Goal: Task Accomplishment & Management: Manage account settings

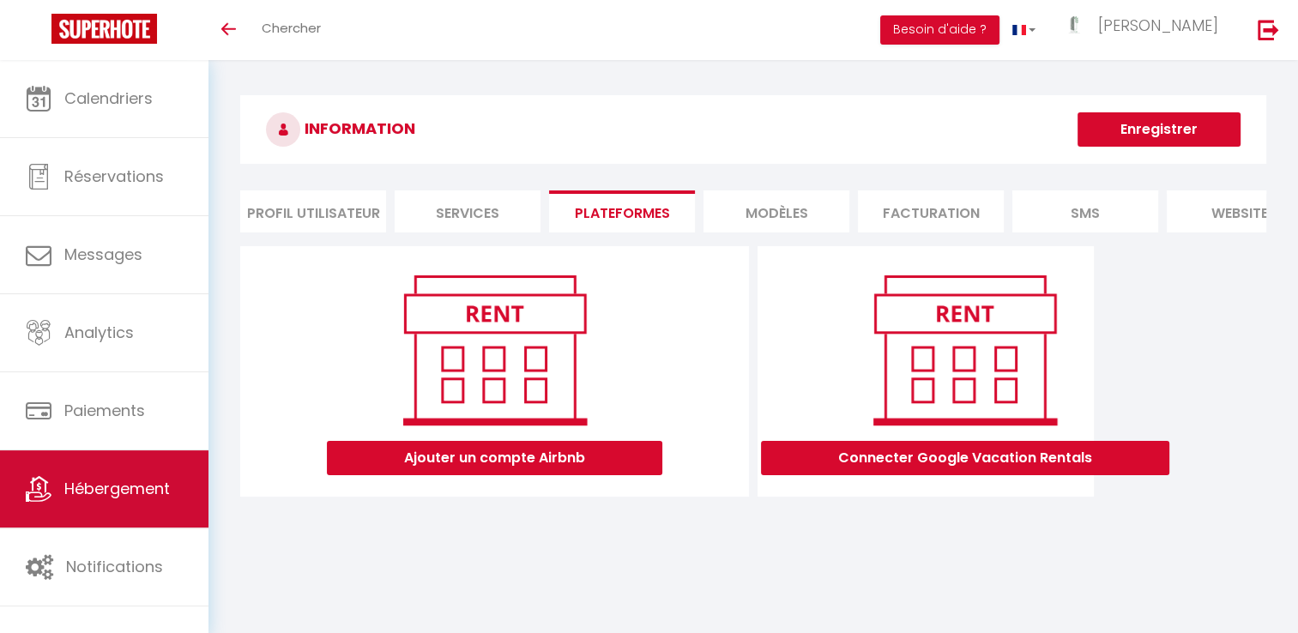
click at [134, 515] on link "Hébergement" at bounding box center [104, 488] width 208 height 77
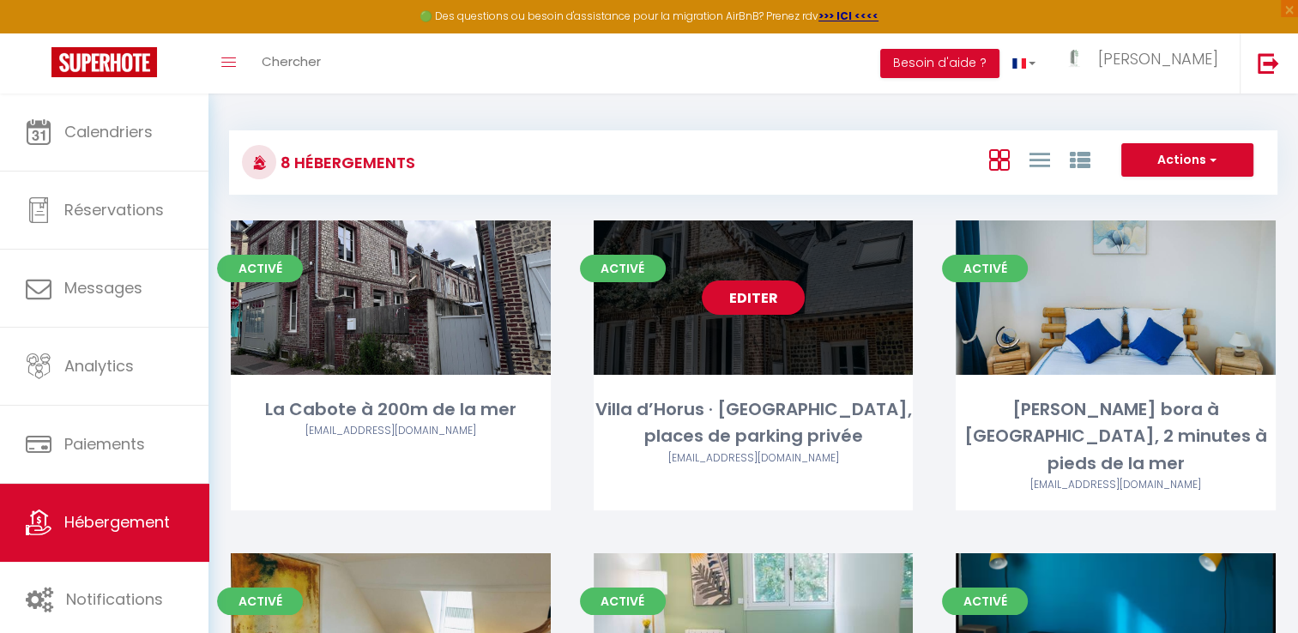
click at [762, 310] on link "Editer" at bounding box center [753, 297] width 103 height 34
select select "3"
select select "2"
select select "1"
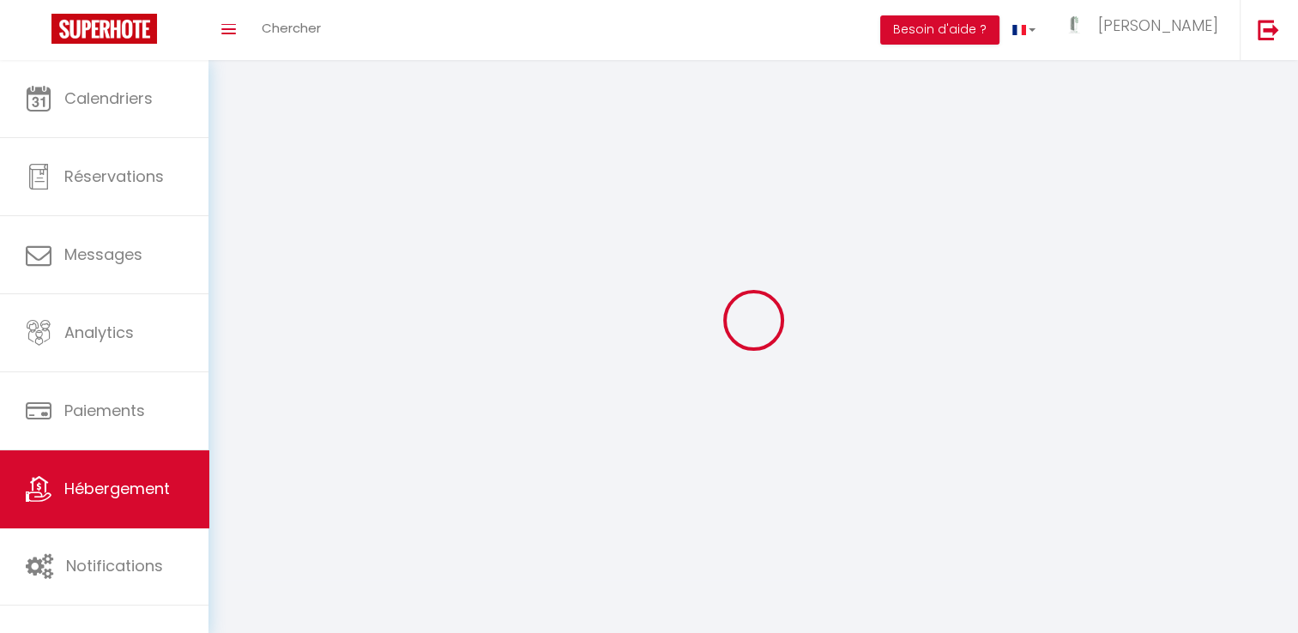
select select
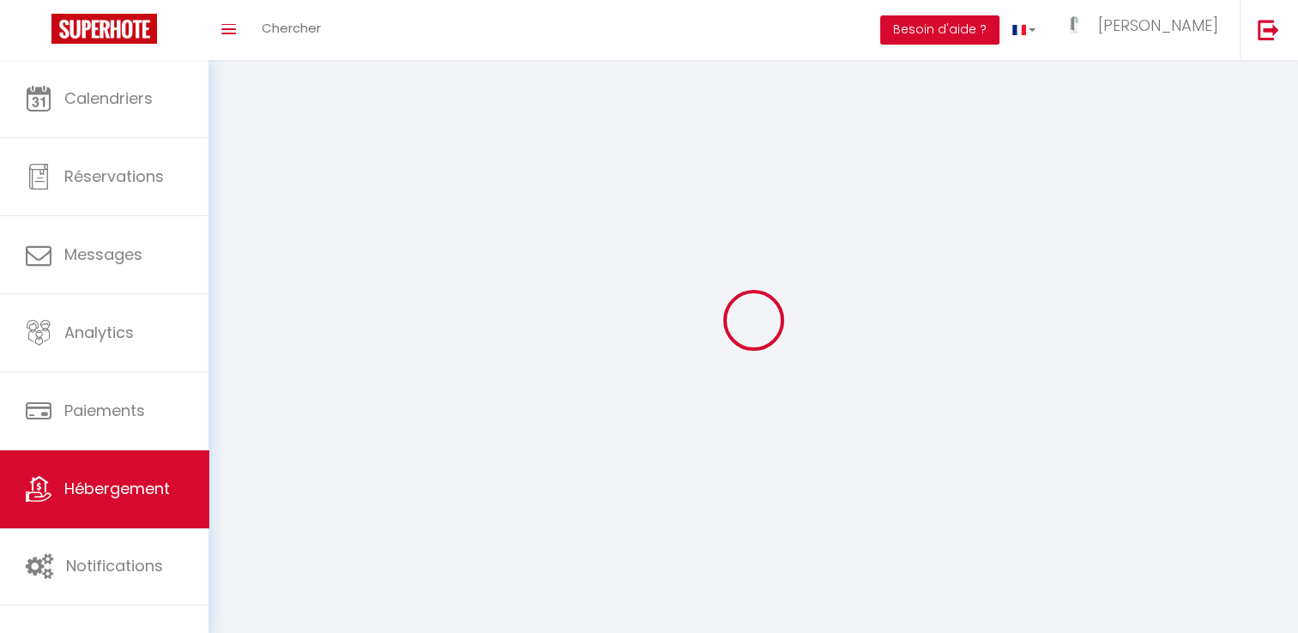
checkbox input "false"
select select
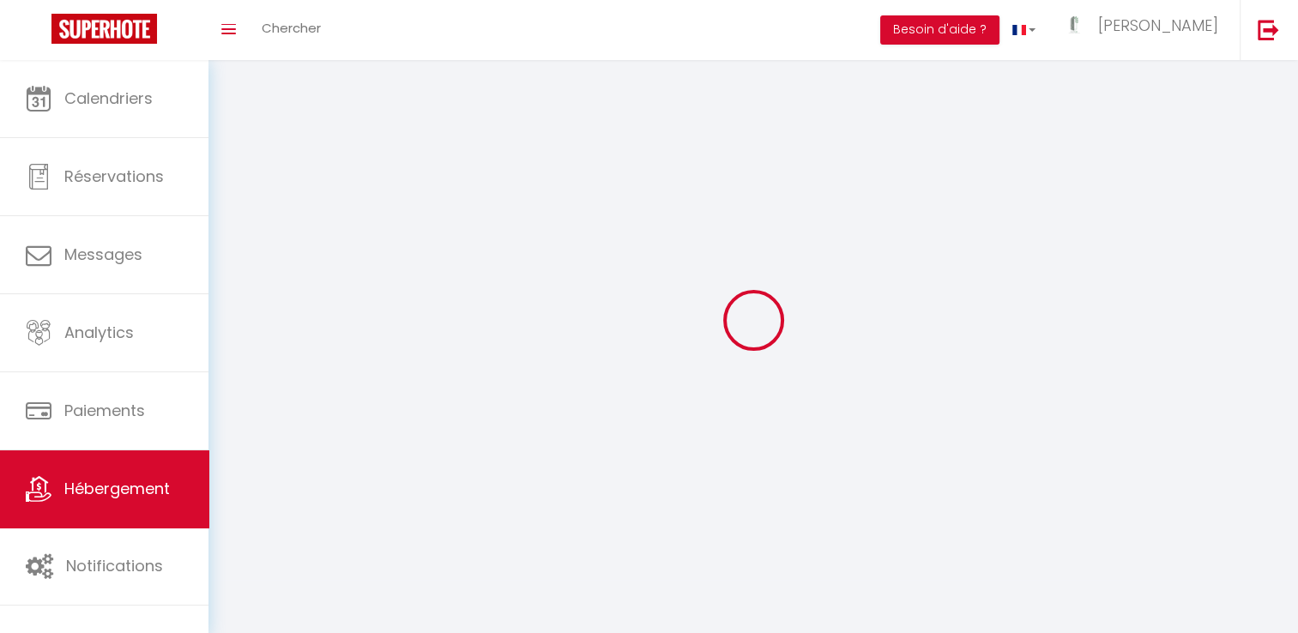
select select
select select "1"
select select
select select "28"
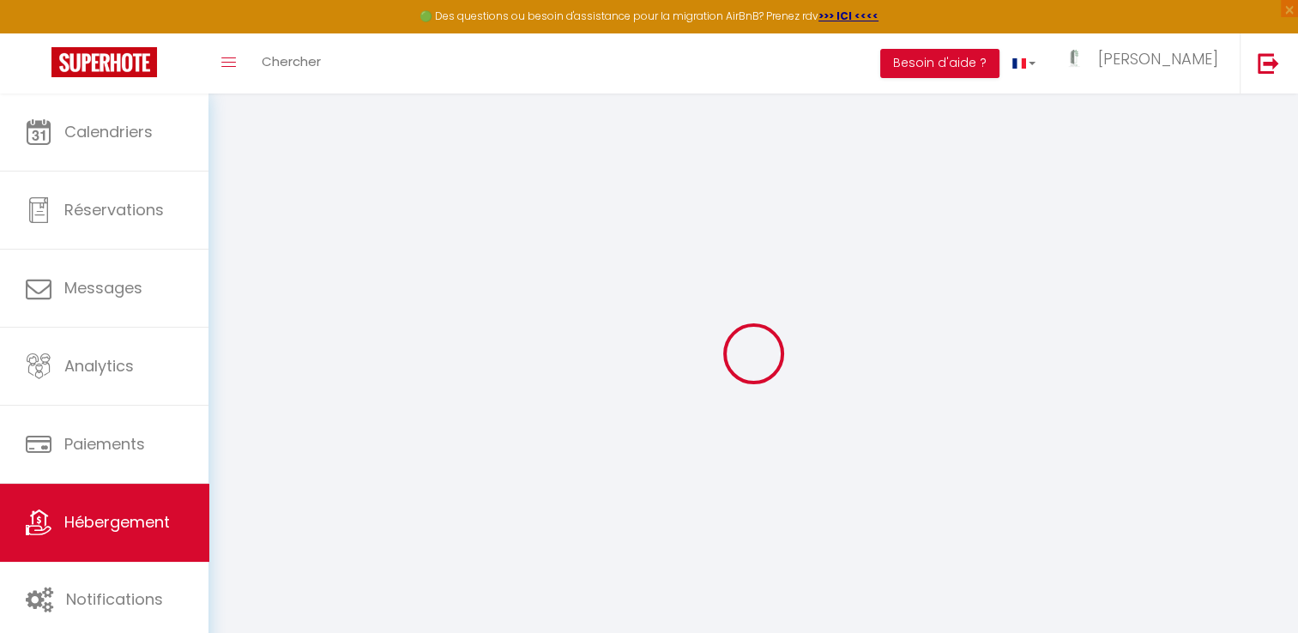
select select
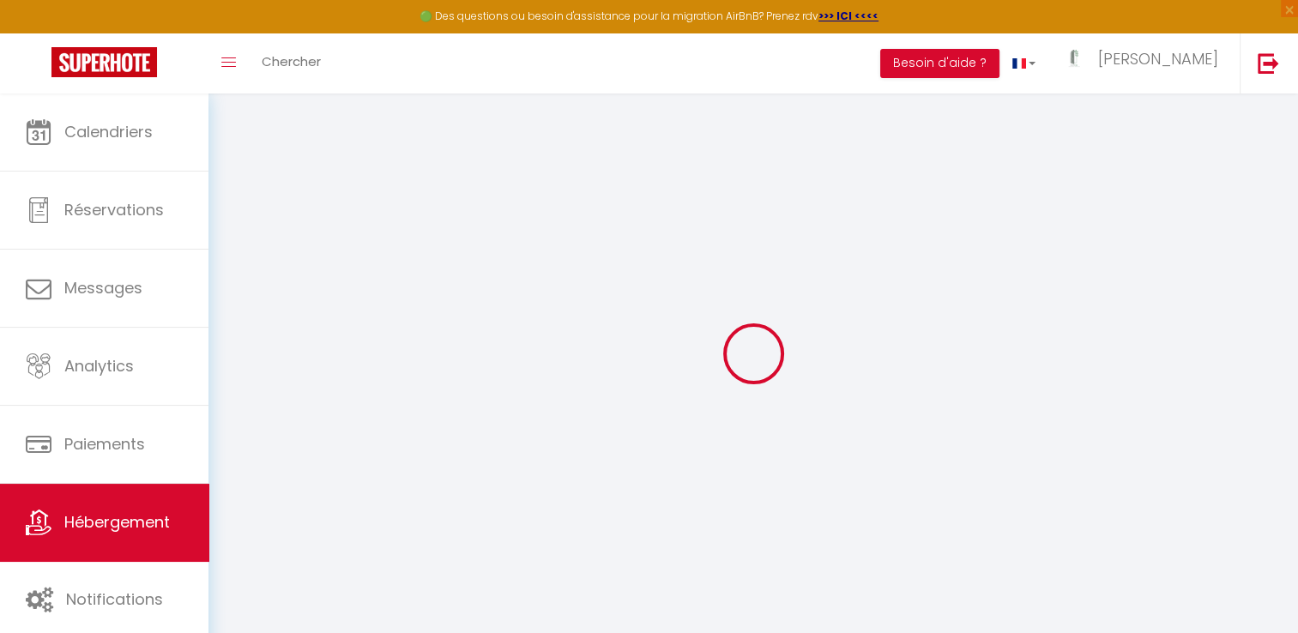
select select
checkbox input "false"
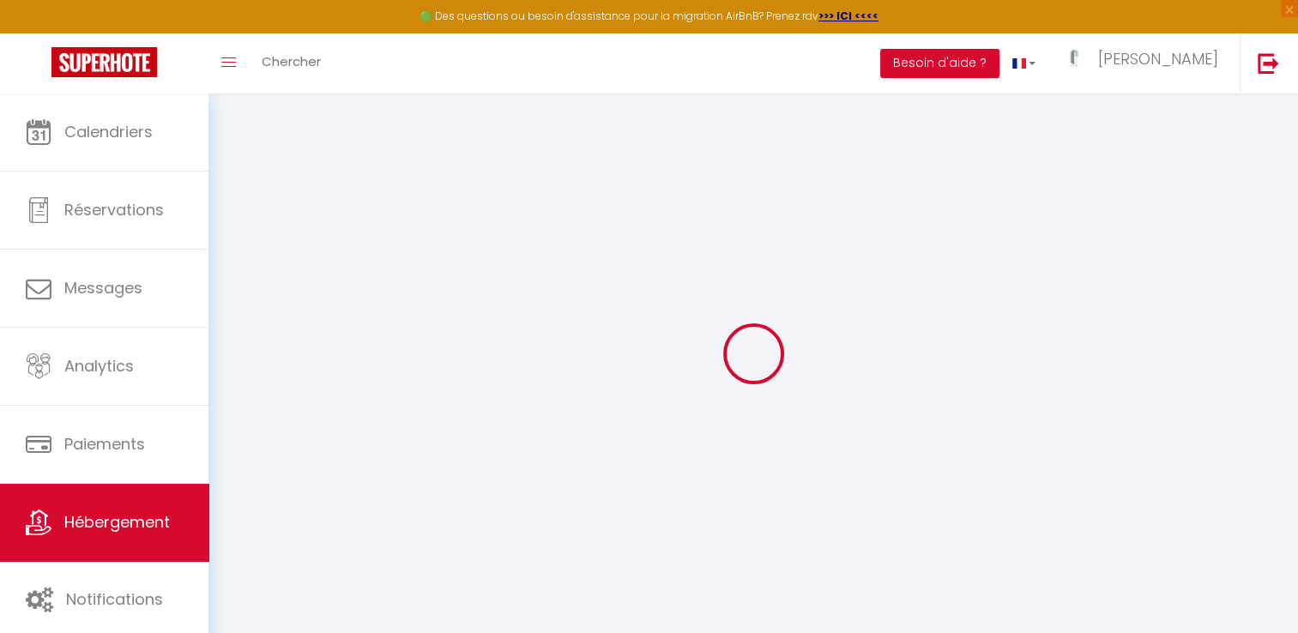
select select
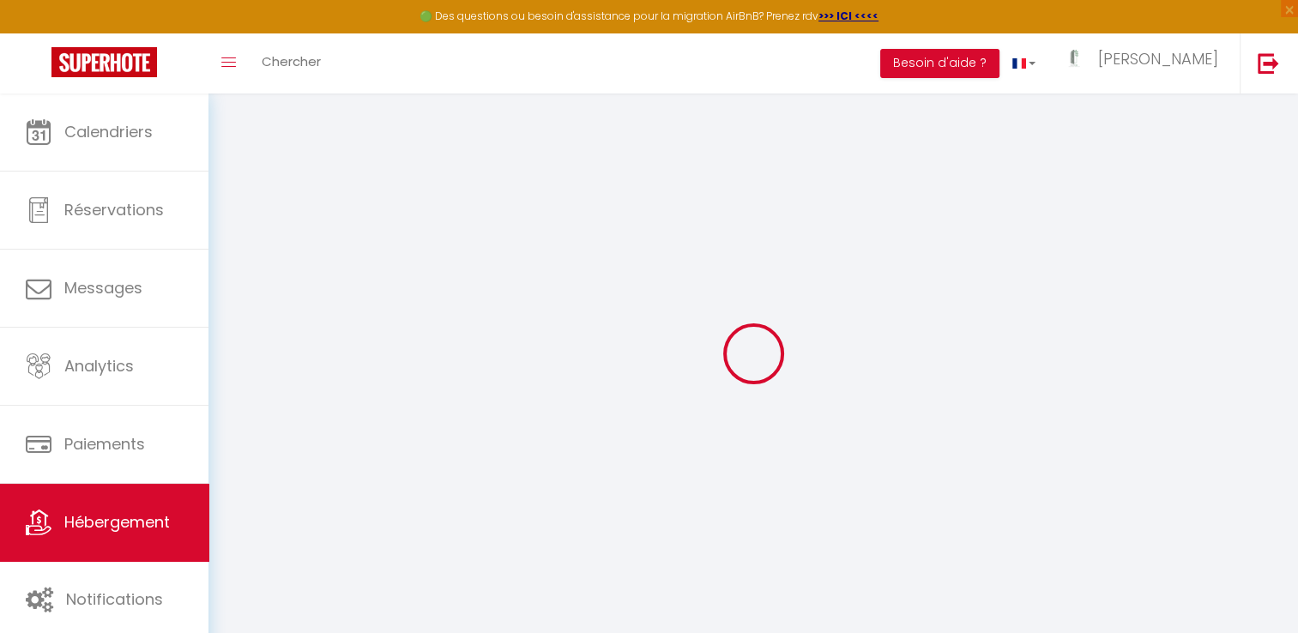
select select
checkbox input "false"
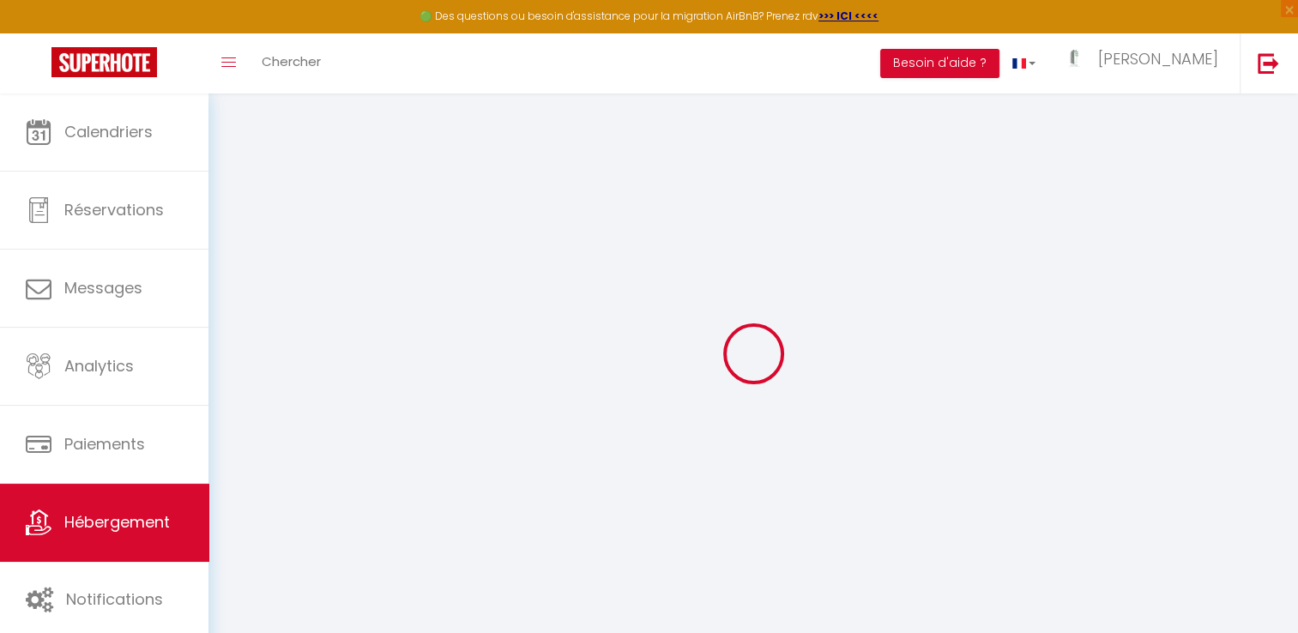
checkbox input "false"
select select
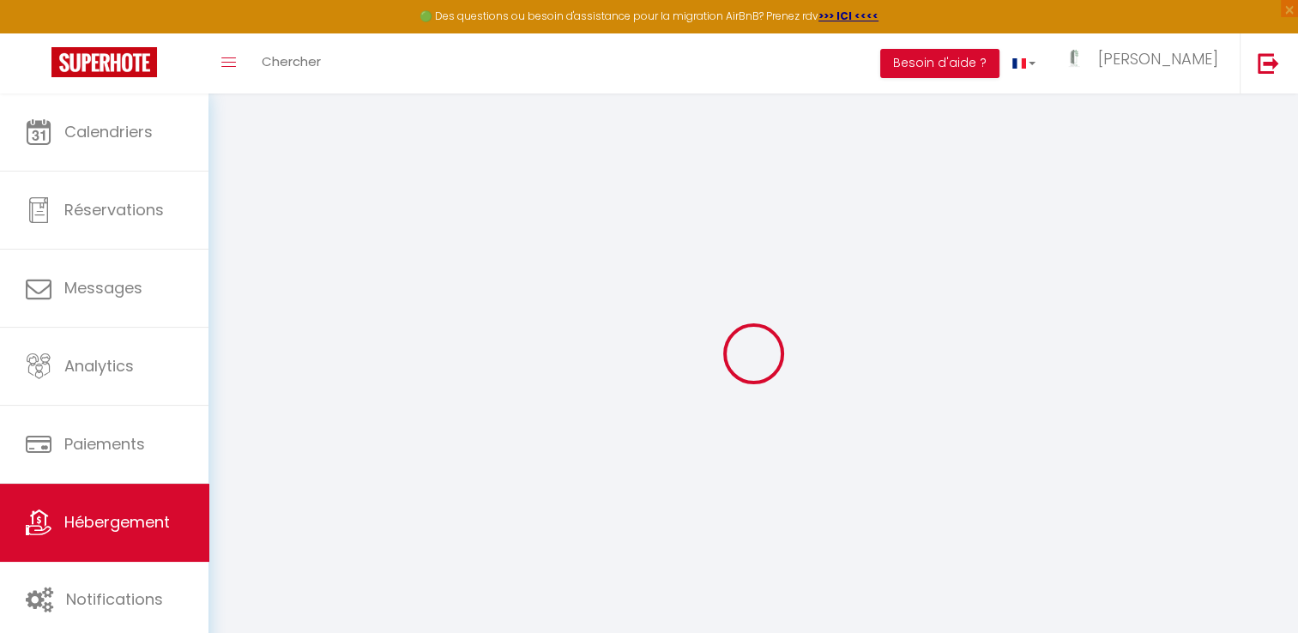
select select
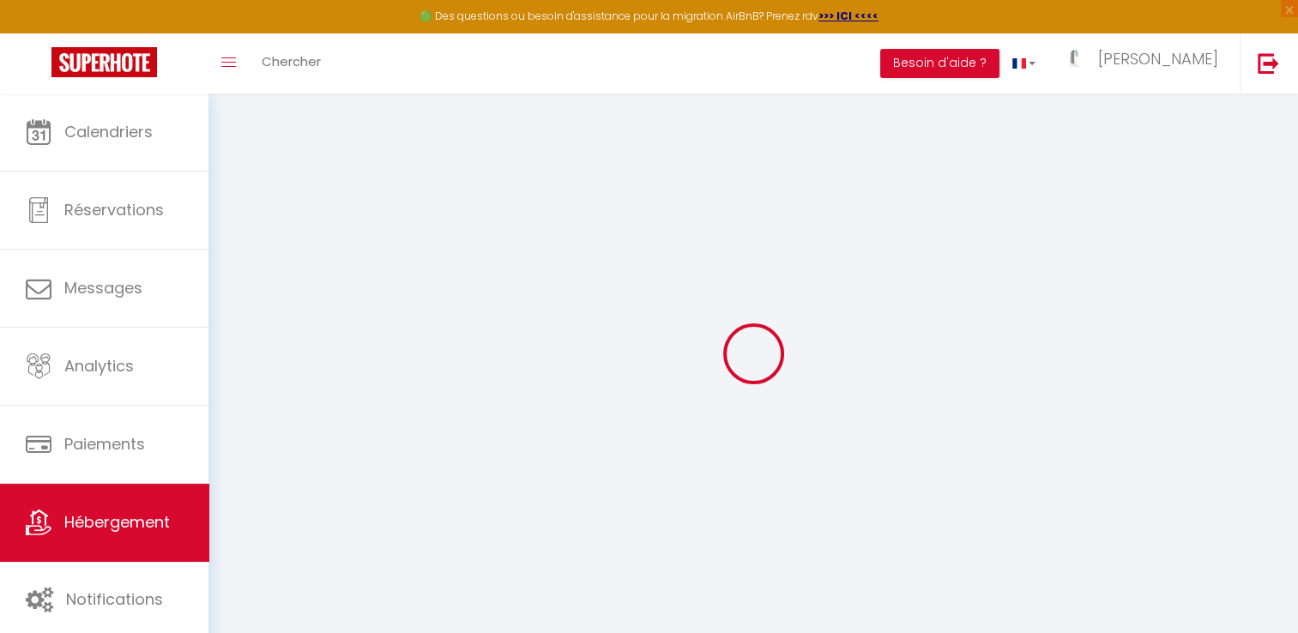
checkbox input "false"
select select
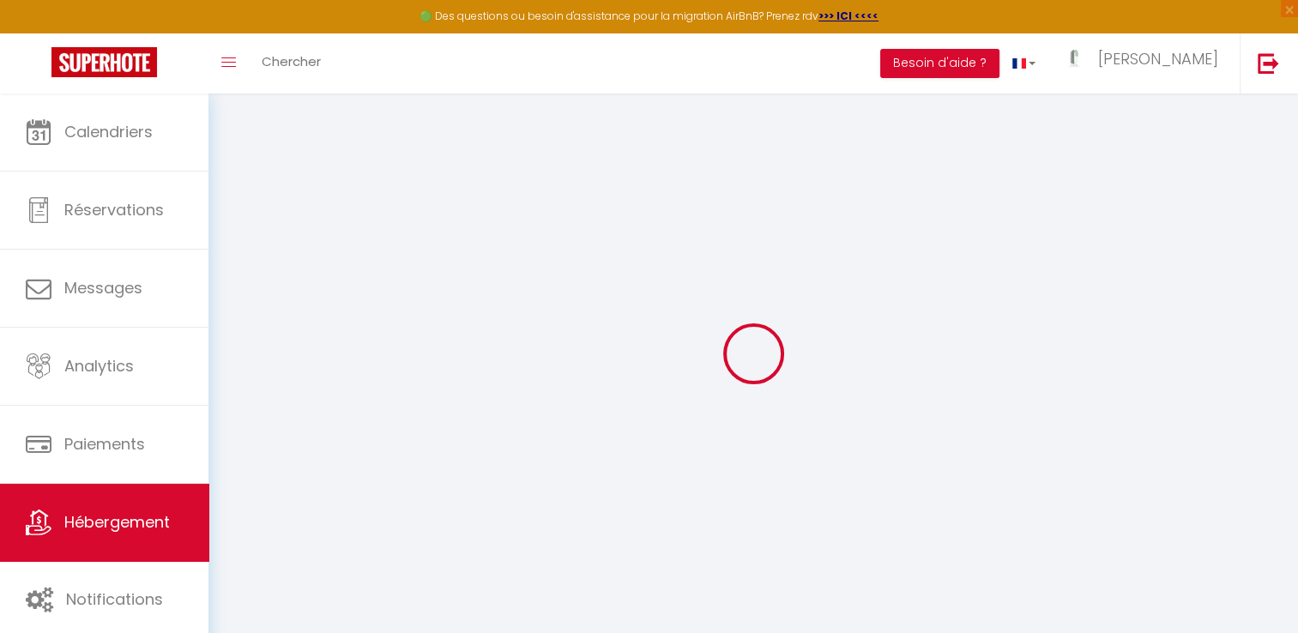
select select
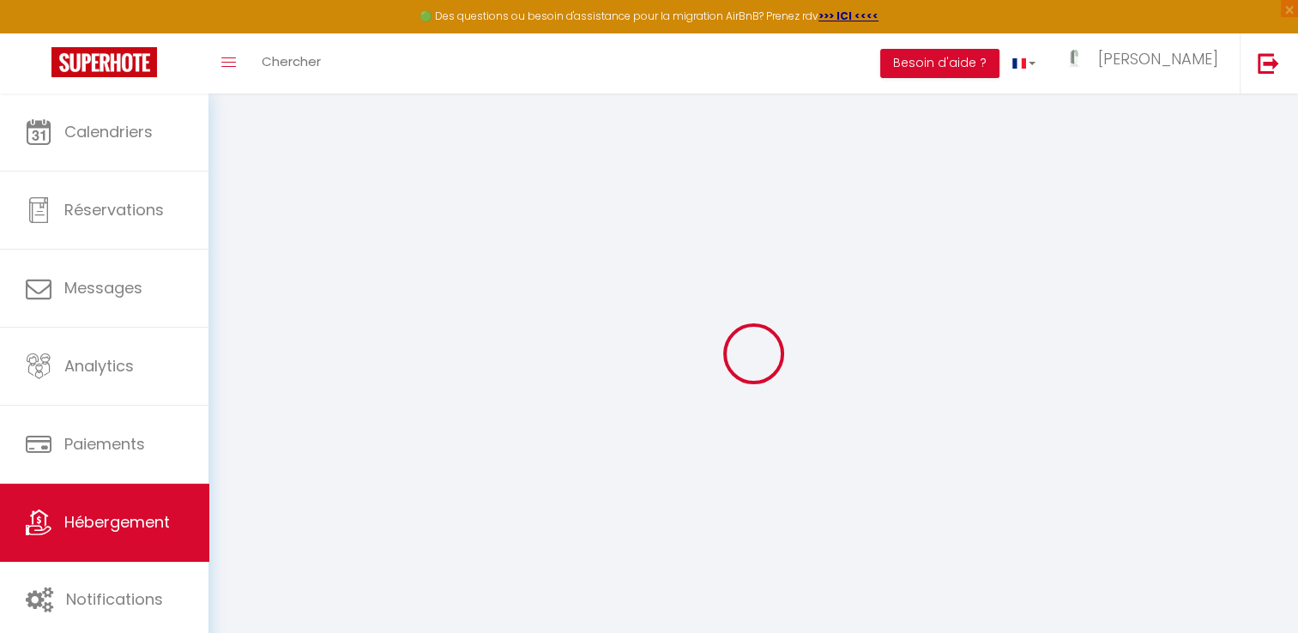
select select
checkbox input "false"
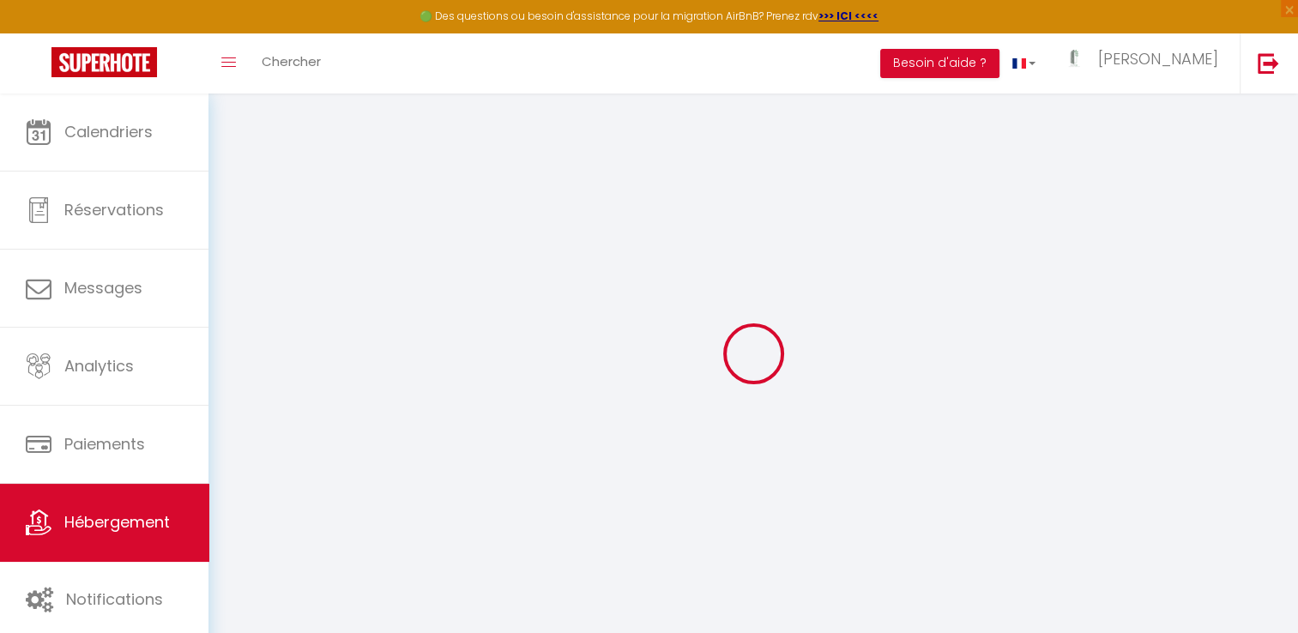
checkbox input "false"
select select
type input "[GEOGRAPHIC_DATA] · [GEOGRAPHIC_DATA], places de parking privée"
type input "Manuel"
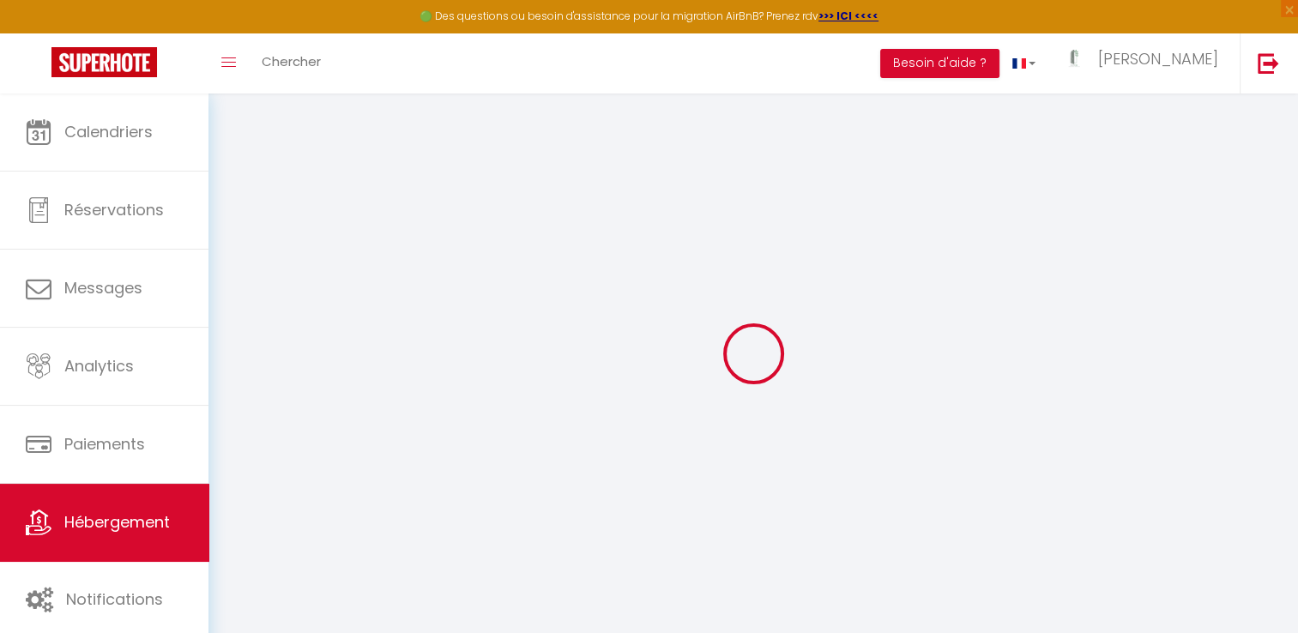
type input "Vain"
type input "18 rue Dorus"
type input "76790"
type input "Etretat"
select select "houses"
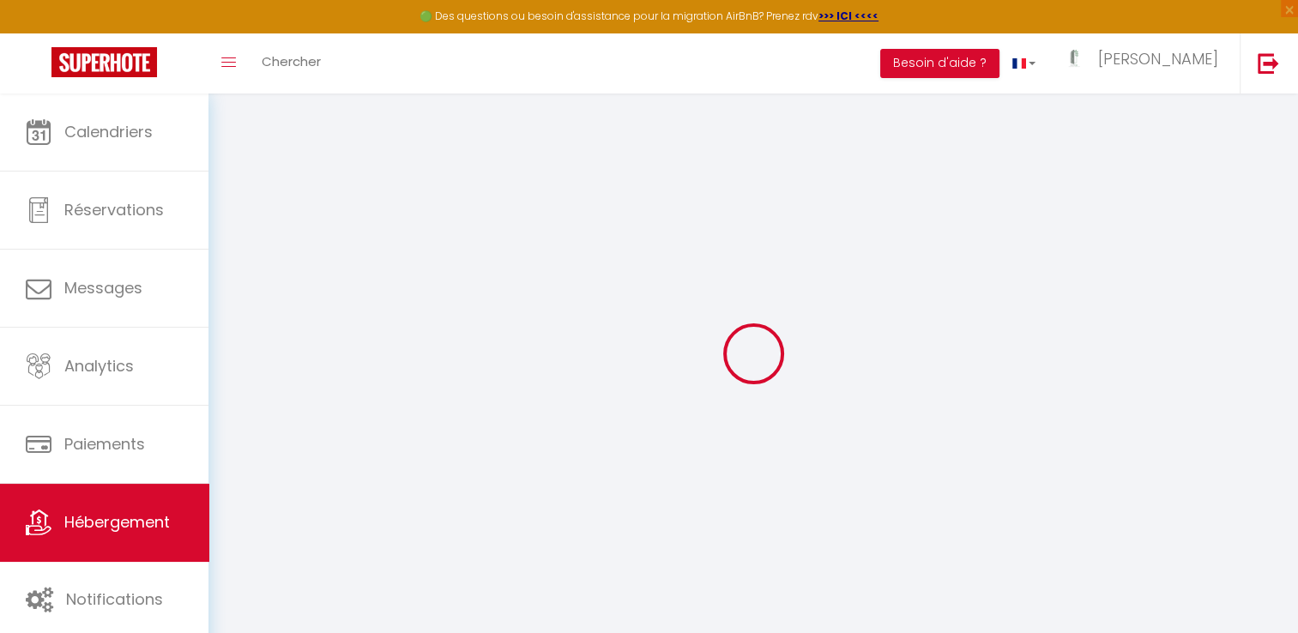
select select "10"
select select "3"
type input "170"
type input "120"
type input "500"
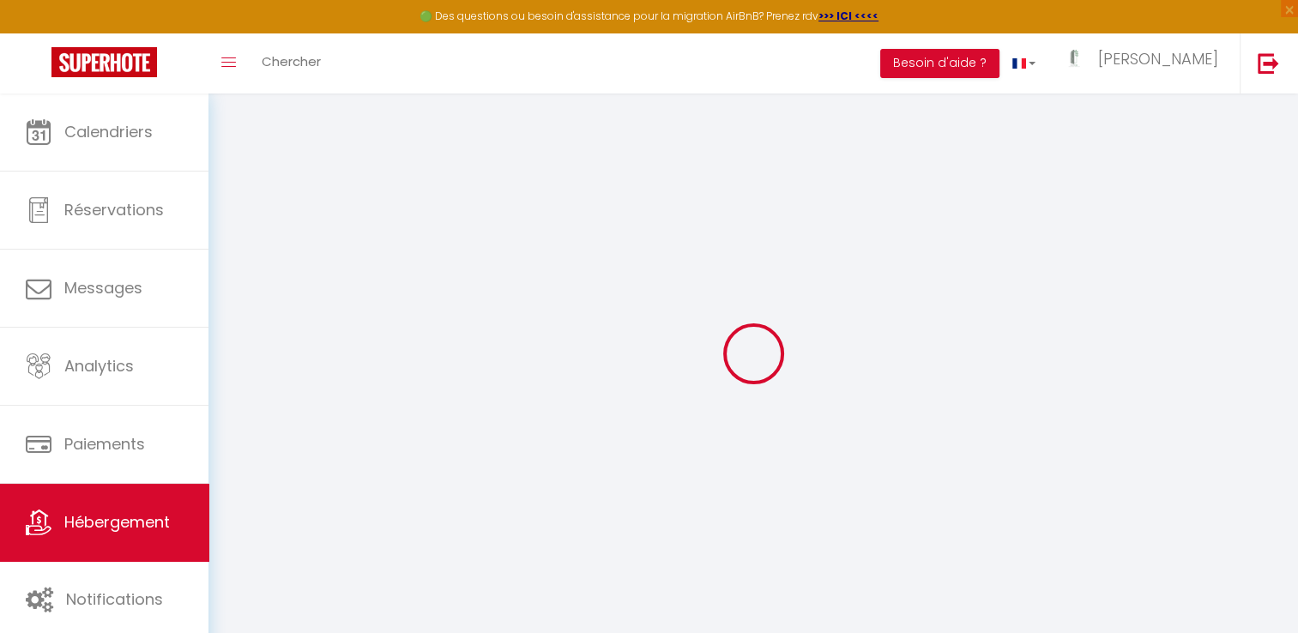
select select
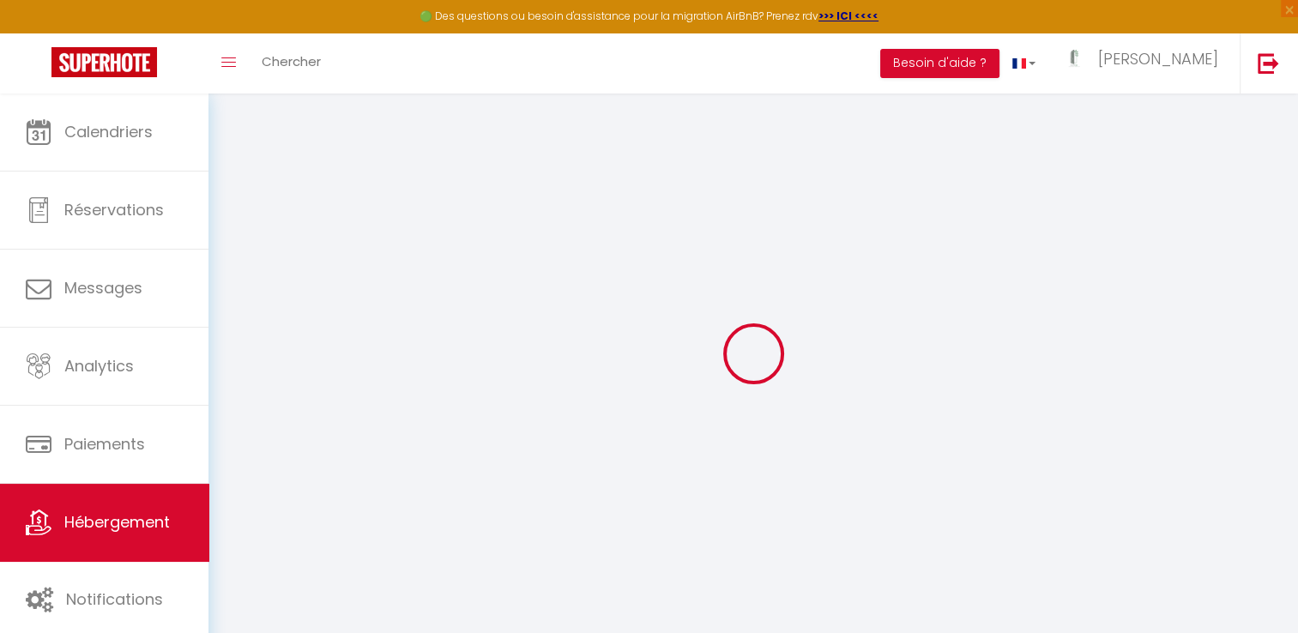
select select
type input "18 rue Dorus"
type input "76790"
type input "Étretat"
type input "[DOMAIN_NAME][EMAIL_ADDRESS][DOMAIN_NAME]"
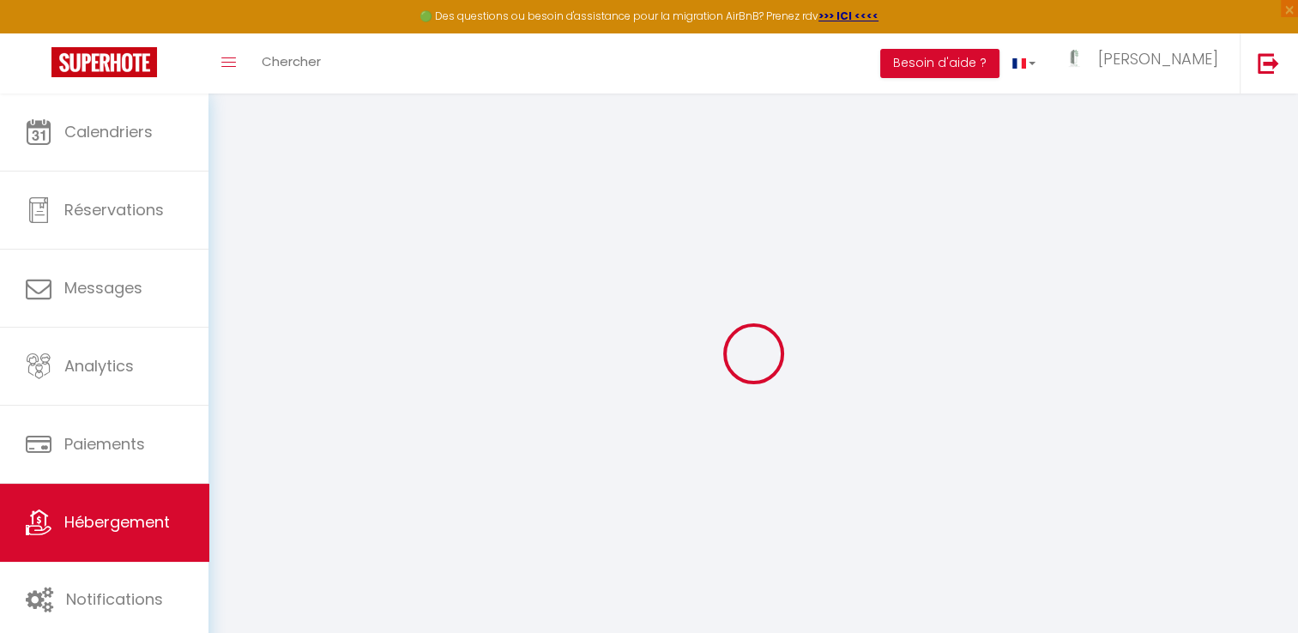
select select "15022"
checkbox input "false"
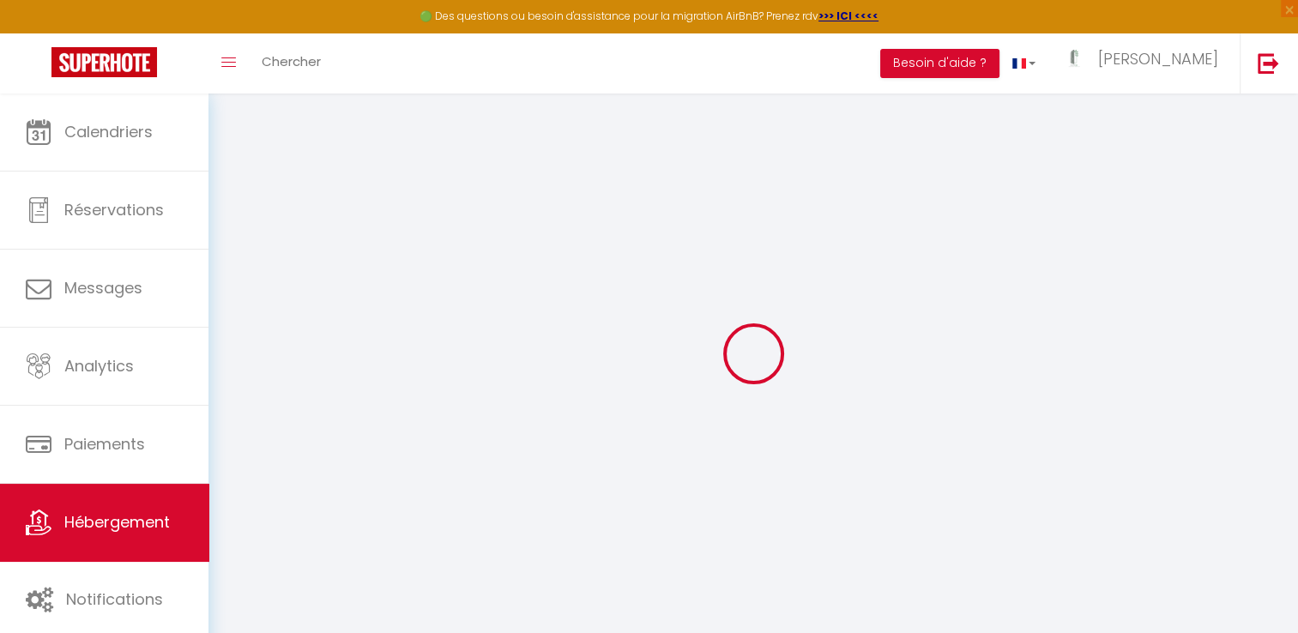
type input "0"
select select
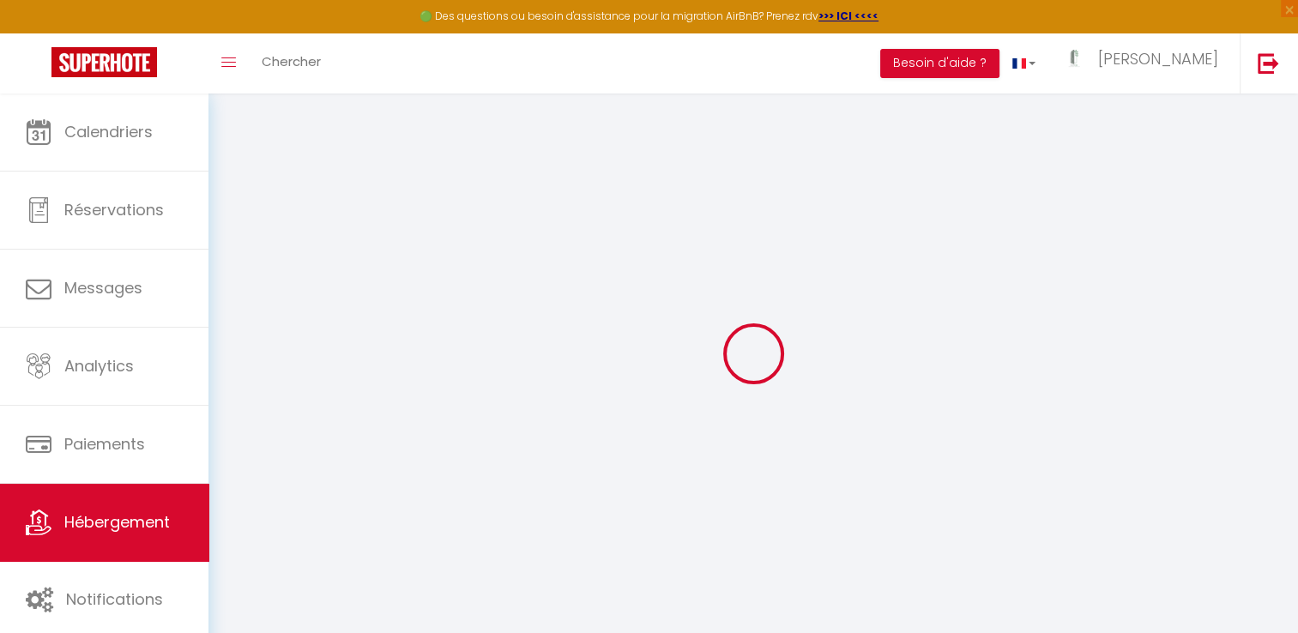
select select
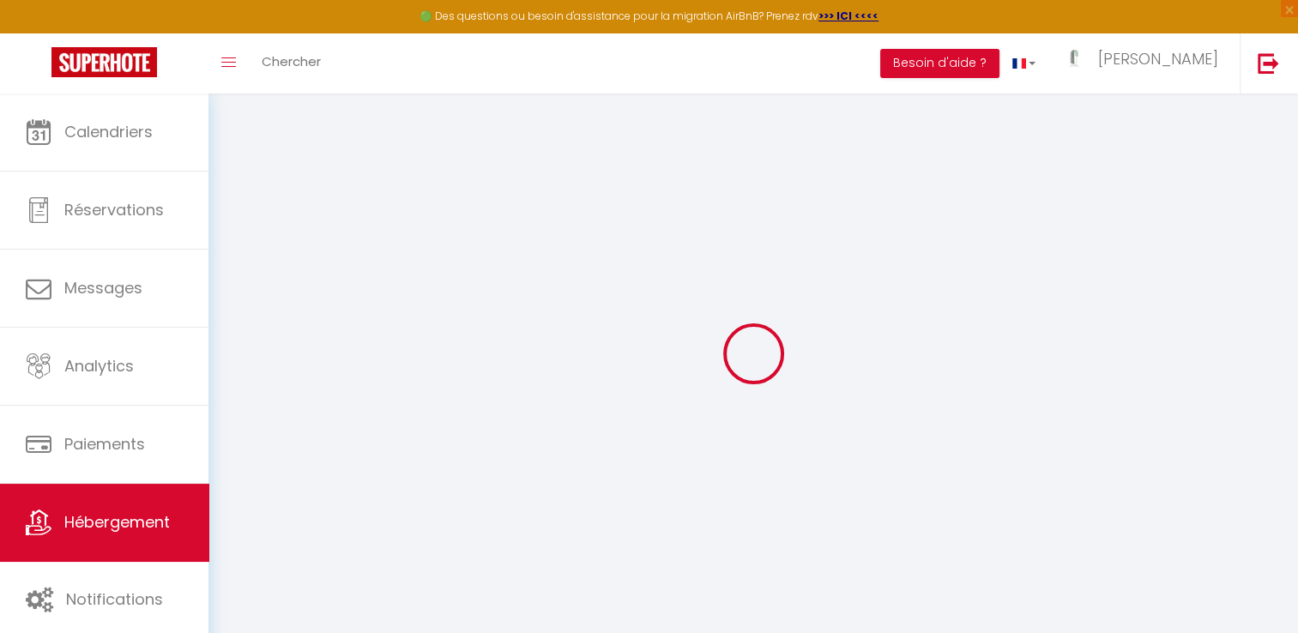
checkbox input "false"
select select "17:00"
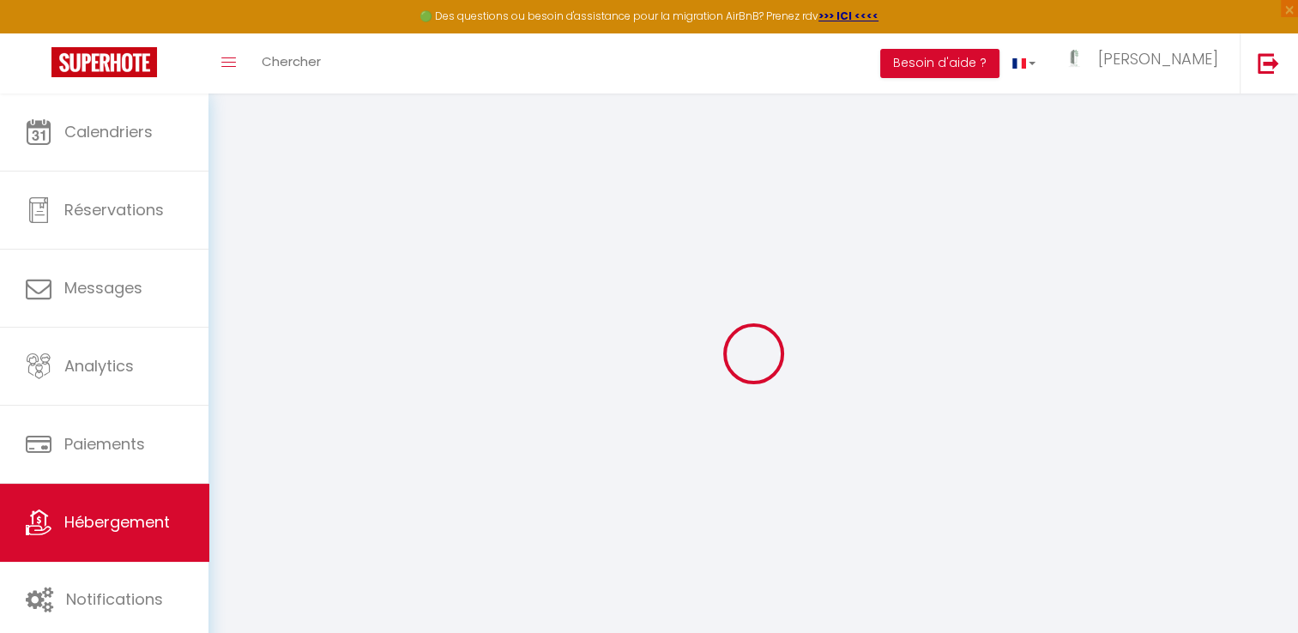
select select
select select "11:00"
select select "30"
select select "120"
select select "12:00"
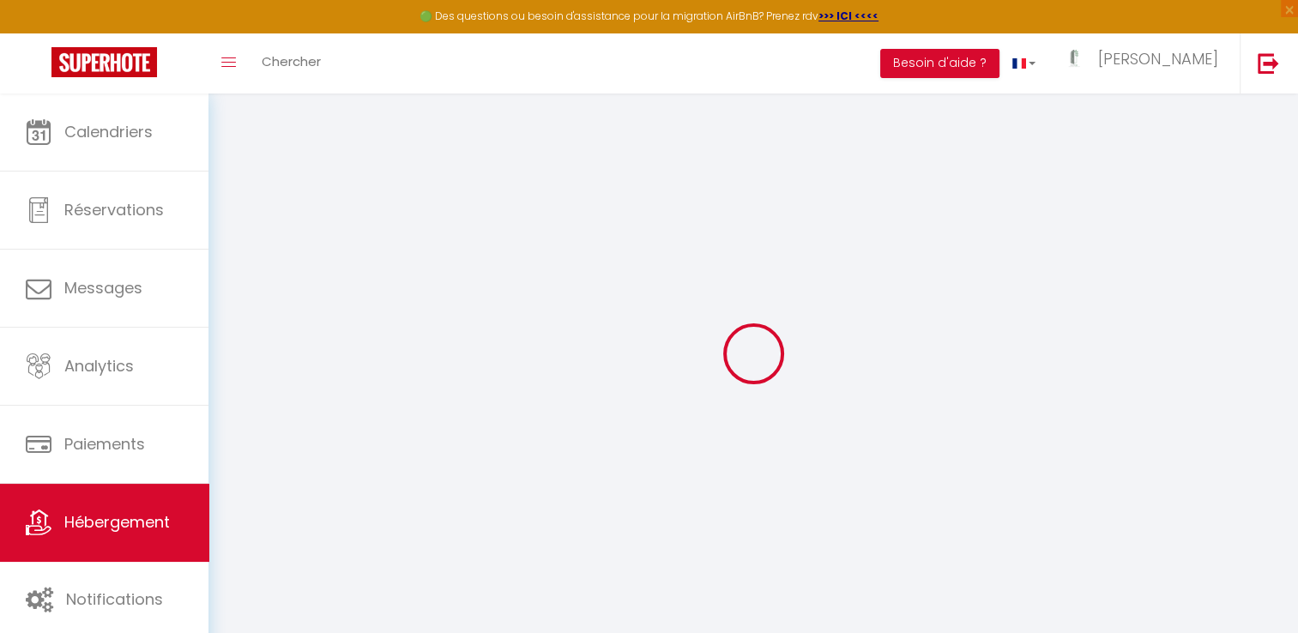
select select
checkbox input "false"
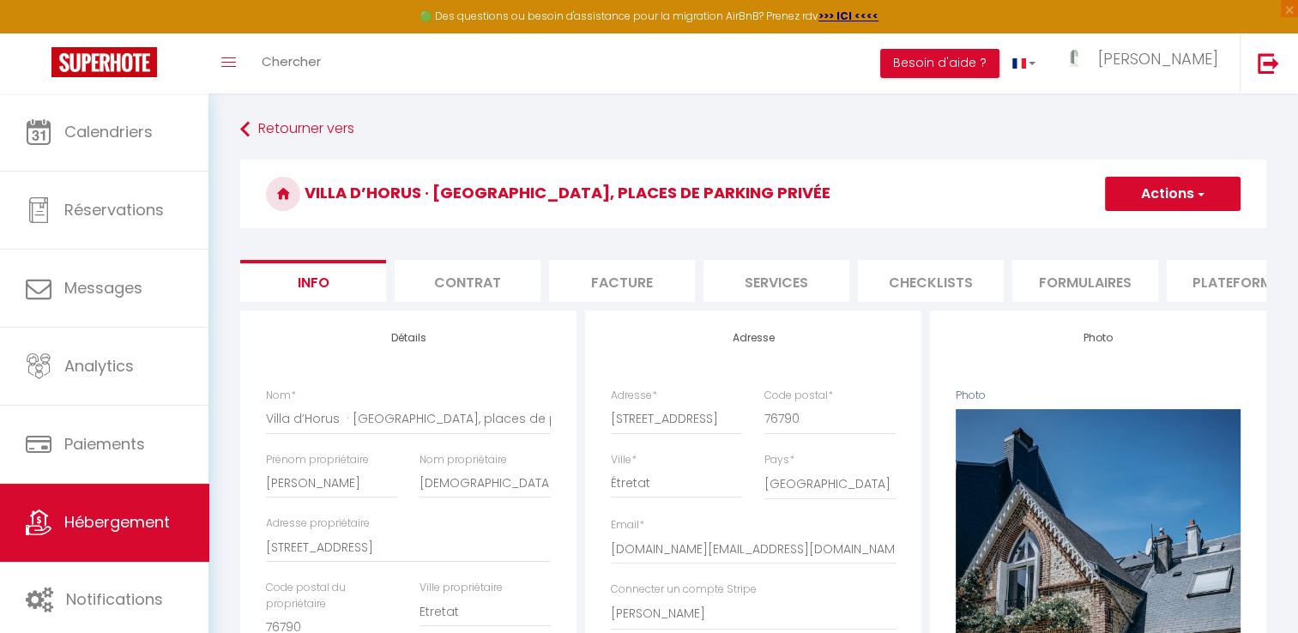
select select
checkbox input "false"
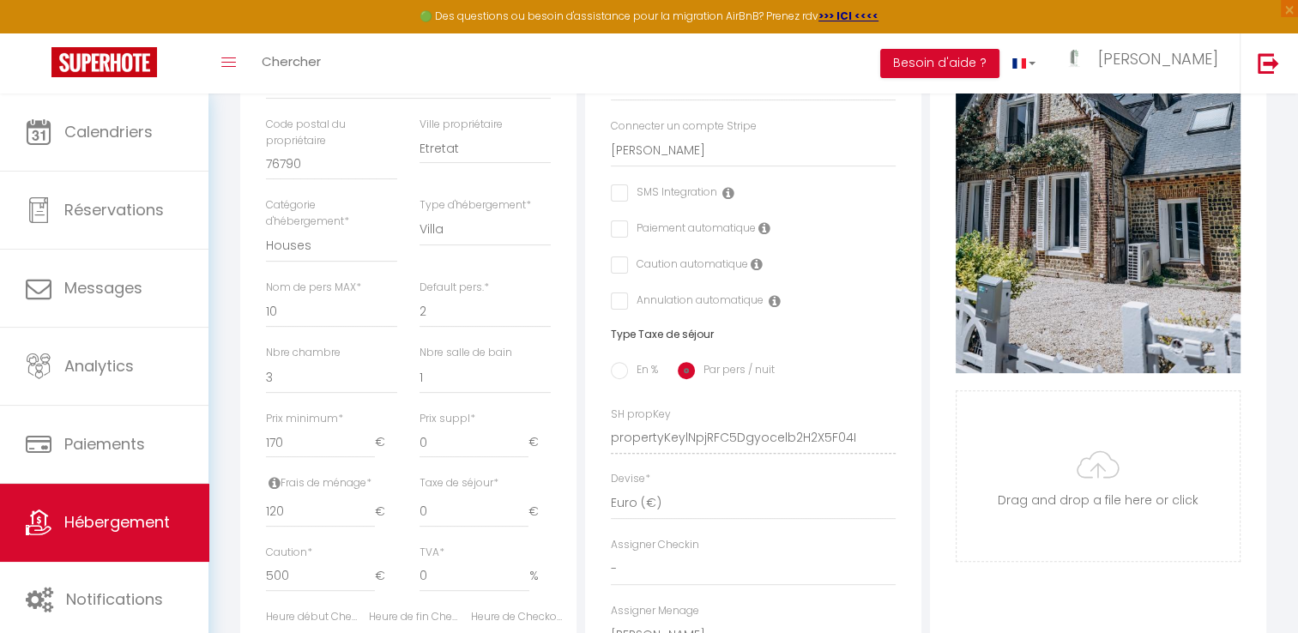
scroll to position [668, 0]
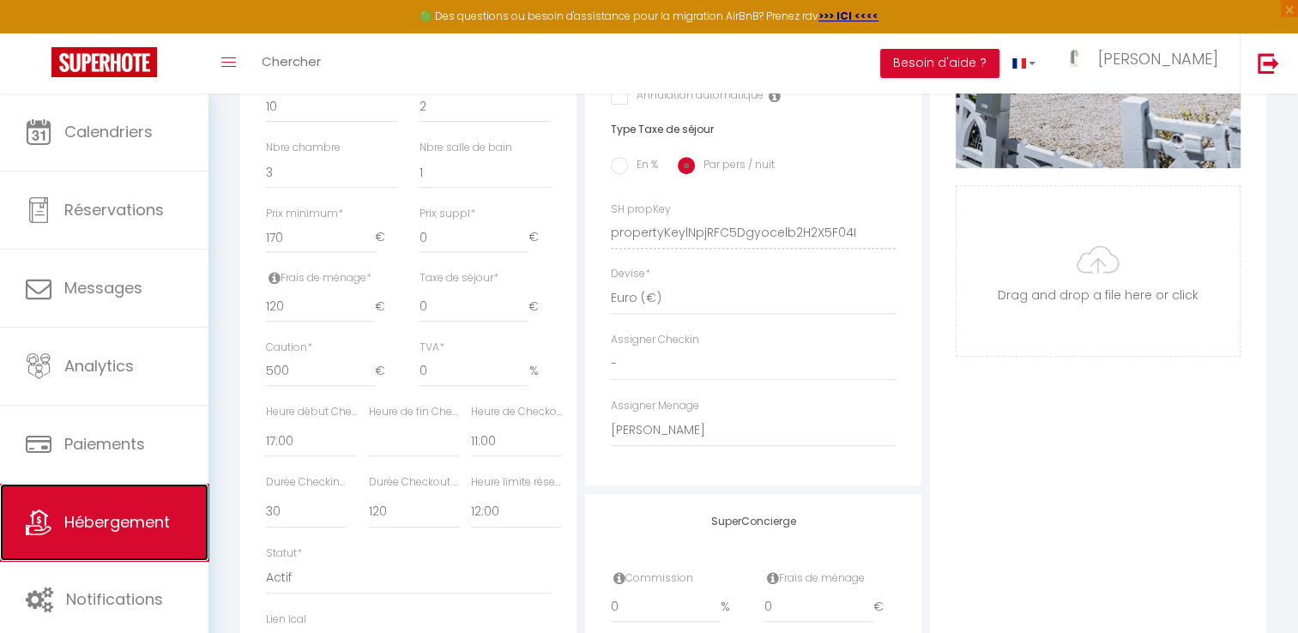
click at [127, 534] on link "Hébergement" at bounding box center [104, 522] width 208 height 77
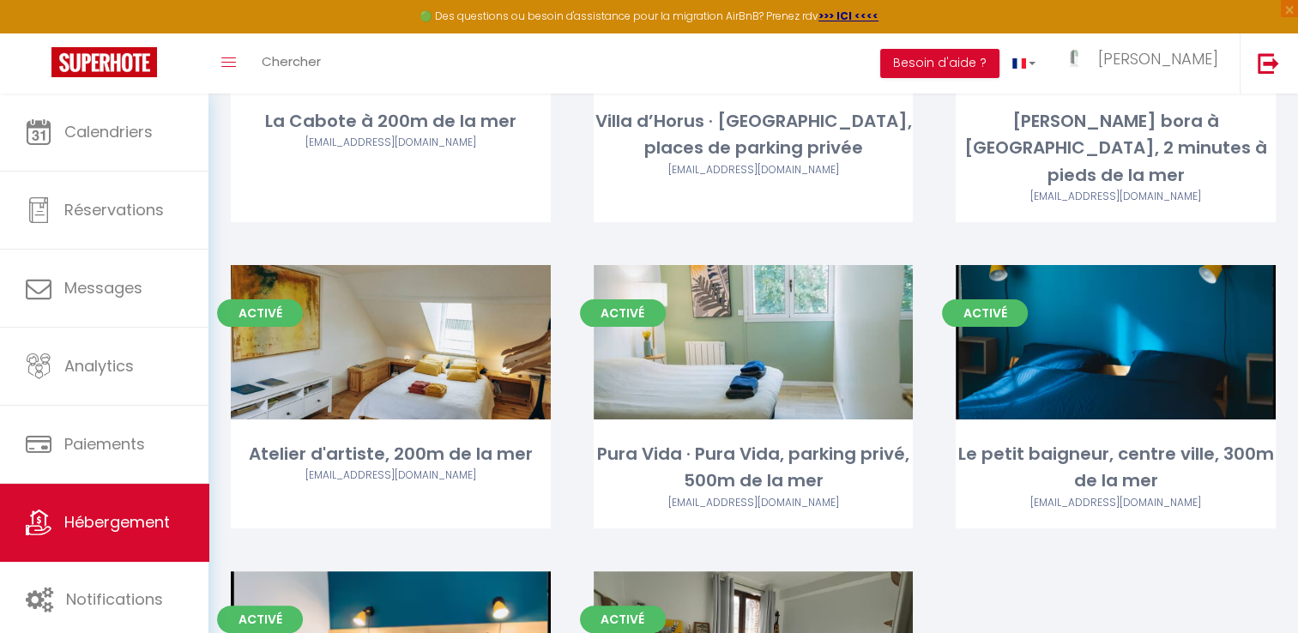
scroll to position [294, 0]
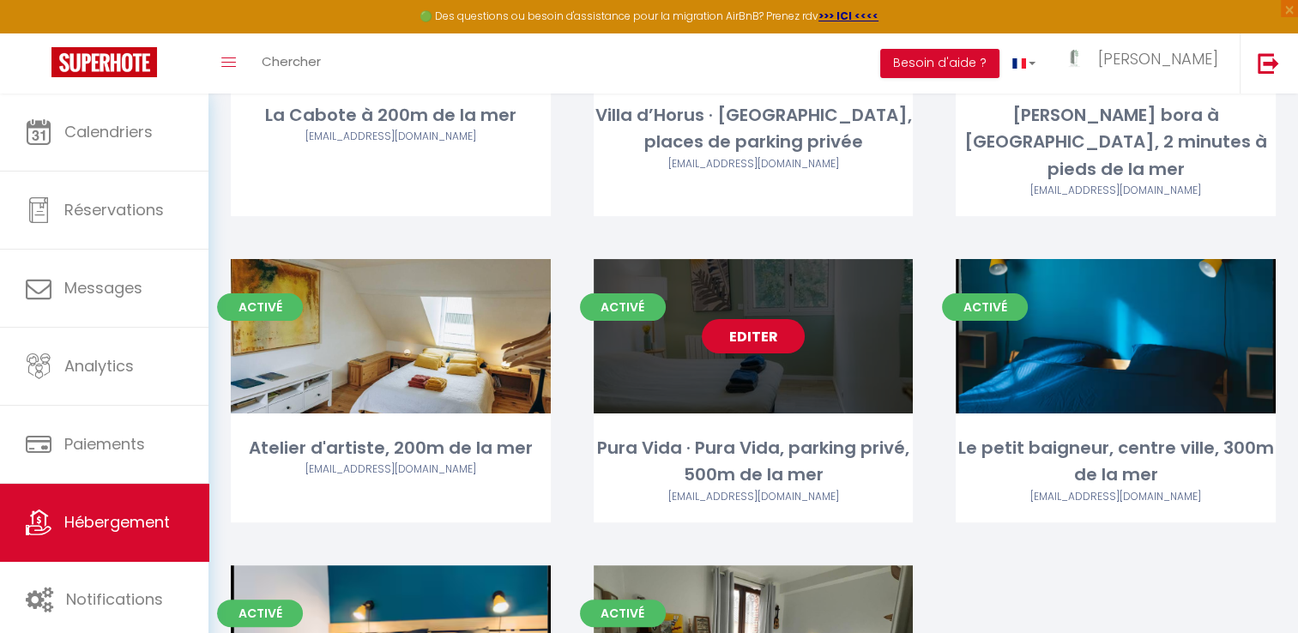
click at [764, 319] on link "Editer" at bounding box center [753, 336] width 103 height 34
select select "3"
select select "2"
select select "1"
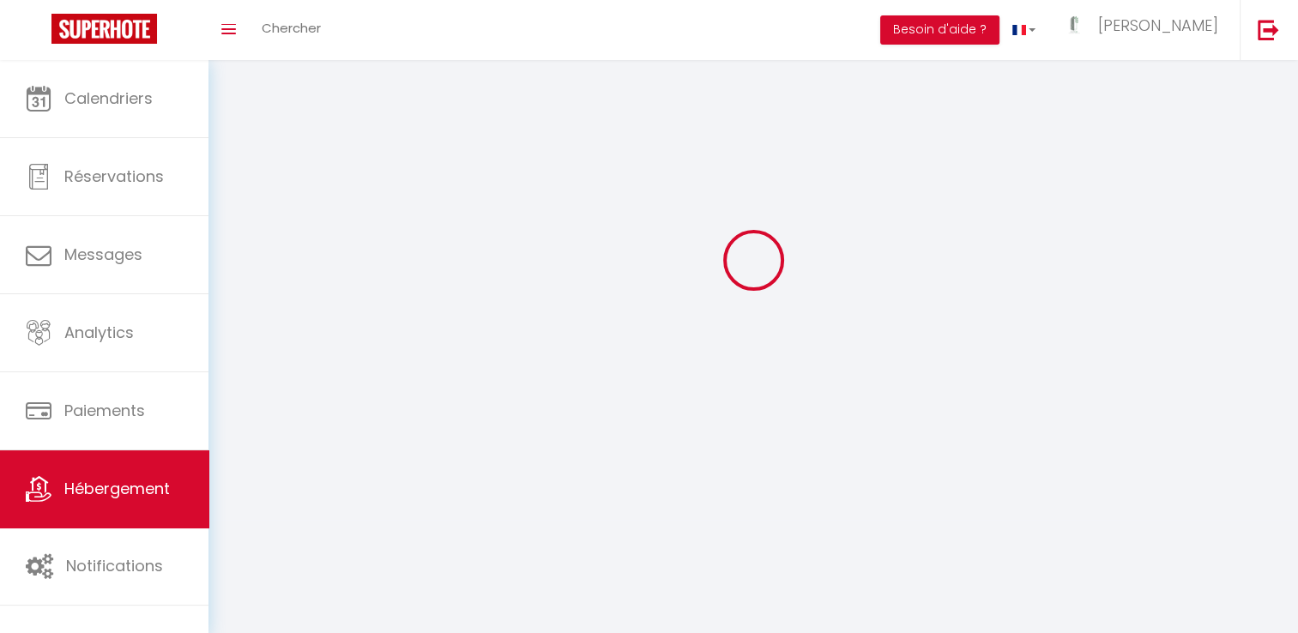
select select
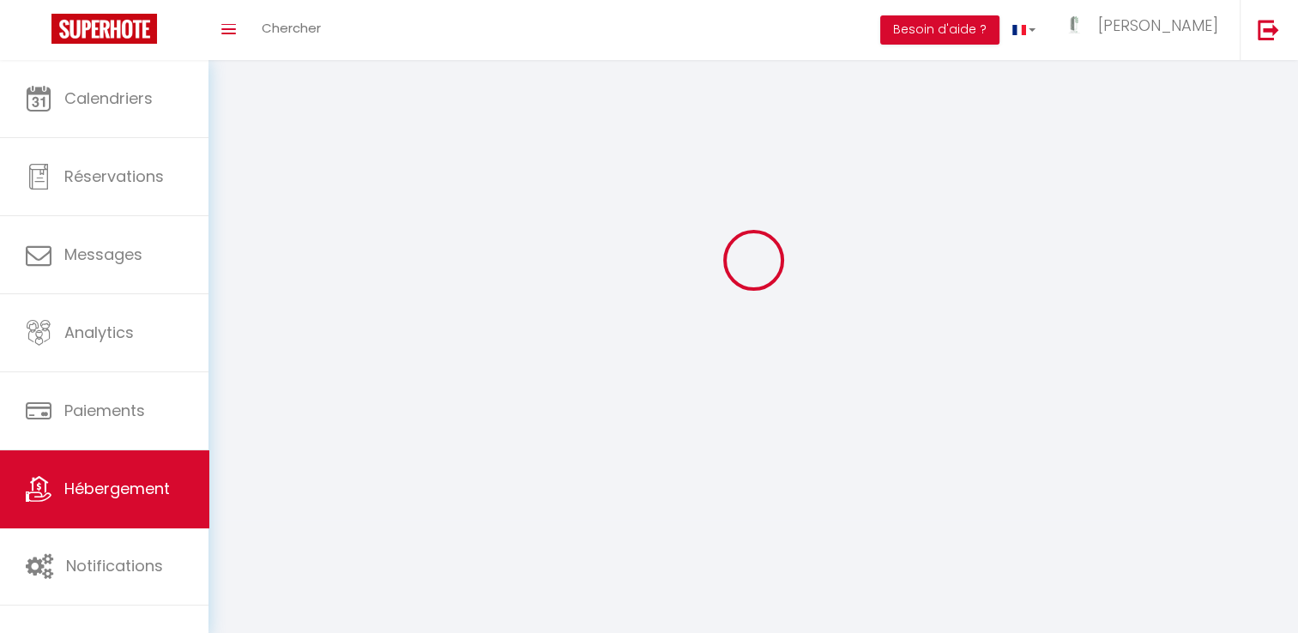
checkbox input "false"
select select
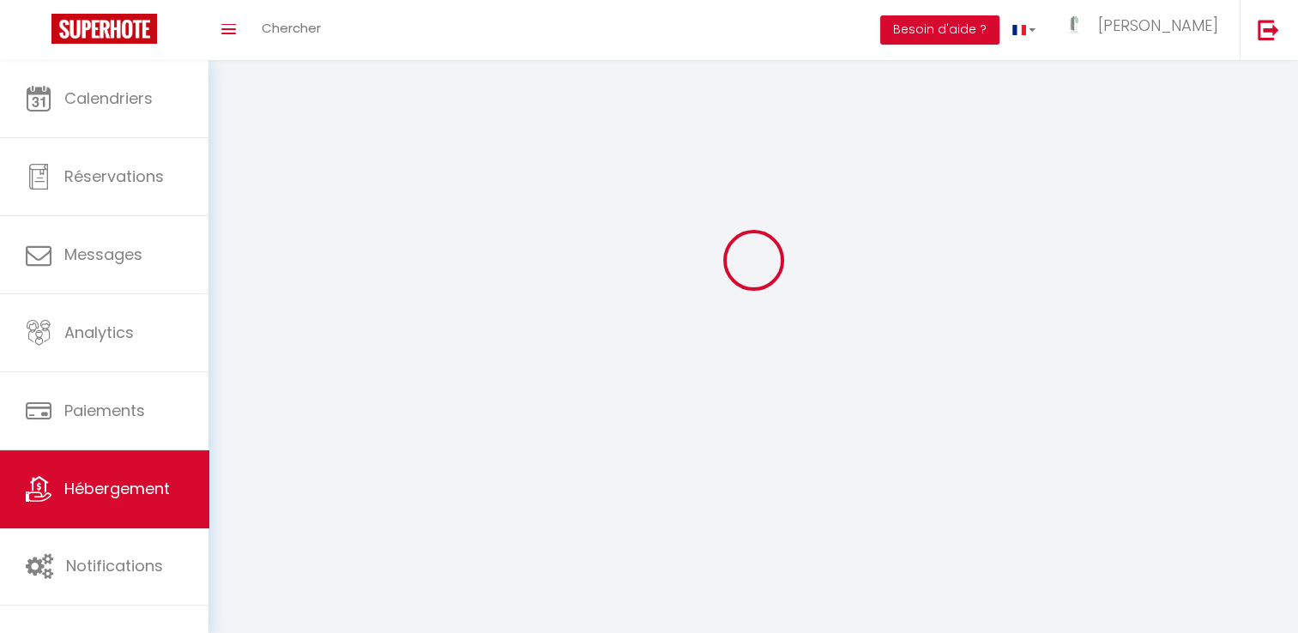
select select
select select "1"
select select
select select "28"
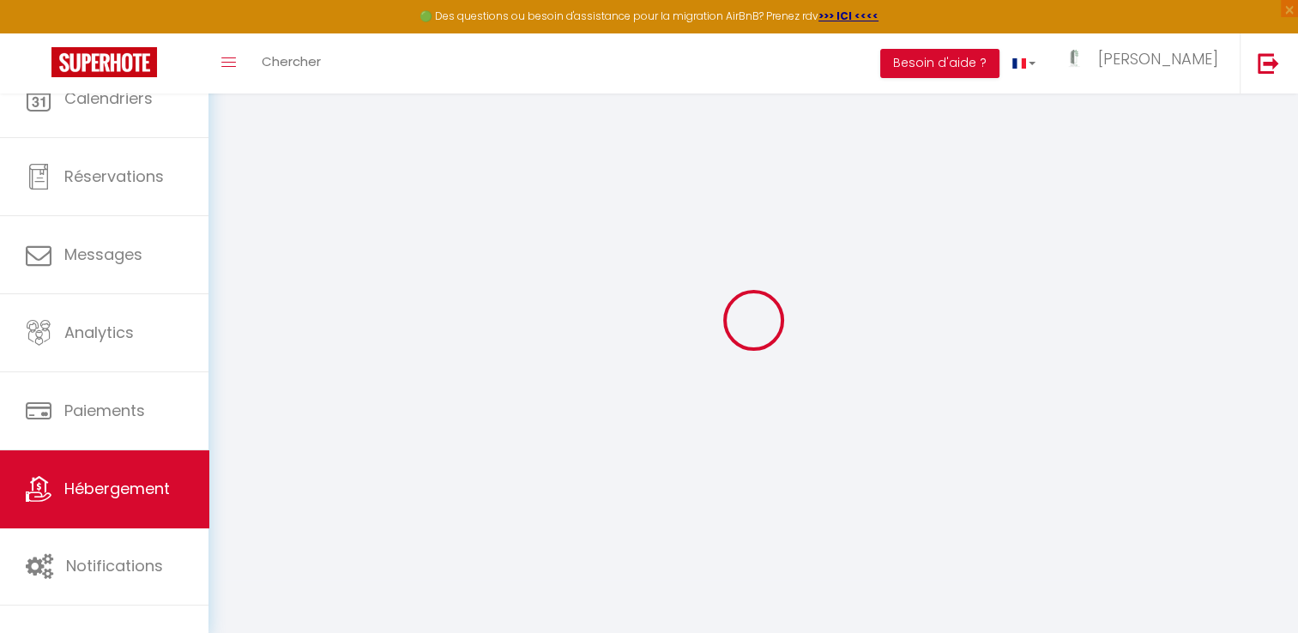
select select
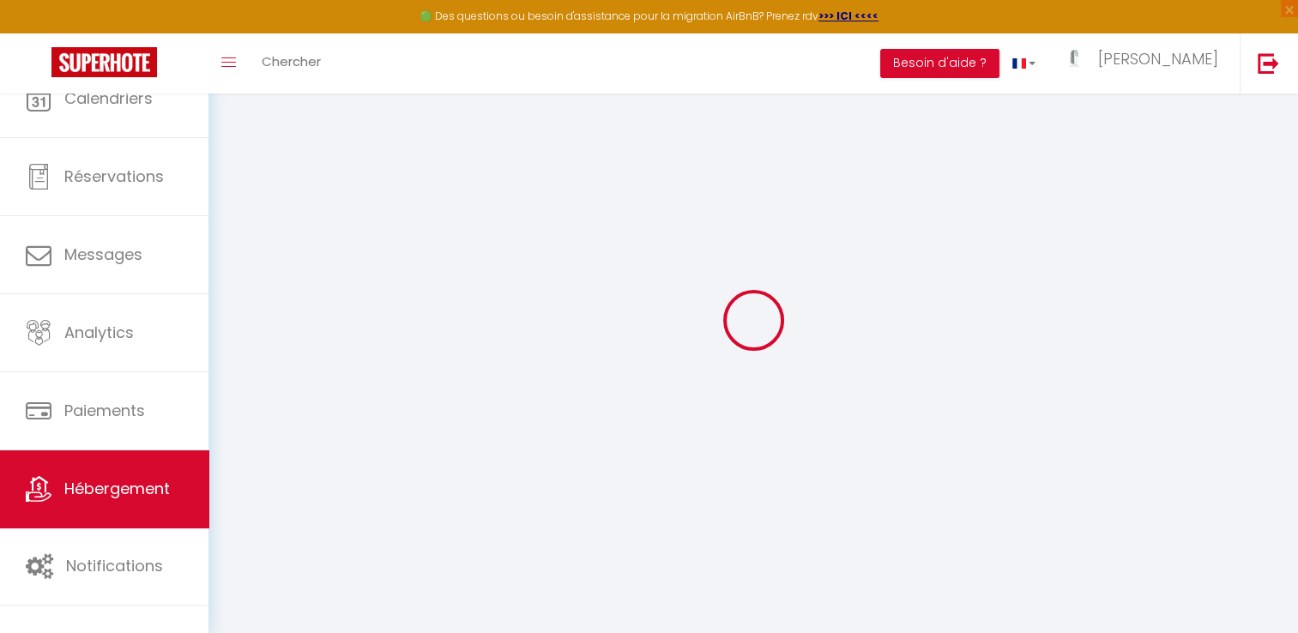
select select
checkbox input "false"
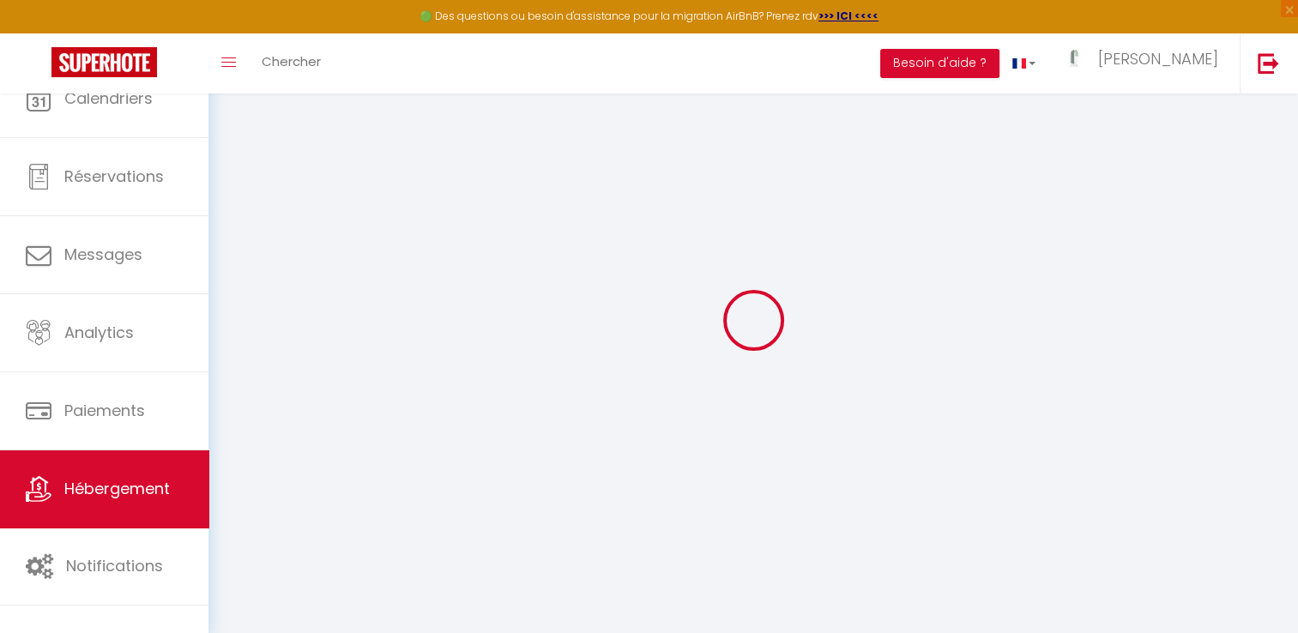
select select
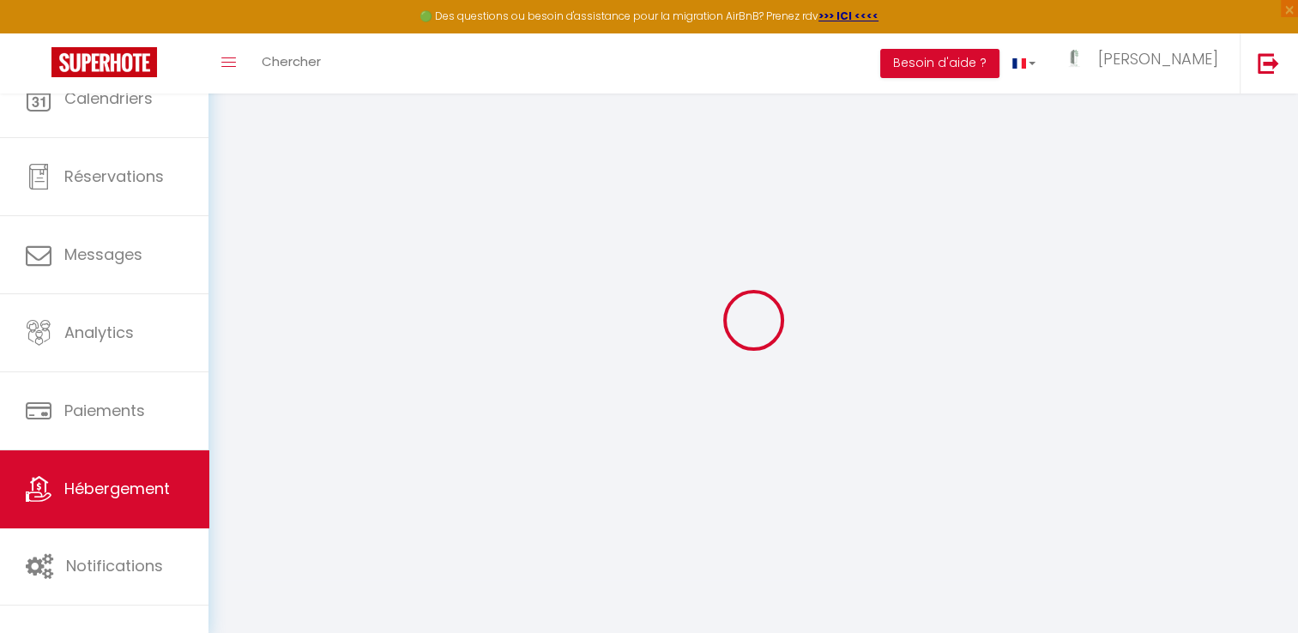
select select
checkbox input "false"
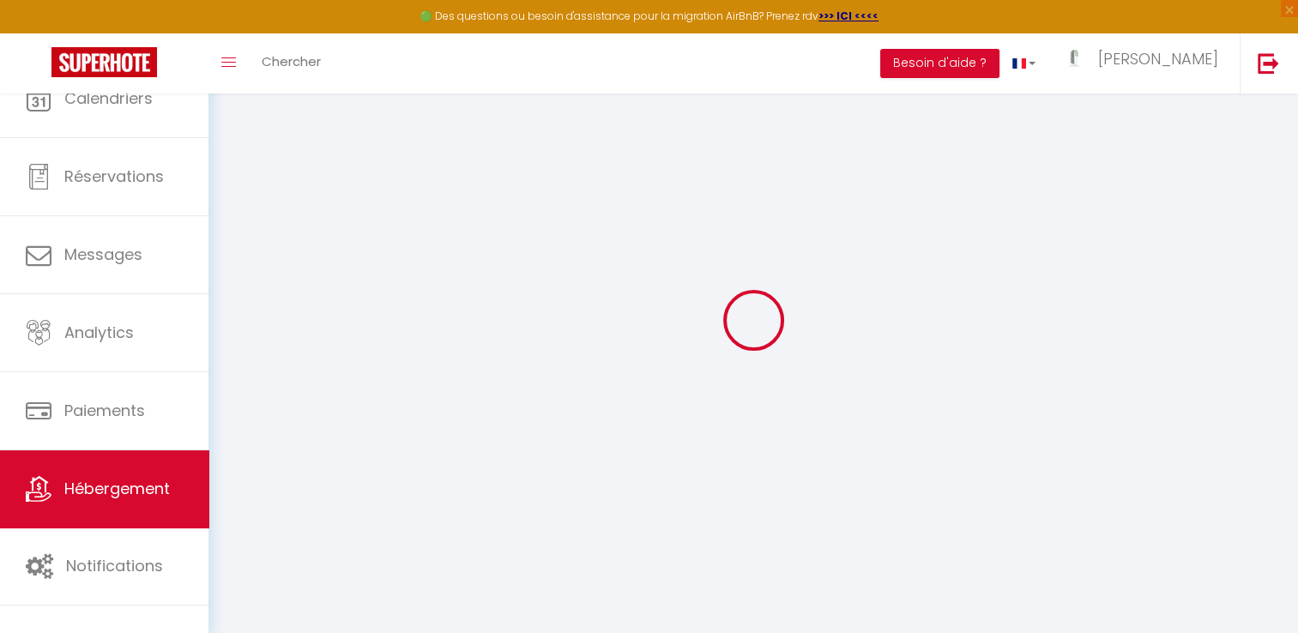
checkbox input "false"
select select
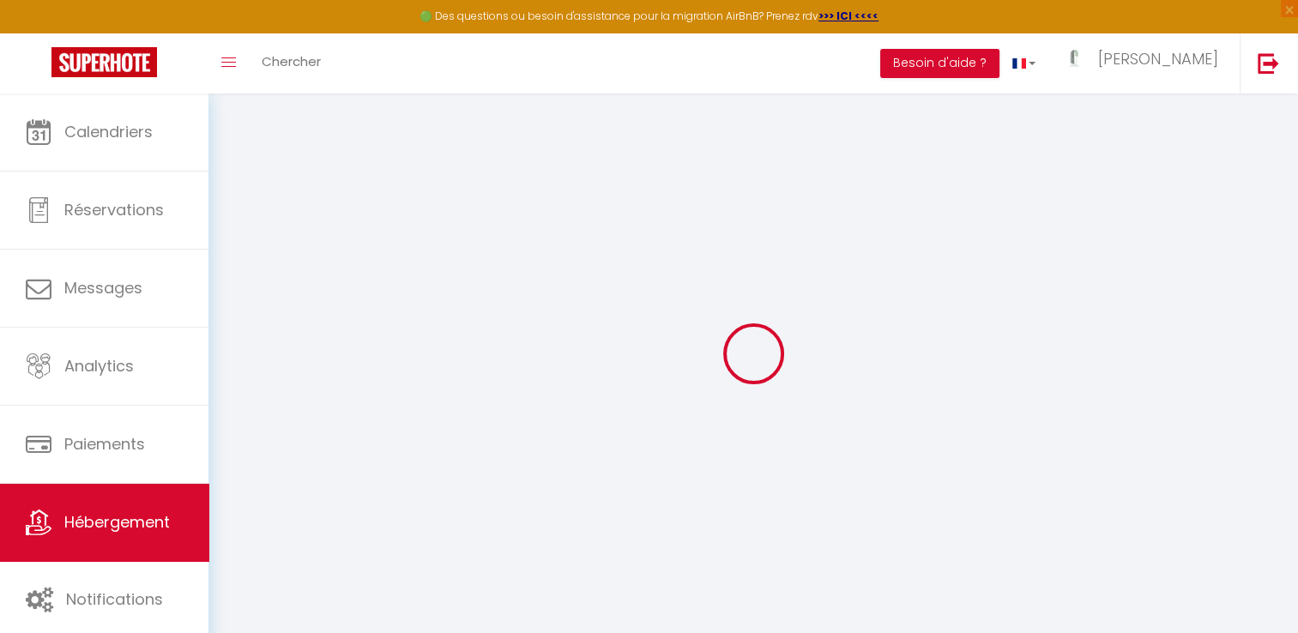
select select
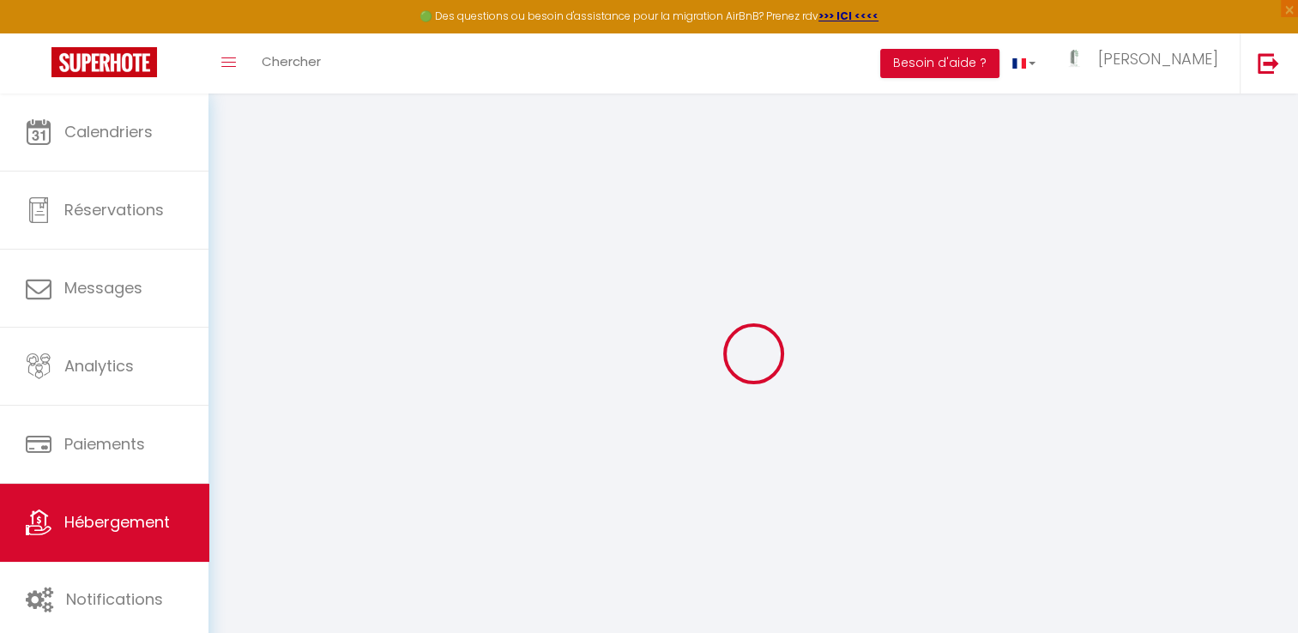
select select
checkbox input "false"
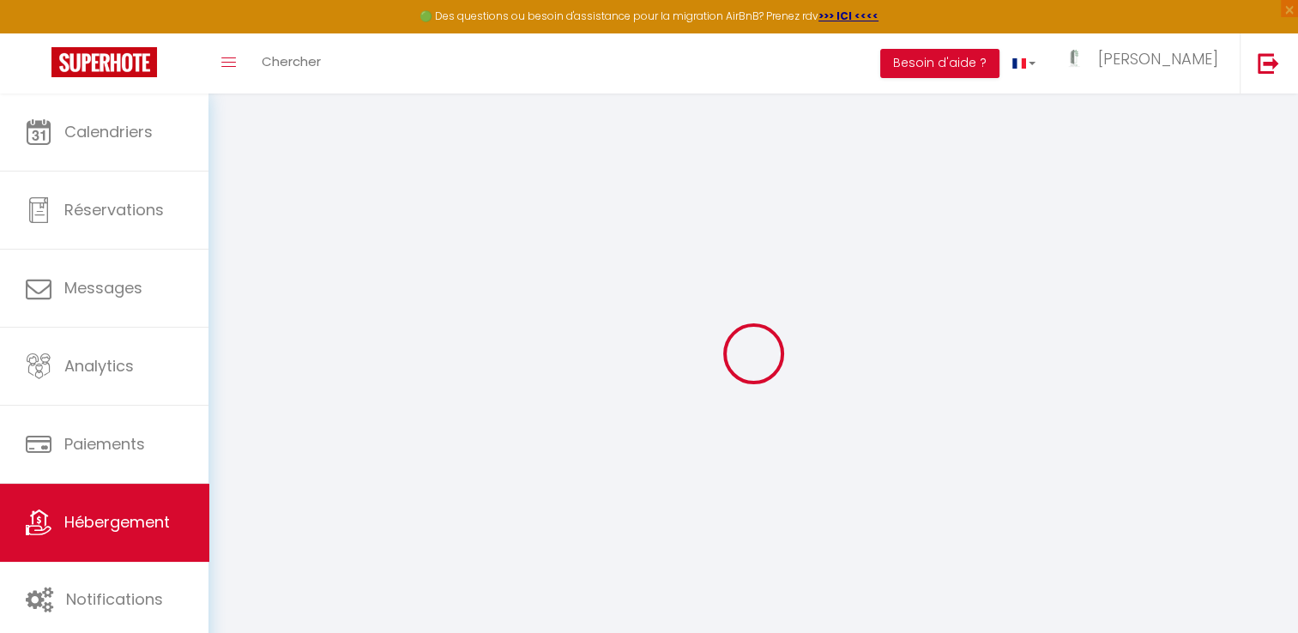
select select
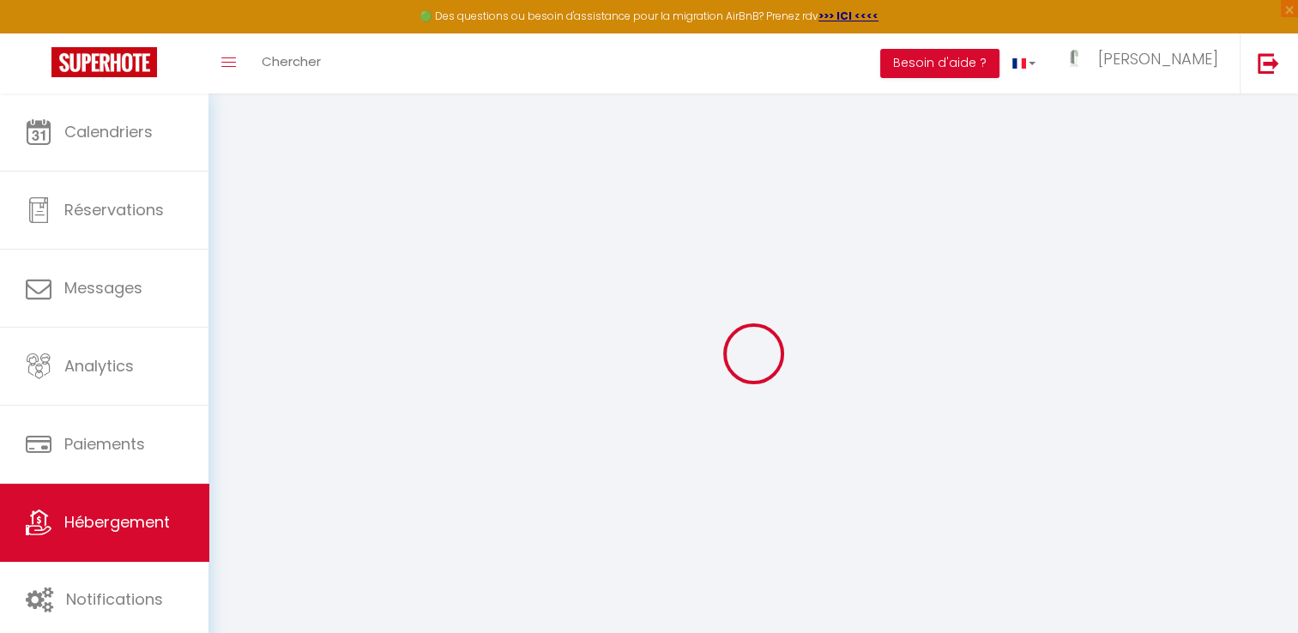
select select
checkbox input "false"
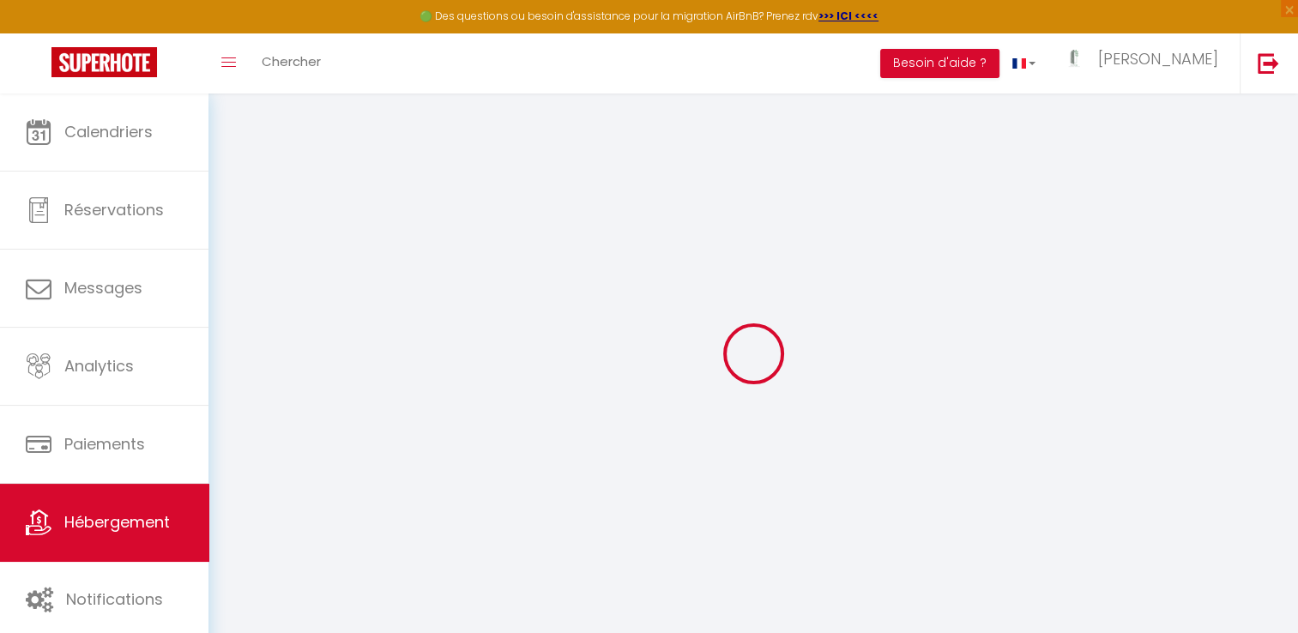
checkbox input "false"
select select
type input "Pura Vida · Pura Vida, parking privé, 500m de la mer"
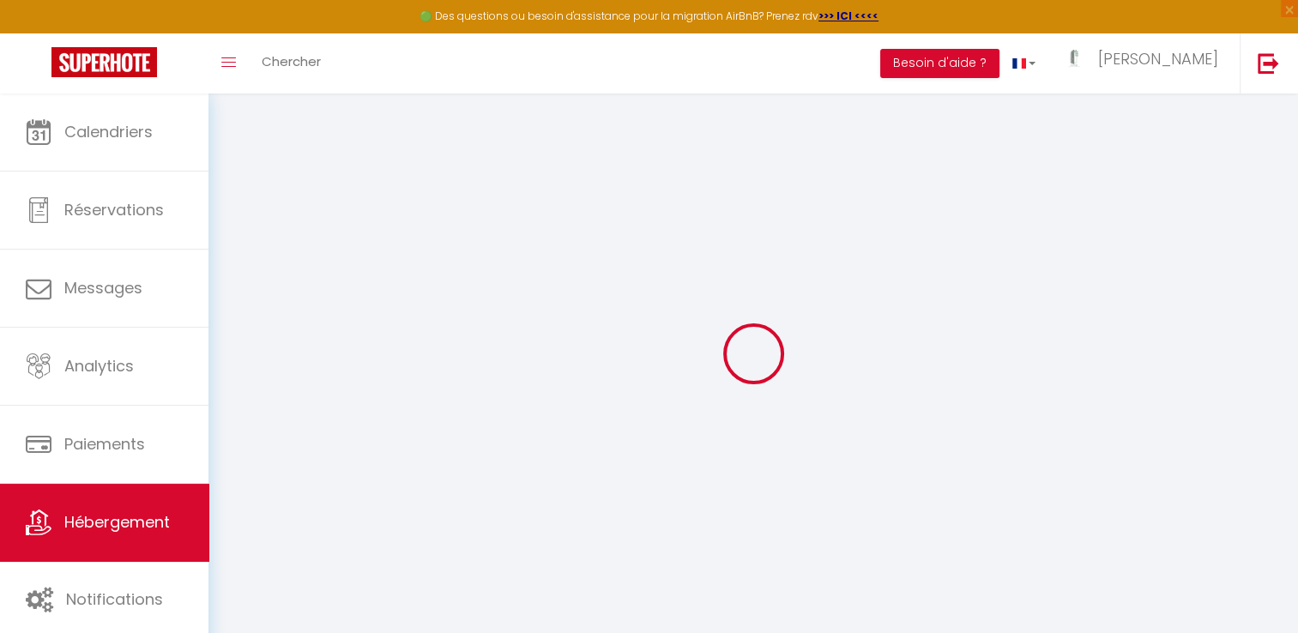
select select "2"
type input "135"
type input "50"
select select
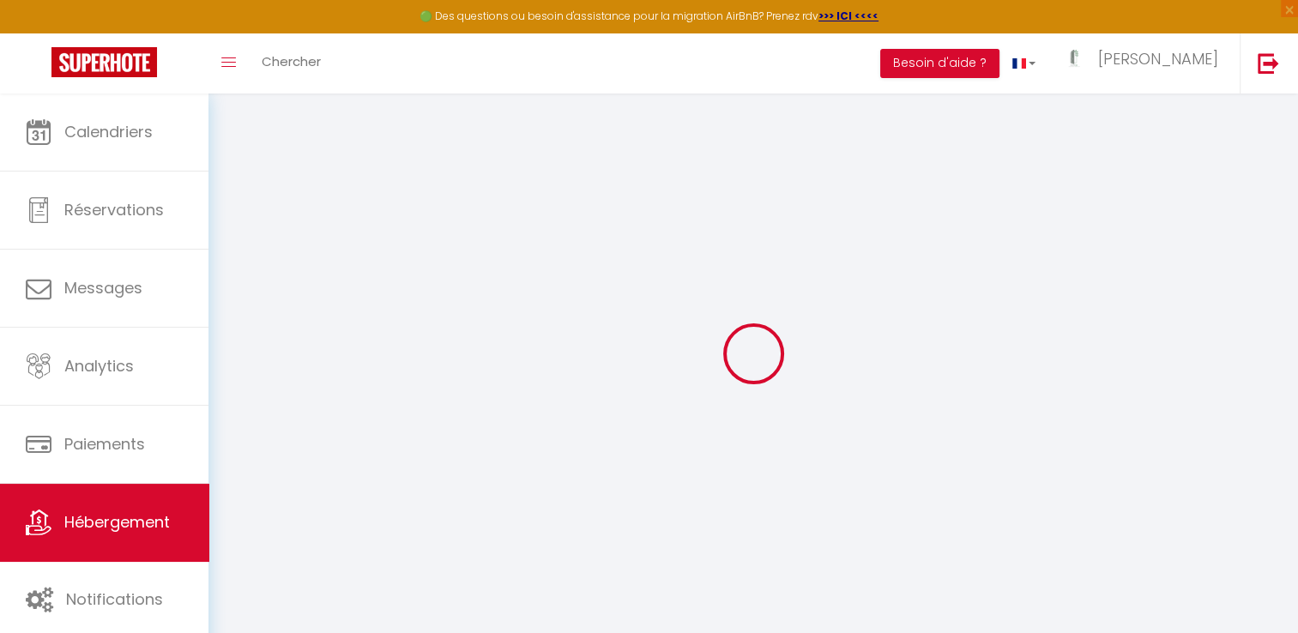
select select
type input "30 Bis Rue Guy de Maupassant"
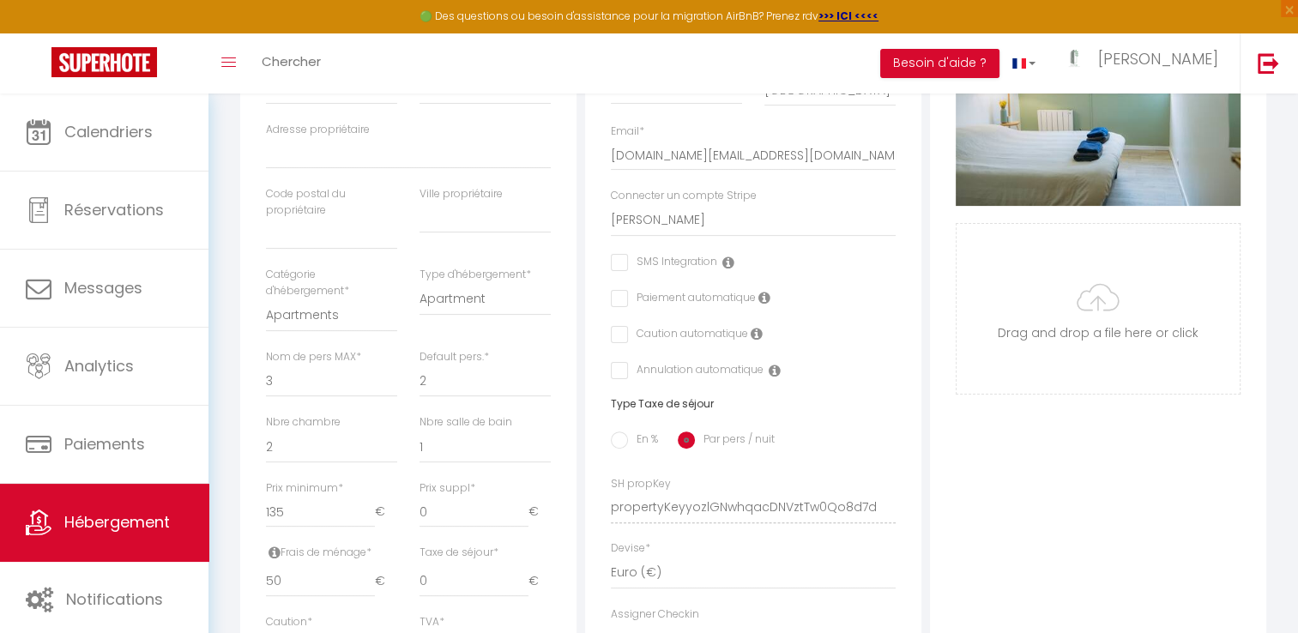
scroll to position [580, 0]
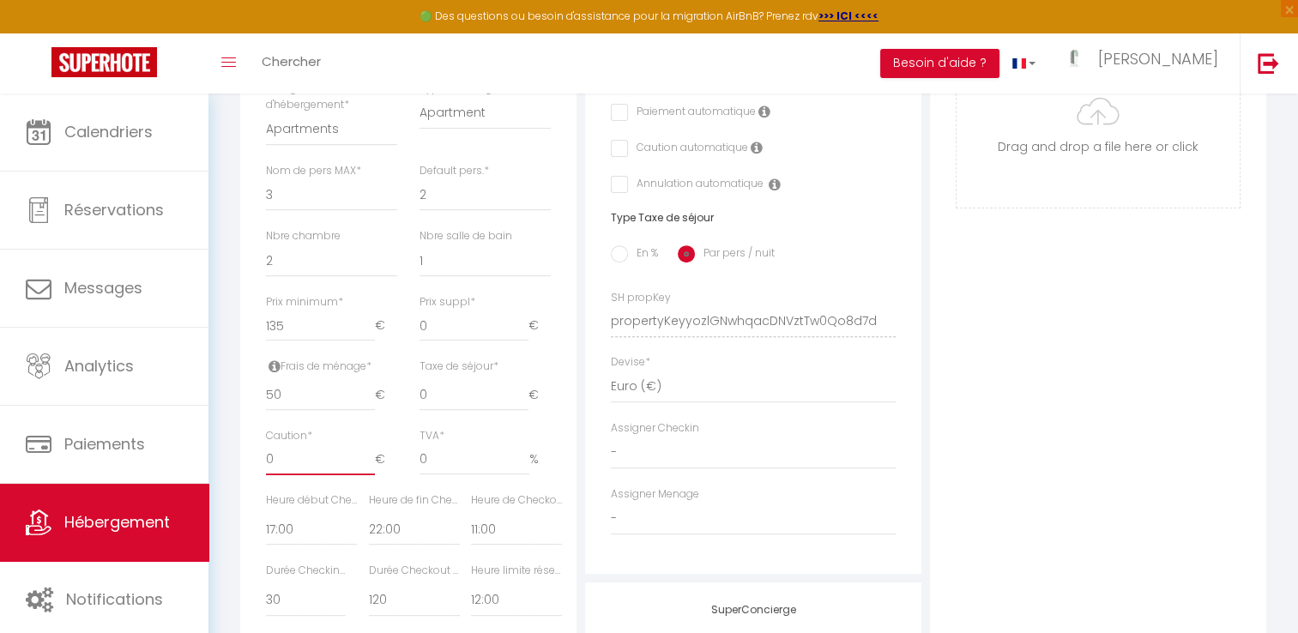
click at [306, 472] on input "0" at bounding box center [320, 459] width 109 height 31
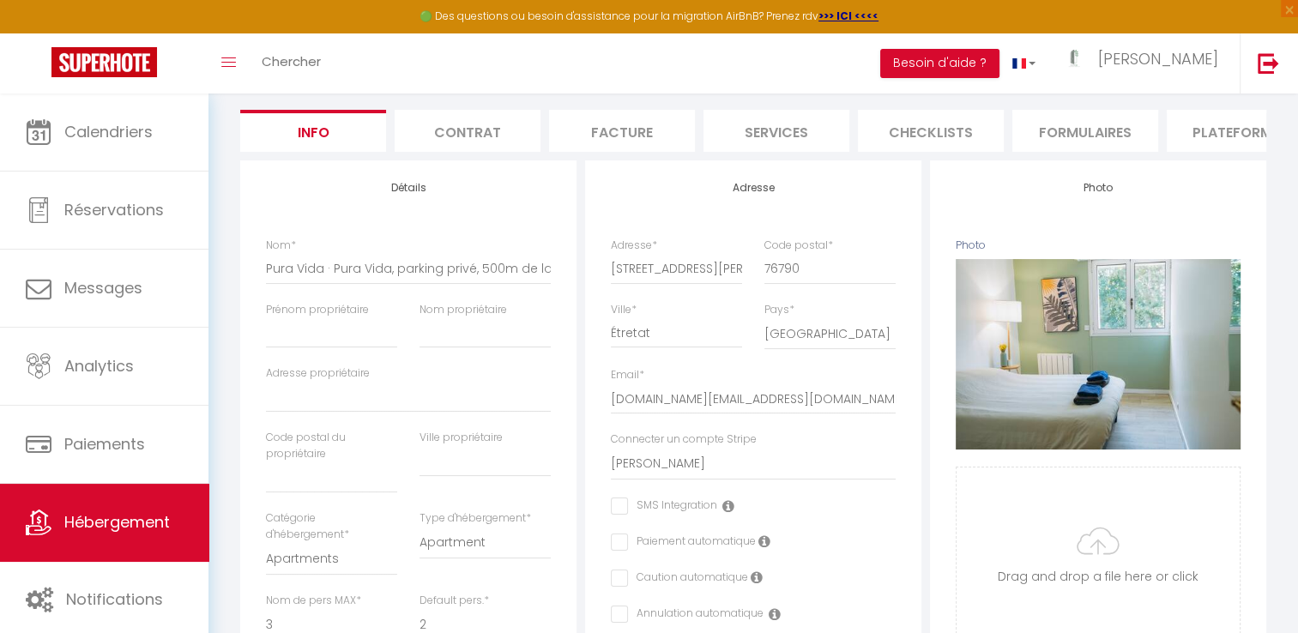
scroll to position [0, 0]
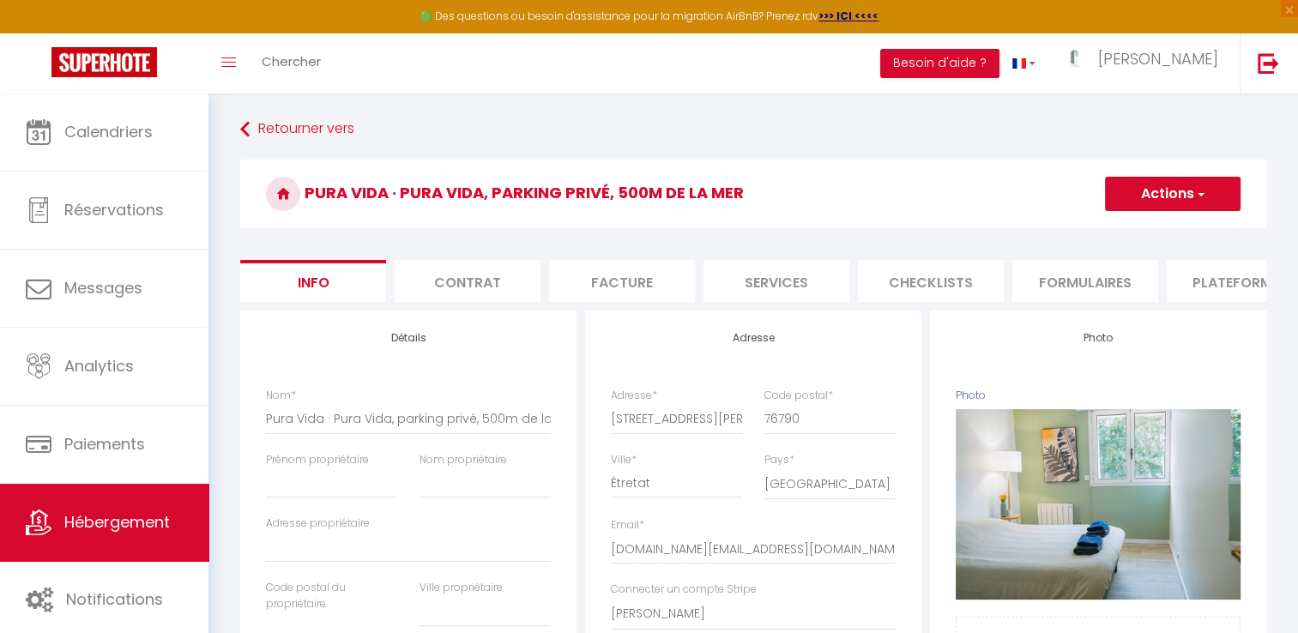
click at [1147, 204] on button "Actions" at bounding box center [1173, 194] width 136 height 34
click at [1104, 226] on input "Enregistrer" at bounding box center [1104, 231] width 63 height 17
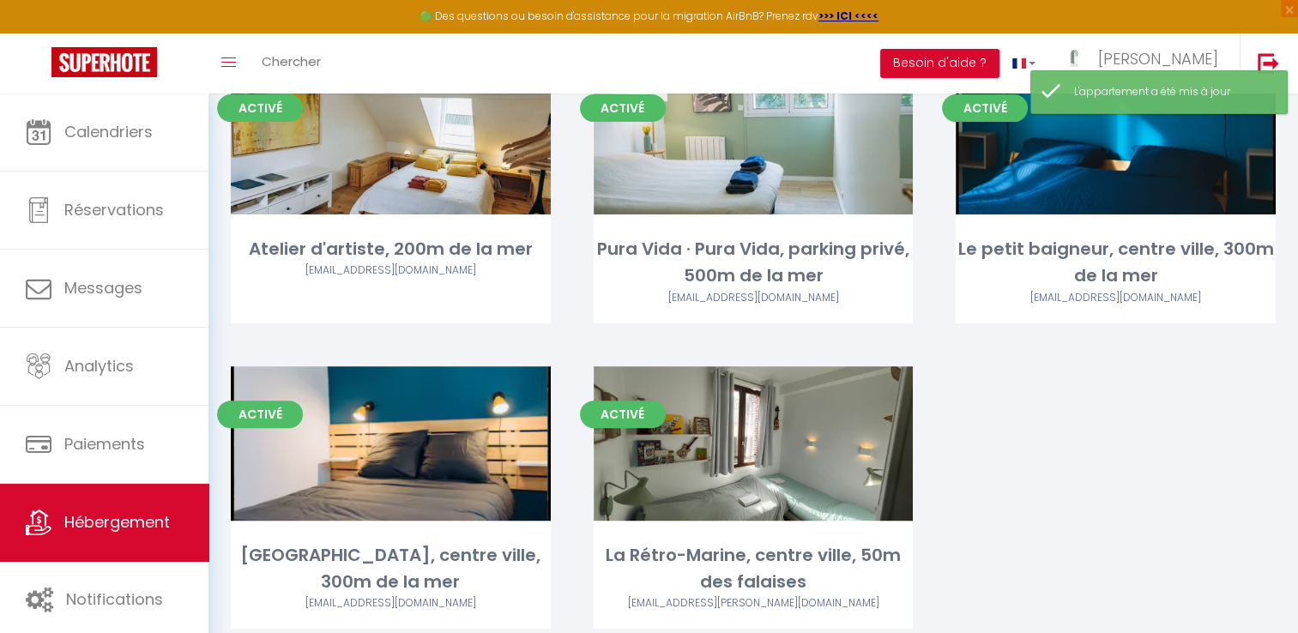
scroll to position [496, 0]
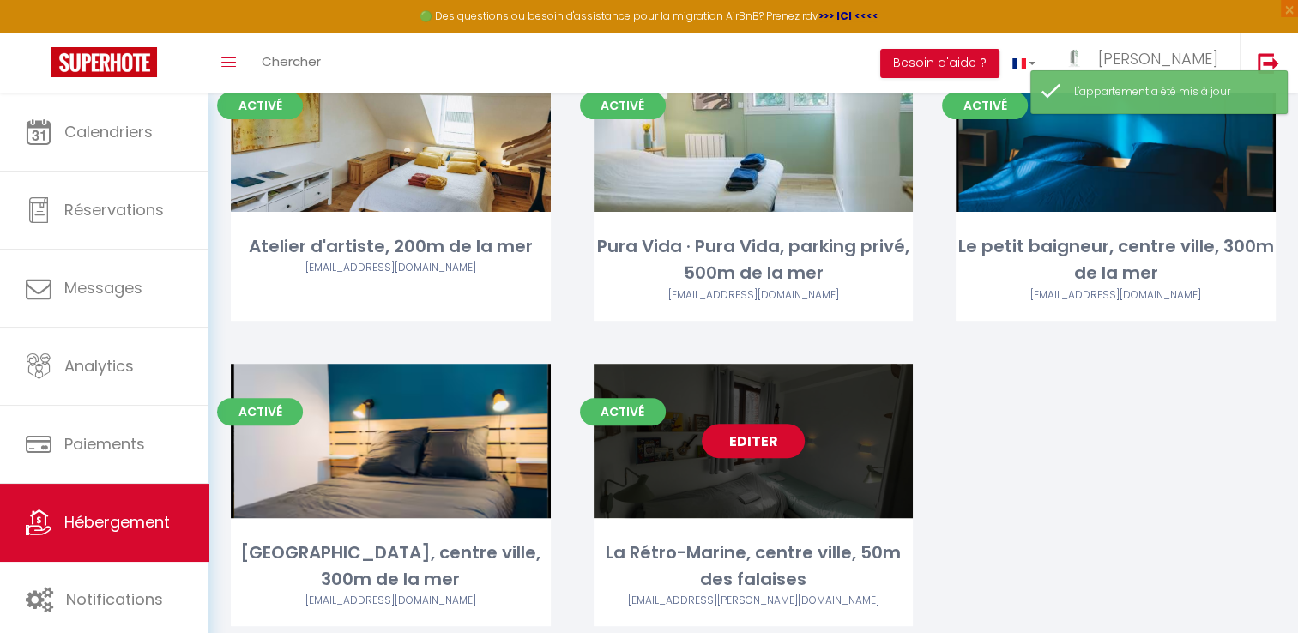
click at [736, 424] on link "Editer" at bounding box center [753, 441] width 103 height 34
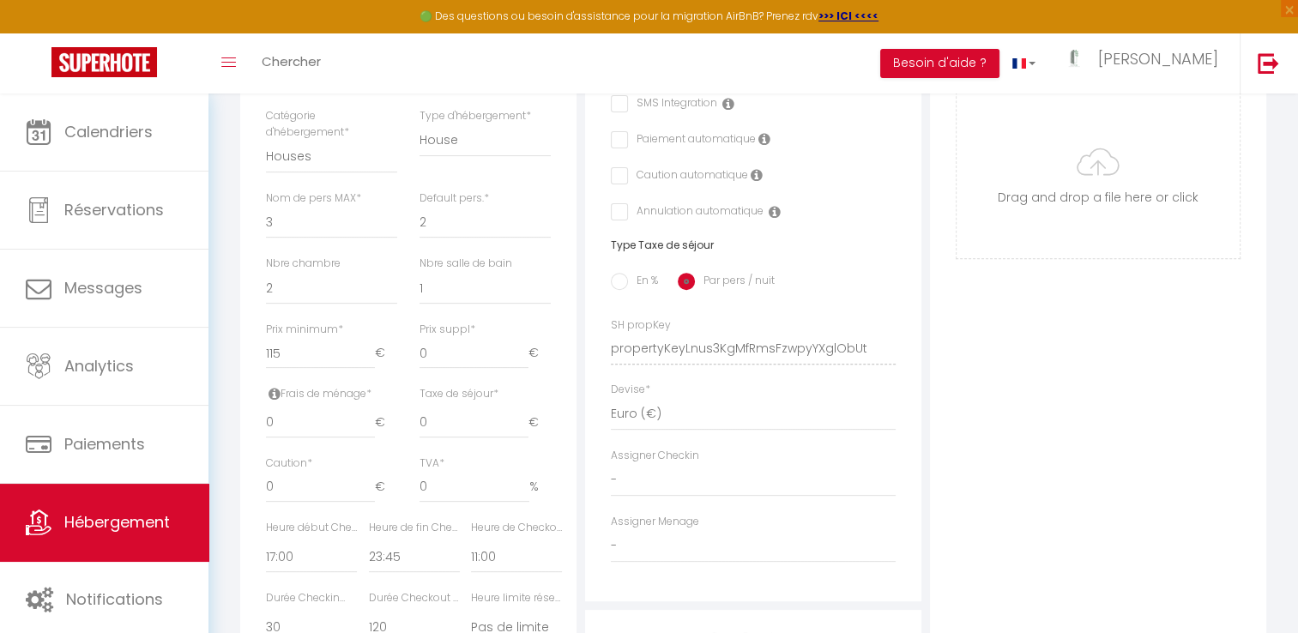
scroll to position [563, 0]
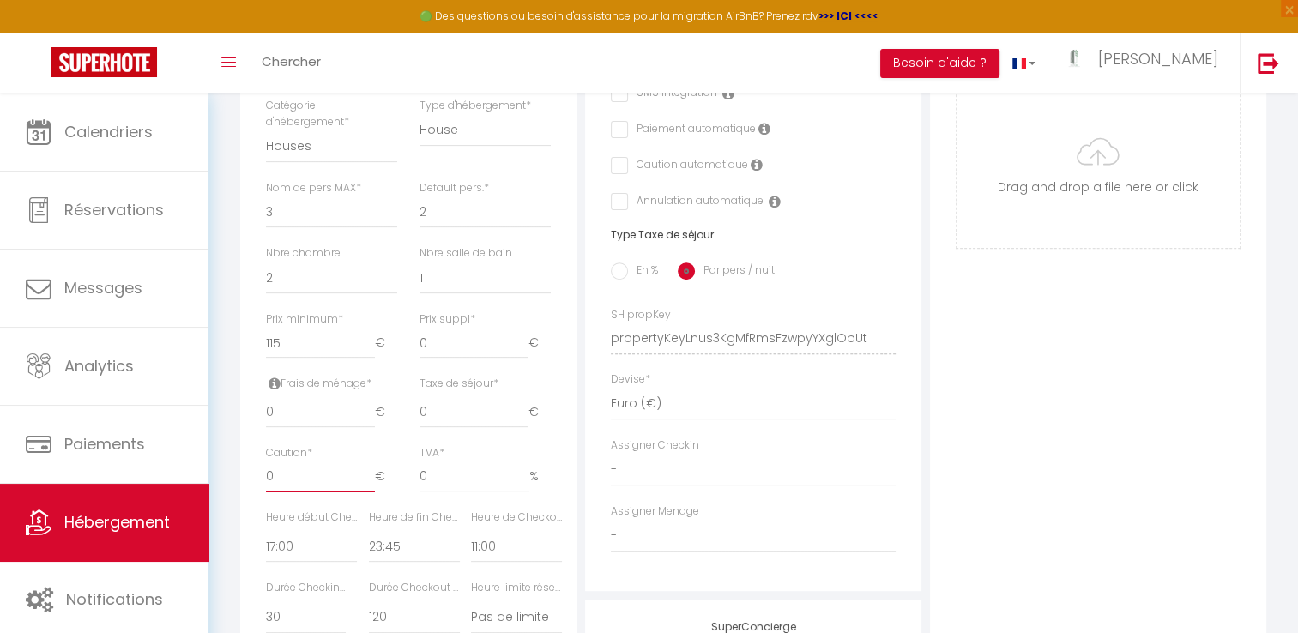
click at [280, 492] on input "0" at bounding box center [320, 476] width 109 height 31
click at [295, 425] on input "0" at bounding box center [320, 412] width 109 height 31
click at [291, 356] on input "115" at bounding box center [320, 343] width 109 height 31
click at [320, 428] on input "number" at bounding box center [320, 412] width 109 height 31
click at [581, 404] on div "Adresse Adresse * 48 Rue Alphonse Karr Code postal * 76790 Ville * Étretat Pays…" at bounding box center [753, 326] width 345 height 1157
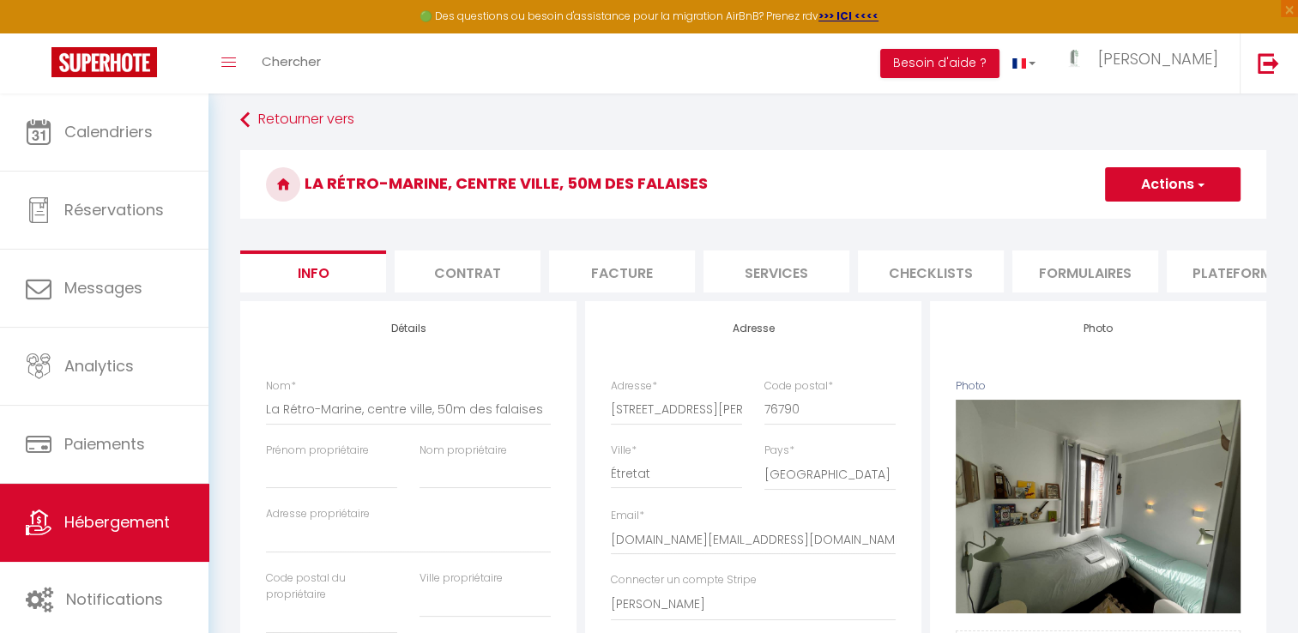
scroll to position [11, 0]
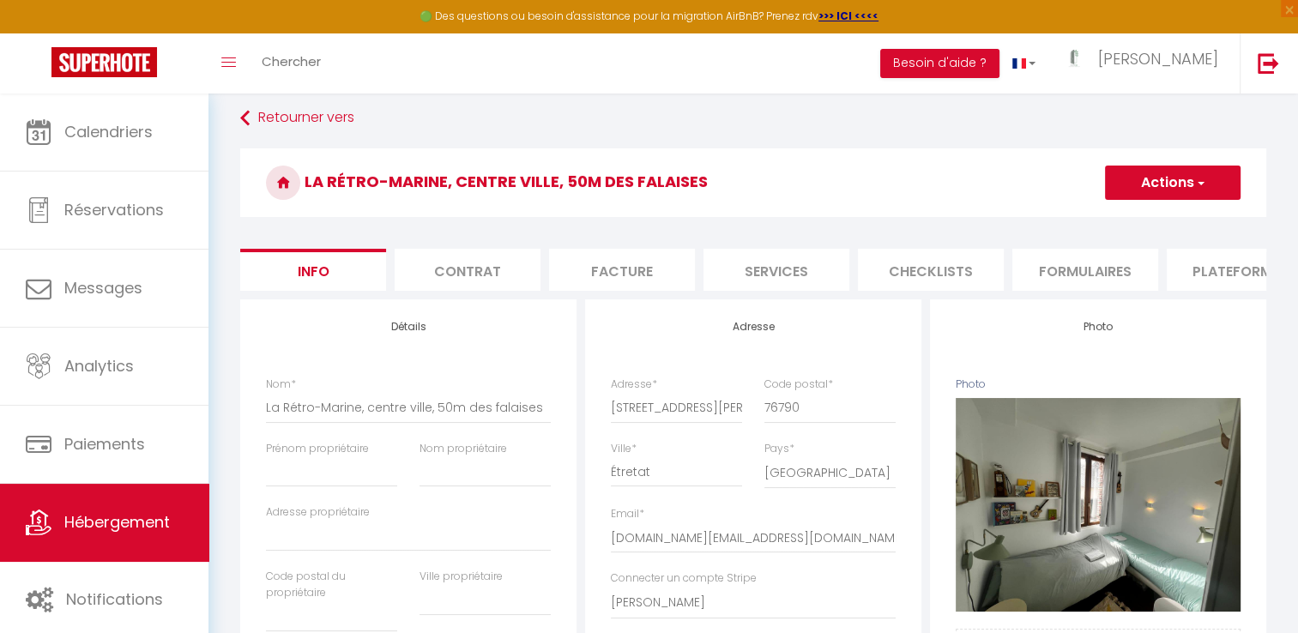
click at [1202, 167] on button "Actions" at bounding box center [1173, 183] width 136 height 34
click at [1099, 221] on input "Enregistrer" at bounding box center [1104, 220] width 63 height 17
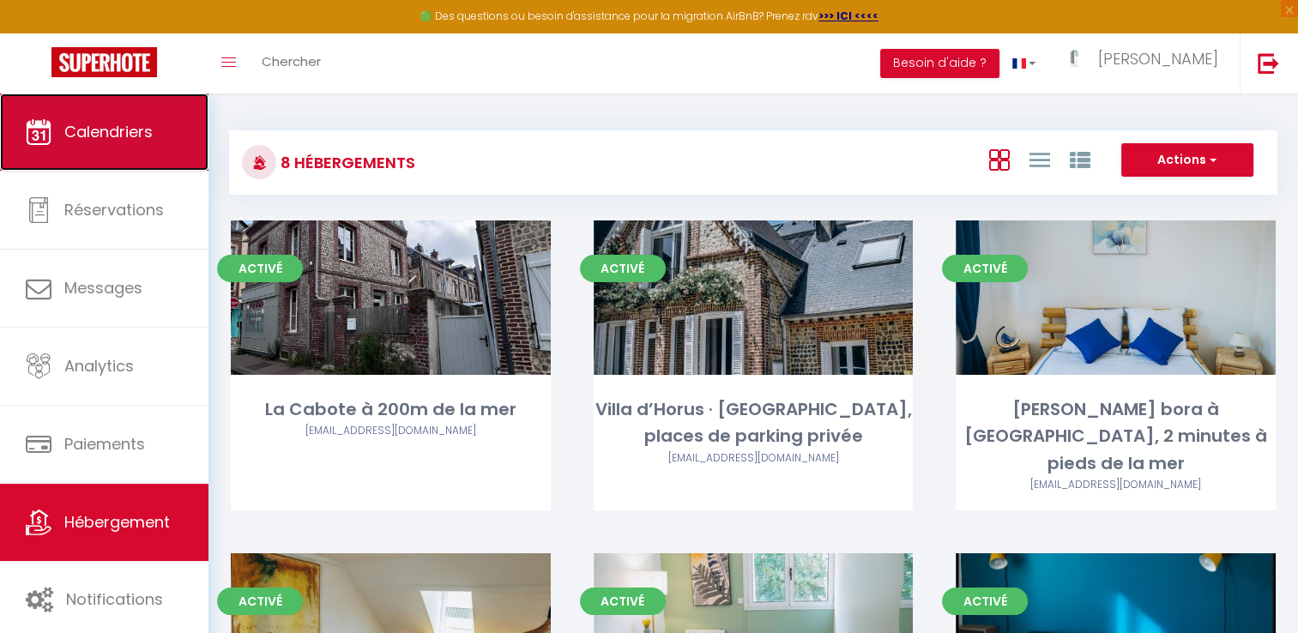
click at [142, 134] on span "Calendriers" at bounding box center [108, 131] width 88 height 21
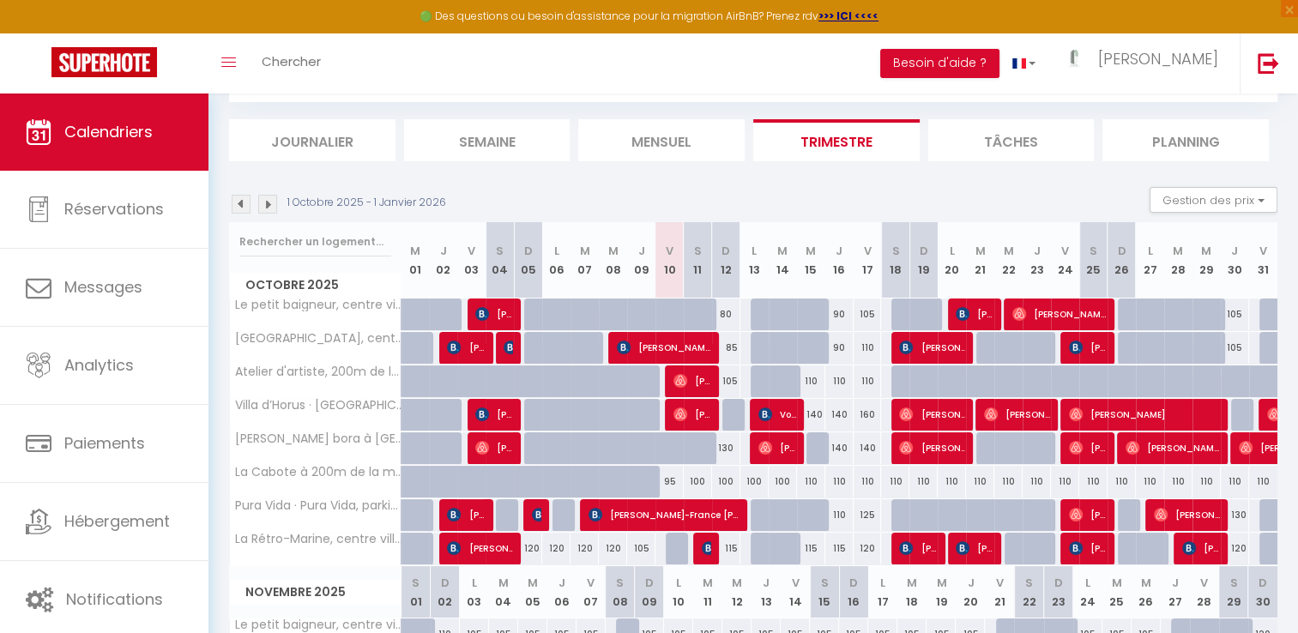
scroll to position [93, 0]
click at [786, 317] on div at bounding box center [793, 324] width 28 height 33
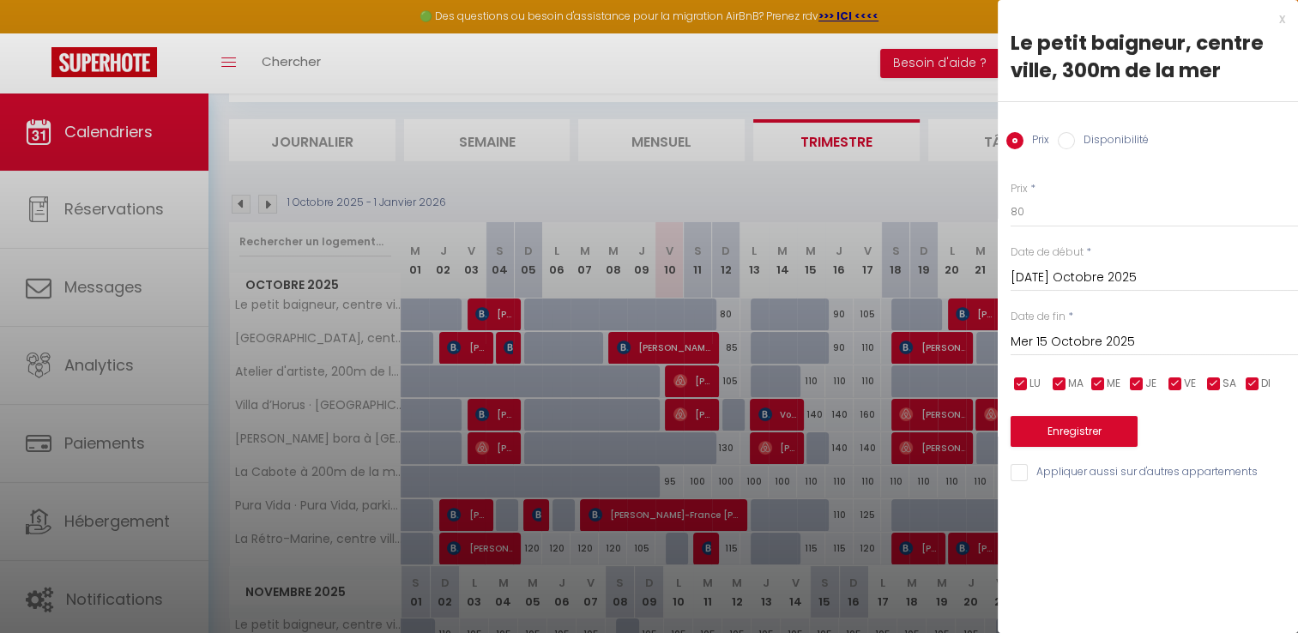
click at [697, 310] on div at bounding box center [649, 316] width 1298 height 633
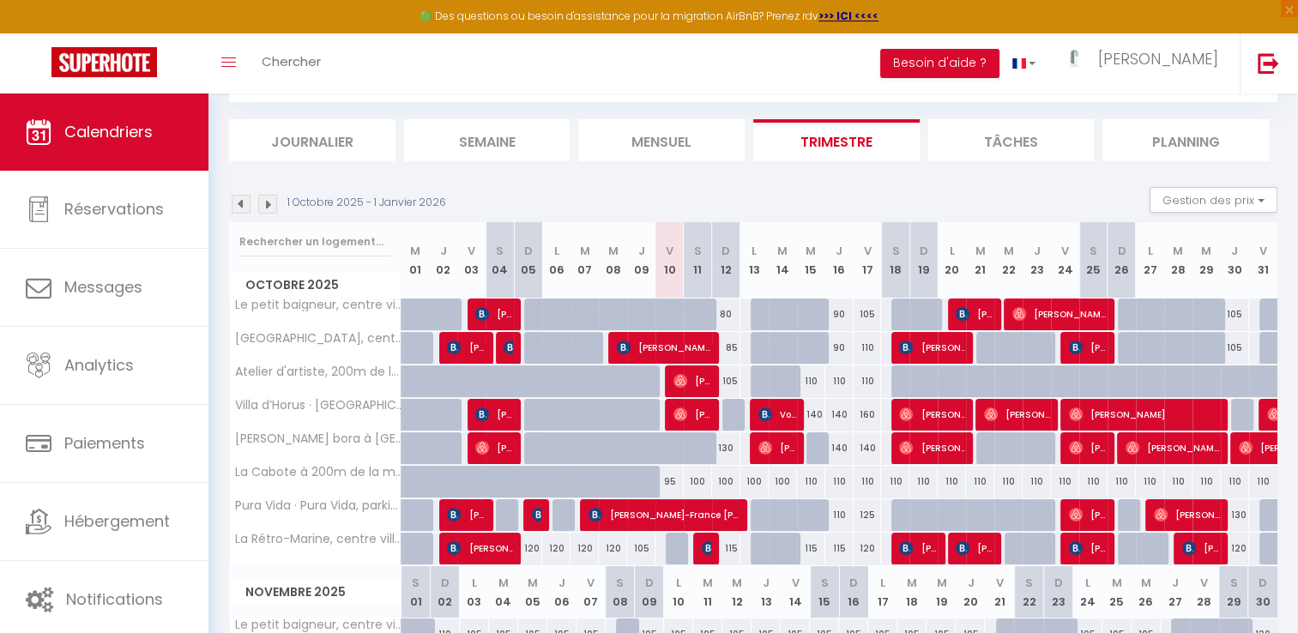
click at [695, 314] on div at bounding box center [708, 324] width 28 height 33
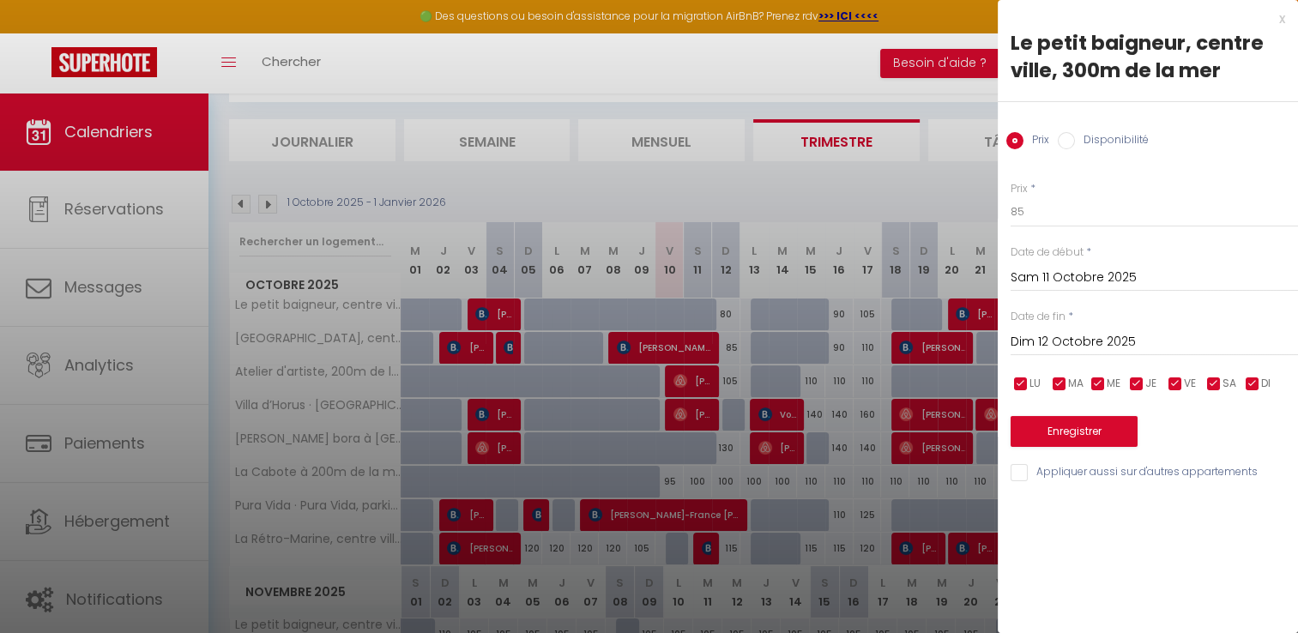
click at [1067, 137] on input "Disponibilité" at bounding box center [1065, 140] width 17 height 17
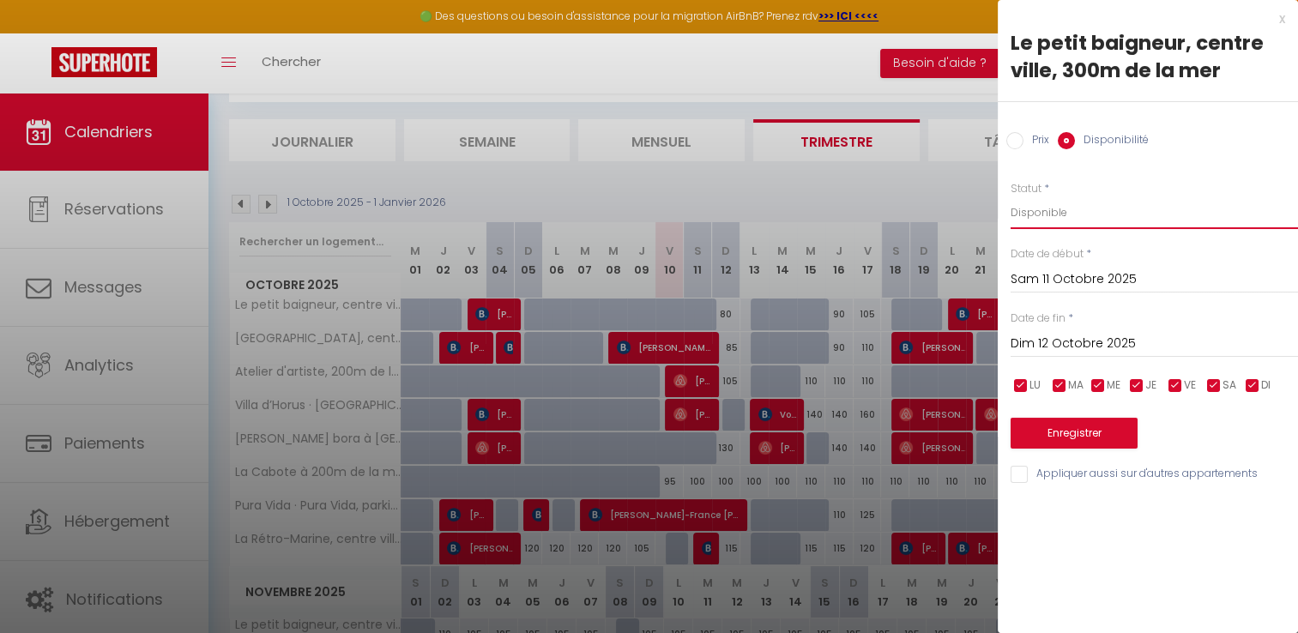
click at [1063, 205] on select "Disponible Indisponible" at bounding box center [1153, 212] width 287 height 33
click at [1010, 196] on select "Disponible Indisponible" at bounding box center [1153, 212] width 287 height 33
click at [1081, 431] on button "Enregistrer" at bounding box center [1073, 433] width 127 height 31
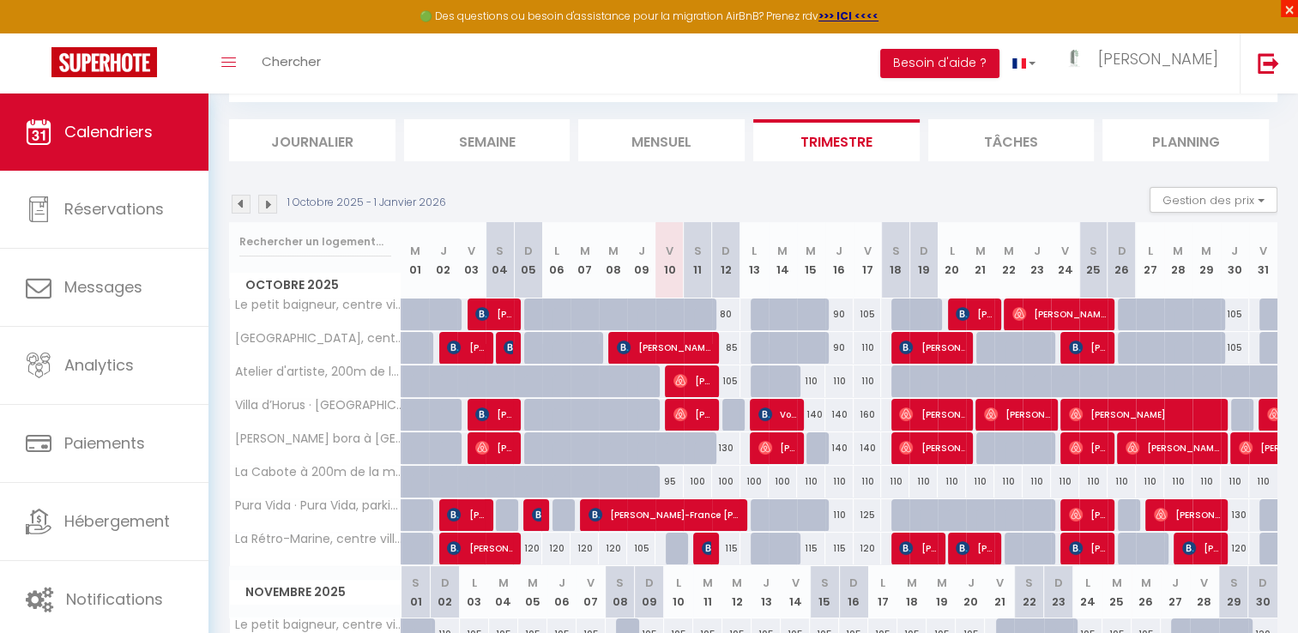
click at [1287, 9] on span "×" at bounding box center [1288, 8] width 17 height 17
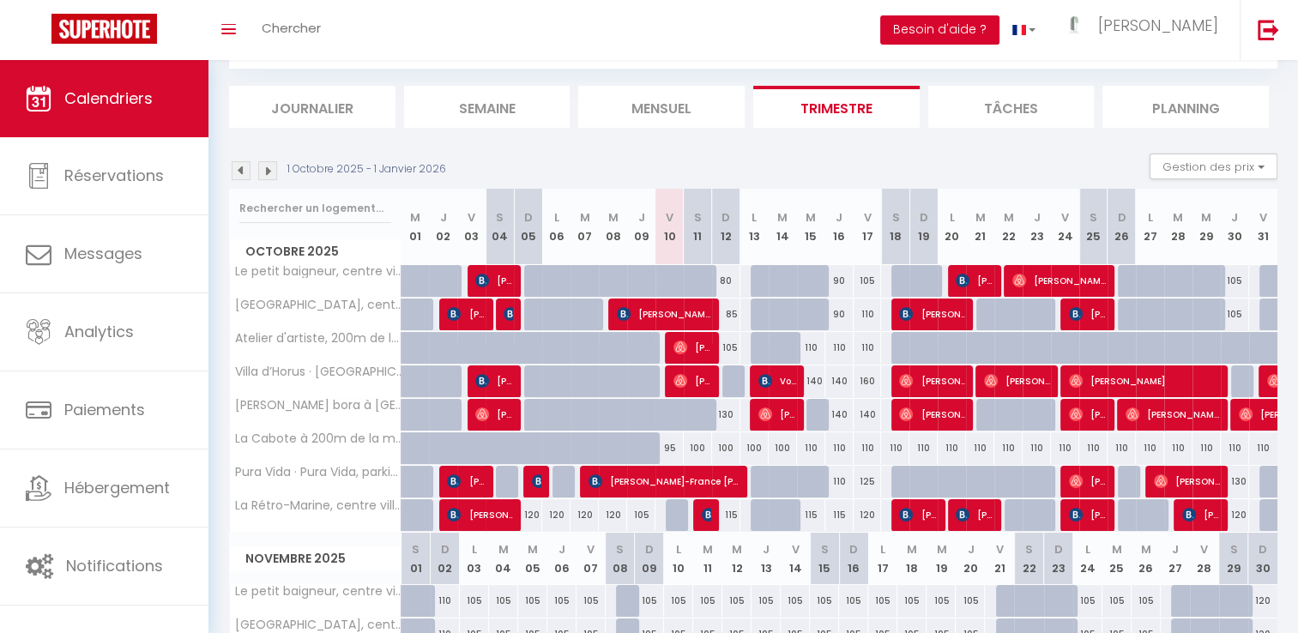
click at [999, 37] on button "Besoin d'aide ?" at bounding box center [939, 29] width 119 height 29
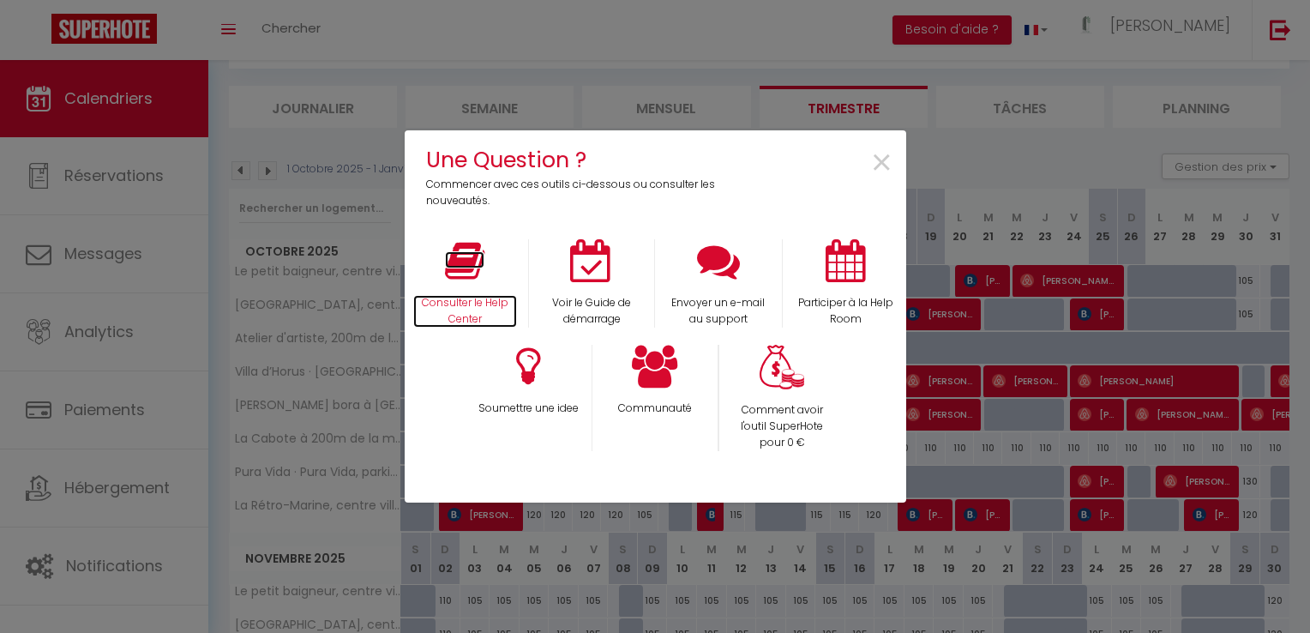
click at [475, 271] on icon at bounding box center [464, 260] width 39 height 43
click at [877, 160] on span "×" at bounding box center [881, 163] width 23 height 54
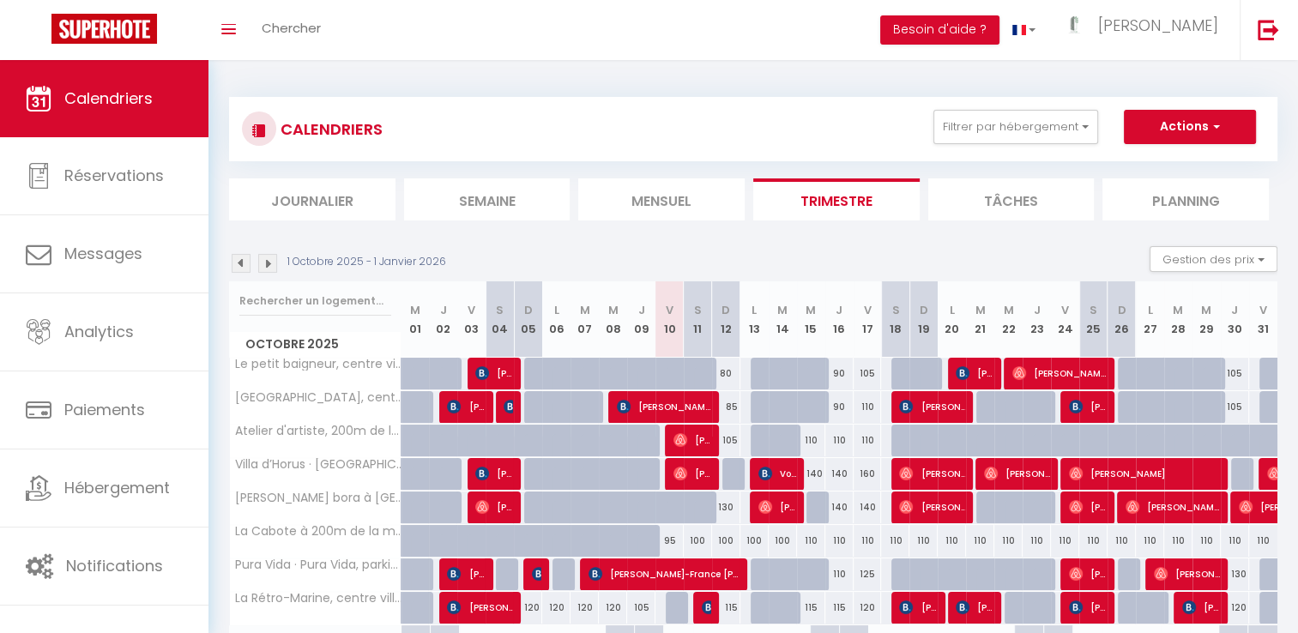
scroll to position [34, 0]
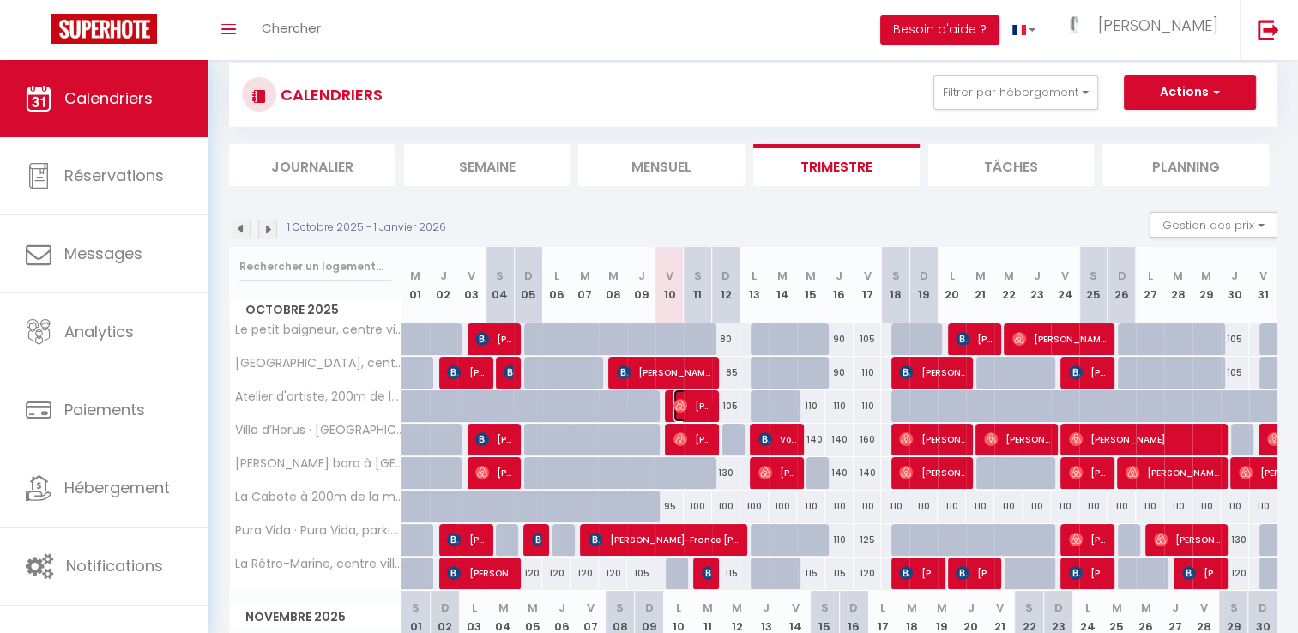
click at [695, 407] on span "[PERSON_NAME]" at bounding box center [692, 405] width 38 height 33
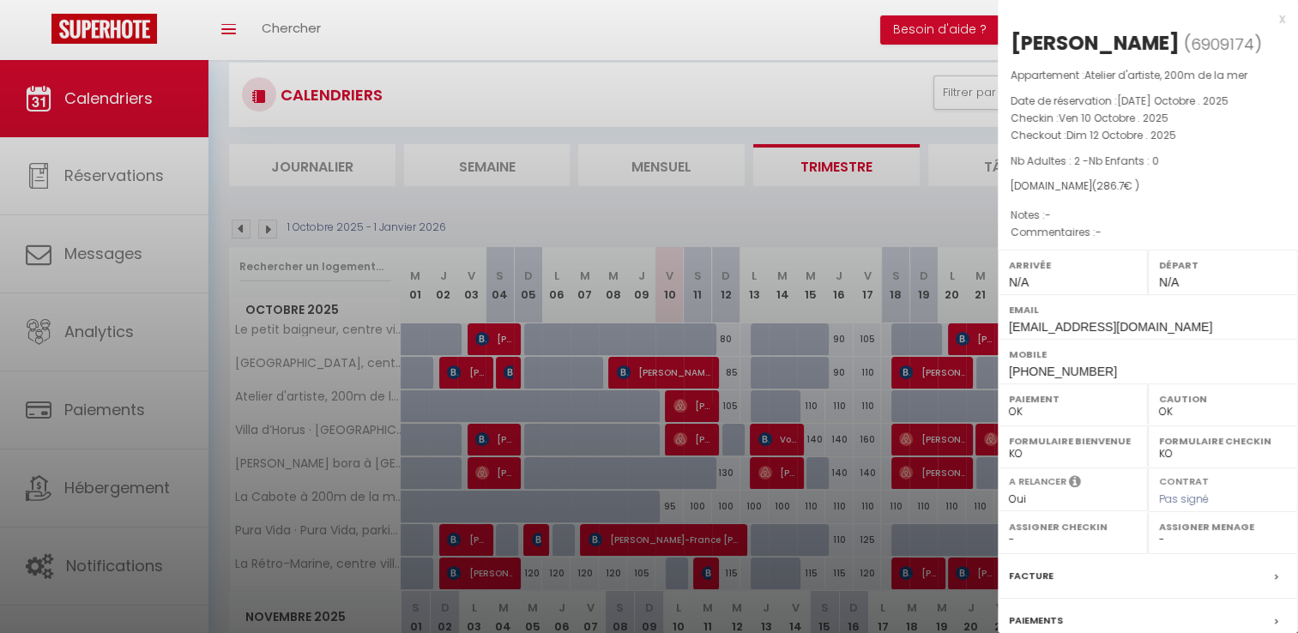
click at [1267, 18] on div "x" at bounding box center [1140, 19] width 287 height 21
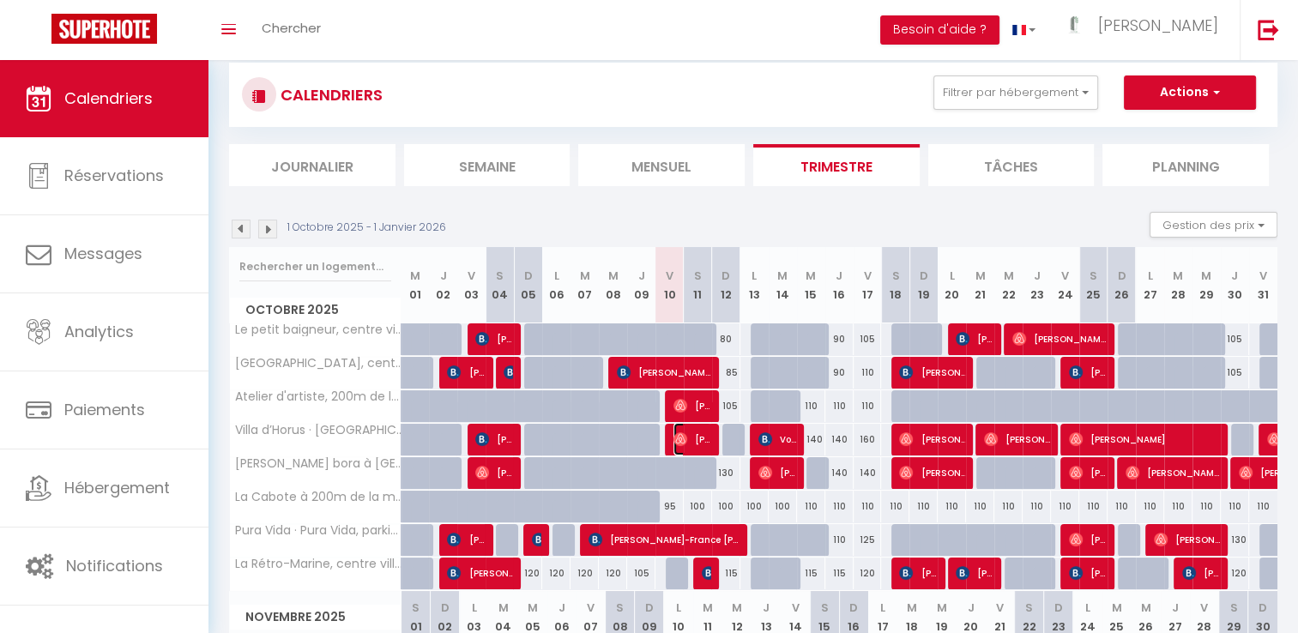
click at [678, 432] on img at bounding box center [680, 439] width 14 height 14
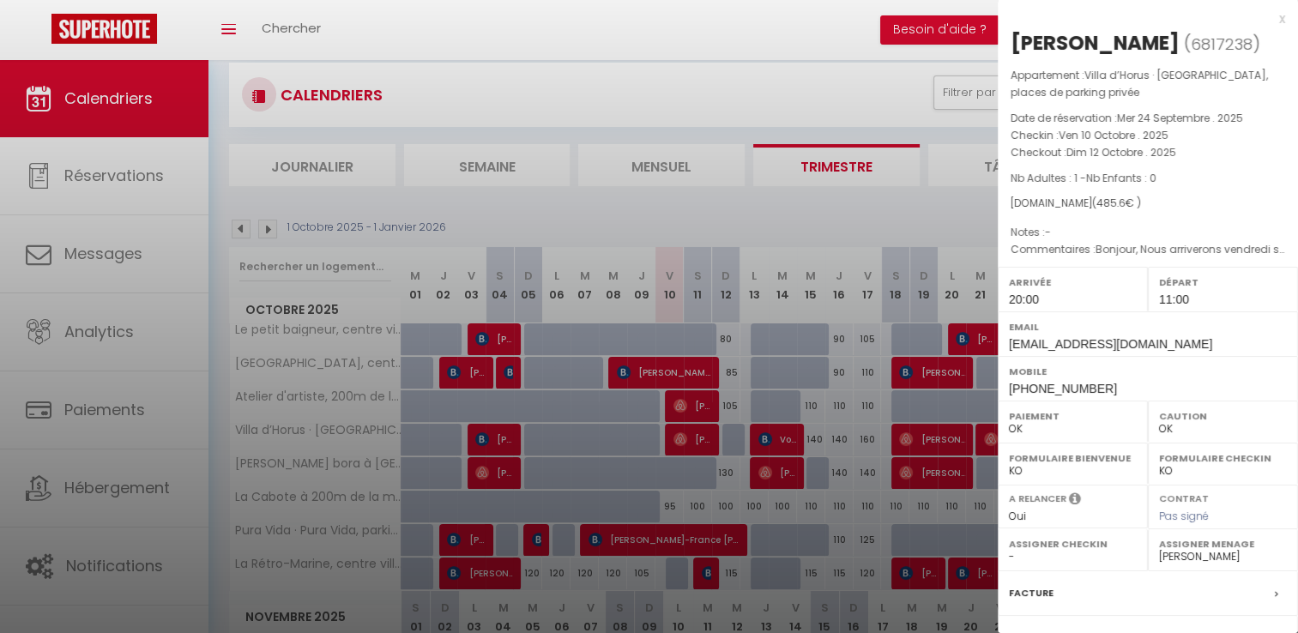
click at [1269, 19] on div "x" at bounding box center [1140, 19] width 287 height 21
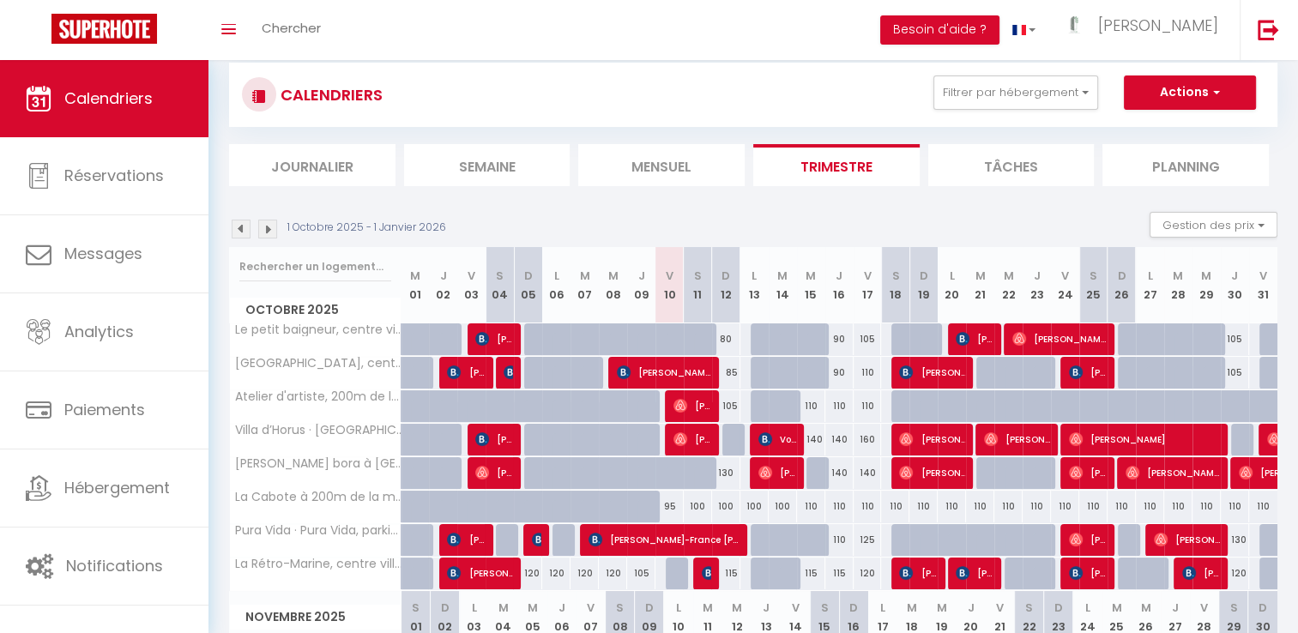
scroll to position [136, 0]
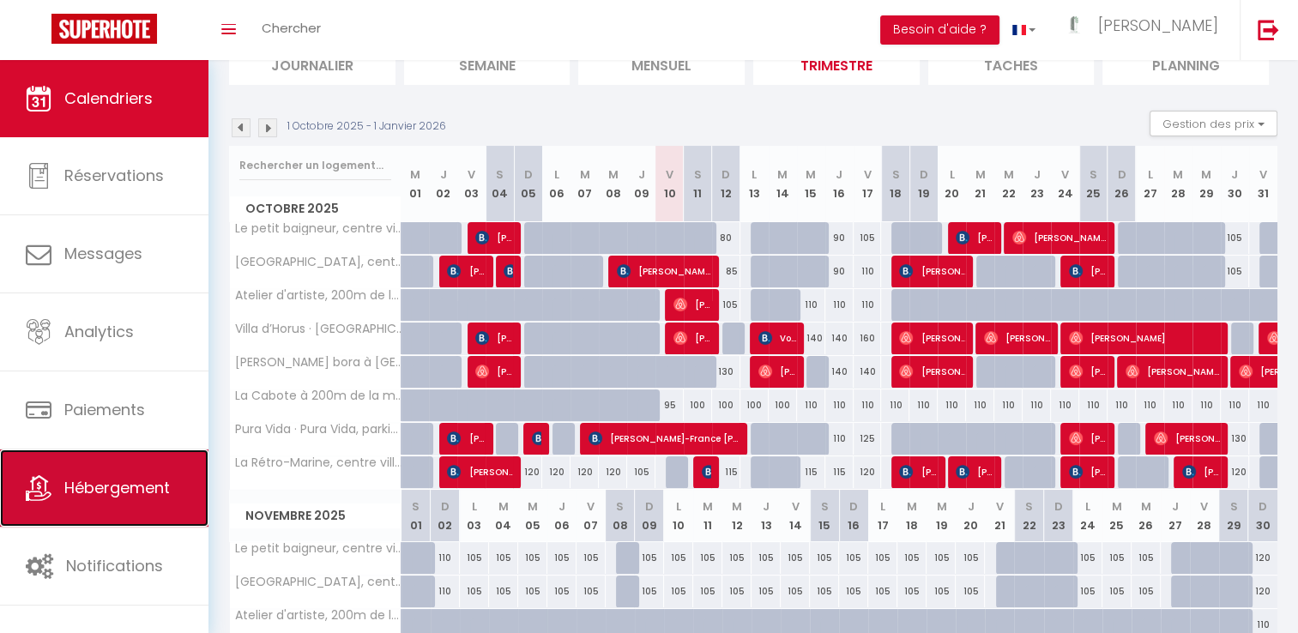
click at [47, 501] on link "Hébergement" at bounding box center [104, 487] width 208 height 77
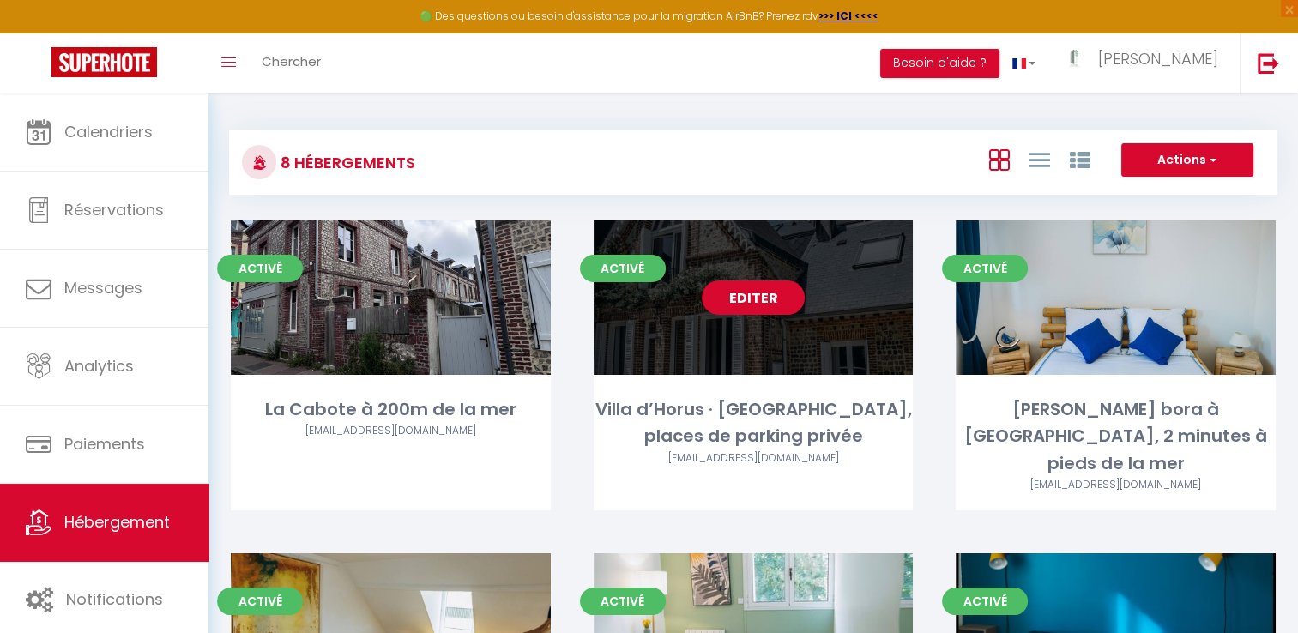
click at [756, 296] on link "Editer" at bounding box center [753, 297] width 103 height 34
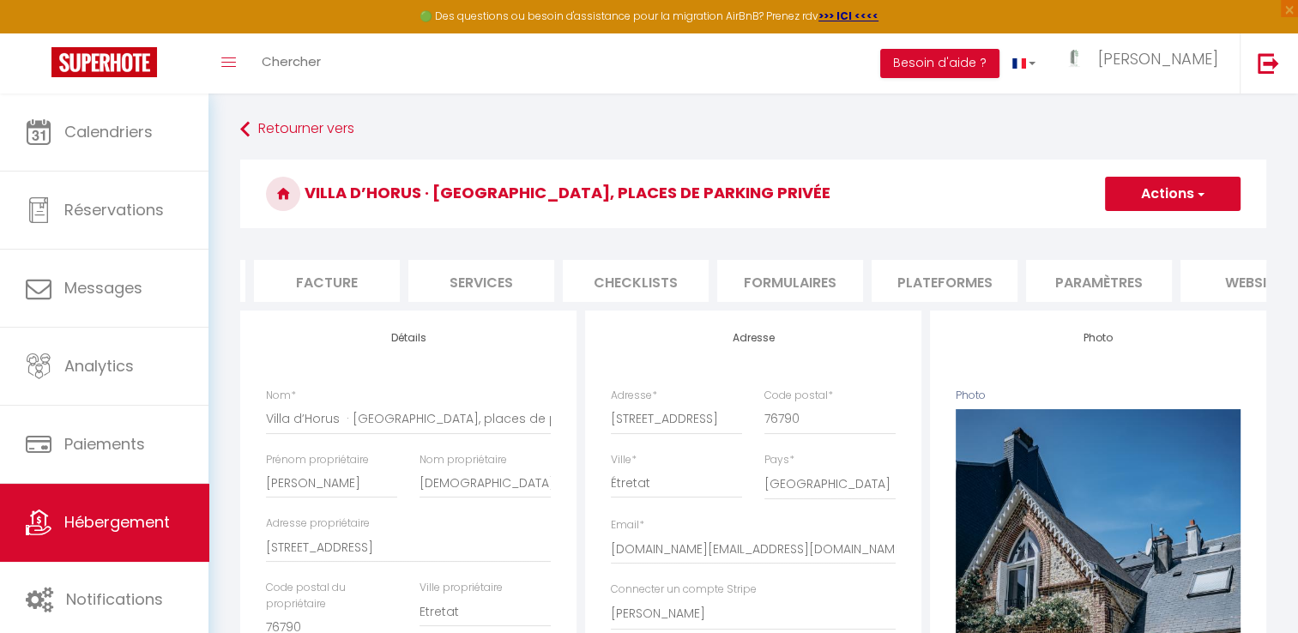
scroll to position [0, 336]
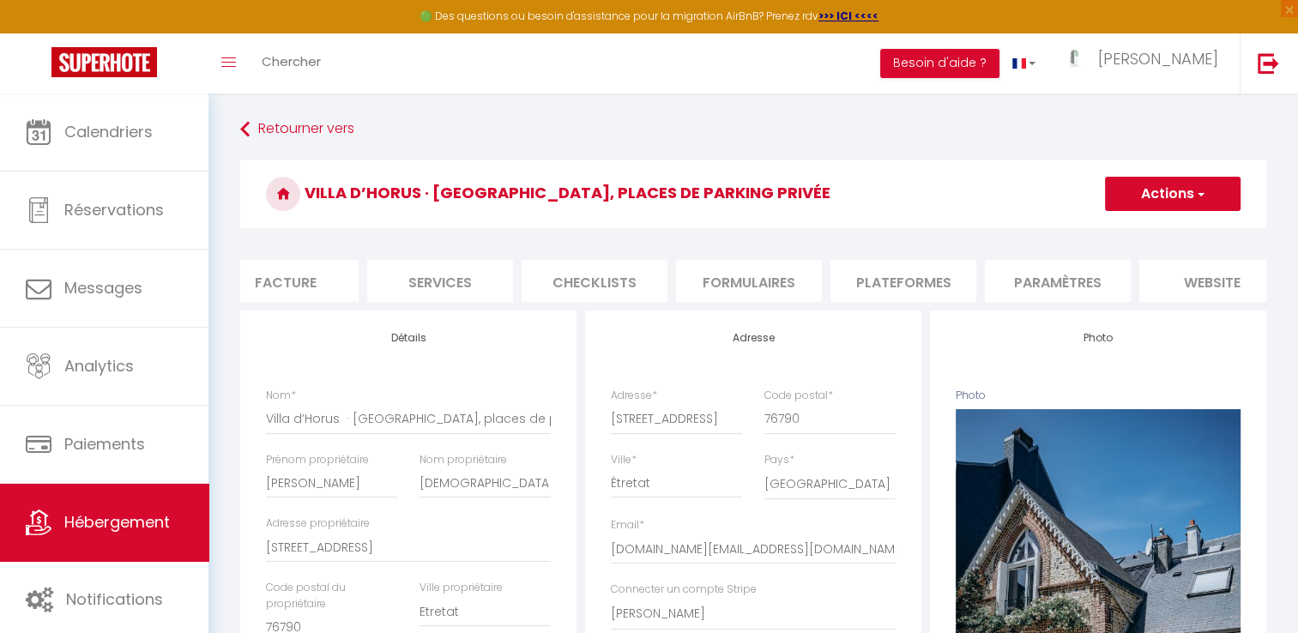
click at [1087, 286] on li "Paramètres" at bounding box center [1058, 281] width 146 height 42
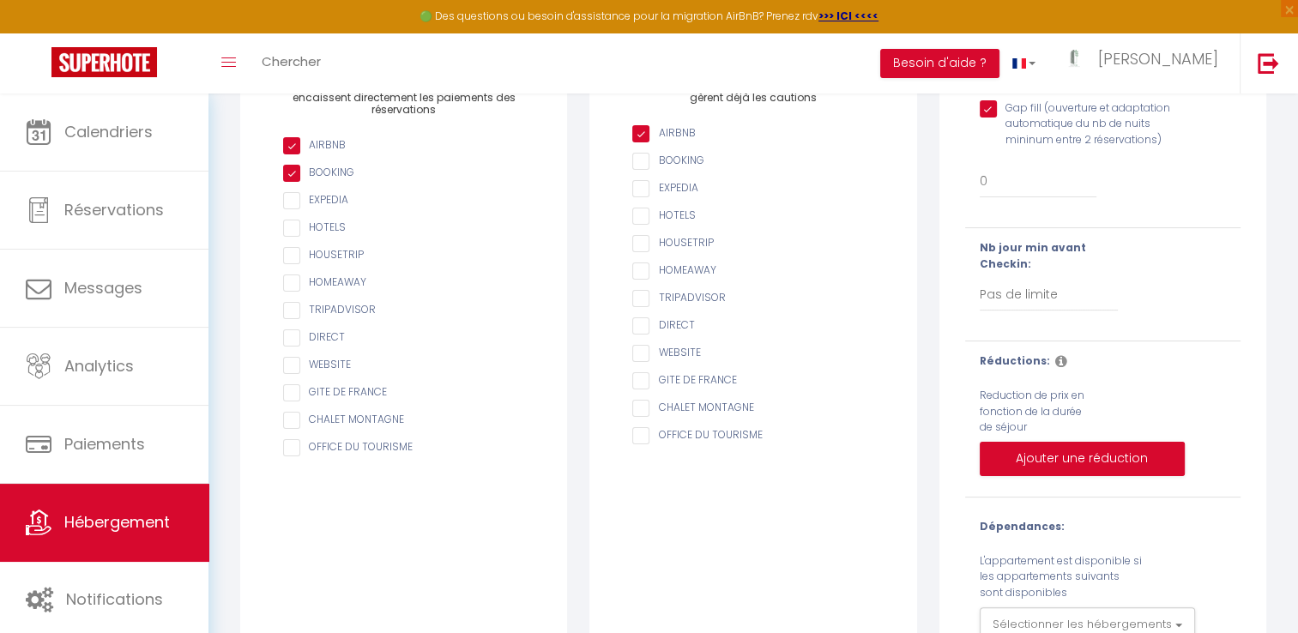
scroll to position [333, 0]
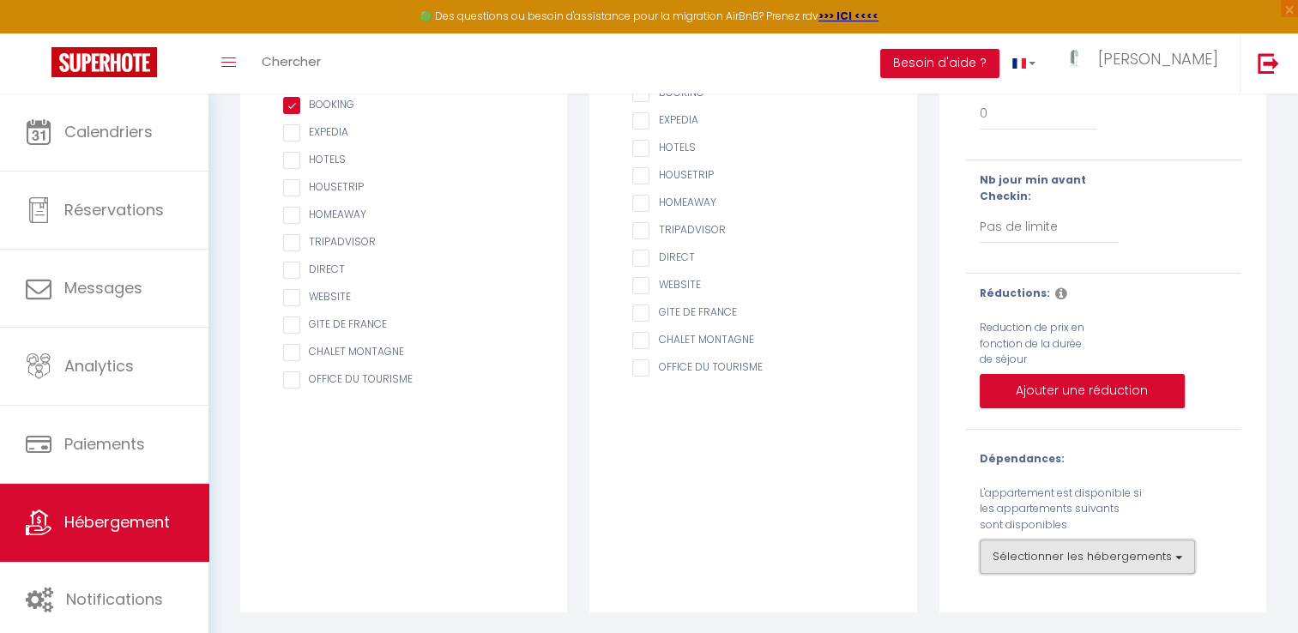
click at [1005, 544] on button "Sélectionner les hébergements" at bounding box center [1086, 556] width 215 height 34
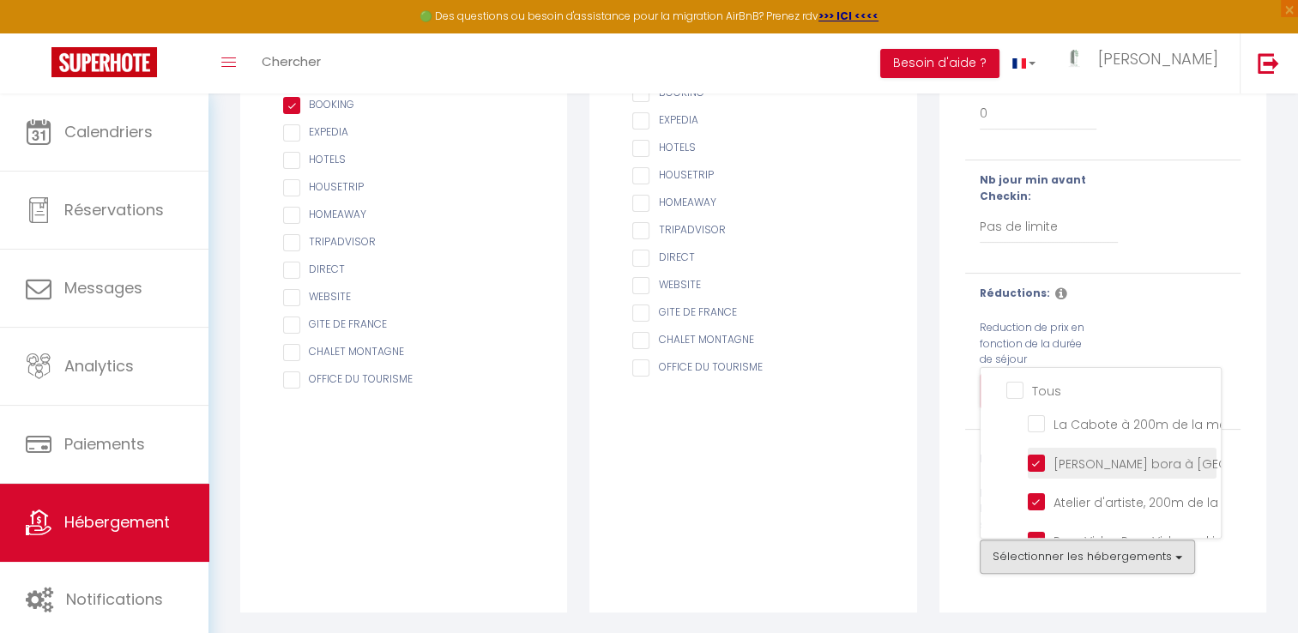
click at [1042, 462] on mer "[PERSON_NAME] bora à [GEOGRAPHIC_DATA], 2 minutes à pieds de la mer" at bounding box center [1121, 461] width 189 height 17
click at [1041, 497] on mer "Atelier d'artiste, 200m de la mer" at bounding box center [1121, 500] width 189 height 17
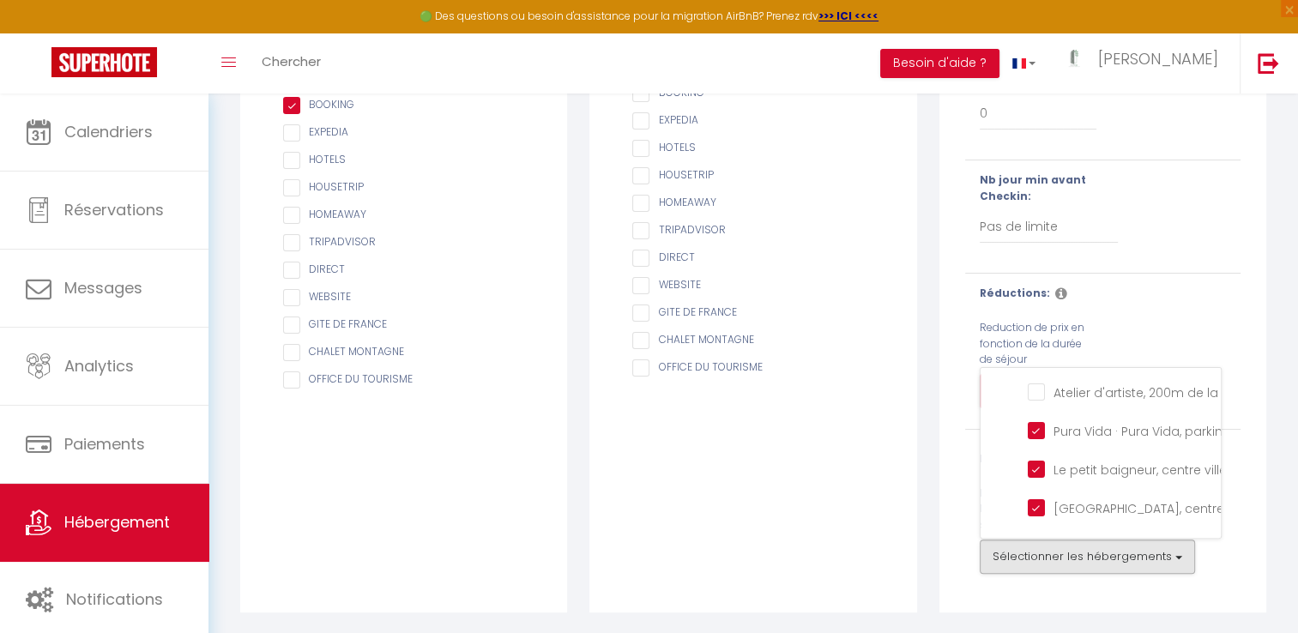
scroll to position [110, 0]
click at [1032, 425] on mer "Pura Vida · Pura Vida, parking privé, 500m de la mer" at bounding box center [1121, 429] width 189 height 17
click at [1032, 465] on mer "Le petit baigneur, centre ville, 300m de la mer" at bounding box center [1121, 468] width 189 height 17
click at [1035, 509] on mer "[GEOGRAPHIC_DATA], centre ville, 300m de la mer" at bounding box center [1121, 506] width 189 height 17
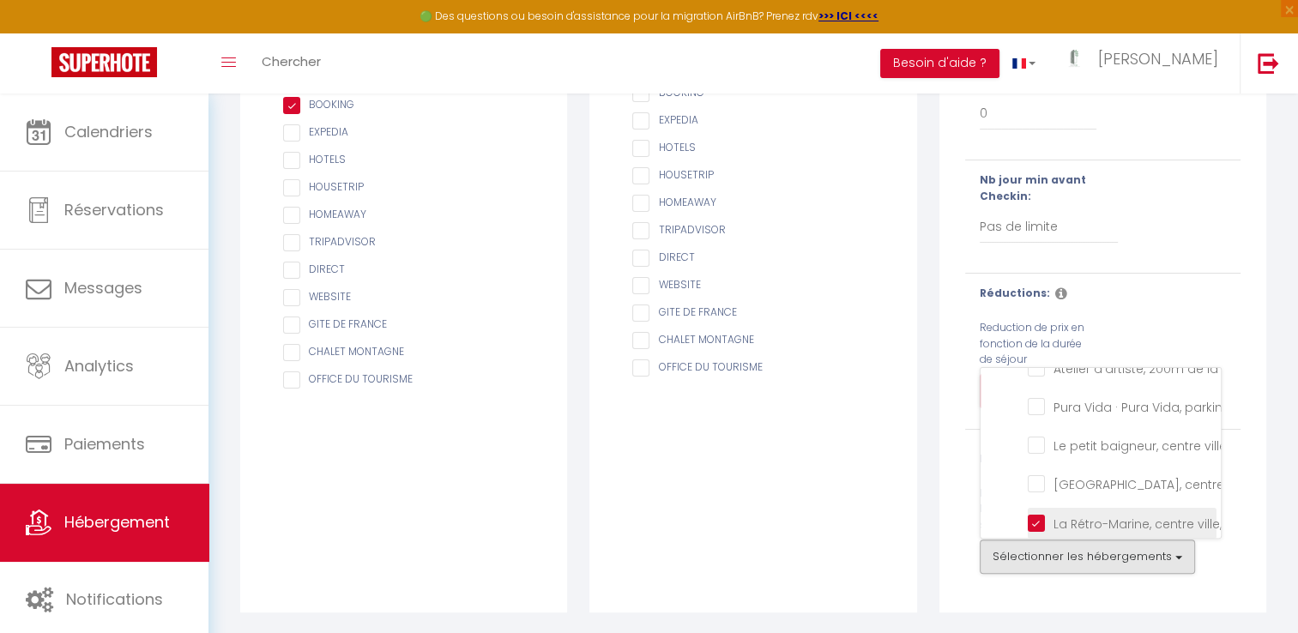
click at [1033, 513] on falaises "La Rétro-Marine, centre ville, 50m des falaises" at bounding box center [1121, 521] width 189 height 17
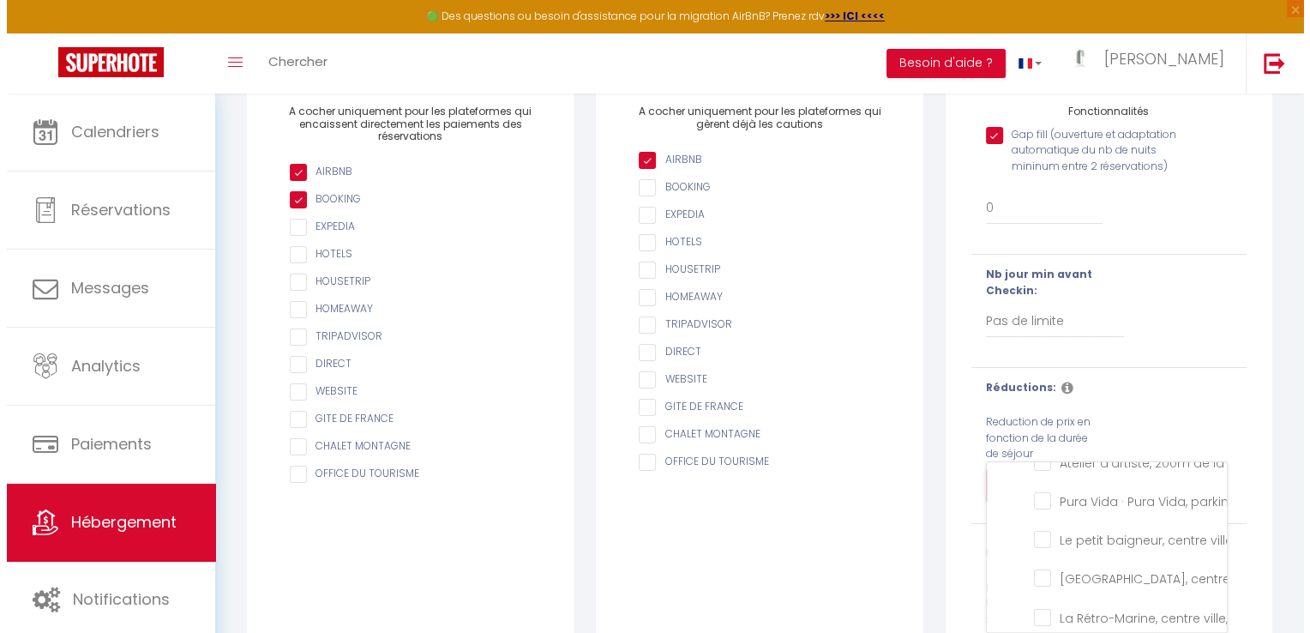
scroll to position [0, 0]
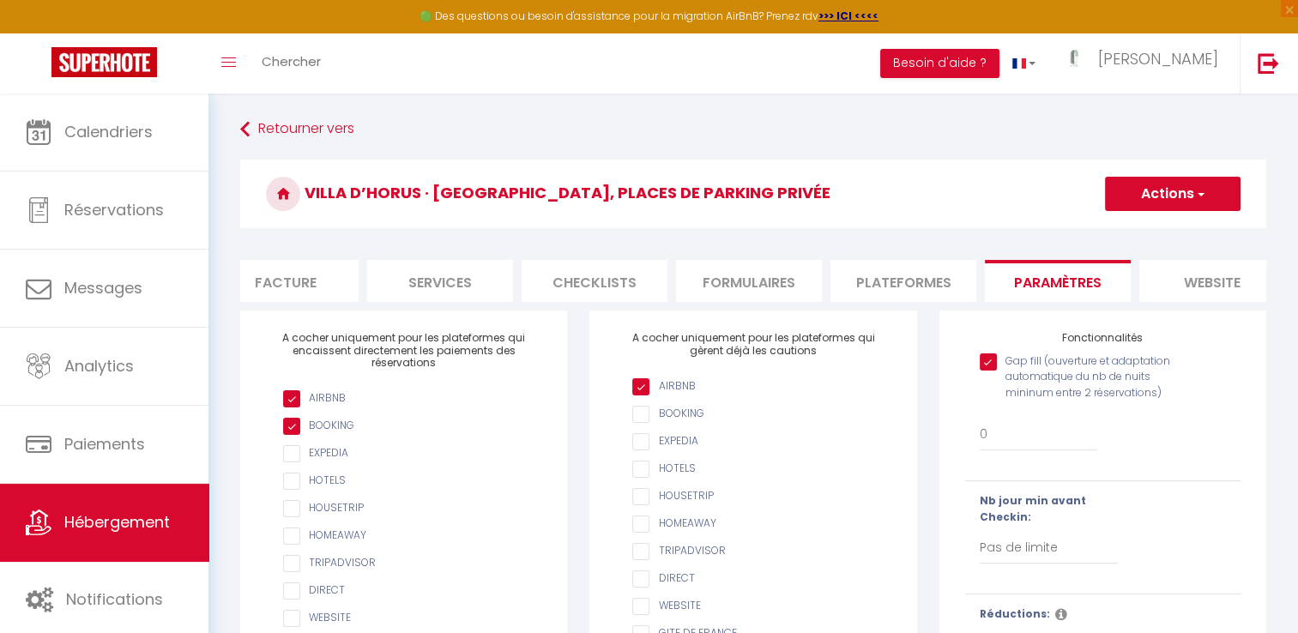
click at [1164, 195] on button "Actions" at bounding box center [1173, 194] width 136 height 34
click at [1143, 228] on input "Enregistrer" at bounding box center [1152, 231] width 63 height 17
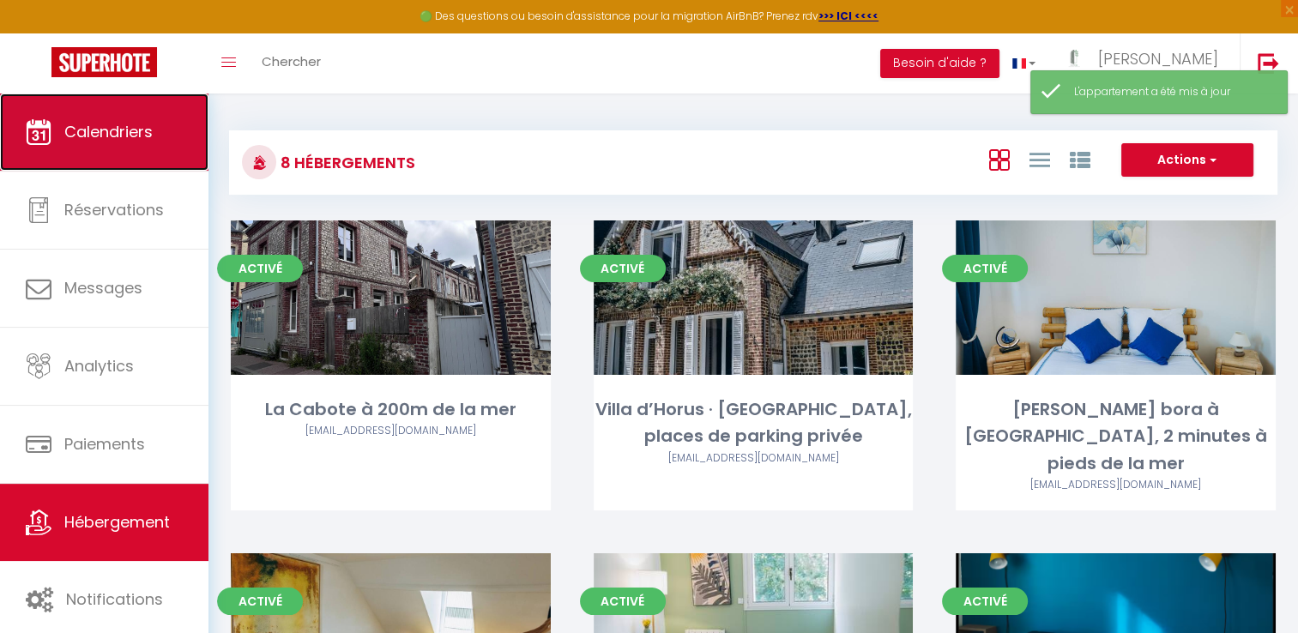
click at [142, 121] on span "Calendriers" at bounding box center [108, 131] width 88 height 21
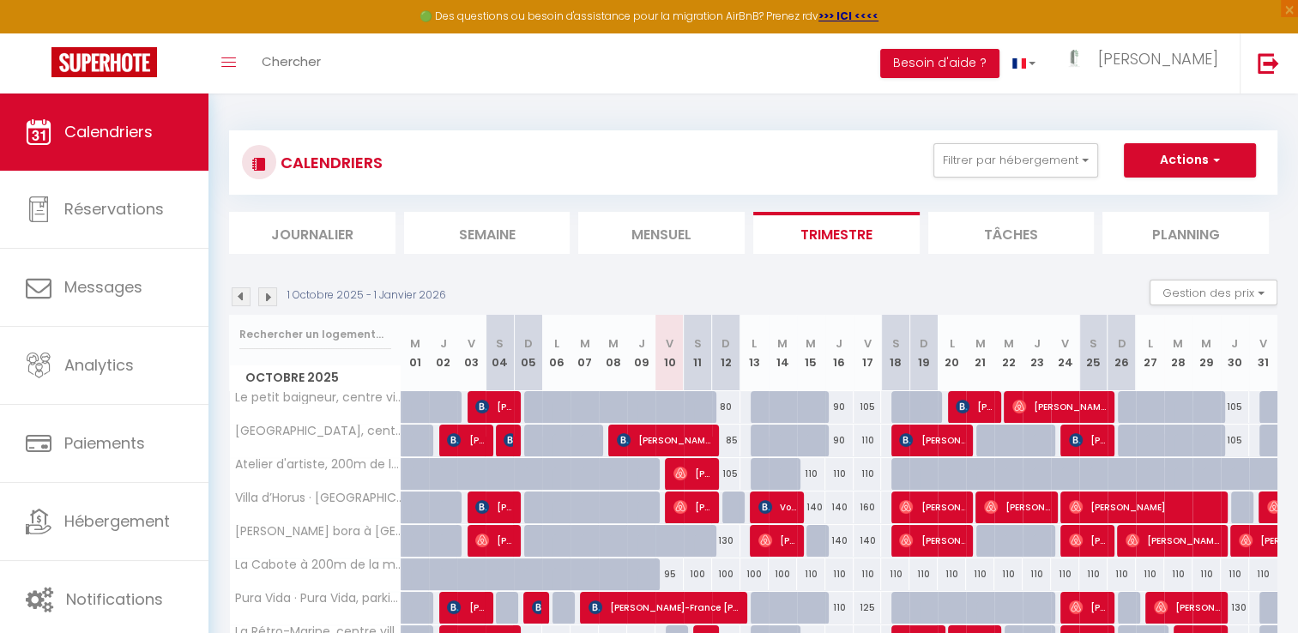
click at [668, 400] on div at bounding box center [679, 416] width 28 height 33
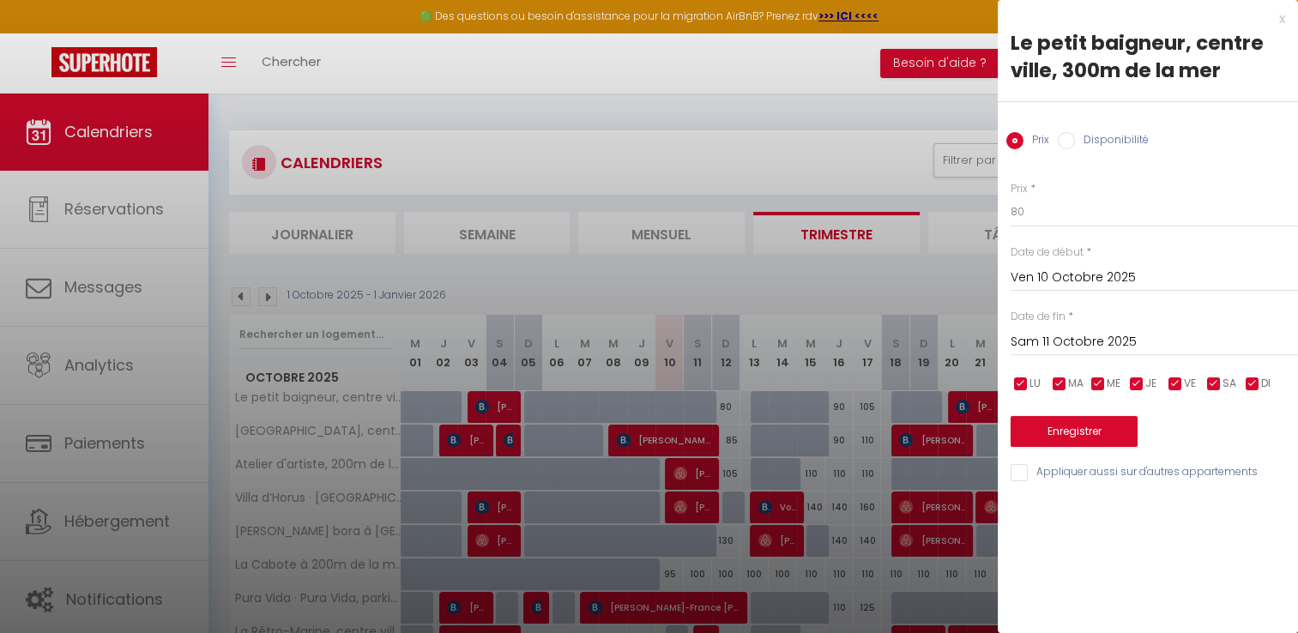
click at [1019, 472] on input "Appliquer aussi sur d'autres appartements" at bounding box center [1153, 472] width 287 height 17
click at [1032, 340] on input "Sam 11 Octobre 2025" at bounding box center [1153, 342] width 287 height 22
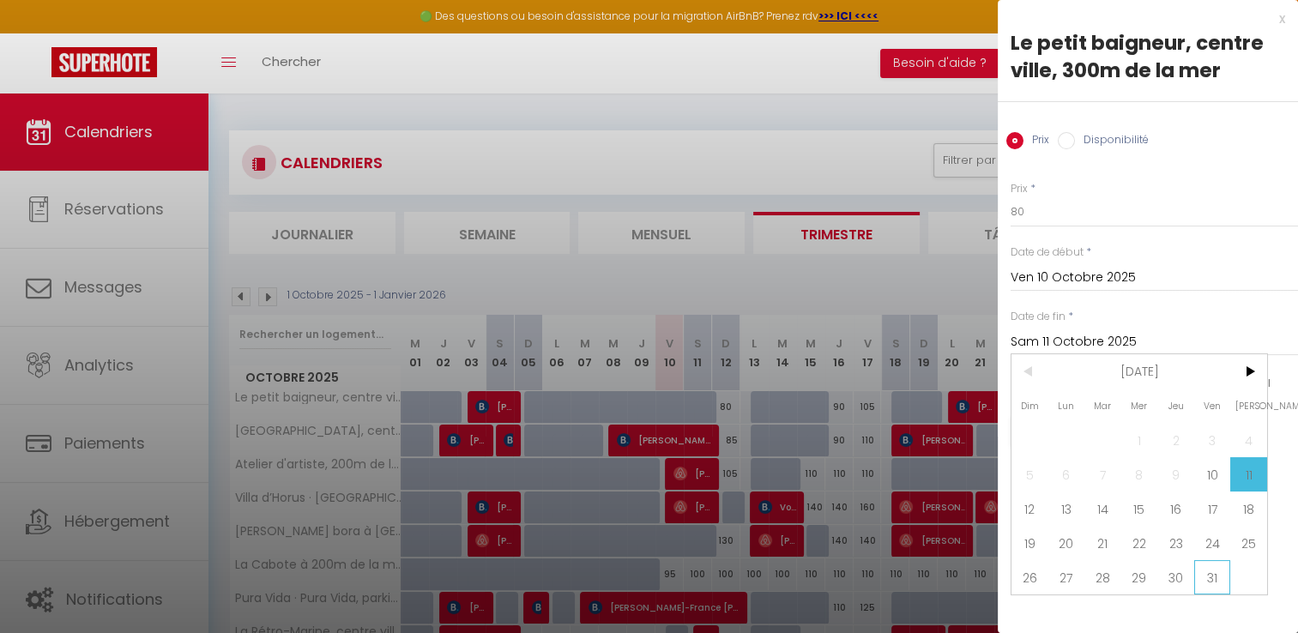
click at [1208, 572] on span "31" at bounding box center [1212, 577] width 37 height 34
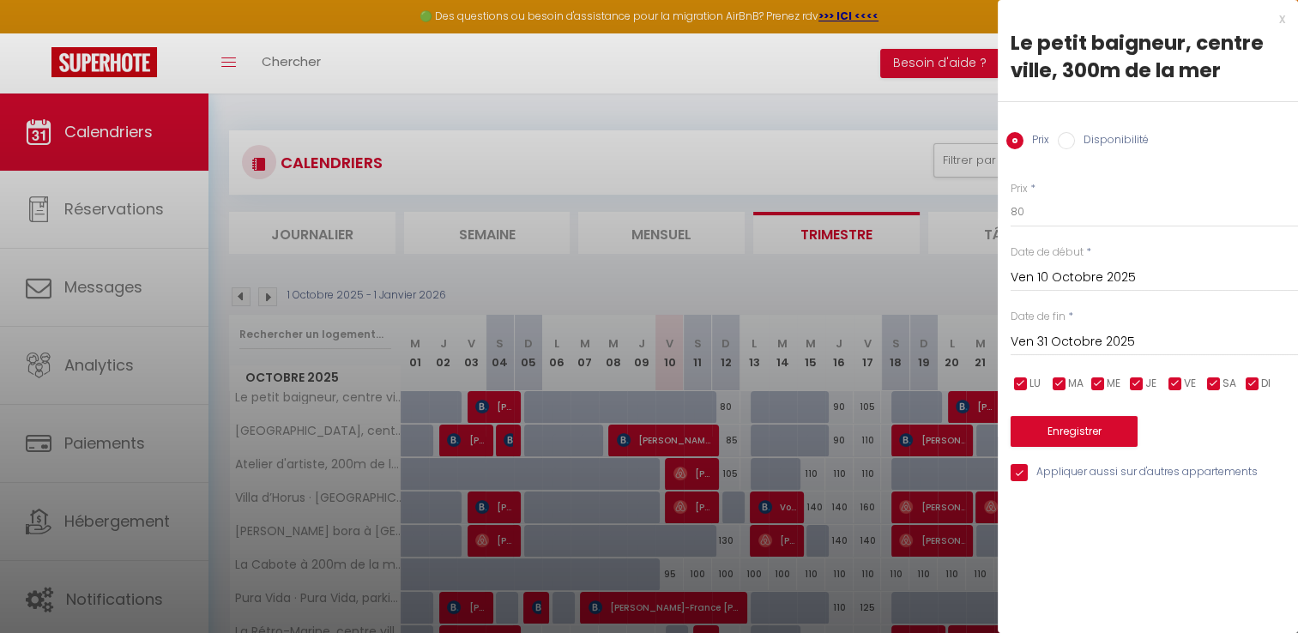
click at [1063, 140] on input "Disponibilité" at bounding box center [1065, 140] width 17 height 17
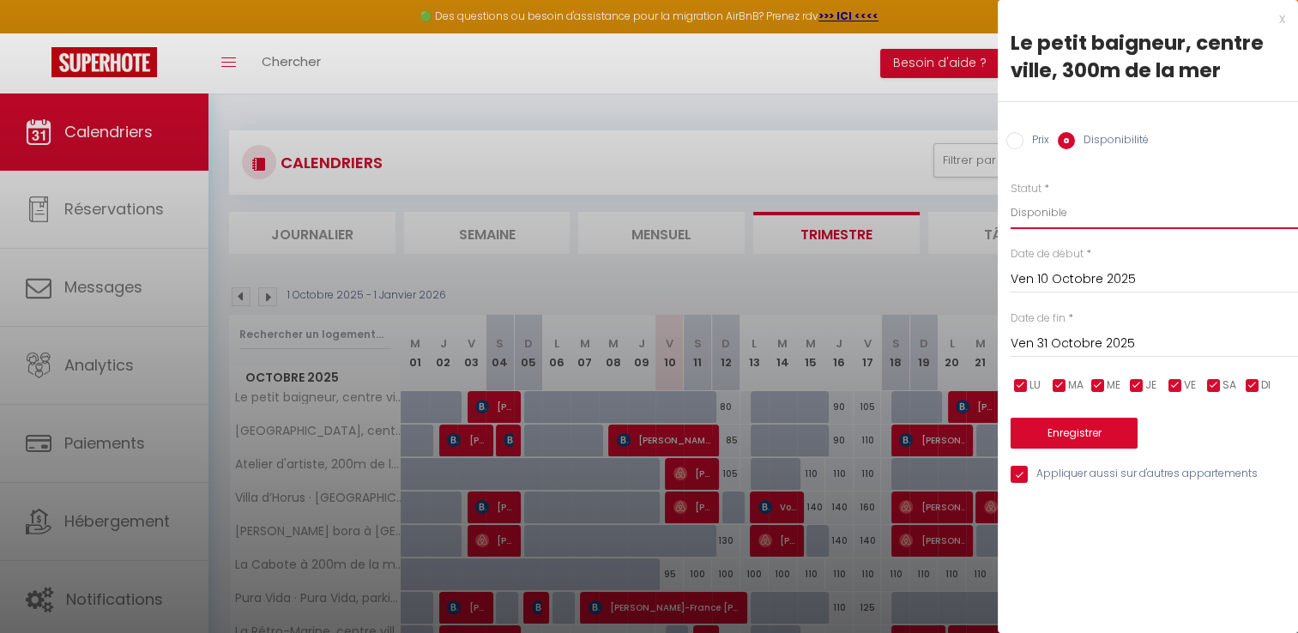
click at [1047, 217] on select "Disponible Indisponible" at bounding box center [1153, 212] width 287 height 33
click at [1010, 196] on select "Disponible Indisponible" at bounding box center [1153, 212] width 287 height 33
click at [1043, 218] on select "Disponible Indisponible" at bounding box center [1153, 212] width 287 height 33
click at [1010, 196] on select "Disponible Indisponible" at bounding box center [1153, 212] width 287 height 33
click at [1087, 433] on button "Enregistrer" at bounding box center [1073, 433] width 127 height 31
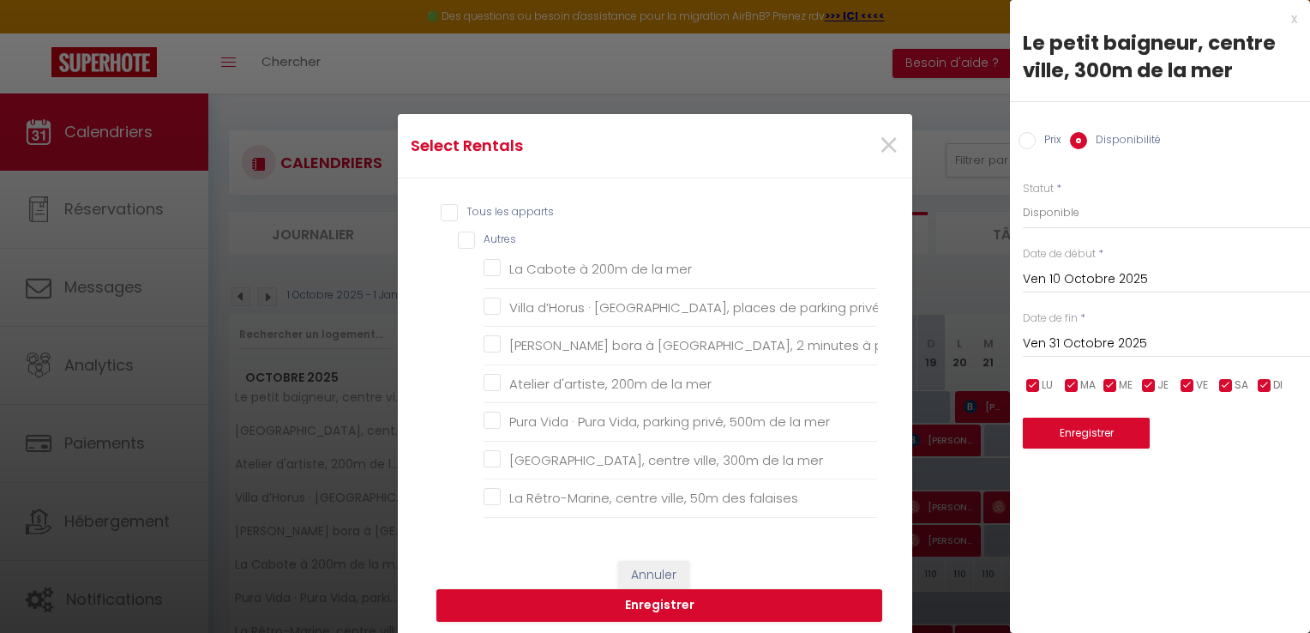
click at [441, 206] on input "Tous les apparts" at bounding box center [659, 212] width 437 height 17
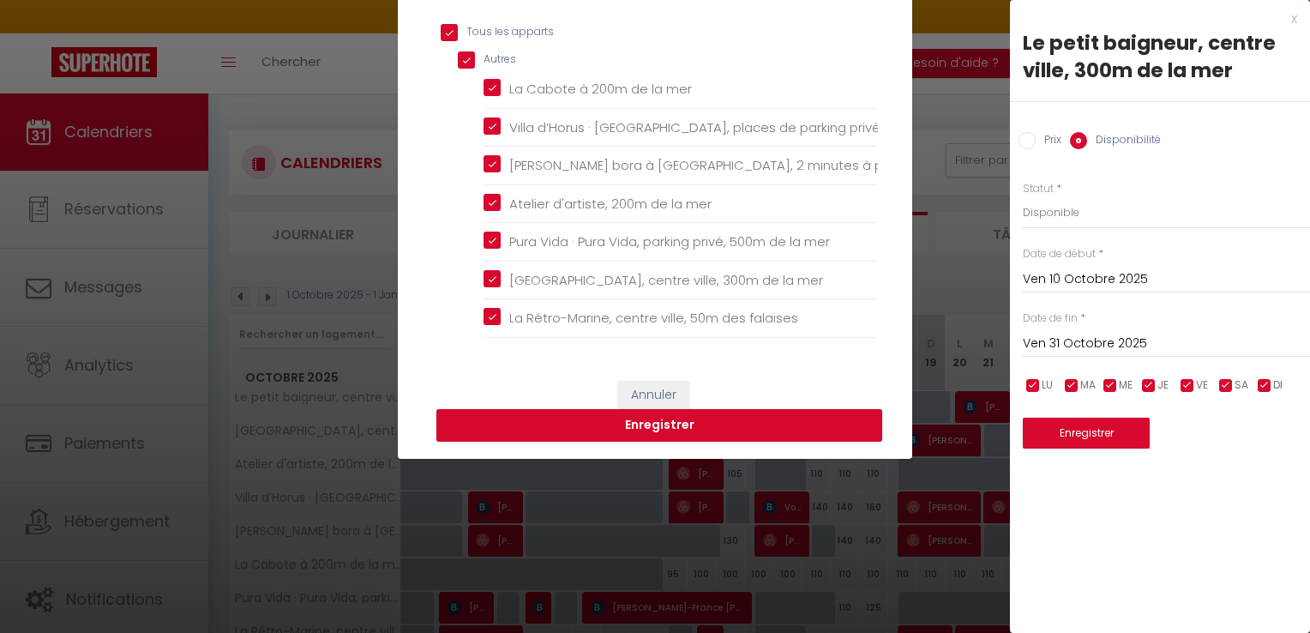
scroll to position [188, 0]
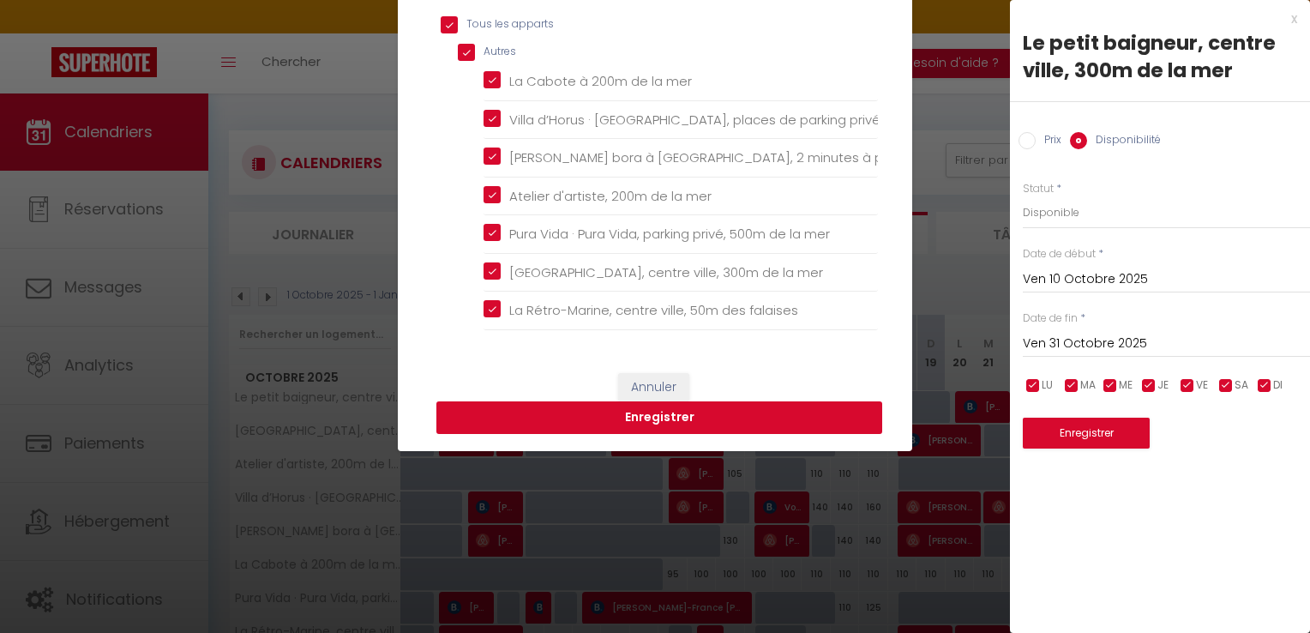
click at [708, 430] on button "Enregistrer" at bounding box center [660, 417] width 446 height 33
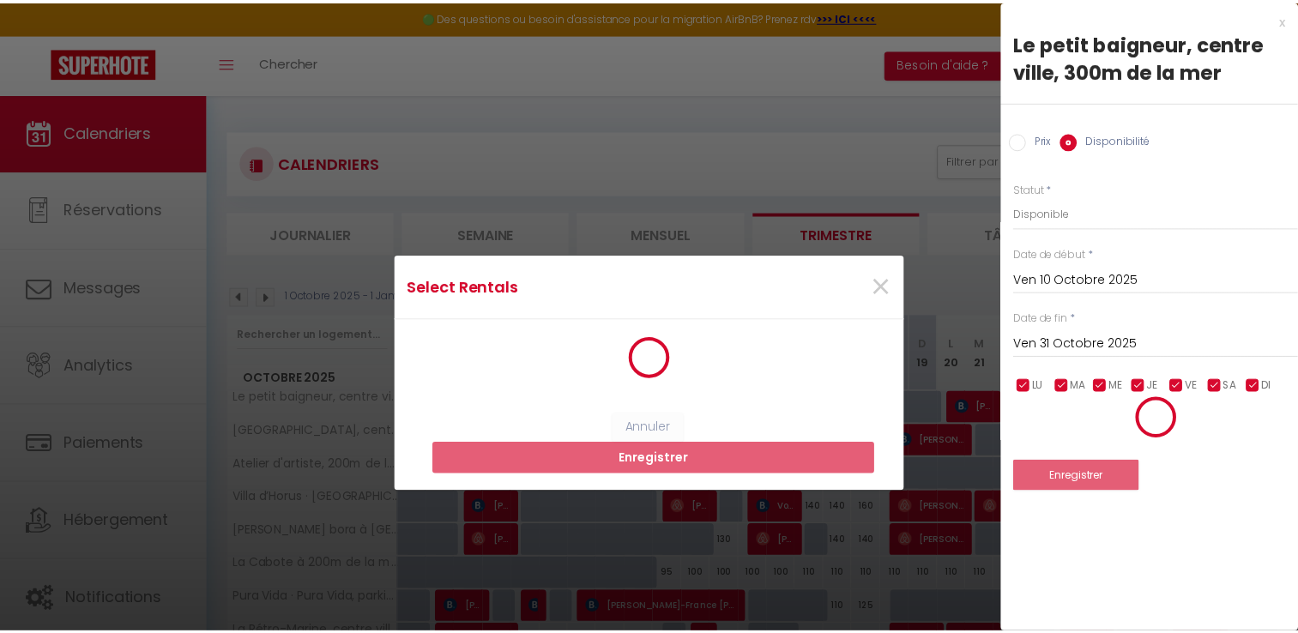
scroll to position [0, 0]
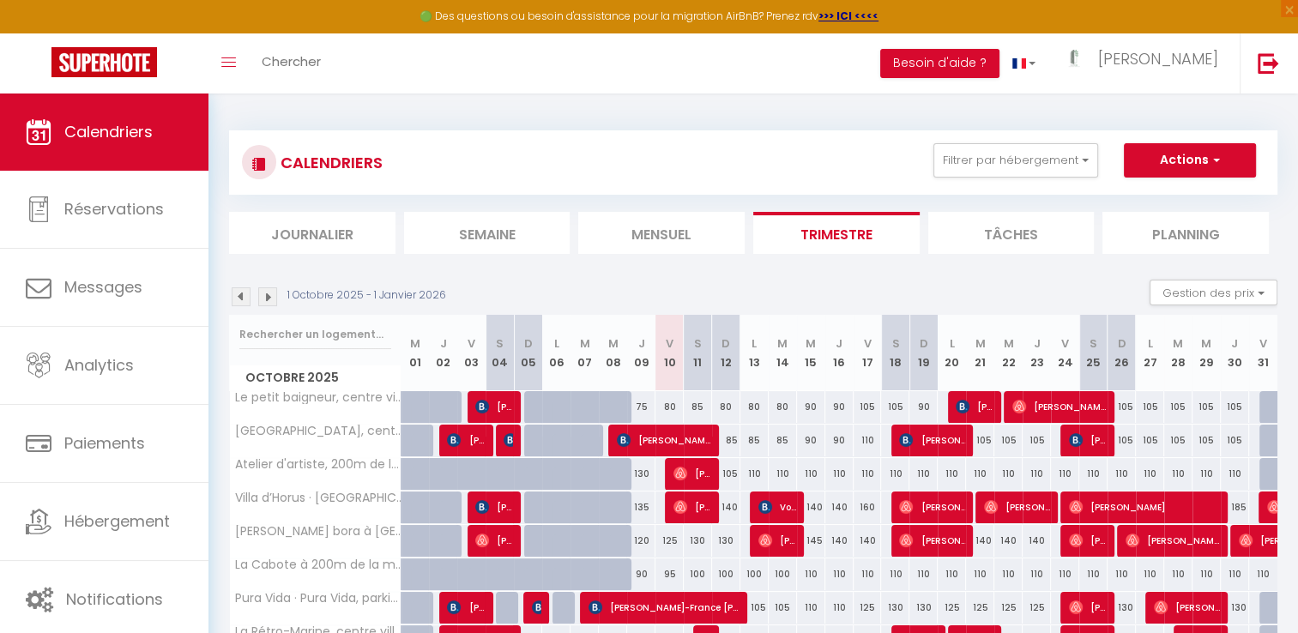
click at [957, 473] on div "110" at bounding box center [951, 474] width 28 height 32
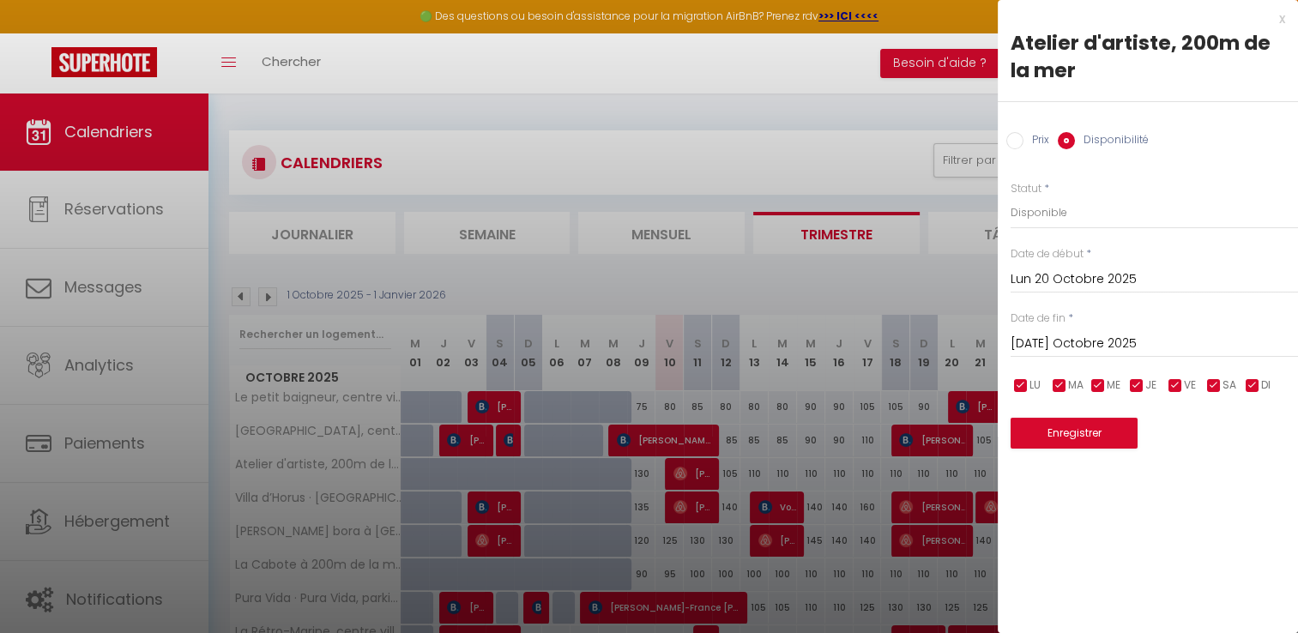
click at [1057, 342] on input "Mar 21 Octobre 2025" at bounding box center [1153, 344] width 287 height 22
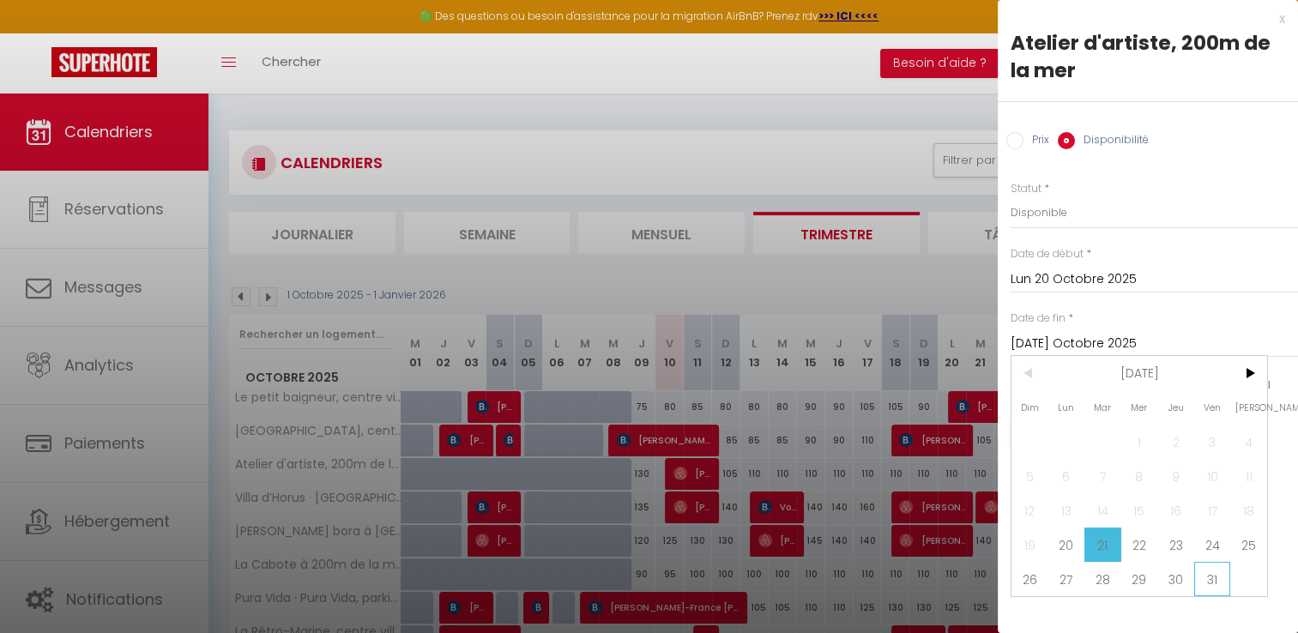
click at [1204, 578] on span "31" at bounding box center [1212, 579] width 37 height 34
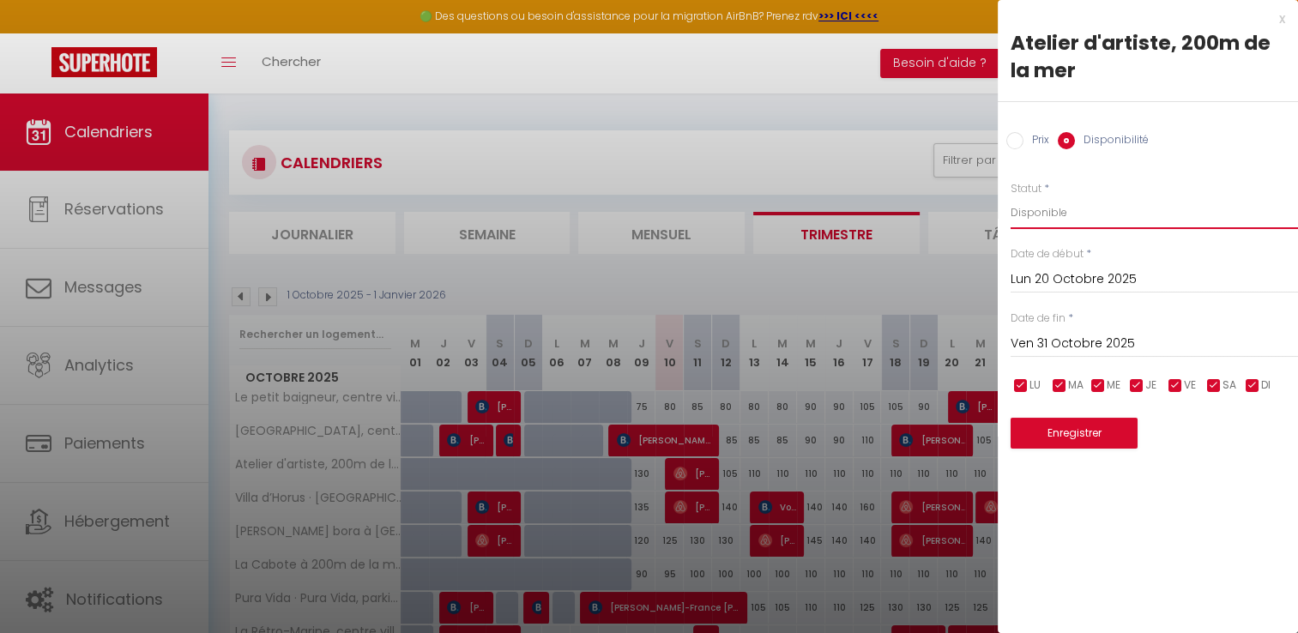
click at [1063, 214] on select "Disponible Indisponible" at bounding box center [1153, 212] width 287 height 33
click at [1010, 196] on select "Disponible Indisponible" at bounding box center [1153, 212] width 287 height 33
click at [1038, 431] on button "Enregistrer" at bounding box center [1073, 433] width 127 height 31
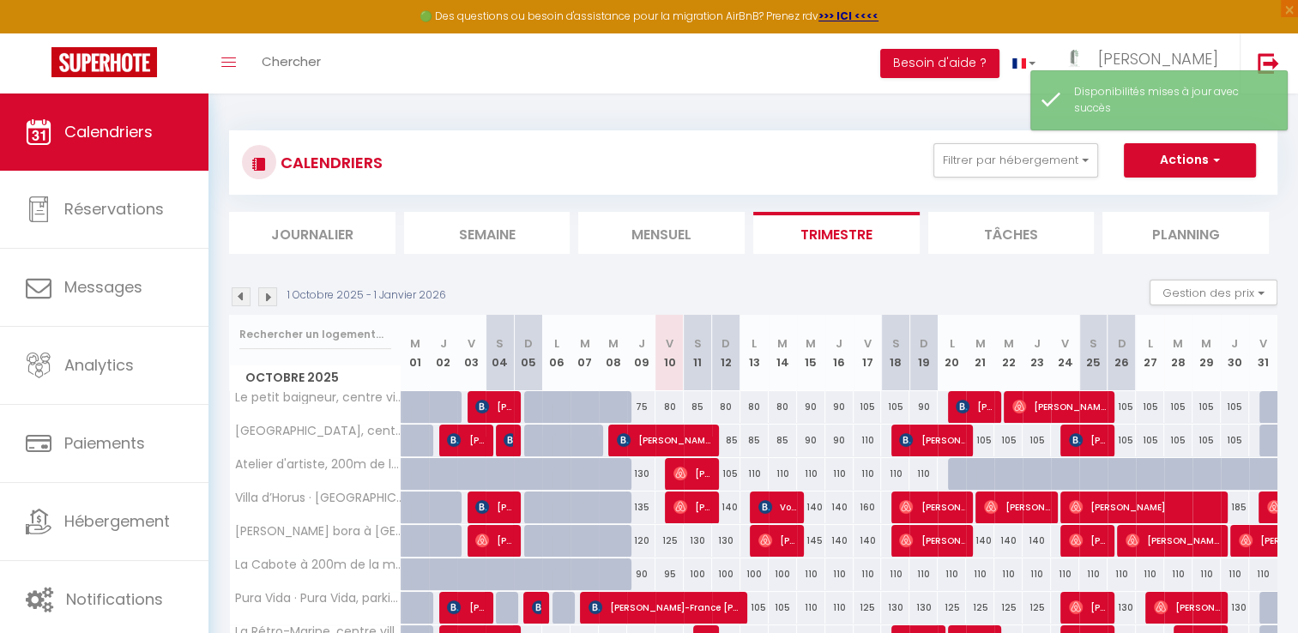
scroll to position [58, 0]
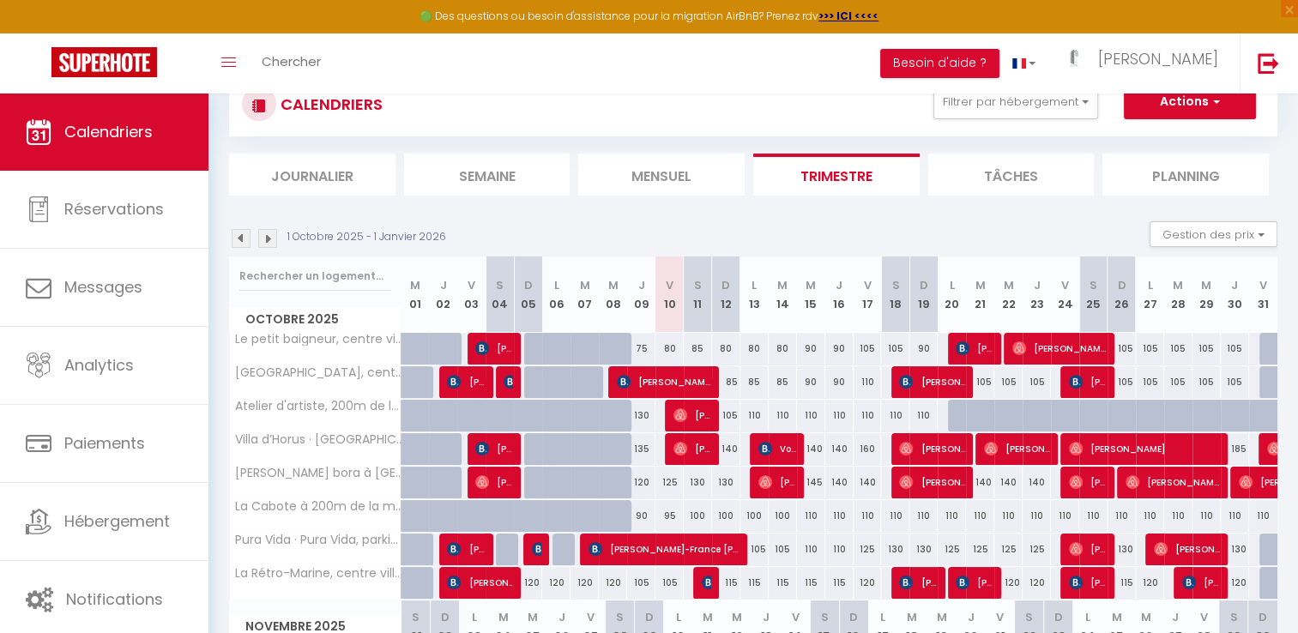
click at [667, 348] on div "80" at bounding box center [669, 349] width 28 height 32
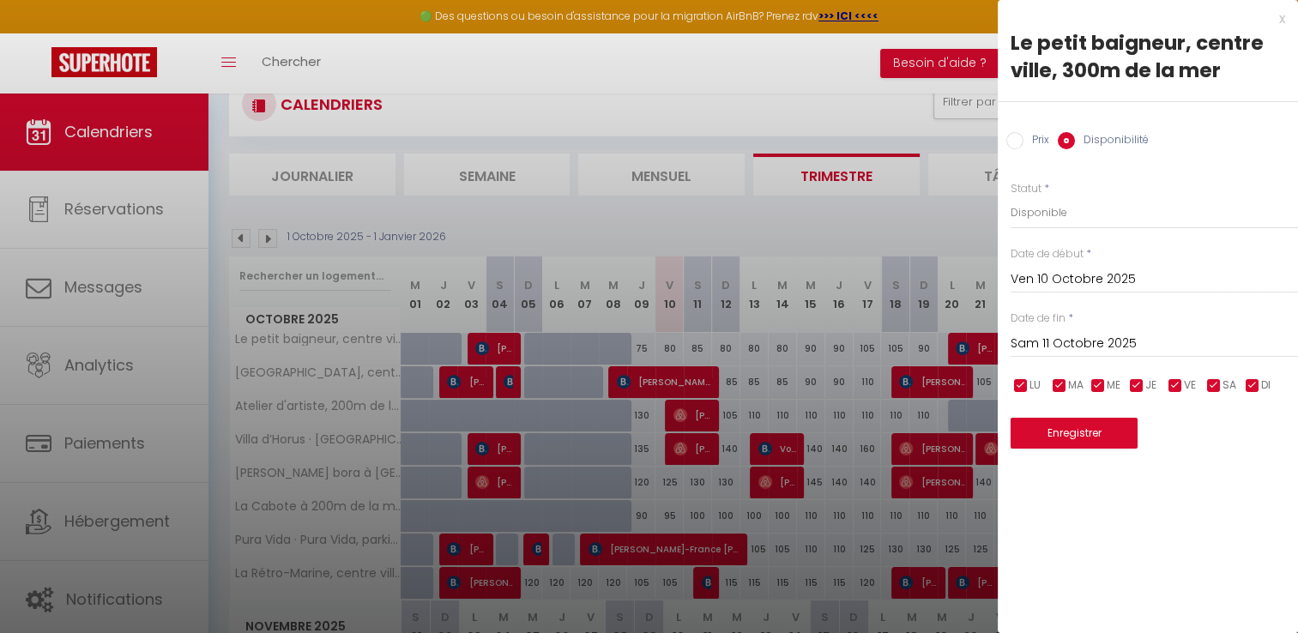
click at [1012, 140] on input "Prix" at bounding box center [1014, 140] width 17 height 17
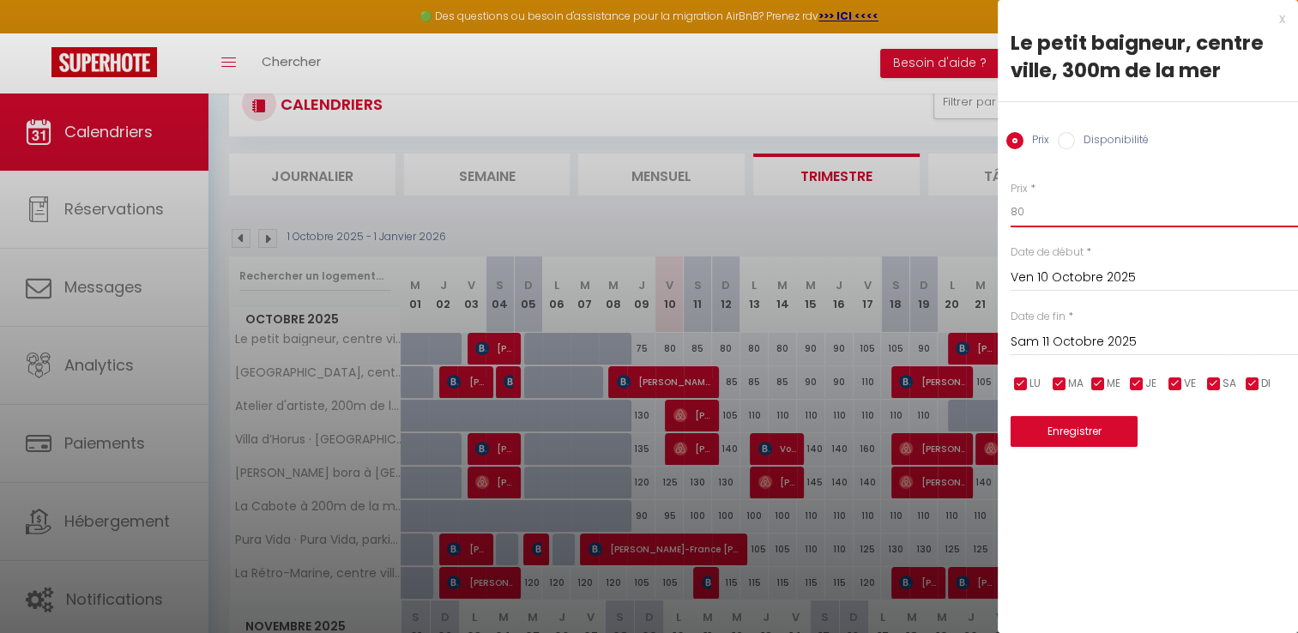
click at [1026, 218] on input "80" at bounding box center [1153, 211] width 287 height 31
click at [1082, 437] on button "Enregistrer" at bounding box center [1073, 431] width 127 height 31
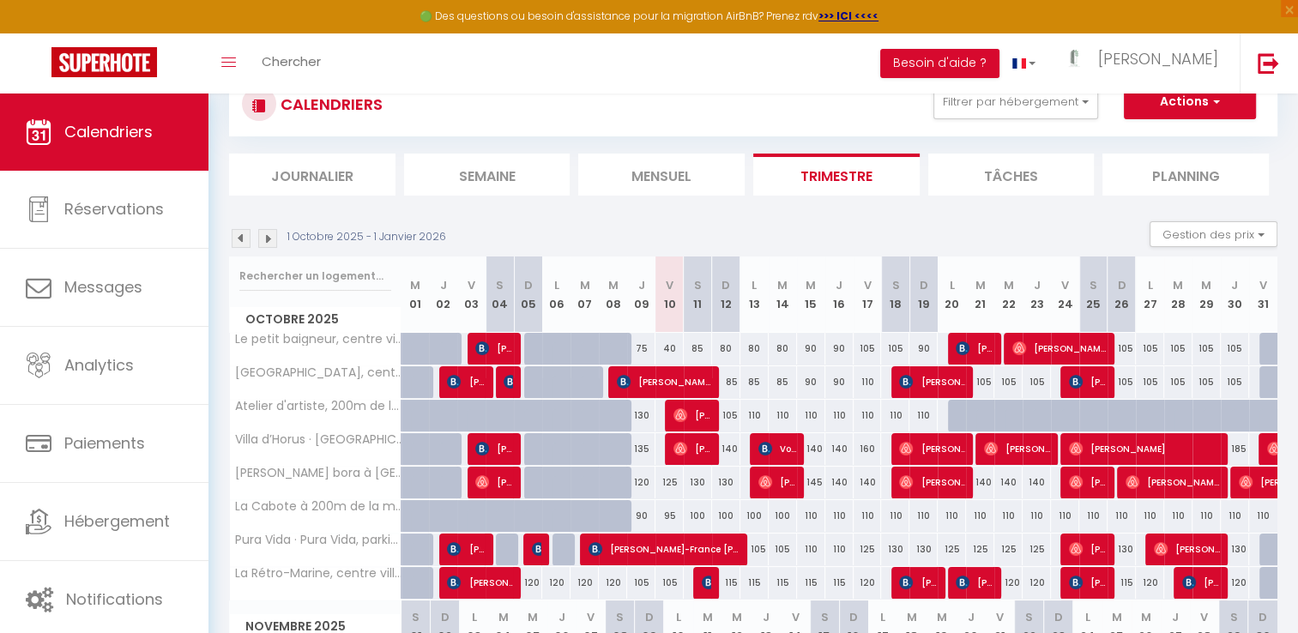
click at [671, 479] on div "125" at bounding box center [669, 483] width 28 height 32
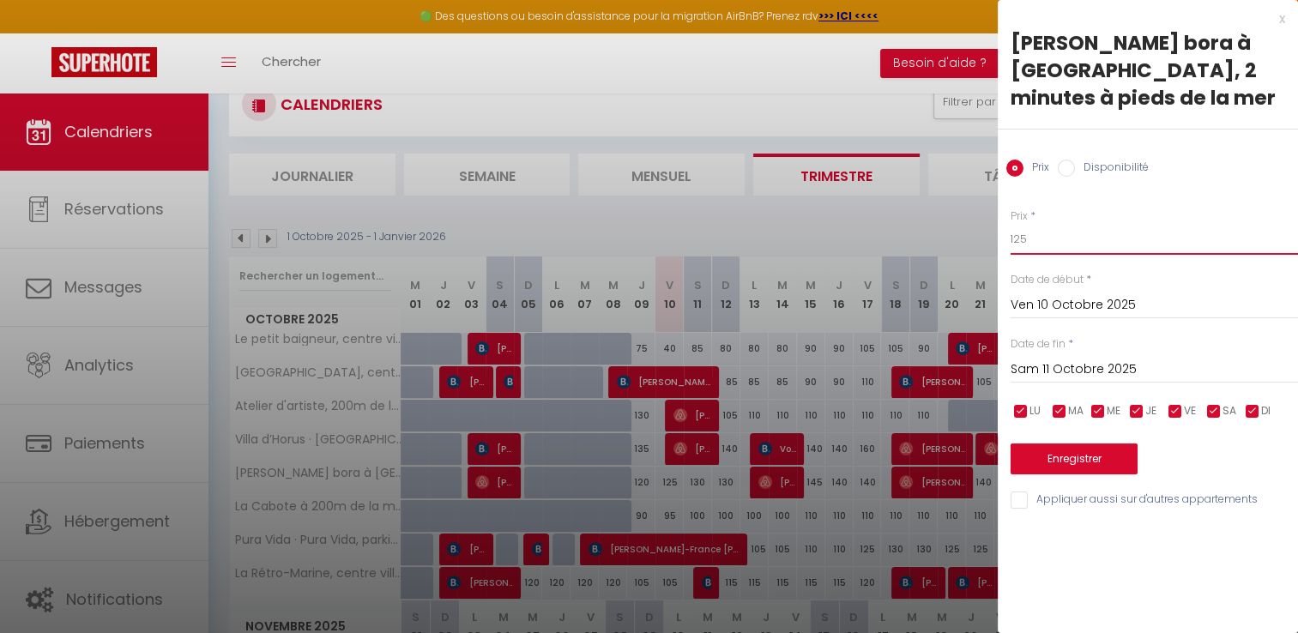
click at [1038, 232] on input "125" at bounding box center [1153, 239] width 287 height 31
click at [1036, 455] on button "Enregistrer" at bounding box center [1073, 458] width 127 height 31
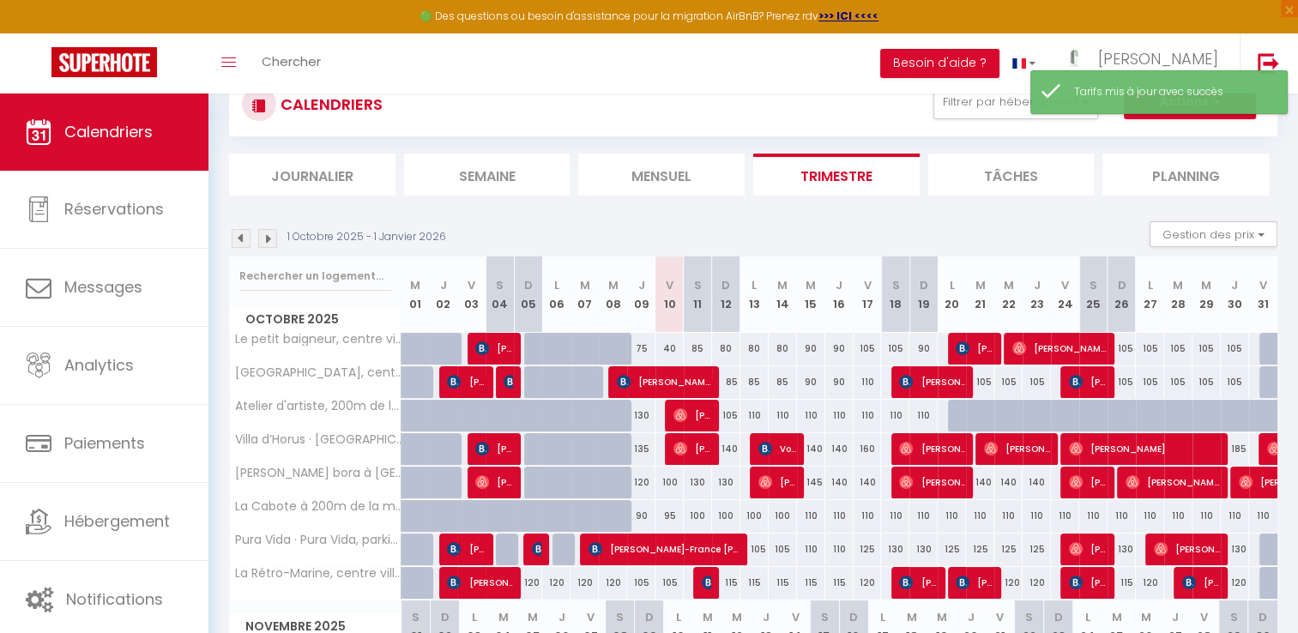
click at [690, 487] on div "130" at bounding box center [698, 483] width 28 height 32
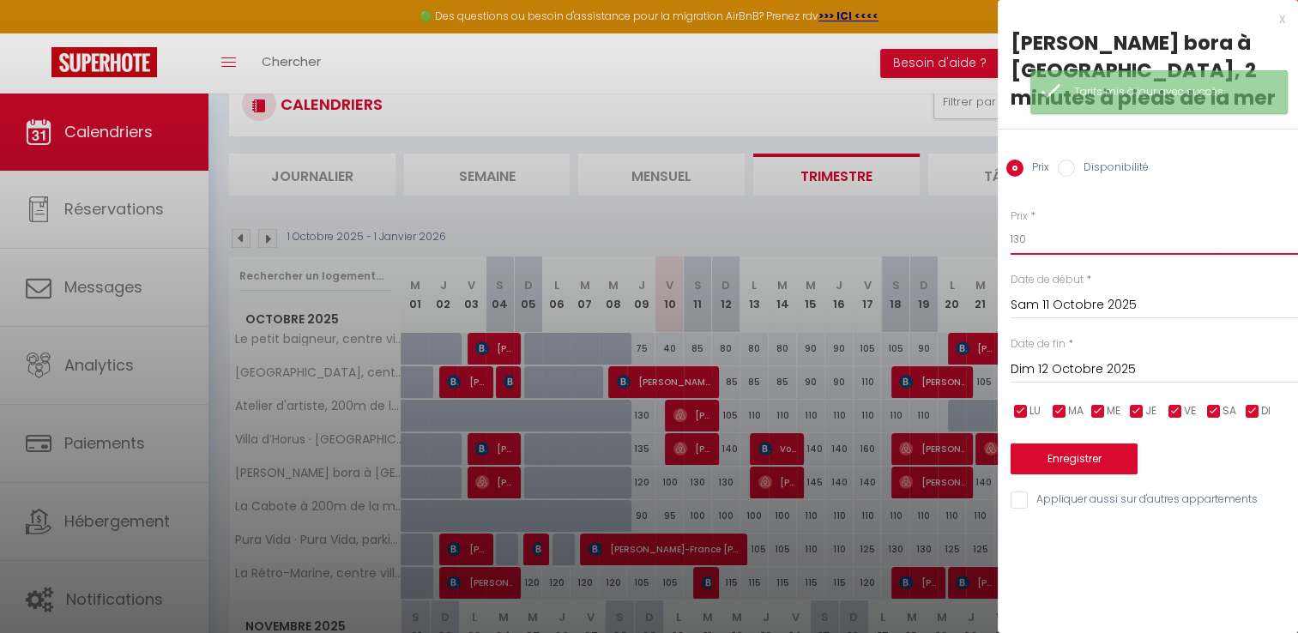
click at [1038, 234] on input "130" at bounding box center [1153, 239] width 287 height 31
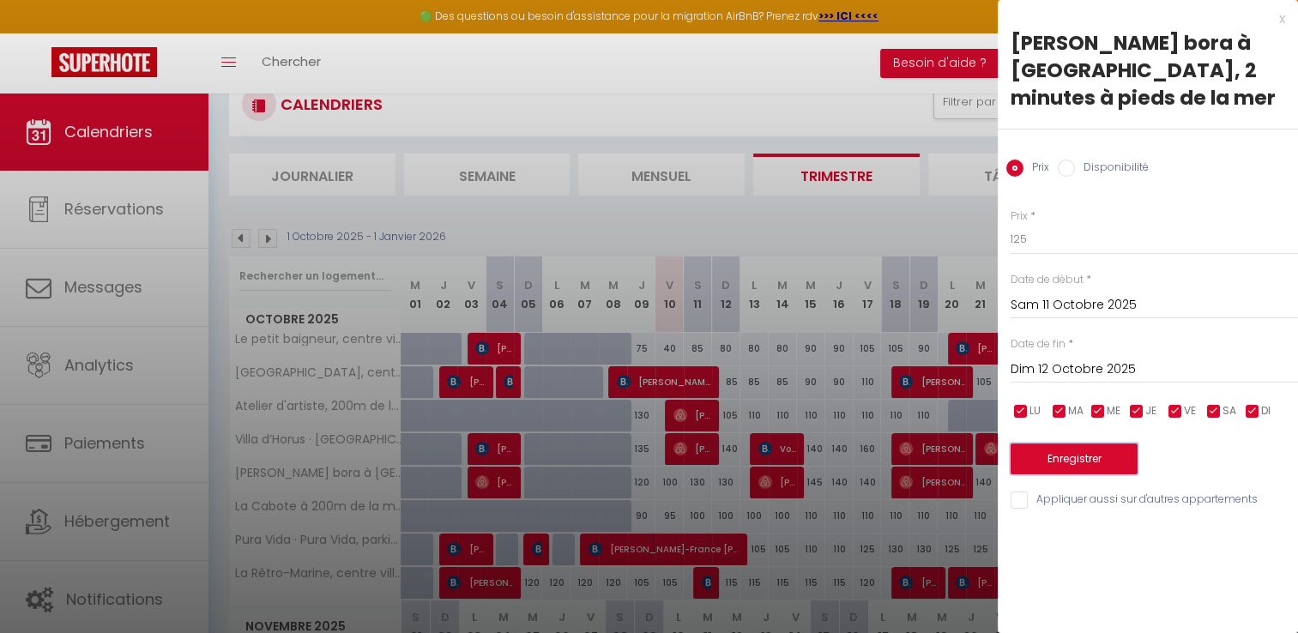
click at [1043, 449] on button "Enregistrer" at bounding box center [1073, 458] width 127 height 31
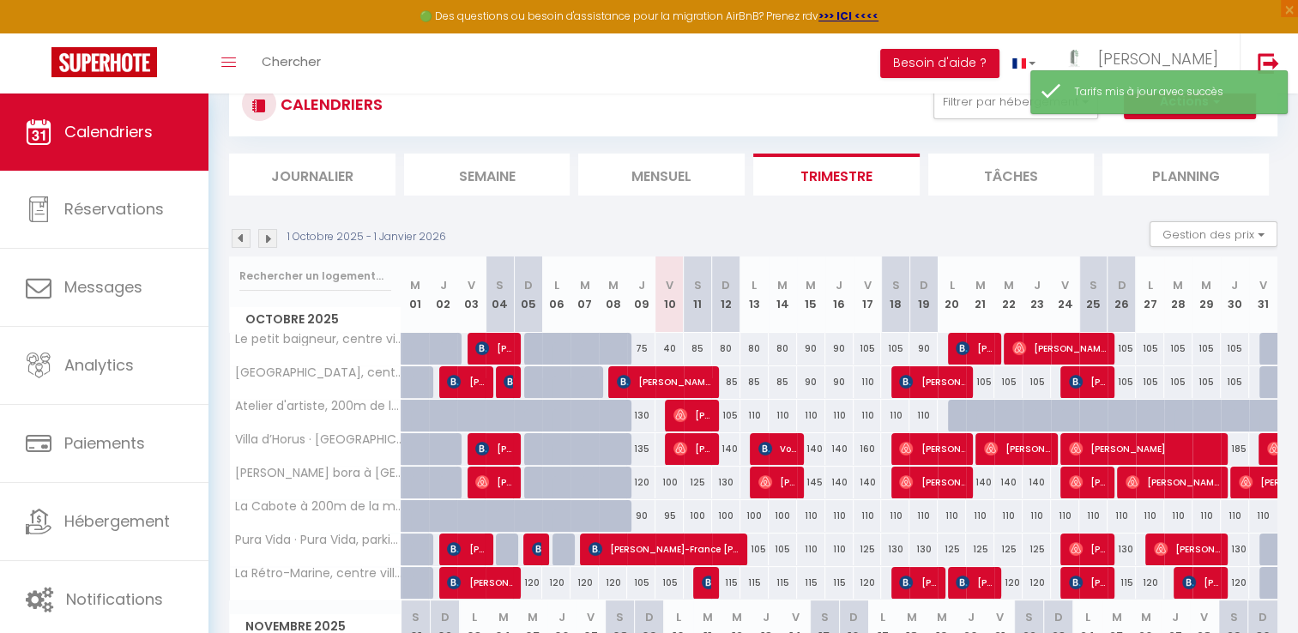
click at [724, 480] on div "130" at bounding box center [726, 483] width 28 height 32
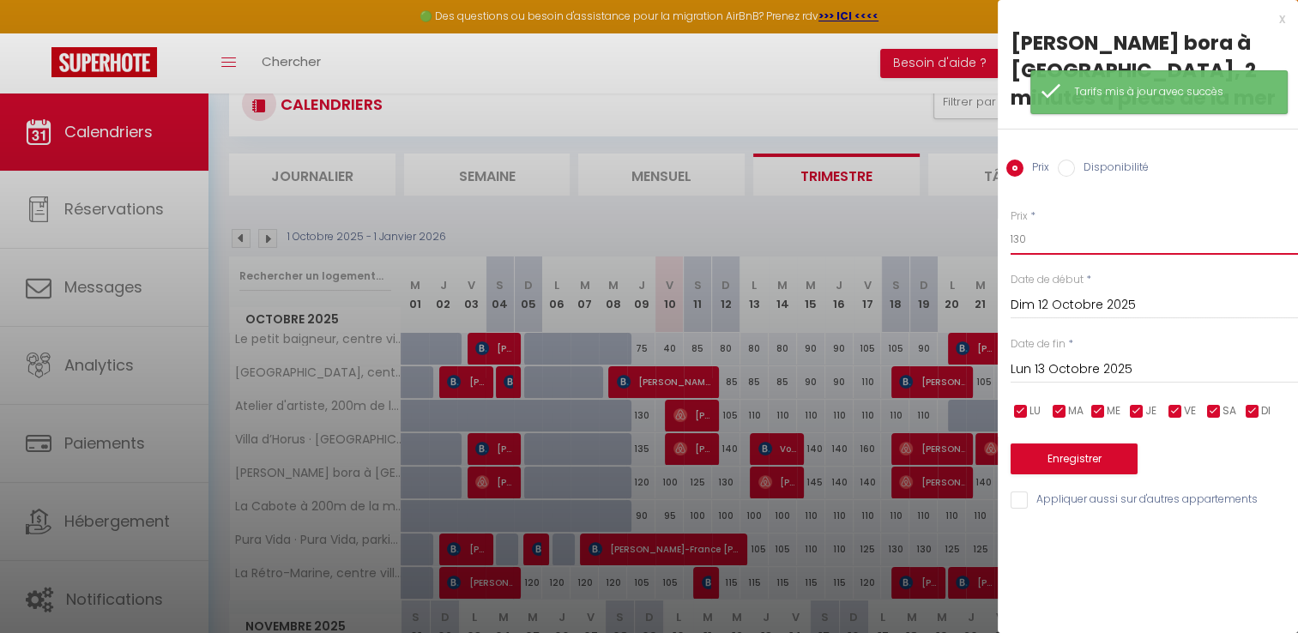
click at [1053, 239] on input "130" at bounding box center [1153, 239] width 287 height 31
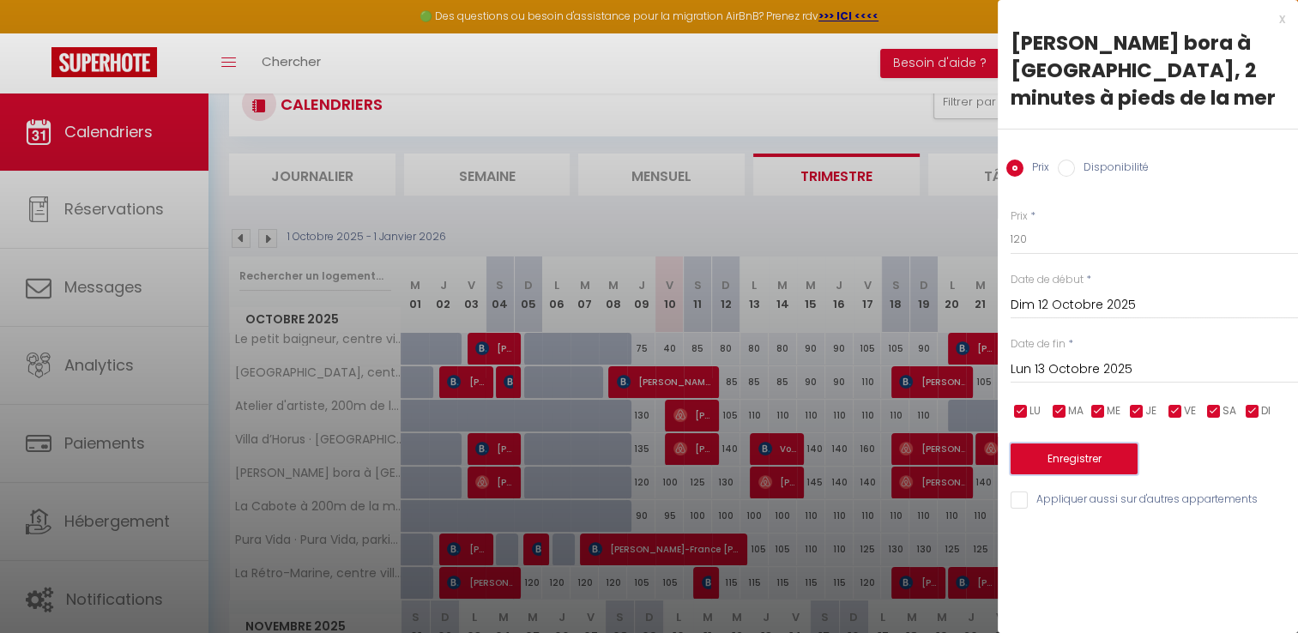
click at [1027, 467] on button "Enregistrer" at bounding box center [1073, 458] width 127 height 31
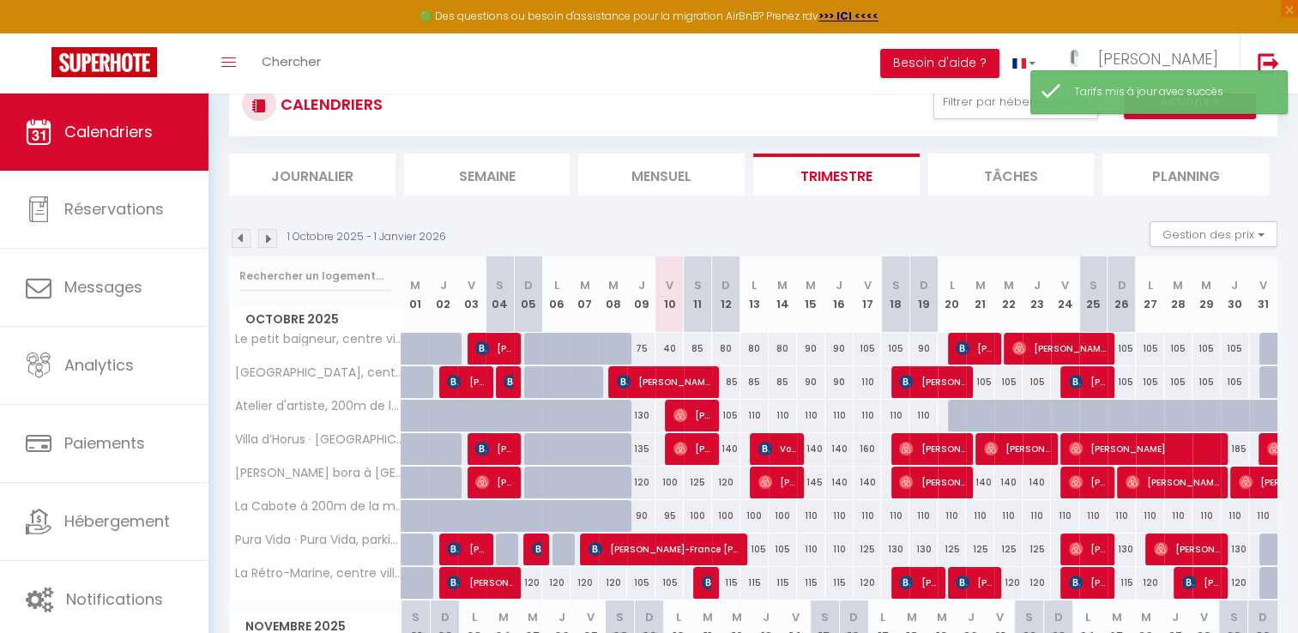
click at [696, 483] on div "125" at bounding box center [698, 483] width 28 height 32
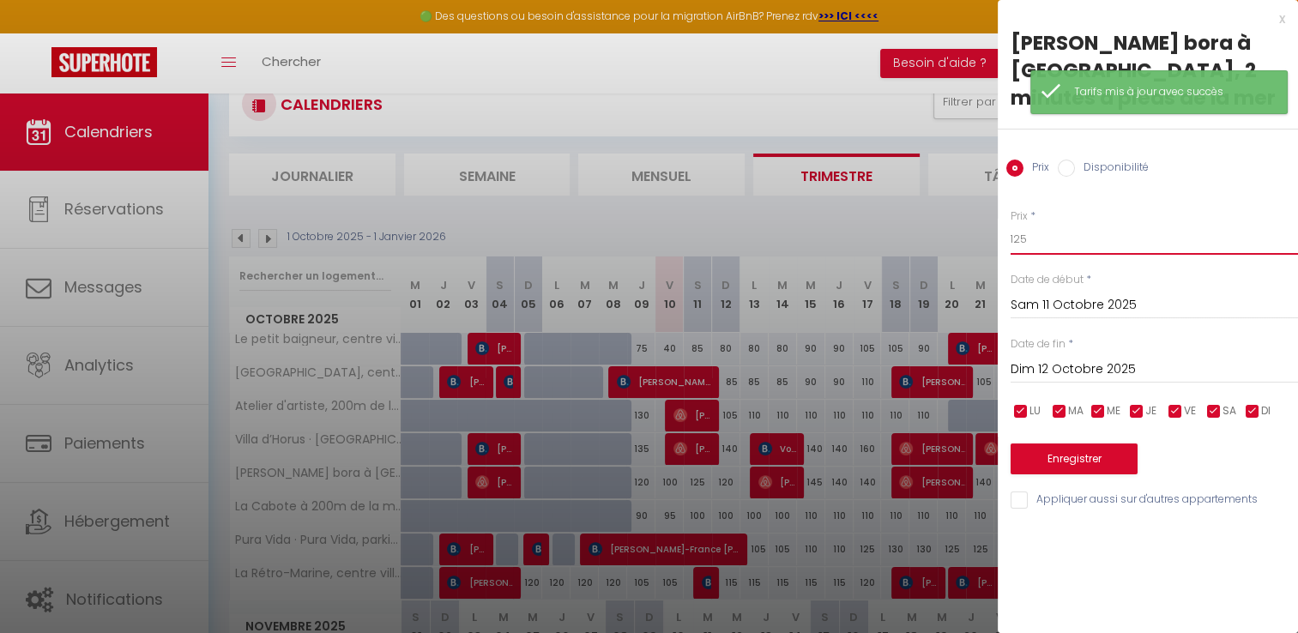
click at [1039, 235] on input "125" at bounding box center [1153, 239] width 287 height 31
click at [1037, 455] on button "Enregistrer" at bounding box center [1073, 458] width 127 height 31
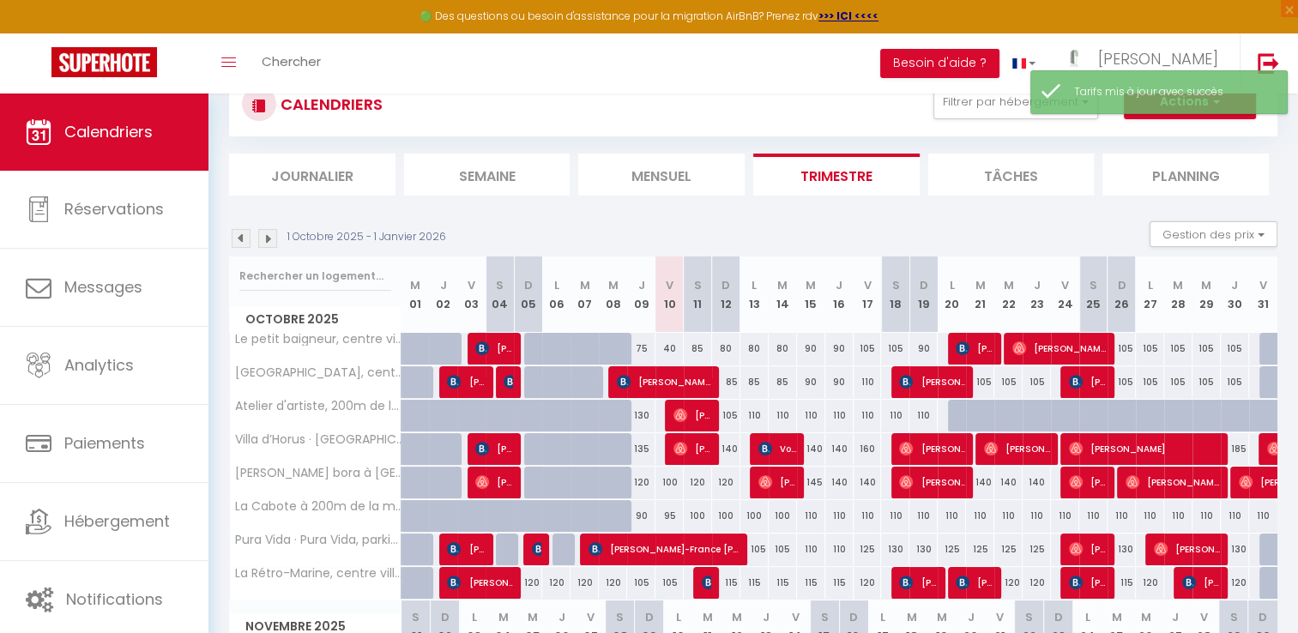
click at [818, 482] on div "145" at bounding box center [811, 483] width 28 height 32
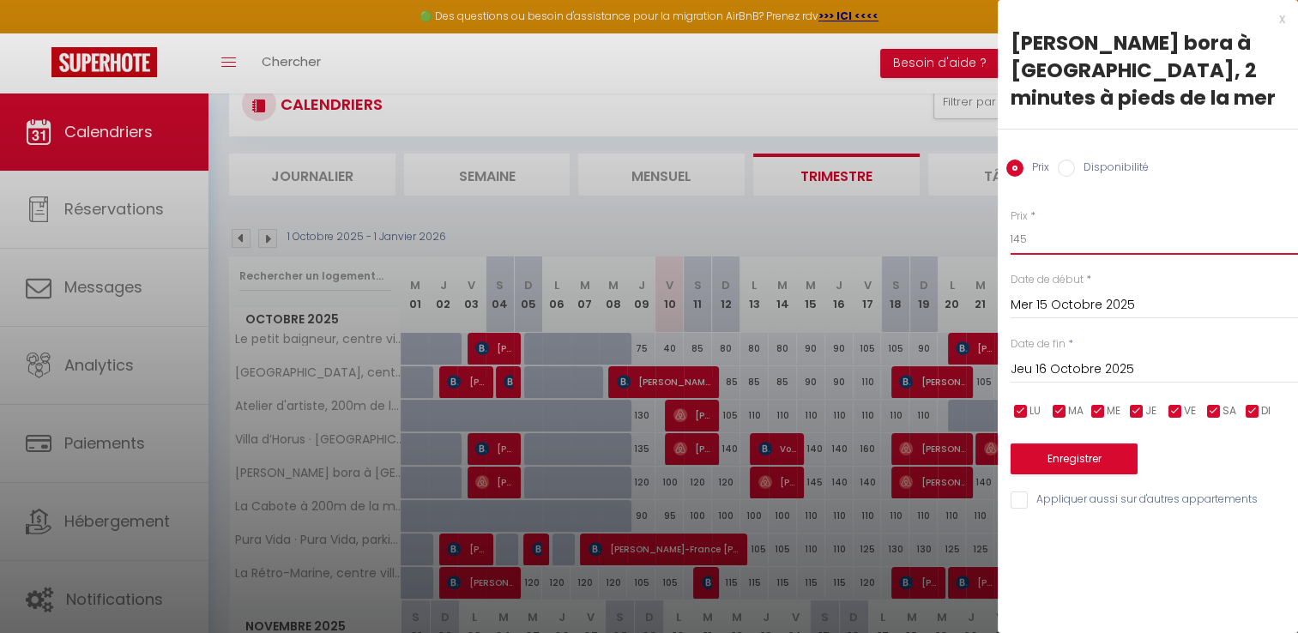
click at [1051, 238] on input "145" at bounding box center [1153, 239] width 287 height 31
click at [1061, 464] on button "Enregistrer" at bounding box center [1073, 458] width 127 height 31
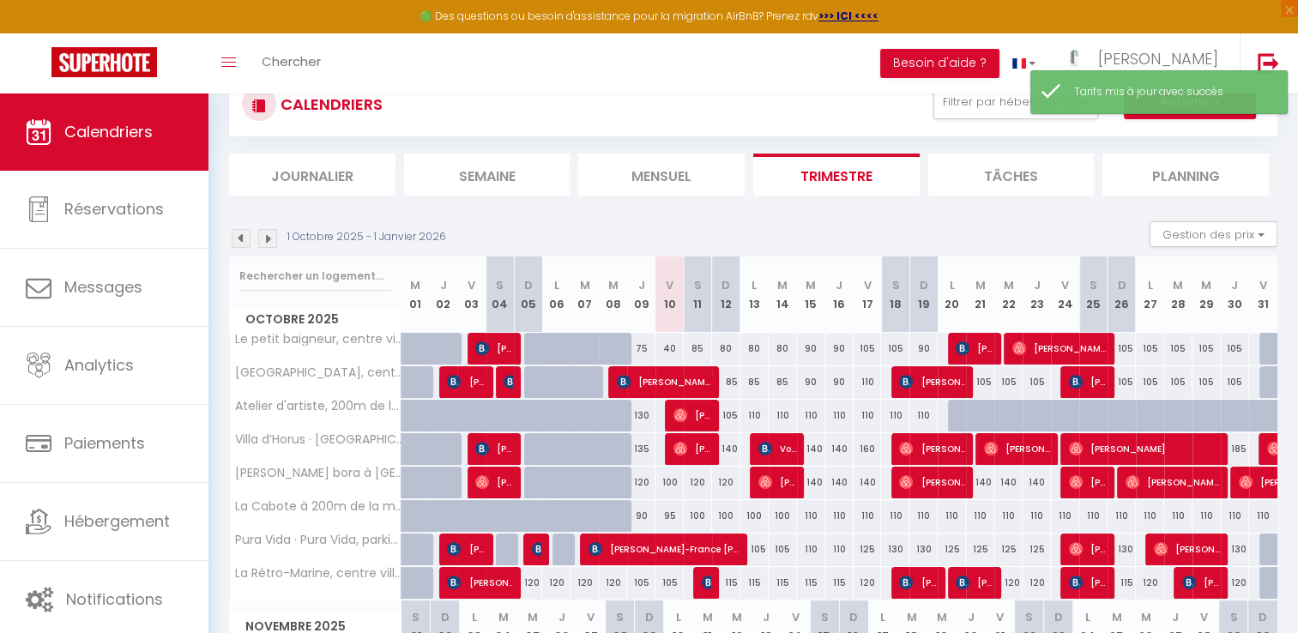
click at [665, 520] on div "95" at bounding box center [669, 516] width 28 height 32
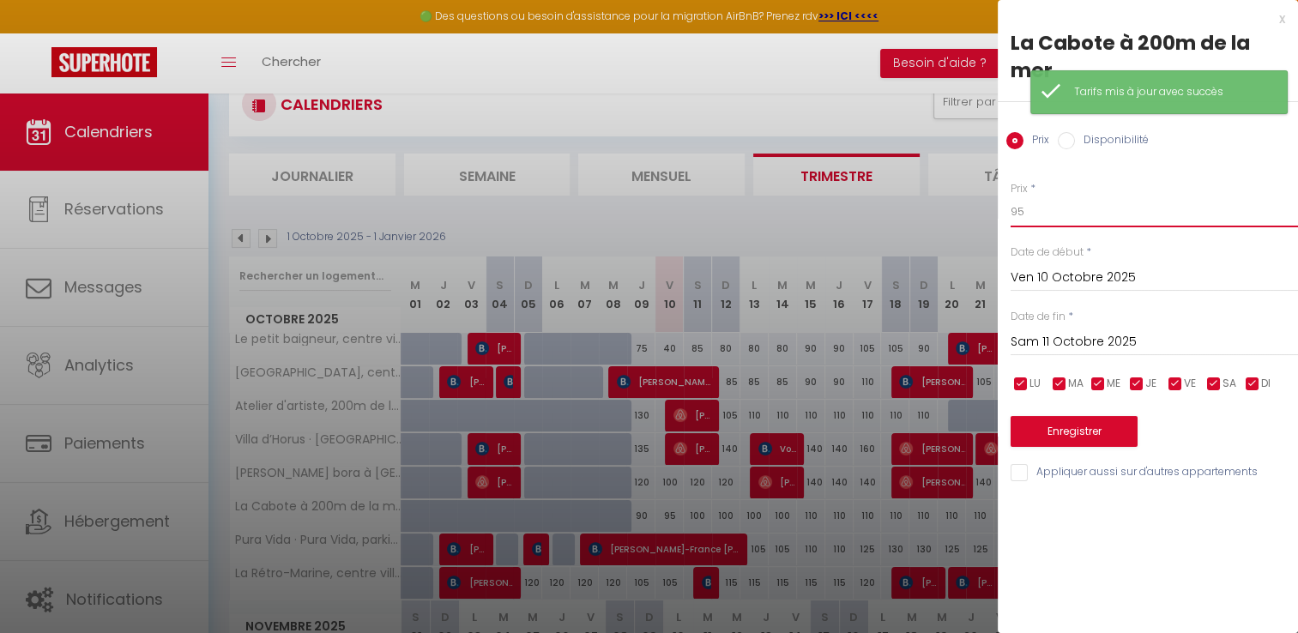
click at [1045, 213] on input "95" at bounding box center [1153, 211] width 287 height 31
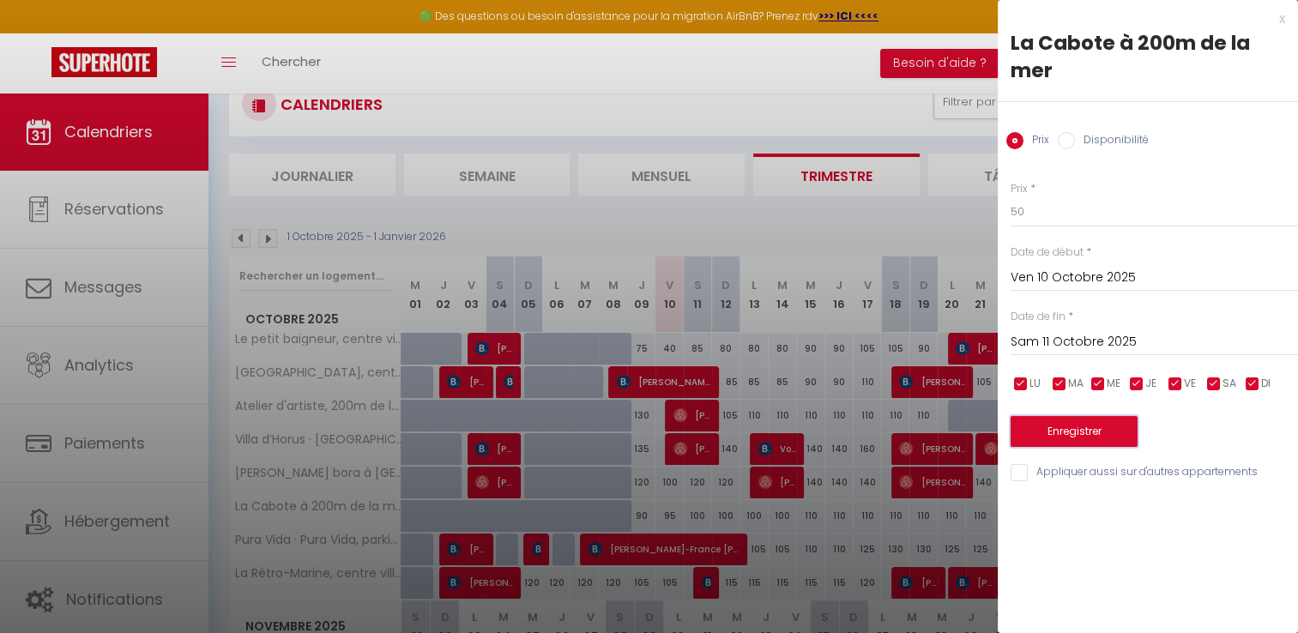
click at [1025, 437] on button "Enregistrer" at bounding box center [1073, 431] width 127 height 31
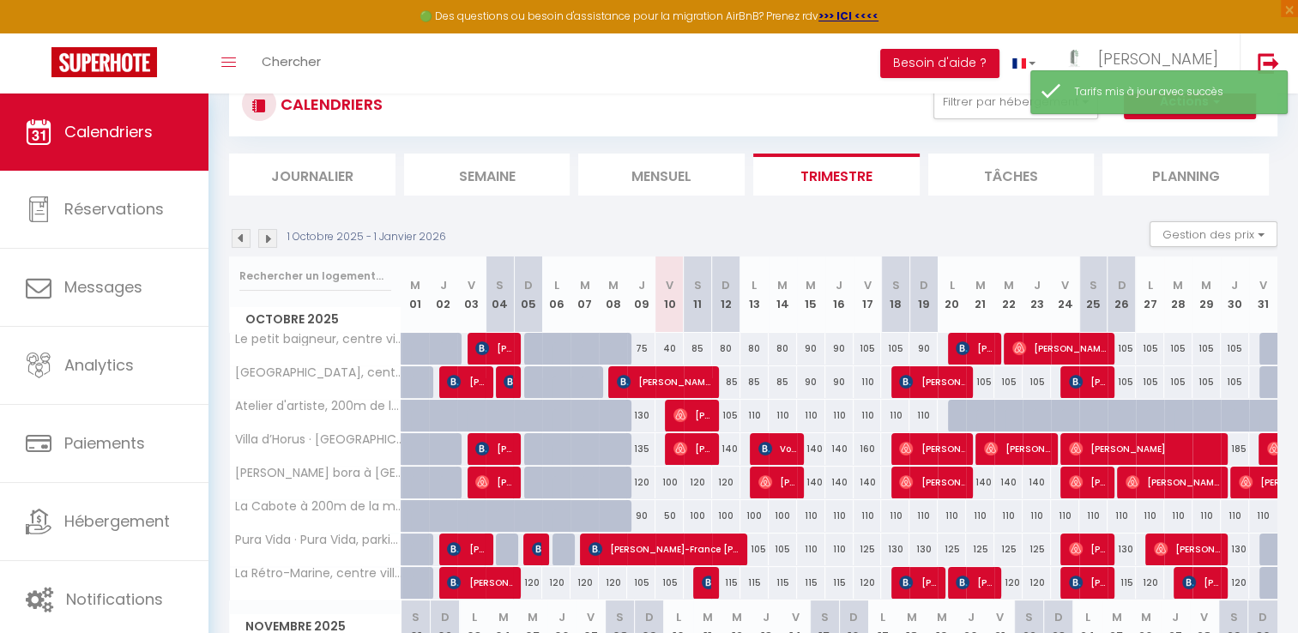
click at [686, 518] on div "100" at bounding box center [698, 516] width 28 height 32
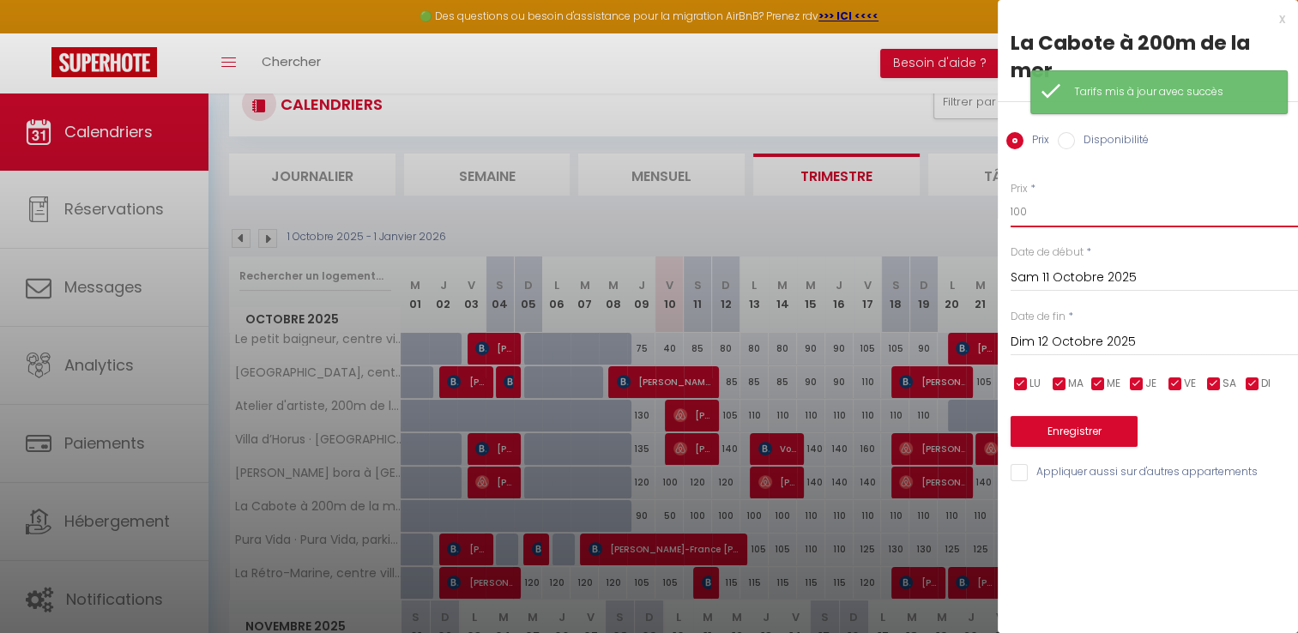
click at [1032, 207] on input "100" at bounding box center [1153, 211] width 287 height 31
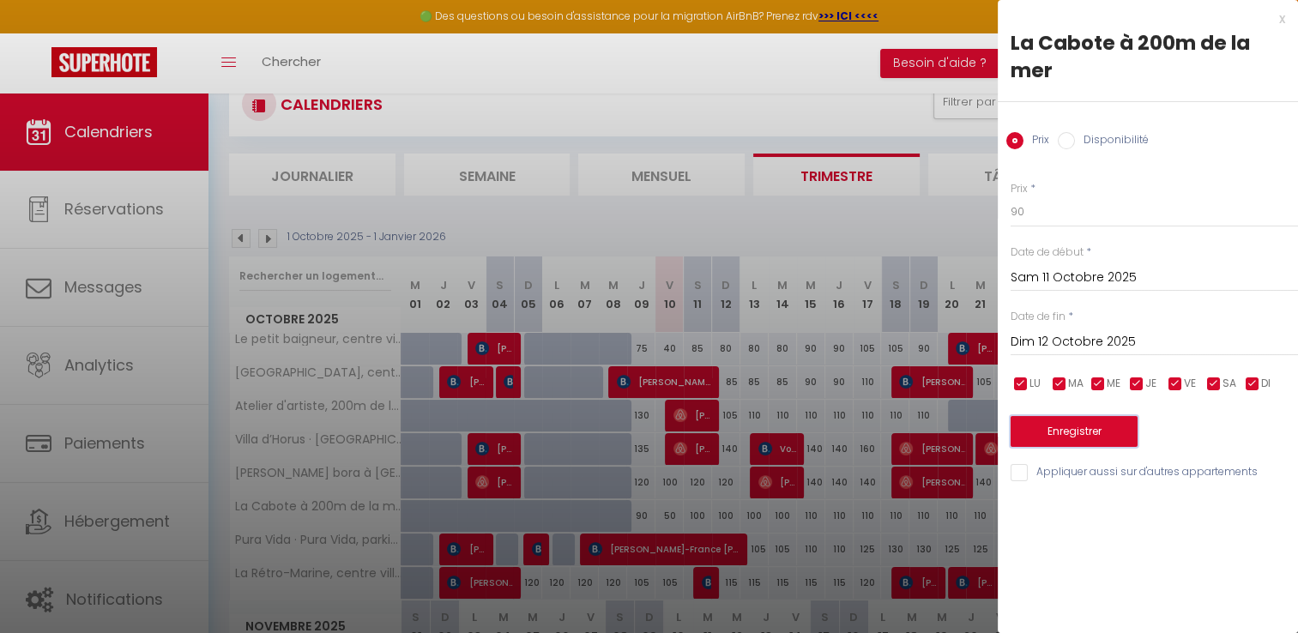
click at [1053, 430] on button "Enregistrer" at bounding box center [1073, 431] width 127 height 31
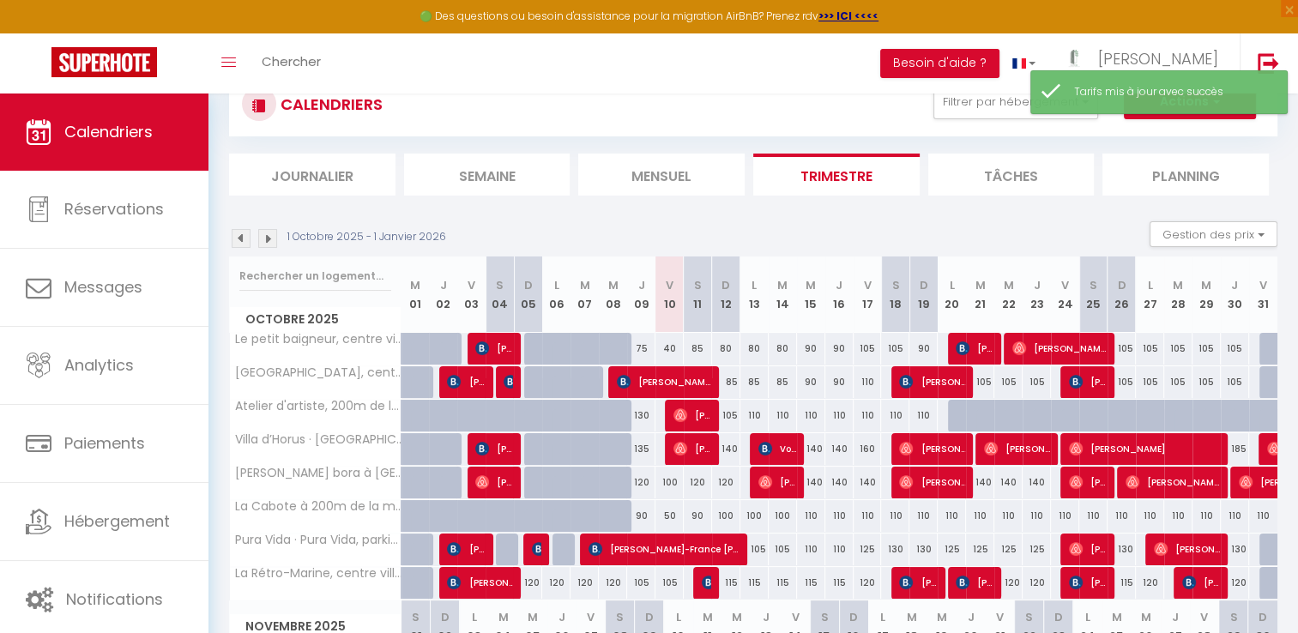
click at [693, 514] on div "90" at bounding box center [698, 516] width 28 height 32
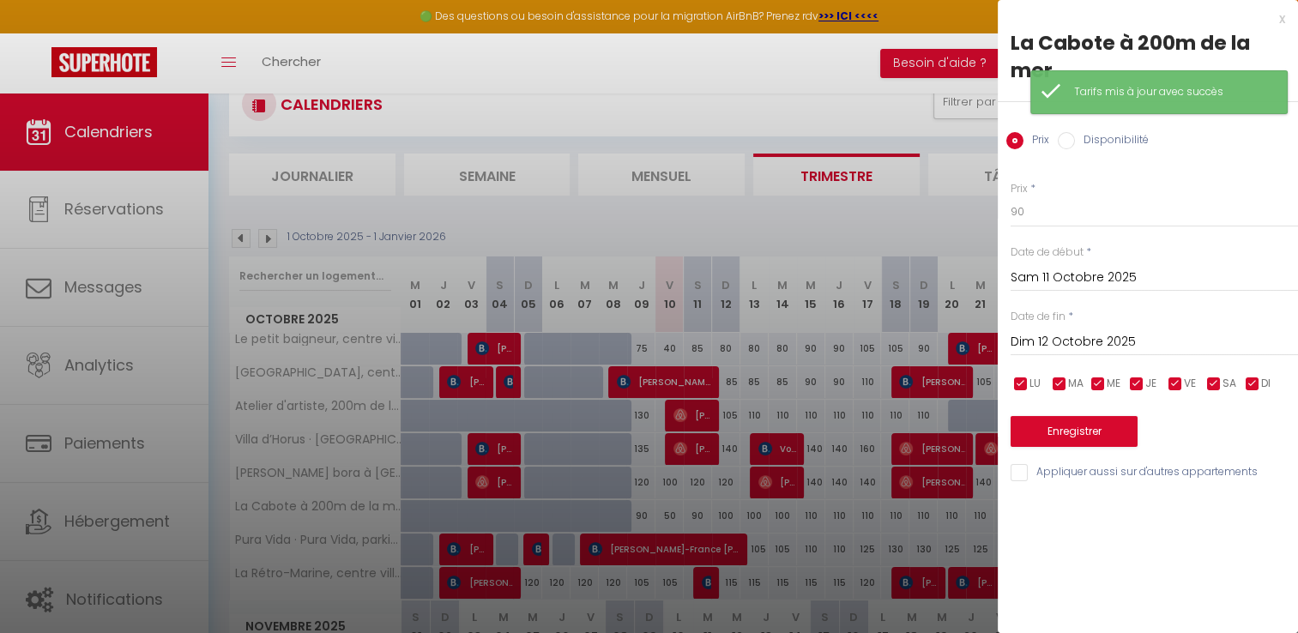
click at [724, 514] on div at bounding box center [649, 316] width 1298 height 633
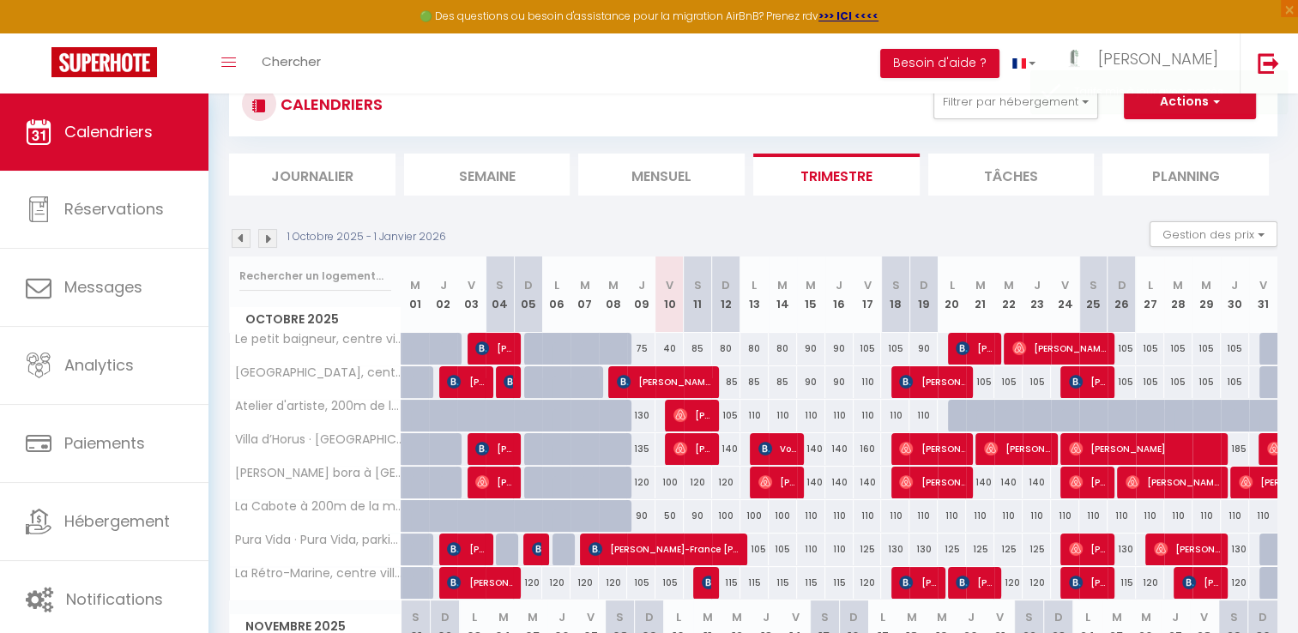
click at [724, 514] on div "100" at bounding box center [726, 516] width 28 height 32
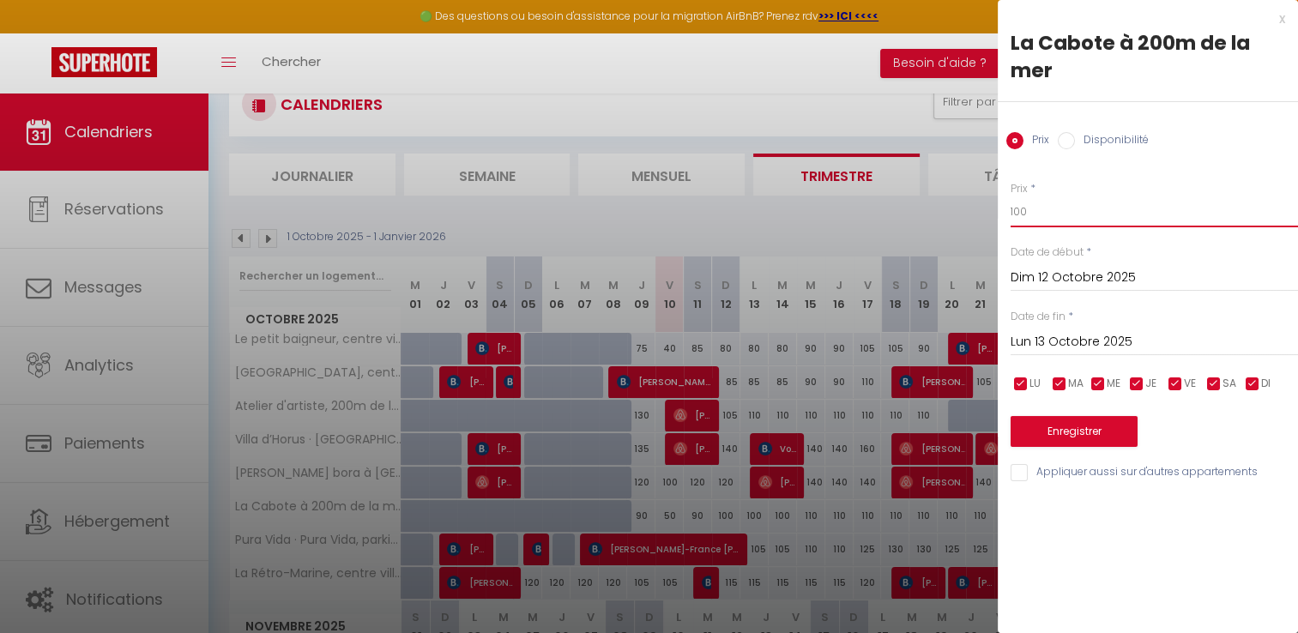
click at [1035, 216] on input "100" at bounding box center [1153, 211] width 287 height 31
click at [1057, 437] on button "Enregistrer" at bounding box center [1073, 431] width 127 height 31
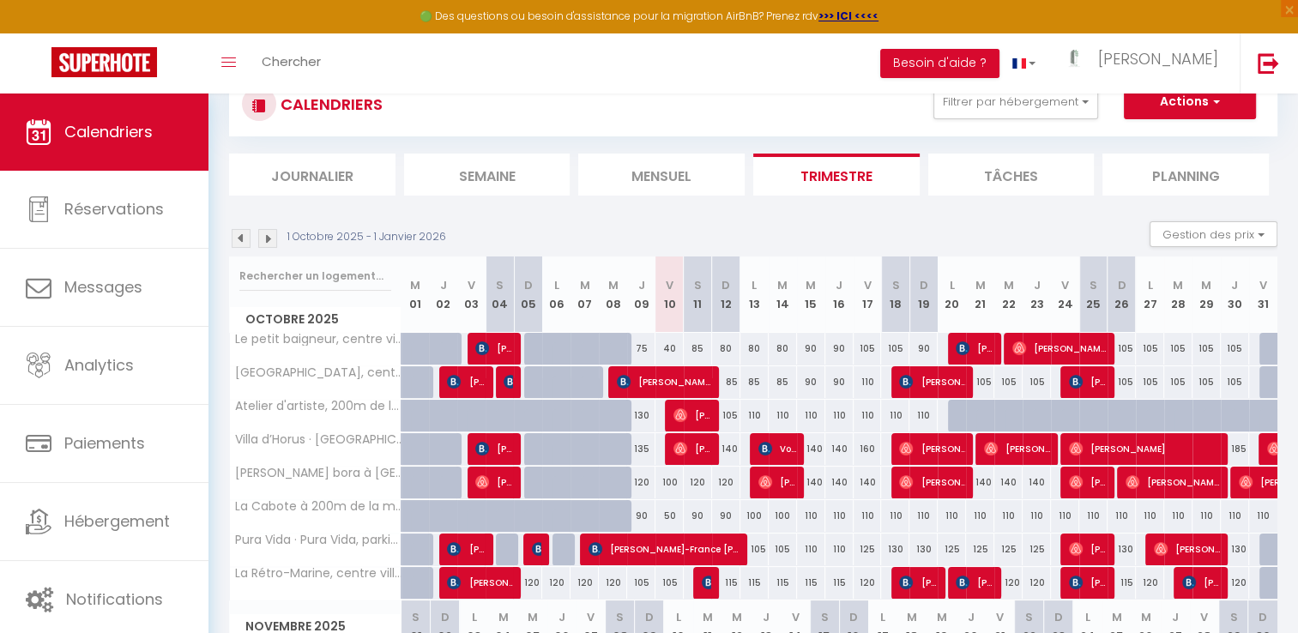
click at [751, 520] on div "100" at bounding box center [754, 516] width 28 height 32
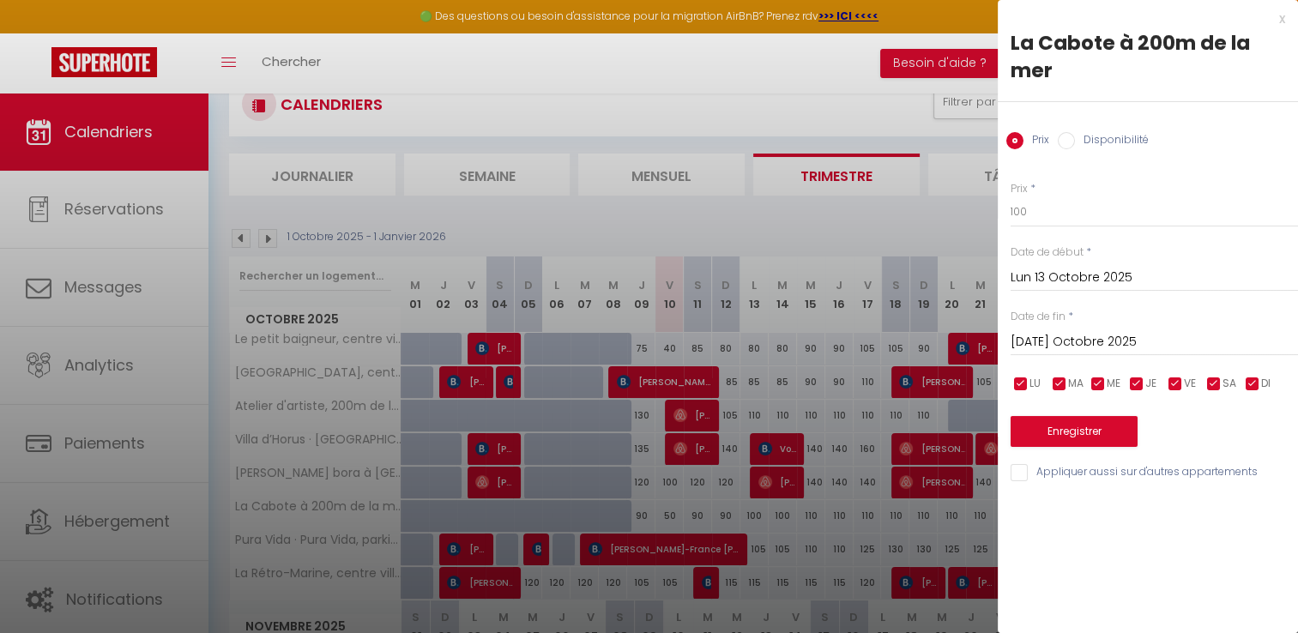
click at [1037, 345] on input "Mar 14 Octobre 2025" at bounding box center [1153, 342] width 287 height 22
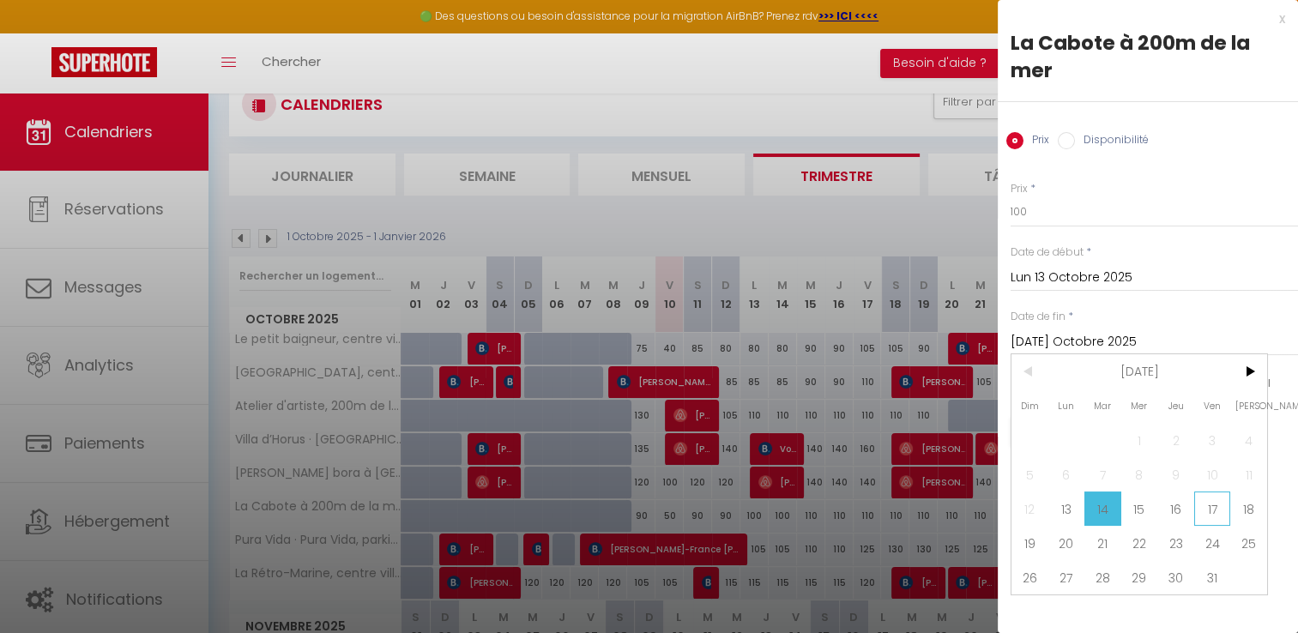
click at [1214, 506] on span "17" at bounding box center [1212, 508] width 37 height 34
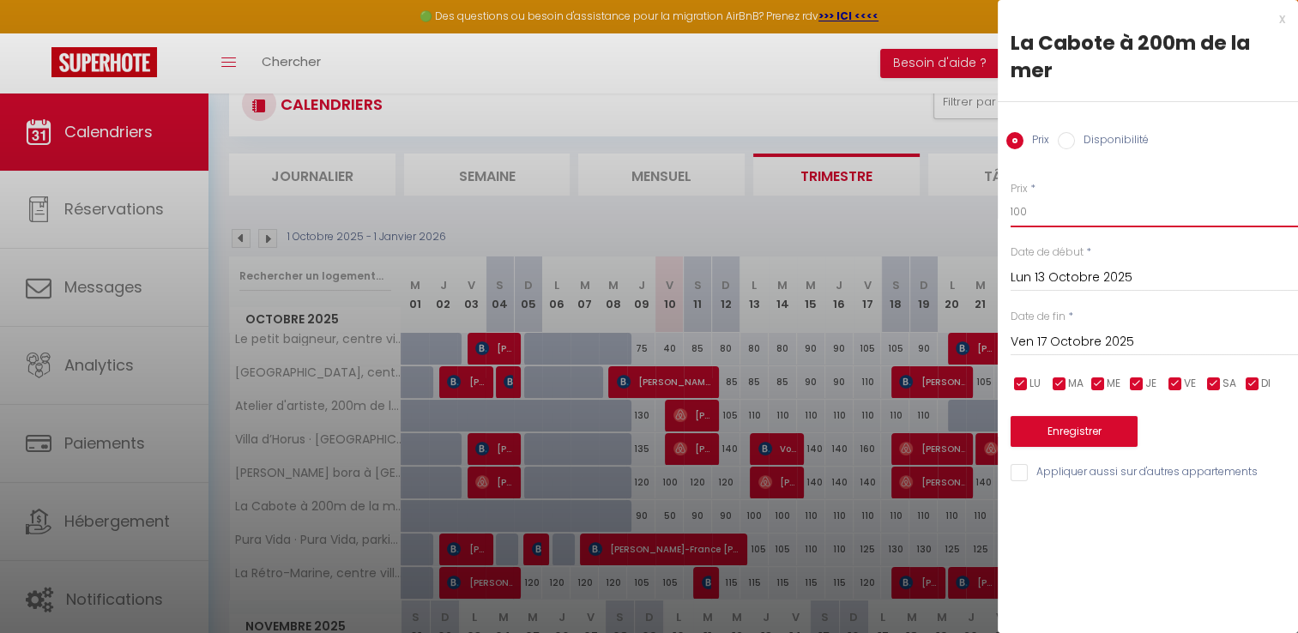
click at [1052, 221] on input "100" at bounding box center [1153, 211] width 287 height 31
click at [1063, 430] on button "Enregistrer" at bounding box center [1073, 431] width 127 height 31
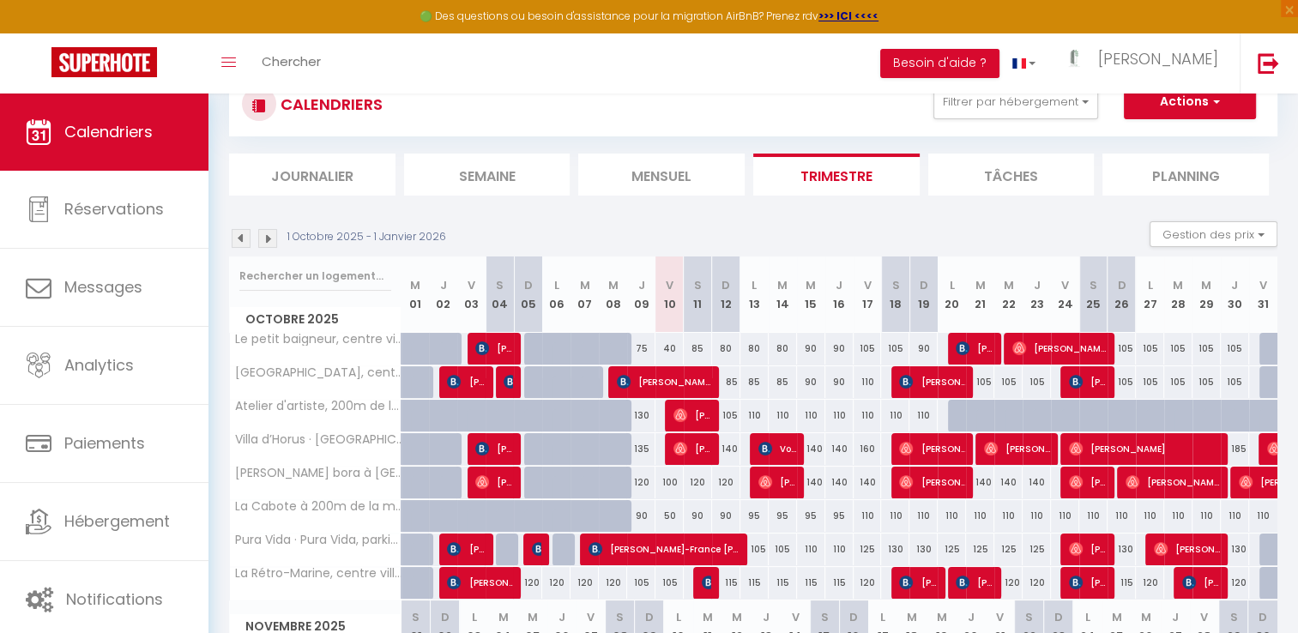
click at [667, 581] on div "105" at bounding box center [669, 583] width 28 height 32
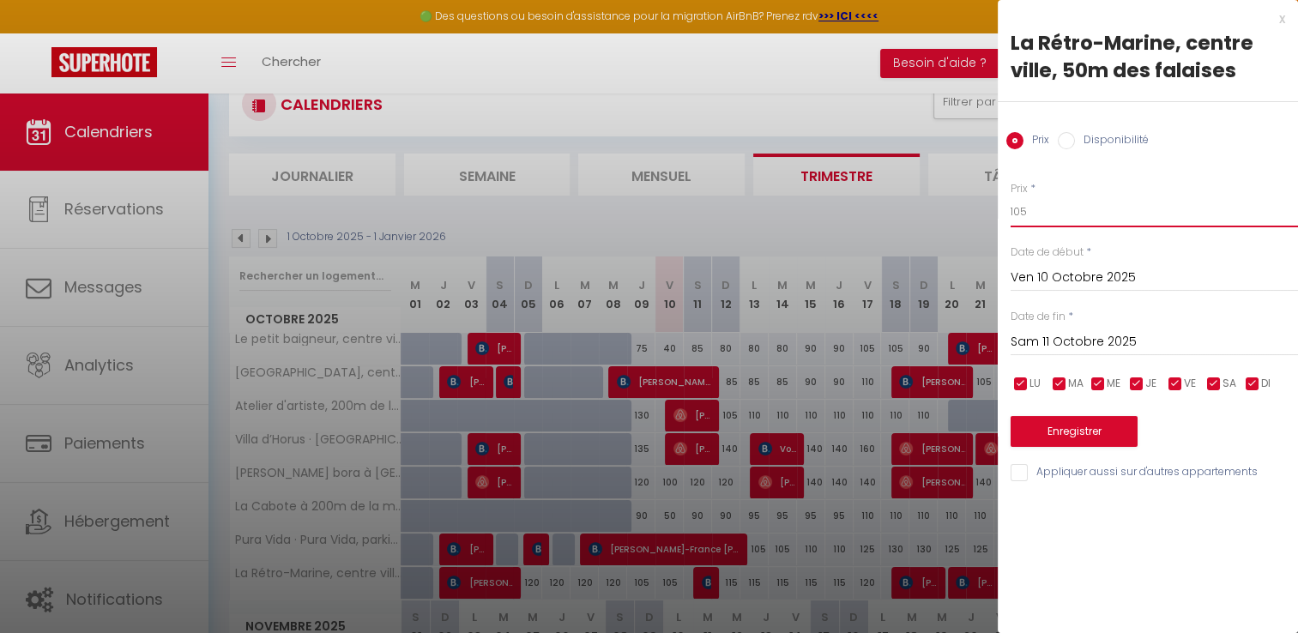
click at [1039, 196] on input "105" at bounding box center [1153, 211] width 287 height 31
click at [1028, 431] on button "Enregistrer" at bounding box center [1073, 431] width 127 height 31
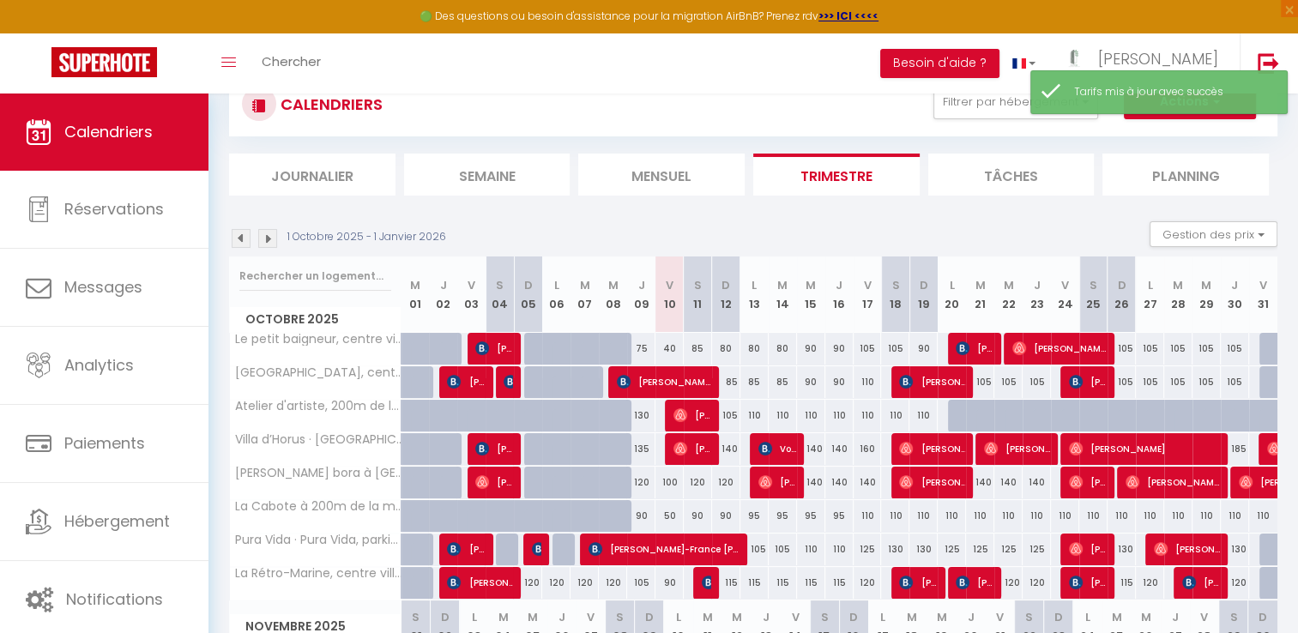
click at [726, 581] on div "115" at bounding box center [726, 583] width 28 height 32
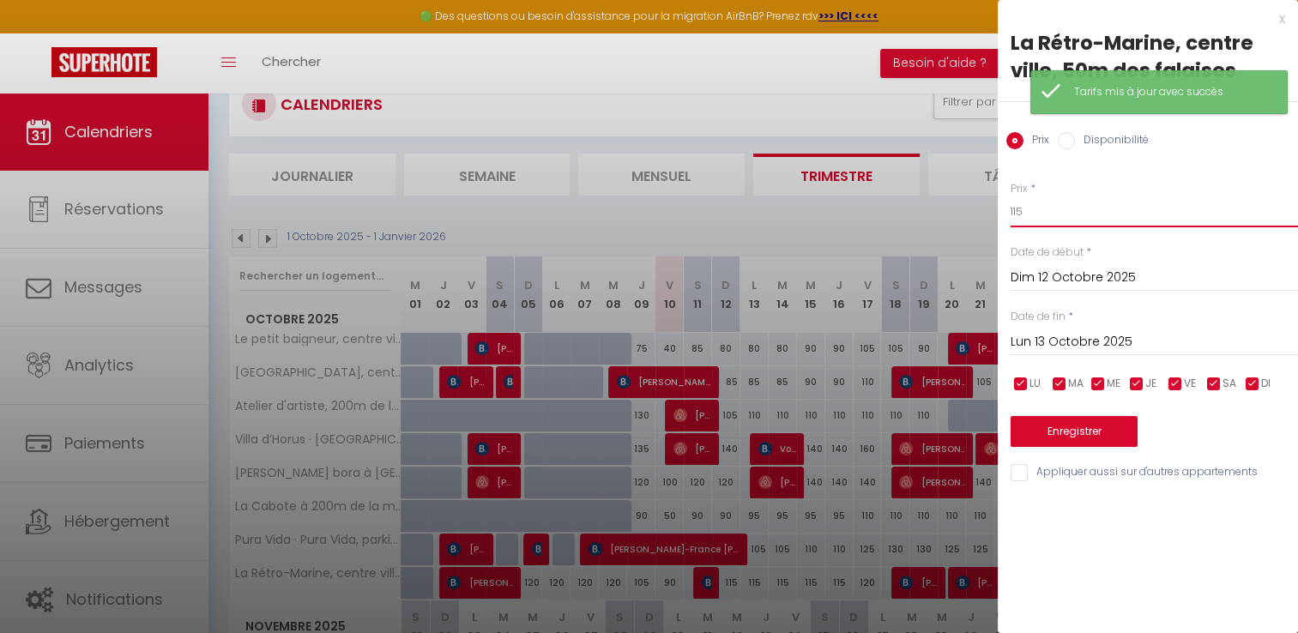
click at [1082, 208] on input "115" at bounding box center [1153, 211] width 287 height 31
click at [1106, 434] on button "Enregistrer" at bounding box center [1073, 431] width 127 height 31
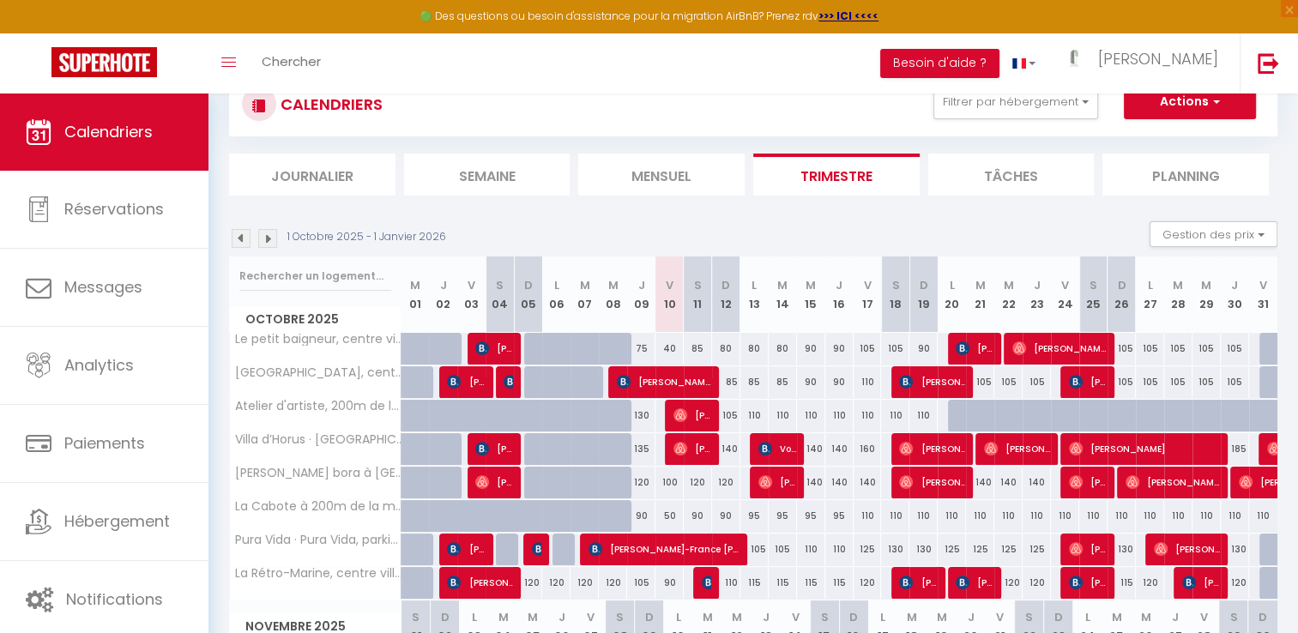
click at [870, 582] on div "120" at bounding box center [867, 583] width 28 height 32
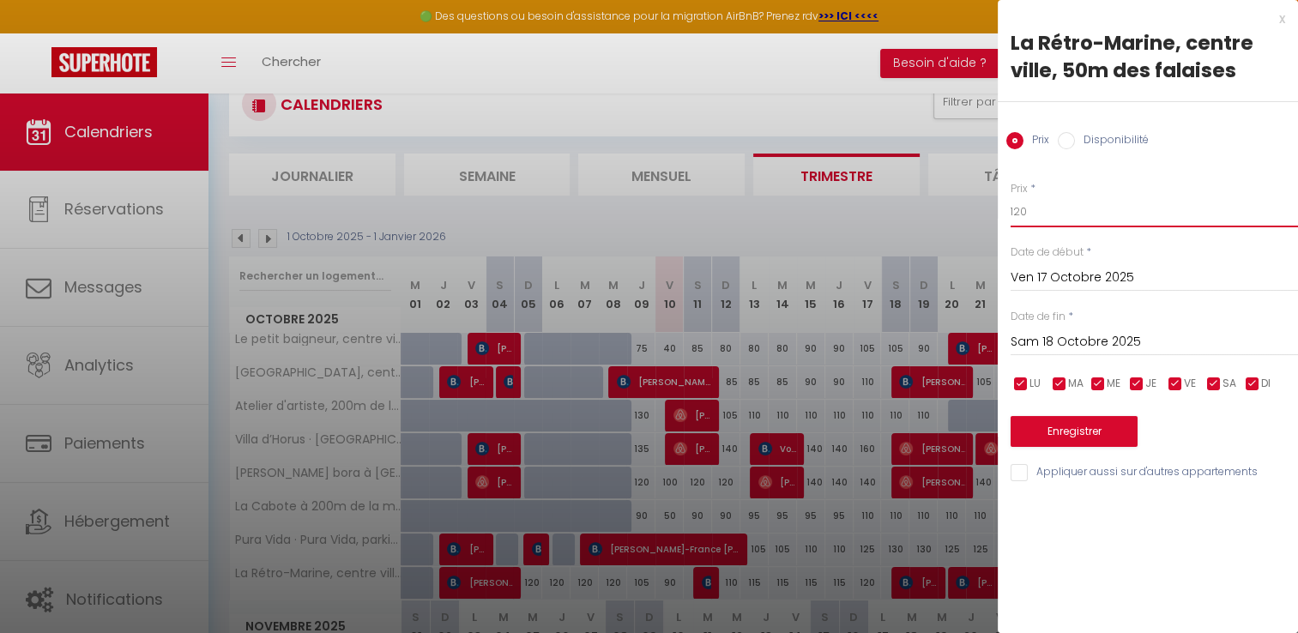
click at [1068, 220] on input "120" at bounding box center [1153, 211] width 287 height 31
click at [1047, 431] on button "Enregistrer" at bounding box center [1073, 431] width 127 height 31
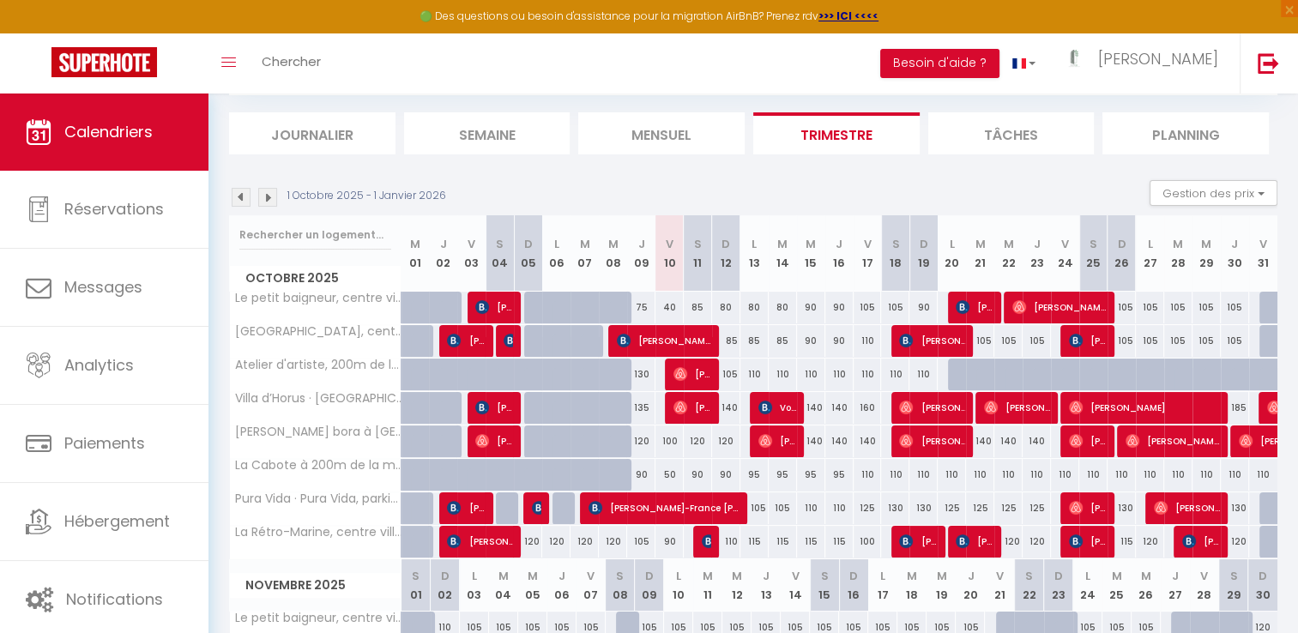
scroll to position [99, 0]
click at [868, 412] on div "160" at bounding box center [867, 408] width 28 height 32
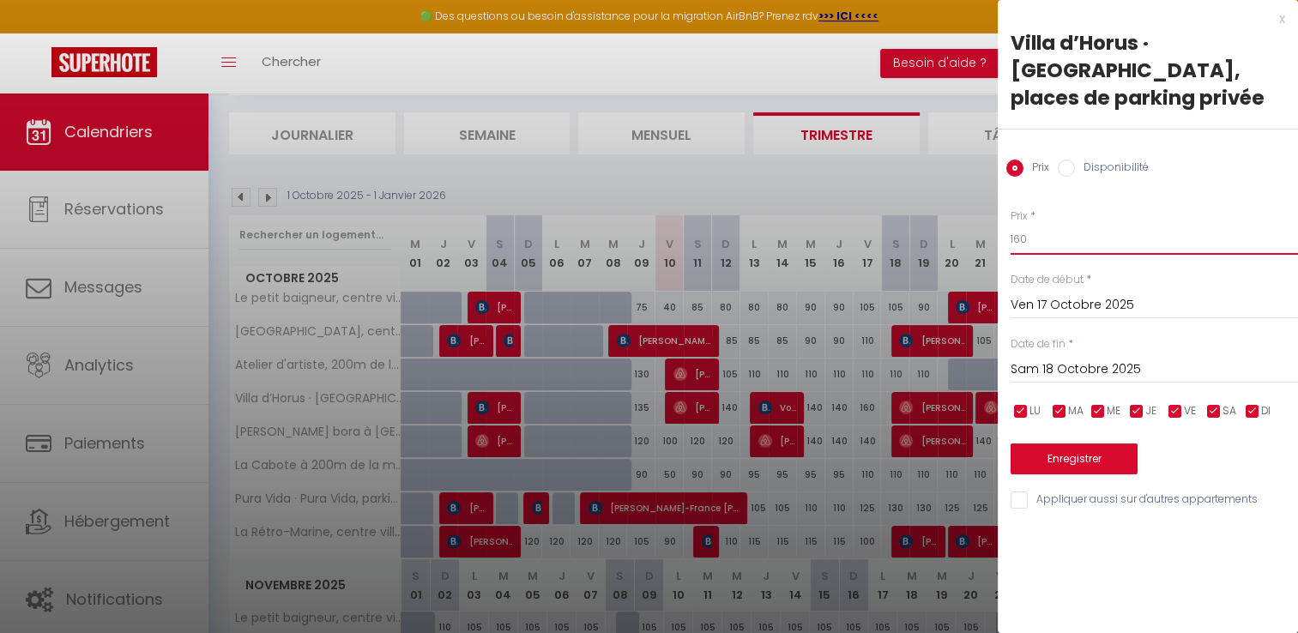
click at [1033, 237] on input "160" at bounding box center [1153, 239] width 287 height 31
click at [1042, 468] on button "Enregistrer" at bounding box center [1073, 458] width 127 height 31
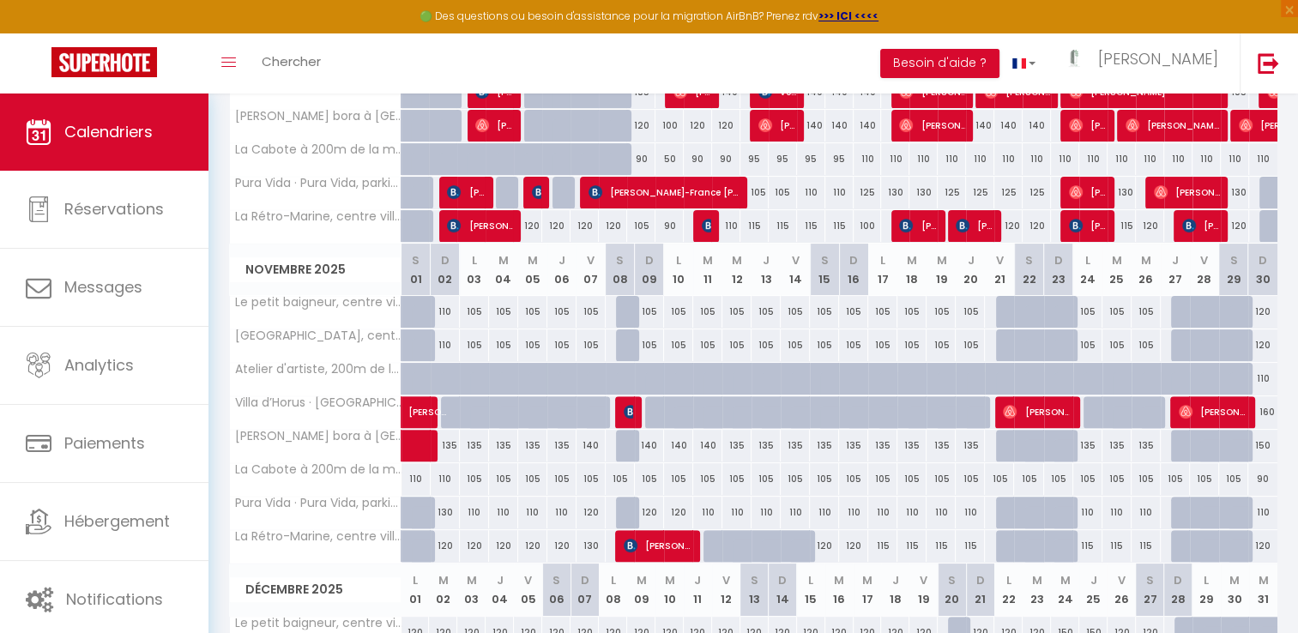
scroll to position [414, 0]
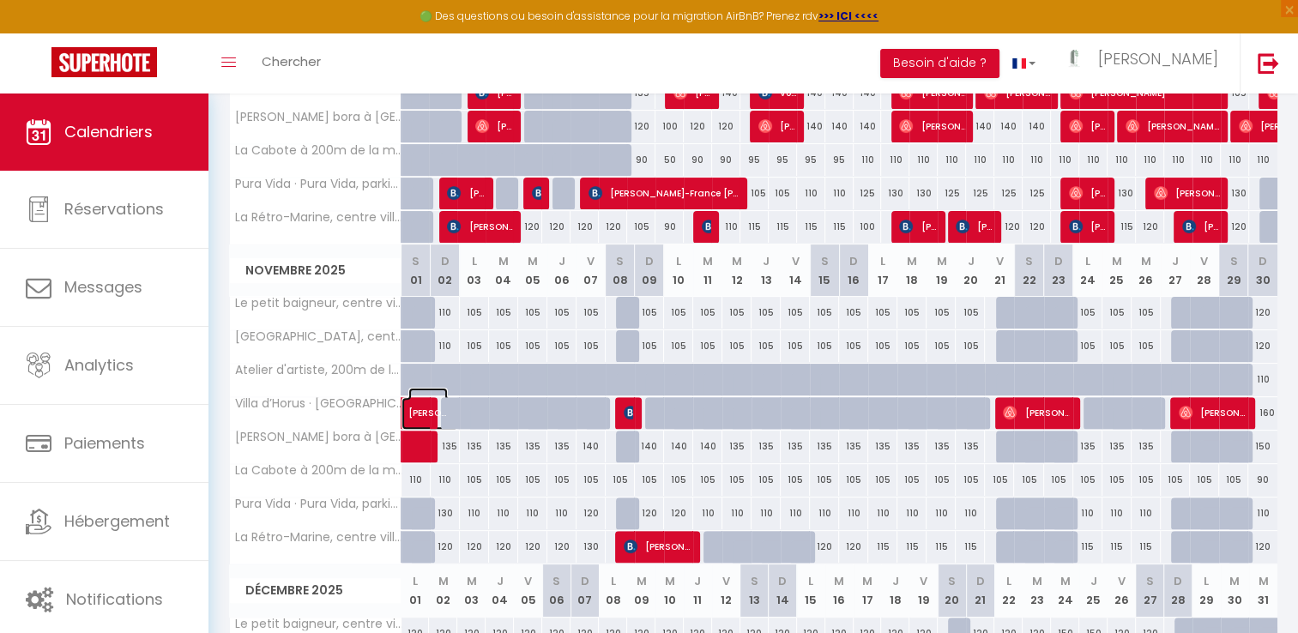
click at [447, 421] on span at bounding box center [438, 413] width 39 height 33
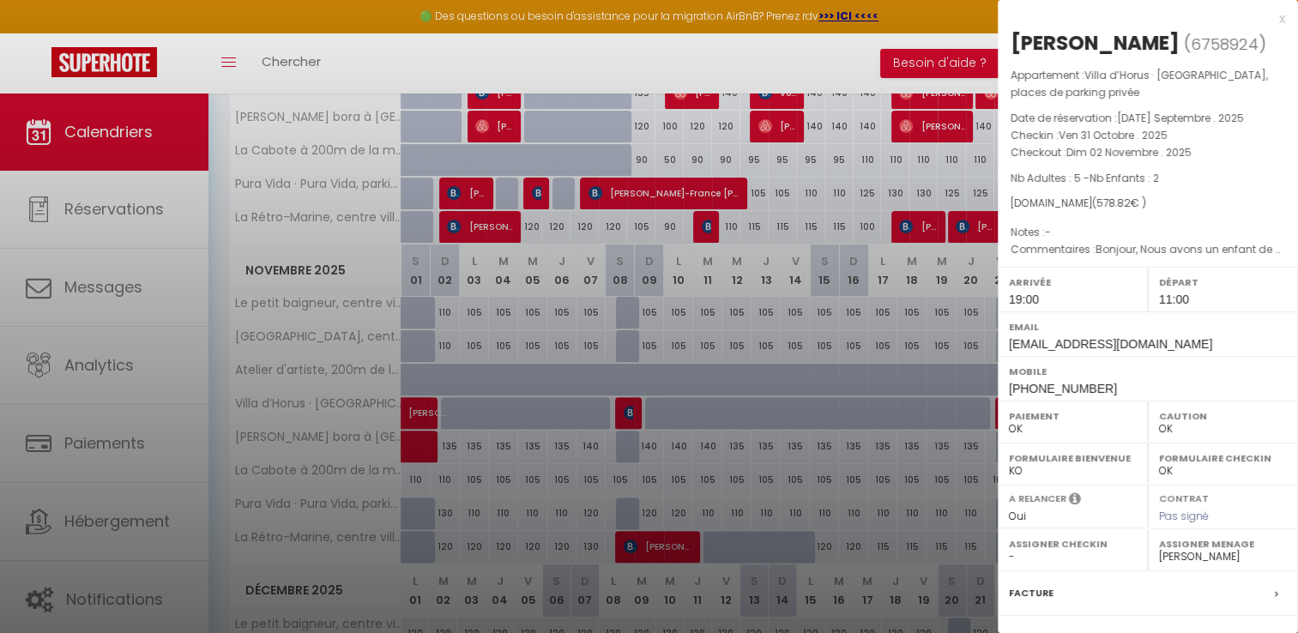
click at [1266, 19] on div "x" at bounding box center [1140, 19] width 287 height 21
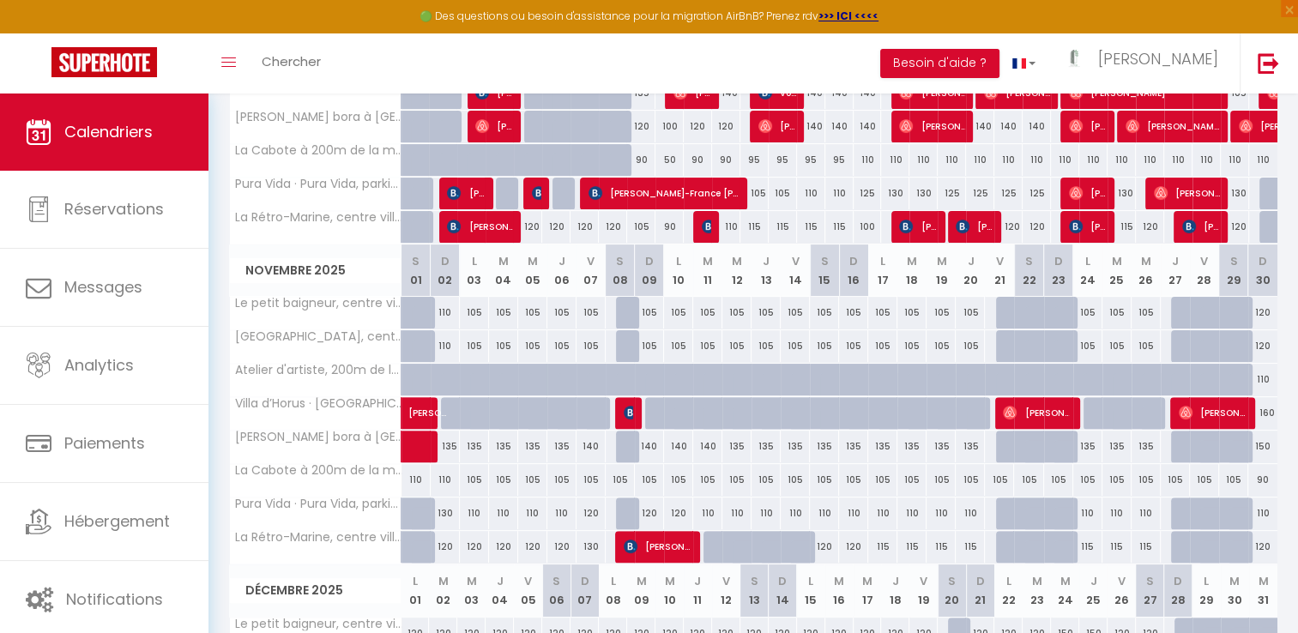
click at [547, 408] on div at bounding box center [561, 413] width 29 height 33
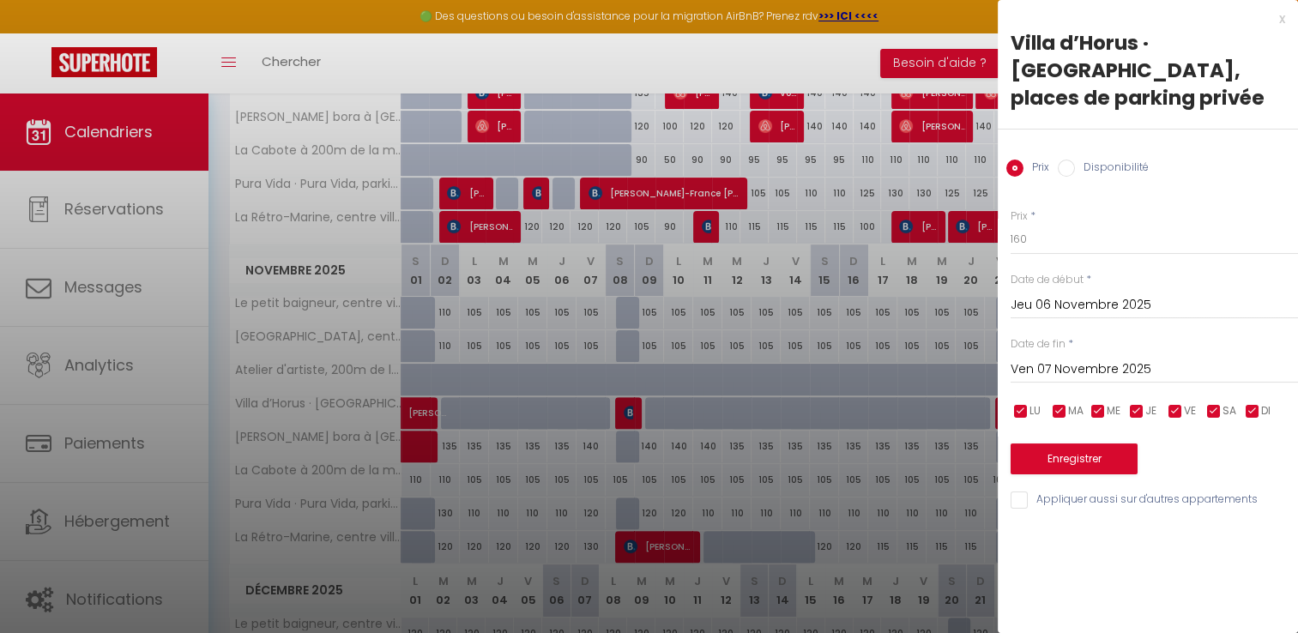
click at [1067, 164] on input "Disponibilité" at bounding box center [1065, 168] width 17 height 17
click at [1019, 302] on input "Jeu 06 Novembre 2025" at bounding box center [1153, 307] width 287 height 22
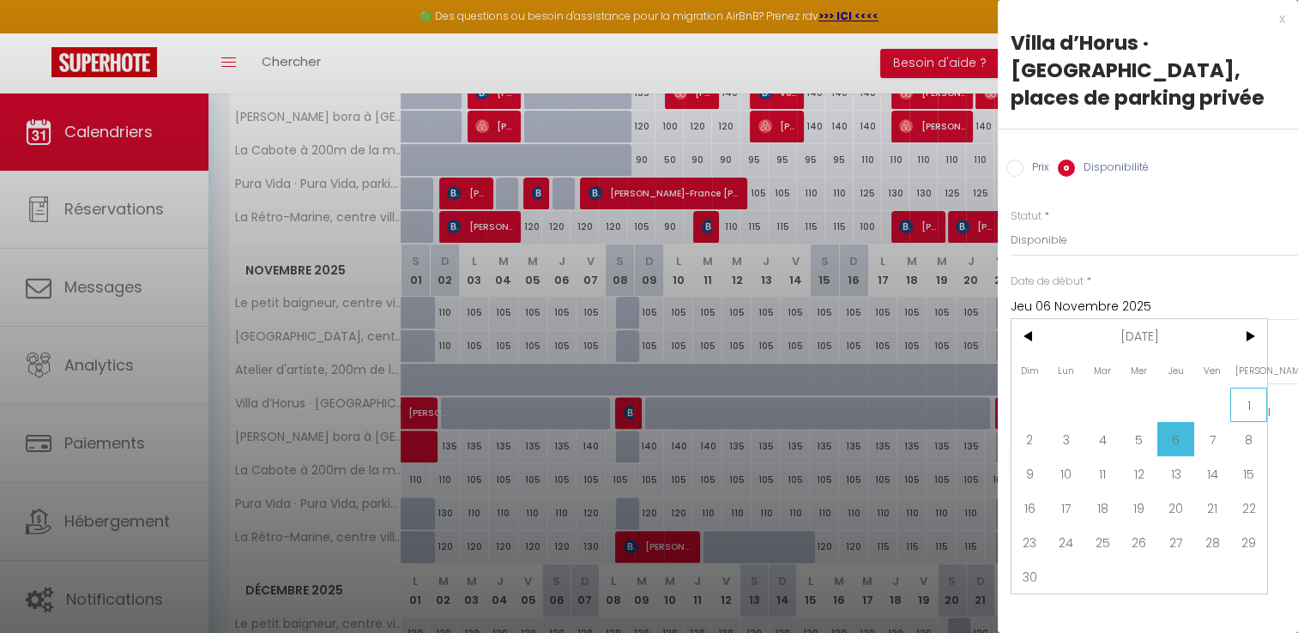
click at [1249, 405] on span "1" at bounding box center [1248, 405] width 37 height 34
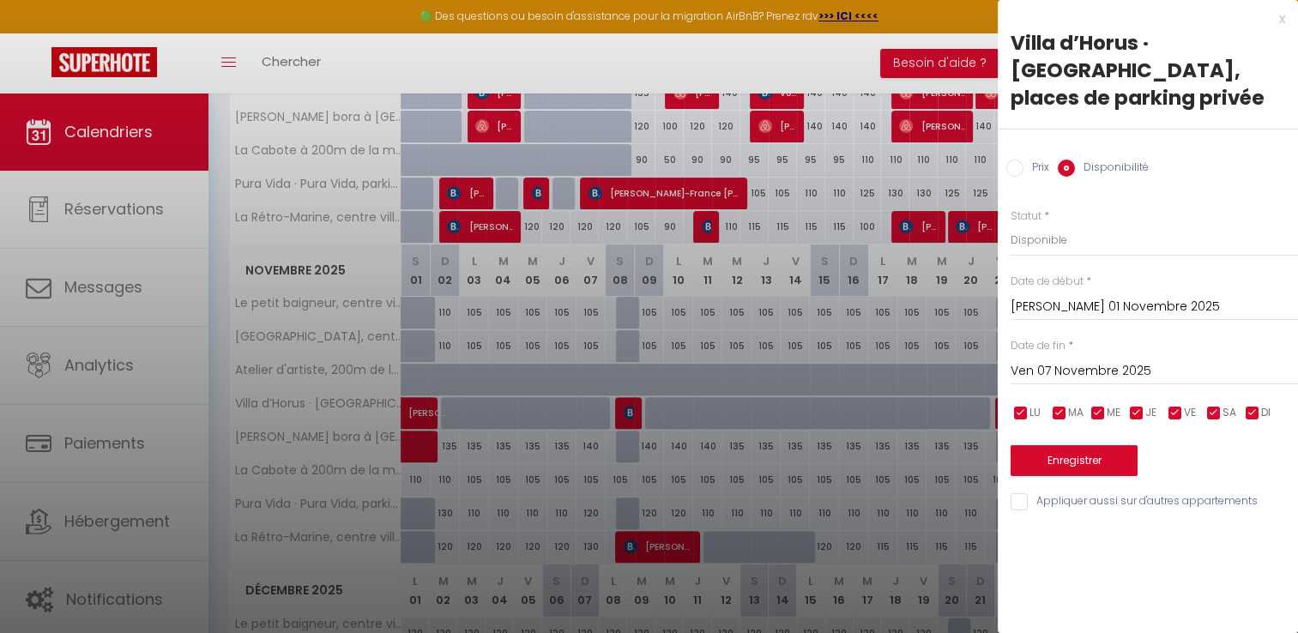
click at [1075, 367] on input "Ven 07 Novembre 2025" at bounding box center [1153, 371] width 287 height 22
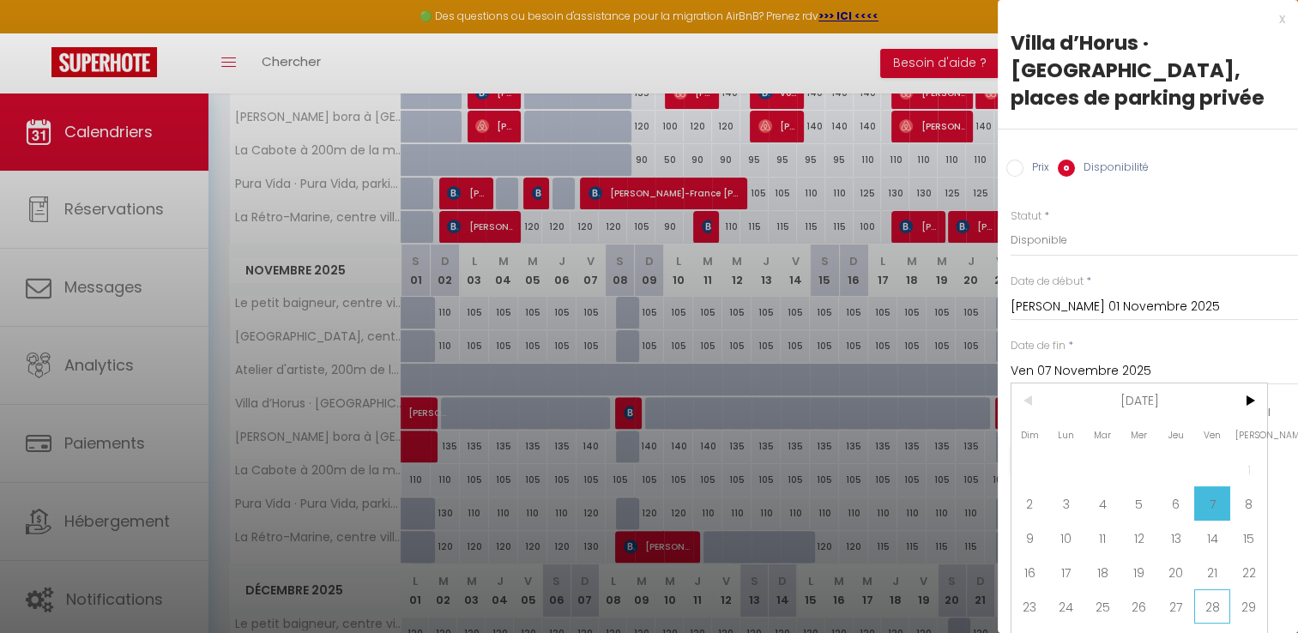
scroll to position [38, 0]
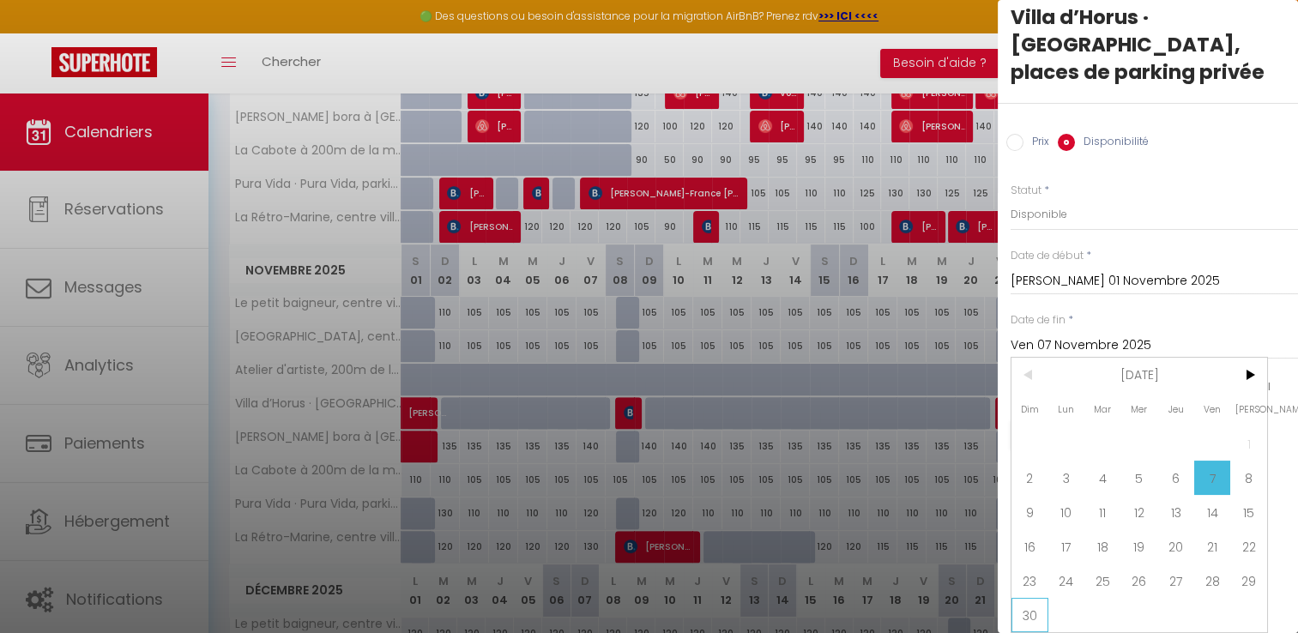
click at [1032, 601] on span "30" at bounding box center [1029, 615] width 37 height 34
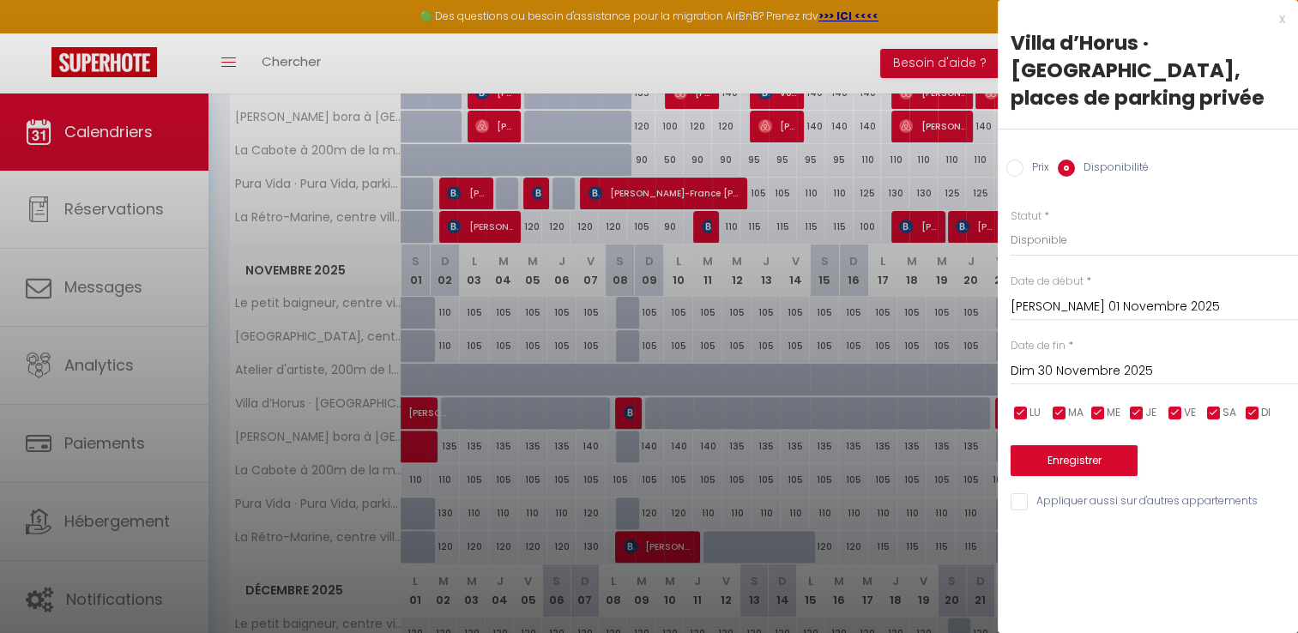
scroll to position [0, 0]
click at [1073, 467] on button "Enregistrer" at bounding box center [1073, 460] width 127 height 31
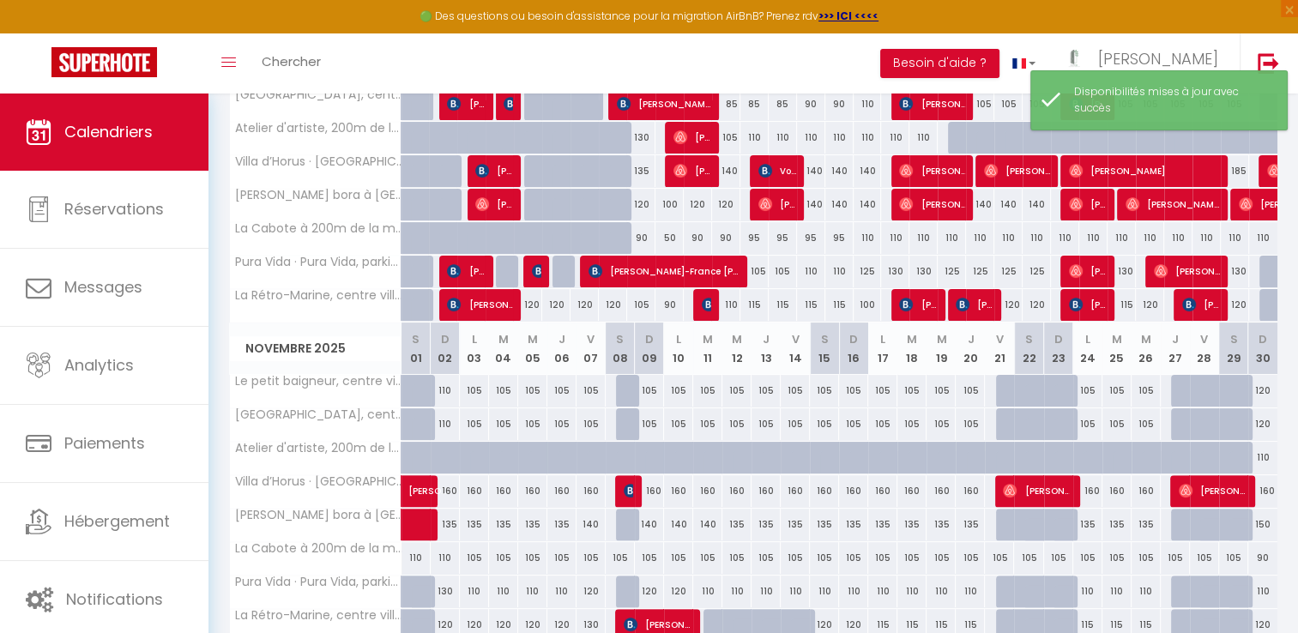
scroll to position [394, 0]
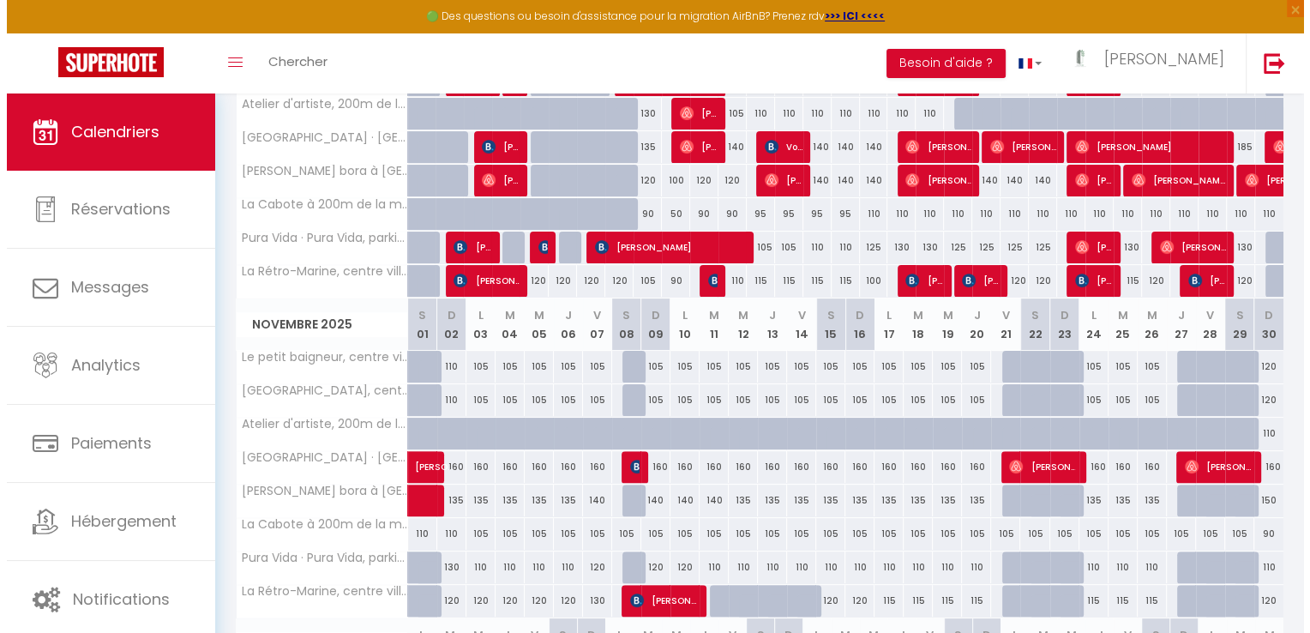
scroll to position [359, 0]
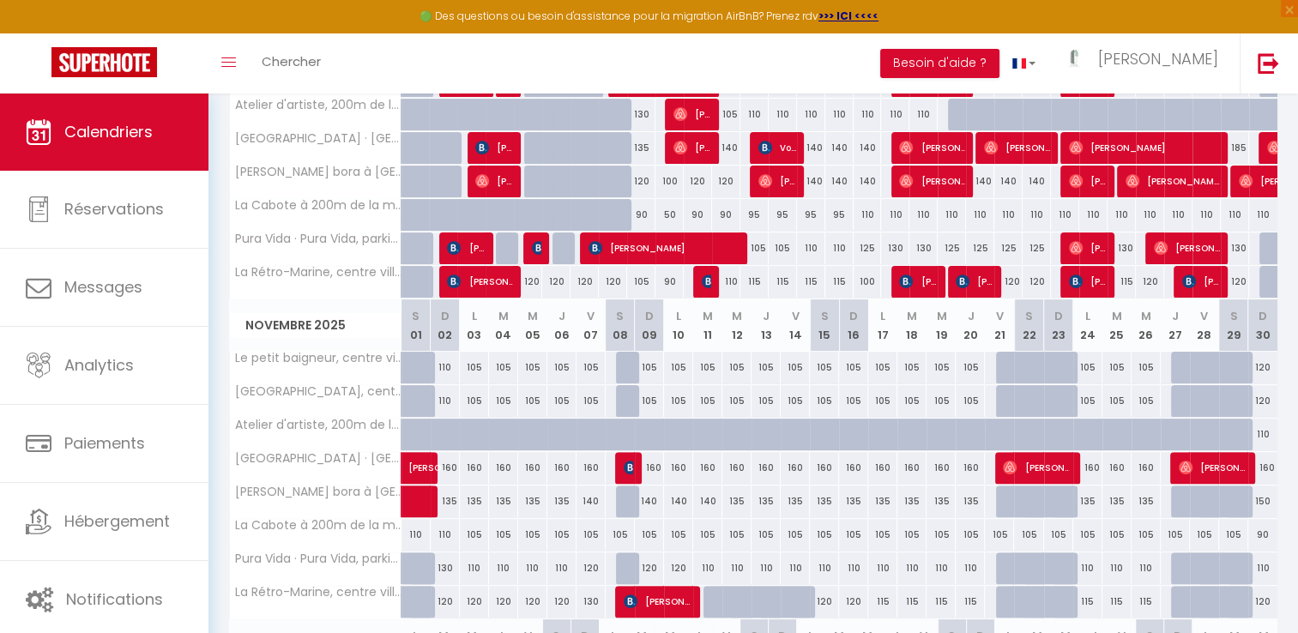
click at [414, 364] on div at bounding box center [426, 377] width 29 height 33
select select "1"
type input "[DATE]"
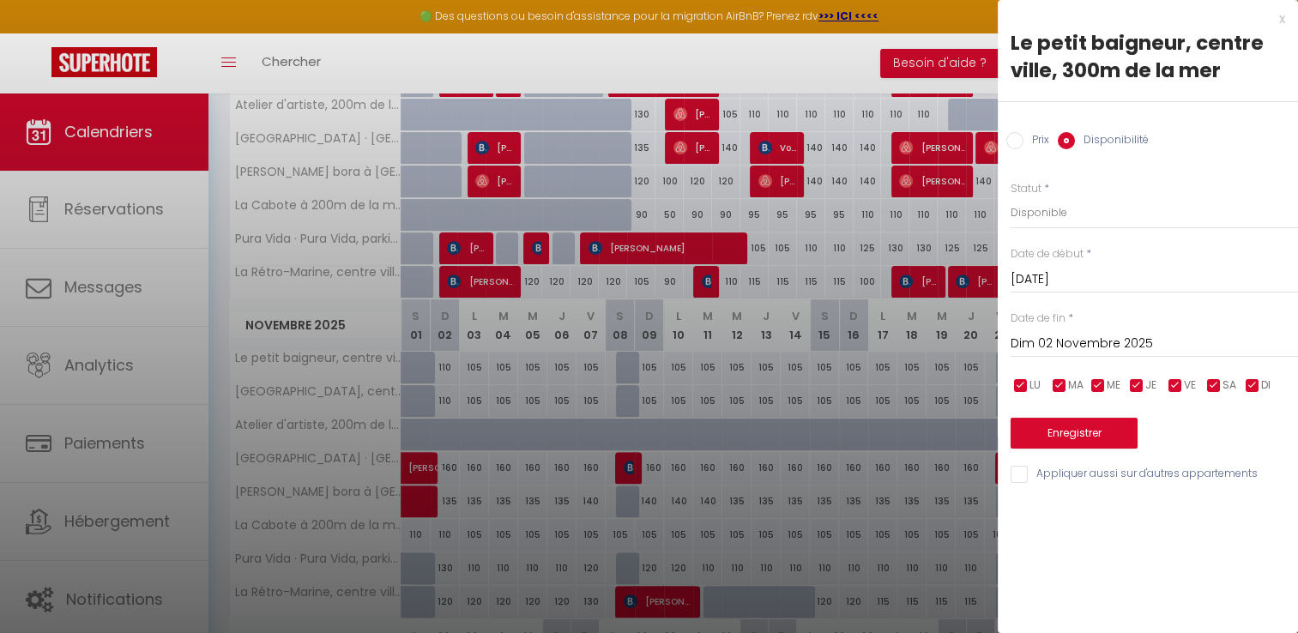
click at [1063, 343] on input "Dim 02 Novembre 2025" at bounding box center [1153, 344] width 287 height 22
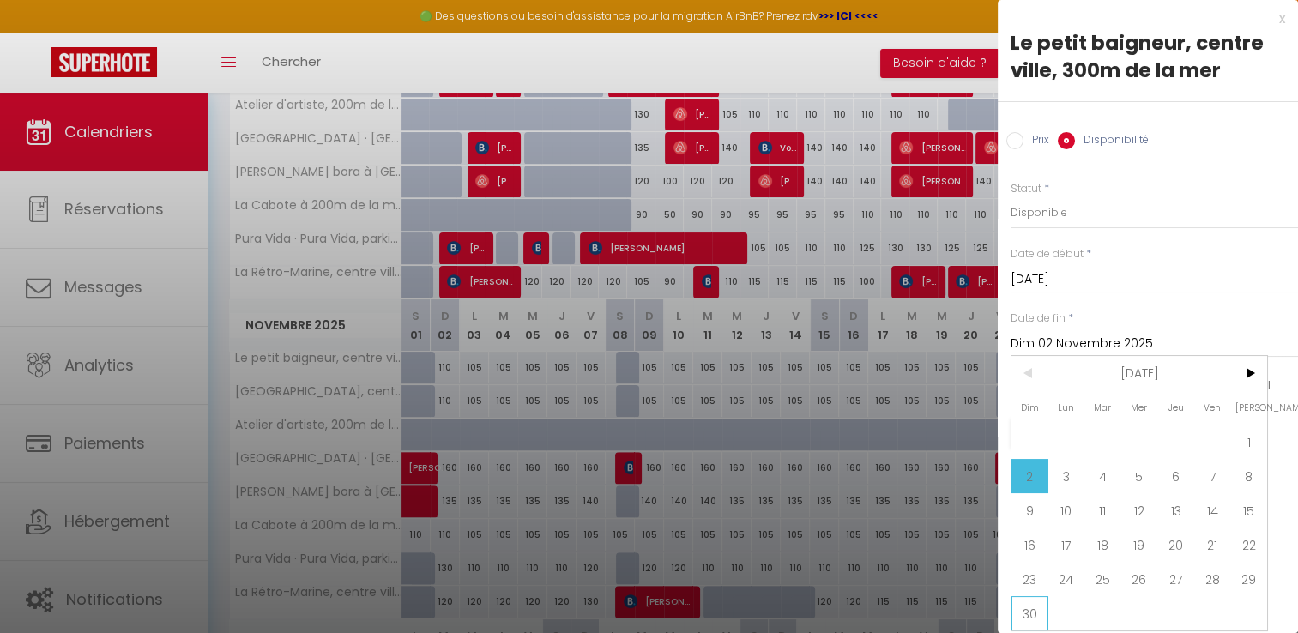
click at [1033, 608] on span "30" at bounding box center [1029, 613] width 37 height 34
type input "Dim 30 Novembre 2025"
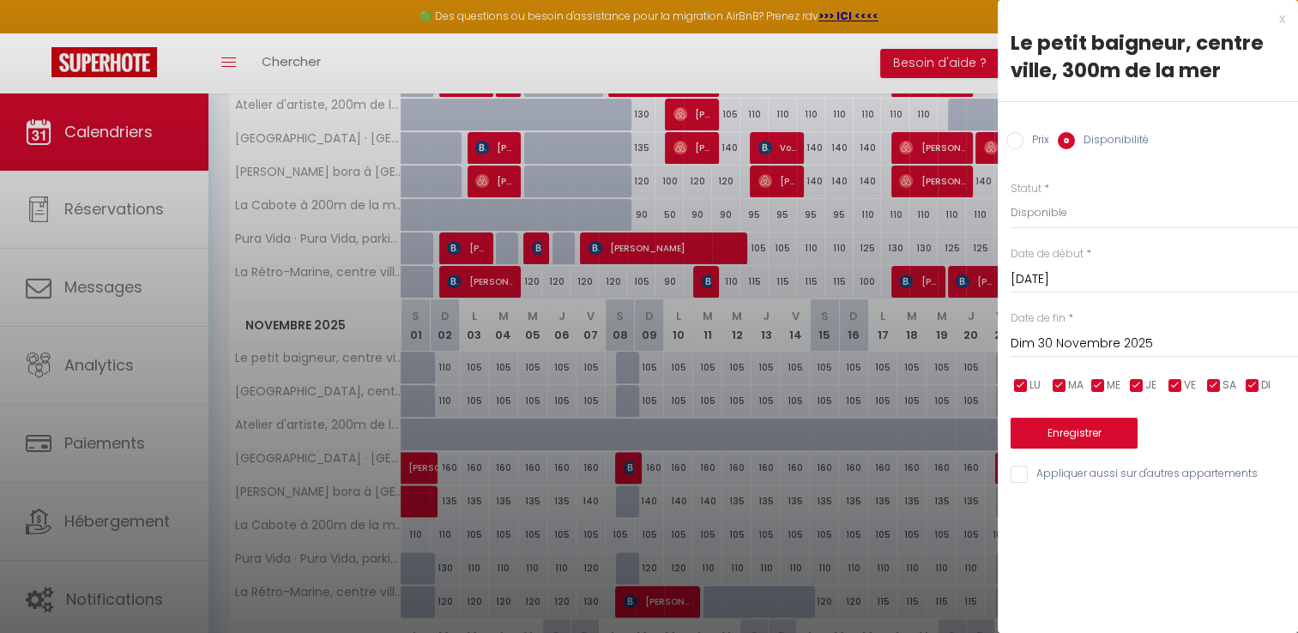
click at [1015, 468] on input "Appliquer aussi sur d'autres appartements" at bounding box center [1153, 474] width 287 height 17
checkbox input "true"
click at [1061, 431] on button "Enregistrer" at bounding box center [1073, 433] width 127 height 31
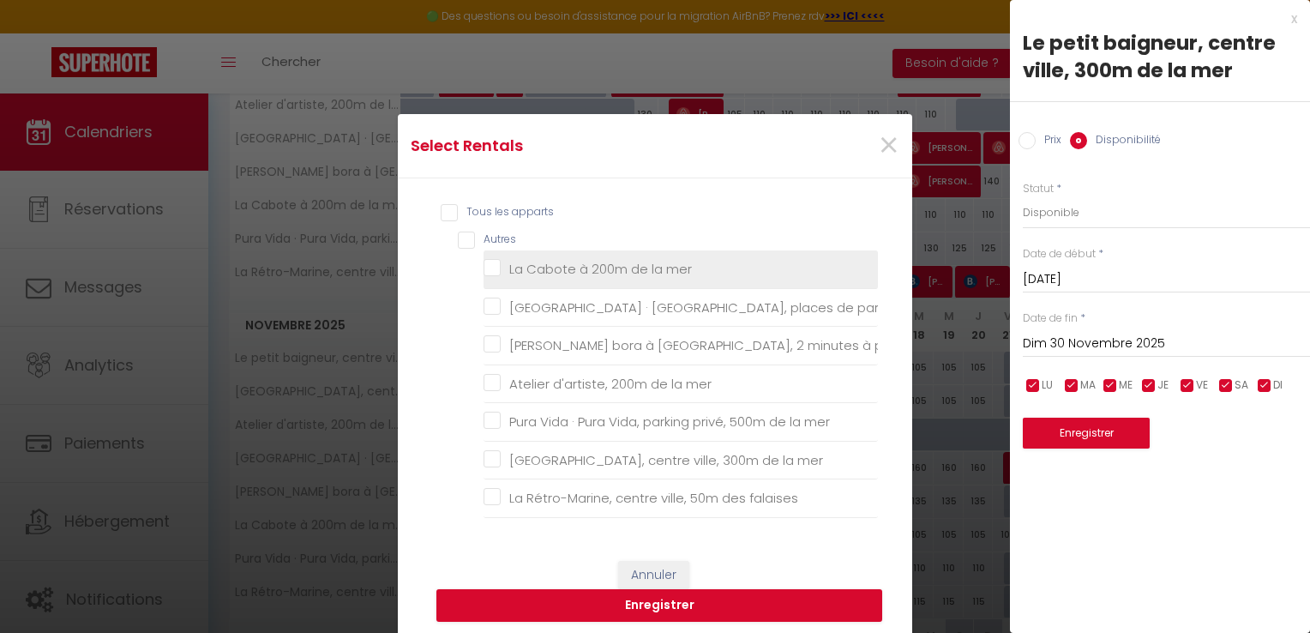
click at [485, 265] on mer "La Cabote à 200m de la mer" at bounding box center [681, 269] width 394 height 17
checkbox mer "true"
checkbox privée "false"
checkbox mer "false"
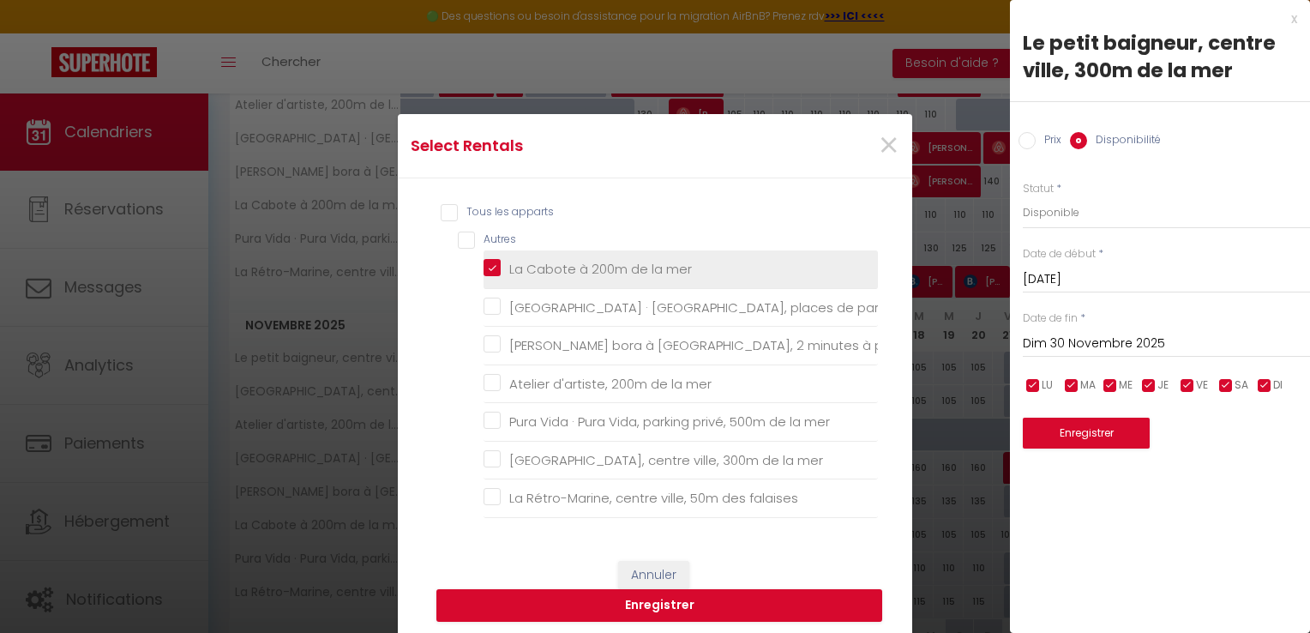
checkbox mer "false"
checkbox falaises "false"
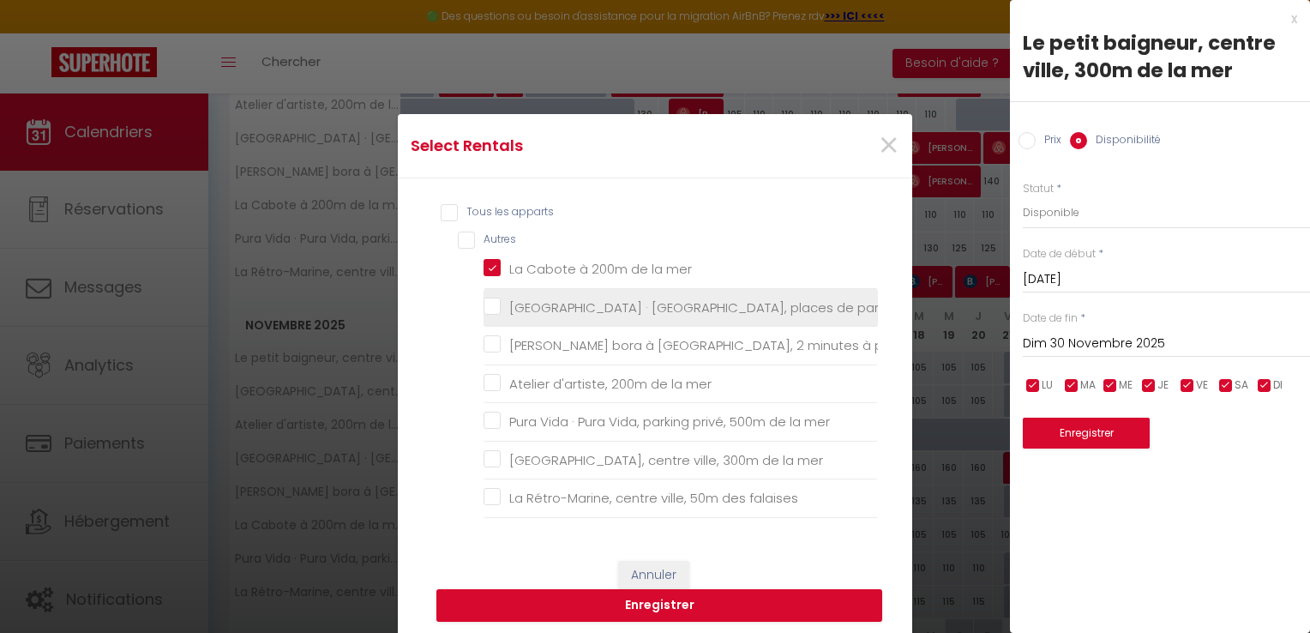
click at [485, 298] on privée "[GEOGRAPHIC_DATA] · [GEOGRAPHIC_DATA], places de parking privée" at bounding box center [681, 306] width 394 height 17
checkbox privée "true"
checkbox mer "false"
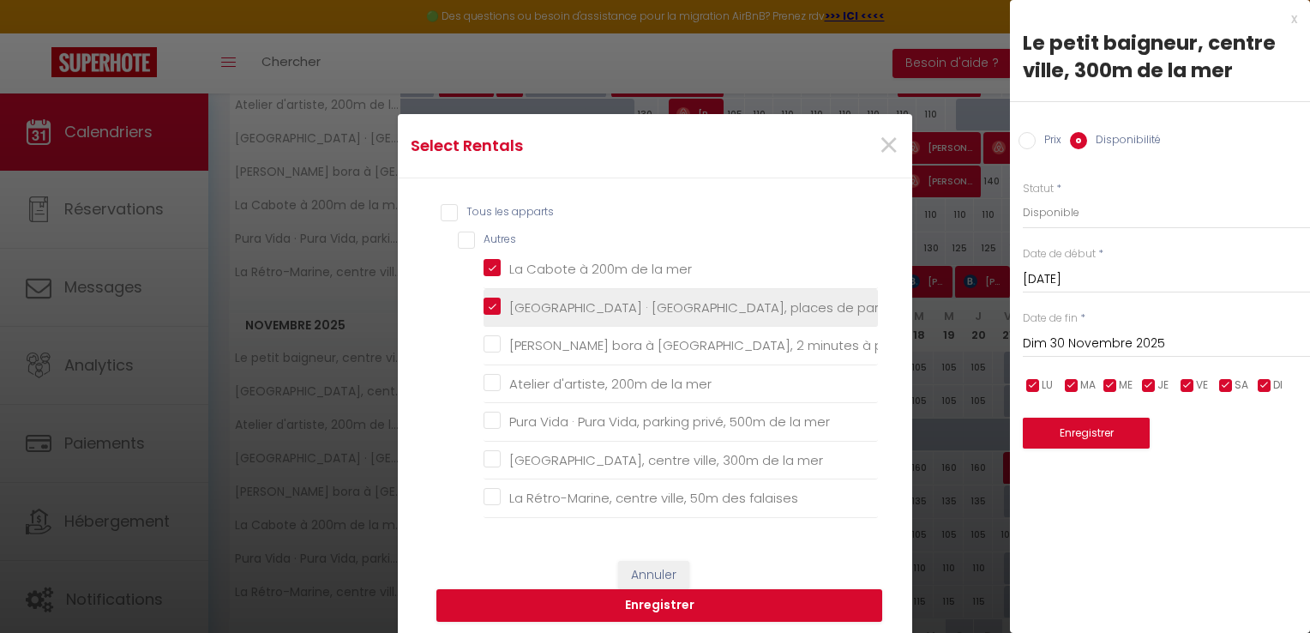
checkbox mer "false"
checkbox falaises "false"
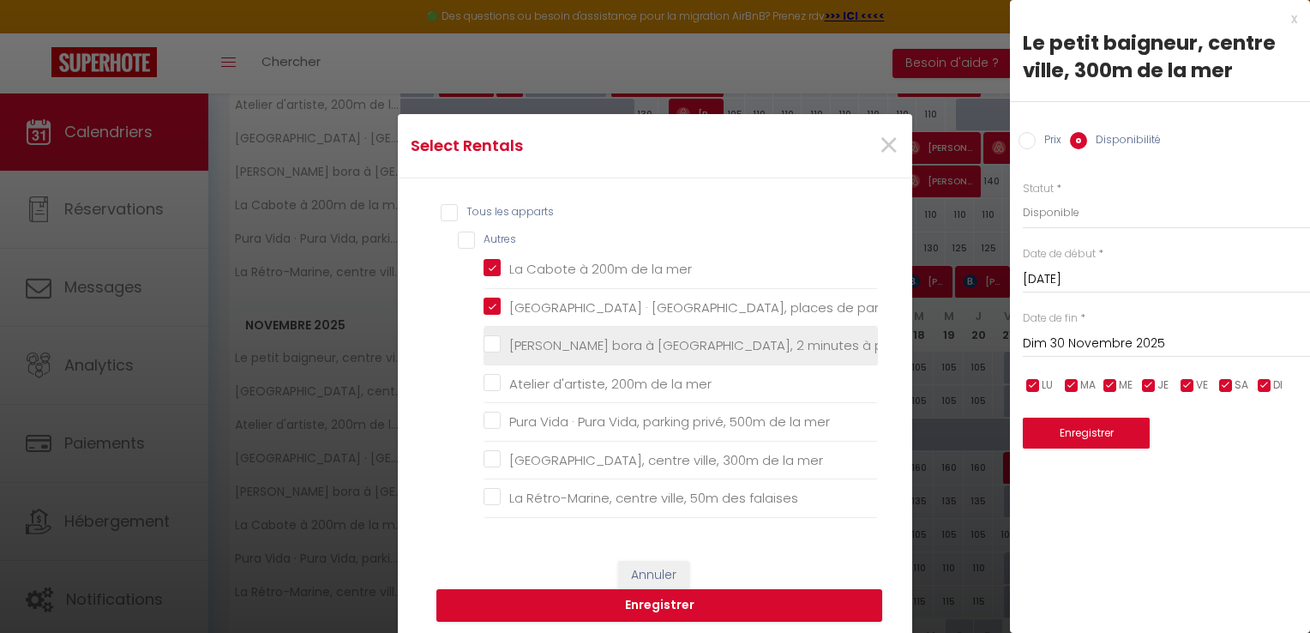
click at [489, 343] on mer "[PERSON_NAME] bora à [GEOGRAPHIC_DATA], 2 minutes à pieds de la mer" at bounding box center [681, 345] width 394 height 17
checkbox mer "true"
checkbox mer "false"
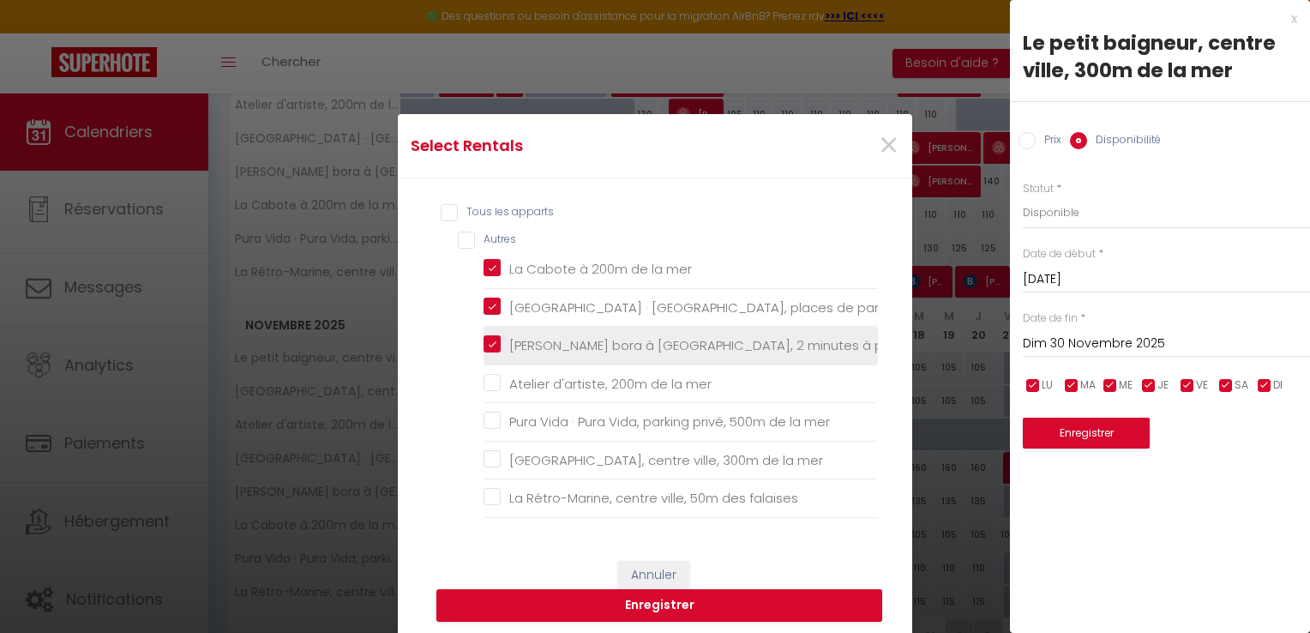
checkbox falaises "false"
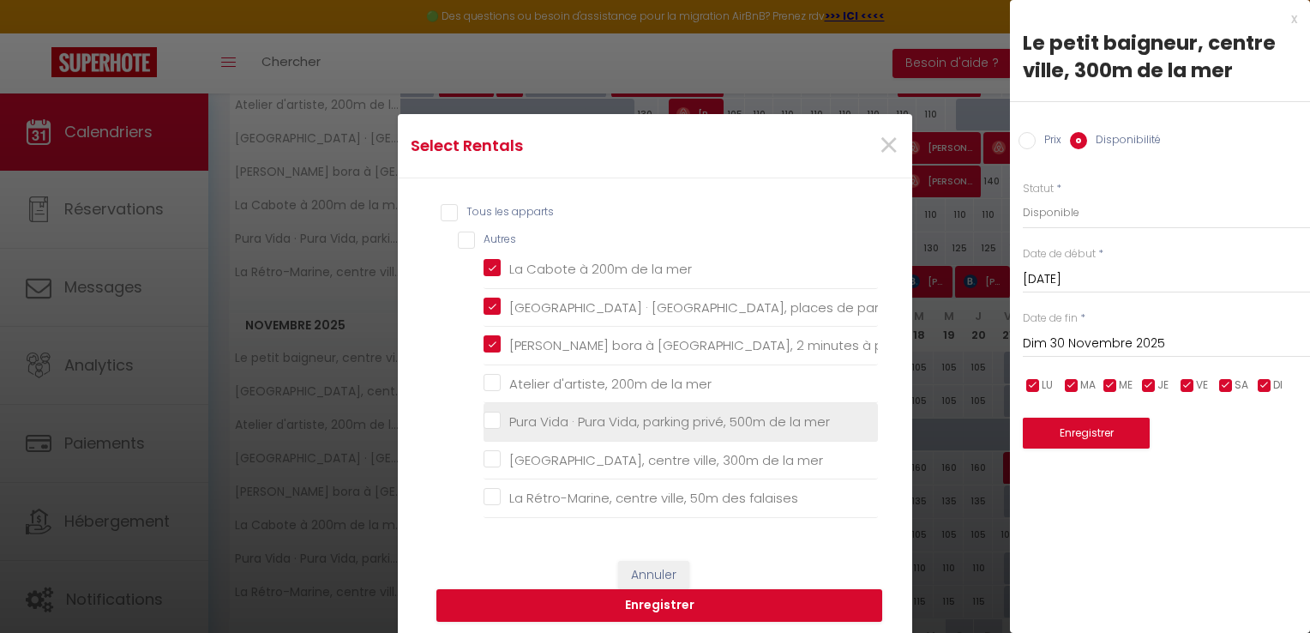
click at [491, 418] on mer "Pura Vida · Pura Vida, parking privé, 500m de la mer" at bounding box center [681, 421] width 394 height 17
checkbox mer "true"
checkbox mer "false"
checkbox falaises "false"
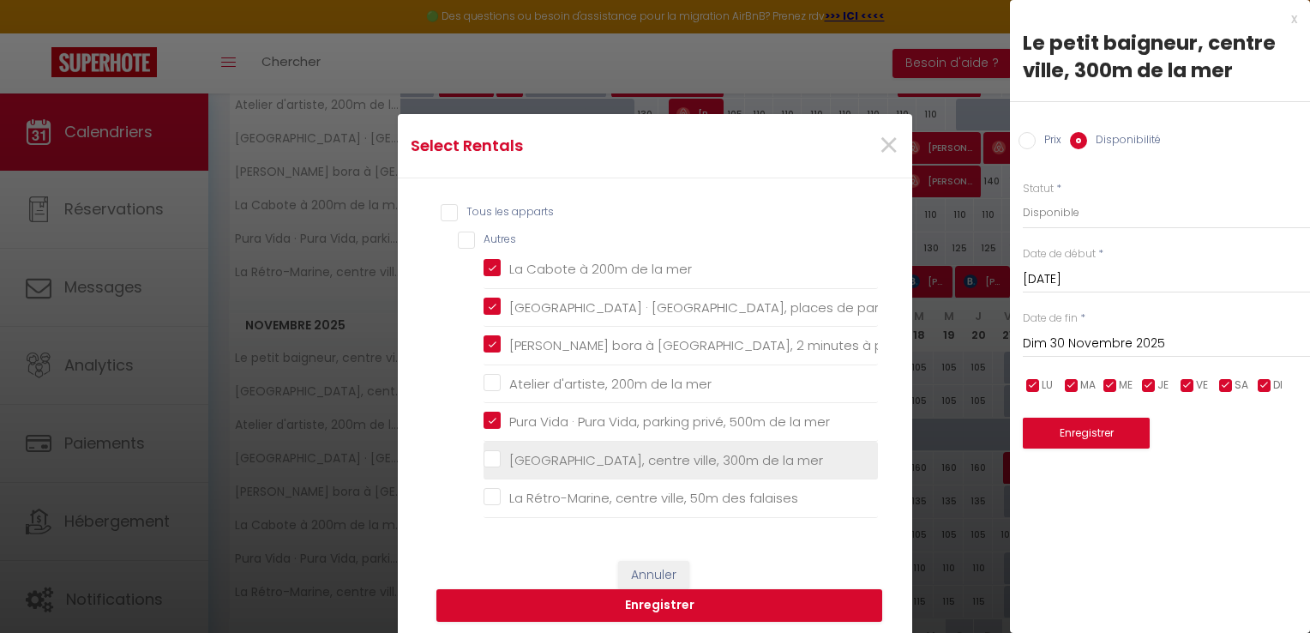
click at [485, 452] on mer "[GEOGRAPHIC_DATA], centre ville, 300m de la mer" at bounding box center [681, 460] width 394 height 17
checkbox mer "true"
checkbox mer "false"
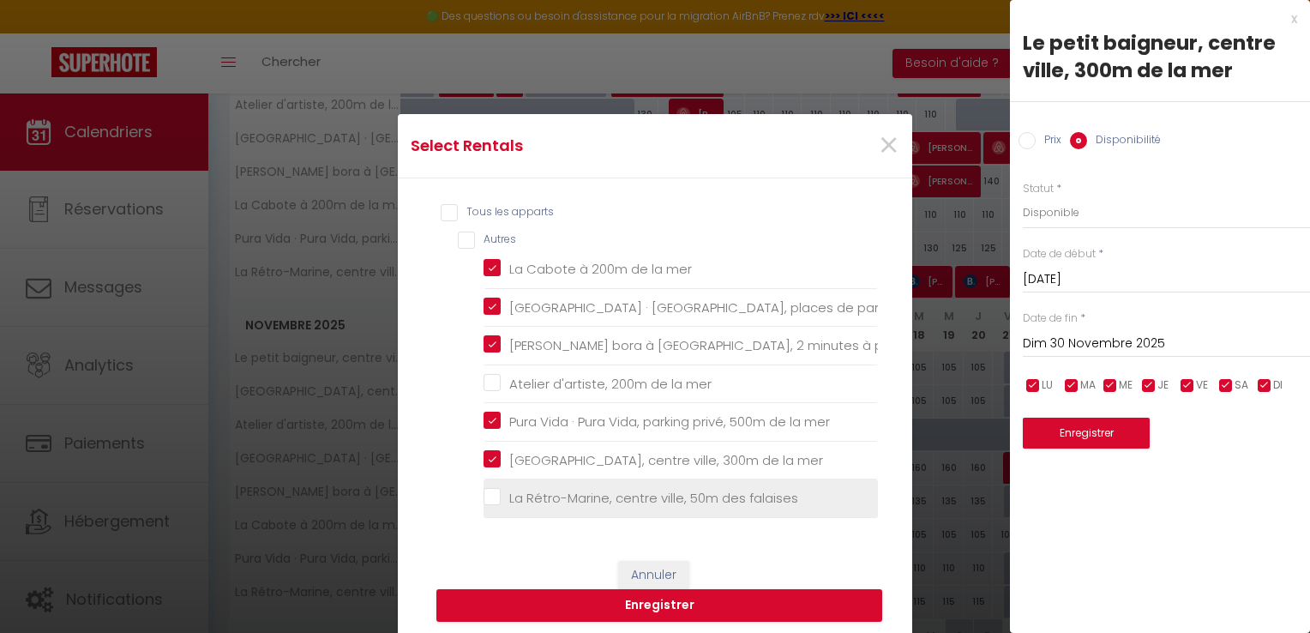
click at [484, 496] on falaises "La Rétro-Marine, centre ville, 50m des falaises" at bounding box center [681, 498] width 394 height 17
checkbox falaises "true"
checkbox mer "false"
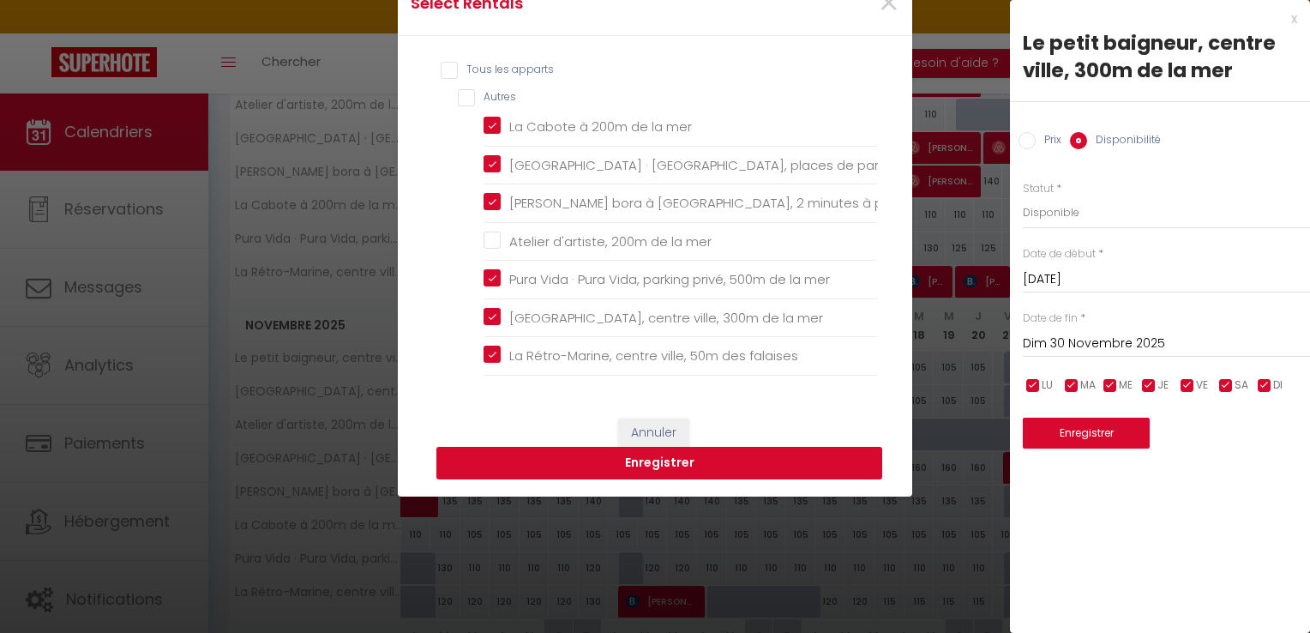
click at [600, 468] on button "Enregistrer" at bounding box center [660, 463] width 446 height 33
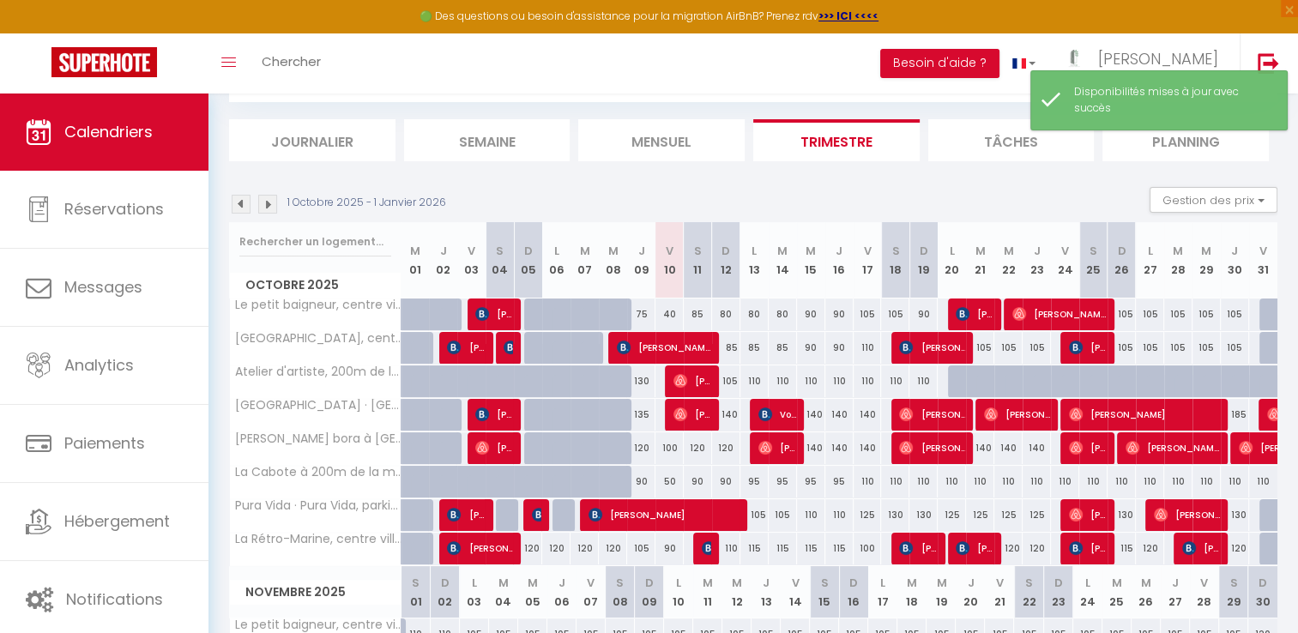
scroll to position [359, 0]
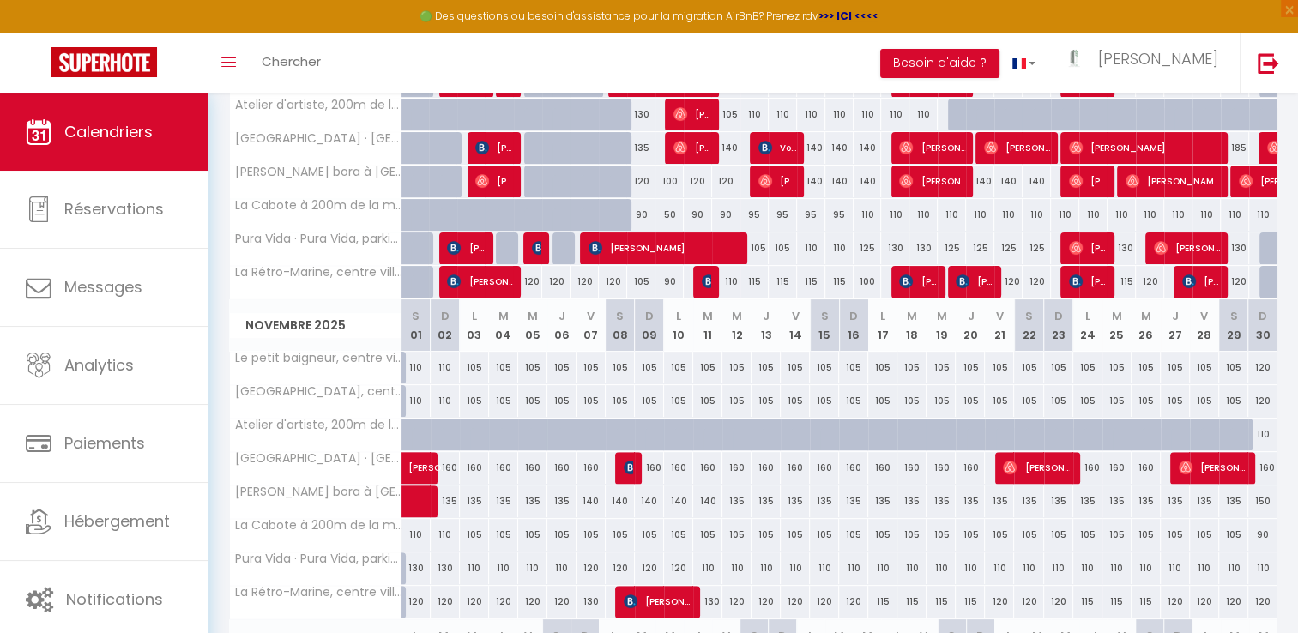
click at [755, 599] on div "120" at bounding box center [765, 602] width 29 height 32
select select "1"
type input "Jeu 13 Novembre 2025"
type input "Ven 14 Novembre 2025"
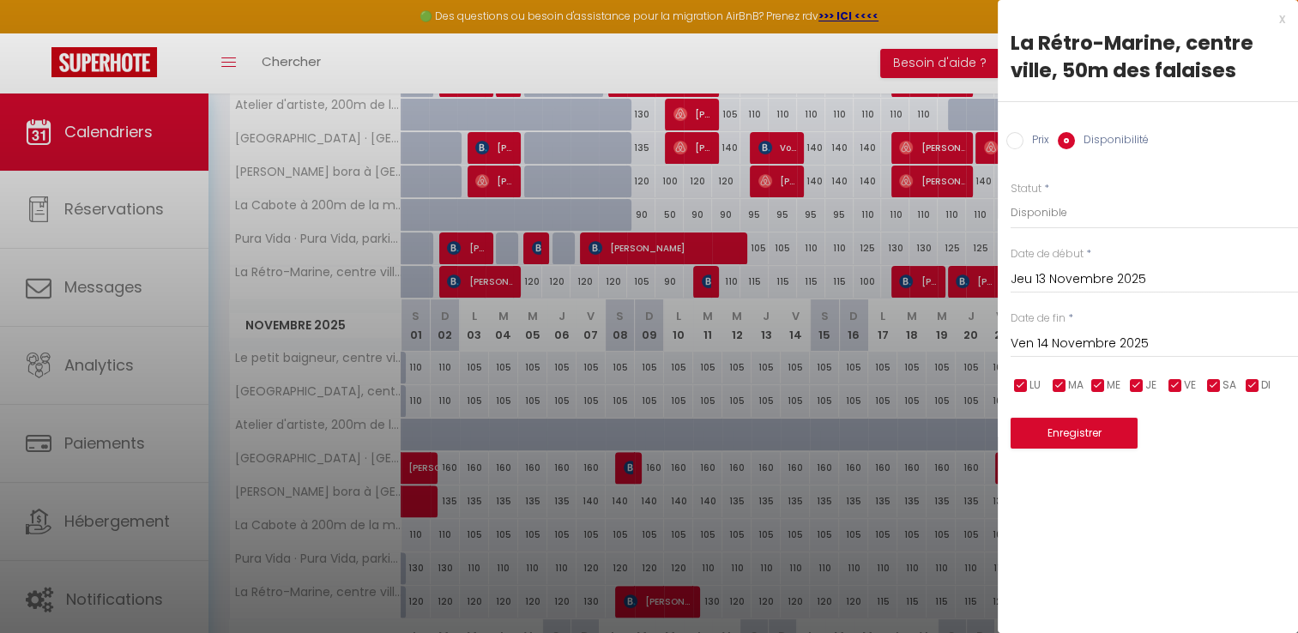
click at [1046, 284] on input "Jeu 13 Novembre 2025" at bounding box center [1153, 279] width 287 height 22
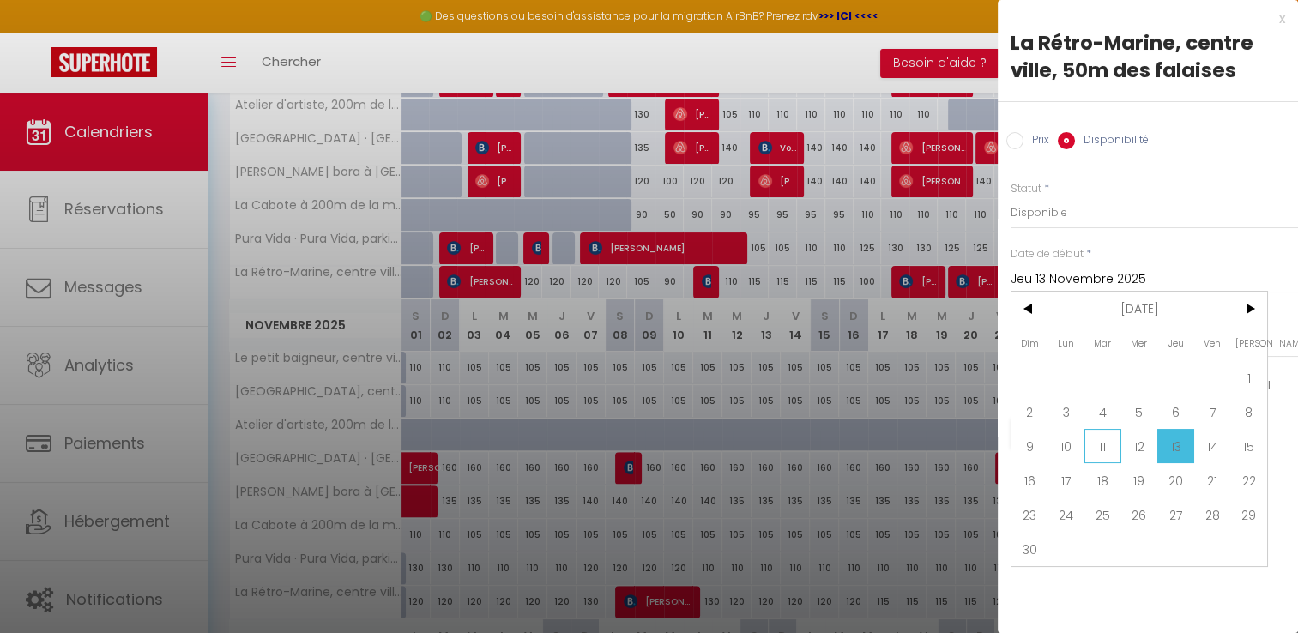
click at [1093, 436] on span "11" at bounding box center [1102, 446] width 37 height 34
type input "[DATE]"
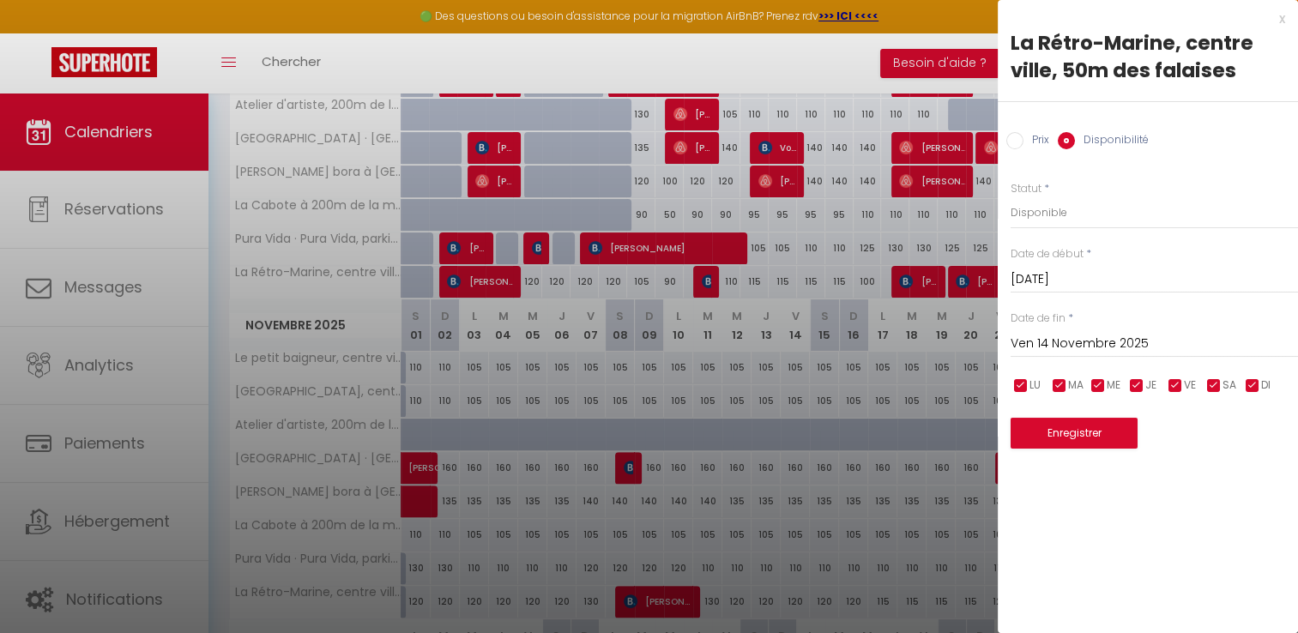
click at [1119, 334] on input "Ven 14 Novembre 2025" at bounding box center [1153, 344] width 287 height 22
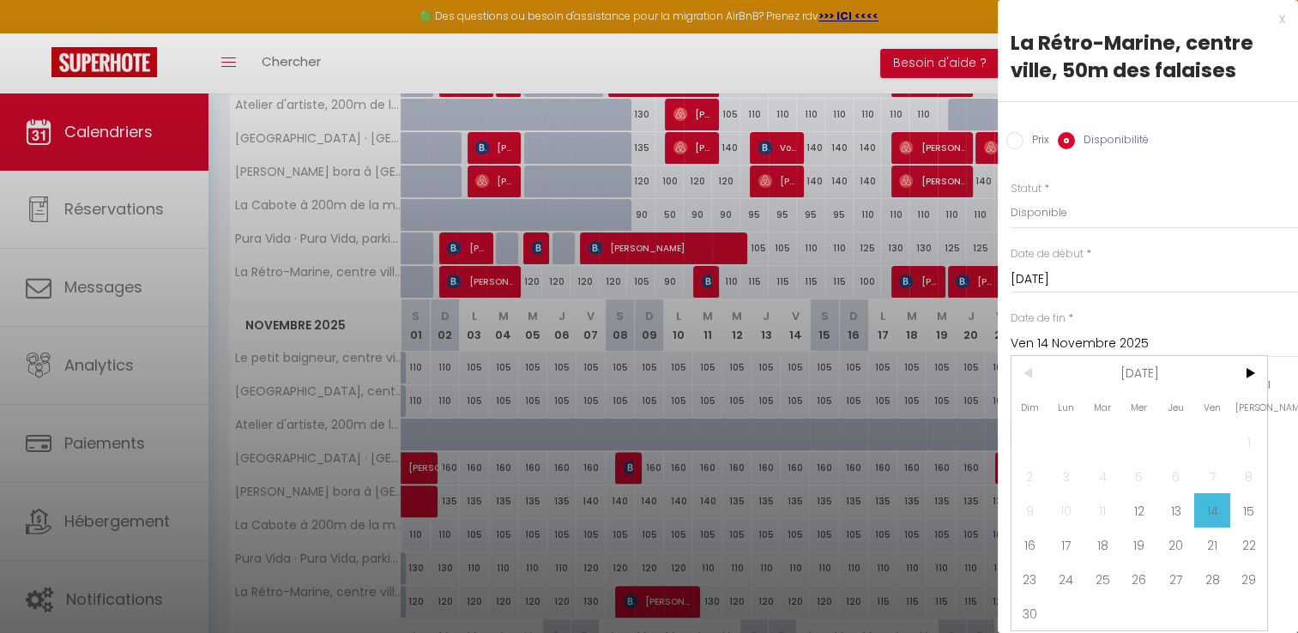
click at [1221, 504] on span "14" at bounding box center [1212, 510] width 37 height 34
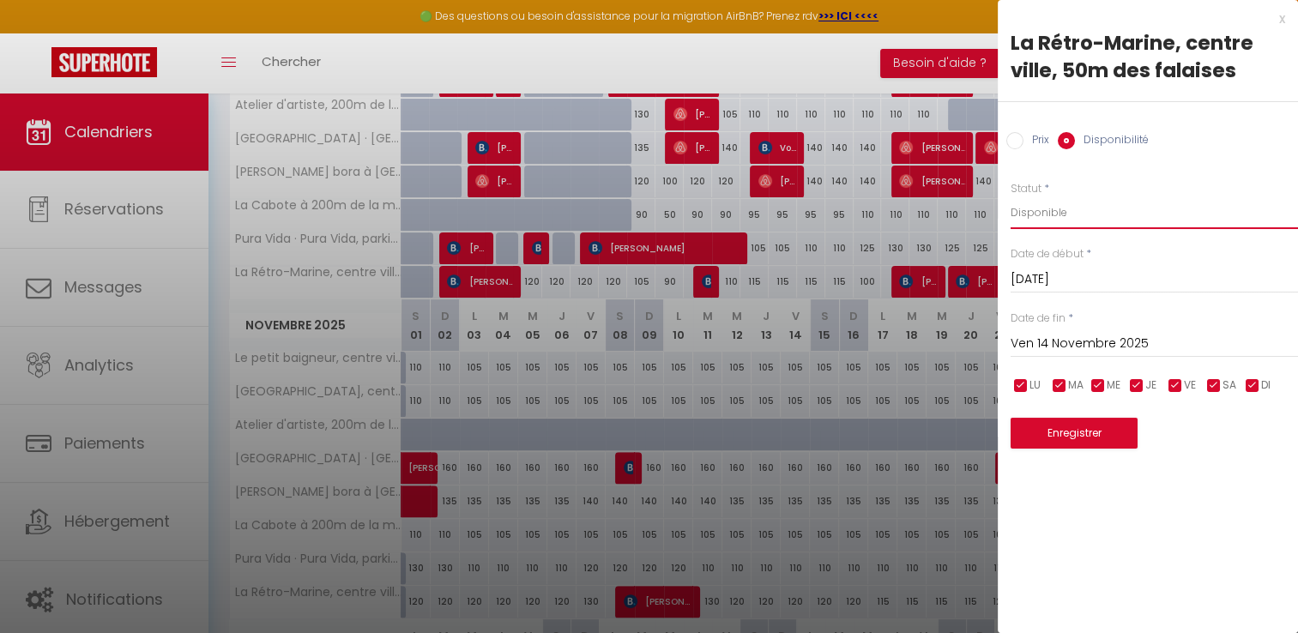
click at [1053, 216] on select "Disponible Indisponible" at bounding box center [1153, 212] width 287 height 33
select select "0"
click at [1010, 196] on select "Disponible Indisponible" at bounding box center [1153, 212] width 287 height 33
click at [1088, 437] on button "Enregistrer" at bounding box center [1073, 433] width 127 height 31
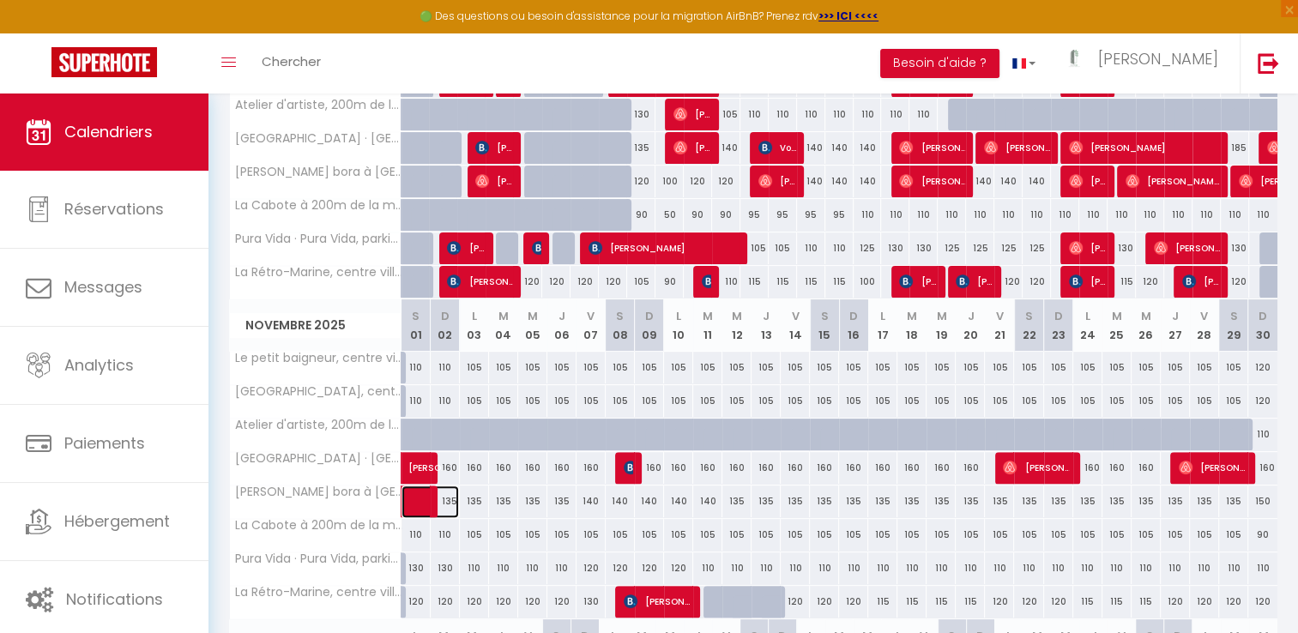
click at [449, 503] on span at bounding box center [438, 501] width 39 height 33
select select
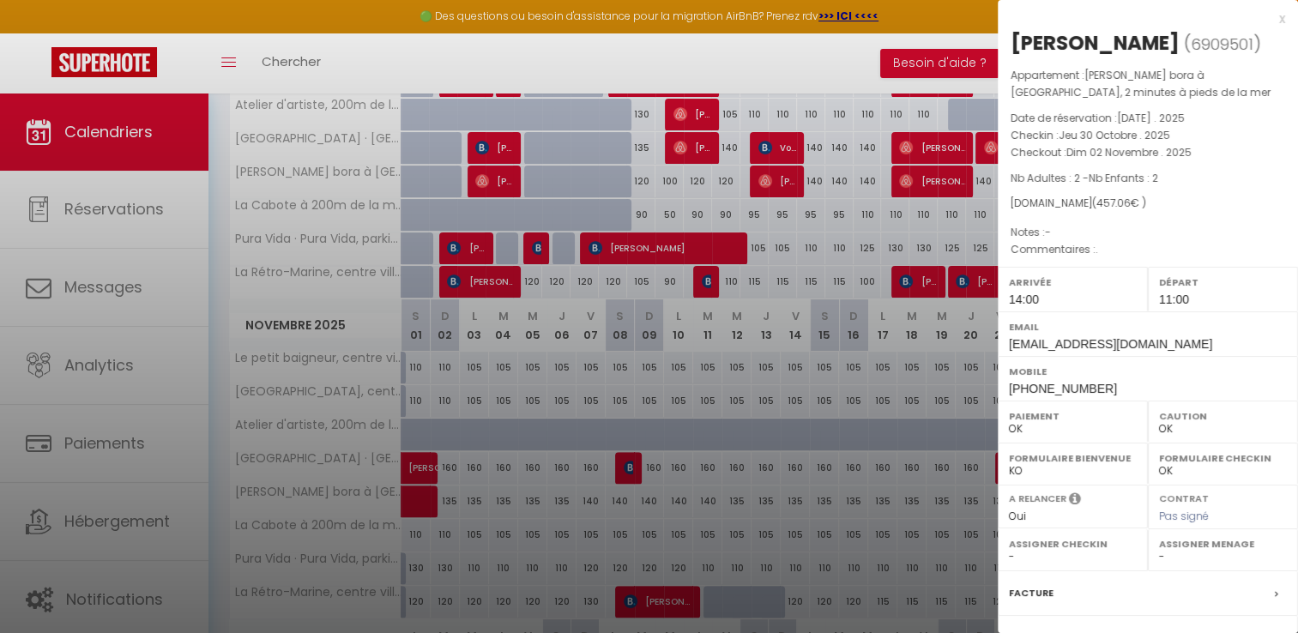
click at [1265, 21] on div "x" at bounding box center [1140, 19] width 287 height 21
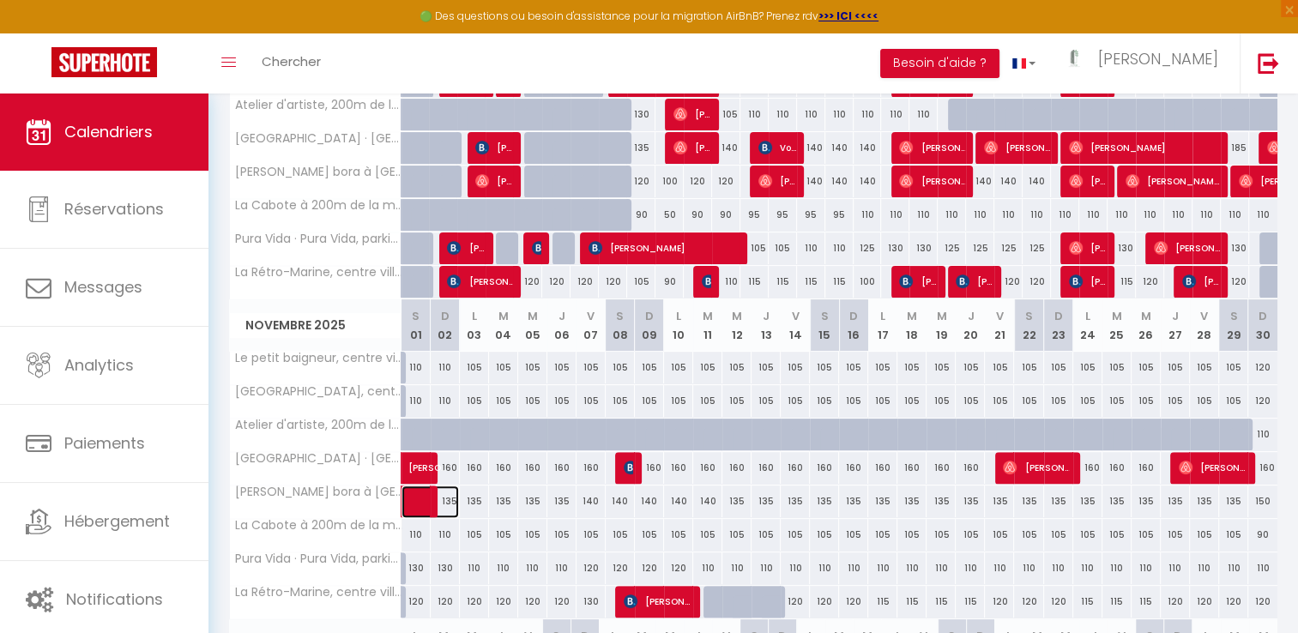
click at [443, 492] on span at bounding box center [438, 501] width 39 height 33
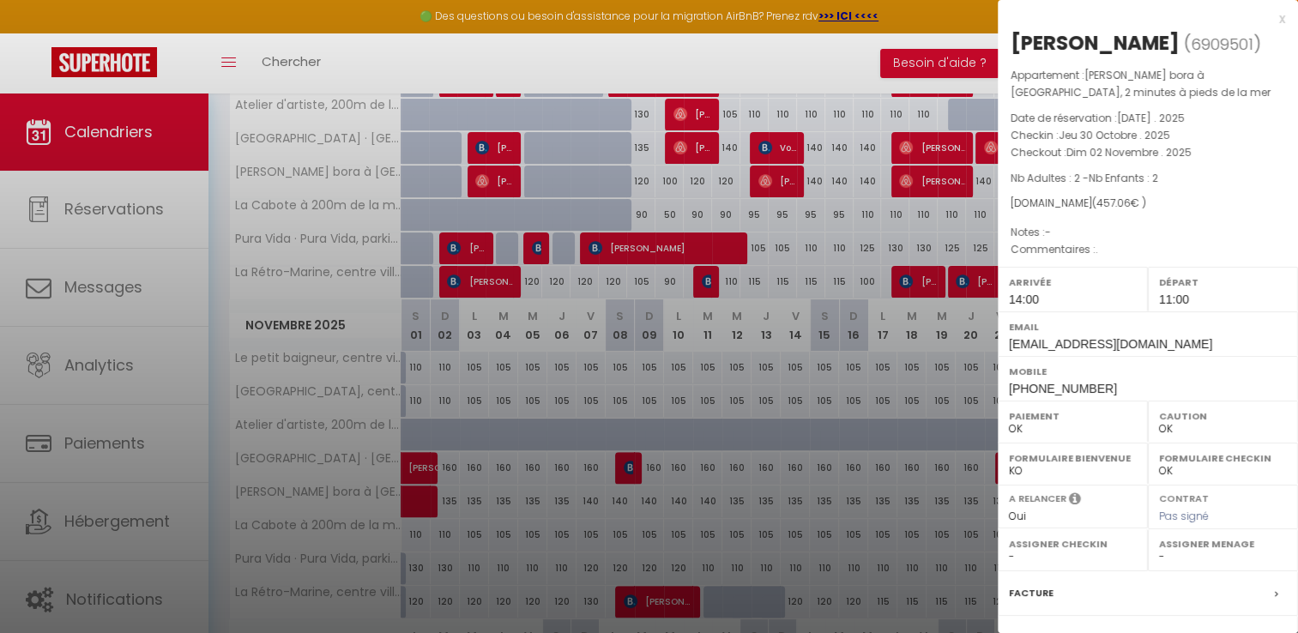
click at [497, 505] on div at bounding box center [649, 316] width 1298 height 633
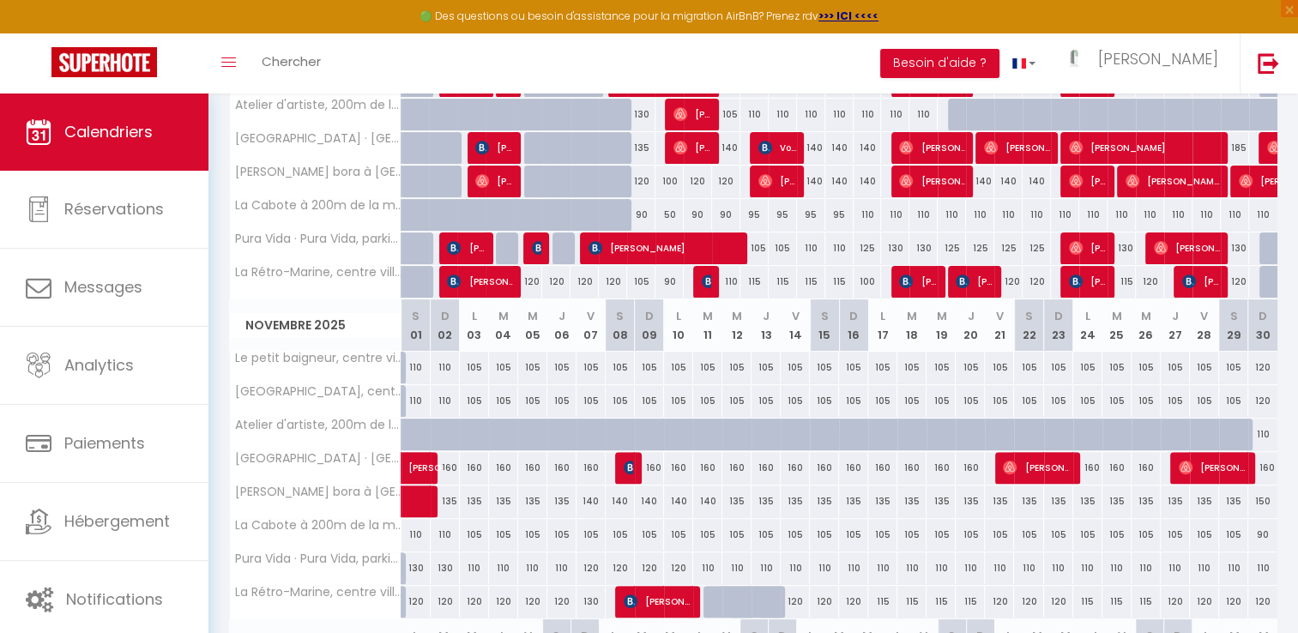
click at [497, 505] on div "135" at bounding box center [503, 501] width 29 height 32
type input "135"
select select "1"
type input "[DATE]"
type input "Mer 05 Novembre 2025"
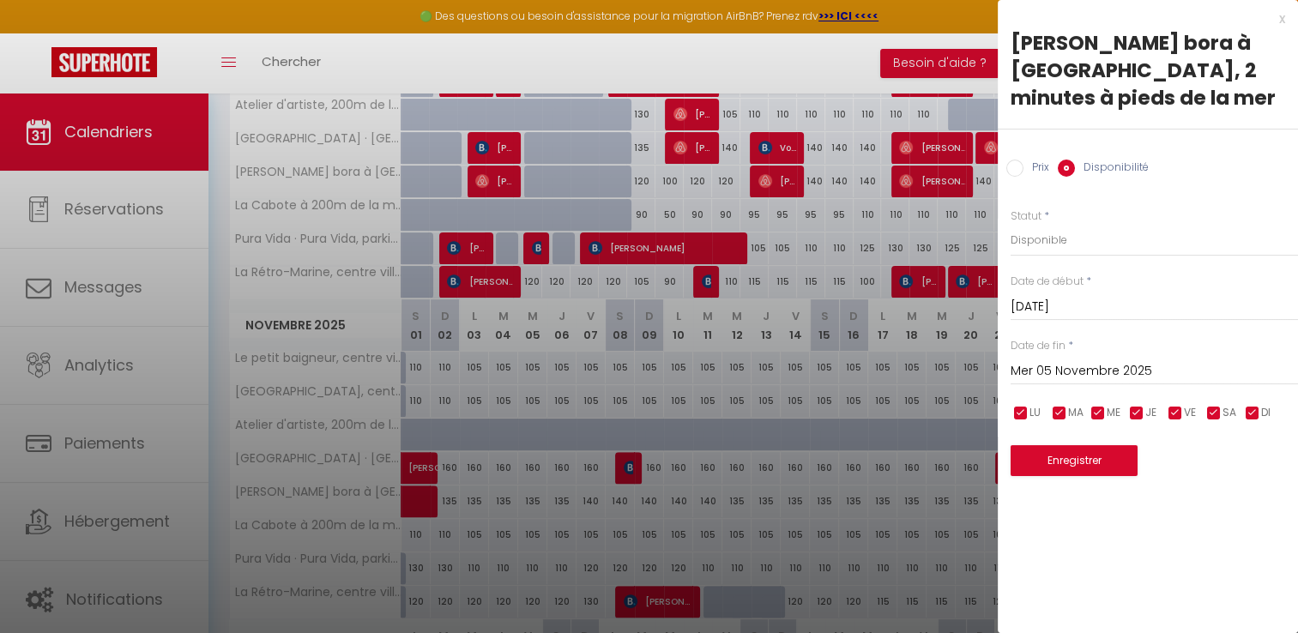
click at [1015, 171] on input "Prix" at bounding box center [1014, 168] width 17 height 17
radio input "true"
radio input "false"
click at [1051, 299] on input "[DATE]" at bounding box center [1153, 305] width 287 height 22
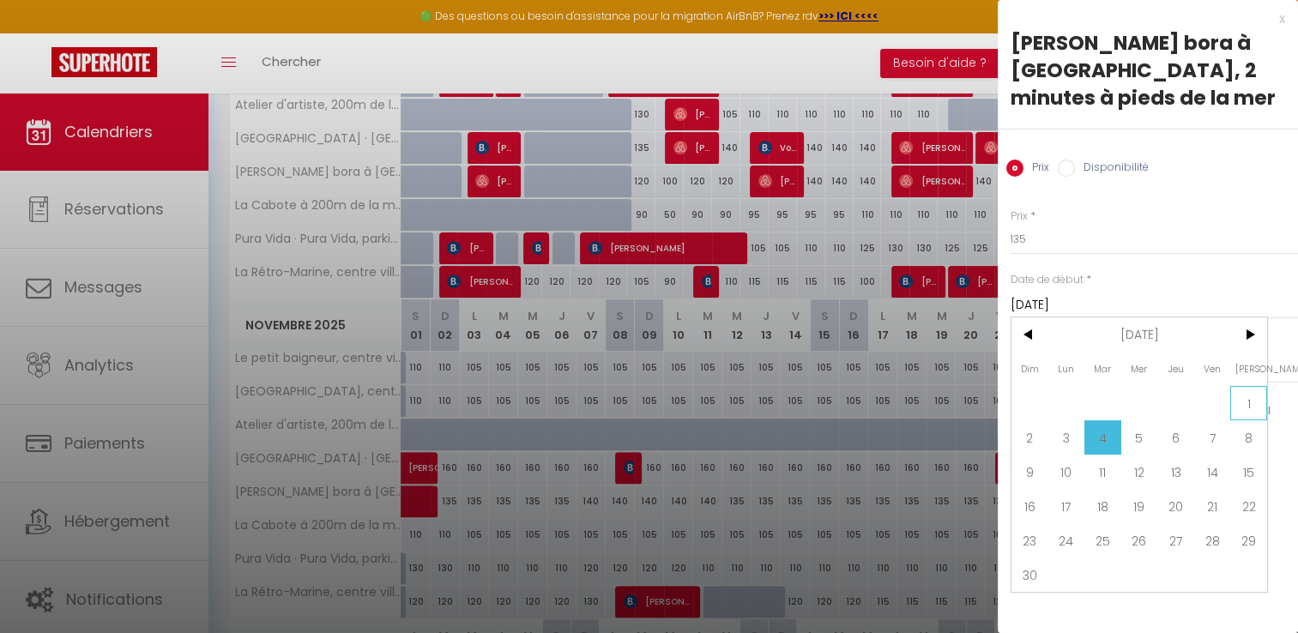
click at [1242, 393] on span "1" at bounding box center [1248, 403] width 37 height 34
type input "[DATE]"
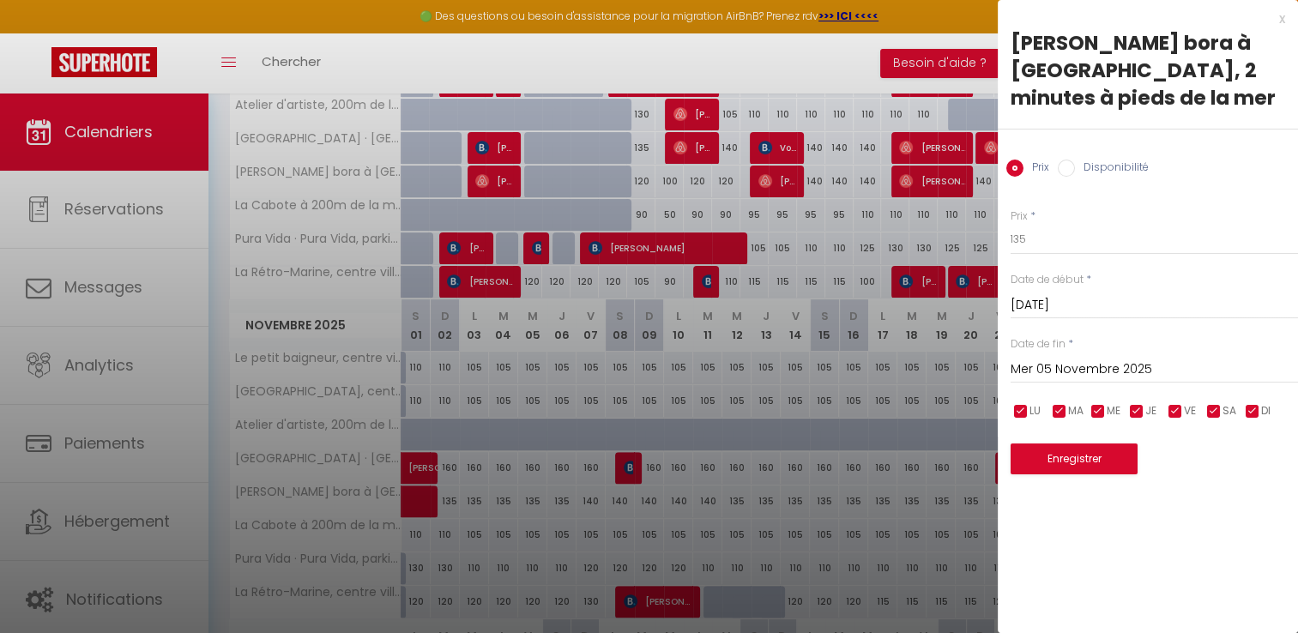
click at [1057, 374] on input "Mer 05 Novembre 2025" at bounding box center [1153, 369] width 287 height 22
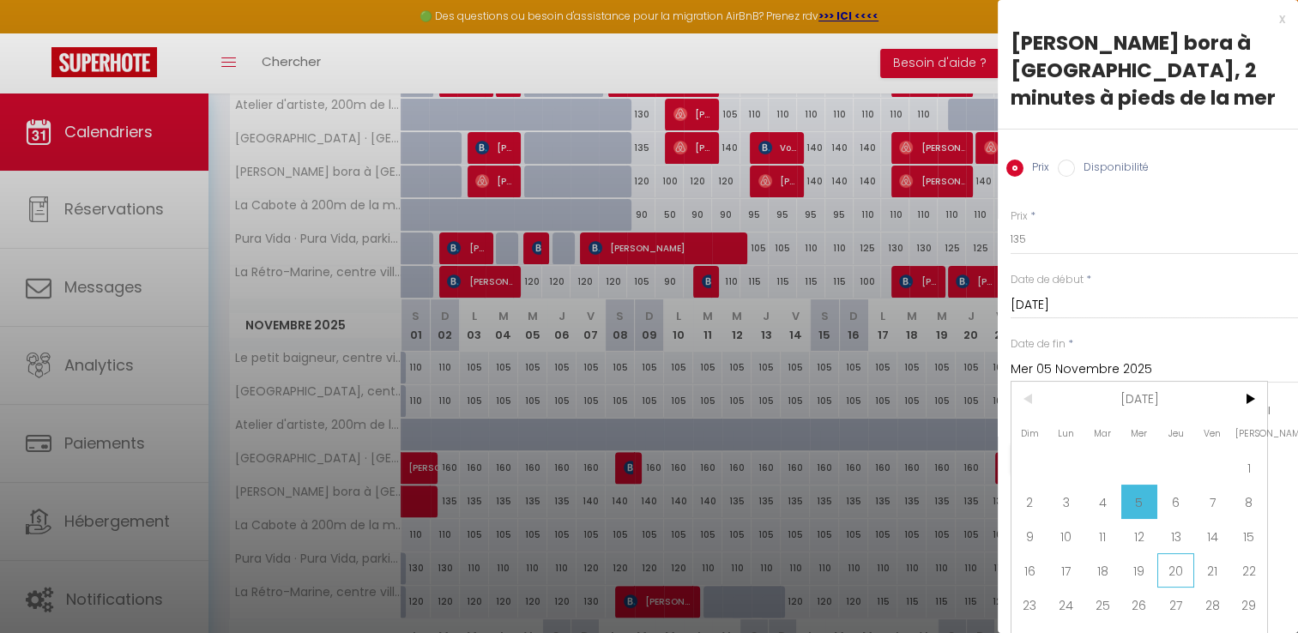
scroll to position [35, 0]
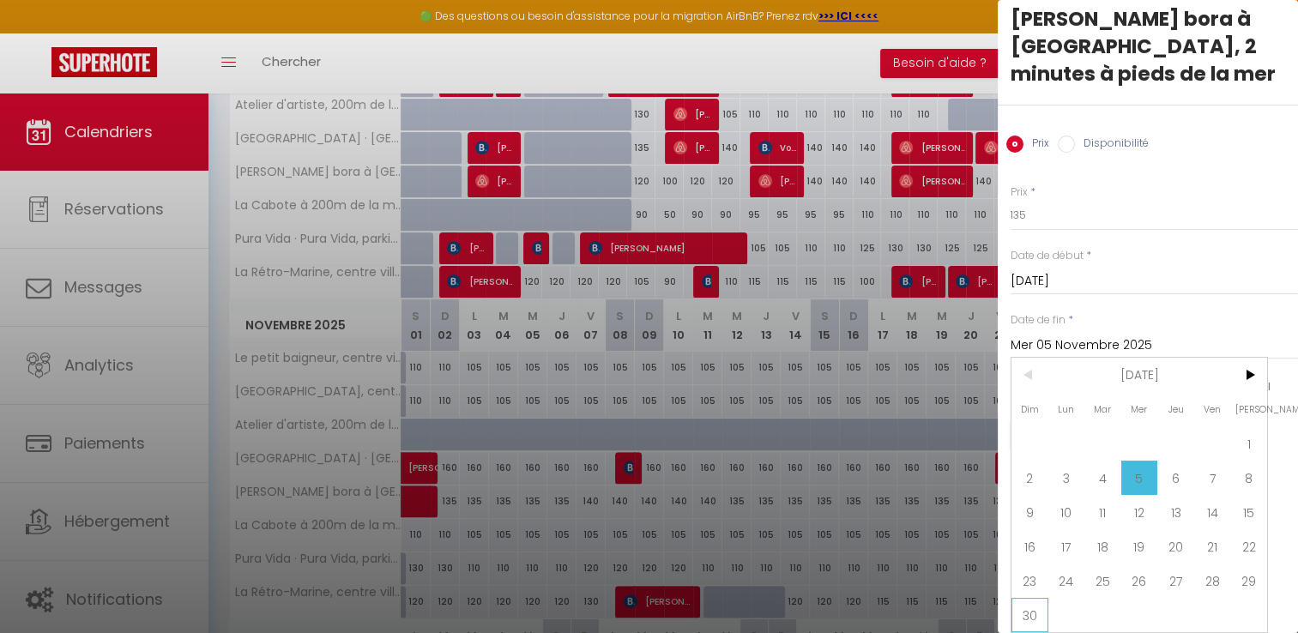
click at [1036, 607] on span "30" at bounding box center [1029, 615] width 37 height 34
type input "Dim 30 Novembre 2025"
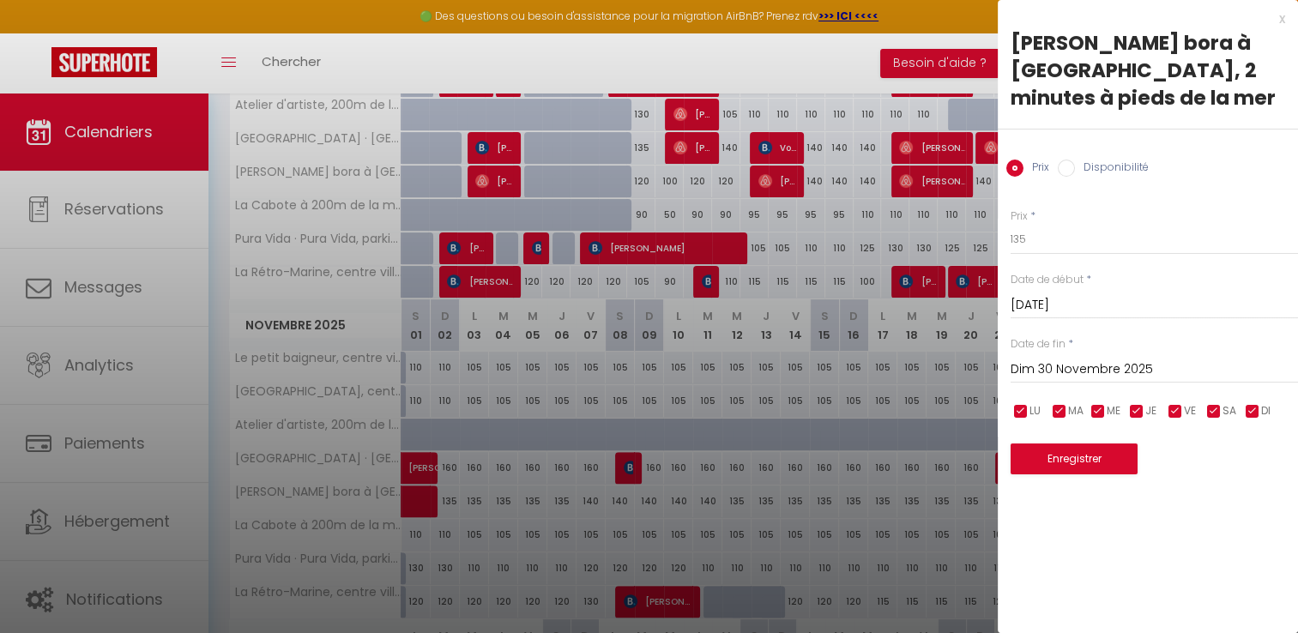
scroll to position [0, 0]
click at [1027, 256] on div "Prix * 135 Statut * Disponible Indisponible Date de début * [DATE] < [DATE] > D…" at bounding box center [1147, 331] width 300 height 288
click at [1030, 250] on input "135" at bounding box center [1153, 239] width 287 height 31
type input "130"
click at [1093, 461] on button "Enregistrer" at bounding box center [1073, 458] width 127 height 31
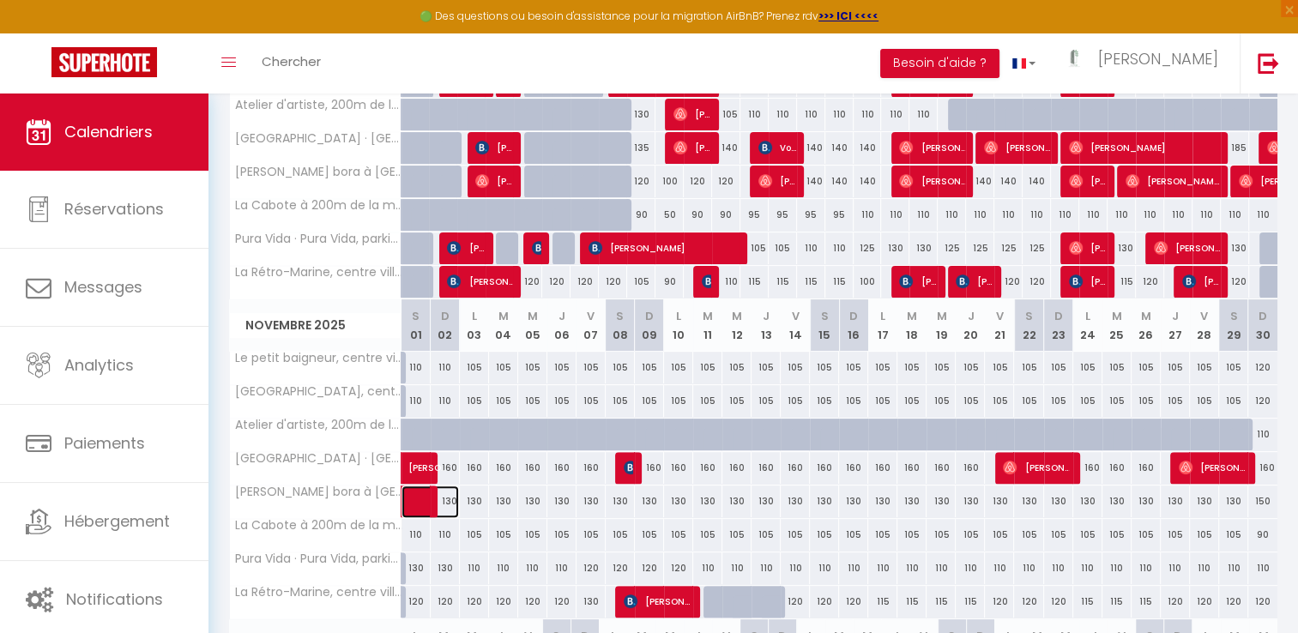
click at [447, 493] on span at bounding box center [438, 501] width 39 height 33
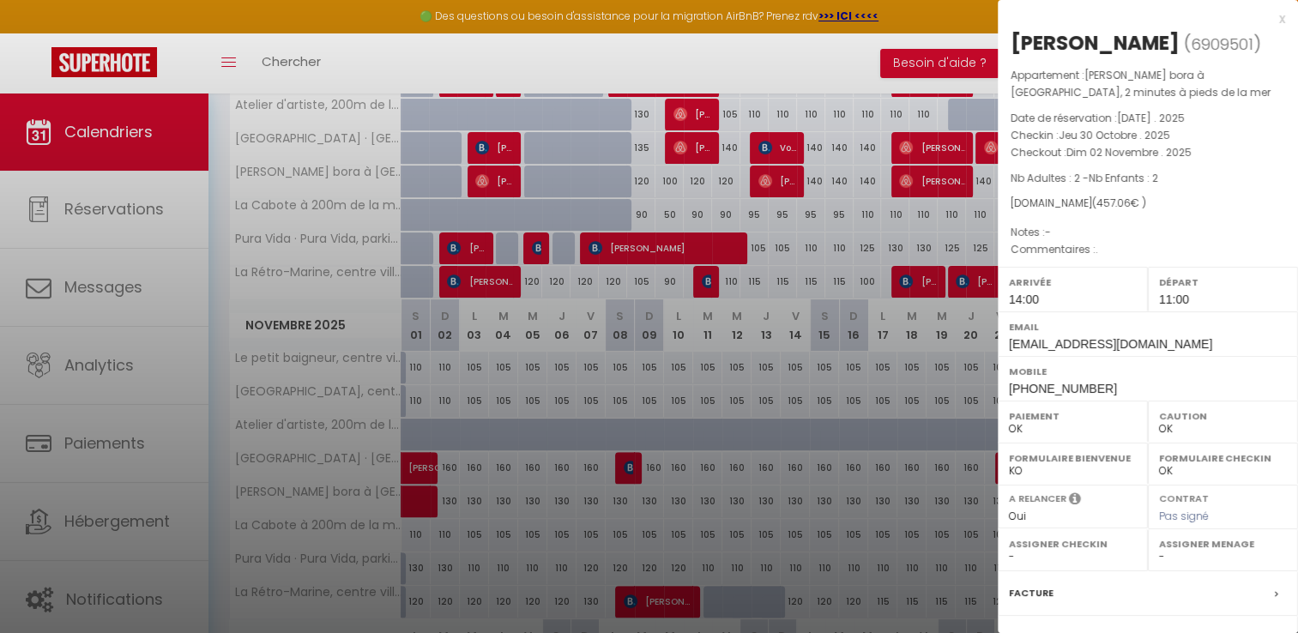
click at [514, 499] on div at bounding box center [649, 316] width 1298 height 633
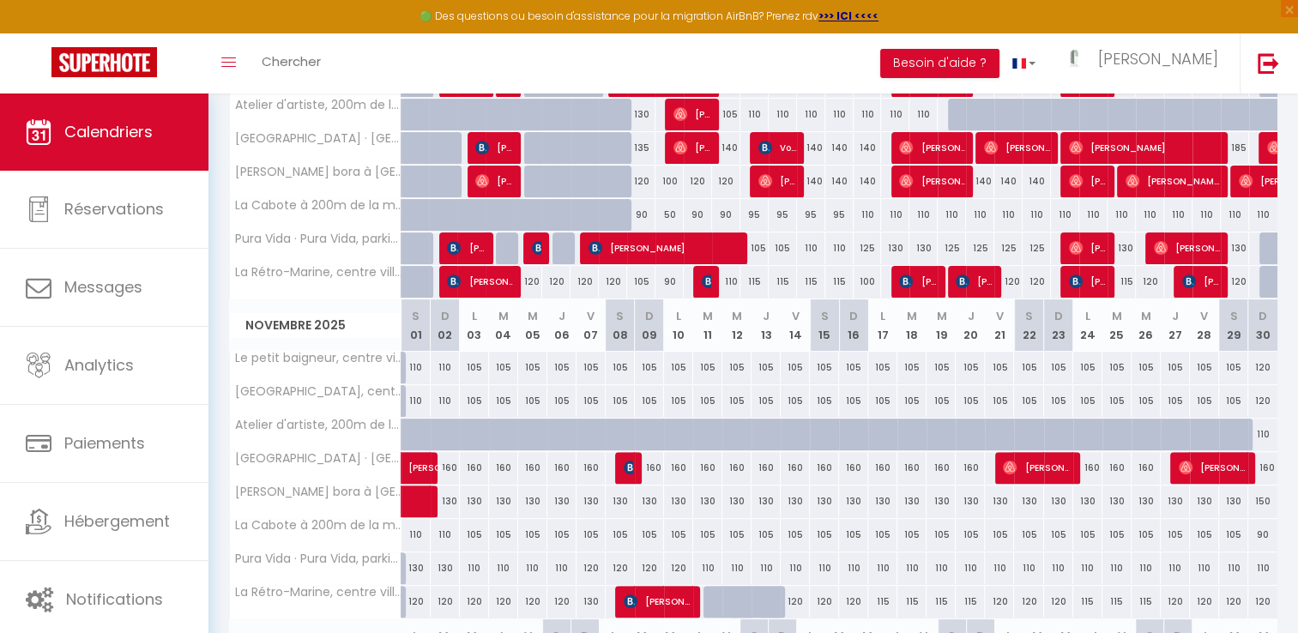
click at [514, 499] on div "130" at bounding box center [503, 501] width 29 height 32
type input "130"
type input "[DATE]"
type input "Mer 05 Novembre 2025"
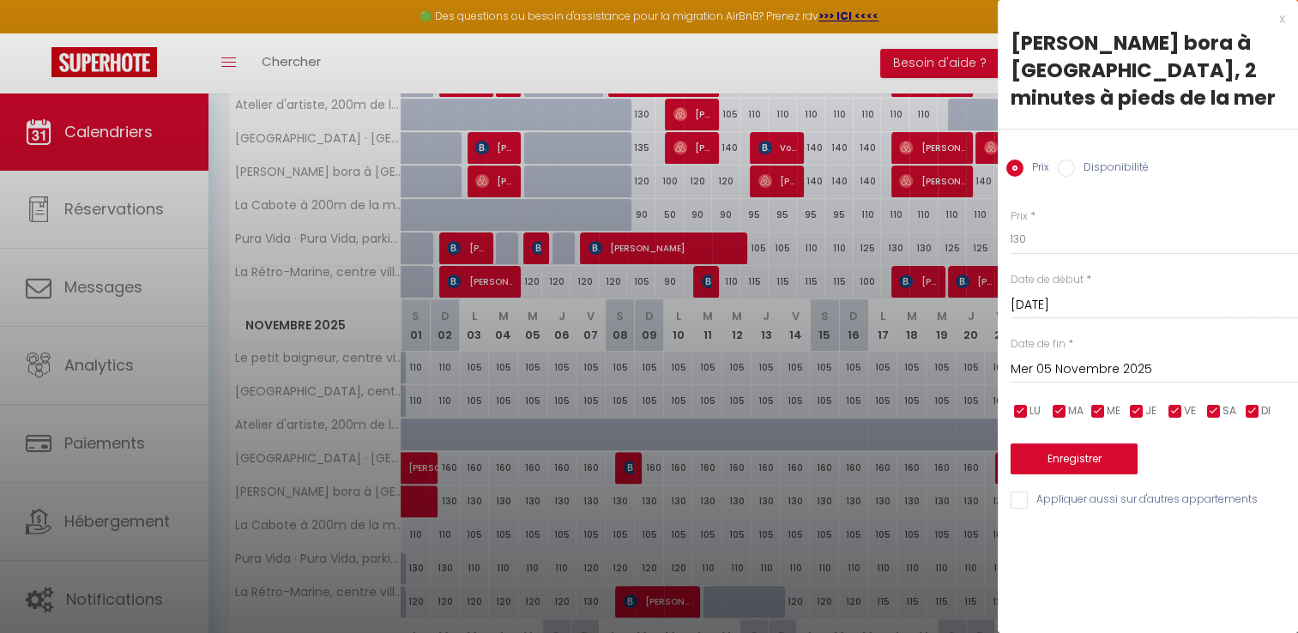
click at [1033, 307] on input "[DATE]" at bounding box center [1153, 305] width 287 height 22
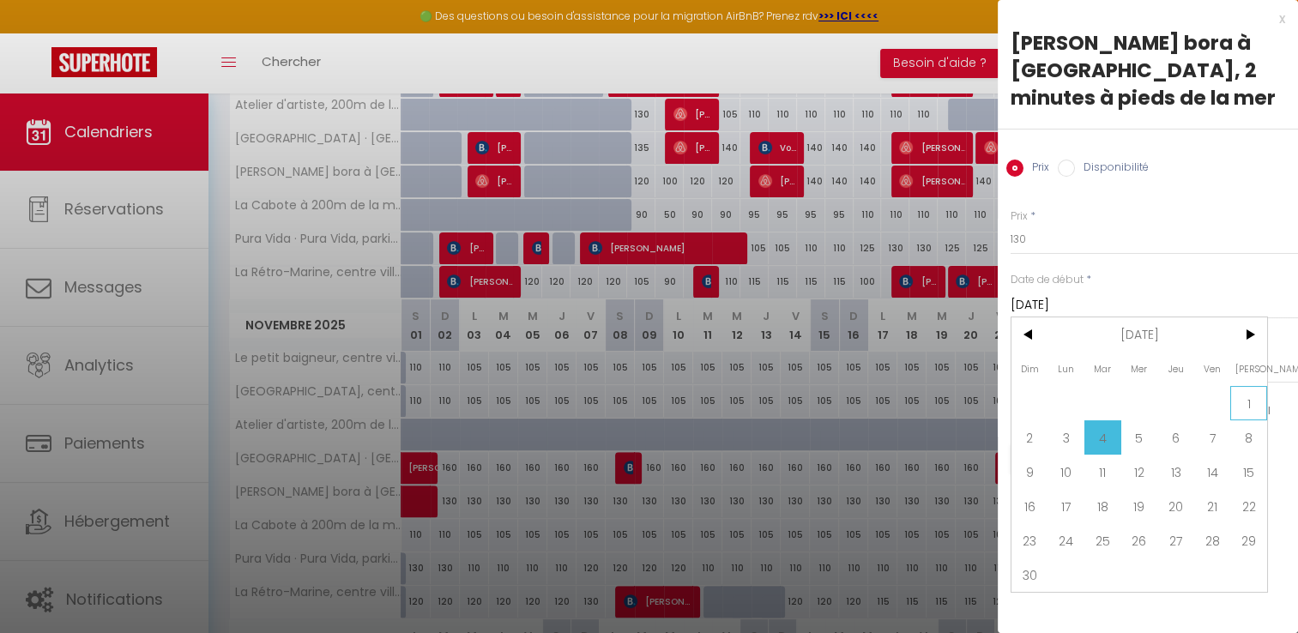
click at [1261, 401] on span "1" at bounding box center [1248, 403] width 37 height 34
type input "[DATE]"
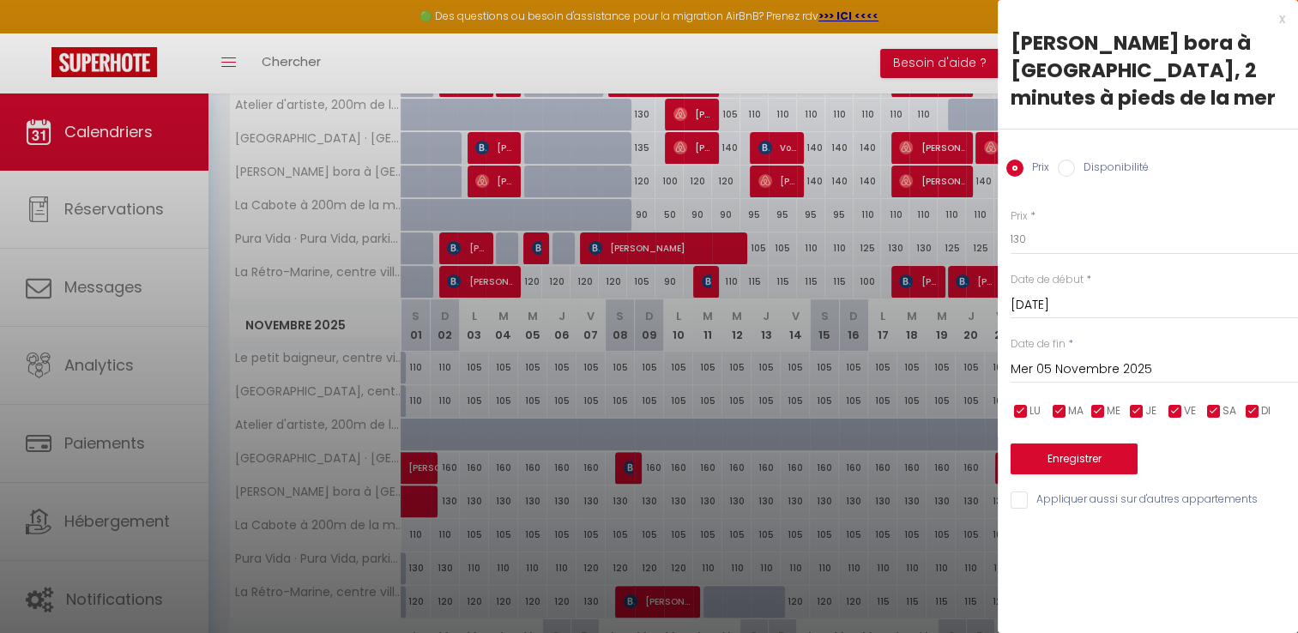
click at [1044, 369] on input "Mer 05 Novembre 2025" at bounding box center [1153, 369] width 287 height 22
click at [1008, 602] on div "x Bora [PERSON_NAME] bora à [GEOGRAPHIC_DATA], 2 minutes à pieds de la mer Prix…" at bounding box center [1147, 316] width 300 height 633
click at [1010, 368] on input "Mer 05 Novembre 2025" at bounding box center [1153, 369] width 287 height 22
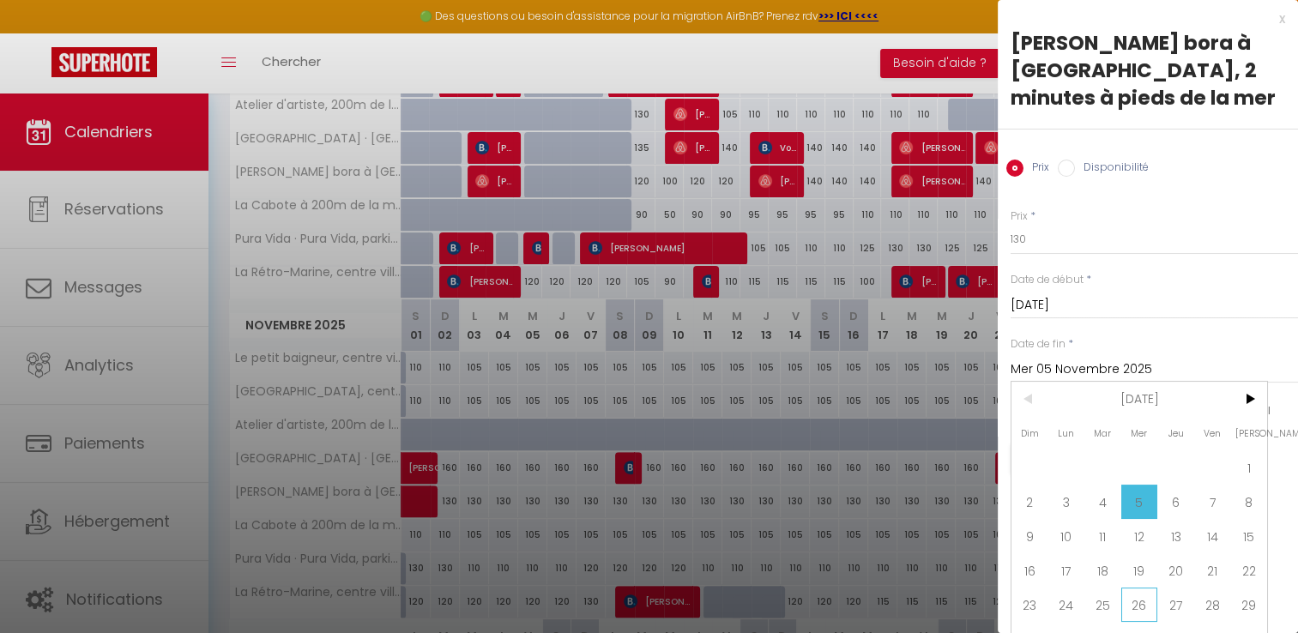
scroll to position [35, 0]
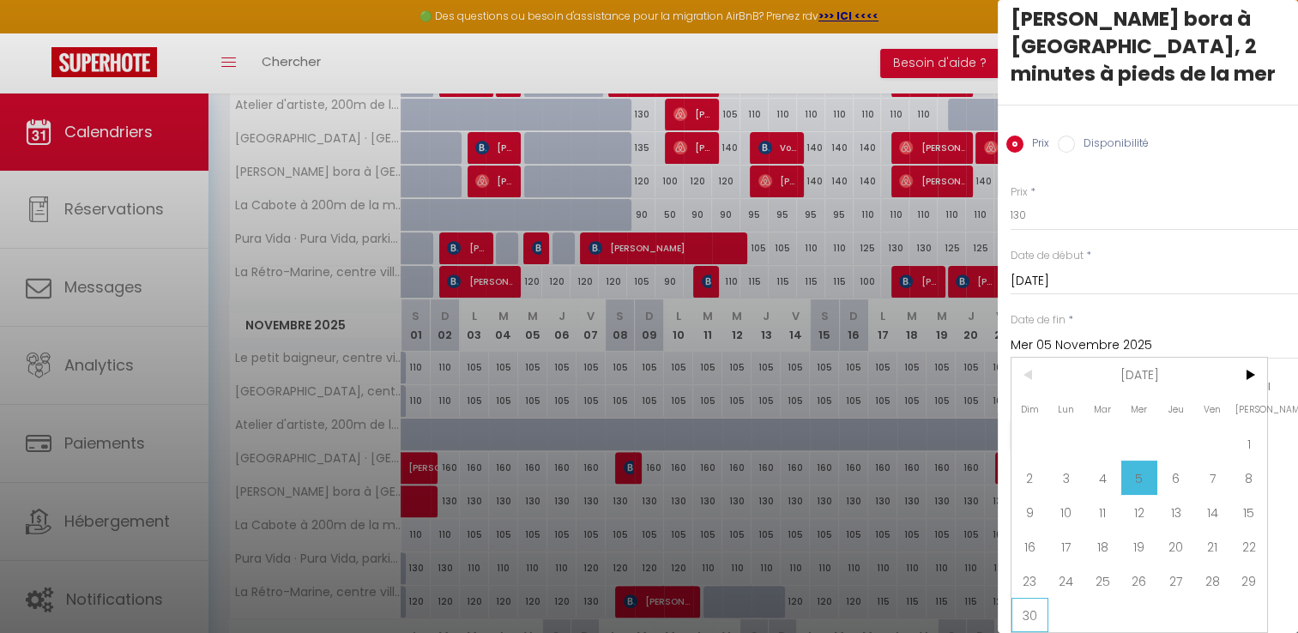
click at [1031, 603] on span "30" at bounding box center [1029, 615] width 37 height 34
type input "Dim 30 Novembre 2025"
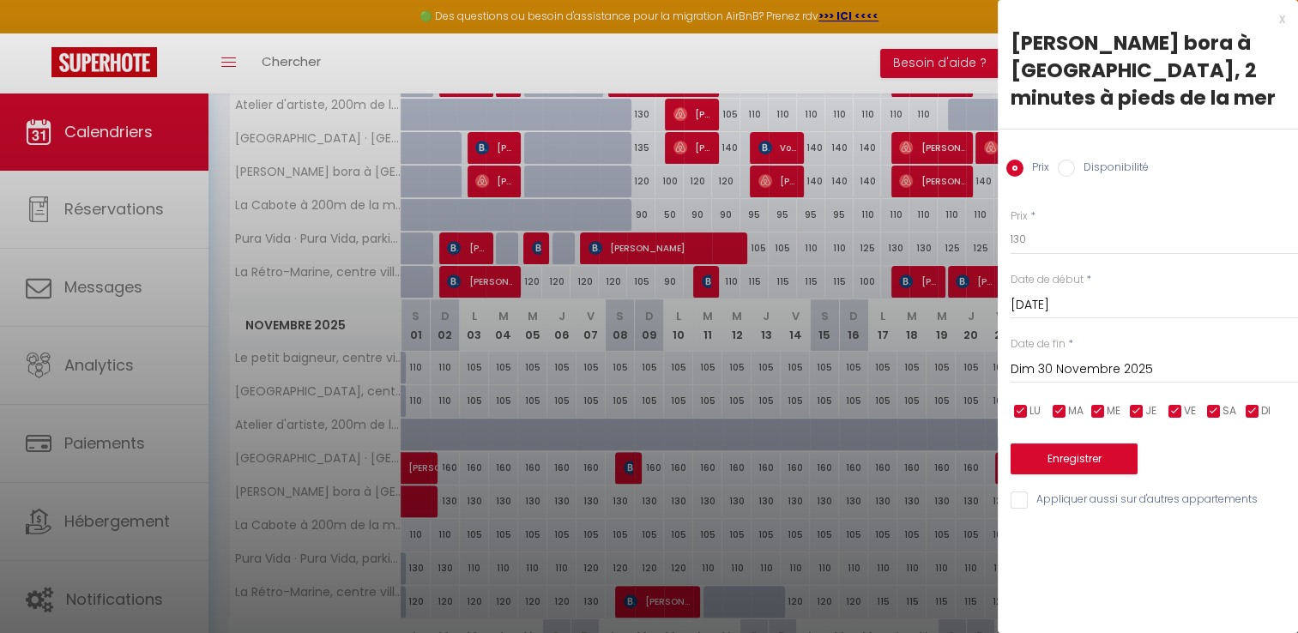
scroll to position [0, 0]
click at [1022, 238] on input "130" at bounding box center [1153, 239] width 287 height 31
type input "120"
click at [1046, 468] on button "Enregistrer" at bounding box center [1073, 458] width 127 height 31
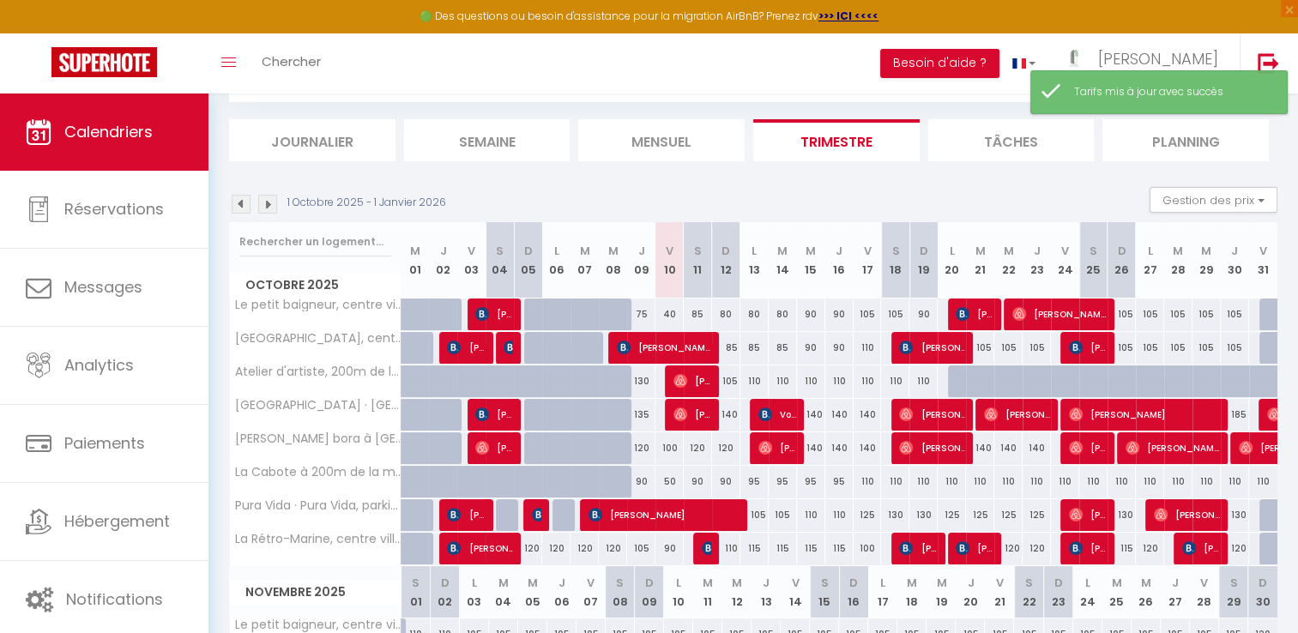
scroll to position [359, 0]
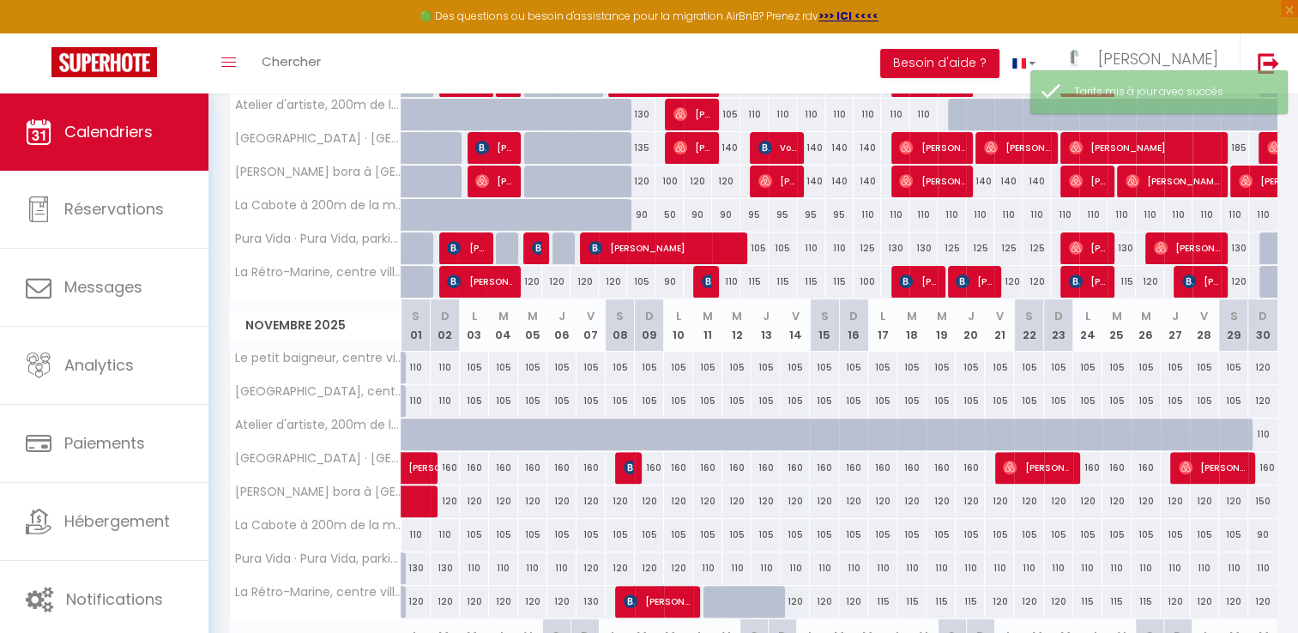
click at [701, 501] on div "120" at bounding box center [707, 501] width 29 height 32
type input "120"
type input "[DATE]"
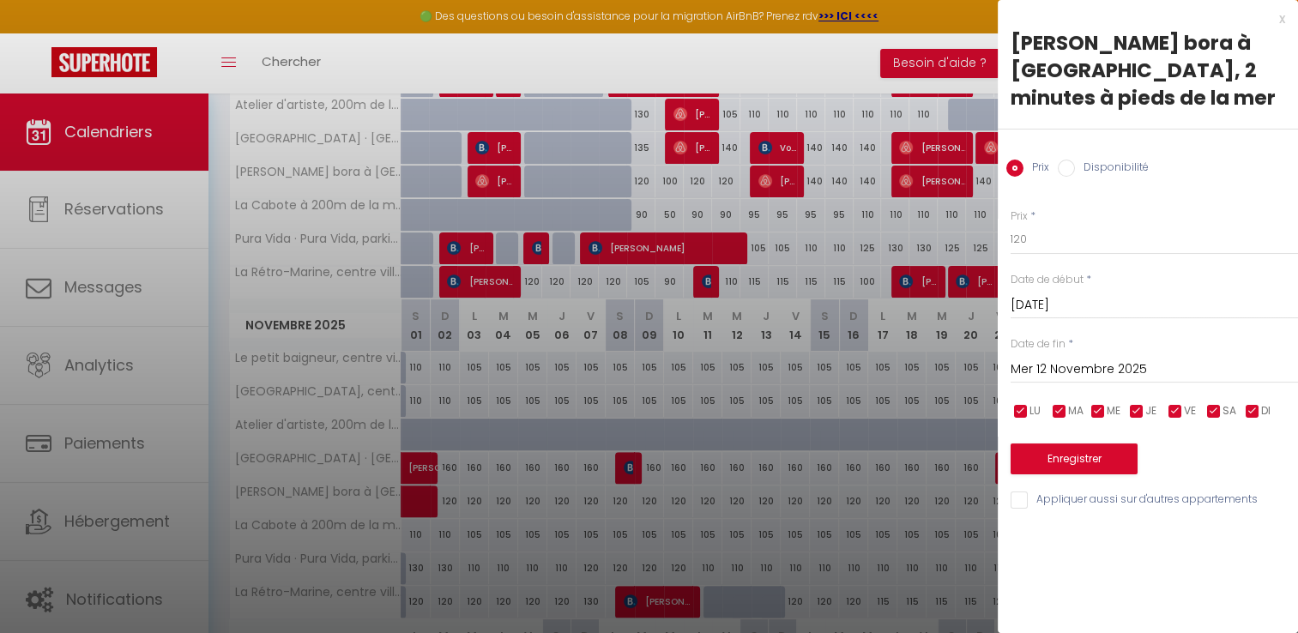
click at [1068, 365] on input "Mer 12 Novembre 2025" at bounding box center [1153, 369] width 287 height 22
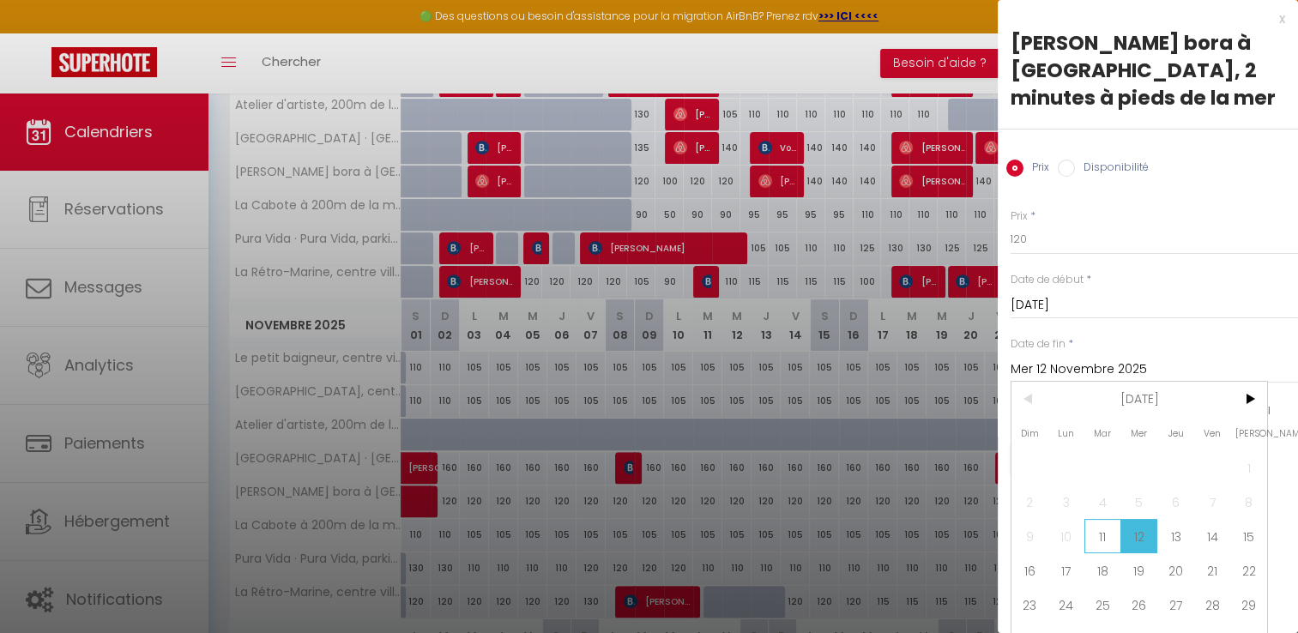
click at [1100, 535] on span "11" at bounding box center [1102, 536] width 37 height 34
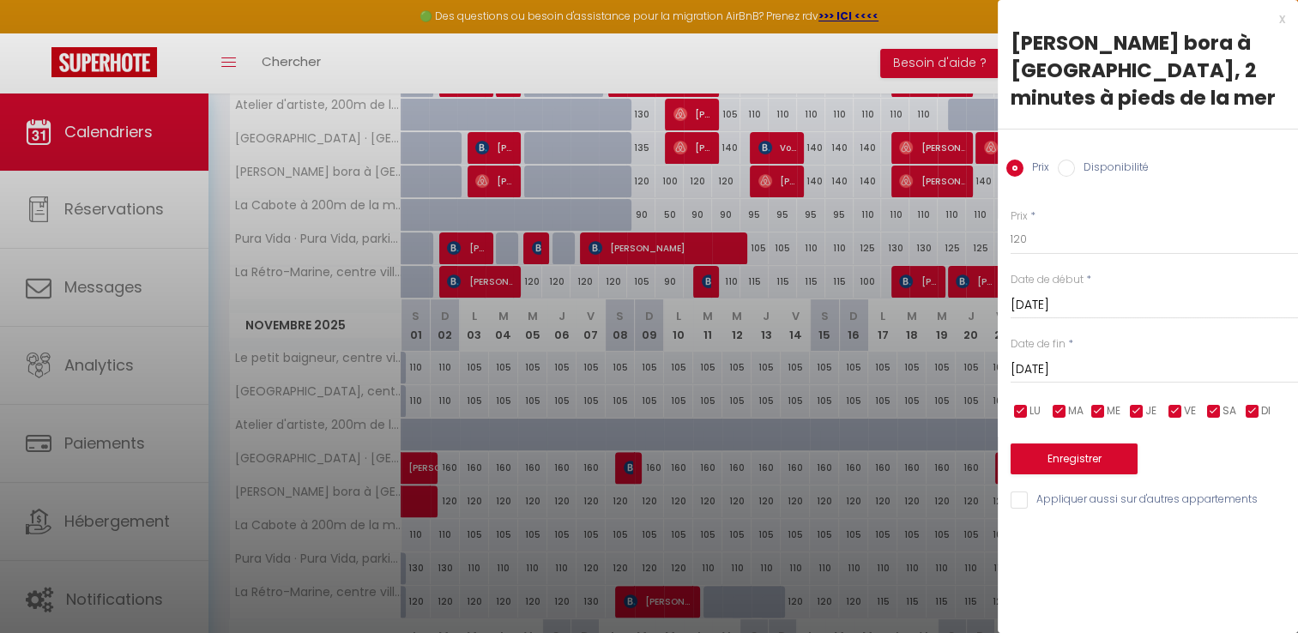
click at [1046, 370] on input "[DATE]" at bounding box center [1153, 369] width 287 height 22
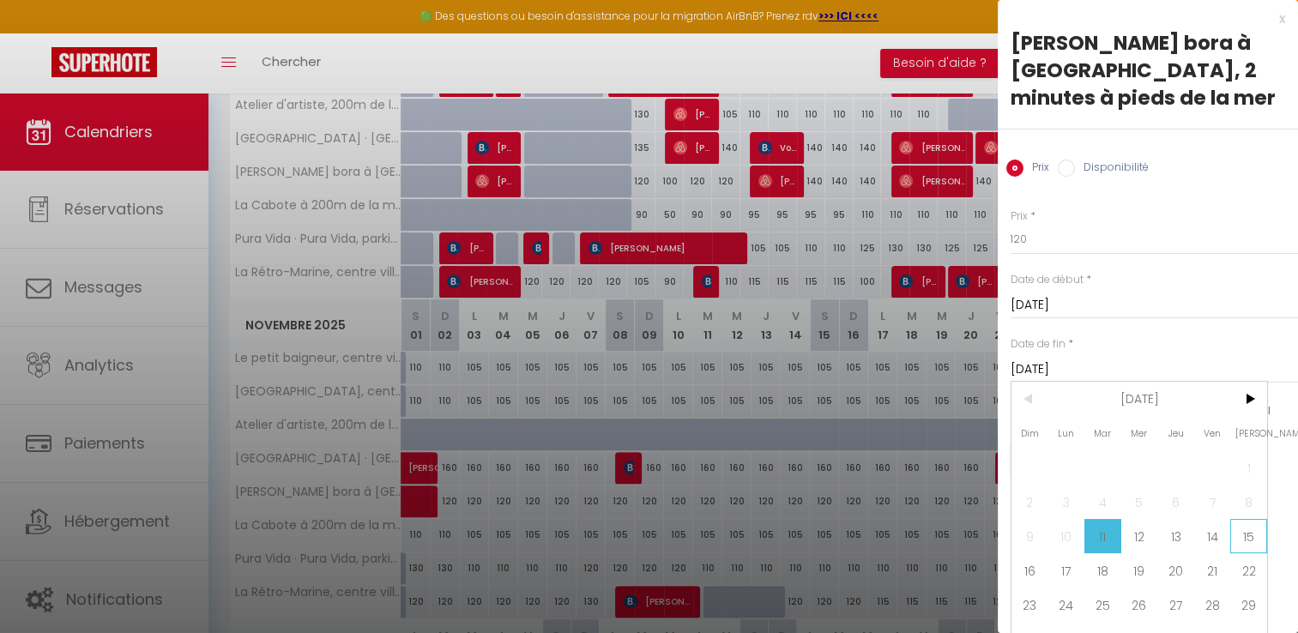
click at [1243, 542] on span "15" at bounding box center [1248, 536] width 37 height 34
type input "[DATE]"
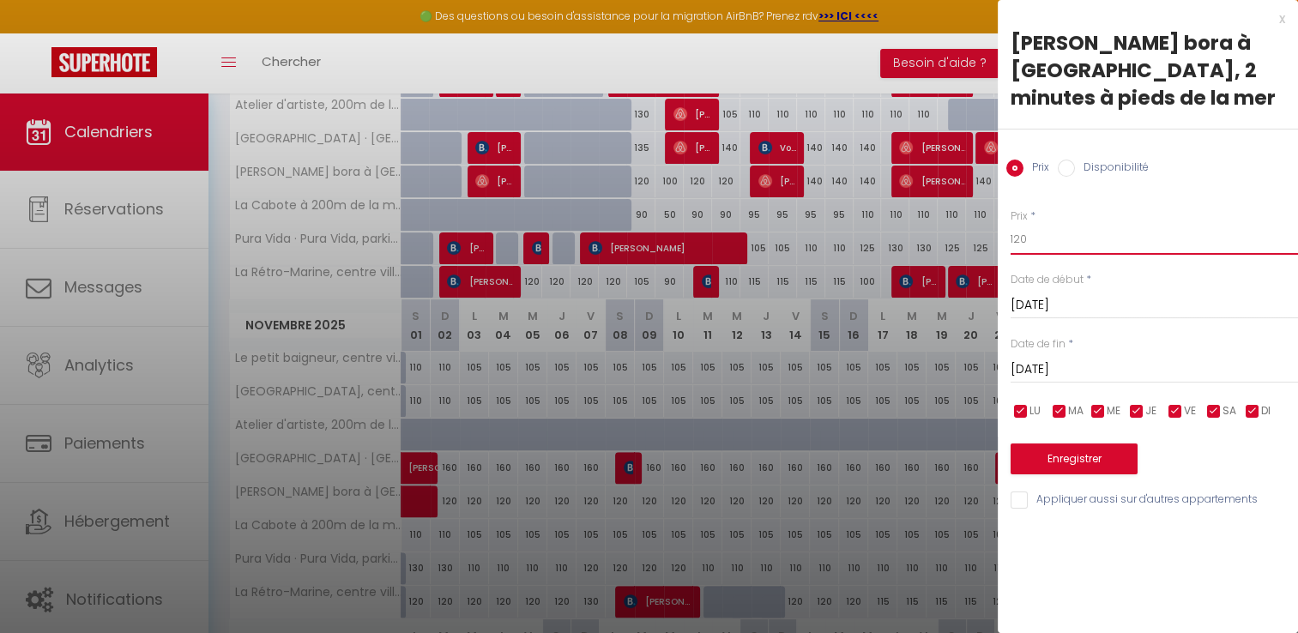
click at [1039, 235] on input "120" at bounding box center [1153, 239] width 287 height 31
type input "130"
click at [1085, 458] on button "Enregistrer" at bounding box center [1073, 458] width 127 height 31
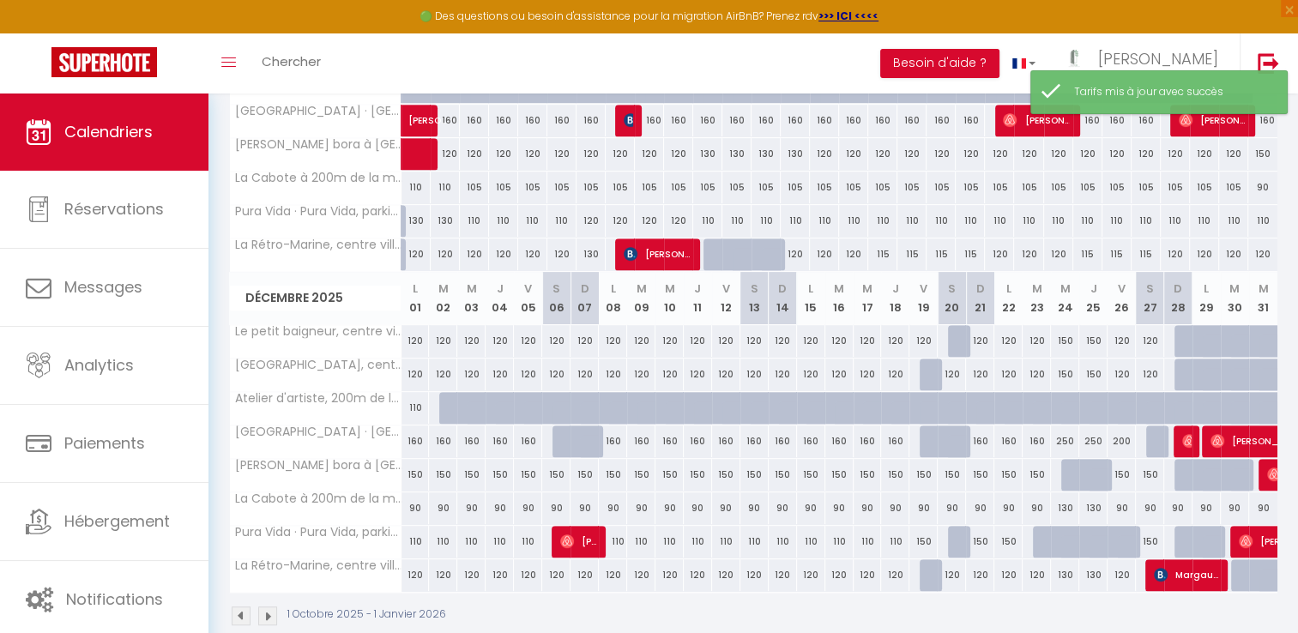
scroll to position [707, 0]
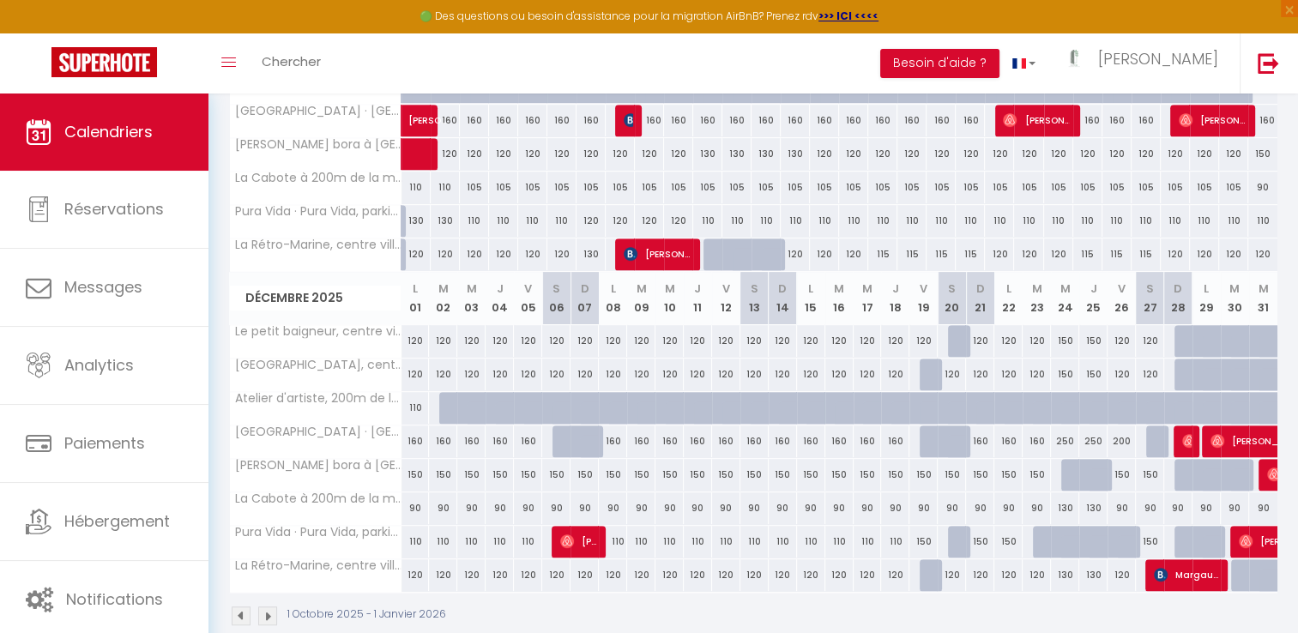
click at [412, 475] on div "150" at bounding box center [415, 475] width 28 height 32
type input "150"
type input "Lun 01 Décembre 2025"
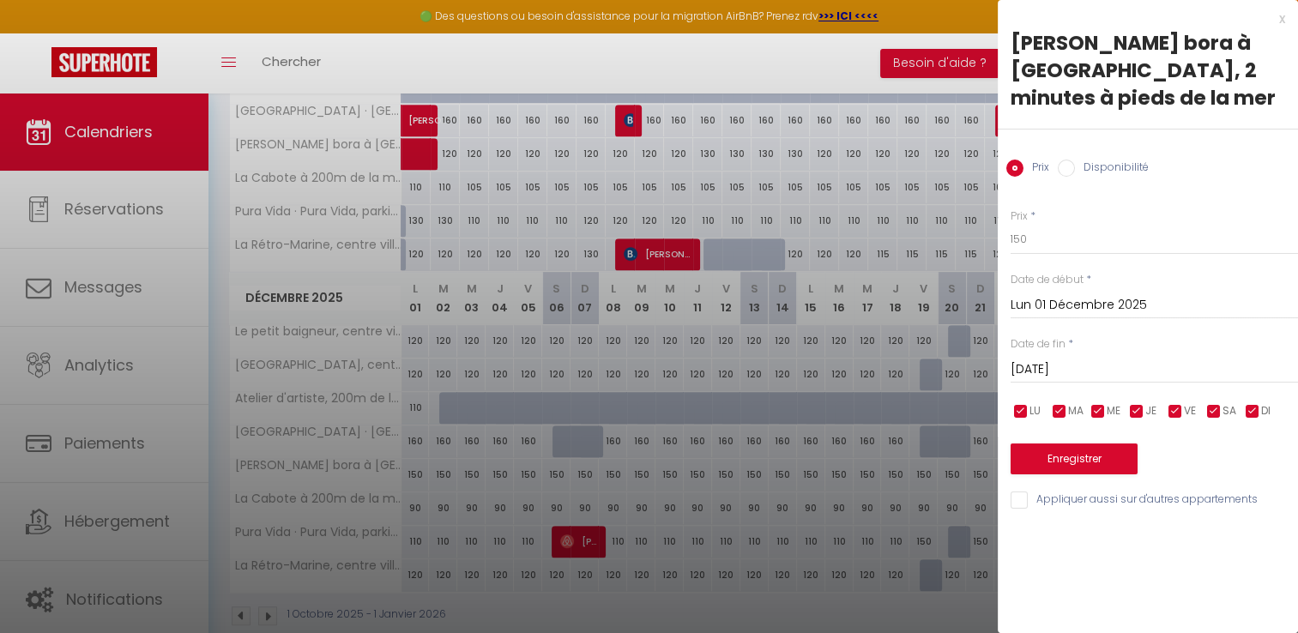
click at [1039, 361] on input "[DATE]" at bounding box center [1153, 369] width 287 height 22
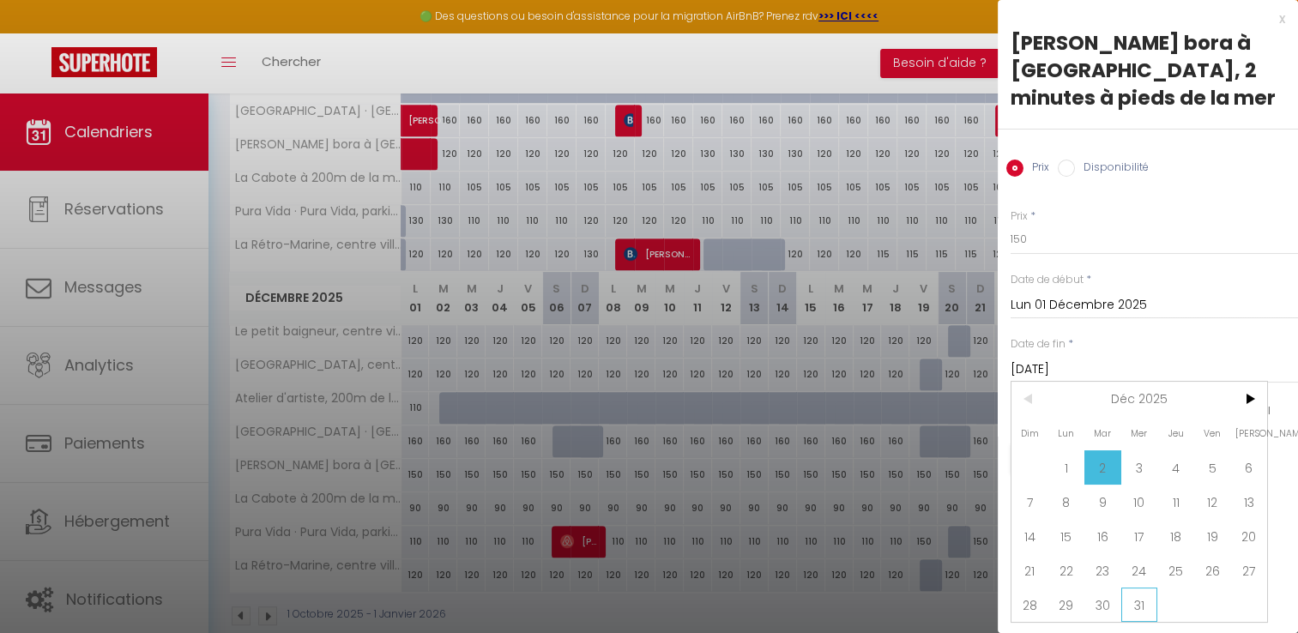
click at [1143, 609] on span "31" at bounding box center [1139, 604] width 37 height 34
type input "Mer 31 Décembre 2025"
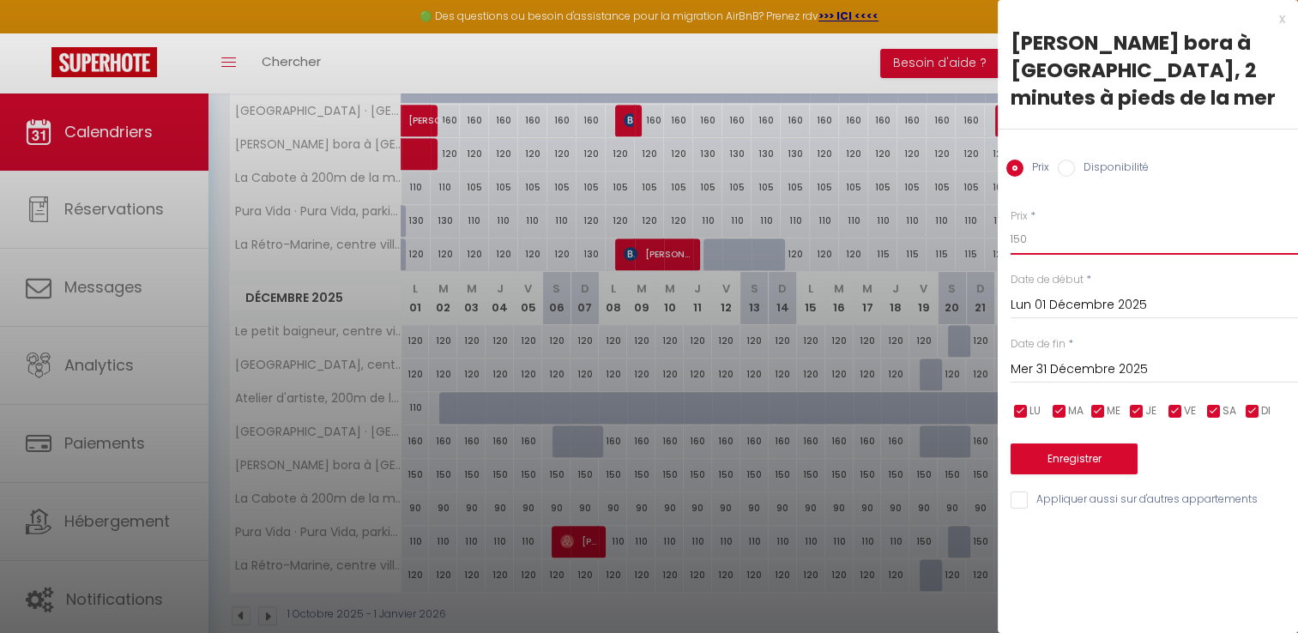
click at [1033, 231] on input "150" at bounding box center [1153, 239] width 287 height 31
type input "125"
click at [1078, 451] on button "Enregistrer" at bounding box center [1073, 458] width 127 height 31
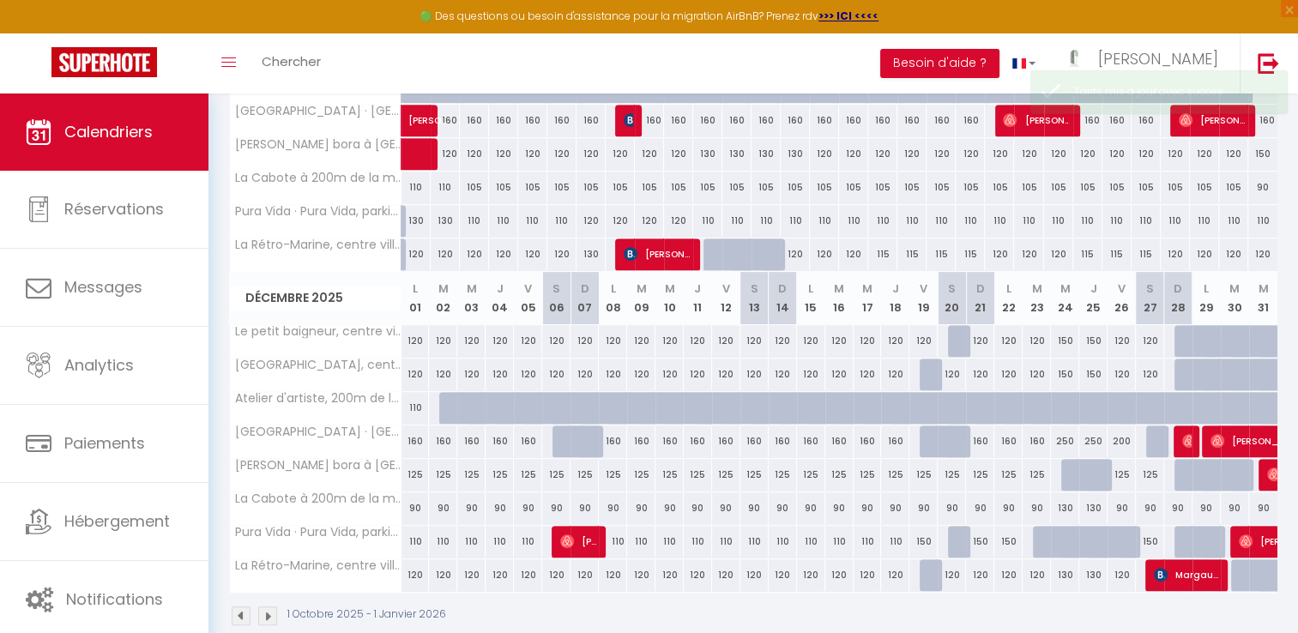
click at [407, 442] on div "160" at bounding box center [415, 441] width 28 height 32
type input "160"
type input "Lun 01 Décembre 2025"
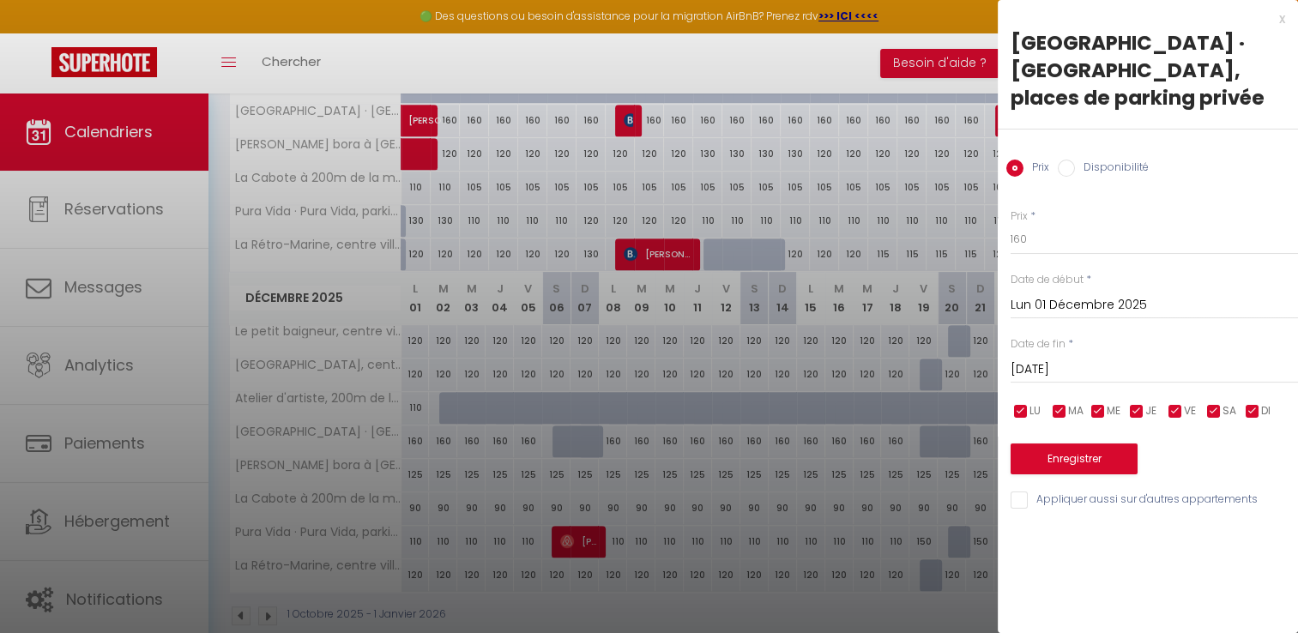
click at [1039, 368] on input "[DATE]" at bounding box center [1153, 369] width 287 height 22
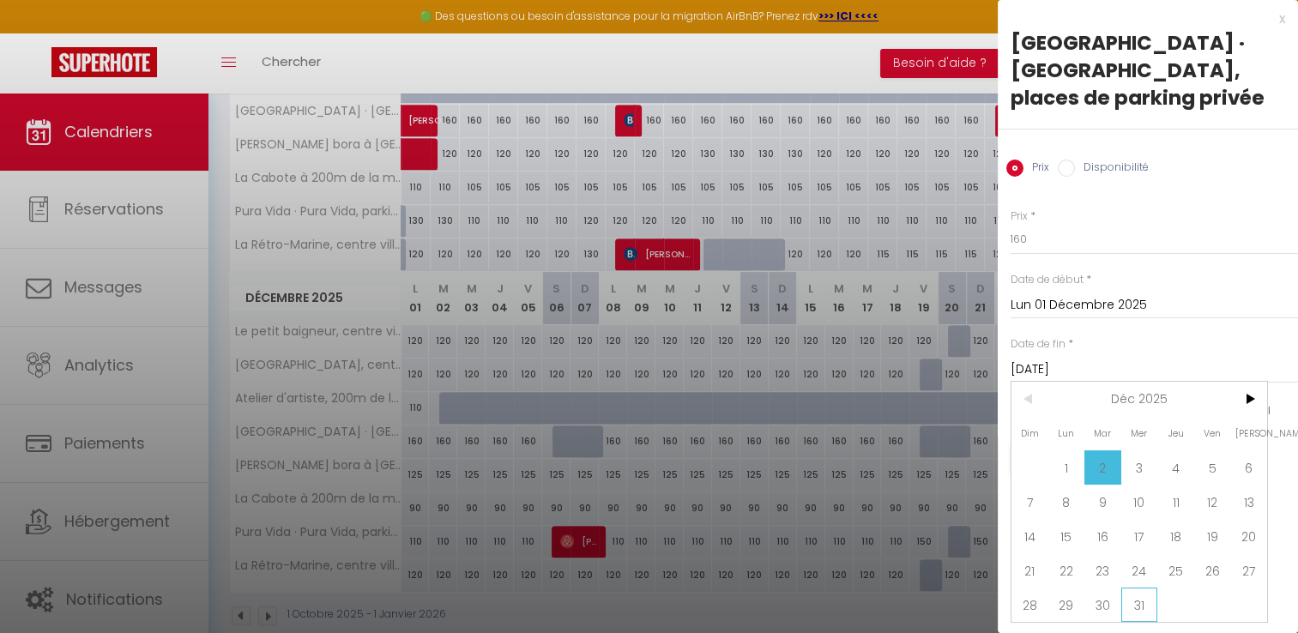
click at [1149, 611] on span "31" at bounding box center [1139, 604] width 37 height 34
type input "Mer 31 Décembre 2025"
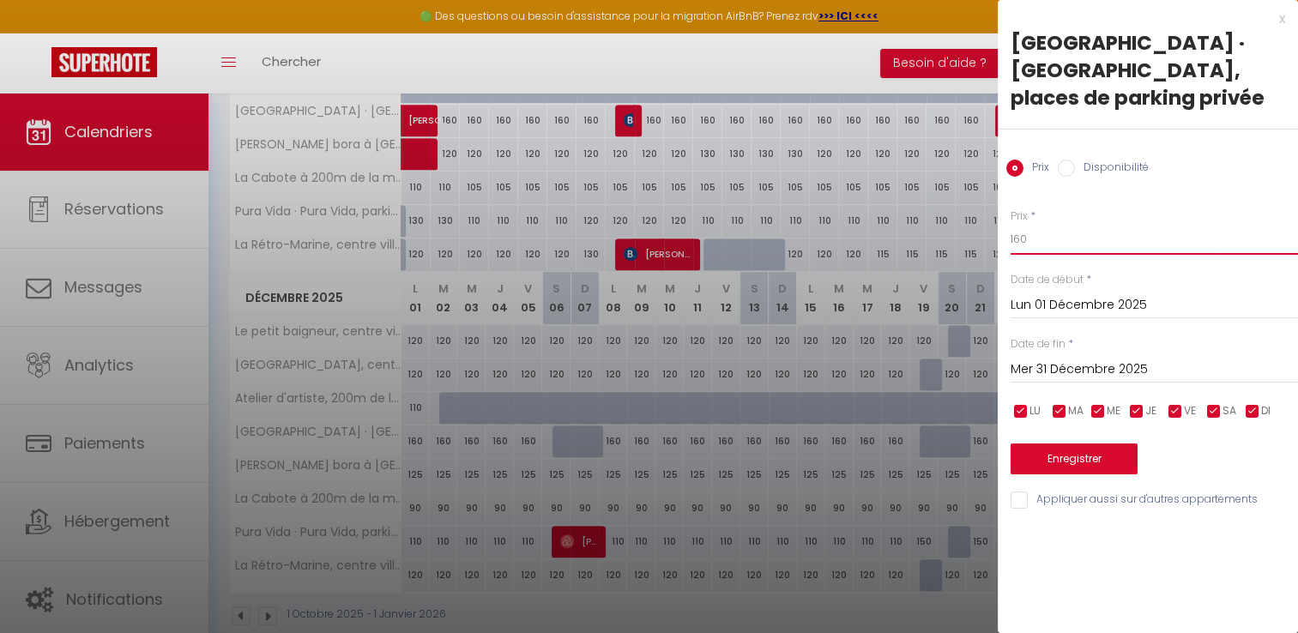
click at [1033, 238] on input "160" at bounding box center [1153, 239] width 287 height 31
type input "140"
click at [1040, 463] on button "Enregistrer" at bounding box center [1073, 458] width 127 height 31
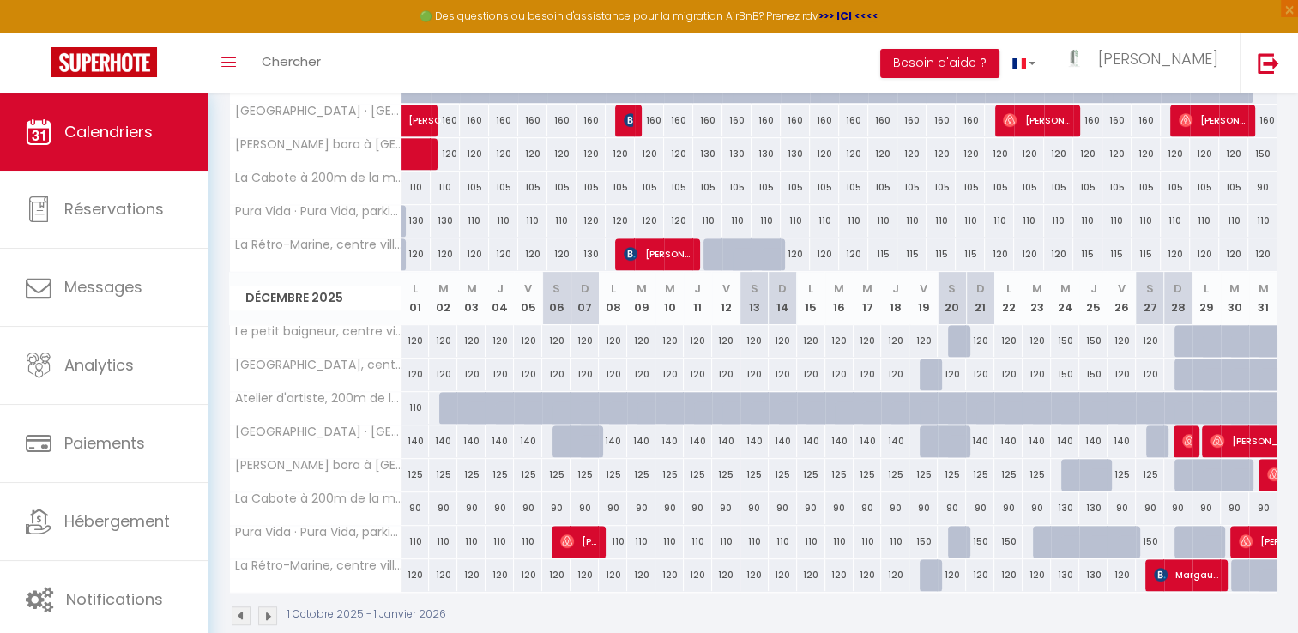
click at [1154, 431] on div at bounding box center [1160, 441] width 28 height 33
type input "140"
type input "[DATE]"
type input "Dim 28 Décembre 2025"
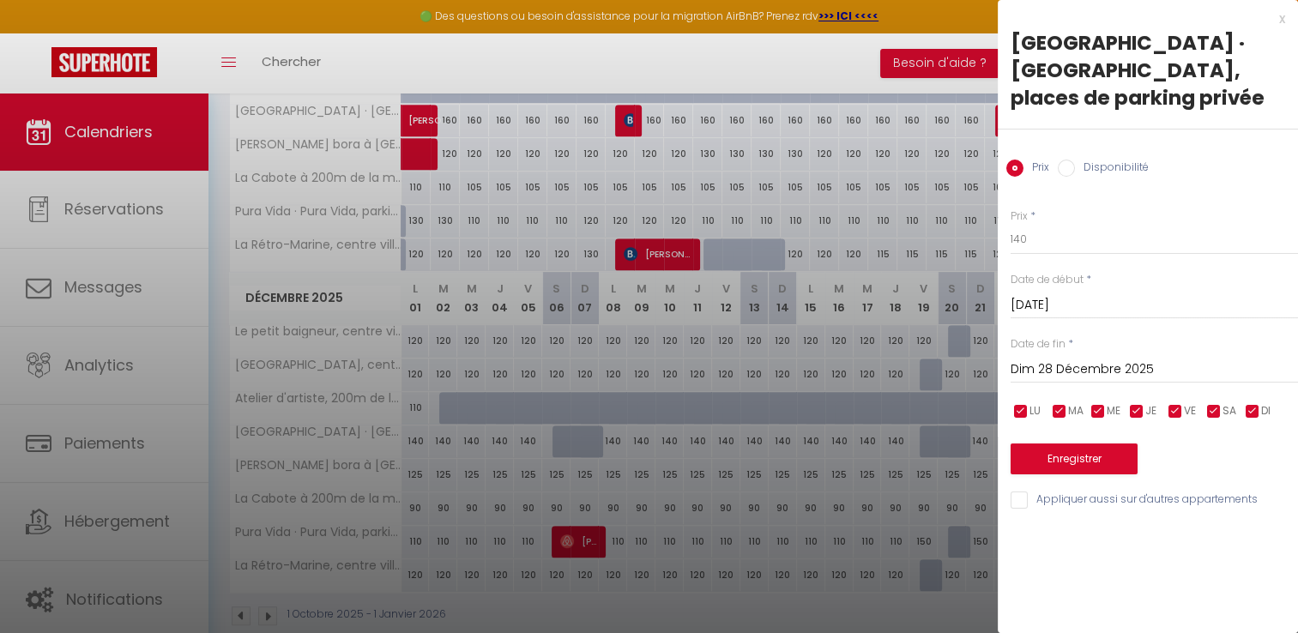
click at [1067, 170] on input "Disponibilité" at bounding box center [1065, 168] width 17 height 17
radio input "true"
radio input "false"
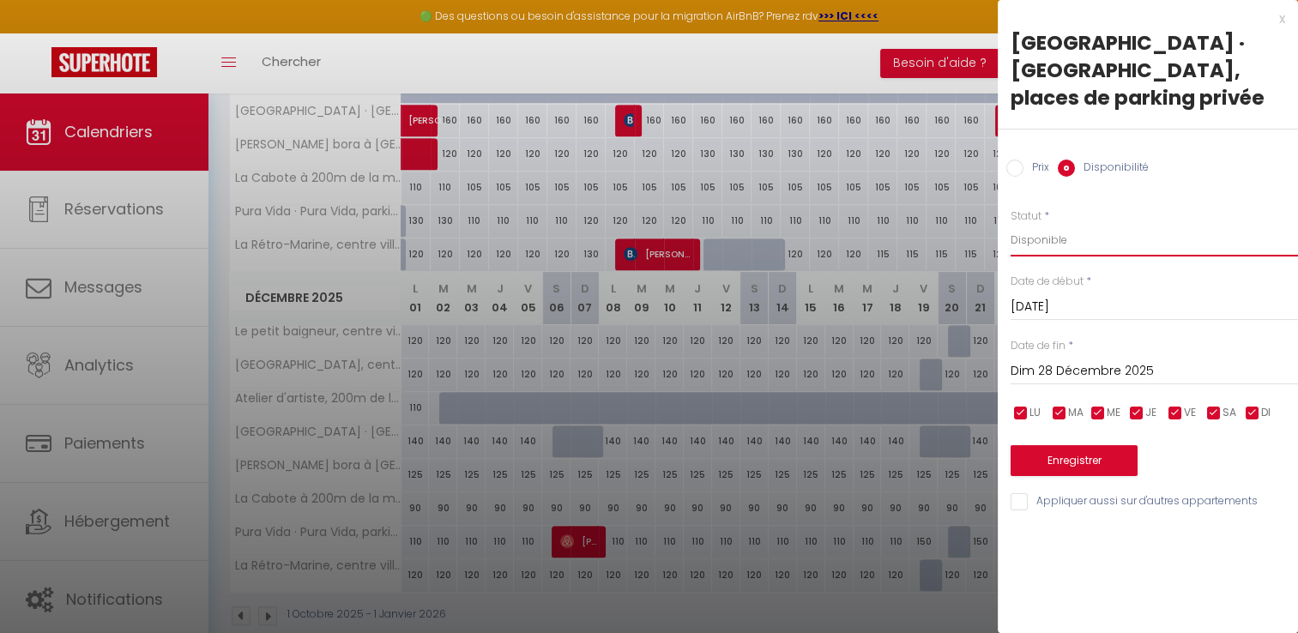
click at [1022, 244] on select "Disponible Indisponible" at bounding box center [1153, 240] width 287 height 33
click at [1010, 224] on select "Disponible Indisponible" at bounding box center [1153, 240] width 287 height 33
click at [1089, 465] on button "Enregistrer" at bounding box center [1073, 460] width 127 height 31
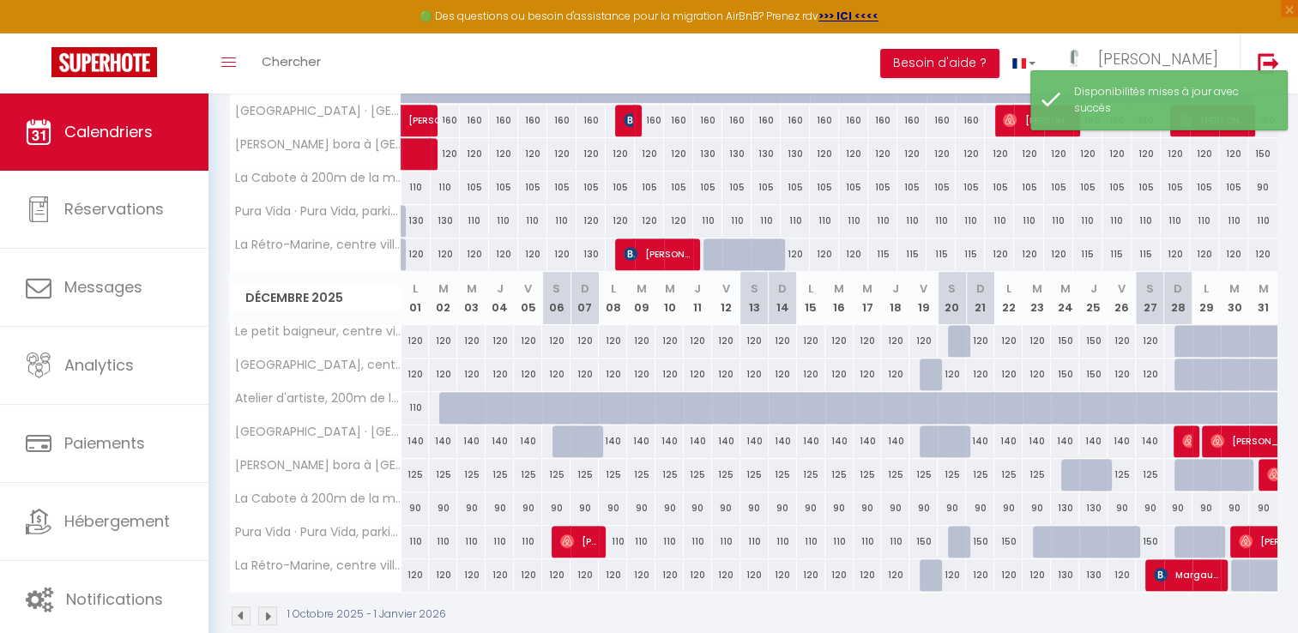
click at [1060, 432] on div "140" at bounding box center [1065, 441] width 28 height 32
select select "1"
type input "Mer 24 Décembre 2025"
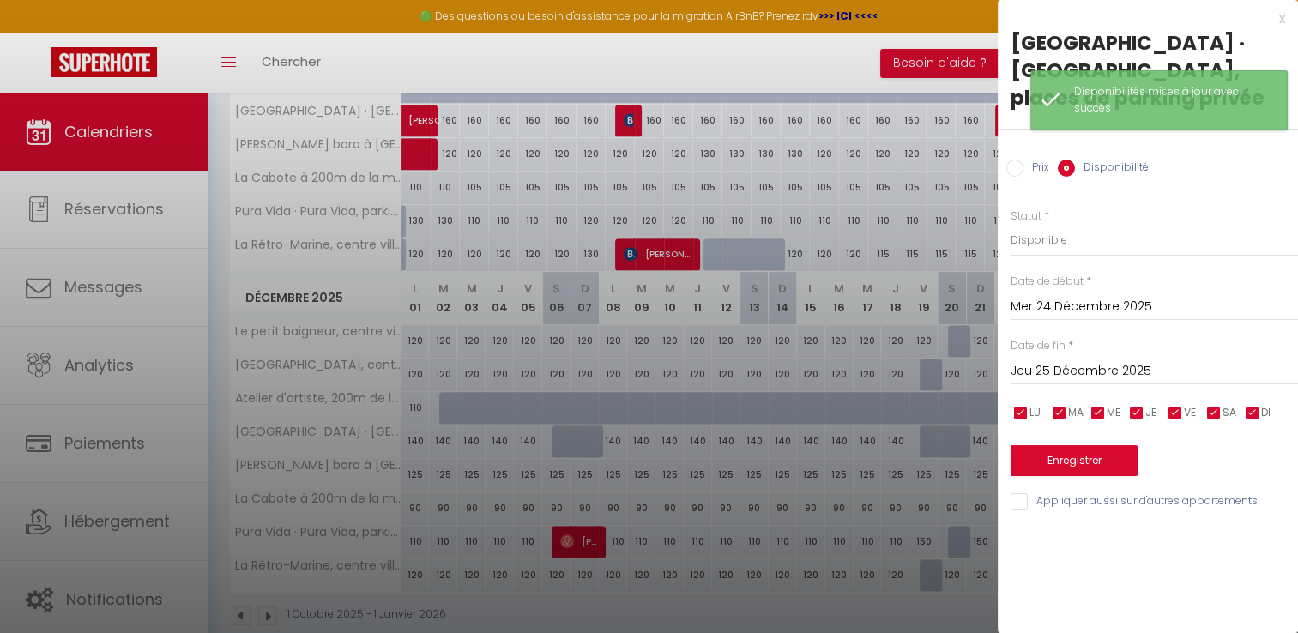
click at [1033, 371] on input "Jeu 25 Décembre 2025" at bounding box center [1153, 371] width 287 height 22
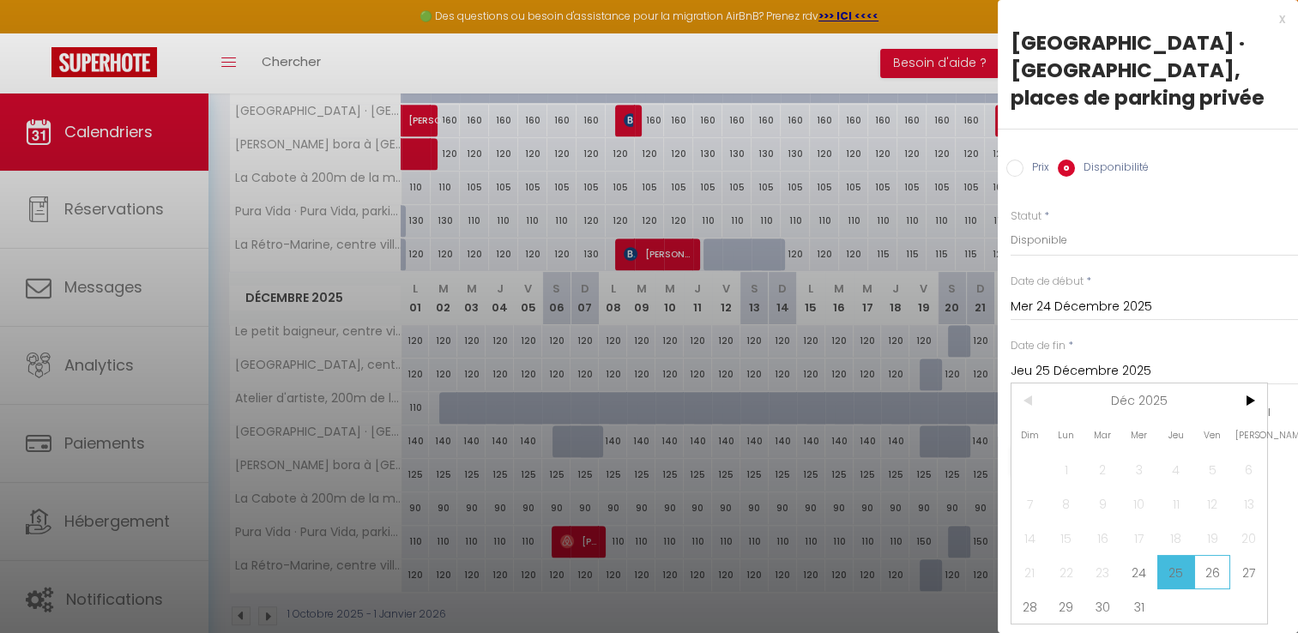
click at [1214, 568] on span "26" at bounding box center [1212, 572] width 37 height 34
type input "Ven 26 Décembre 2025"
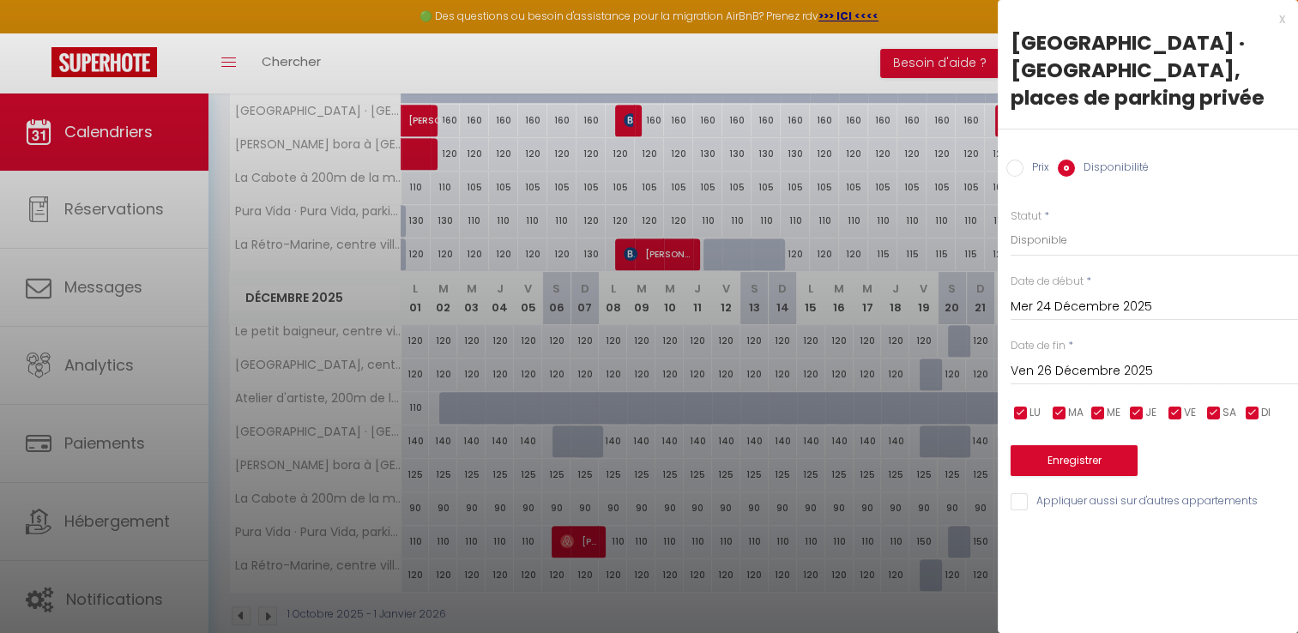
click at [1011, 160] on input "Prix" at bounding box center [1014, 168] width 17 height 17
radio input "true"
radio input "false"
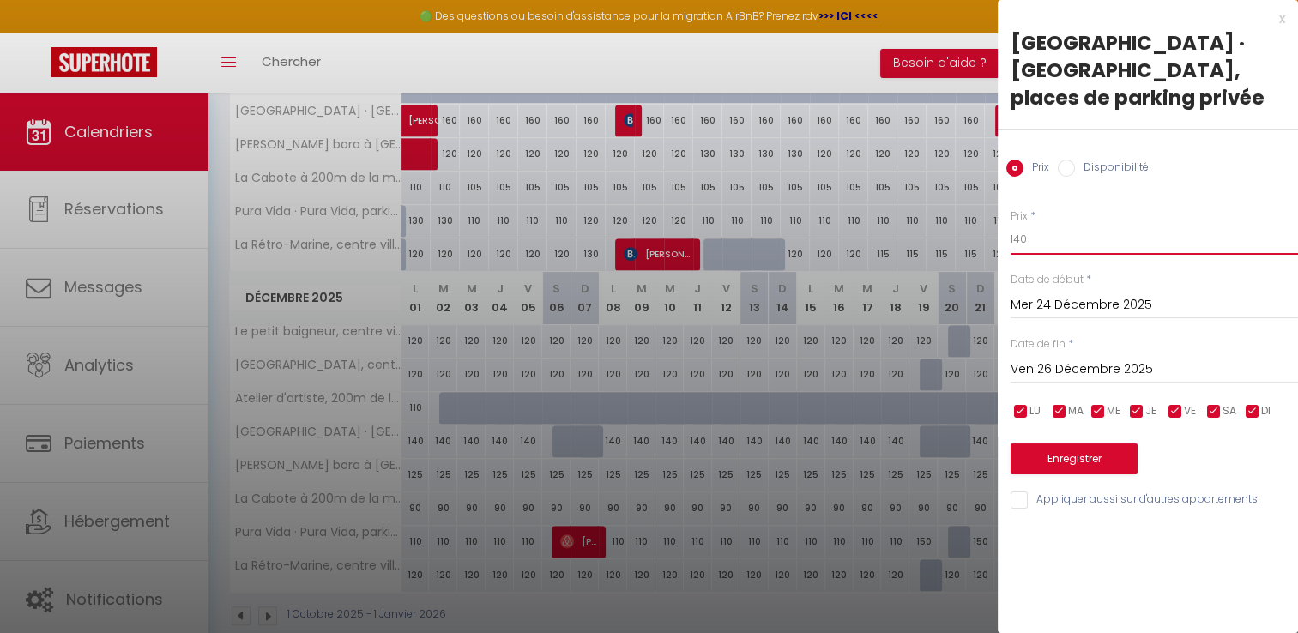
click at [1027, 234] on input "140" at bounding box center [1153, 239] width 287 height 31
type input "160"
click at [1075, 449] on button "Enregistrer" at bounding box center [1073, 458] width 127 height 31
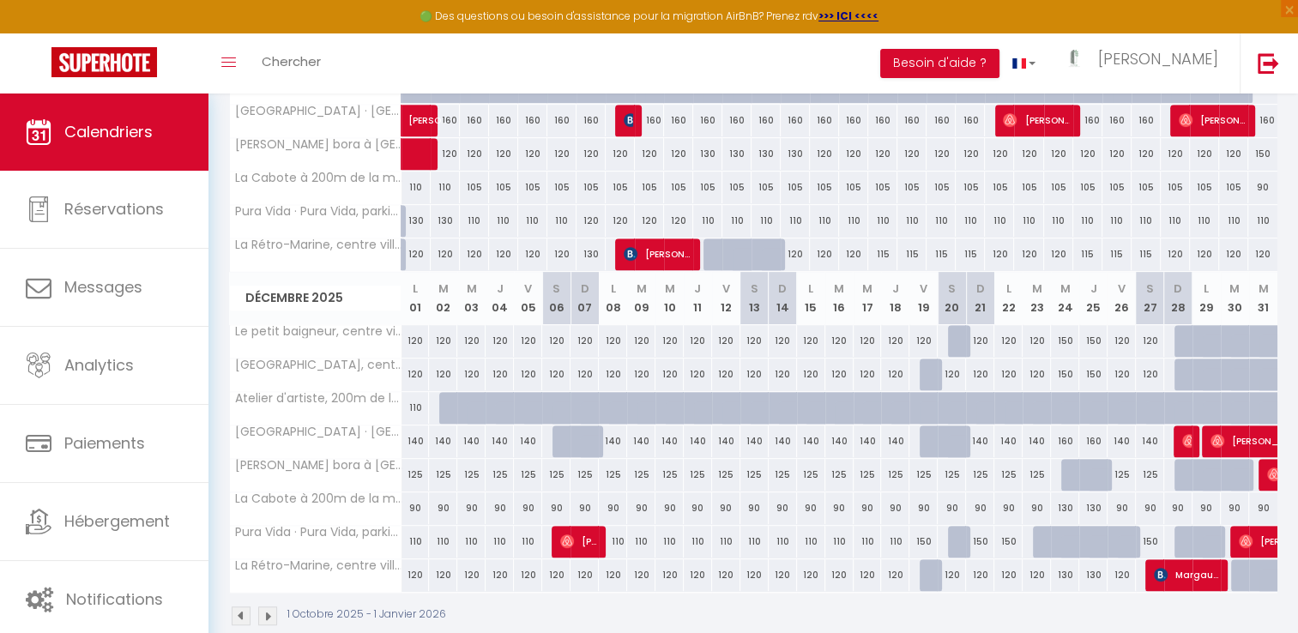
click at [1037, 473] on div "125" at bounding box center [1036, 475] width 28 height 32
type input "125"
type input "[DATE]"
type input "Mer 24 Décembre 2025"
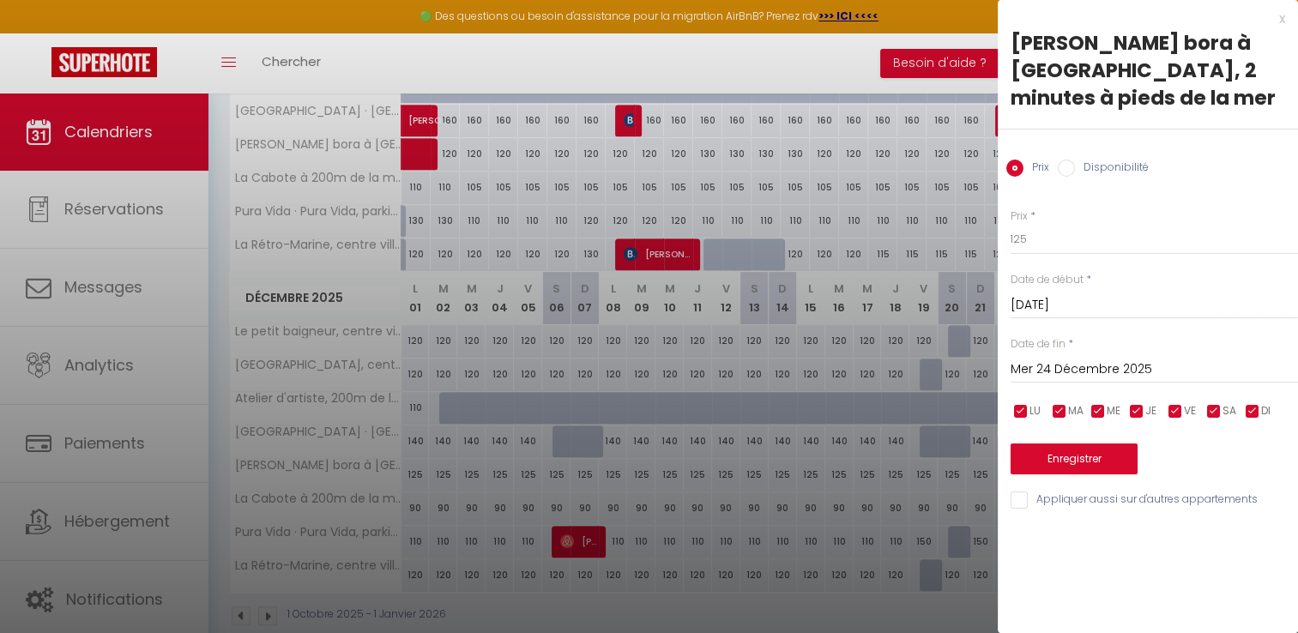
click at [1063, 163] on input "Disponibilité" at bounding box center [1065, 168] width 17 height 17
radio input "true"
radio input "false"
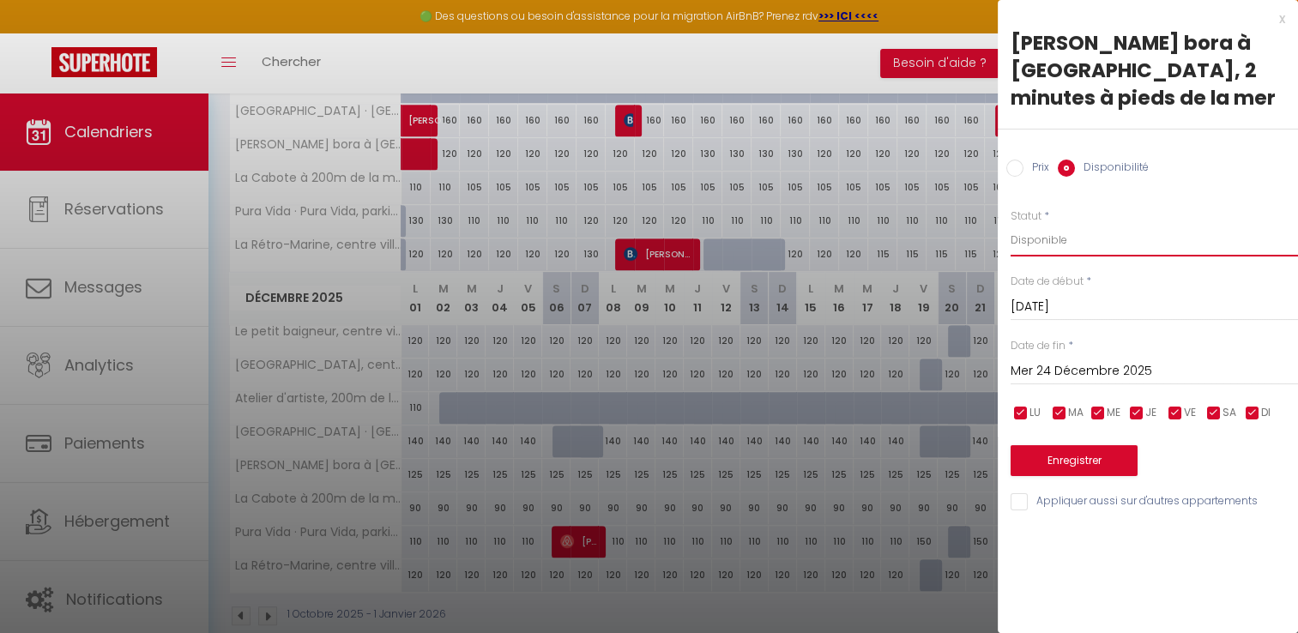
click at [1052, 241] on select "Disponible Indisponible" at bounding box center [1153, 240] width 287 height 33
select select "0"
click at [1010, 224] on select "Disponible Indisponible" at bounding box center [1153, 240] width 287 height 33
click at [1089, 452] on button "Enregistrer" at bounding box center [1073, 460] width 127 height 31
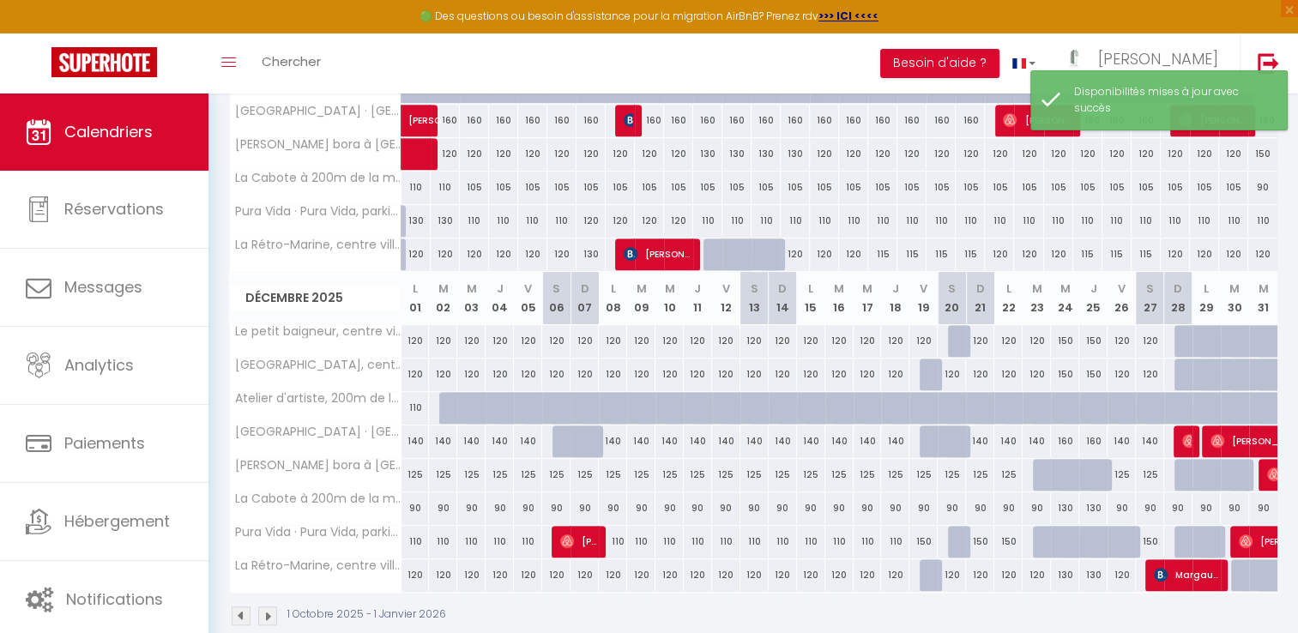
click at [1124, 473] on div "125" at bounding box center [1121, 475] width 28 height 32
select select "1"
type input "Ven 26 Décembre 2025"
type input "[DATE]"
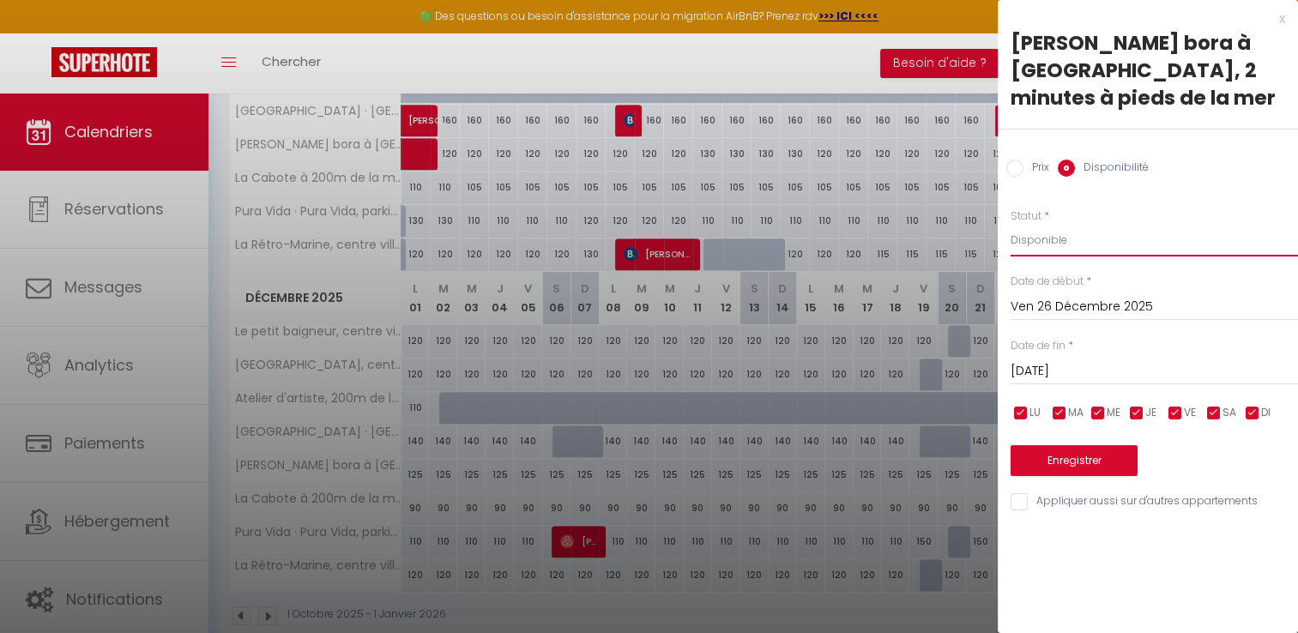
click at [1022, 245] on select "Disponible Indisponible" at bounding box center [1153, 240] width 287 height 33
select select "0"
click at [1010, 224] on select "Disponible Indisponible" at bounding box center [1153, 240] width 287 height 33
click at [1033, 455] on button "Enregistrer" at bounding box center [1073, 460] width 127 height 31
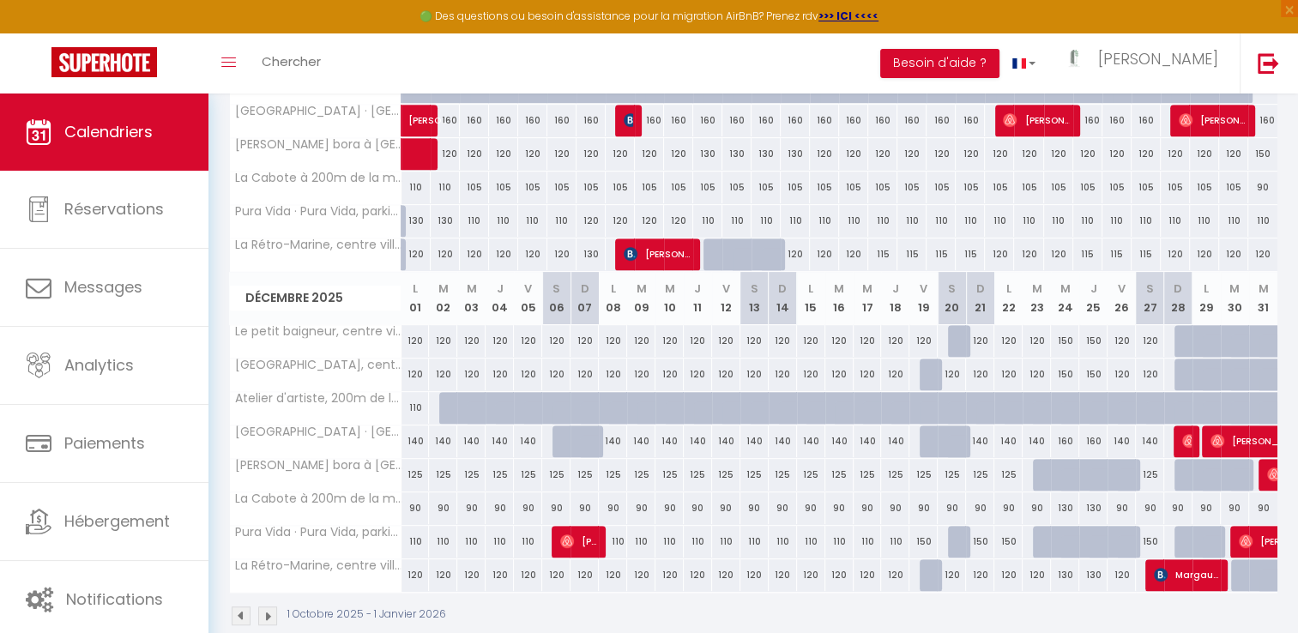
click at [1210, 475] on div at bounding box center [1216, 484] width 28 height 33
select select "1"
type input "Lun 29 Décembre 2025"
type input "[DATE]"
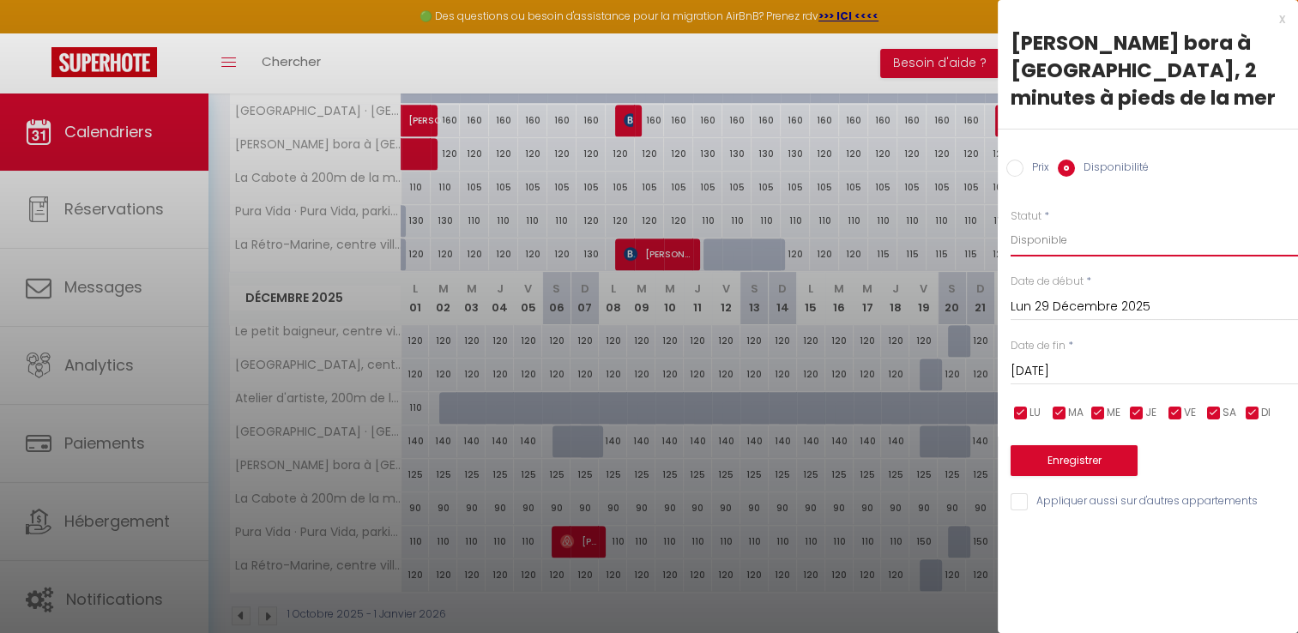
click at [1067, 240] on select "Disponible Indisponible" at bounding box center [1153, 240] width 287 height 33
click at [1010, 224] on select "Disponible Indisponible" at bounding box center [1153, 240] width 287 height 33
click at [1027, 247] on select "Disponible Indisponible" at bounding box center [1153, 240] width 287 height 33
select select "1"
click at [1010, 224] on select "Disponible Indisponible" at bounding box center [1153, 240] width 287 height 33
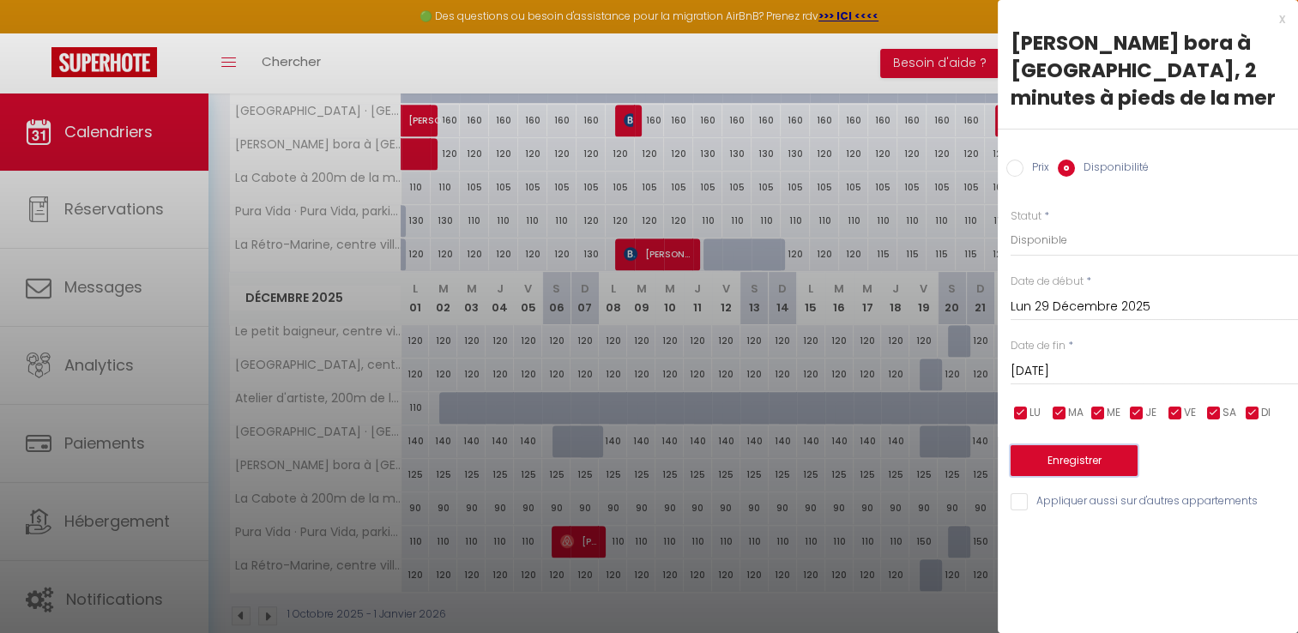
click at [1064, 458] on button "Enregistrer" at bounding box center [1073, 460] width 127 height 31
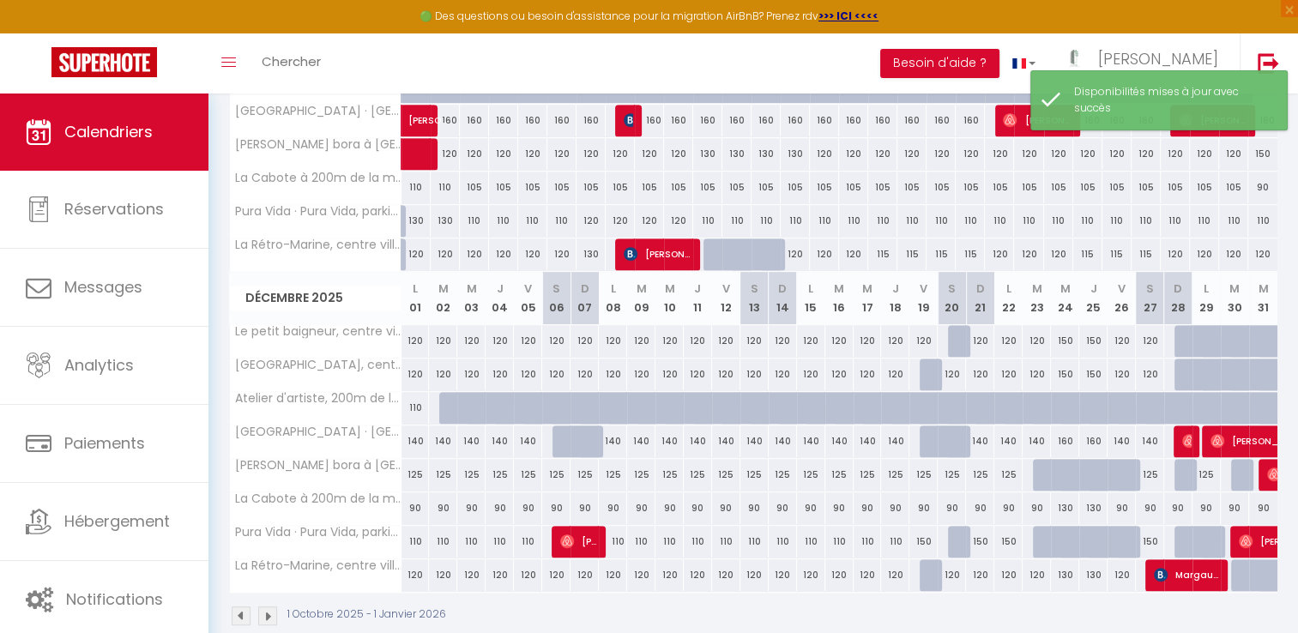
click at [1180, 477] on div at bounding box center [1188, 475] width 28 height 33
select select "1"
type input "Dim 28 Décembre 2025"
type input "Lun 29 Décembre 2025"
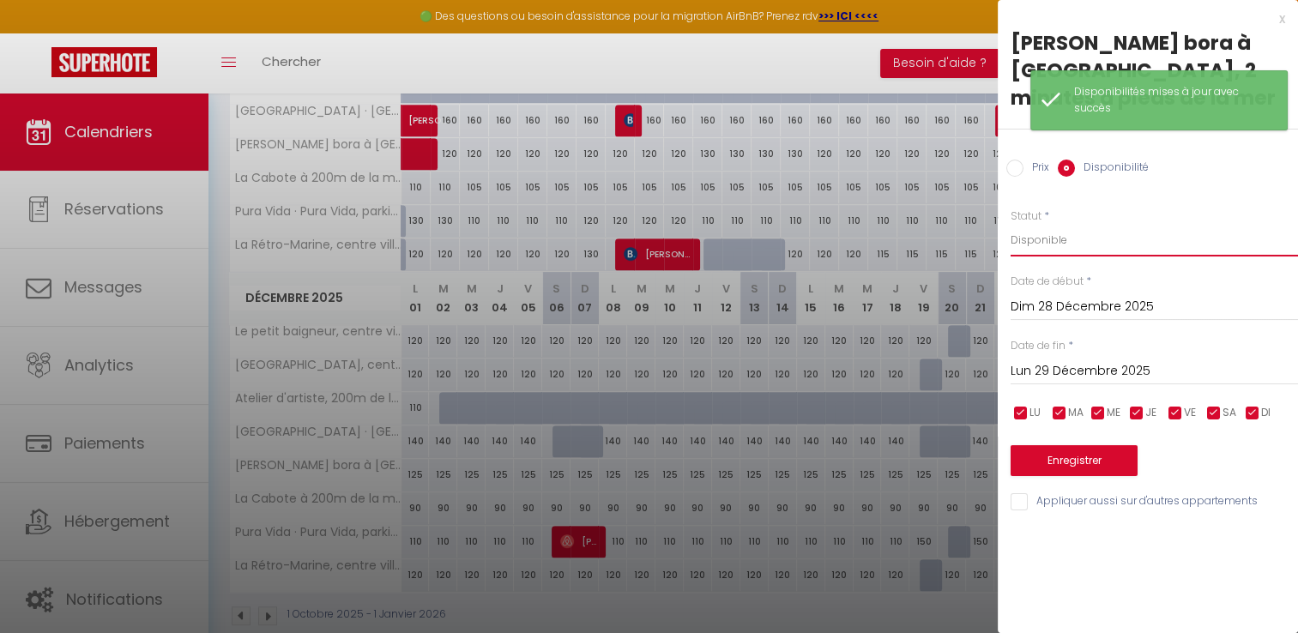
click at [1053, 244] on select "Disponible Indisponible" at bounding box center [1153, 240] width 287 height 33
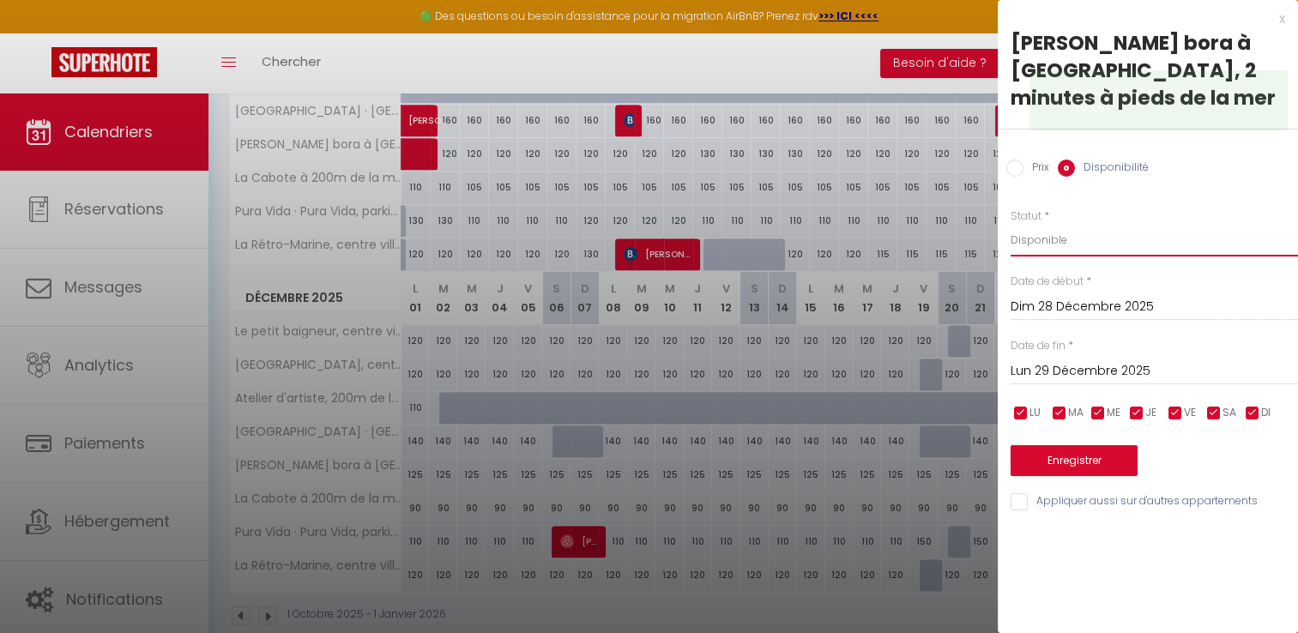
click at [1010, 224] on select "Disponible Indisponible" at bounding box center [1153, 240] width 287 height 33
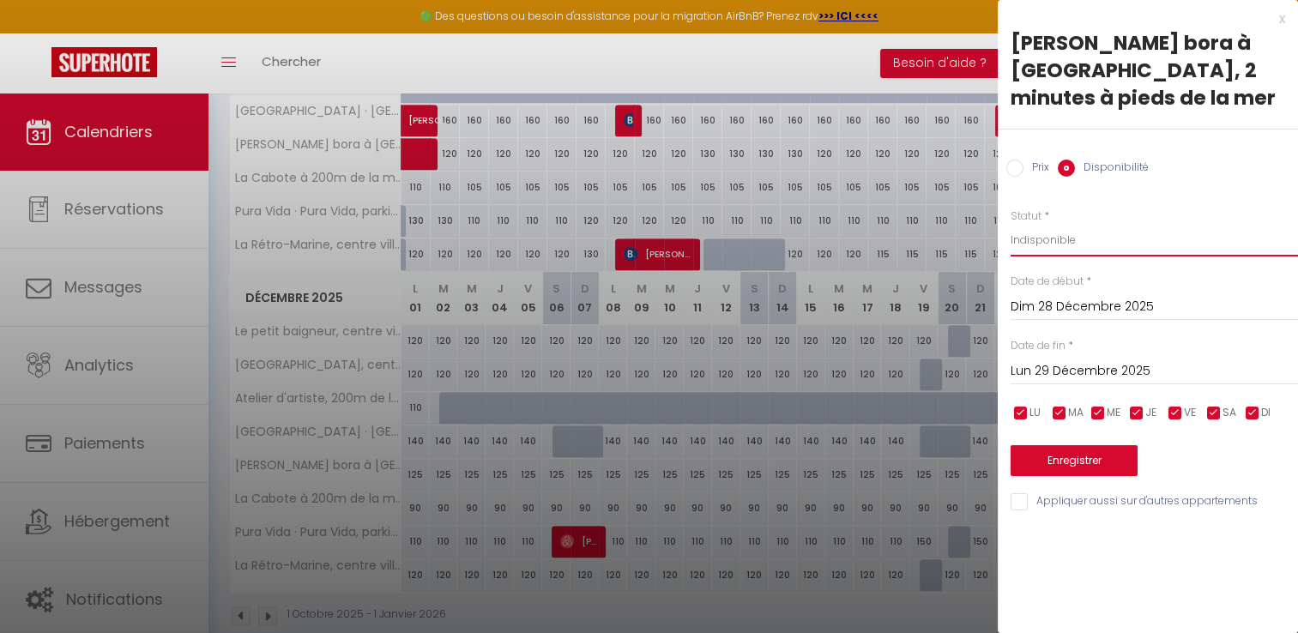
click at [1015, 235] on select "Disponible Indisponible" at bounding box center [1153, 240] width 287 height 33
select select "1"
click at [1010, 224] on select "Disponible Indisponible" at bounding box center [1153, 240] width 287 height 33
click at [1085, 461] on button "Enregistrer" at bounding box center [1073, 460] width 127 height 31
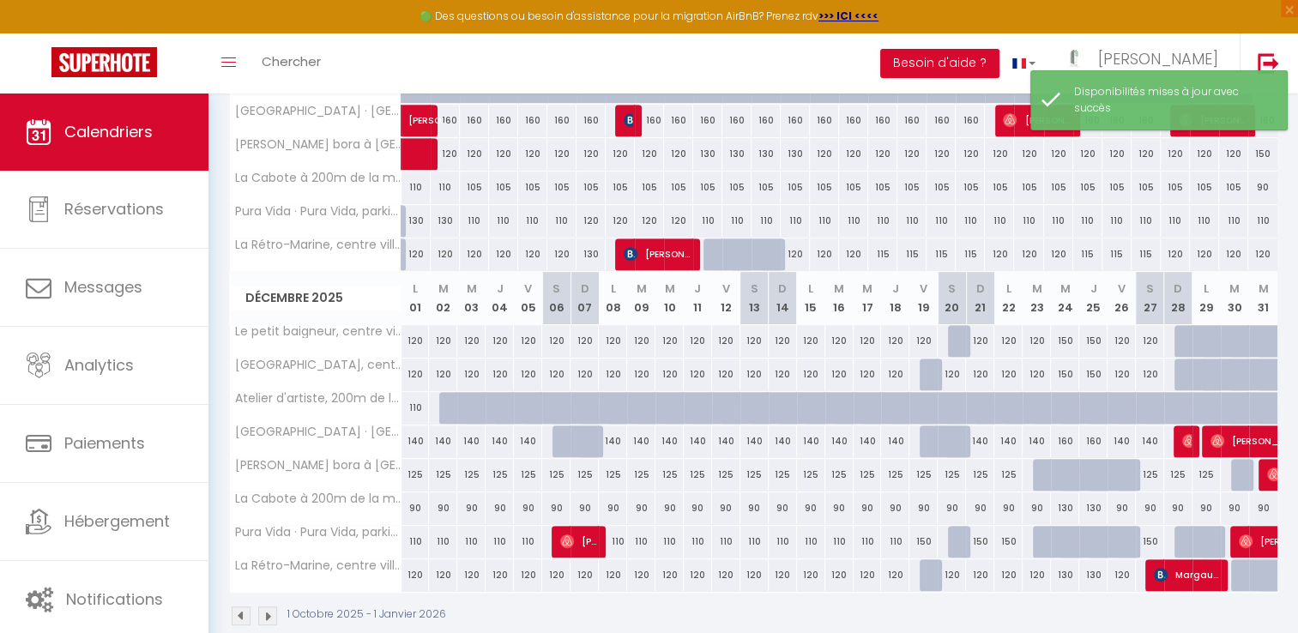
click at [1248, 471] on div at bounding box center [1243, 475] width 18 height 33
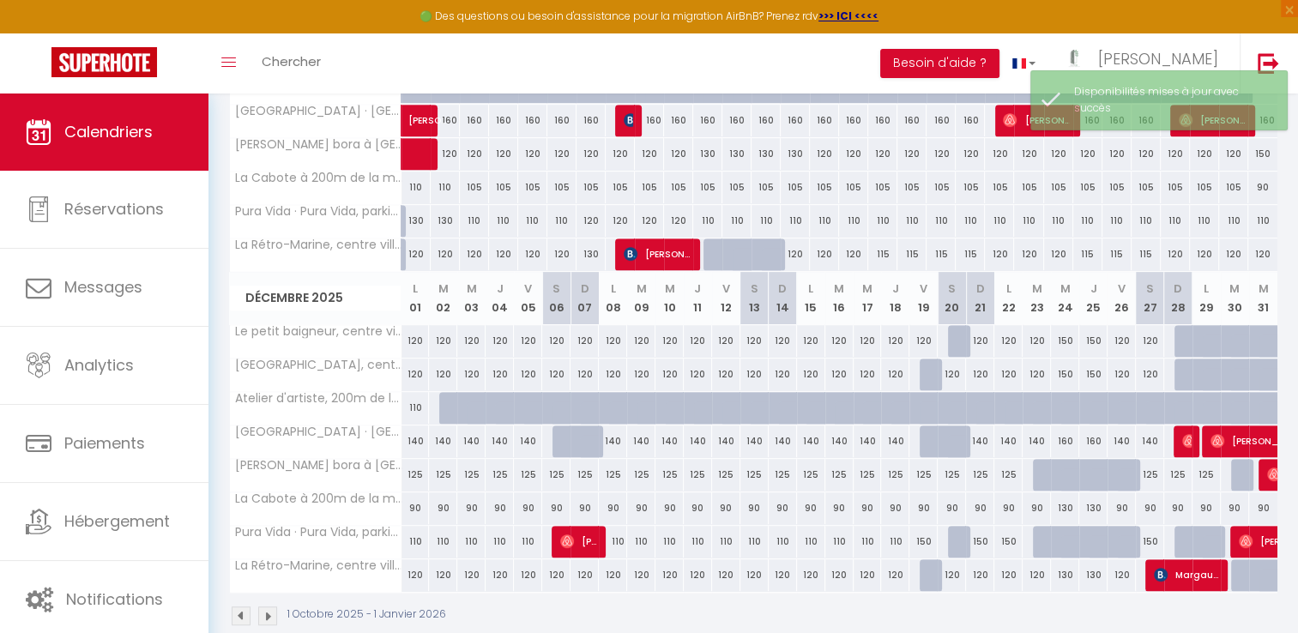
click at [1233, 478] on div at bounding box center [1245, 475] width 28 height 33
select select "1"
type input "[DATE]"
type input "Mer 31 Décembre 2025"
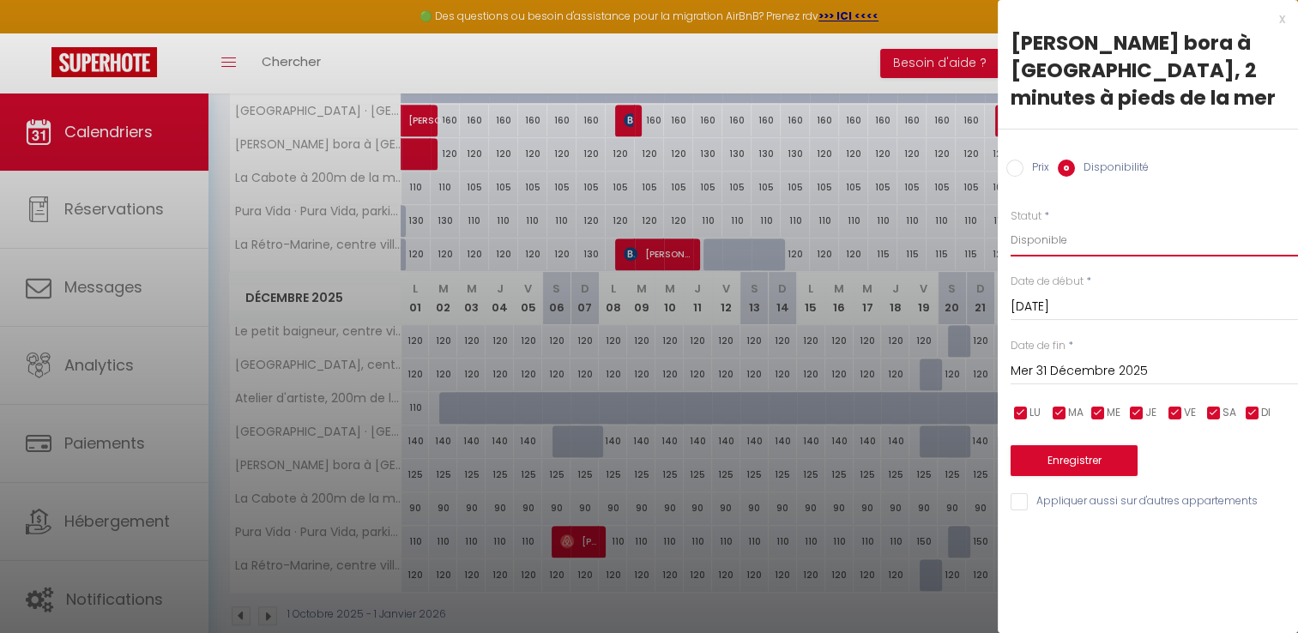
click at [1082, 245] on select "Disponible Indisponible" at bounding box center [1153, 240] width 287 height 33
click at [1010, 224] on select "Disponible Indisponible" at bounding box center [1153, 240] width 287 height 33
click at [1043, 236] on select "Disponible Indisponible" at bounding box center [1153, 240] width 287 height 33
select select "1"
click at [1010, 224] on select "Disponible Indisponible" at bounding box center [1153, 240] width 287 height 33
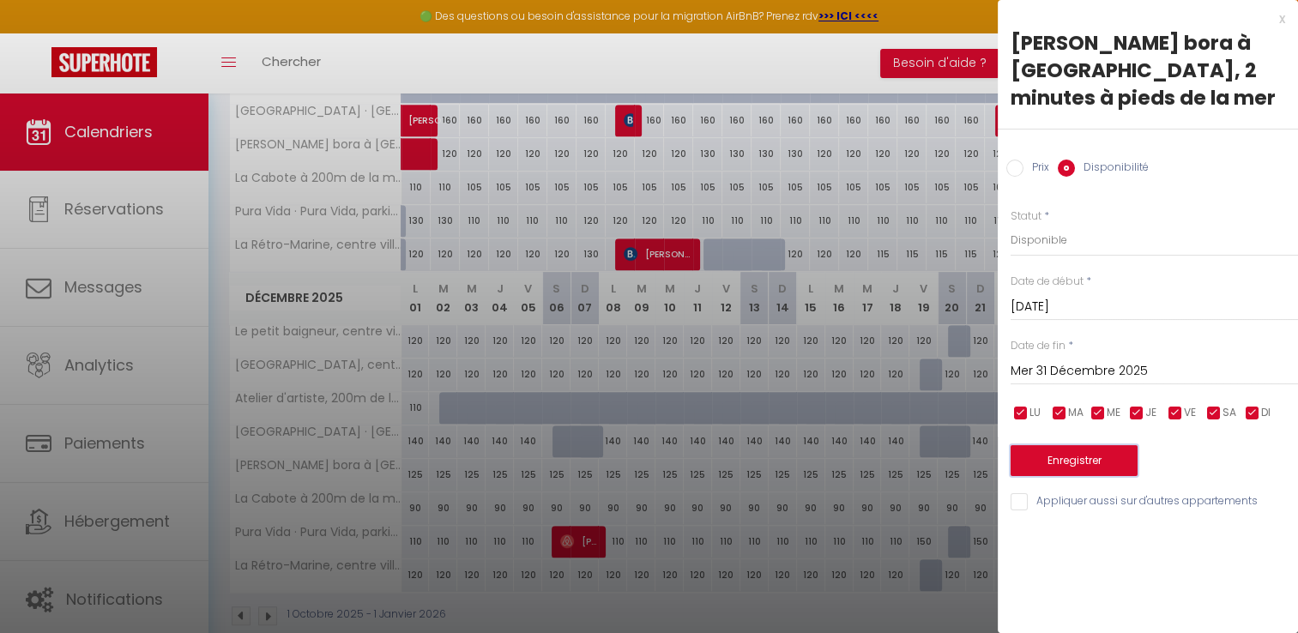
click at [1074, 451] on button "Enregistrer" at bounding box center [1073, 460] width 127 height 31
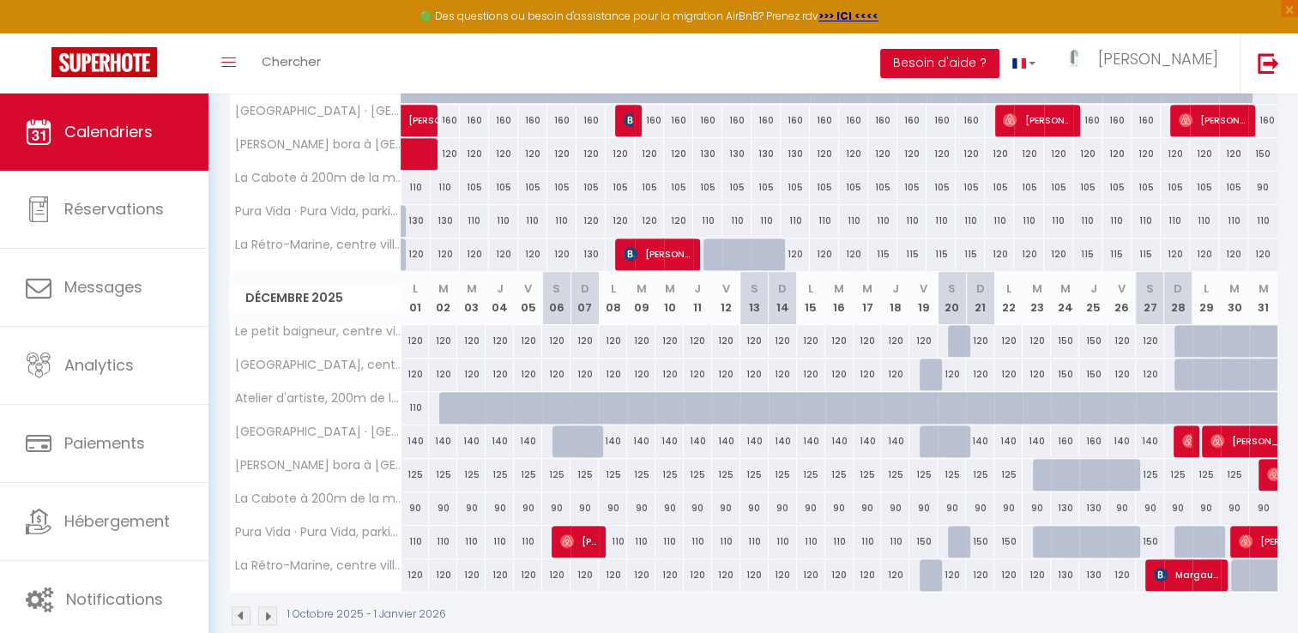
click at [1265, 506] on div "90" at bounding box center [1263, 508] width 28 height 32
select select "1"
type input "Mer 31 Décembre 2025"
type input "Jeu 01 Janvier 2026"
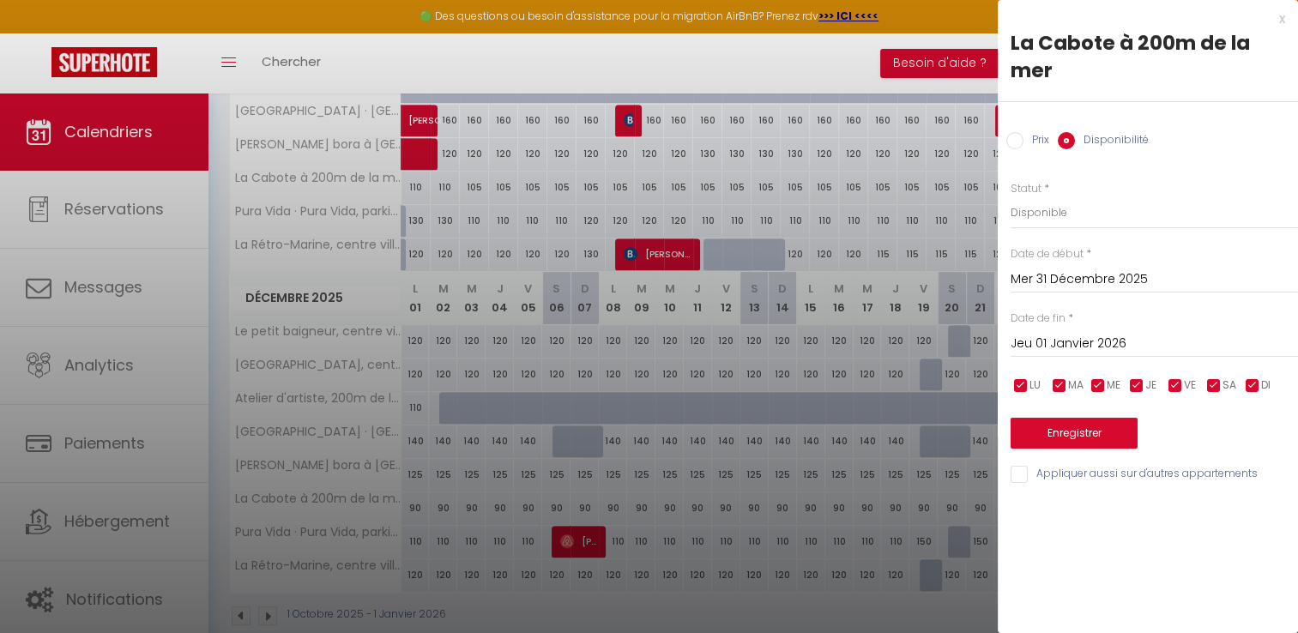
click at [1063, 337] on input "Jeu 01 Janvier 2026" at bounding box center [1153, 344] width 287 height 22
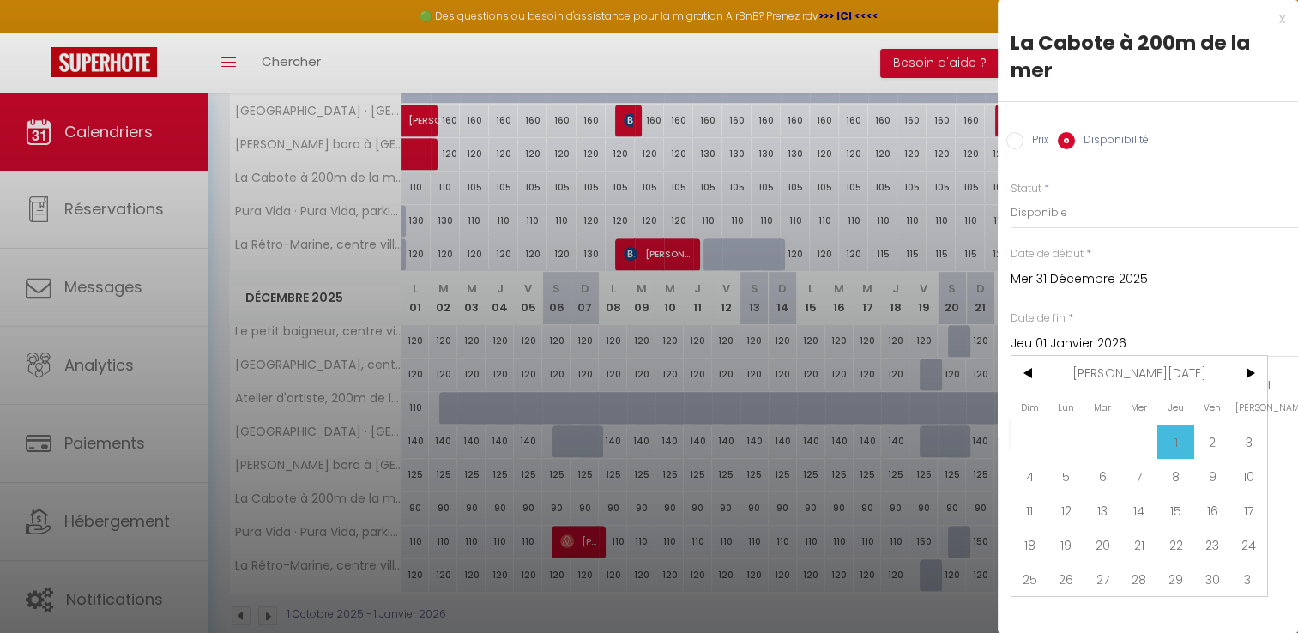
click at [1179, 440] on span "1" at bounding box center [1175, 442] width 37 height 34
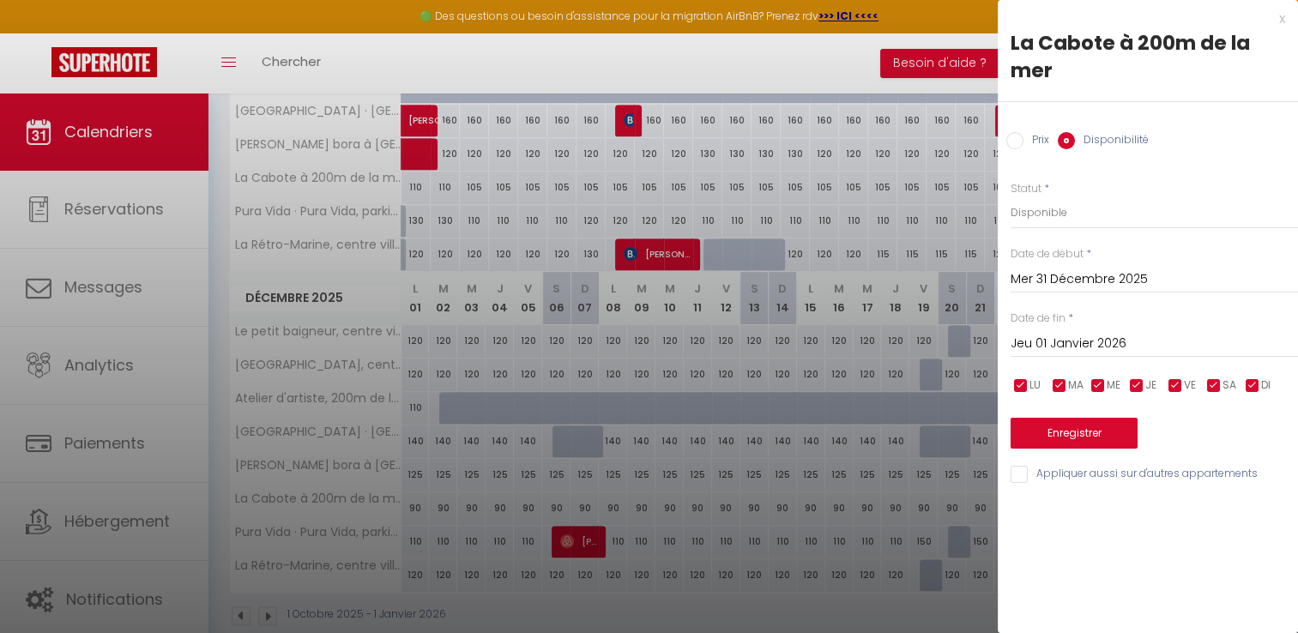
click at [1019, 139] on input "Prix" at bounding box center [1014, 140] width 17 height 17
radio input "true"
radio input "false"
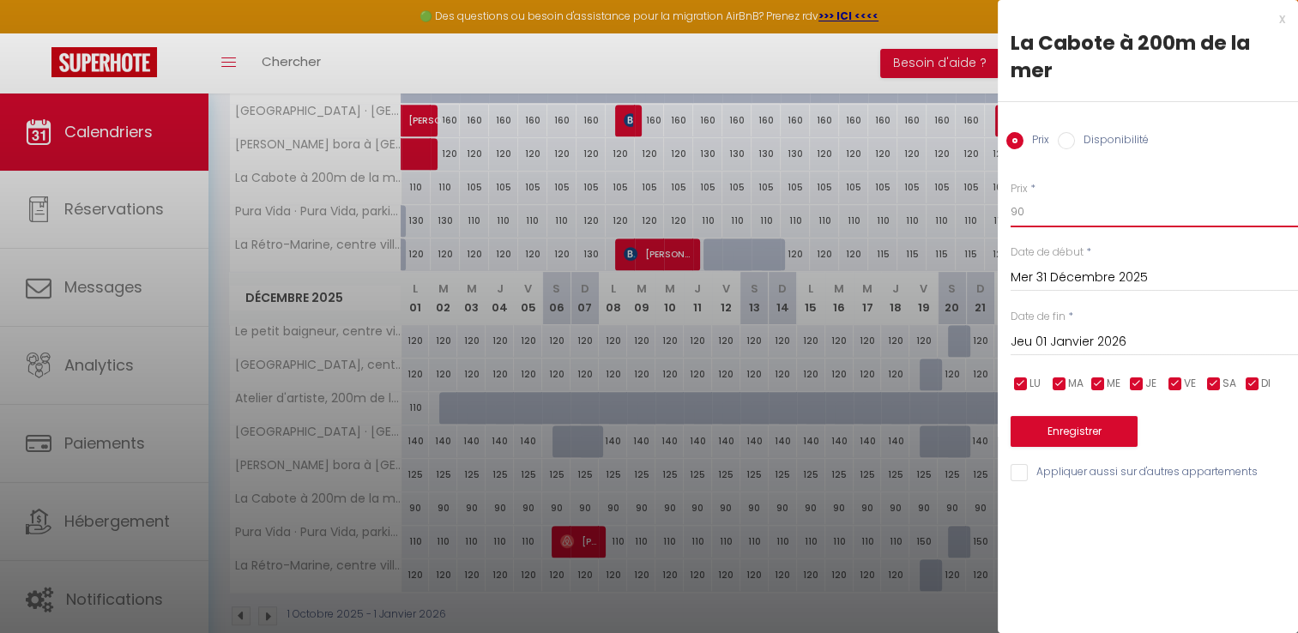
click at [1029, 208] on input "90" at bounding box center [1153, 211] width 287 height 31
type input "9"
type input "120"
click at [1072, 431] on button "Enregistrer" at bounding box center [1073, 431] width 127 height 31
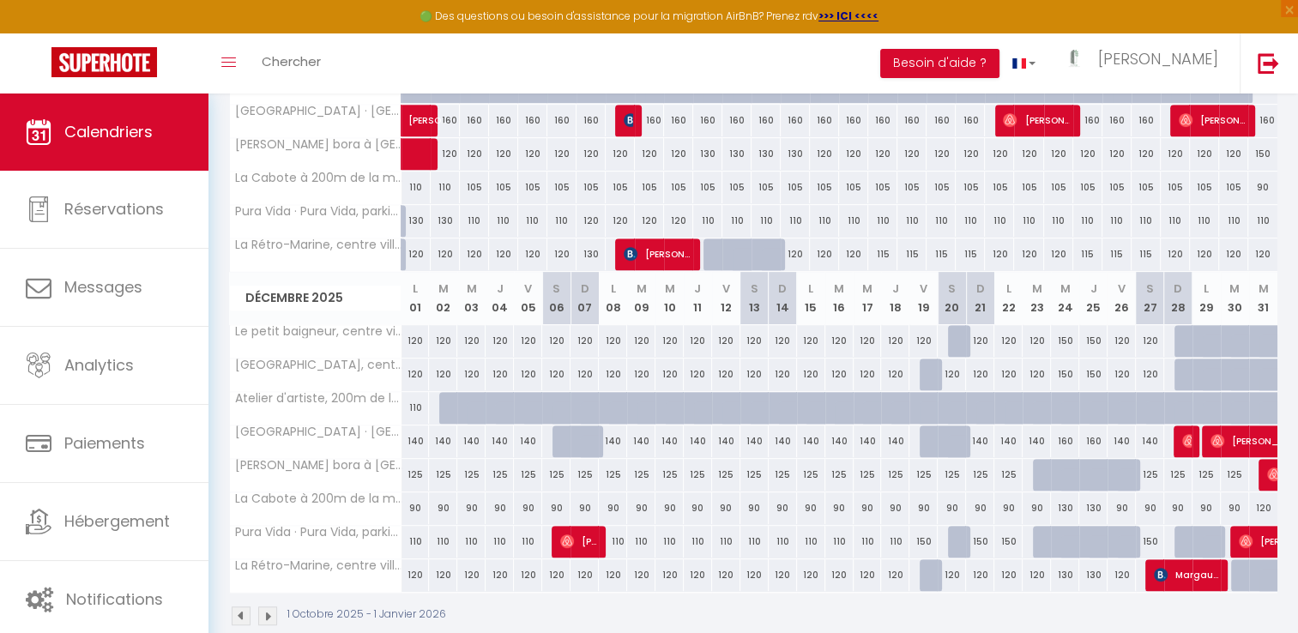
click at [925, 568] on div at bounding box center [933, 575] width 28 height 33
type input "120"
select select "1"
type input "Ven 19 Décembre 2025"
type input "Sam 20 Décembre 2025"
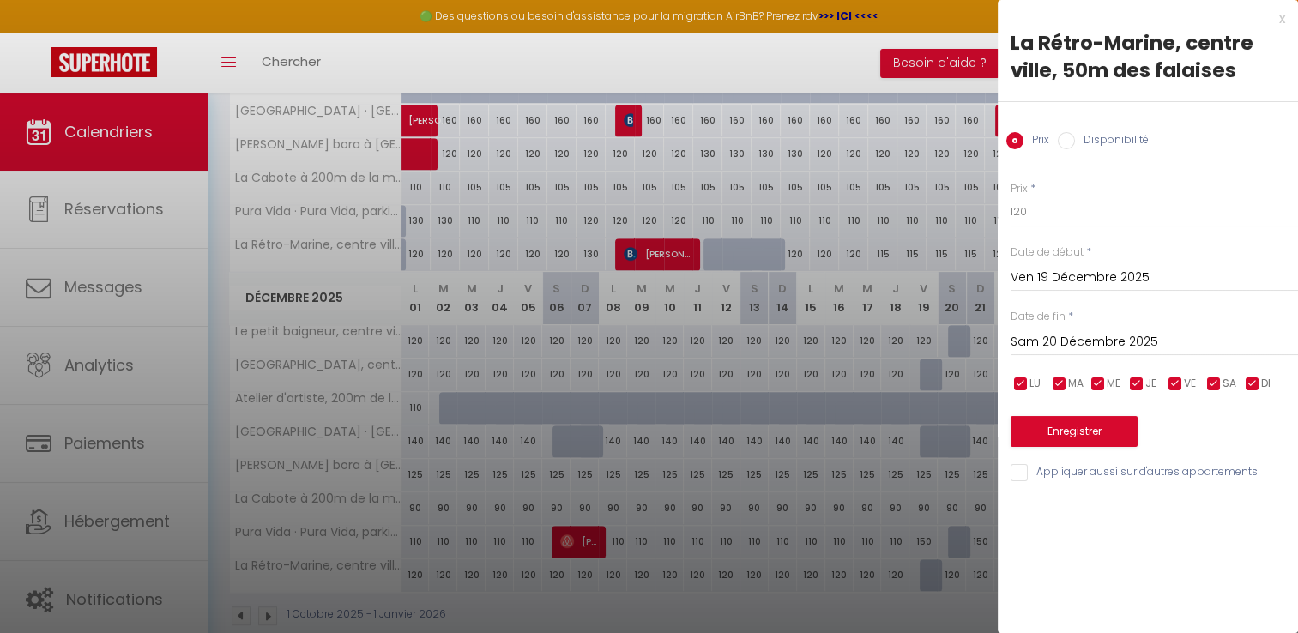
click at [1057, 137] on input "Disponibilité" at bounding box center [1065, 140] width 17 height 17
radio input "true"
radio input "false"
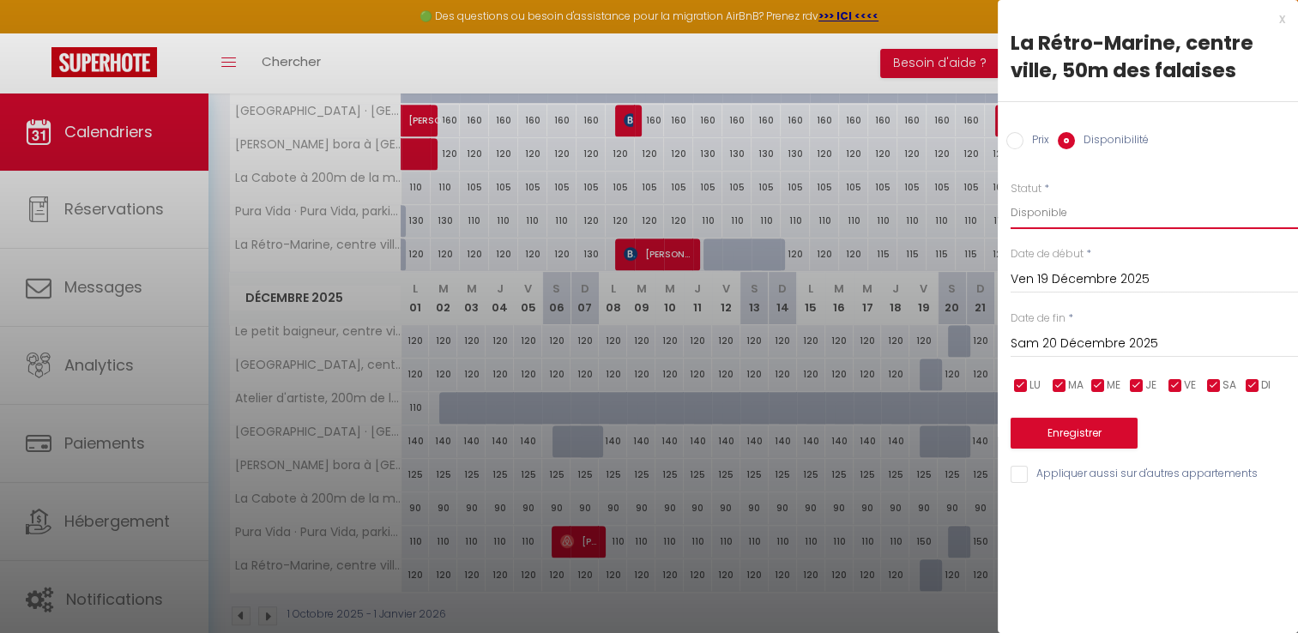
click at [1060, 202] on select "Disponible Indisponible" at bounding box center [1153, 212] width 287 height 33
click at [1010, 196] on select "Disponible Indisponible" at bounding box center [1153, 212] width 287 height 33
click at [1058, 227] on select "Disponible Indisponible" at bounding box center [1153, 212] width 287 height 33
select select "1"
click at [1010, 196] on select "Disponible Indisponible" at bounding box center [1153, 212] width 287 height 33
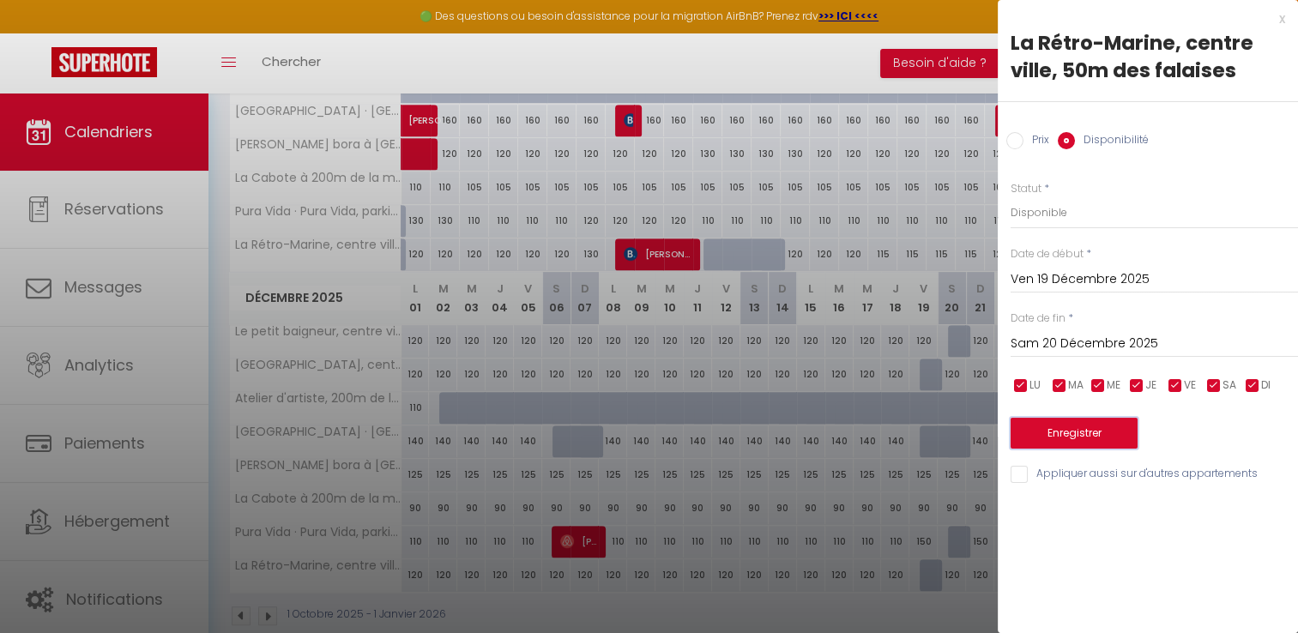
click at [1062, 435] on button "Enregistrer" at bounding box center [1073, 433] width 127 height 31
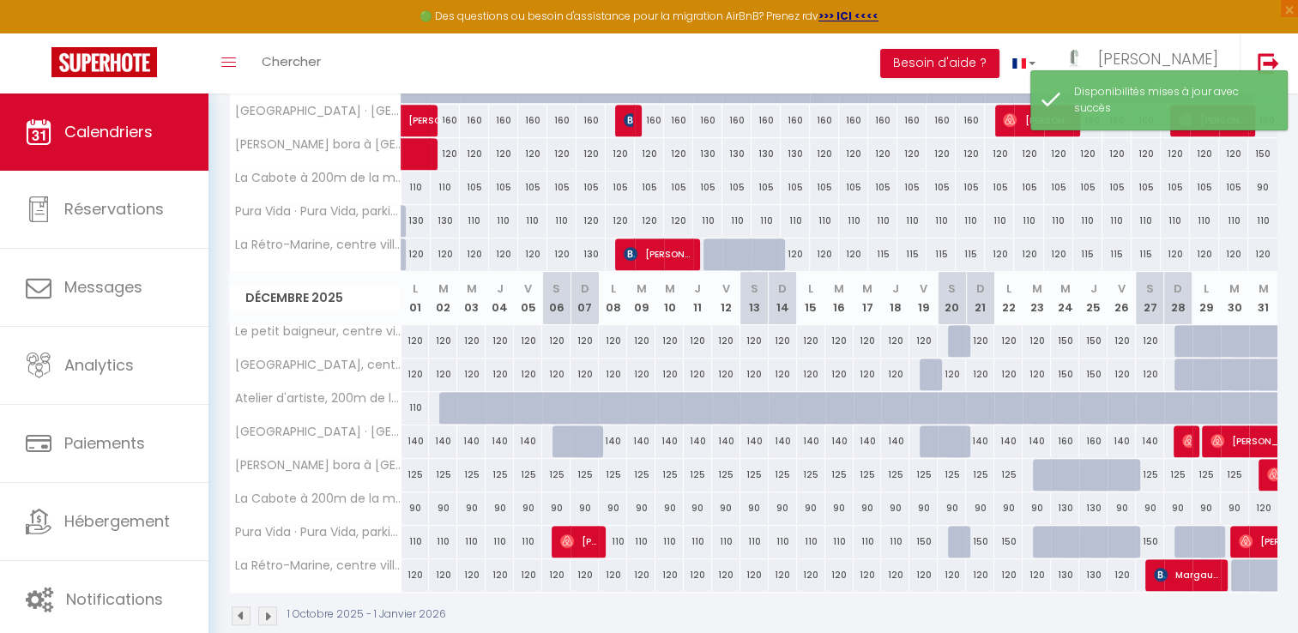
click at [953, 539] on div at bounding box center [962, 542] width 28 height 33
select select "1"
type input "Sam 20 Décembre 2025"
type input "Dim 21 Décembre 2025"
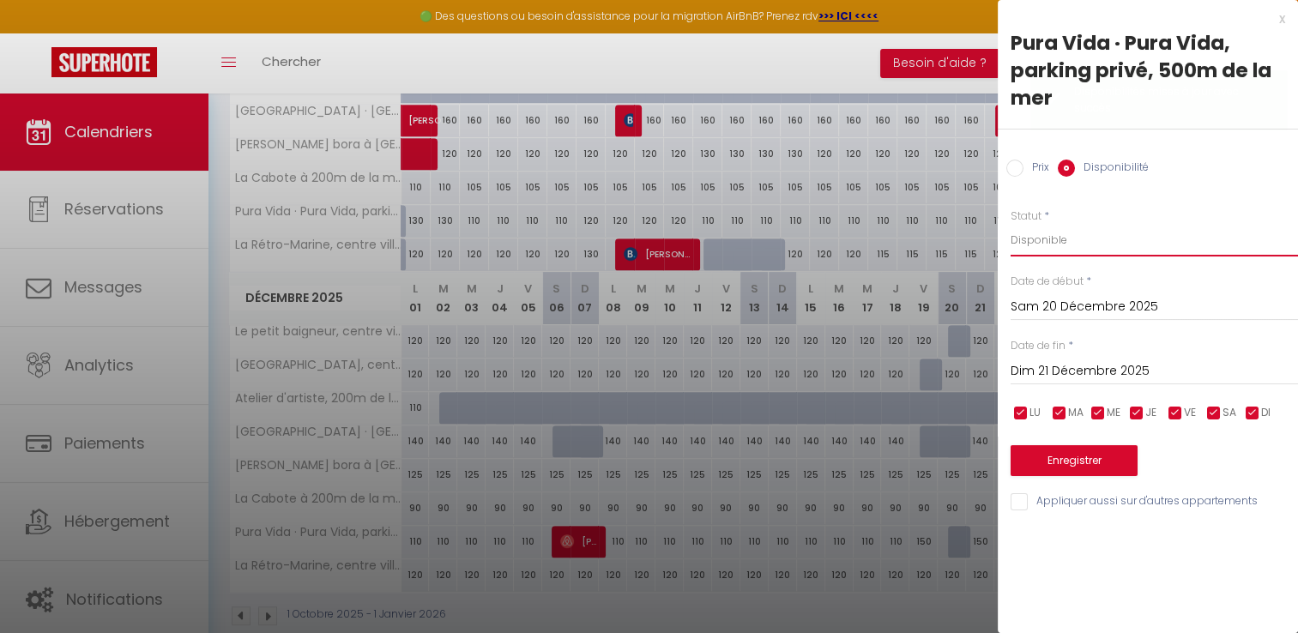
click at [1040, 238] on select "Disponible Indisponible" at bounding box center [1153, 240] width 287 height 33
click at [1010, 224] on select "Disponible Indisponible" at bounding box center [1153, 240] width 287 height 33
click at [1059, 244] on select "Disponible Indisponible" at bounding box center [1153, 240] width 287 height 33
select select "1"
click at [1010, 224] on select "Disponible Indisponible" at bounding box center [1153, 240] width 287 height 33
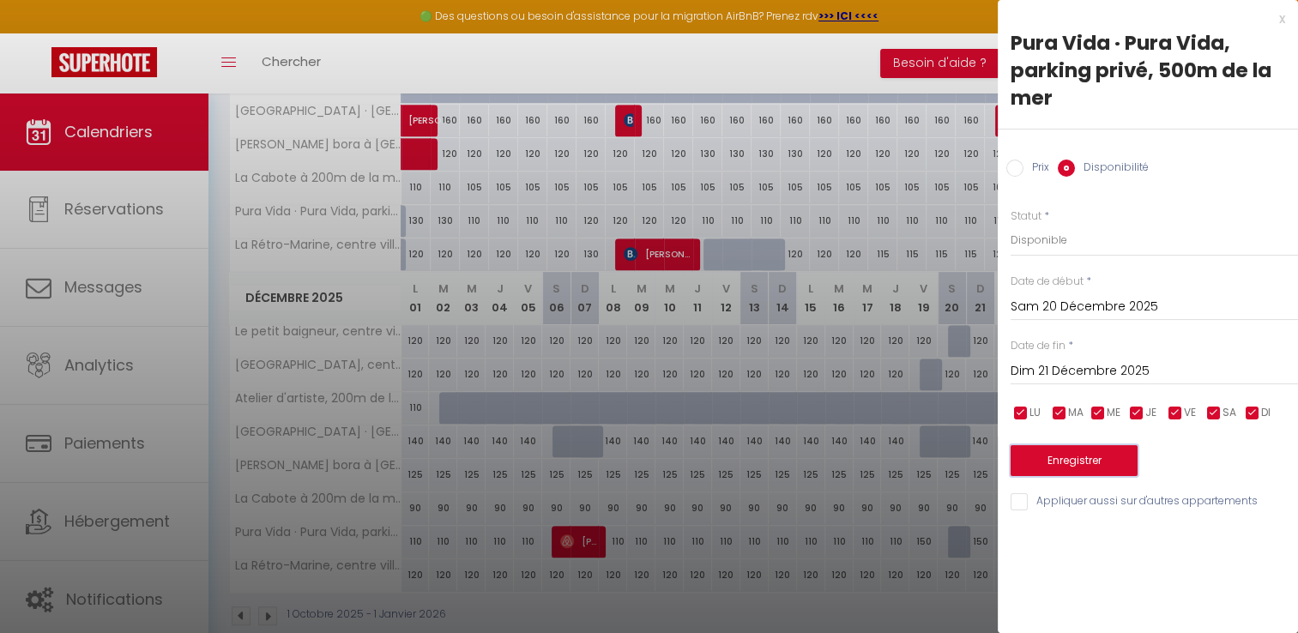
click at [1105, 466] on button "Enregistrer" at bounding box center [1073, 460] width 127 height 31
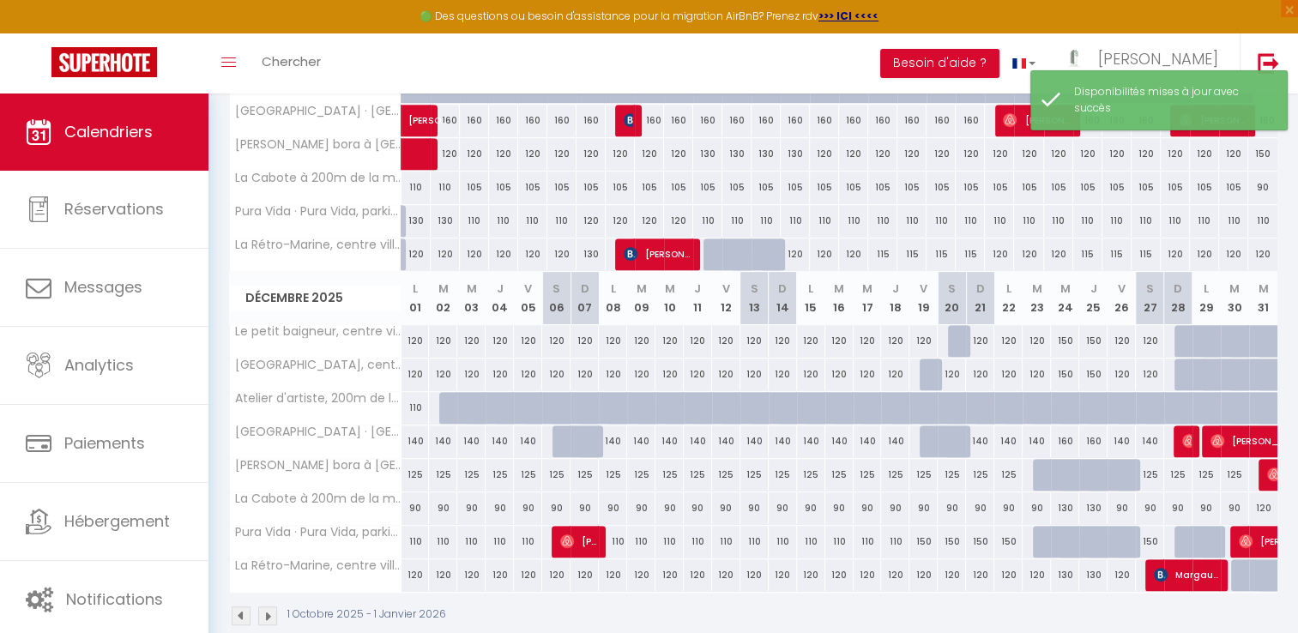
click at [943, 444] on div at bounding box center [951, 441] width 28 height 33
select select "1"
type input "Sam 20 Décembre 2025"
type input "Dim 21 Décembre 2025"
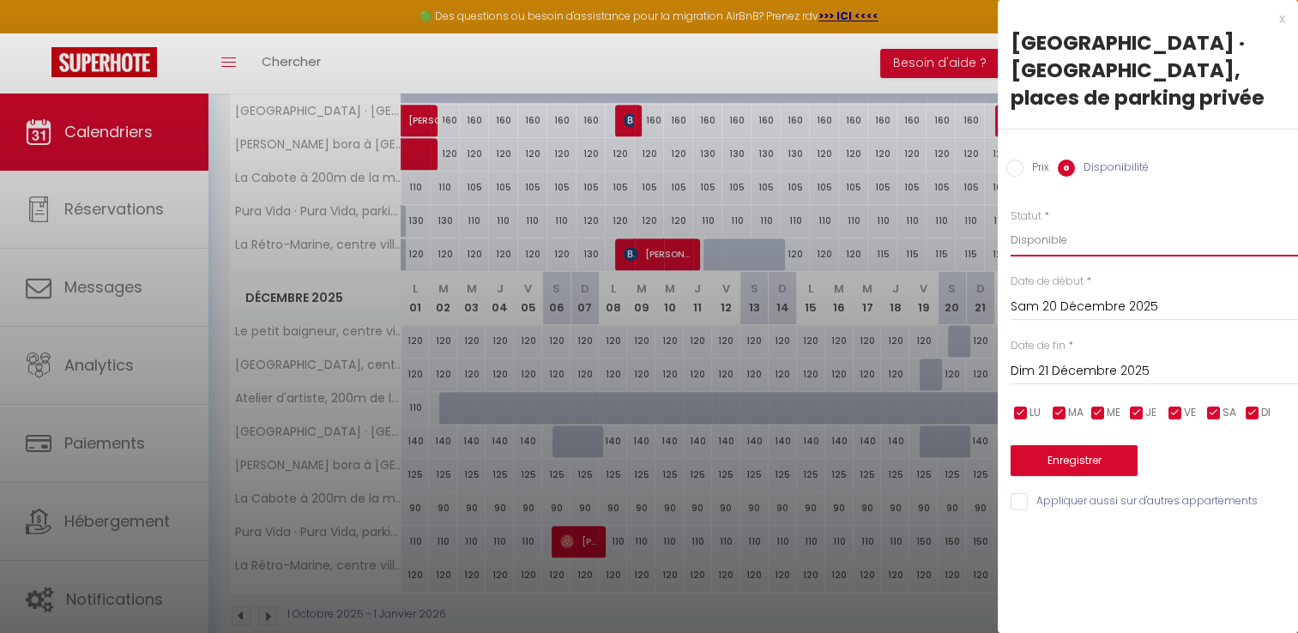
click at [1056, 238] on select "Disponible Indisponible" at bounding box center [1153, 240] width 287 height 33
click at [1010, 224] on select "Disponible Indisponible" at bounding box center [1153, 240] width 287 height 33
click at [1057, 246] on select "Disponible Indisponible" at bounding box center [1153, 240] width 287 height 33
select select "1"
click at [1010, 224] on select "Disponible Indisponible" at bounding box center [1153, 240] width 287 height 33
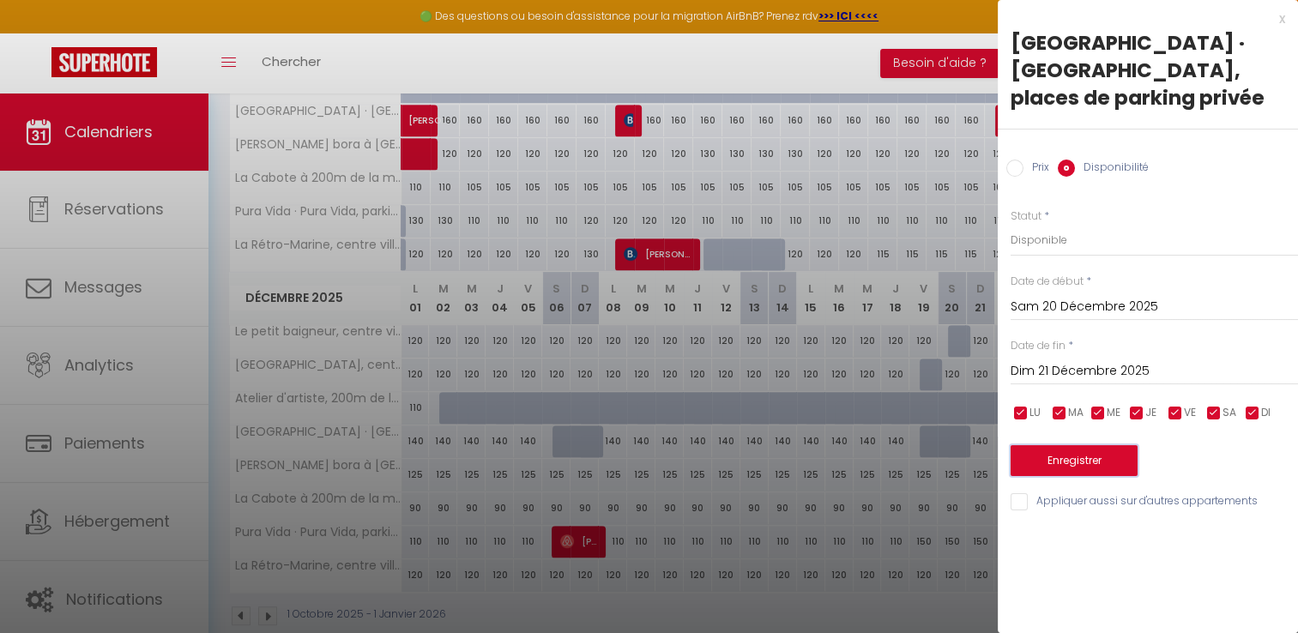
click at [1081, 465] on button "Enregistrer" at bounding box center [1073, 460] width 127 height 31
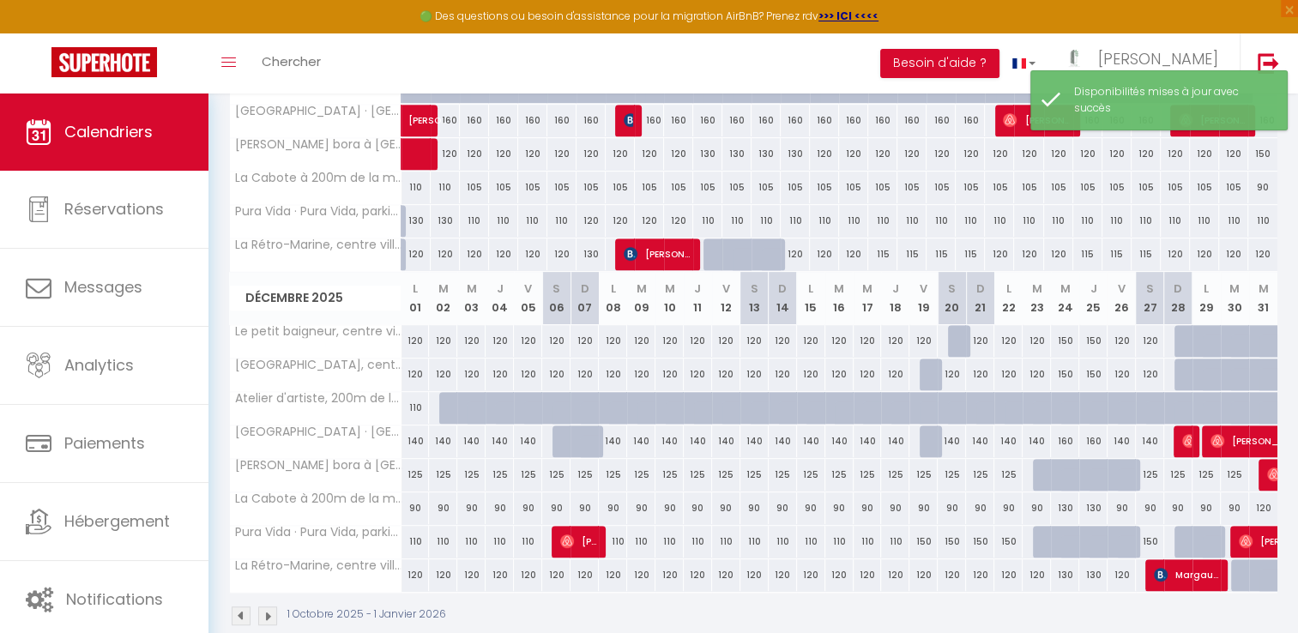
click at [578, 441] on div at bounding box center [584, 441] width 28 height 33
select select "1"
type input "Dim 07 Décembre 2025"
type input "Lun 08 Décembre 2025"
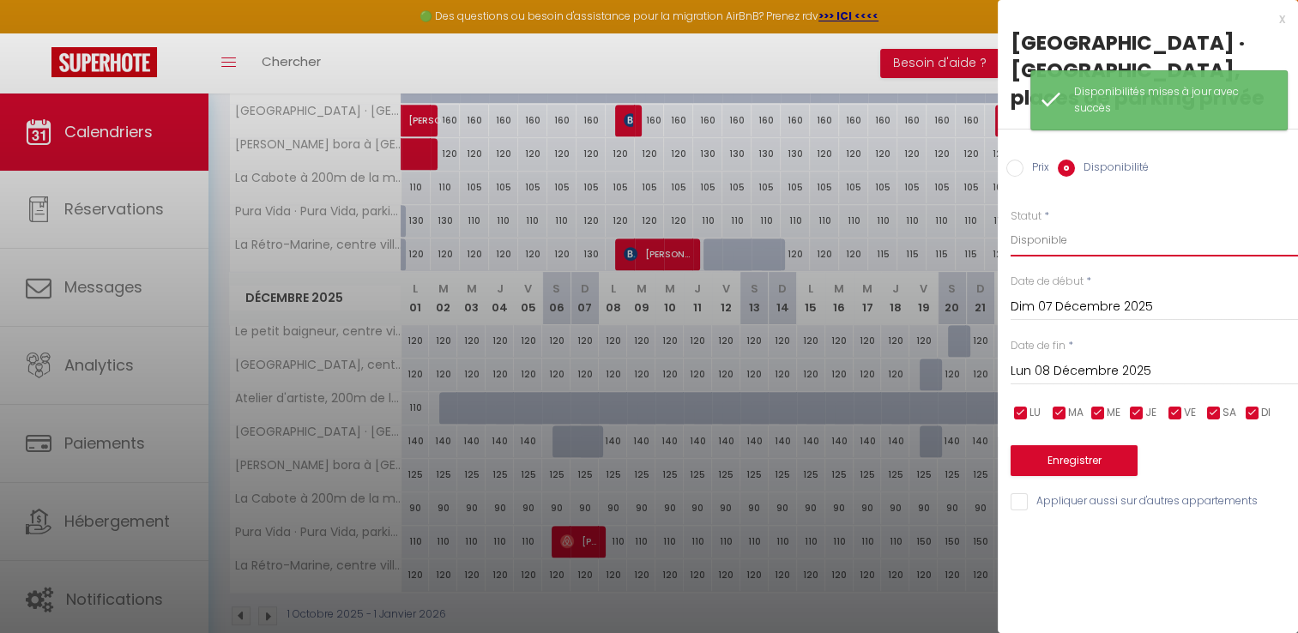
click at [1039, 232] on select "Disponible Indisponible" at bounding box center [1153, 240] width 287 height 33
click at [1010, 224] on select "Disponible Indisponible" at bounding box center [1153, 240] width 287 height 33
click at [1060, 244] on select "Disponible Indisponible" at bounding box center [1153, 240] width 287 height 33
select select "1"
click at [1010, 224] on select "Disponible Indisponible" at bounding box center [1153, 240] width 287 height 33
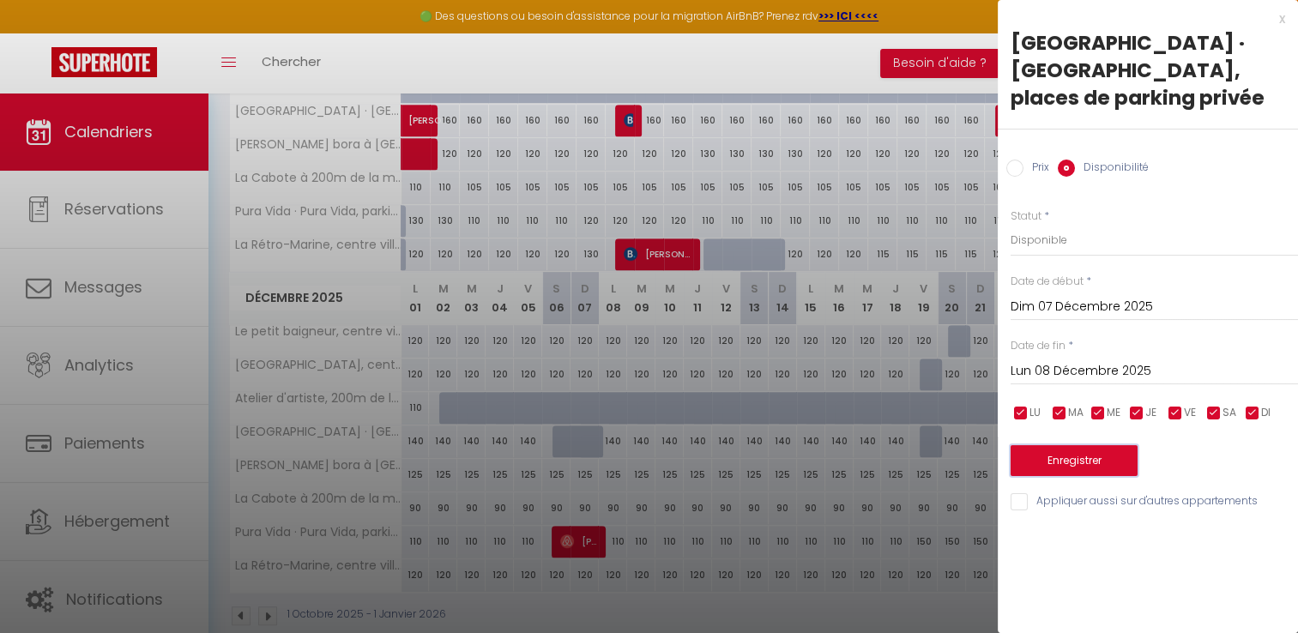
click at [1084, 467] on button "Enregistrer" at bounding box center [1073, 460] width 127 height 31
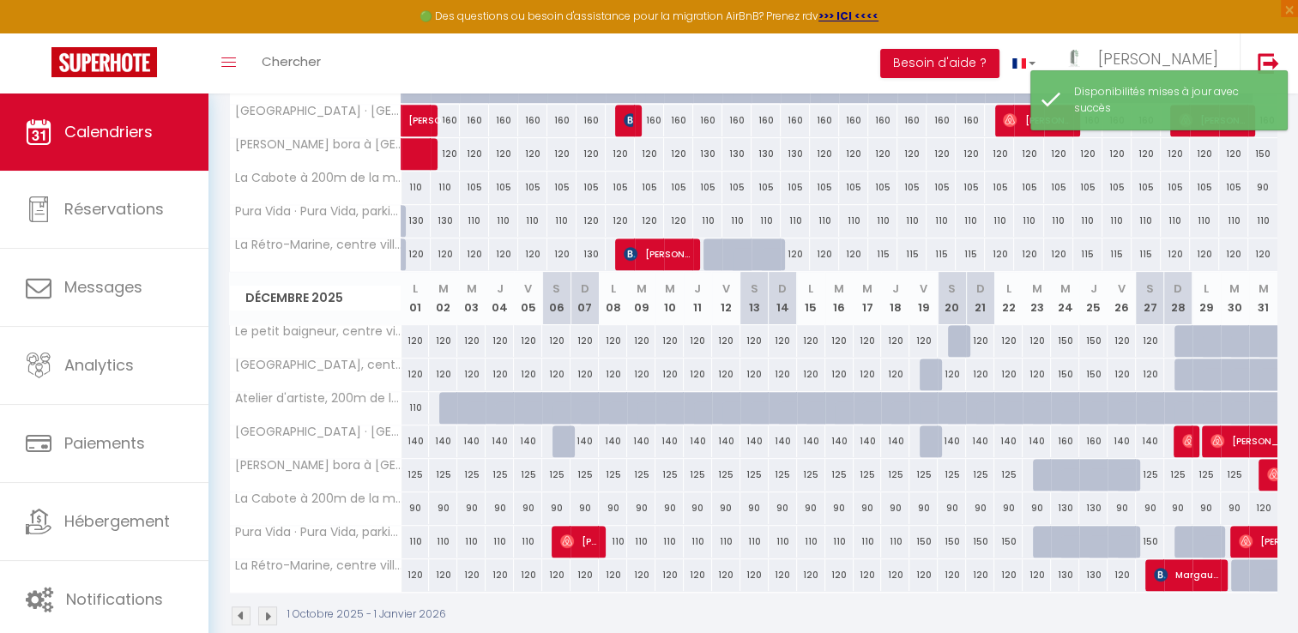
click at [578, 433] on div "140" at bounding box center [584, 441] width 28 height 32
select select "1"
type input "Dim 07 Décembre 2025"
type input "Lun 08 Décembre 2025"
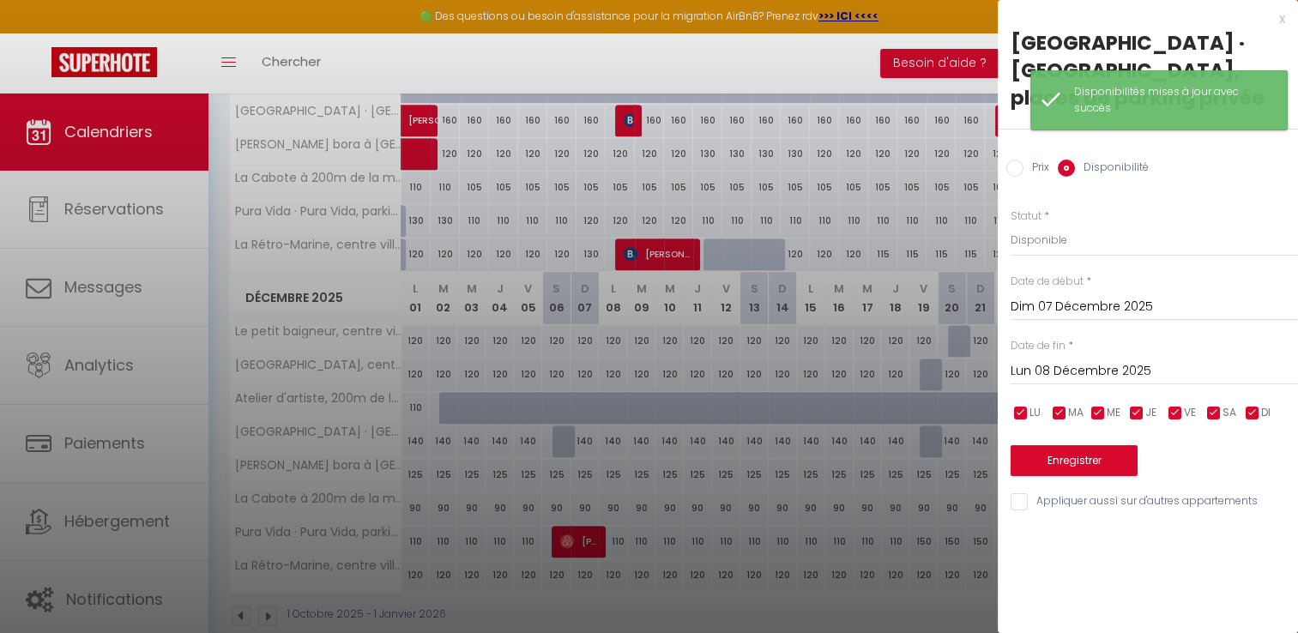
click at [562, 435] on div at bounding box center [649, 316] width 1298 height 633
select select
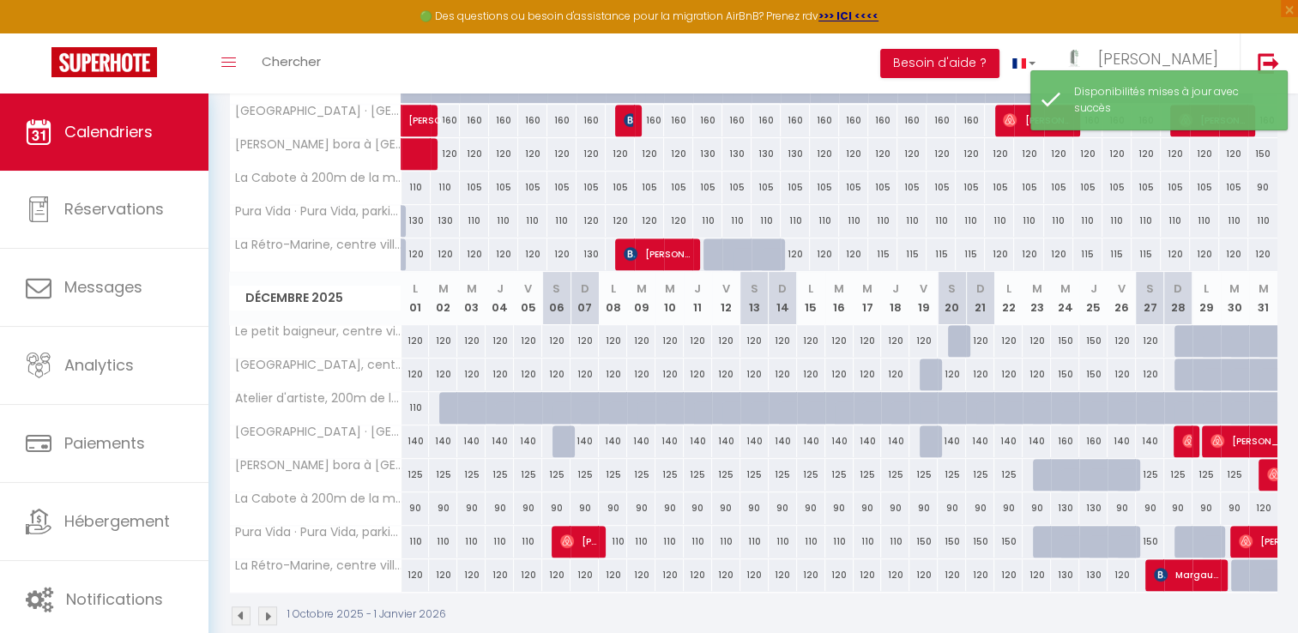
click at [562, 435] on div at bounding box center [566, 441] width 28 height 33
select select "1"
type input "Sam 06 Décembre 2025"
type input "Dim 07 Décembre 2025"
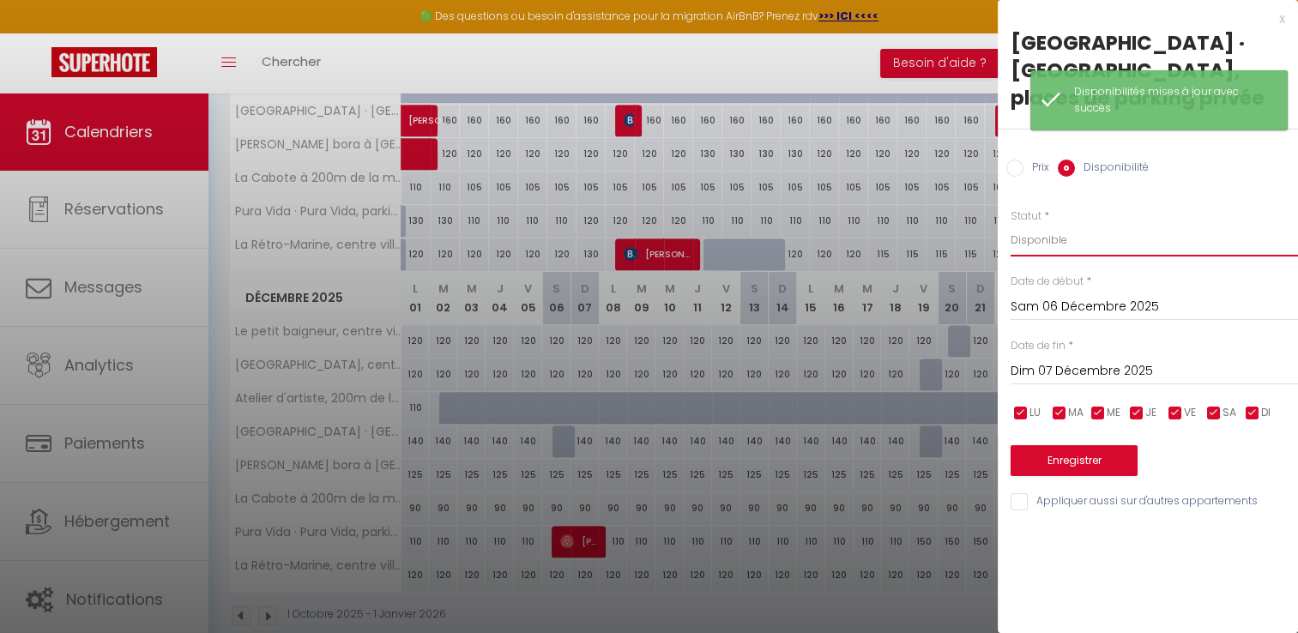
click at [1029, 232] on select "Disponible Indisponible" at bounding box center [1153, 240] width 287 height 33
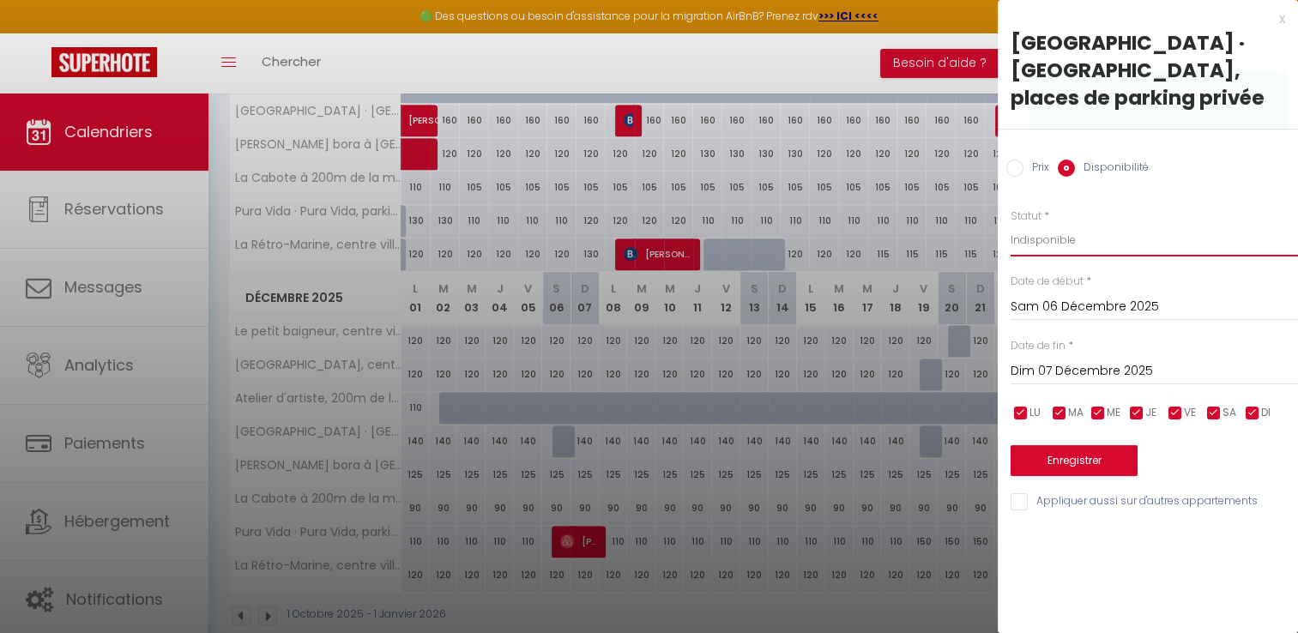
click at [1010, 224] on select "Disponible Indisponible" at bounding box center [1153, 240] width 287 height 33
click at [1056, 244] on select "Disponible Indisponible" at bounding box center [1153, 240] width 287 height 33
select select "1"
click at [1010, 224] on select "Disponible Indisponible" at bounding box center [1153, 240] width 287 height 33
click at [1064, 459] on button "Enregistrer" at bounding box center [1073, 460] width 127 height 31
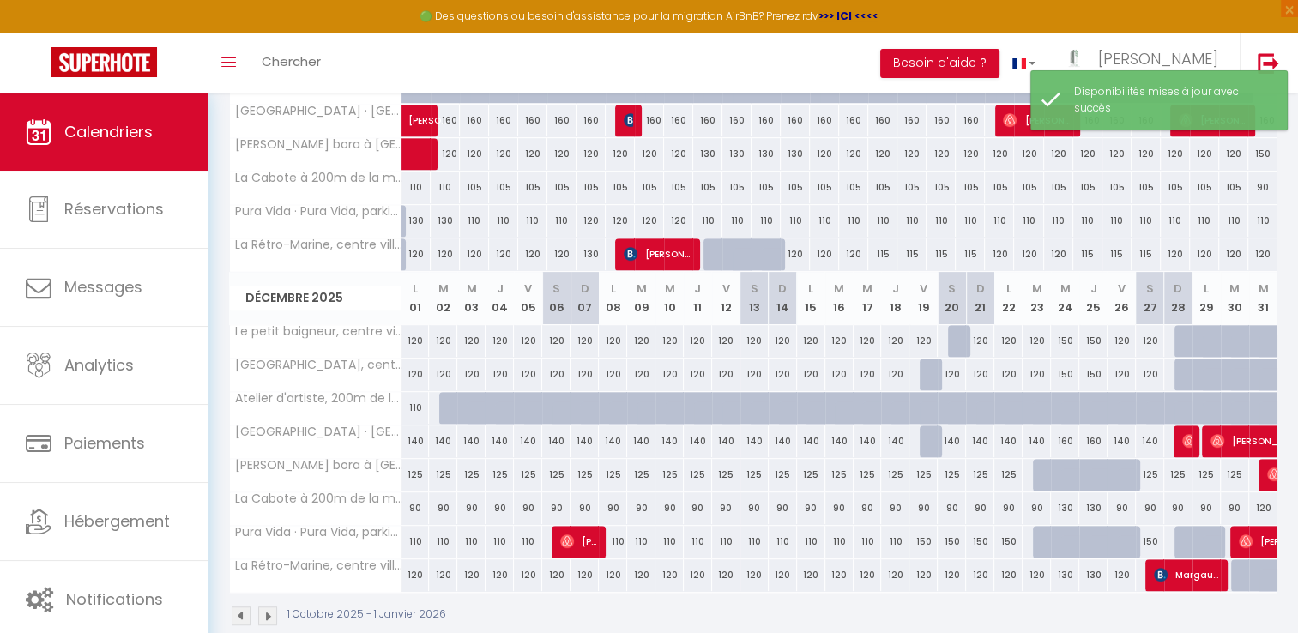
click at [936, 370] on div at bounding box center [933, 374] width 28 height 33
select select "1"
type input "Ven 19 Décembre 2025"
type input "Sam 20 Décembre 2025"
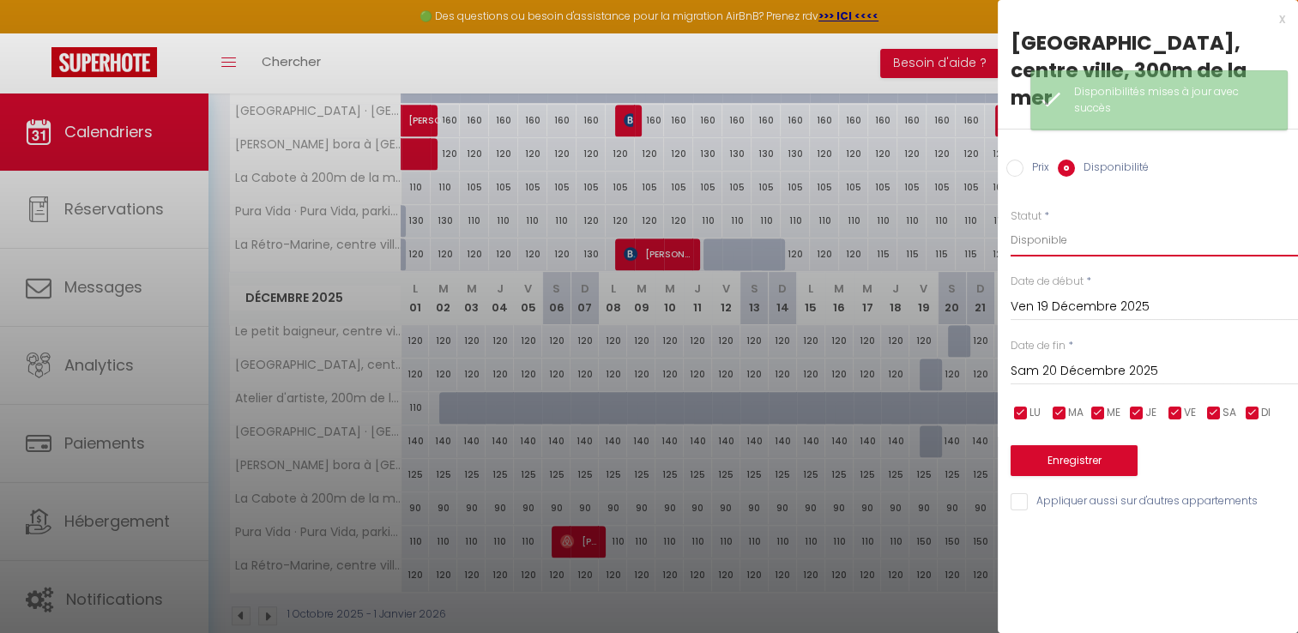
click at [1044, 224] on select "Disponible Indisponible" at bounding box center [1153, 240] width 287 height 33
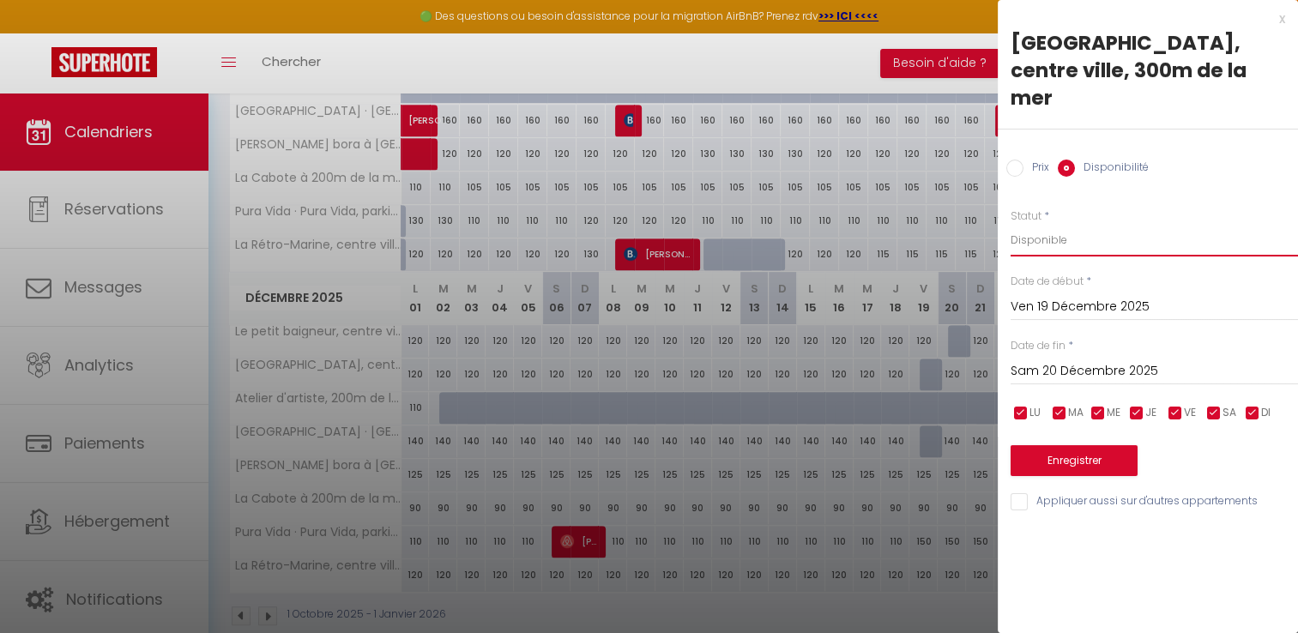
click at [1010, 224] on select "Disponible Indisponible" at bounding box center [1153, 240] width 287 height 33
click at [1050, 225] on select "Disponible Indisponible" at bounding box center [1153, 240] width 287 height 33
select select "1"
click at [1010, 224] on select "Disponible Indisponible" at bounding box center [1153, 240] width 287 height 33
click at [1049, 445] on button "Enregistrer" at bounding box center [1073, 460] width 127 height 31
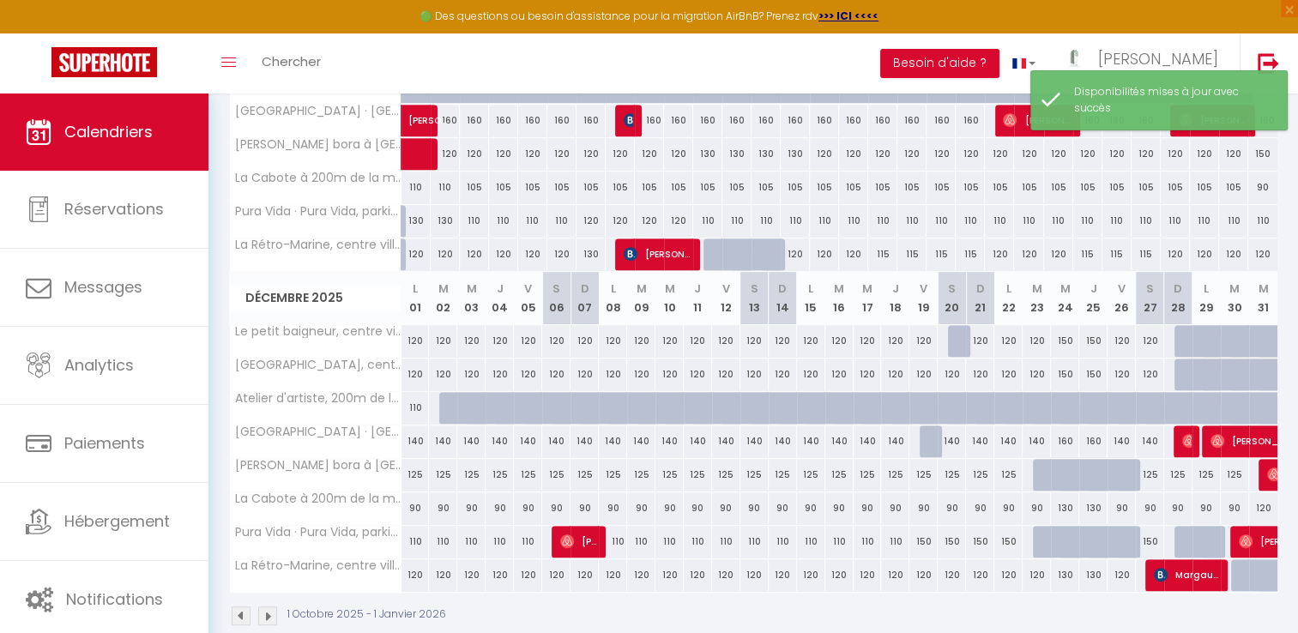
click at [963, 334] on div at bounding box center [962, 341] width 28 height 33
select select "1"
type input "Sam 20 Décembre 2025"
type input "Dim 21 Décembre 2025"
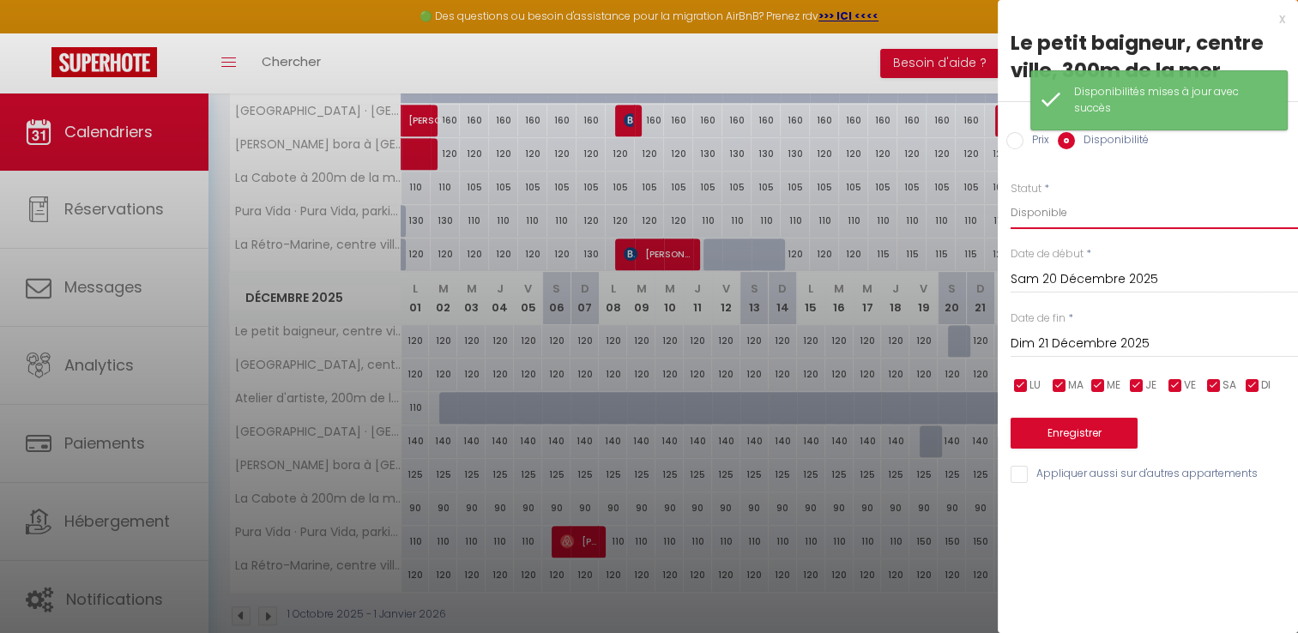
click at [1049, 201] on select "Disponible Indisponible" at bounding box center [1153, 212] width 287 height 33
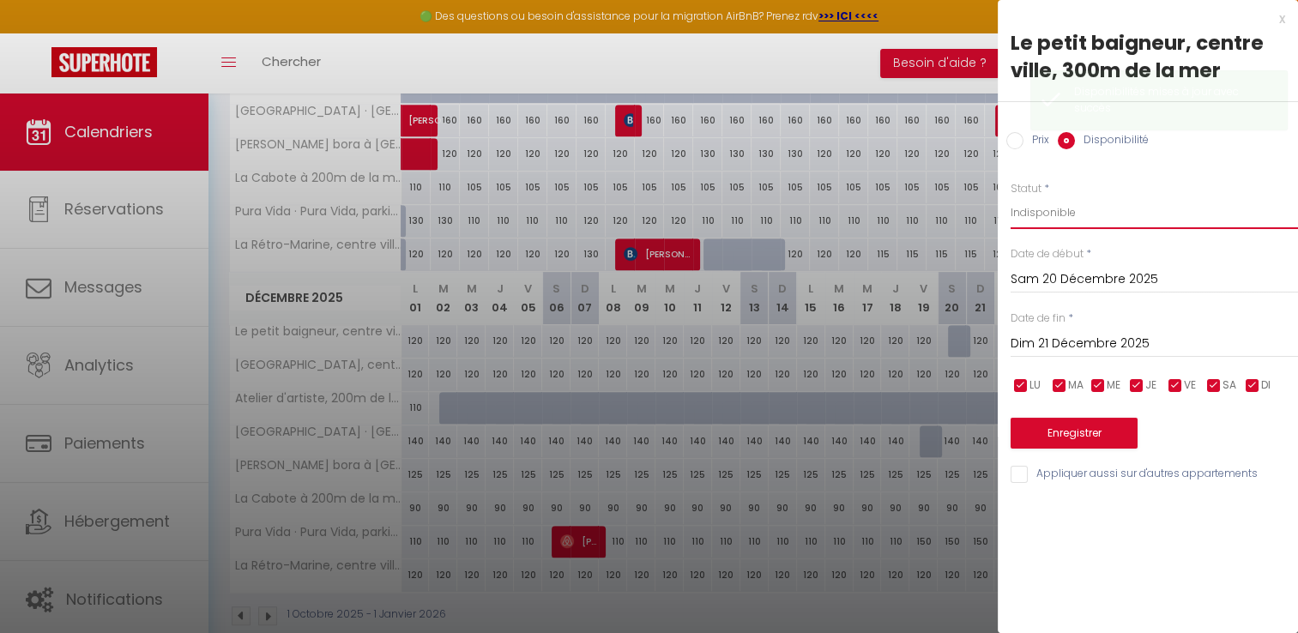
click at [1010, 196] on select "Disponible Indisponible" at bounding box center [1153, 212] width 287 height 33
click at [1059, 223] on select "Disponible Indisponible" at bounding box center [1153, 212] width 287 height 33
select select "1"
click at [1010, 196] on select "Disponible Indisponible" at bounding box center [1153, 212] width 287 height 33
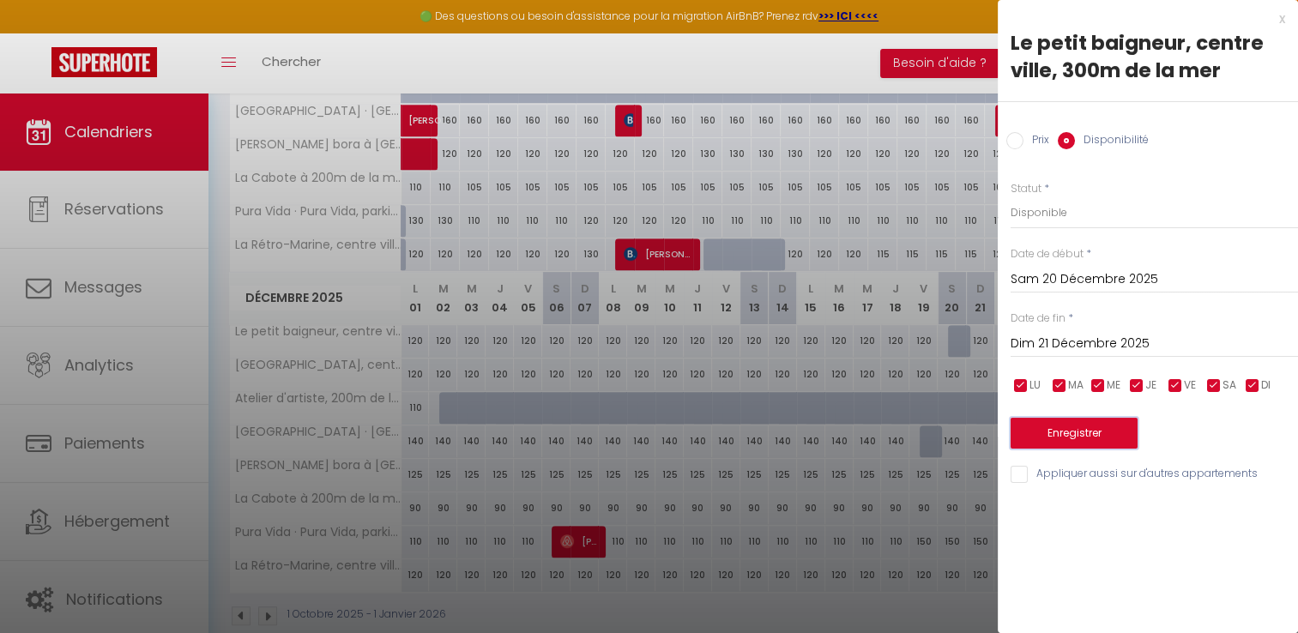
click at [1059, 435] on button "Enregistrer" at bounding box center [1073, 433] width 127 height 31
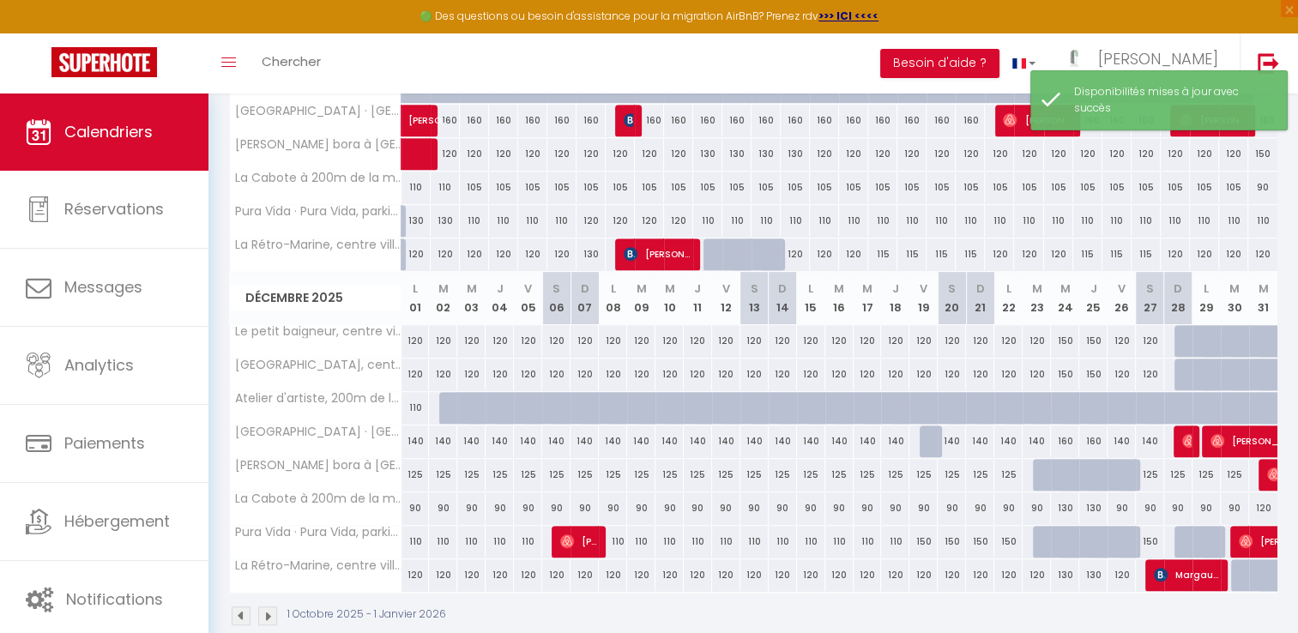
click at [940, 440] on div "140" at bounding box center [951, 441] width 28 height 32
select select "1"
type input "Sam 20 Décembre 2025"
type input "Dim 21 Décembre 2025"
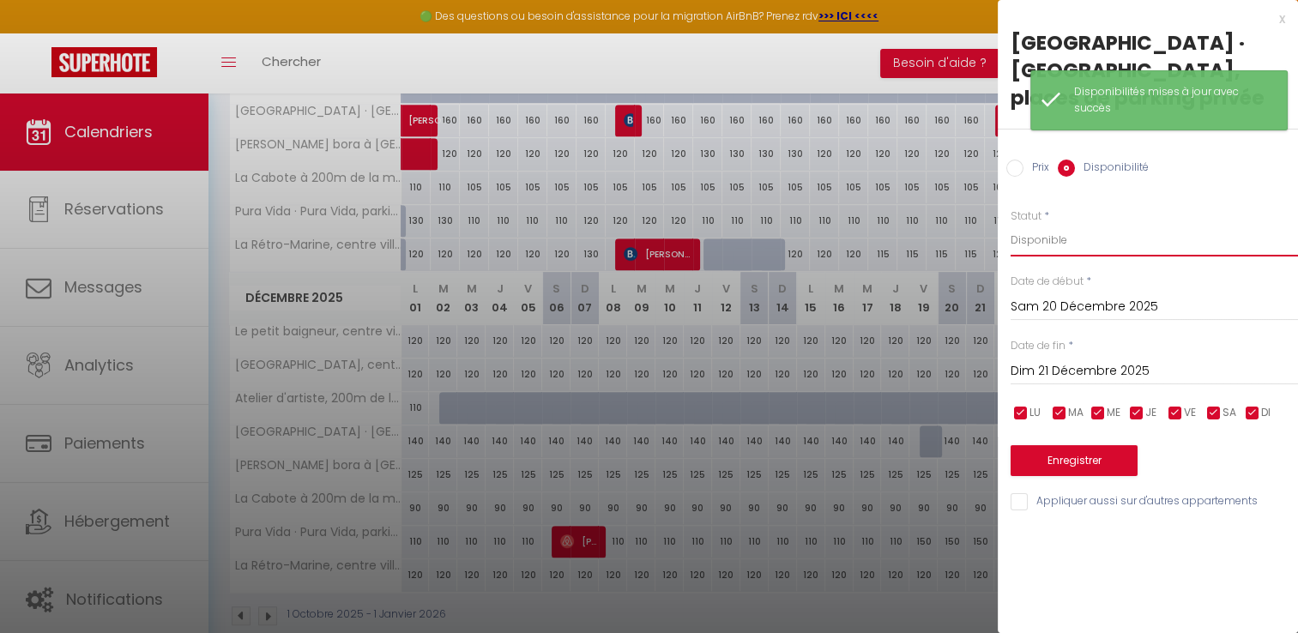
click at [1055, 246] on select "Disponible Indisponible" at bounding box center [1153, 240] width 287 height 33
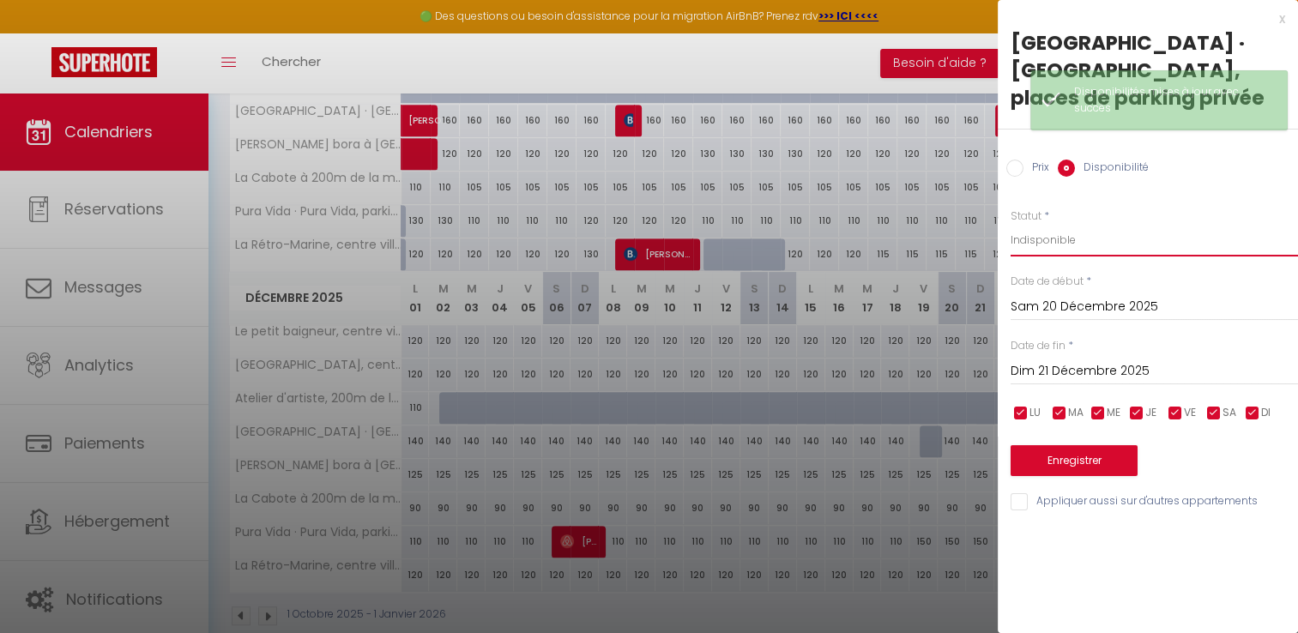
click at [1010, 224] on select "Disponible Indisponible" at bounding box center [1153, 240] width 287 height 33
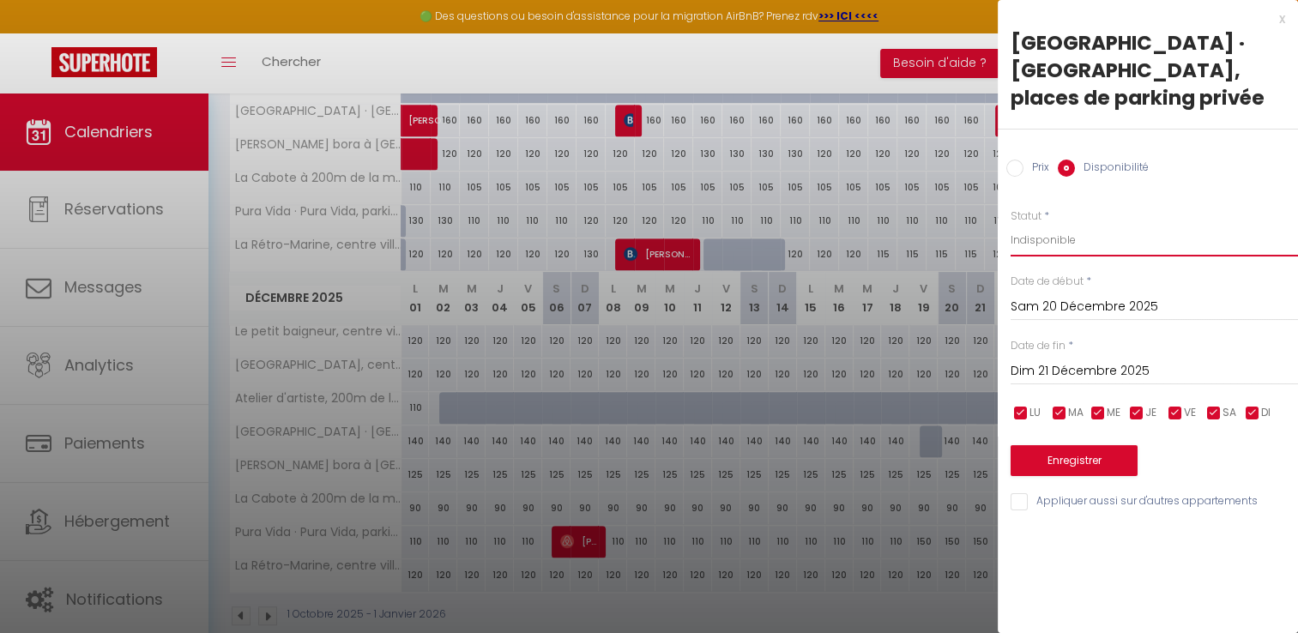
click at [1049, 245] on select "Disponible Indisponible" at bounding box center [1153, 240] width 287 height 33
select select "1"
click at [1010, 224] on select "Disponible Indisponible" at bounding box center [1153, 240] width 287 height 33
click at [1092, 461] on button "Enregistrer" at bounding box center [1073, 460] width 127 height 31
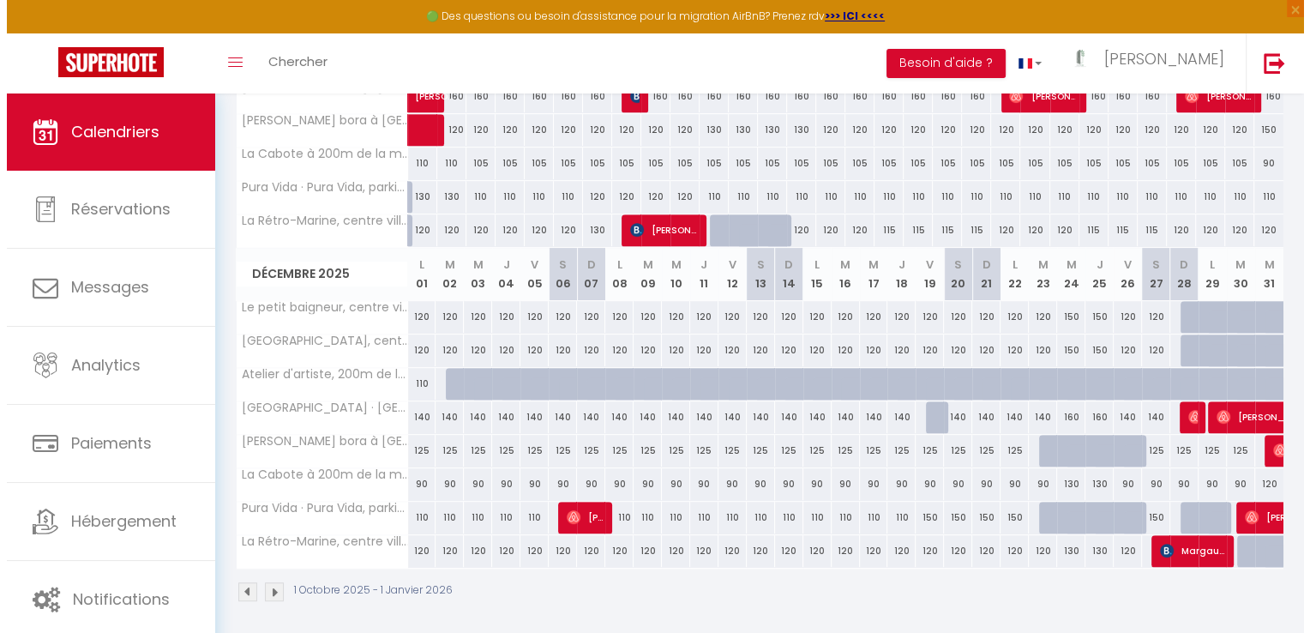
scroll to position [702, 0]
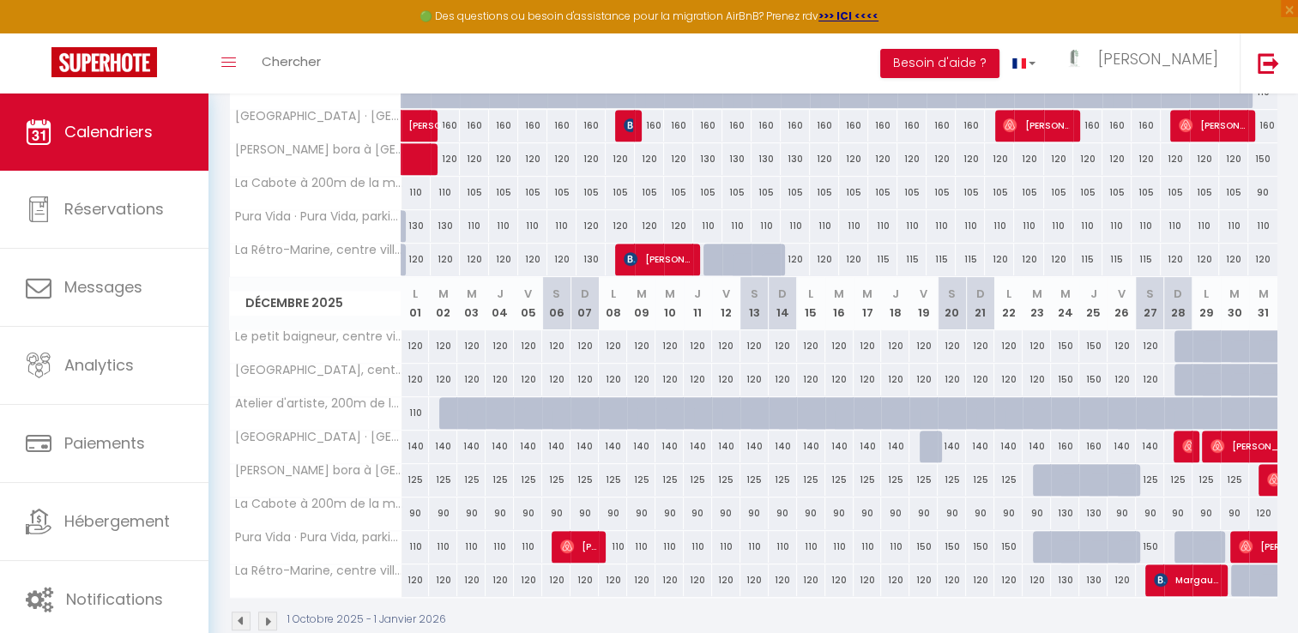
click at [1157, 341] on div "120" at bounding box center [1149, 346] width 28 height 32
select select "1"
type input "[DATE]"
type input "Dim 28 Décembre 2025"
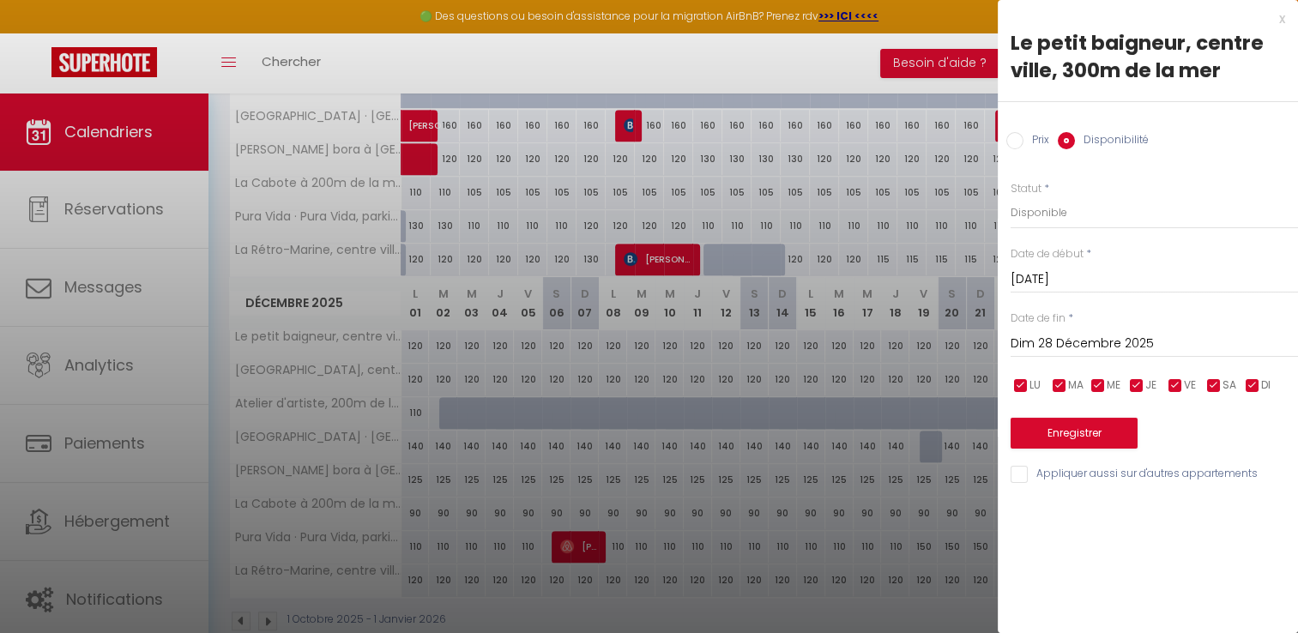
click at [1016, 478] on input "Appliquer aussi sur d'autres appartements" at bounding box center [1153, 474] width 287 height 17
checkbox input "true"
click at [1064, 349] on input "Dim 28 Décembre 2025" at bounding box center [1153, 344] width 287 height 22
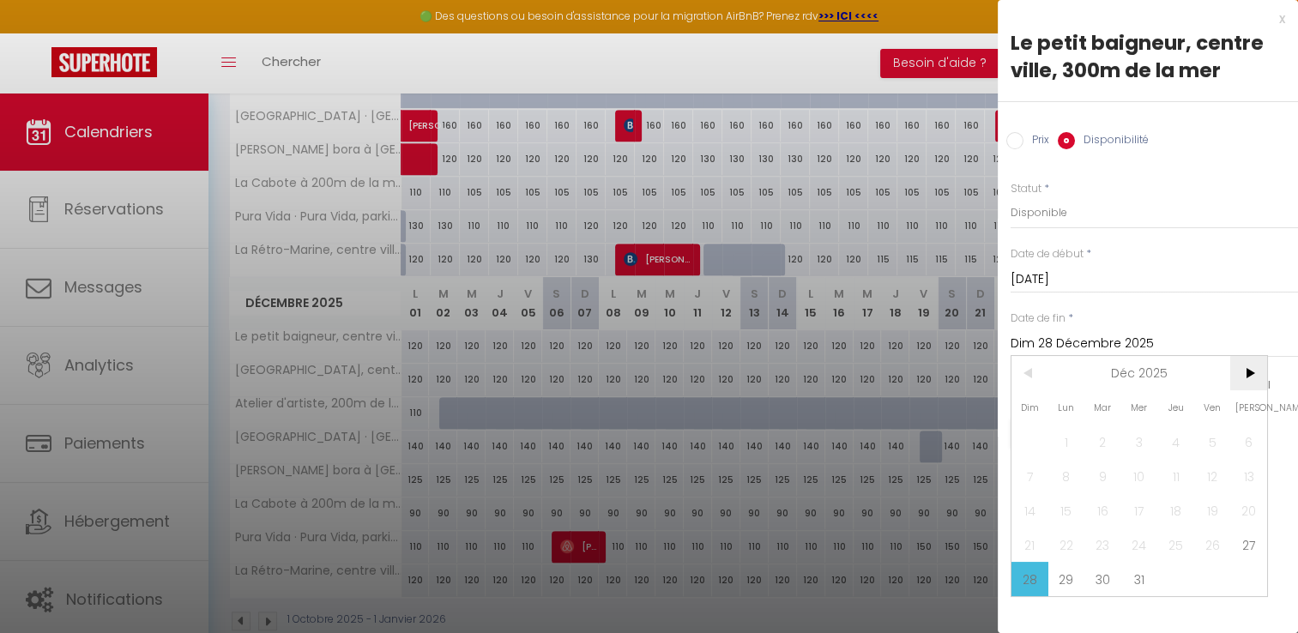
click at [1256, 359] on span ">" at bounding box center [1248, 373] width 37 height 34
click at [1247, 581] on span "31" at bounding box center [1248, 579] width 37 height 34
type input "[DATE]"
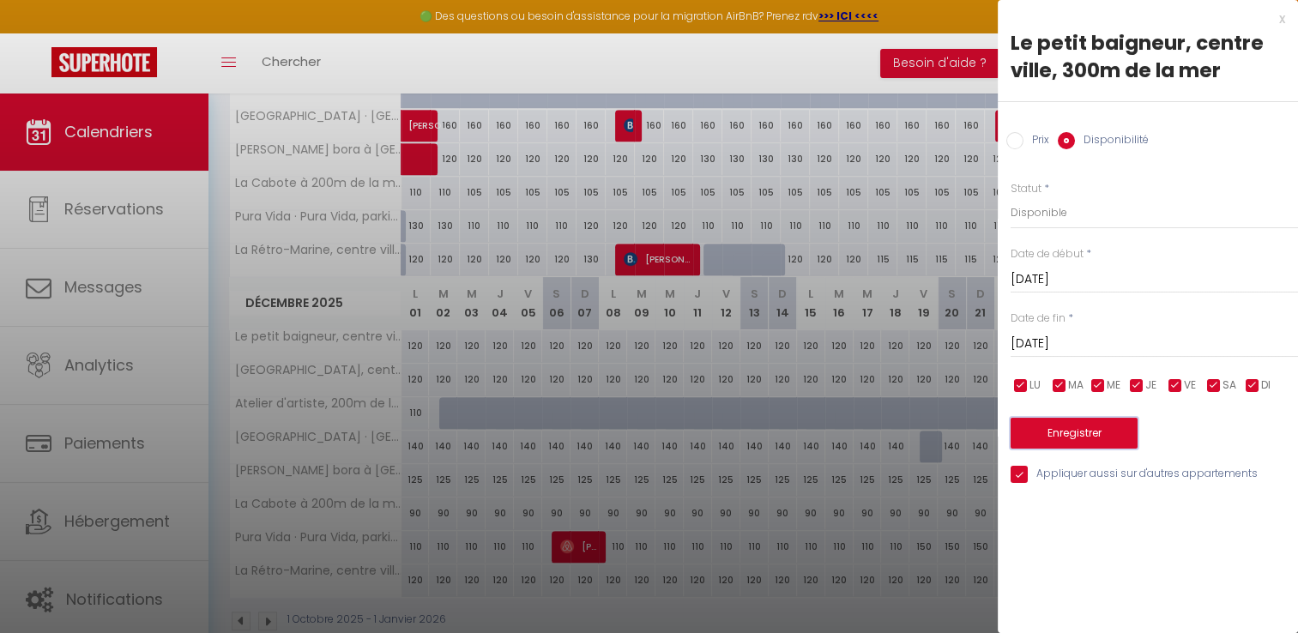
click at [1063, 430] on button "Enregistrer" at bounding box center [1073, 433] width 127 height 31
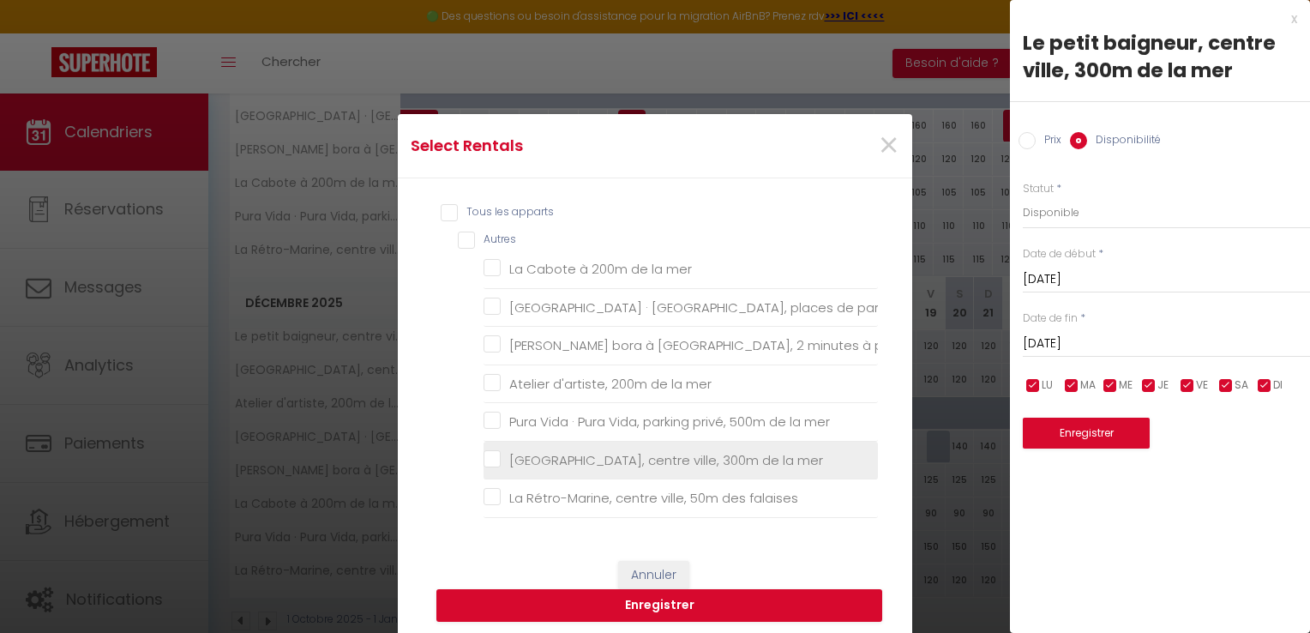
click at [488, 442] on li "[GEOGRAPHIC_DATA], centre ville, 300m de la mer" at bounding box center [681, 461] width 394 height 39
click at [488, 452] on mer "[GEOGRAPHIC_DATA], centre ville, 300m de la mer" at bounding box center [681, 460] width 394 height 17
checkbox mer "true"
checkbox mer "false"
checkbox privée "false"
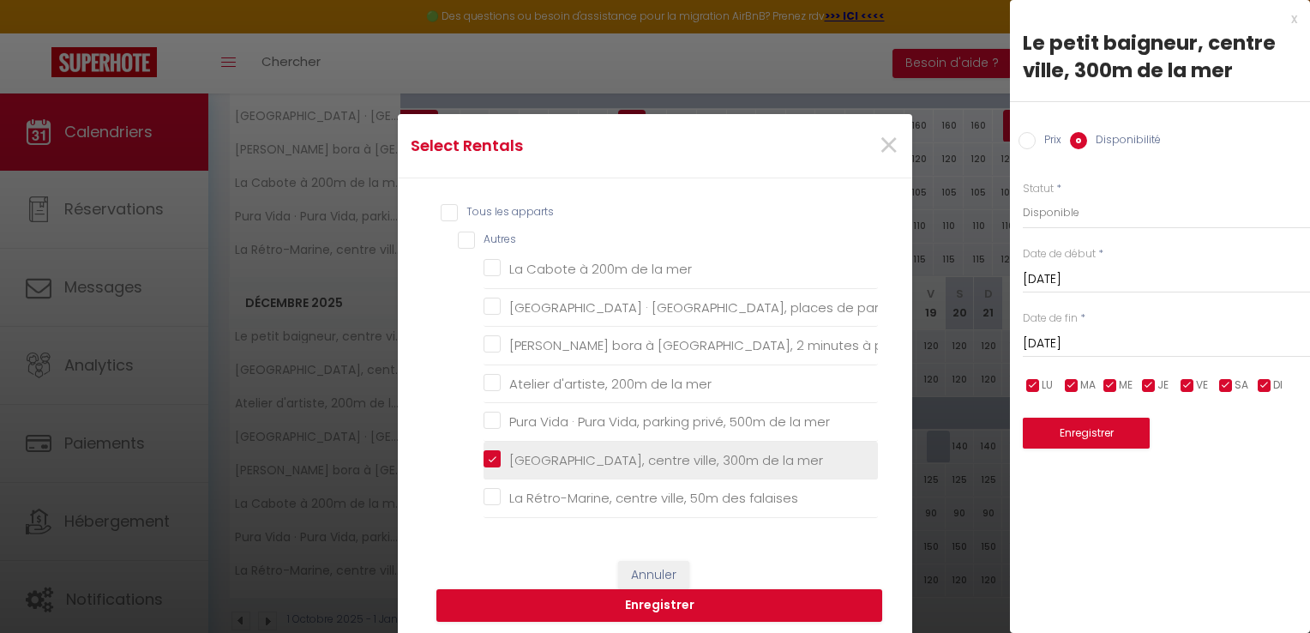
checkbox mer "false"
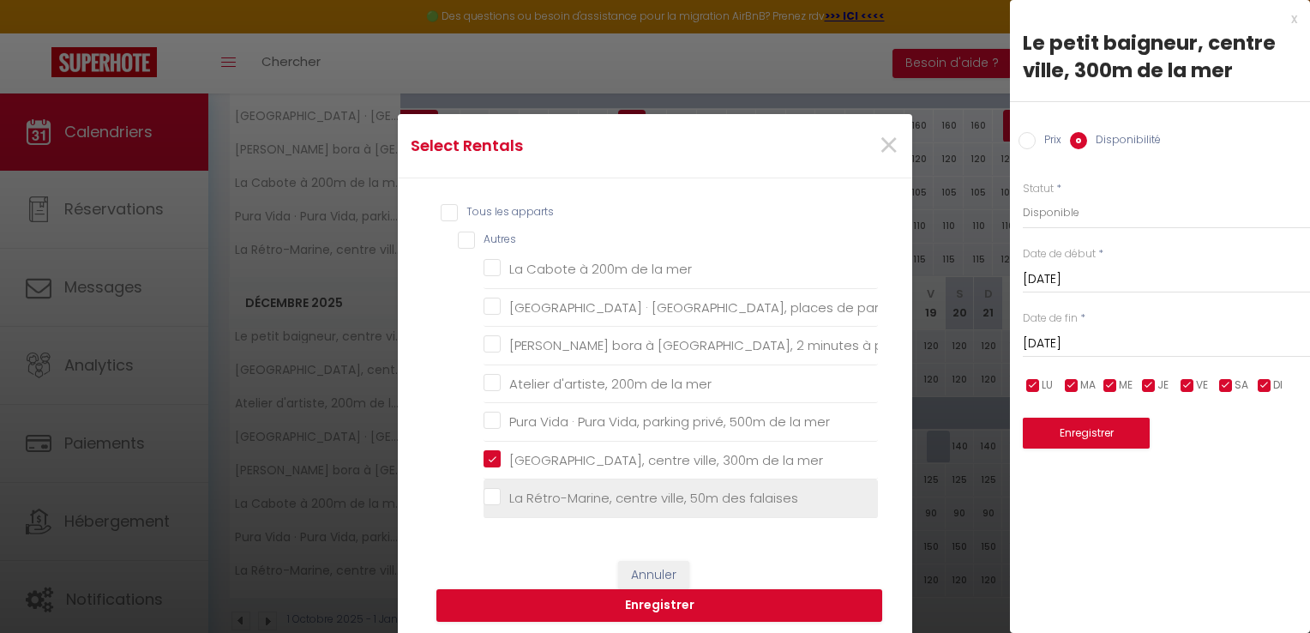
click at [490, 490] on falaises "La Rétro-Marine, centre ville, 50m des falaises" at bounding box center [681, 498] width 394 height 17
checkbox falaises "true"
checkbox mer "false"
checkbox privée "false"
checkbox mer "false"
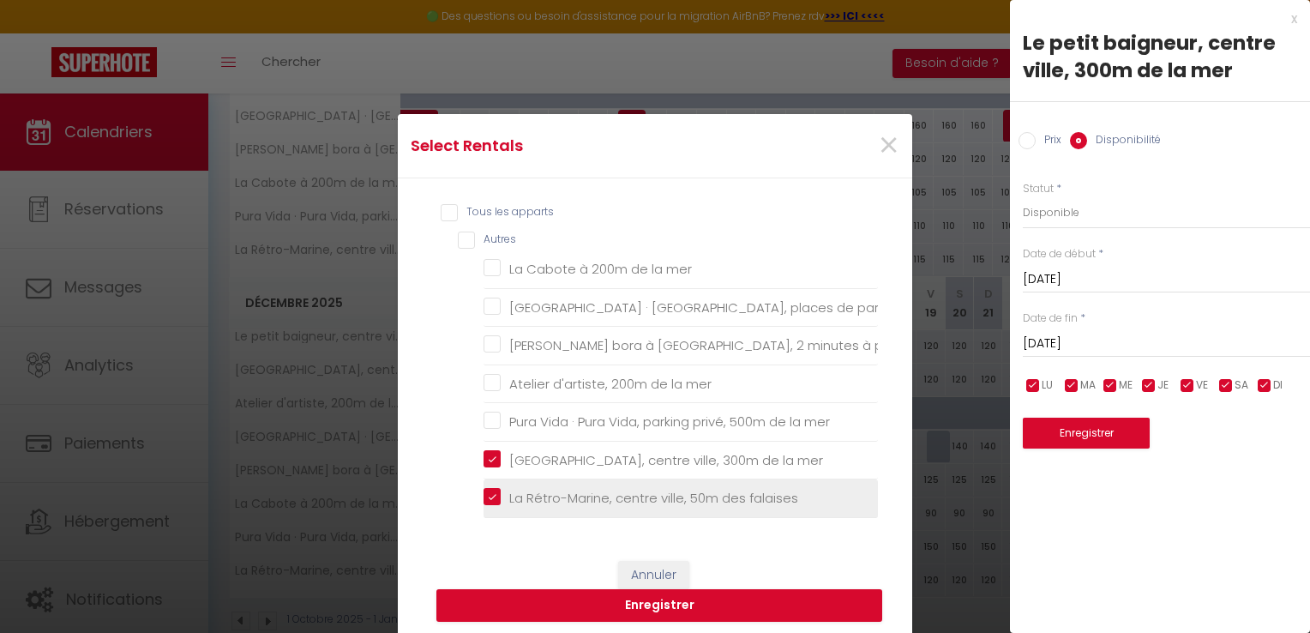
checkbox mer "false"
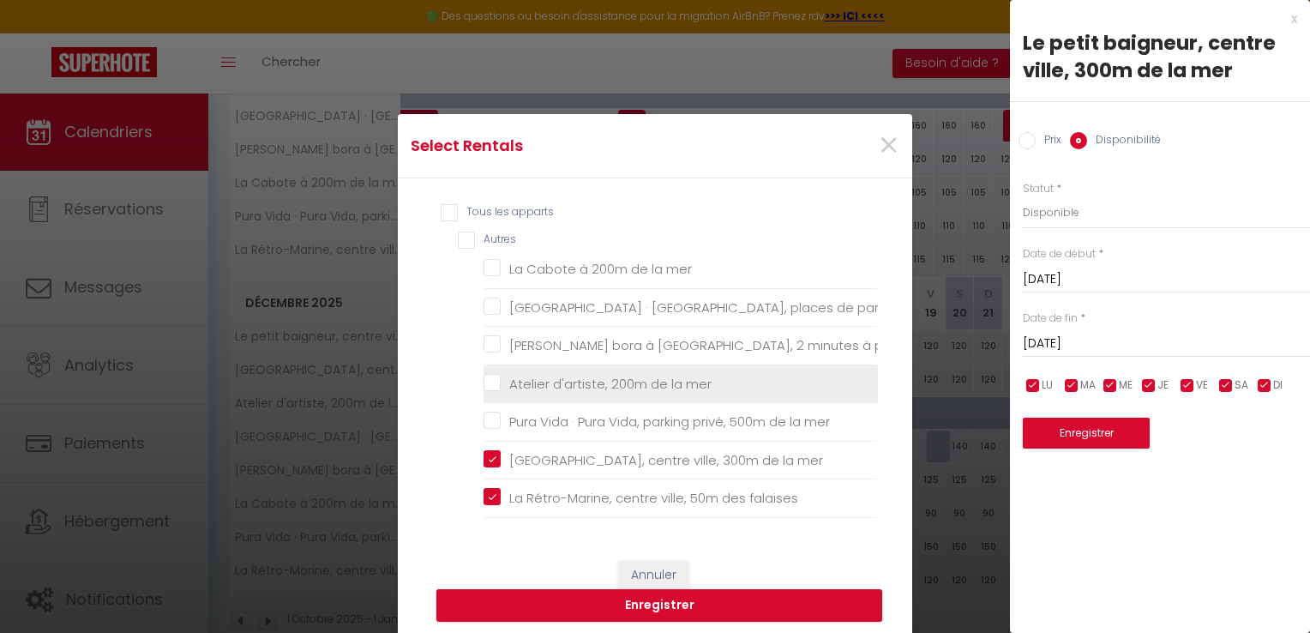
scroll to position [72, 0]
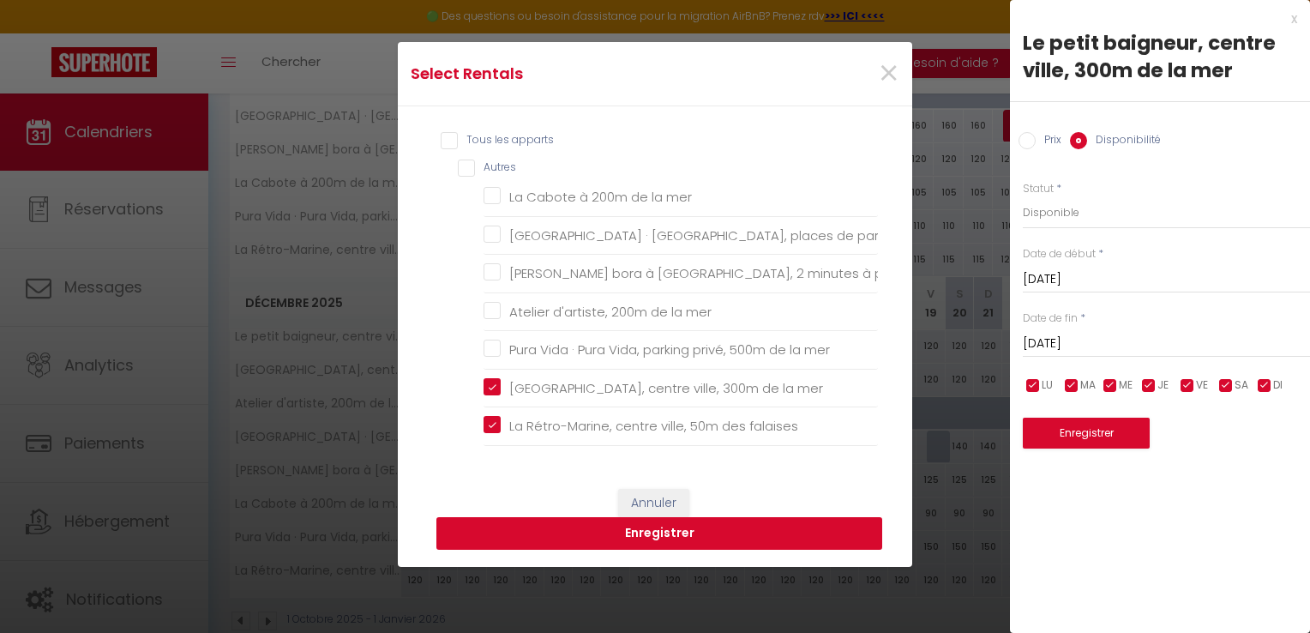
click at [595, 531] on button "Enregistrer" at bounding box center [660, 533] width 446 height 33
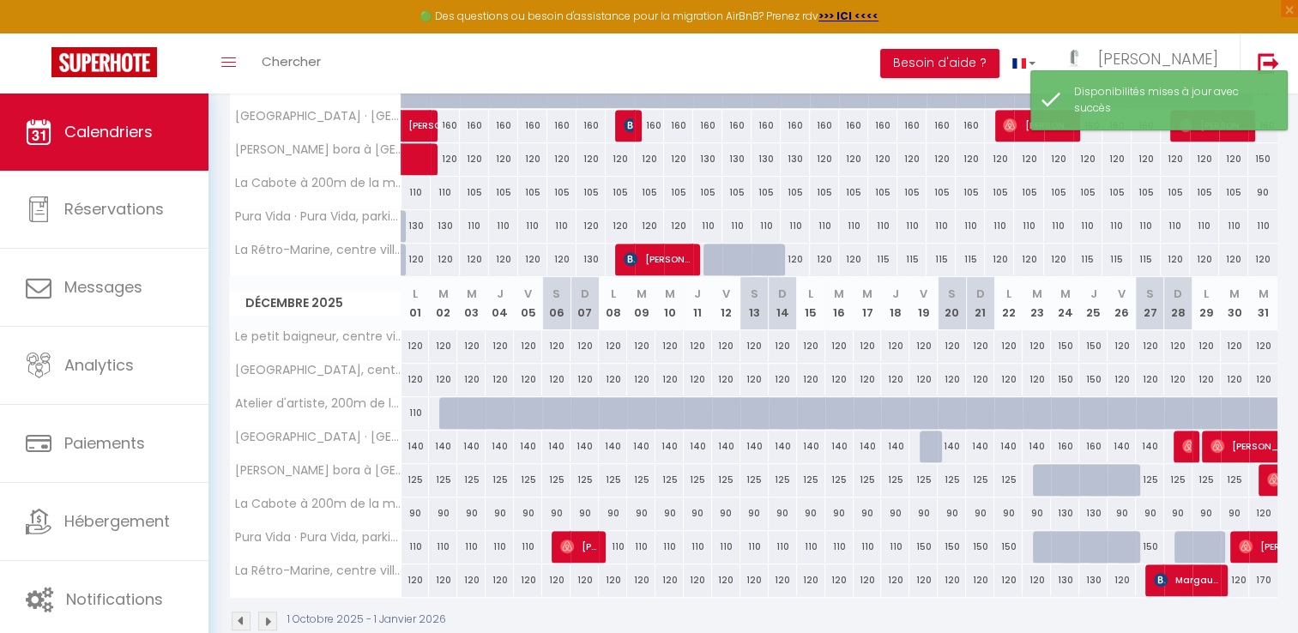
scroll to position [731, 0]
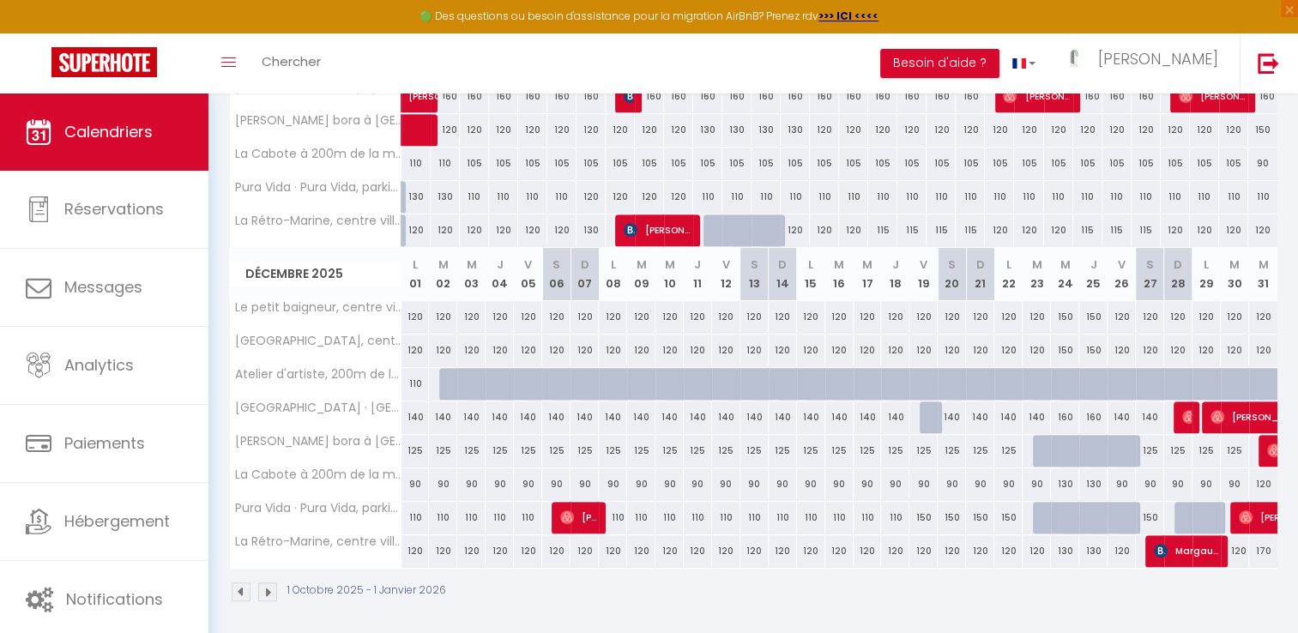
click at [1195, 511] on div at bounding box center [1206, 518] width 28 height 33
select select "1"
type input "Lun 29 Décembre 2025"
type input "[DATE]"
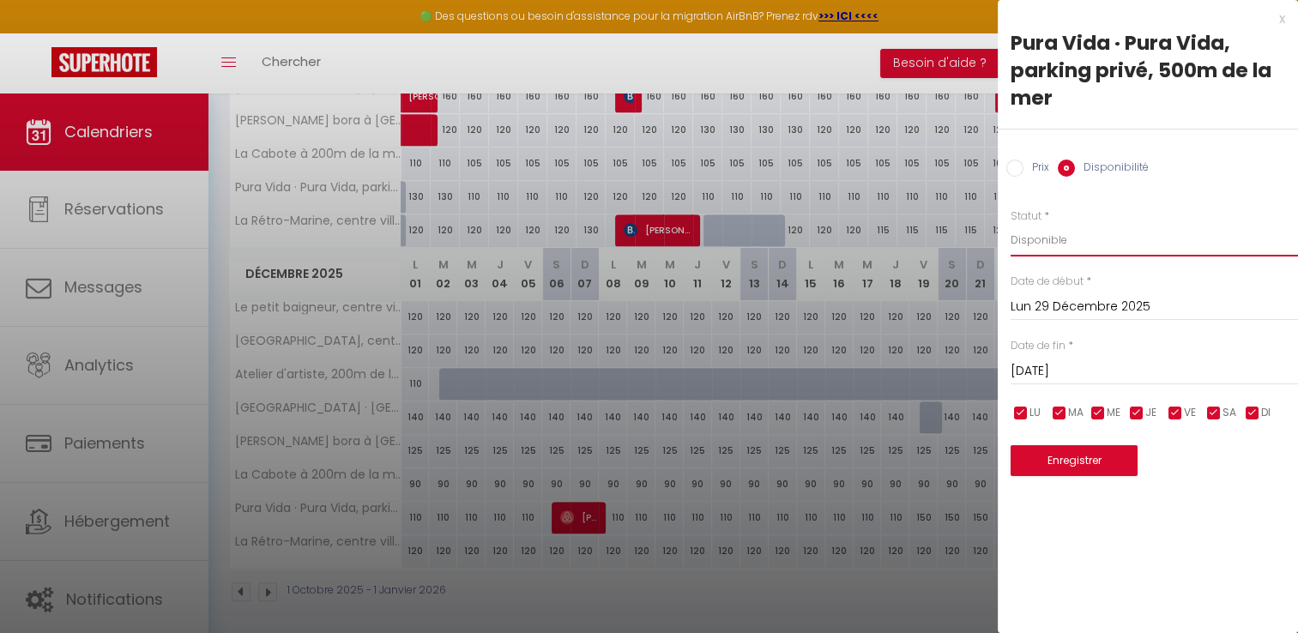
click at [1046, 238] on select "Disponible Indisponible" at bounding box center [1153, 240] width 287 height 33
click at [1010, 224] on select "Disponible Indisponible" at bounding box center [1153, 240] width 287 height 33
click at [1061, 462] on button "Enregistrer" at bounding box center [1073, 460] width 127 height 31
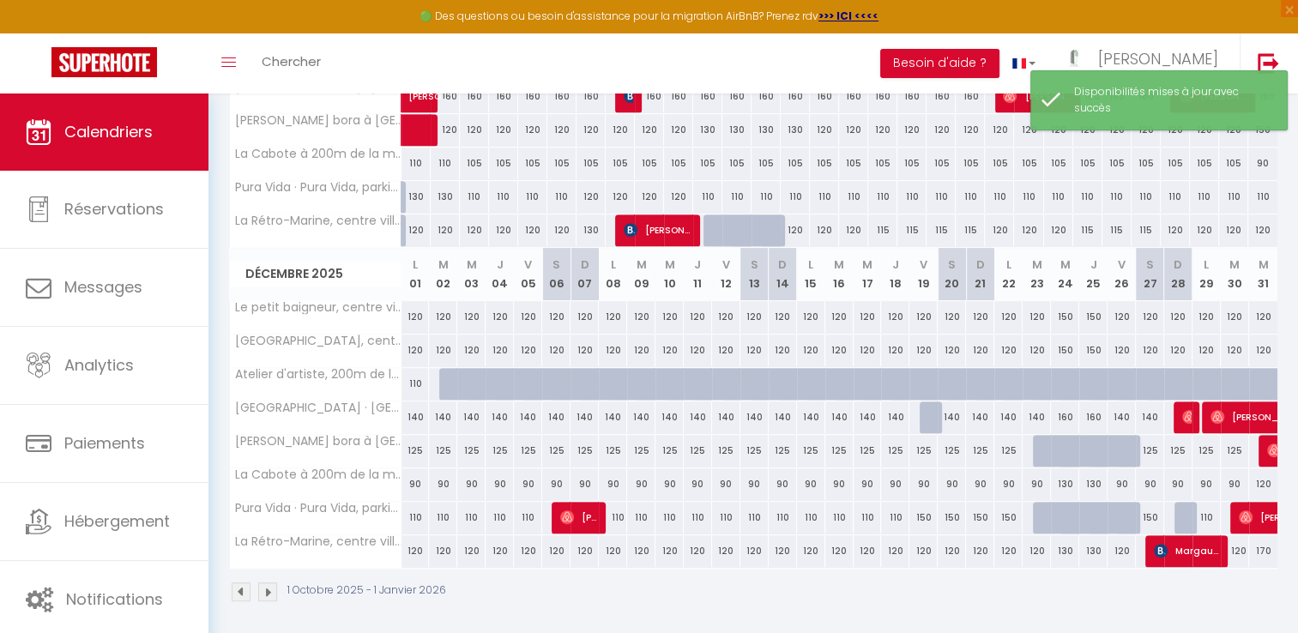
click at [1192, 510] on div "110" at bounding box center [1206, 518] width 28 height 32
select select "1"
type input "Lun 29 Décembre 2025"
type input "[DATE]"
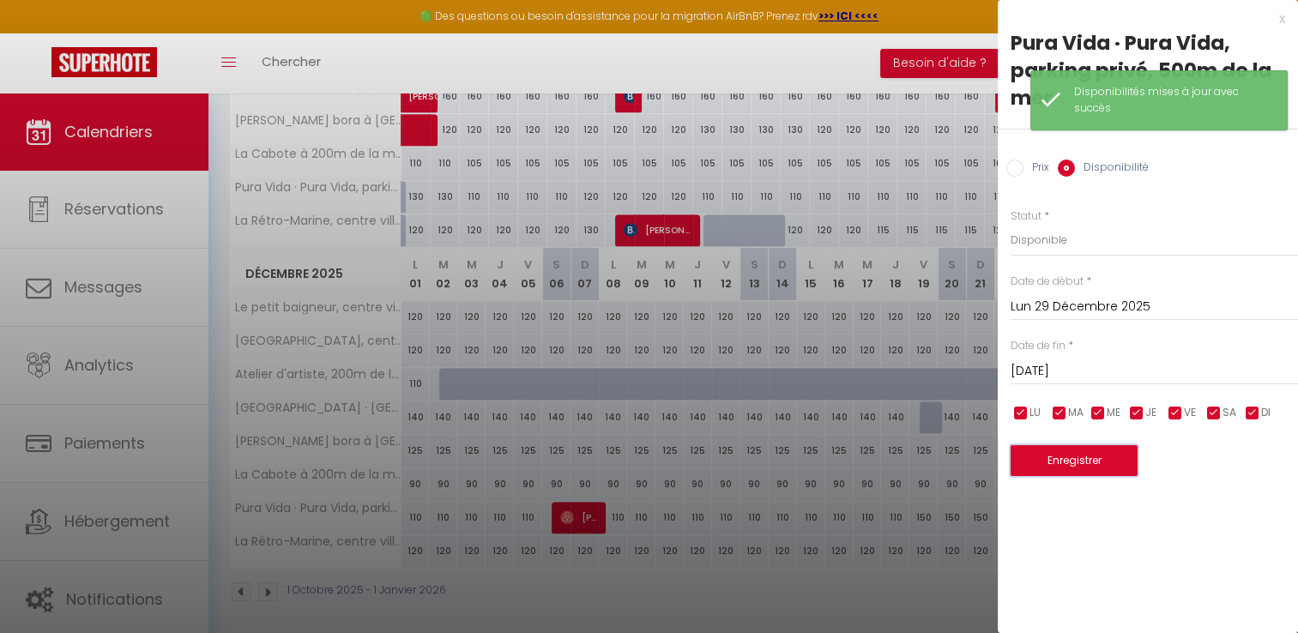
click at [1066, 455] on button "Enregistrer" at bounding box center [1073, 460] width 127 height 31
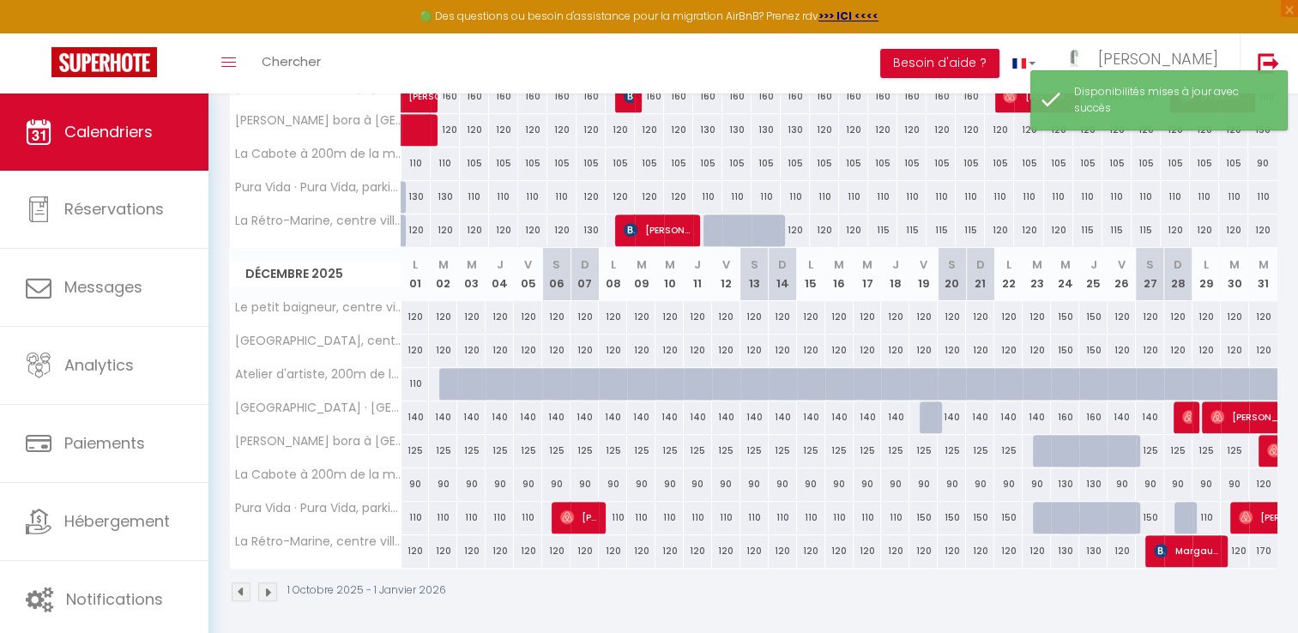
click at [1184, 514] on div at bounding box center [1188, 518] width 28 height 33
select select "1"
type input "Dim 28 Décembre 2025"
type input "Lun 29 Décembre 2025"
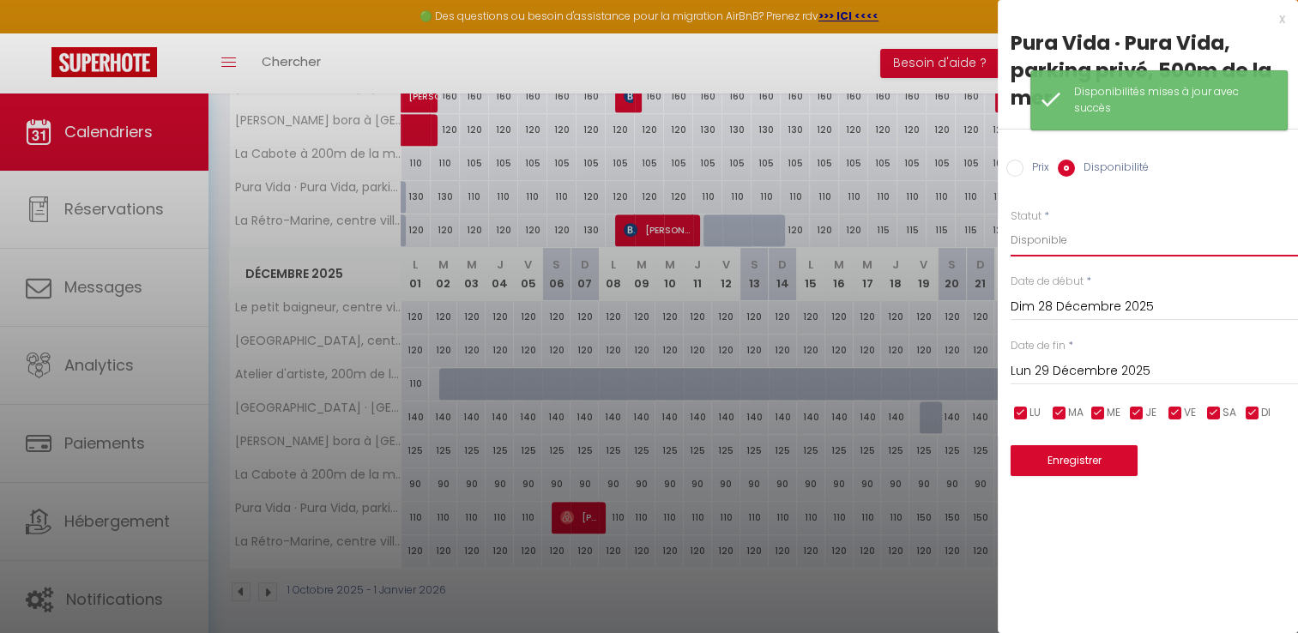
click at [1045, 241] on select "Disponible Indisponible" at bounding box center [1153, 240] width 287 height 33
click at [1010, 224] on select "Disponible Indisponible" at bounding box center [1153, 240] width 287 height 33
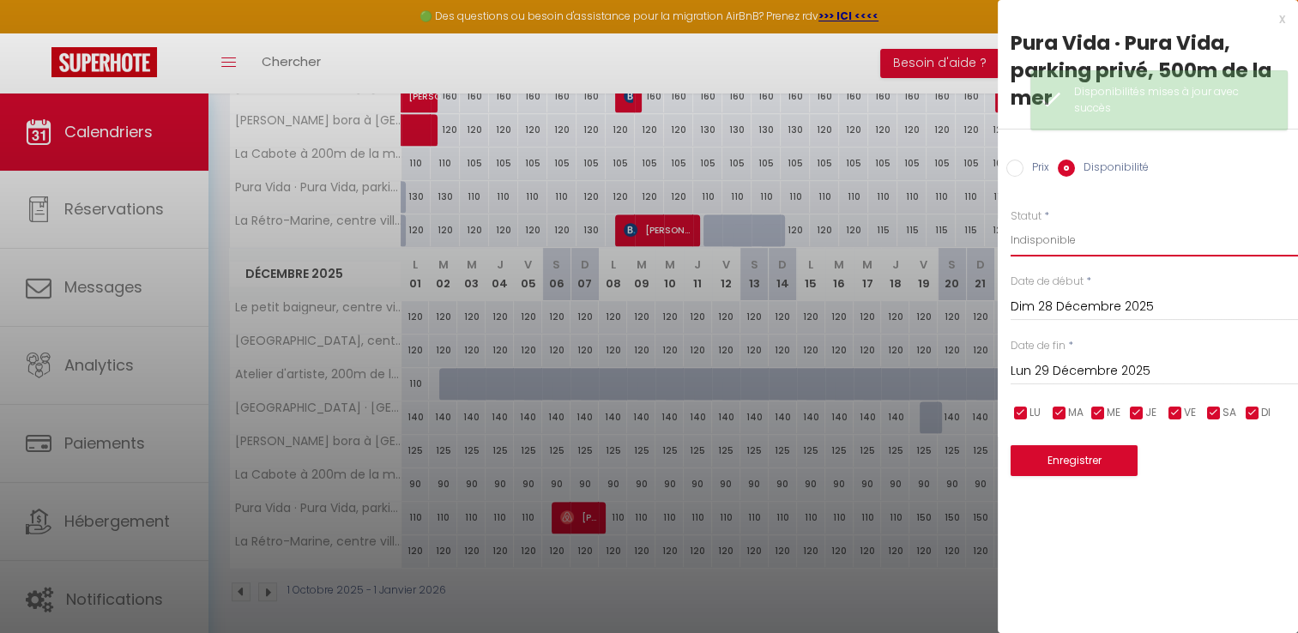
click at [1051, 250] on select "Disponible Indisponible" at bounding box center [1153, 240] width 287 height 33
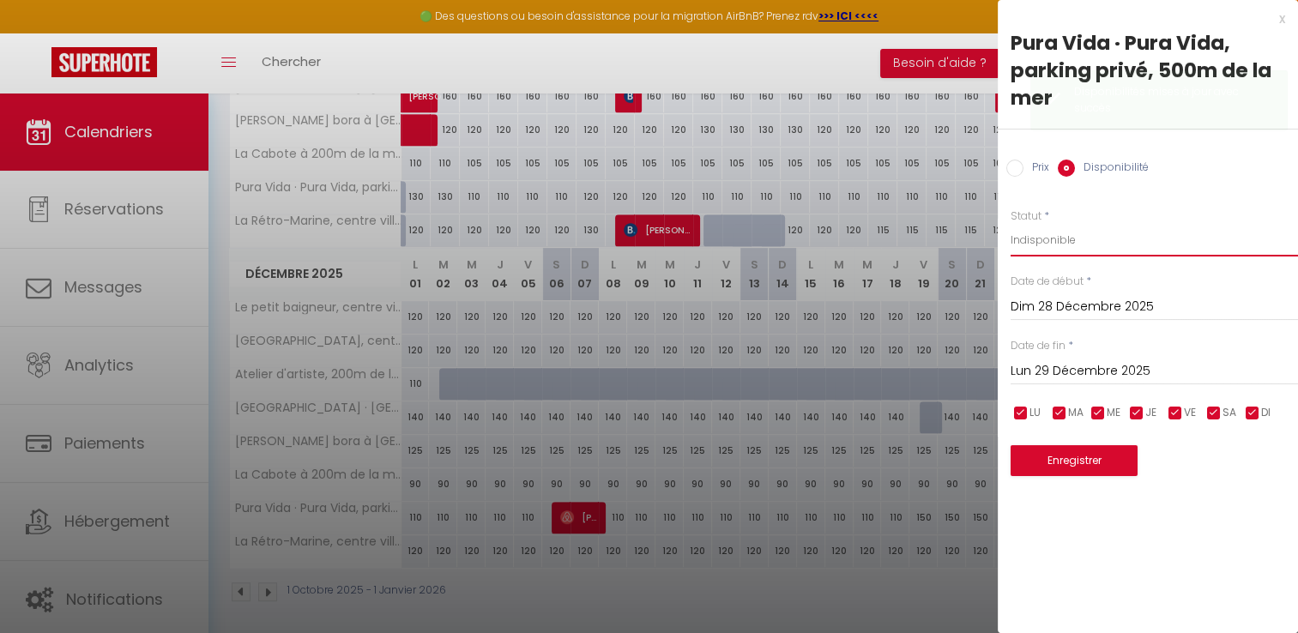
select select "1"
click at [1010, 224] on select "Disponible Indisponible" at bounding box center [1153, 240] width 287 height 33
click at [1069, 463] on button "Enregistrer" at bounding box center [1073, 460] width 127 height 31
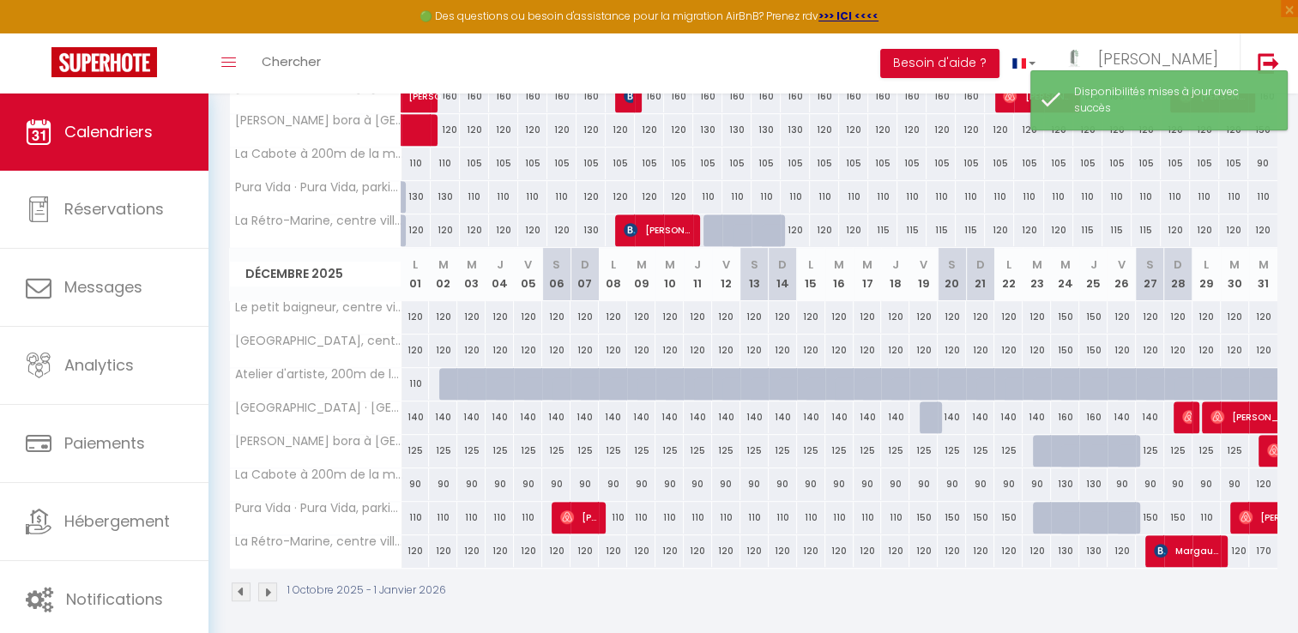
click at [930, 419] on div at bounding box center [933, 417] width 28 height 33
select select "1"
type input "Ven 19 Décembre 2025"
type input "Sam 20 Décembre 2025"
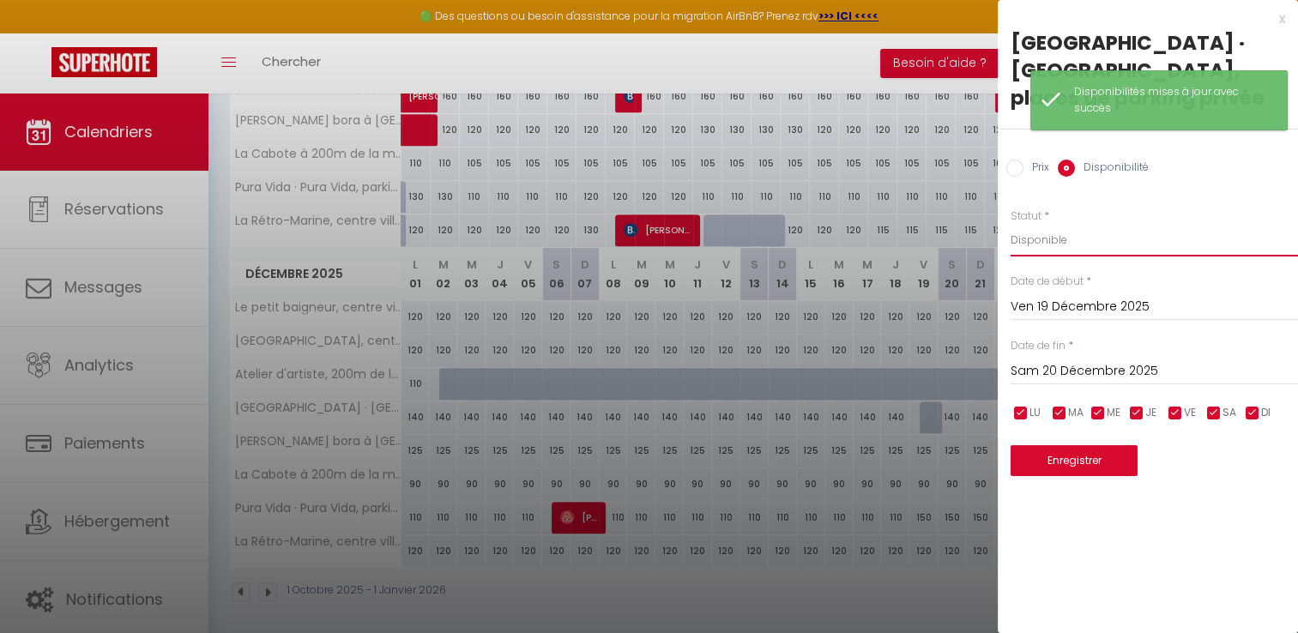
click at [1069, 241] on select "Disponible Indisponible" at bounding box center [1153, 240] width 287 height 33
click at [1010, 224] on select "Disponible Indisponible" at bounding box center [1153, 240] width 287 height 33
click at [1049, 246] on select "Disponible Indisponible" at bounding box center [1153, 240] width 287 height 33
select select "1"
click at [1010, 224] on select "Disponible Indisponible" at bounding box center [1153, 240] width 287 height 33
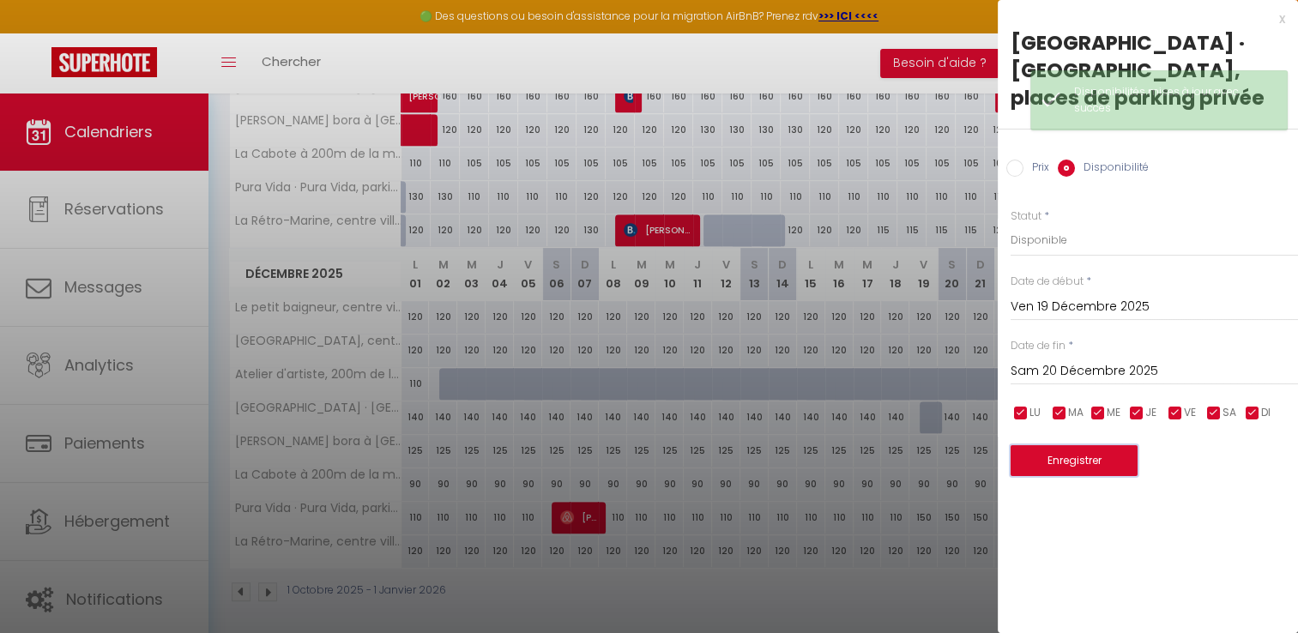
click at [1054, 465] on button "Enregistrer" at bounding box center [1073, 460] width 127 height 31
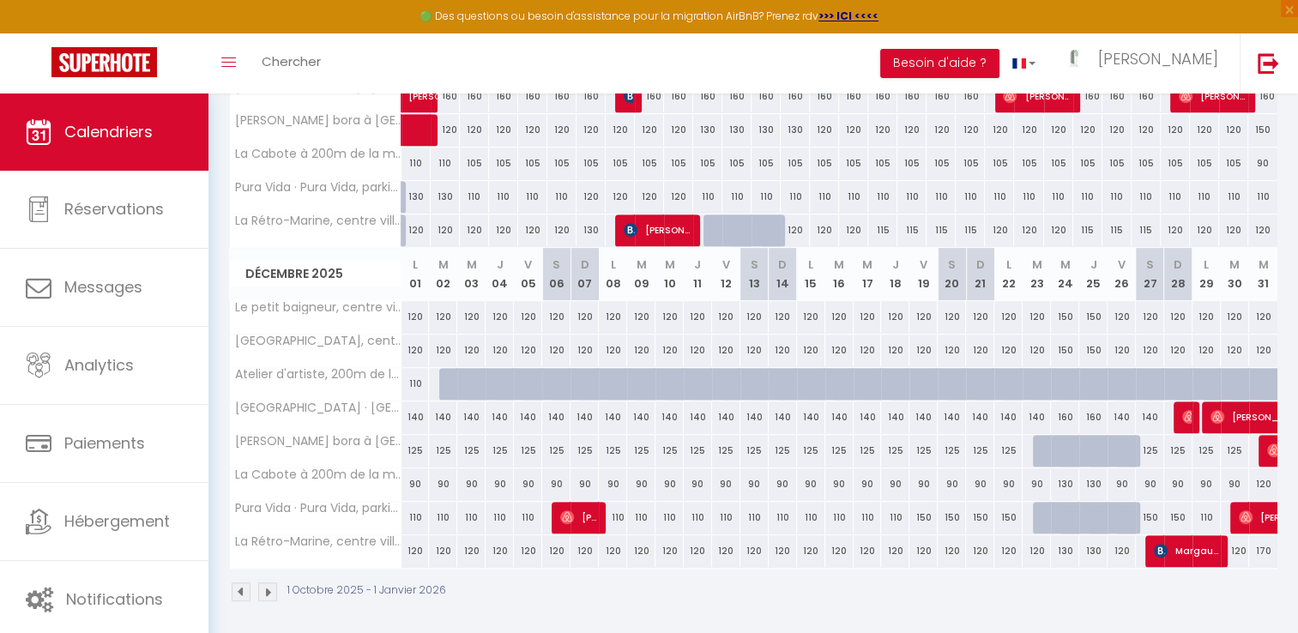
click at [412, 383] on div "110" at bounding box center [415, 384] width 28 height 32
select select "1"
type input "Lun 01 Décembre 2025"
type input "[DATE]"
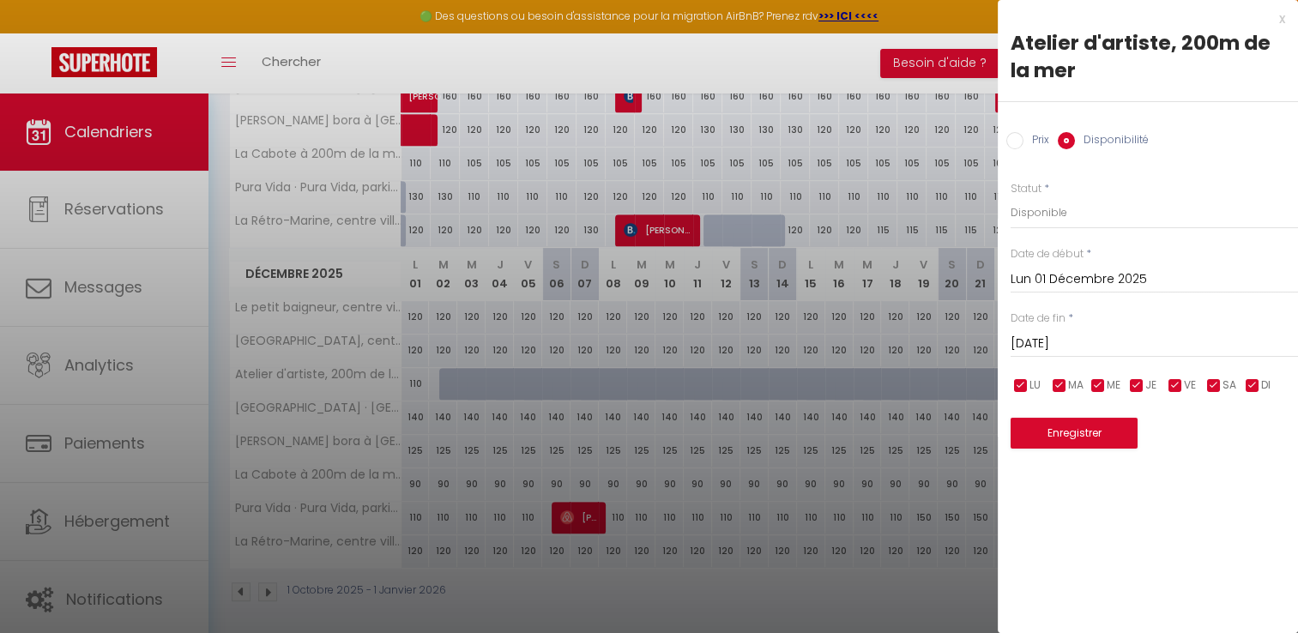
click at [1280, 22] on div "x" at bounding box center [1140, 19] width 287 height 21
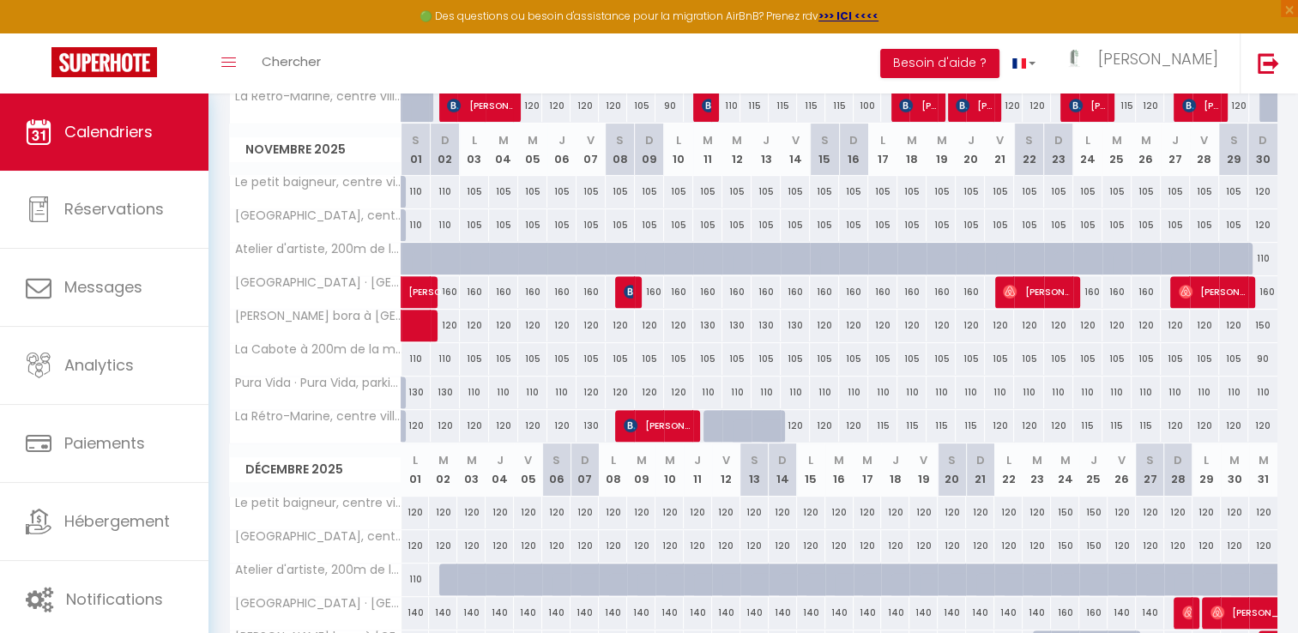
scroll to position [391, 0]
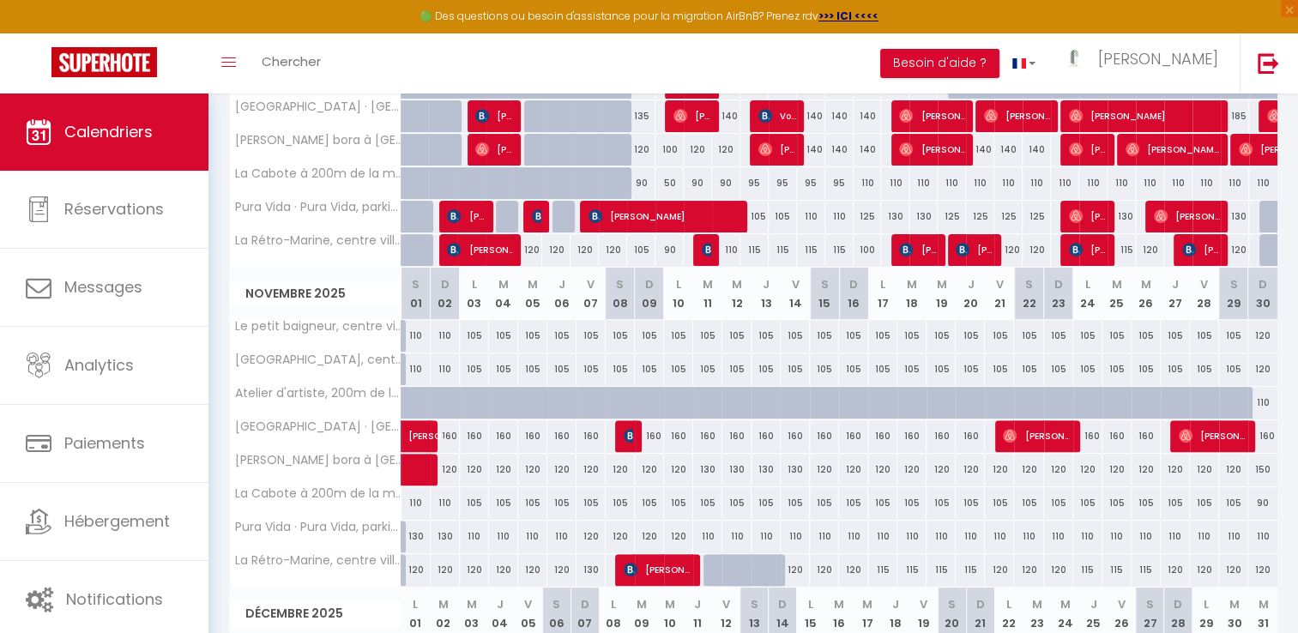
click at [1268, 505] on div "90" at bounding box center [1262, 503] width 29 height 32
select select "1"
type input "Dim 30 Novembre 2025"
type input "Lun 01 Décembre 2025"
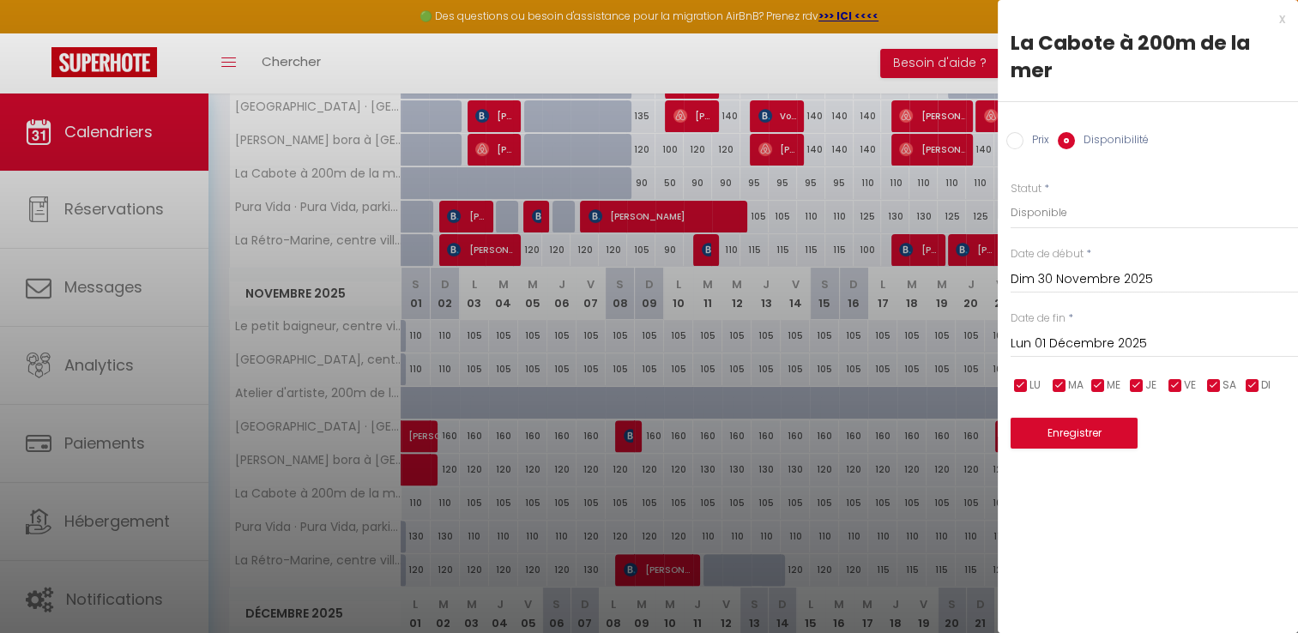
click at [1016, 137] on input "Prix" at bounding box center [1014, 140] width 17 height 17
radio input "true"
radio input "false"
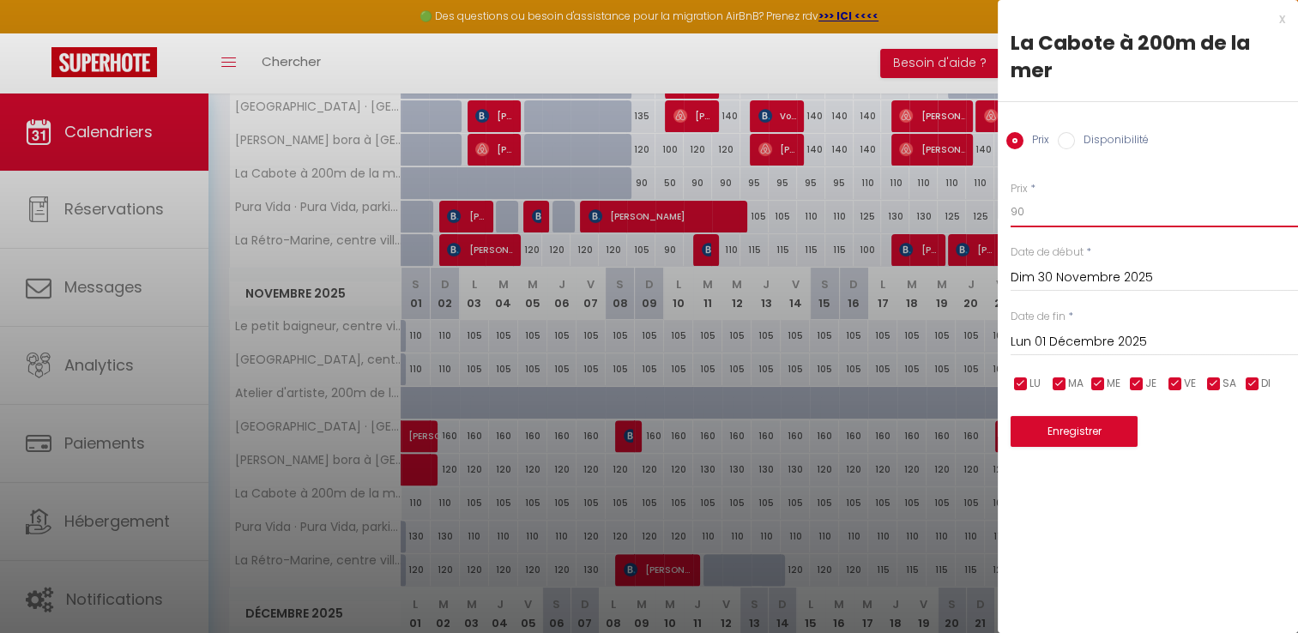
click at [1035, 226] on input "90" at bounding box center [1153, 211] width 287 height 31
type input "9"
type input "105"
click at [1052, 446] on button "Enregistrer" at bounding box center [1073, 431] width 127 height 31
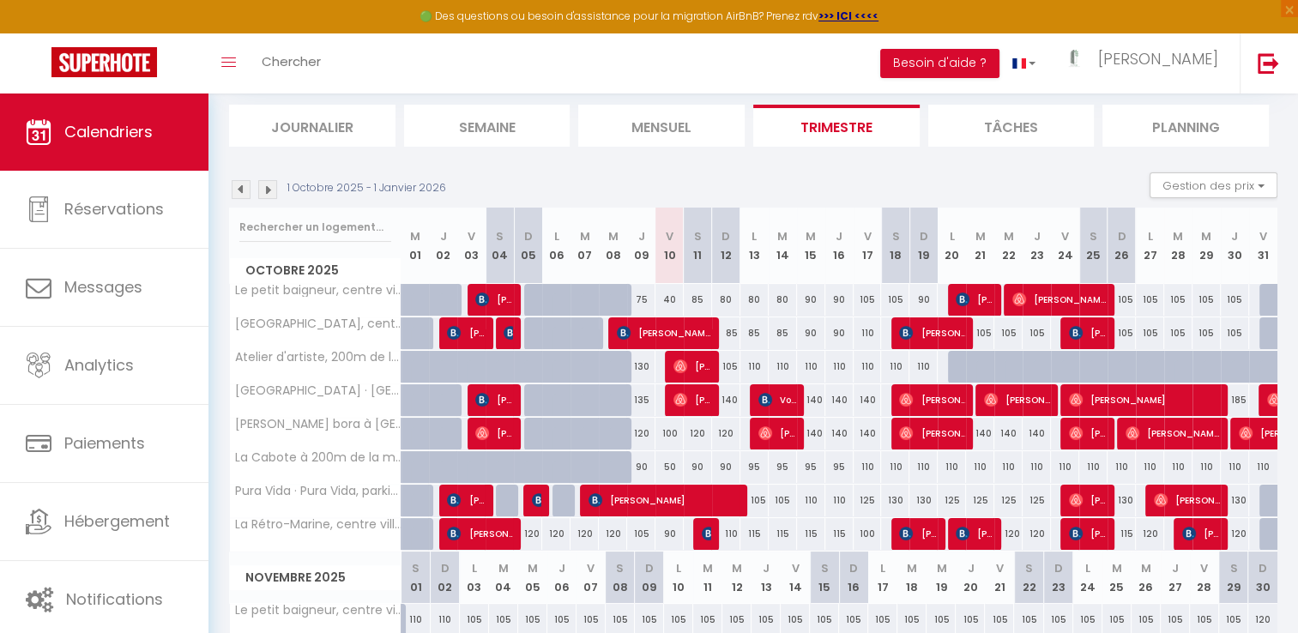
scroll to position [106, 0]
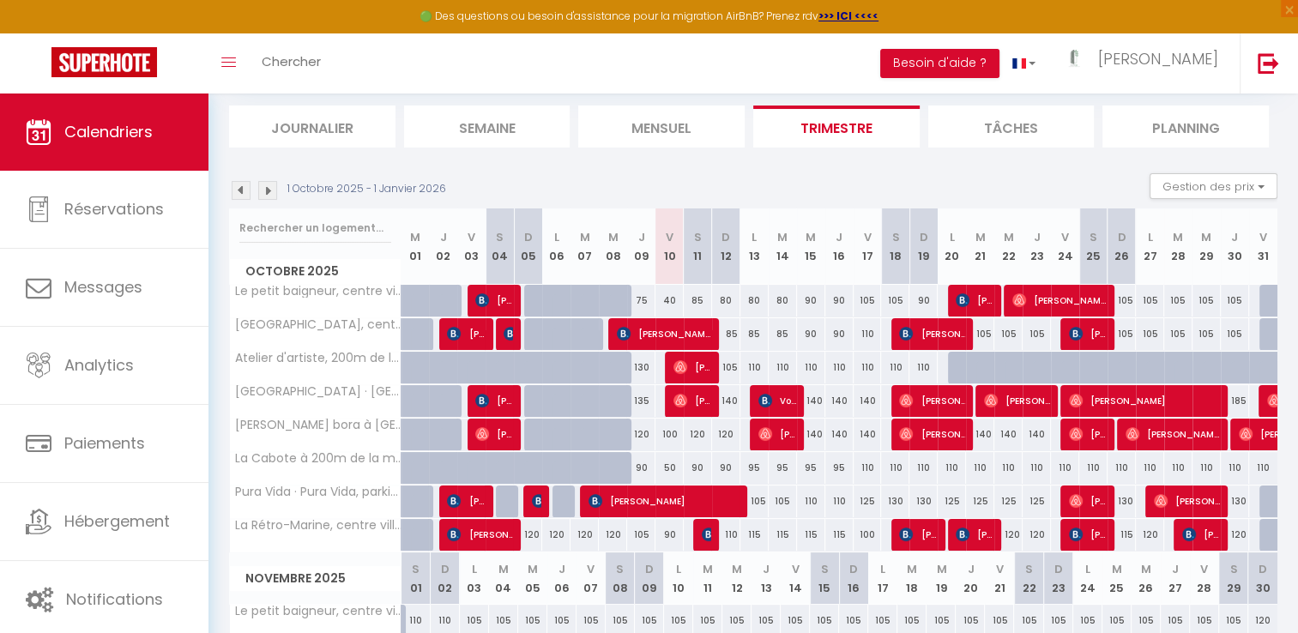
click at [268, 197] on img at bounding box center [267, 190] width 19 height 19
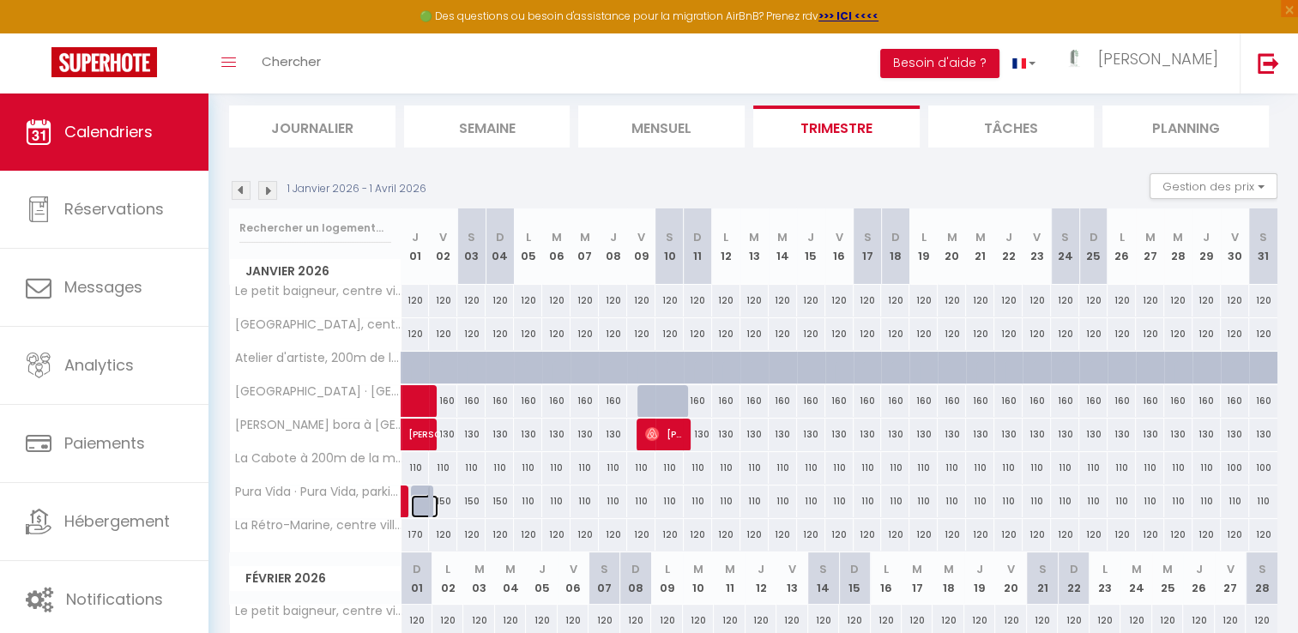
click at [419, 501] on link at bounding box center [425, 506] width 28 height 23
type input "110"
type input "Jeu 01 Janvier 2026"
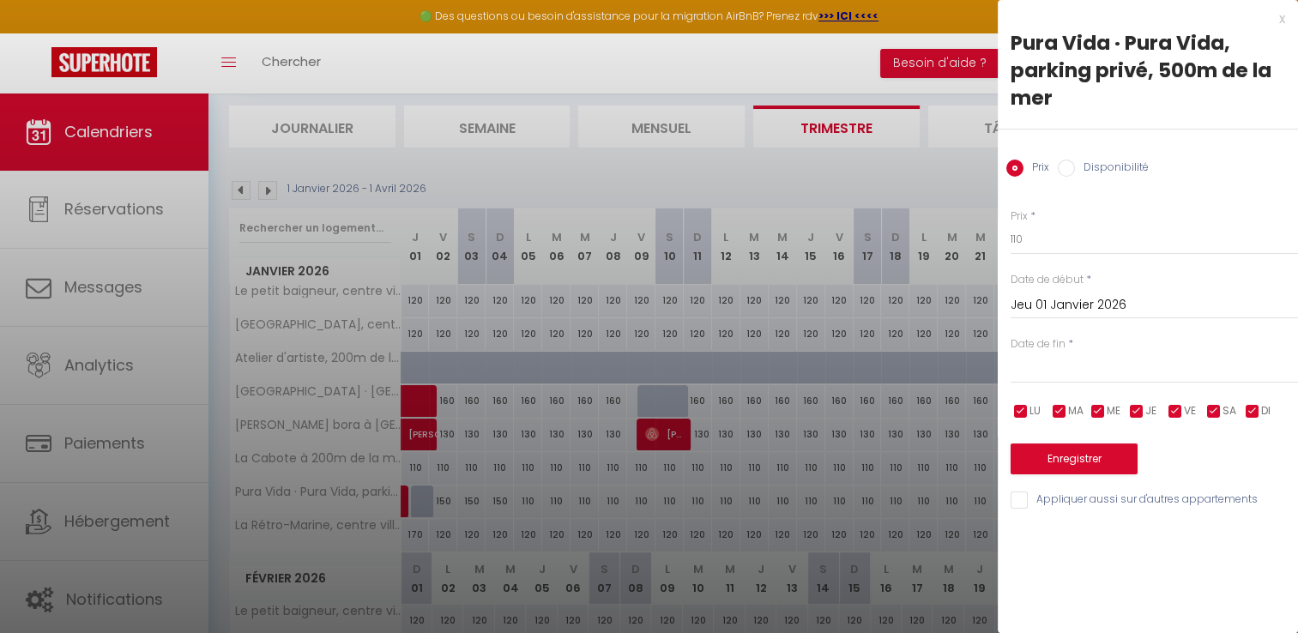
click at [1065, 165] on input "Disponibilité" at bounding box center [1065, 168] width 17 height 17
radio input "true"
radio input "false"
click at [1056, 468] on button "Enregistrer" at bounding box center [1073, 460] width 127 height 31
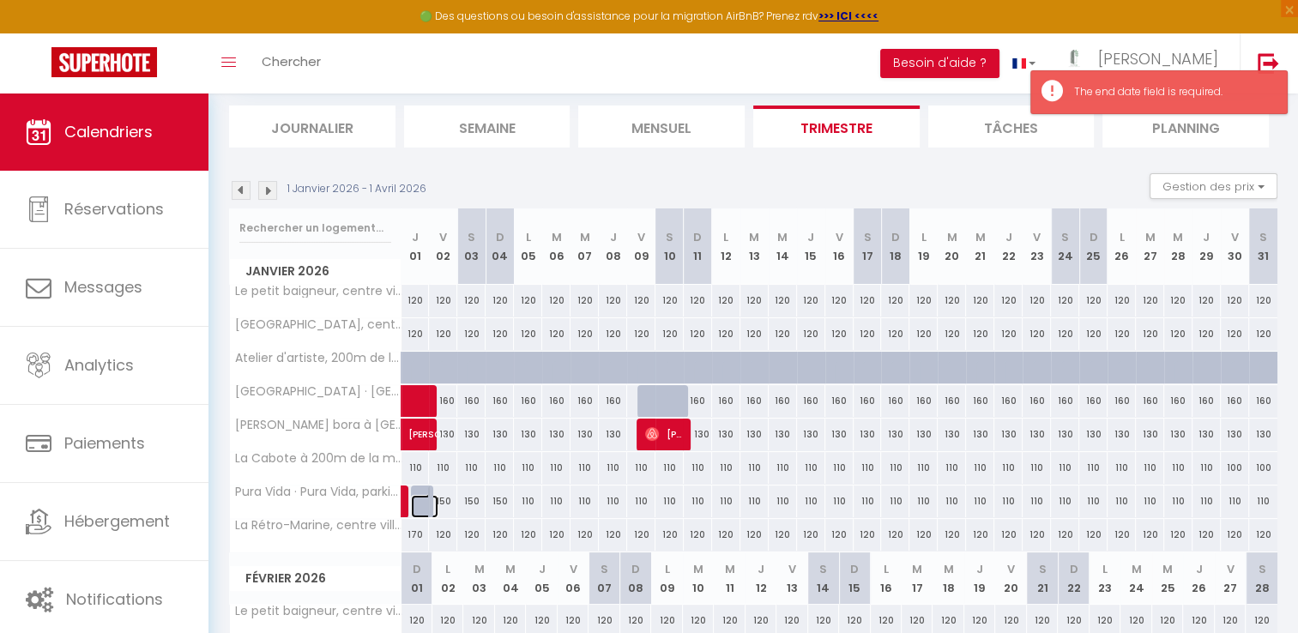
click at [420, 503] on link at bounding box center [425, 506] width 28 height 23
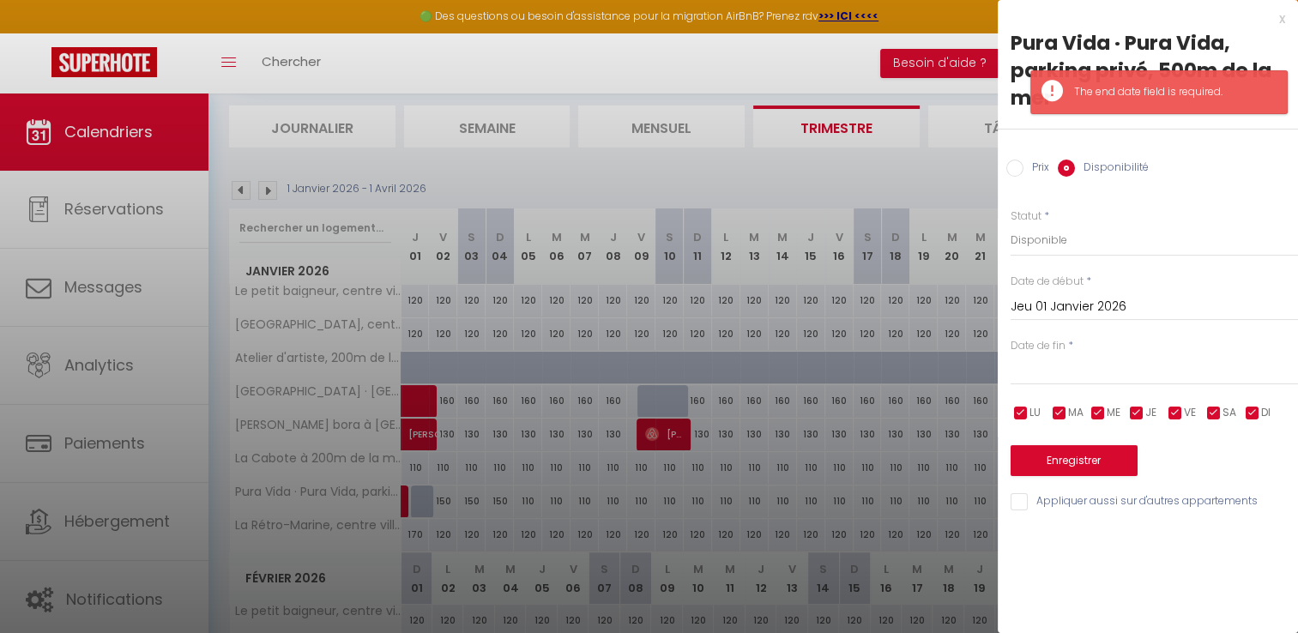
click at [1039, 366] on input "text" at bounding box center [1153, 371] width 287 height 22
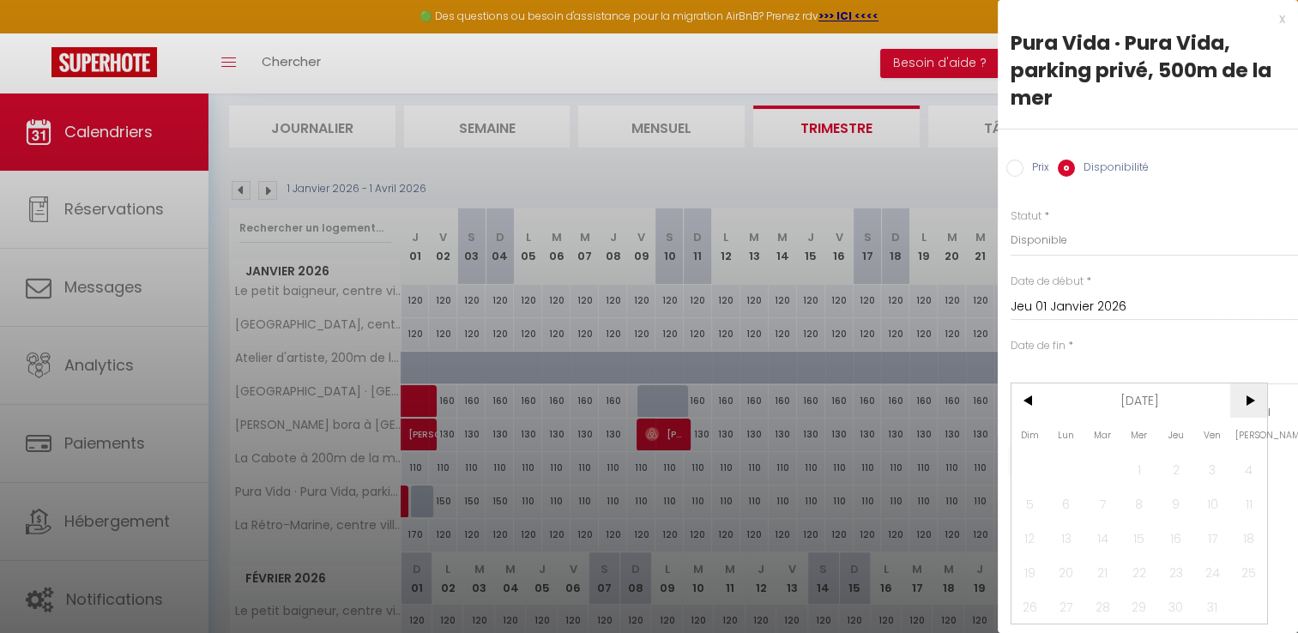
click at [1252, 400] on span ">" at bounding box center [1248, 400] width 37 height 34
click at [1026, 407] on span "<" at bounding box center [1029, 400] width 37 height 34
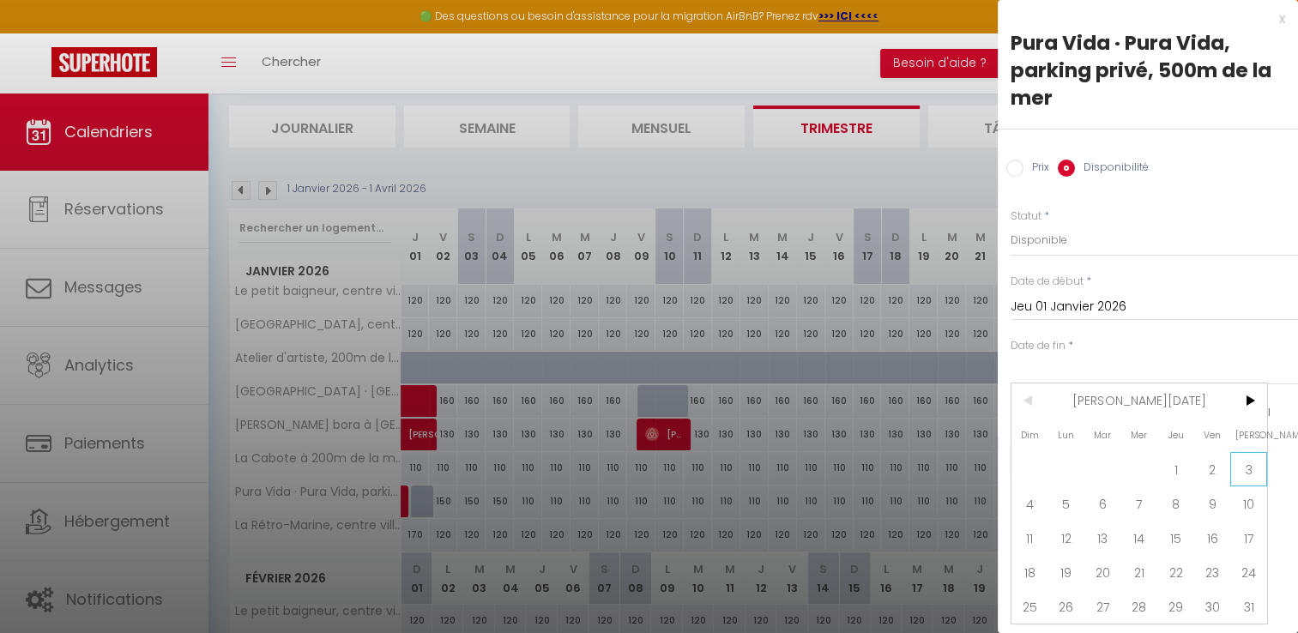
click at [1253, 465] on span "3" at bounding box center [1248, 469] width 37 height 34
type input "[DATE]"
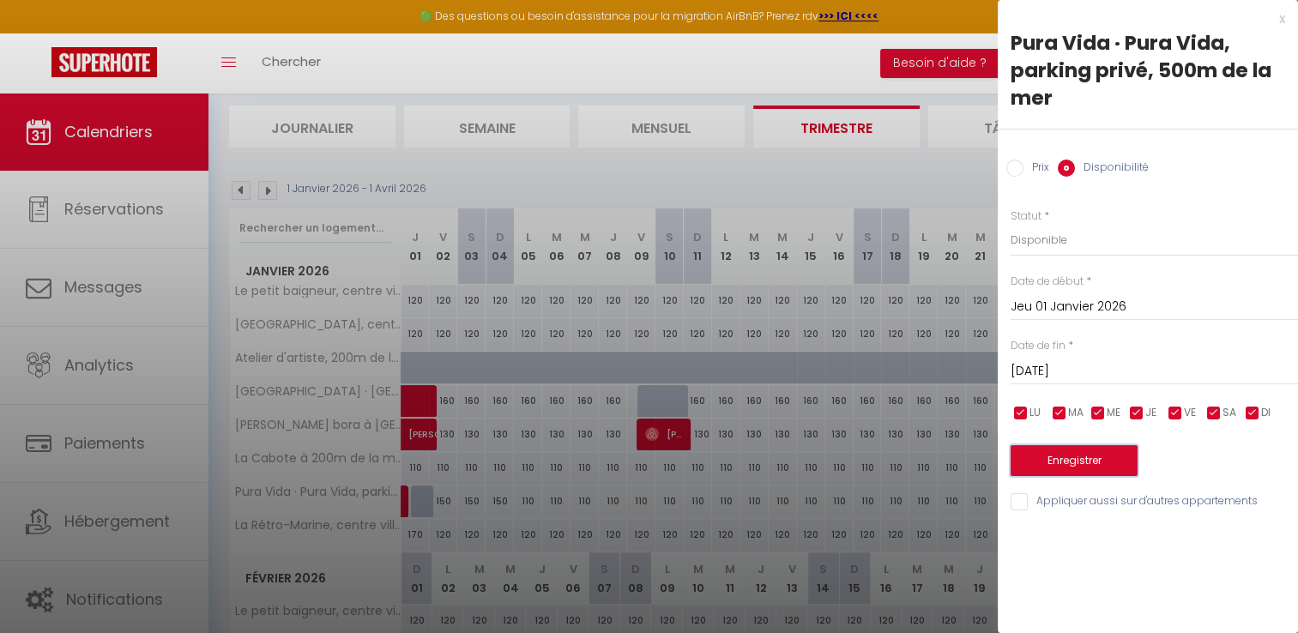
click at [1101, 456] on button "Enregistrer" at bounding box center [1073, 460] width 127 height 31
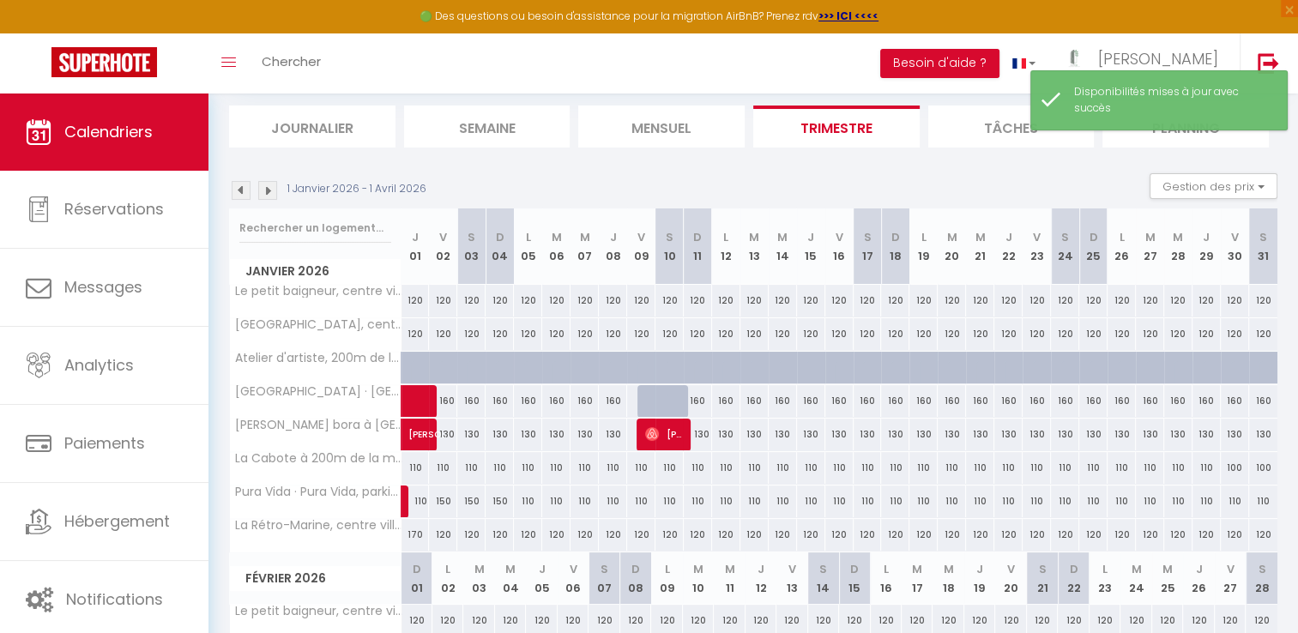
click at [661, 407] on div at bounding box center [669, 401] width 28 height 33
select select "1"
type input "[DATE]"
type input "Dim 11 Janvier 2026"
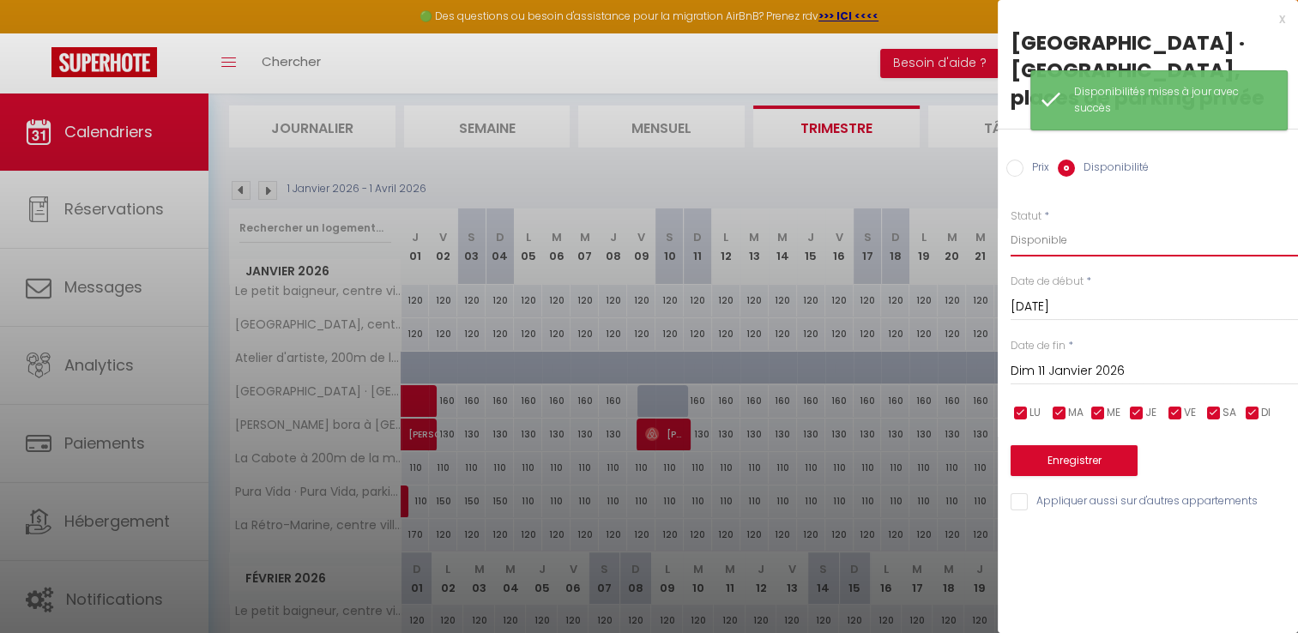
click at [1069, 249] on select "Disponible Indisponible" at bounding box center [1153, 240] width 287 height 33
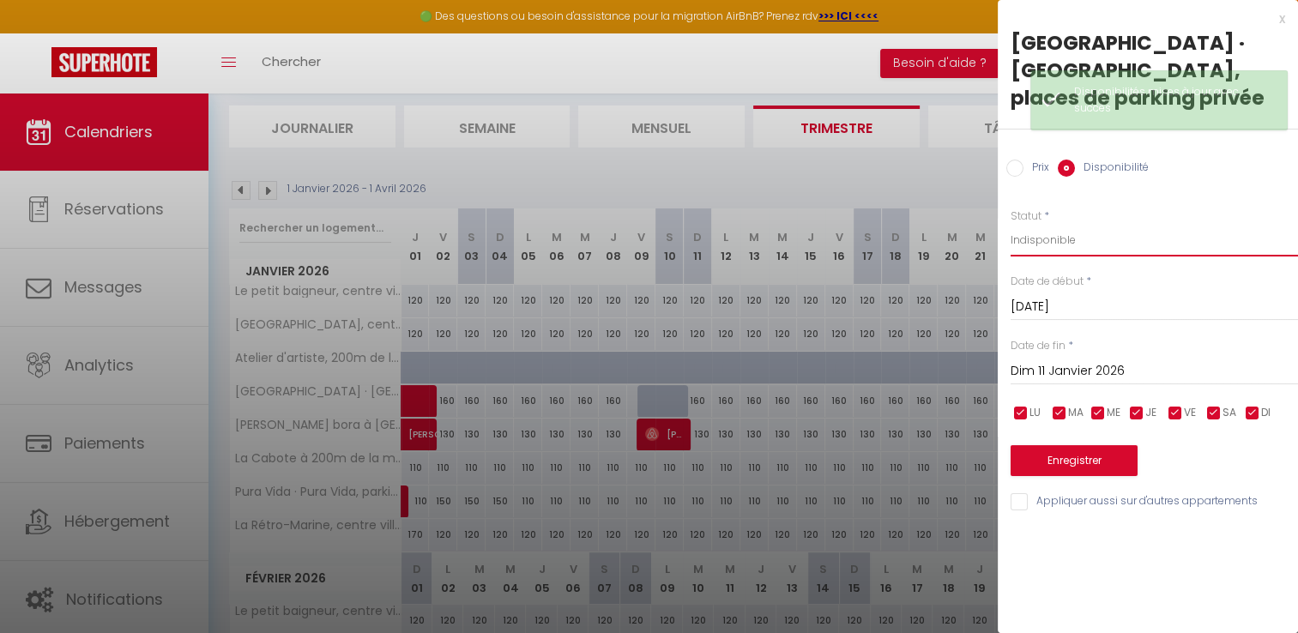
click at [1010, 224] on select "Disponible Indisponible" at bounding box center [1153, 240] width 287 height 33
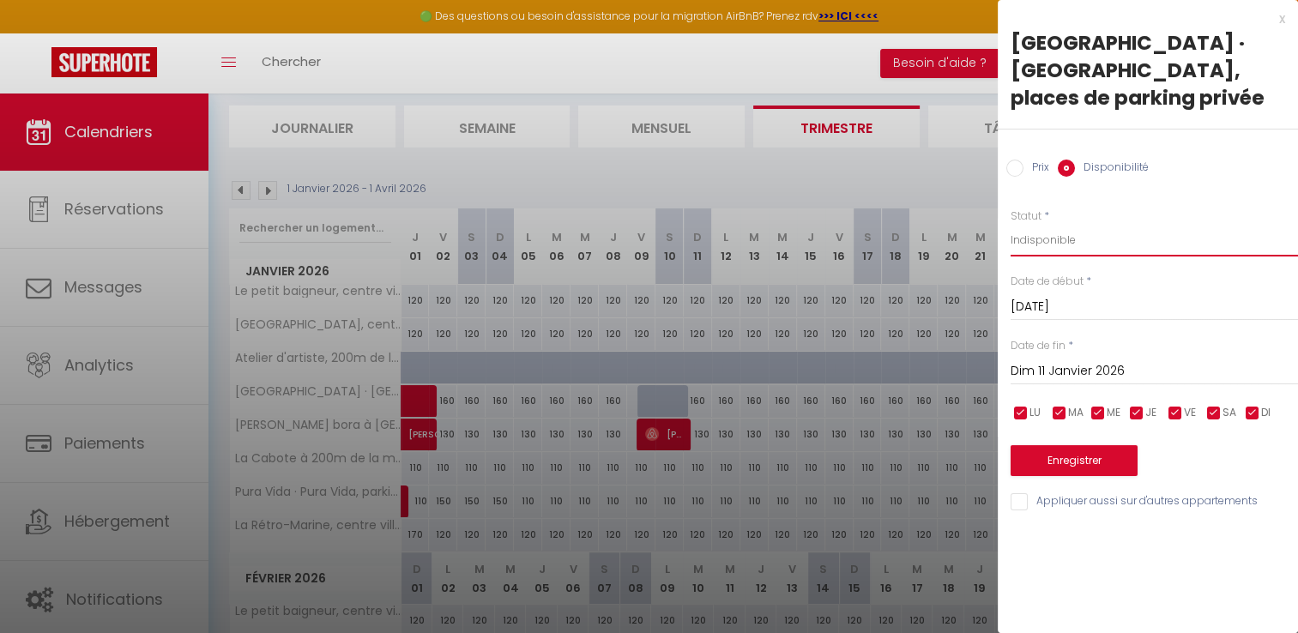
click at [1045, 250] on select "Disponible Indisponible" at bounding box center [1153, 240] width 287 height 33
select select "1"
click at [1010, 224] on select "Disponible Indisponible" at bounding box center [1153, 240] width 287 height 33
click at [1057, 456] on button "Enregistrer" at bounding box center [1073, 460] width 127 height 31
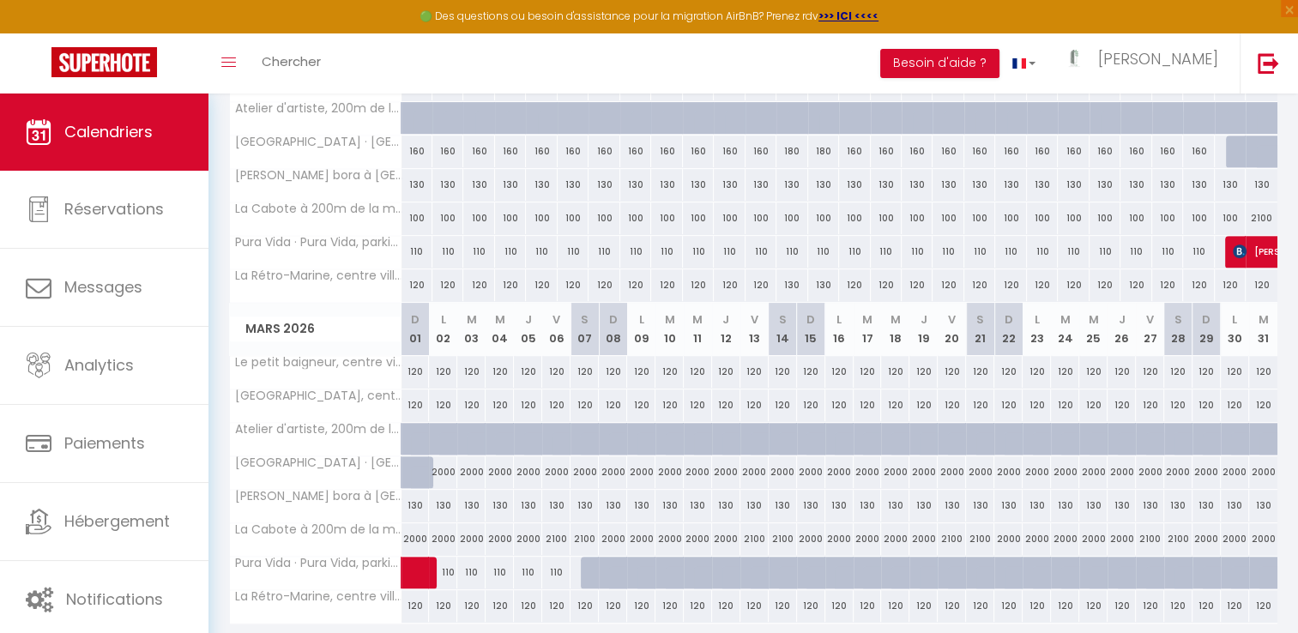
scroll to position [676, 0]
click at [419, 466] on div at bounding box center [425, 482] width 28 height 33
select select "1"
type input "Dim 01 Mars 2026"
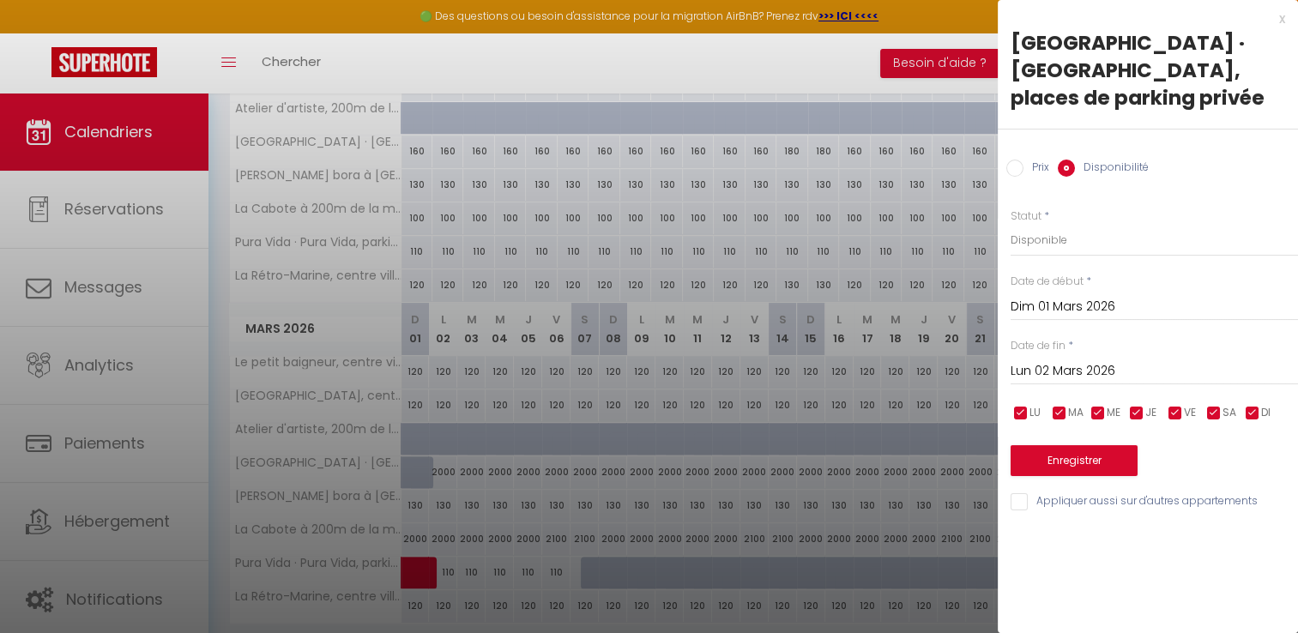
click at [1044, 372] on input "Lun 02 Mars 2026" at bounding box center [1153, 371] width 287 height 22
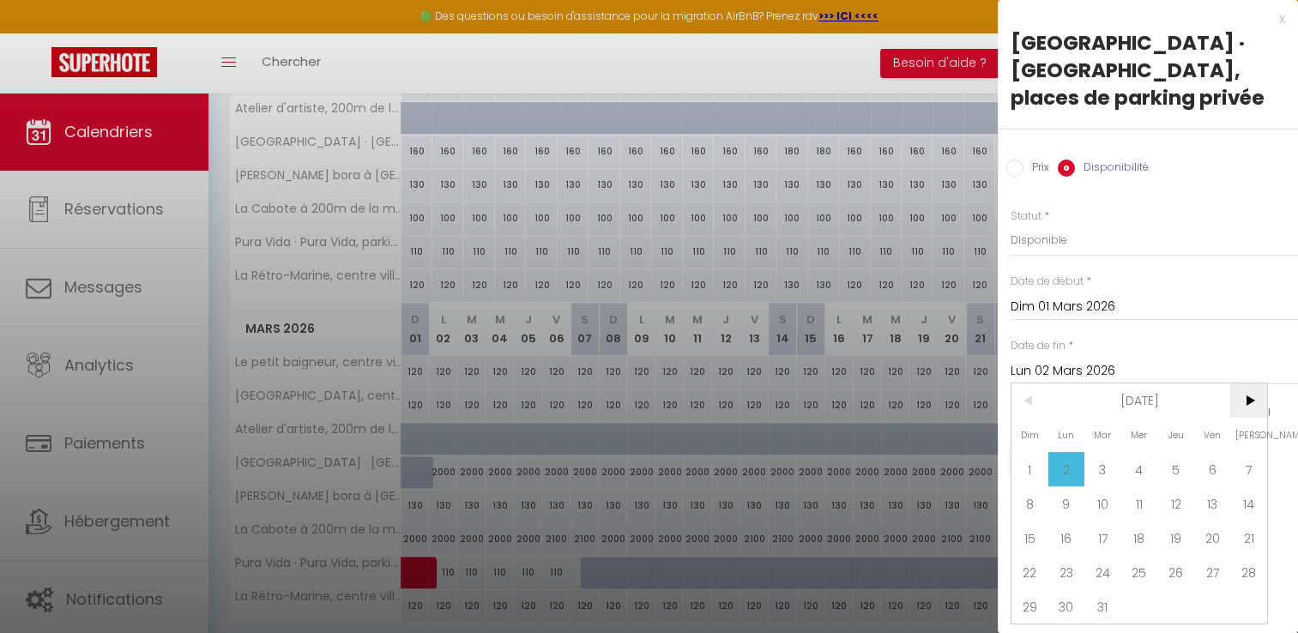
click at [1263, 395] on span ">" at bounding box center [1248, 400] width 37 height 34
click at [1249, 397] on span ">" at bounding box center [1248, 400] width 37 height 34
click at [1099, 613] on span "30" at bounding box center [1102, 606] width 37 height 34
type input "[DATE]"
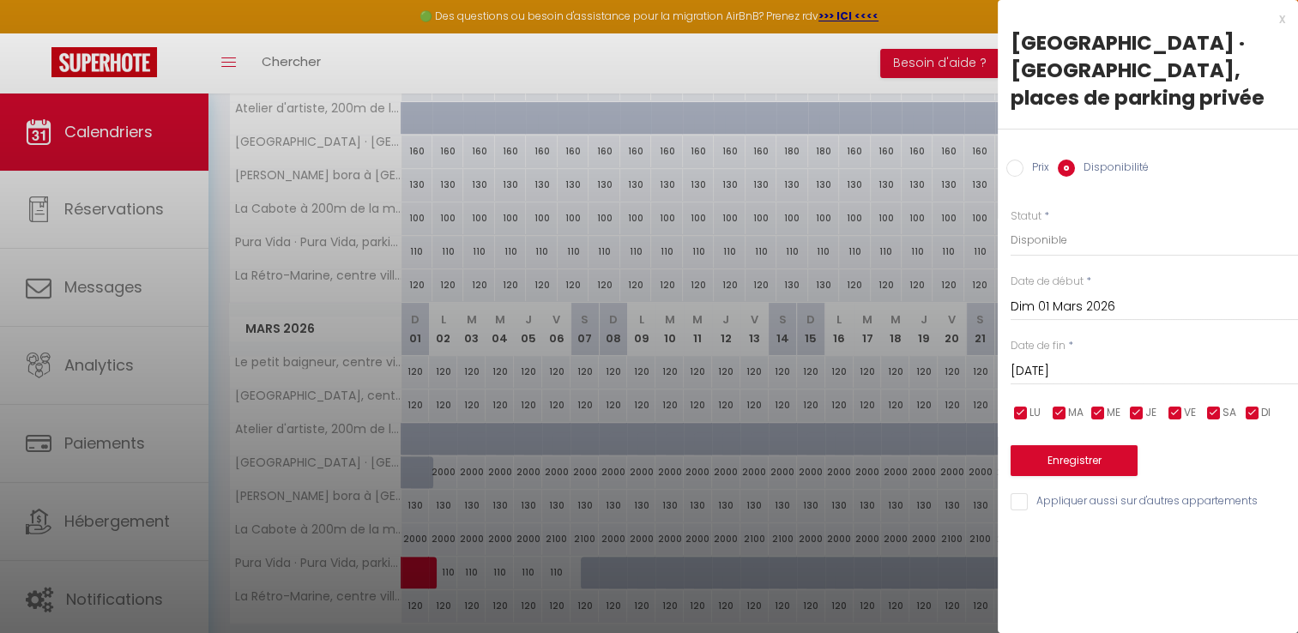
click at [1012, 166] on input "Prix" at bounding box center [1014, 168] width 17 height 17
radio input "true"
radio input "false"
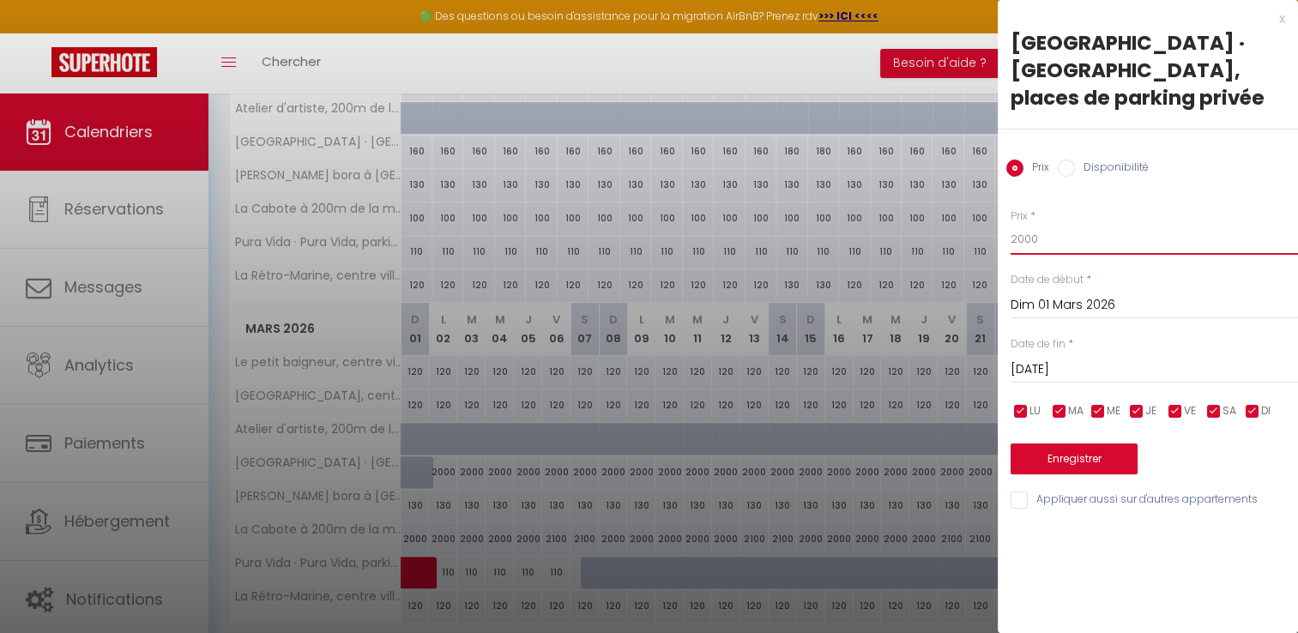
click at [1050, 247] on input "2000" at bounding box center [1153, 239] width 287 height 31
type input "2"
click at [1105, 455] on button "Enregistrer" at bounding box center [1073, 458] width 127 height 31
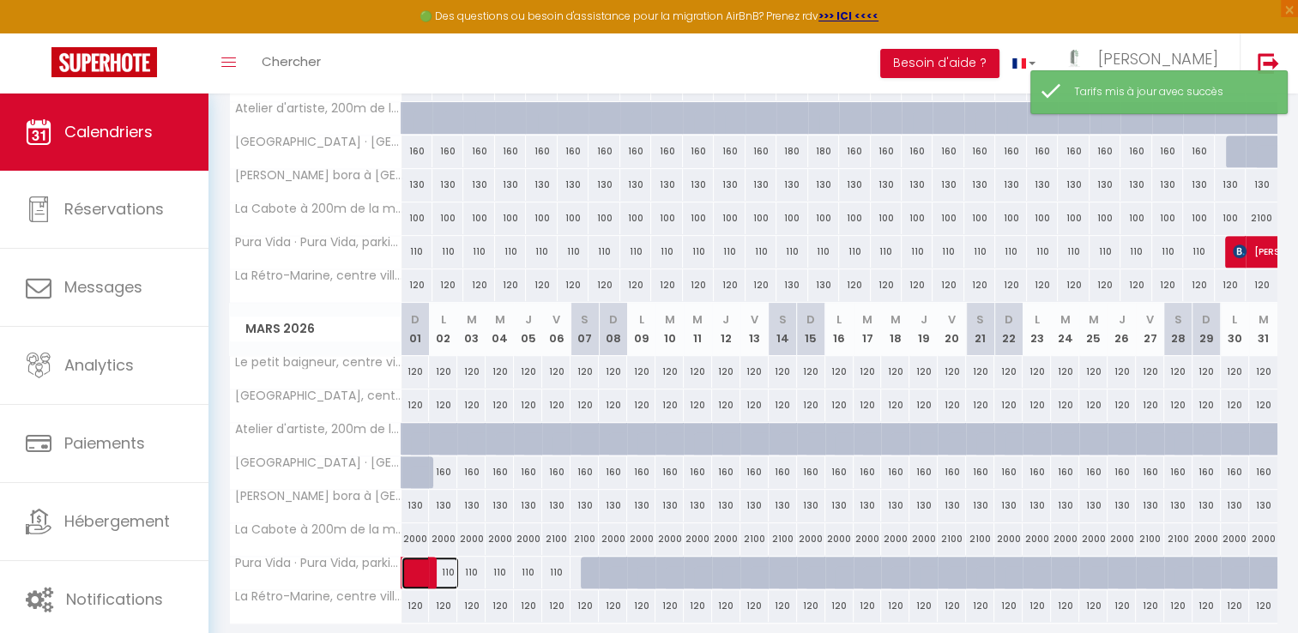
click at [413, 568] on link at bounding box center [415, 573] width 28 height 33
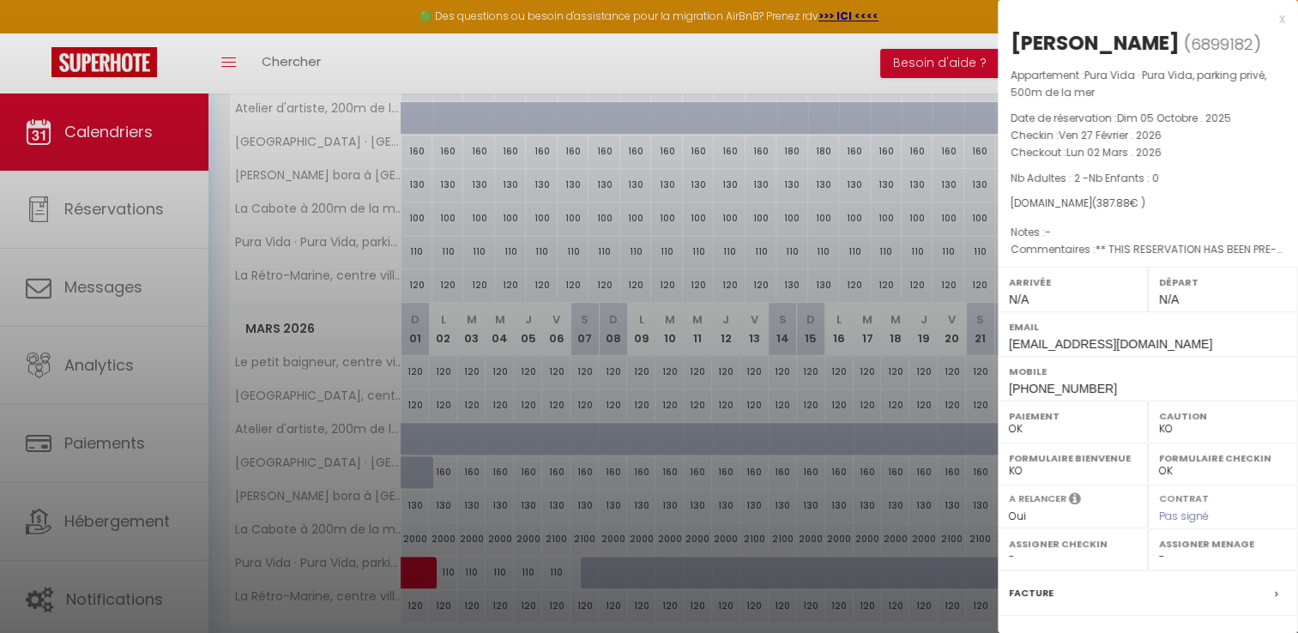
click at [1269, 19] on div "x" at bounding box center [1140, 19] width 287 height 21
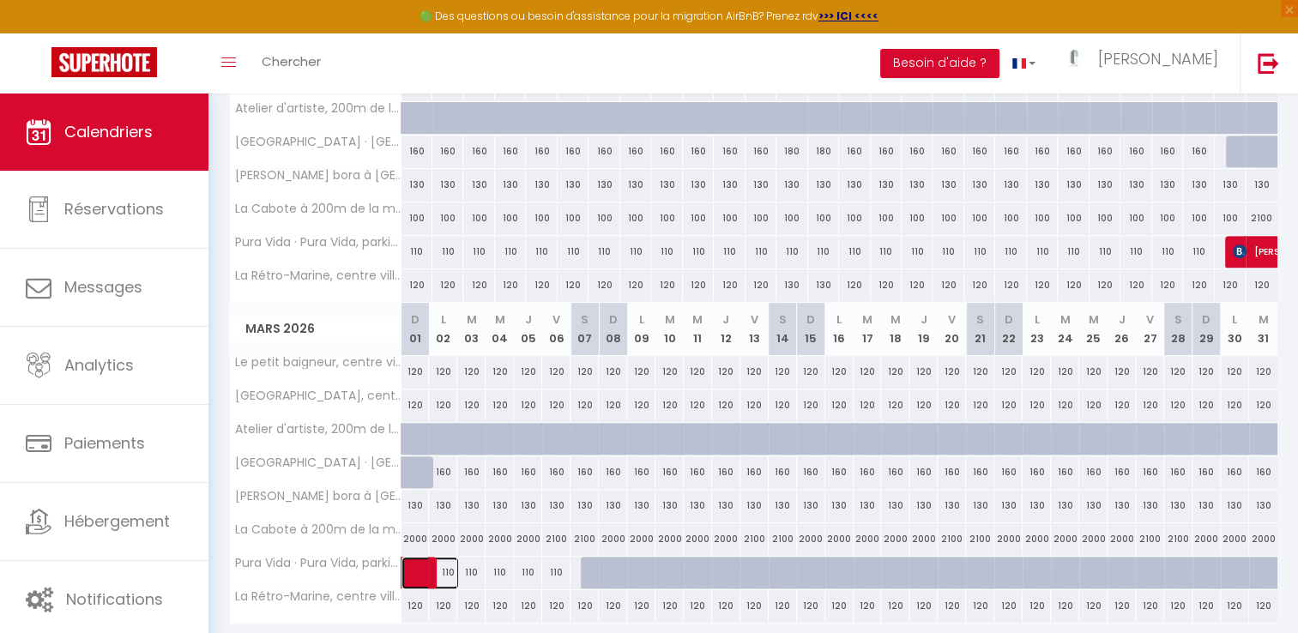
click at [443, 563] on span at bounding box center [438, 573] width 39 height 33
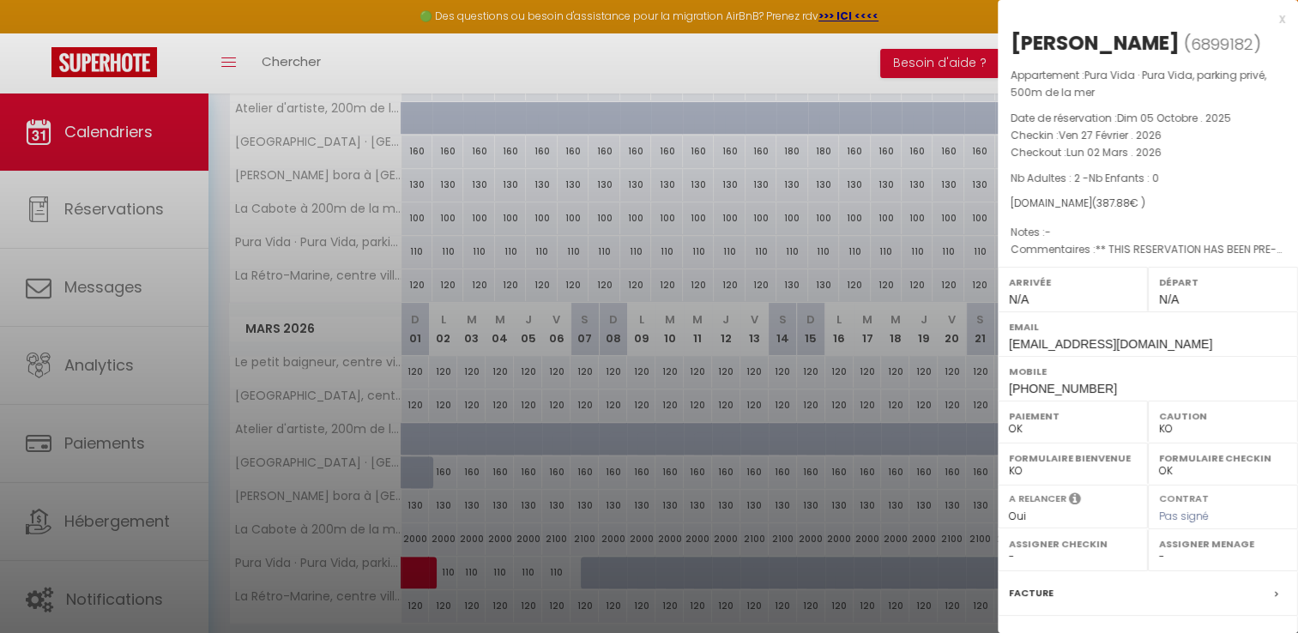
click at [1272, 21] on div "x [PERSON_NAME] ( 6899182 ) Appartement : Pura Vida · Pura Vida, parking privé,…" at bounding box center [1147, 408] width 300 height 816
click at [1266, 20] on div "x" at bounding box center [1140, 19] width 287 height 21
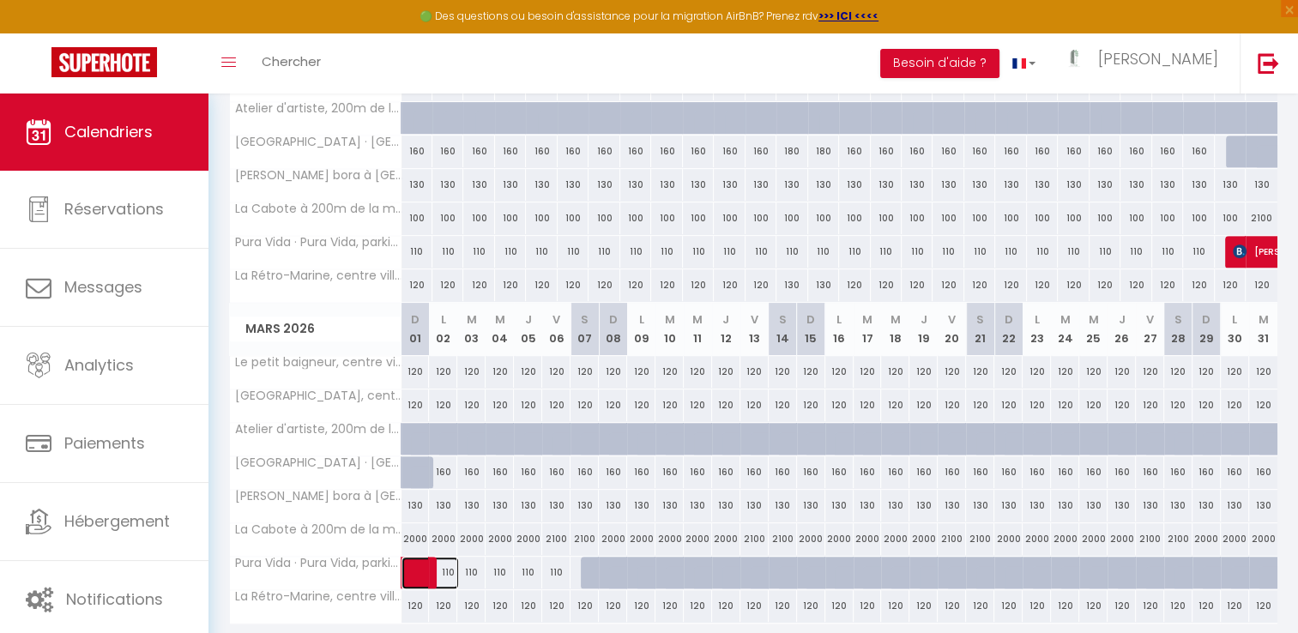
click at [444, 569] on span at bounding box center [438, 573] width 39 height 33
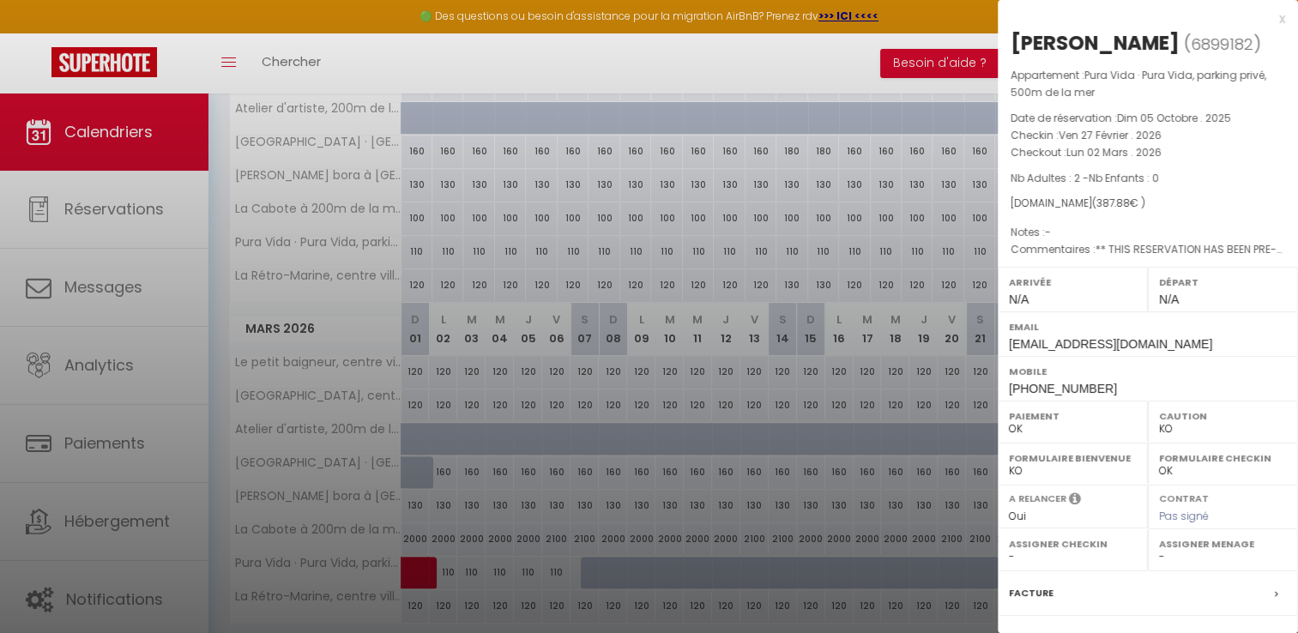
click at [1262, 17] on div "x" at bounding box center [1140, 19] width 287 height 21
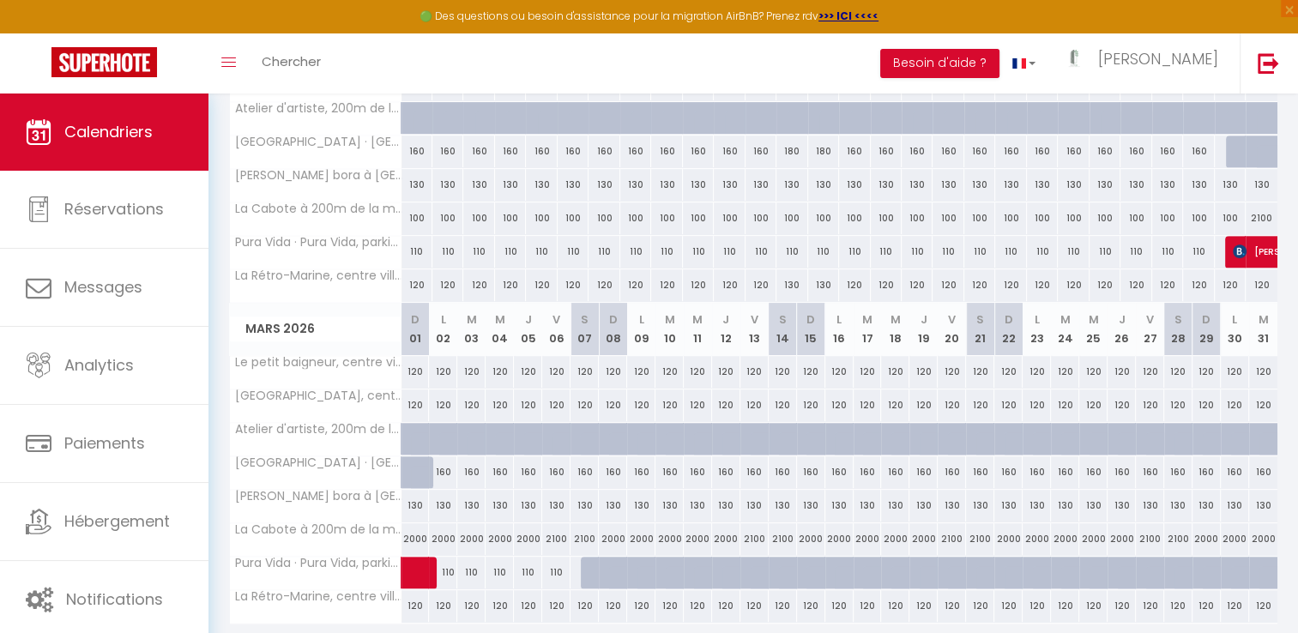
click at [501, 561] on div "110" at bounding box center [499, 573] width 28 height 32
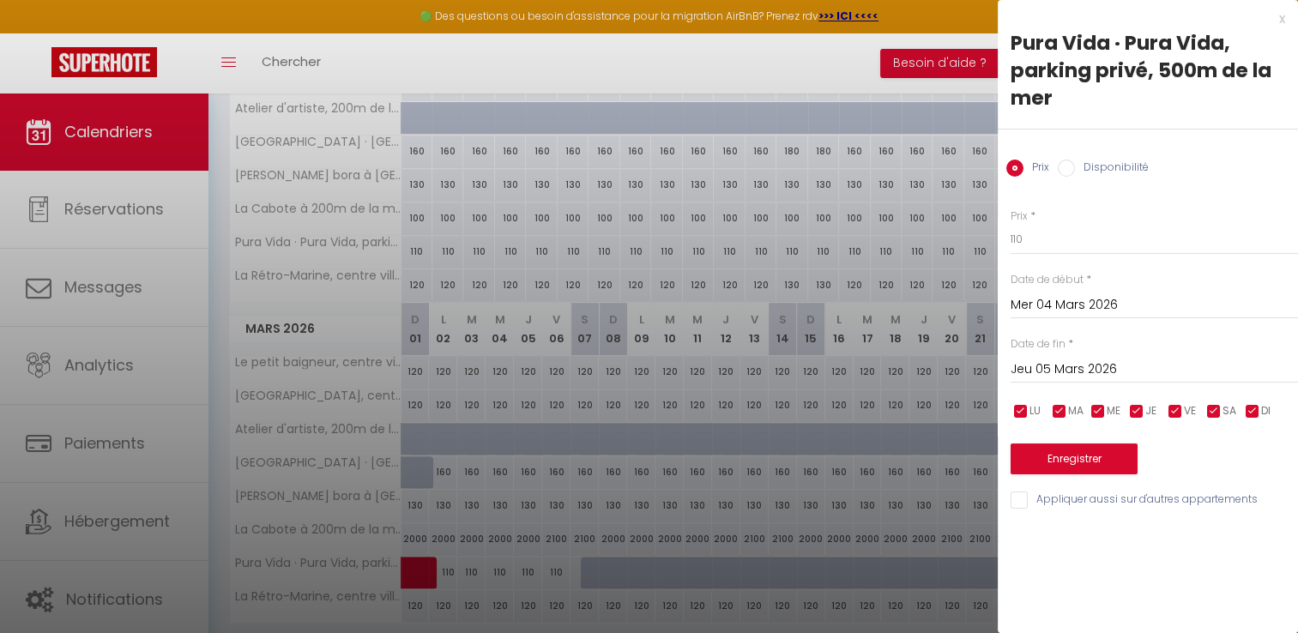
click at [1057, 363] on input "Jeu 05 Mars 2026" at bounding box center [1153, 369] width 287 height 22
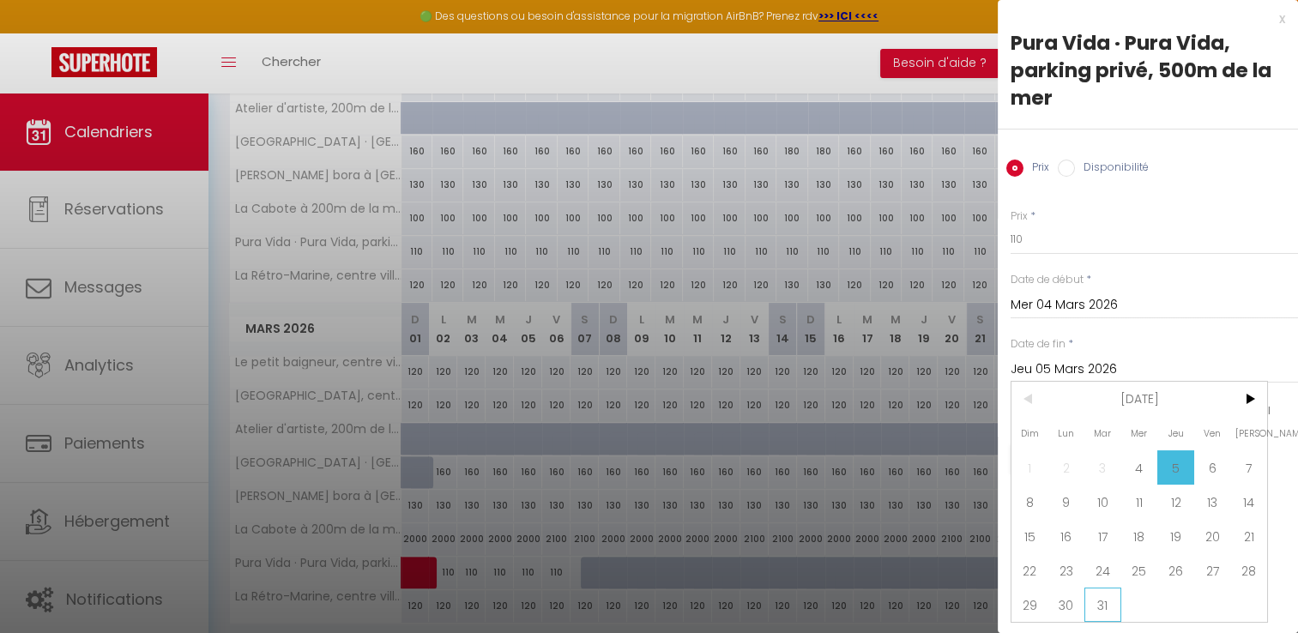
click at [1110, 599] on span "31" at bounding box center [1102, 604] width 37 height 34
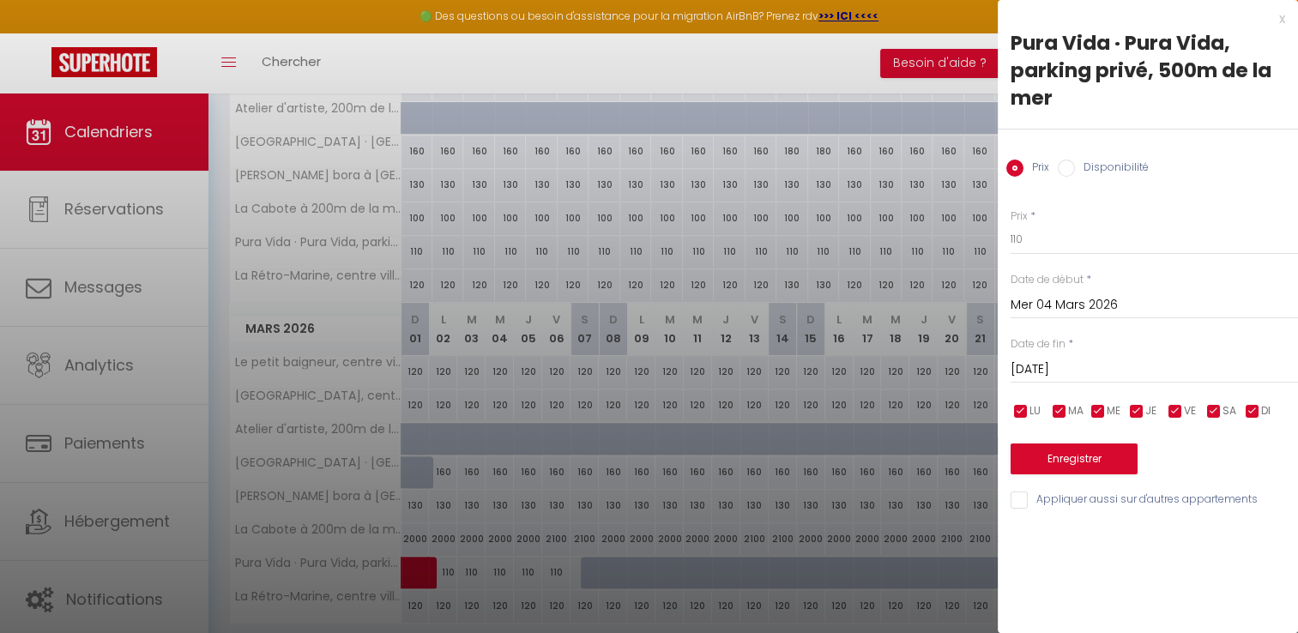
click at [1099, 370] on input "[DATE]" at bounding box center [1153, 369] width 287 height 22
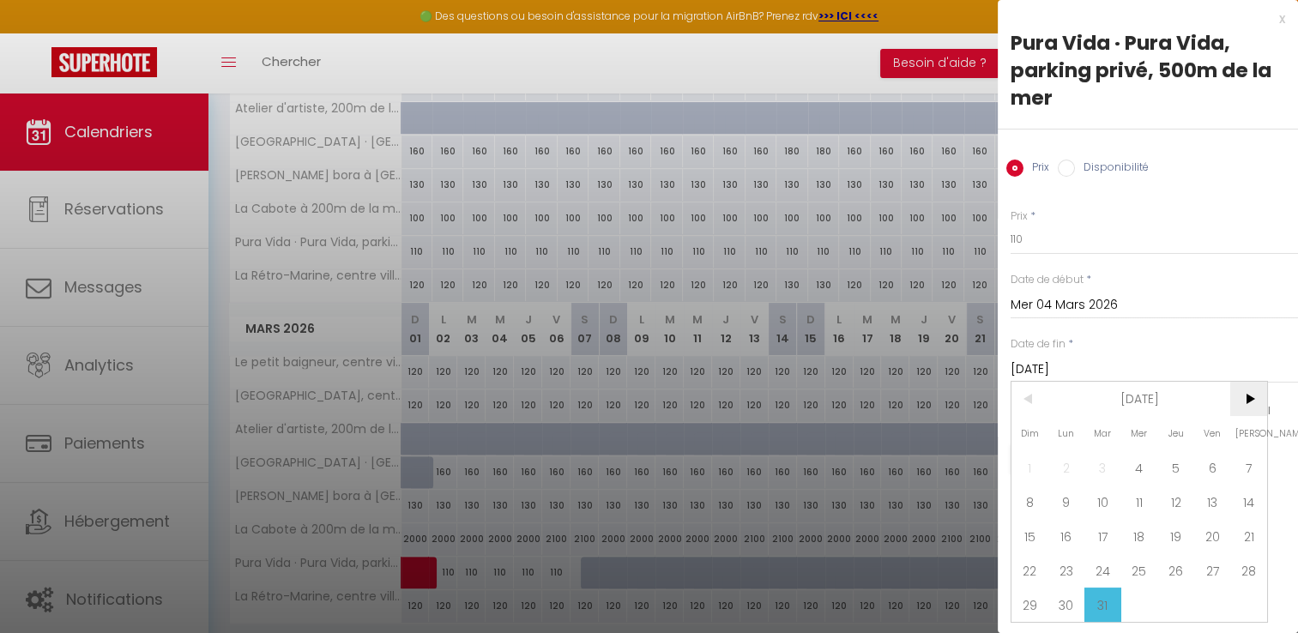
click at [1252, 394] on span ">" at bounding box center [1248, 399] width 37 height 34
click at [1099, 597] on span "30" at bounding box center [1102, 604] width 37 height 34
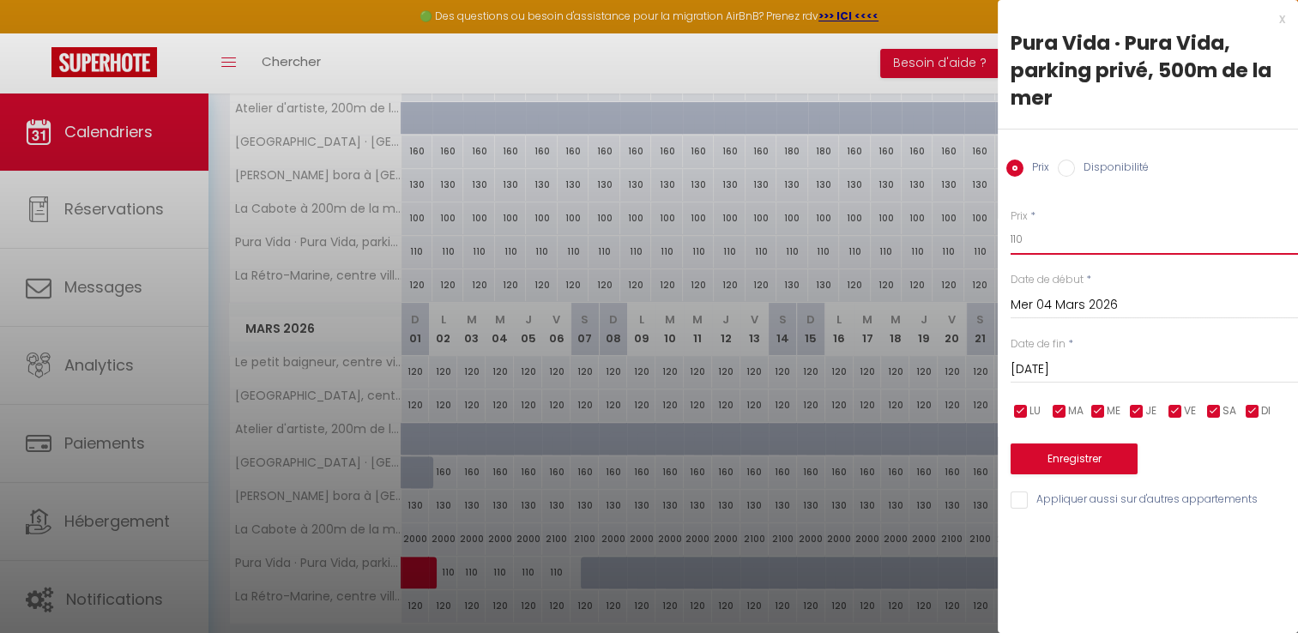
click at [1025, 243] on input "110" at bounding box center [1153, 239] width 287 height 31
click at [1067, 171] on input "Disponibilité" at bounding box center [1065, 168] width 17 height 17
click at [1050, 236] on select "Disponible Indisponible" at bounding box center [1153, 240] width 287 height 33
click at [1010, 224] on select "Disponible Indisponible" at bounding box center [1153, 240] width 287 height 33
click at [1064, 247] on select "Disponible Indisponible" at bounding box center [1153, 240] width 287 height 33
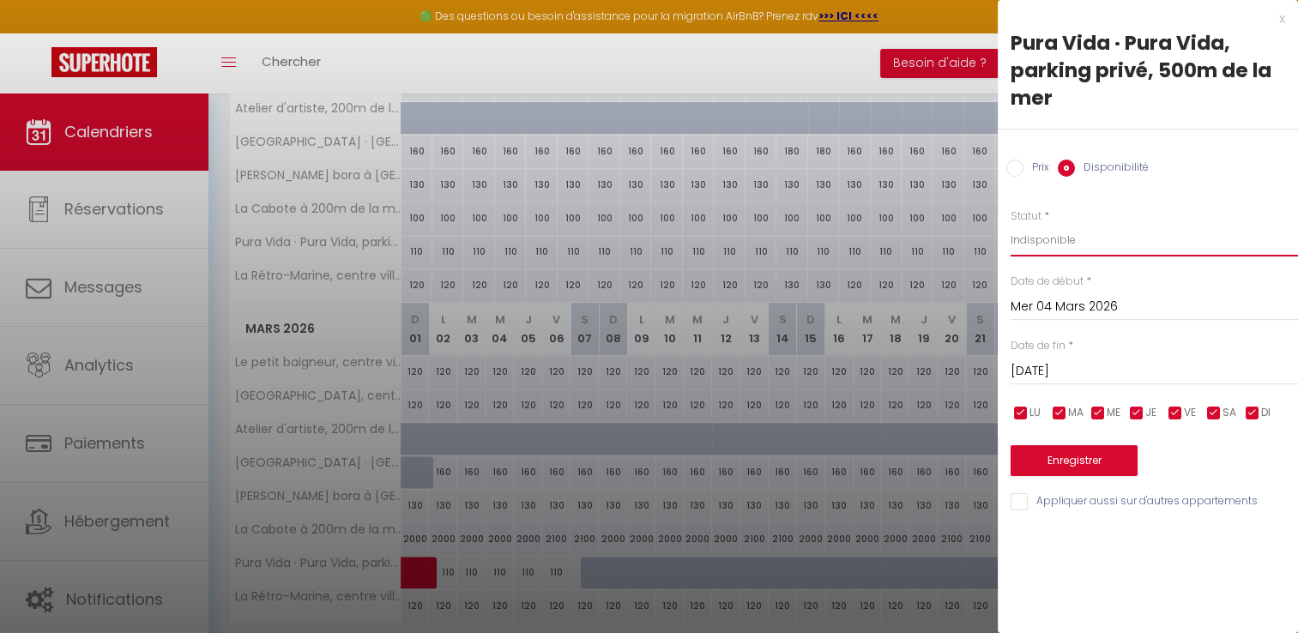
click at [1063, 242] on select "Disponible Indisponible" at bounding box center [1153, 240] width 287 height 33
click at [1010, 224] on select "Disponible Indisponible" at bounding box center [1153, 240] width 287 height 33
click at [1050, 458] on button "Enregistrer" at bounding box center [1073, 460] width 127 height 31
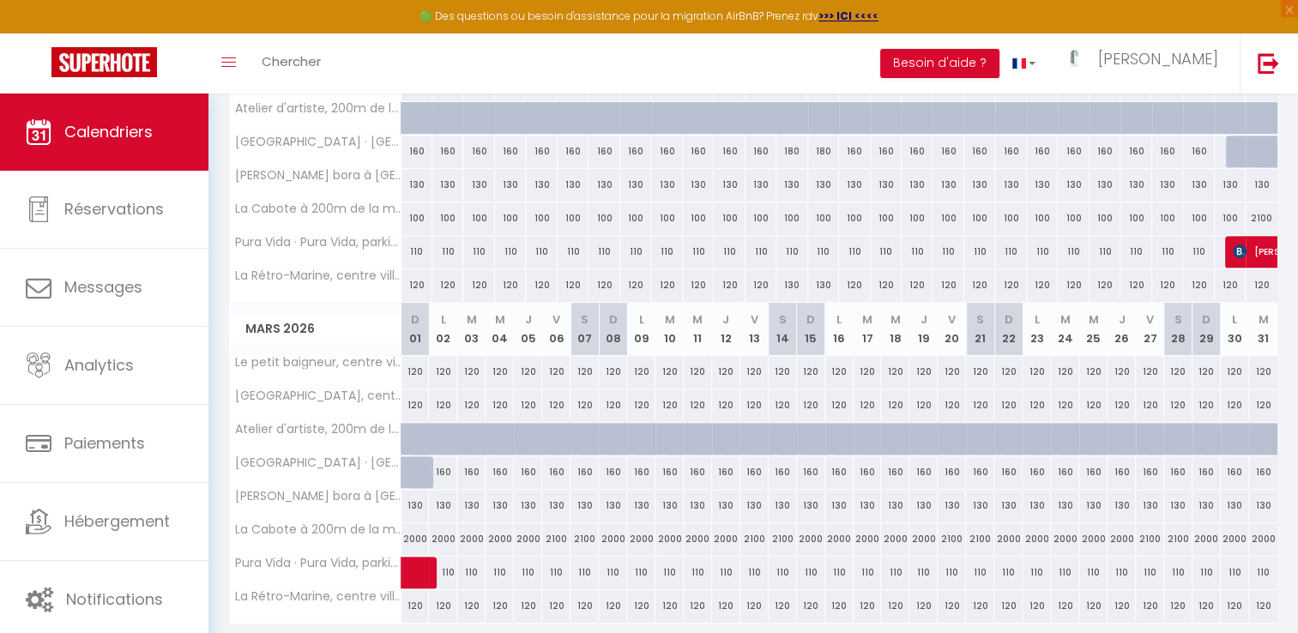
click at [785, 563] on div "110" at bounding box center [782, 573] width 28 height 32
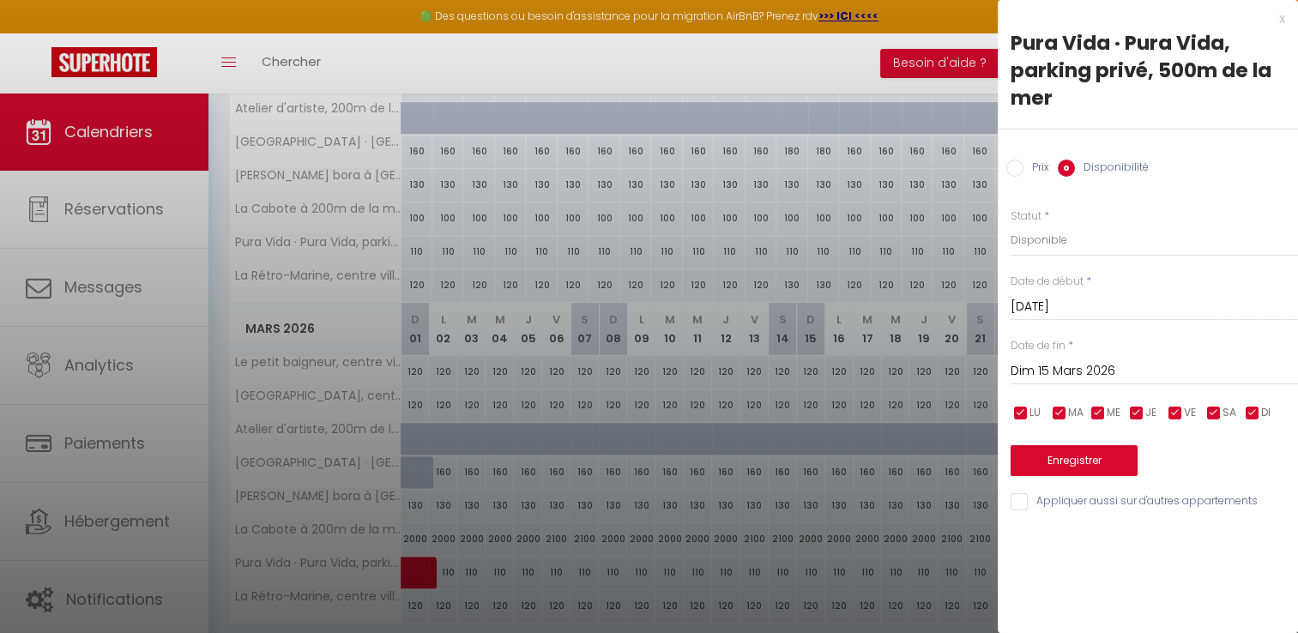
click at [1017, 364] on input "Dim 15 Mars 2026" at bounding box center [1153, 371] width 287 height 22
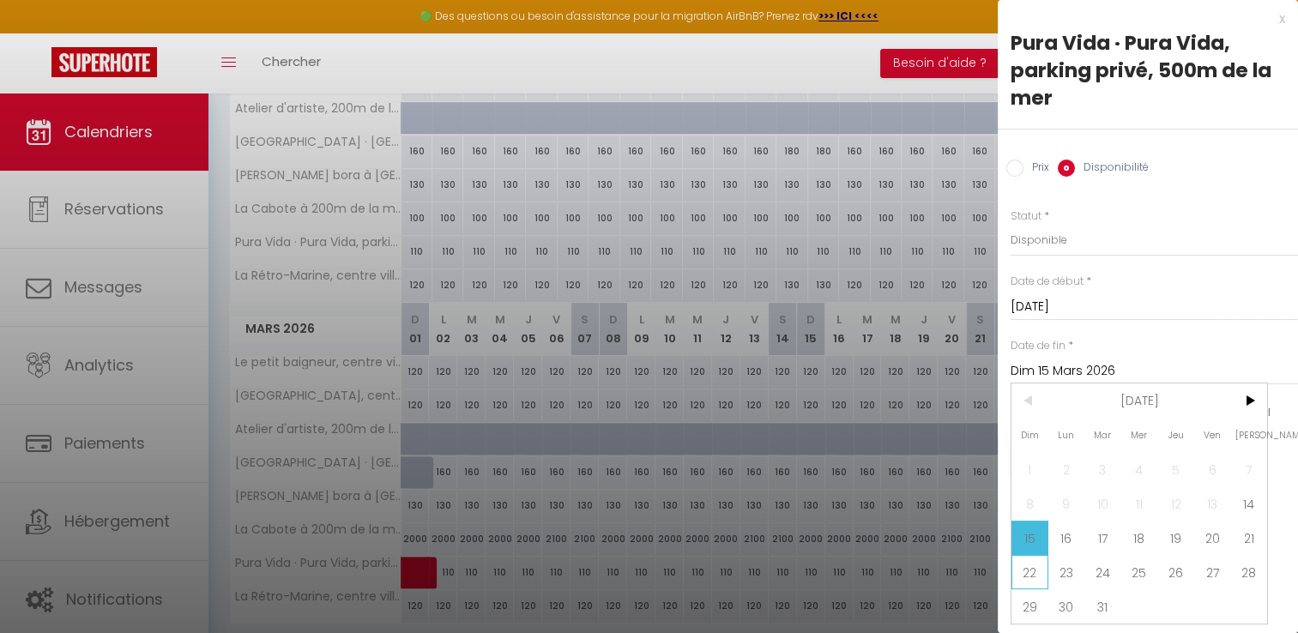
click at [1036, 568] on span "22" at bounding box center [1029, 572] width 37 height 34
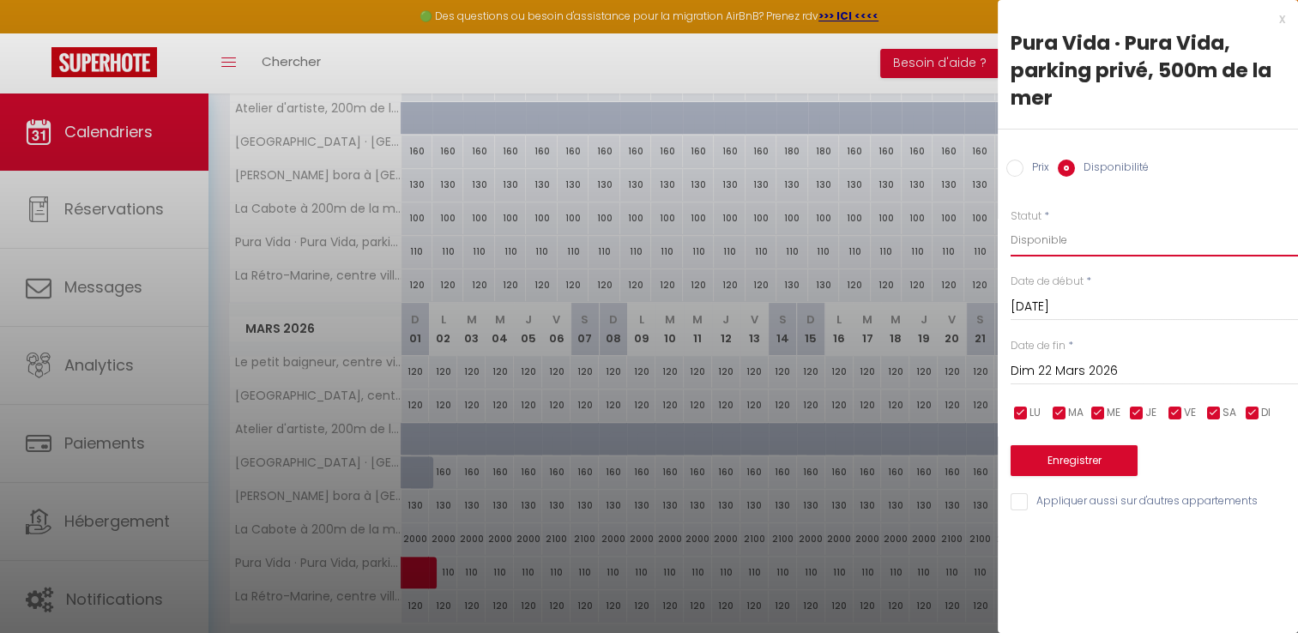
click at [1053, 234] on select "Disponible Indisponible" at bounding box center [1153, 240] width 287 height 33
click at [1010, 224] on select "Disponible Indisponible" at bounding box center [1153, 240] width 287 height 33
click at [1063, 465] on button "Enregistrer" at bounding box center [1073, 460] width 127 height 31
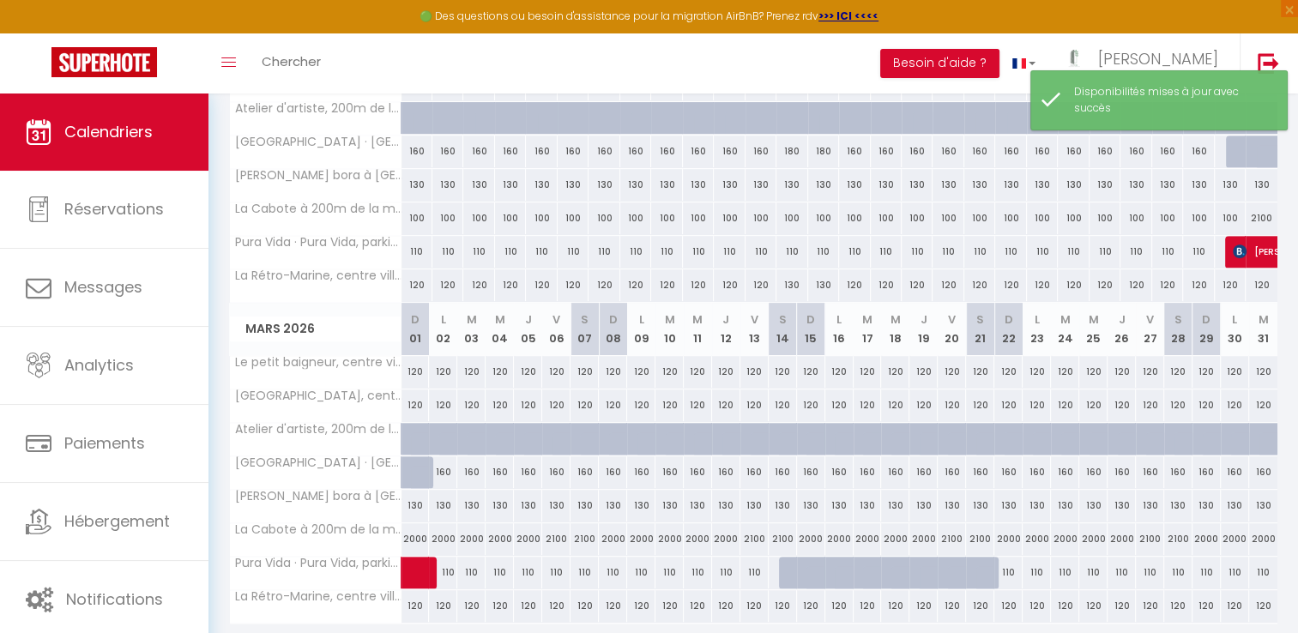
click at [409, 471] on div at bounding box center [415, 472] width 28 height 33
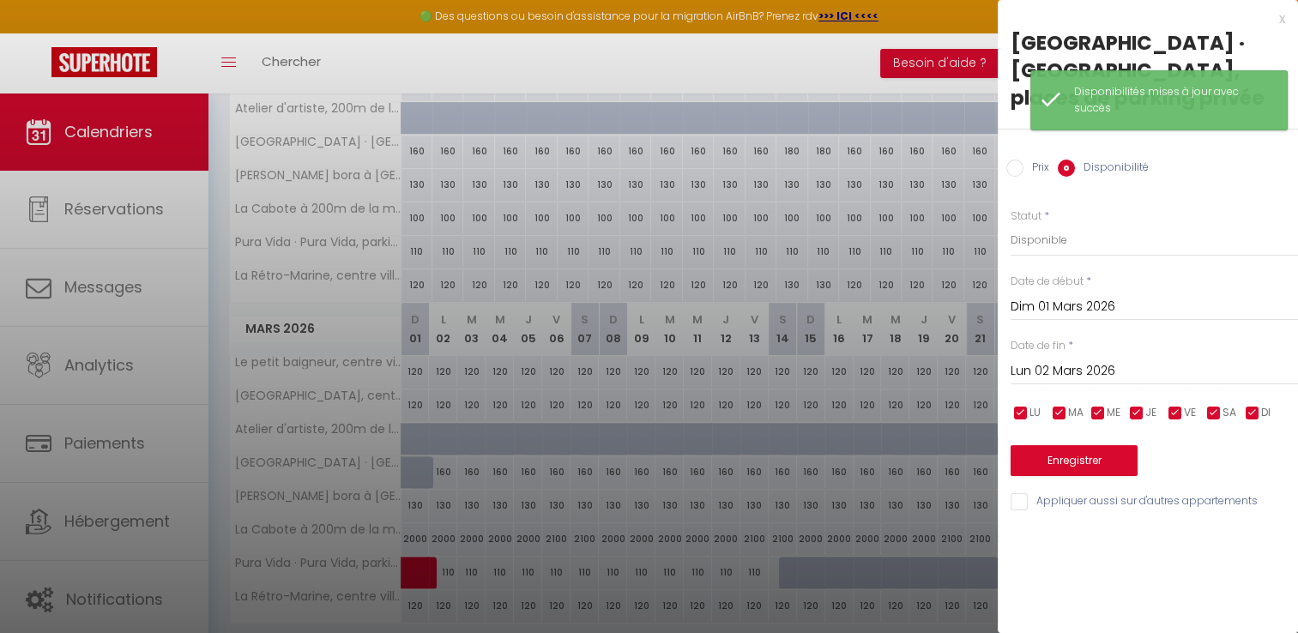
click at [1081, 217] on div "Statut * Disponible Indisponible" at bounding box center [1153, 232] width 287 height 49
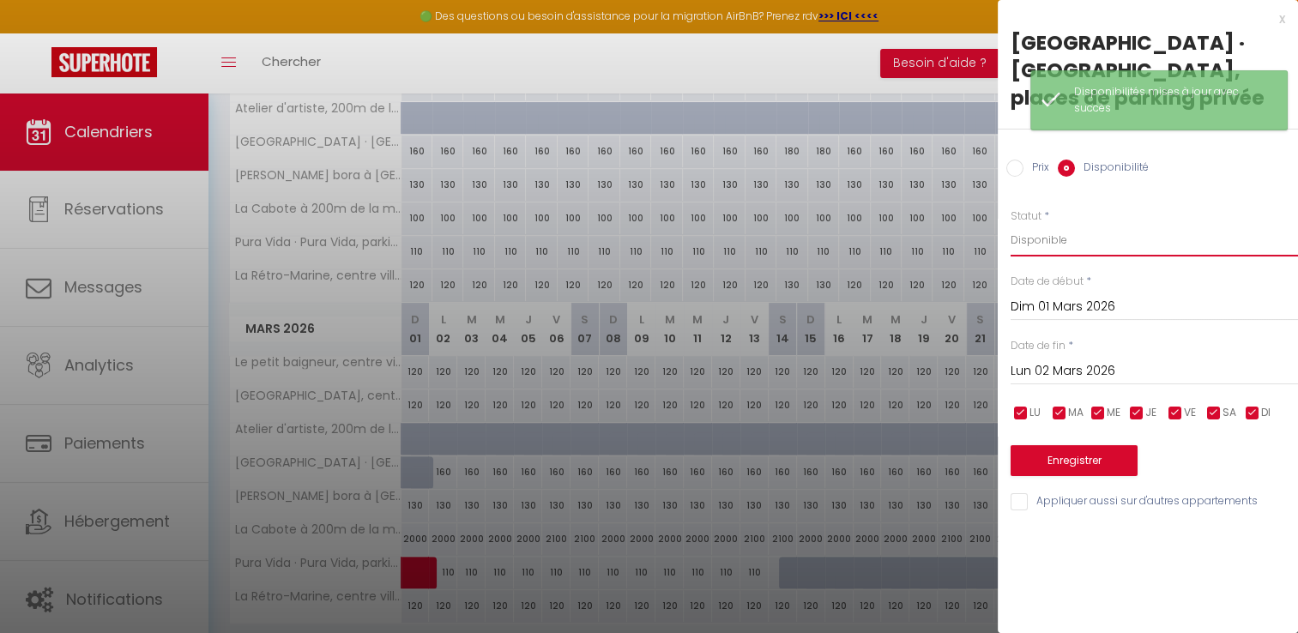
click at [1078, 228] on select "Disponible Indisponible" at bounding box center [1153, 240] width 287 height 33
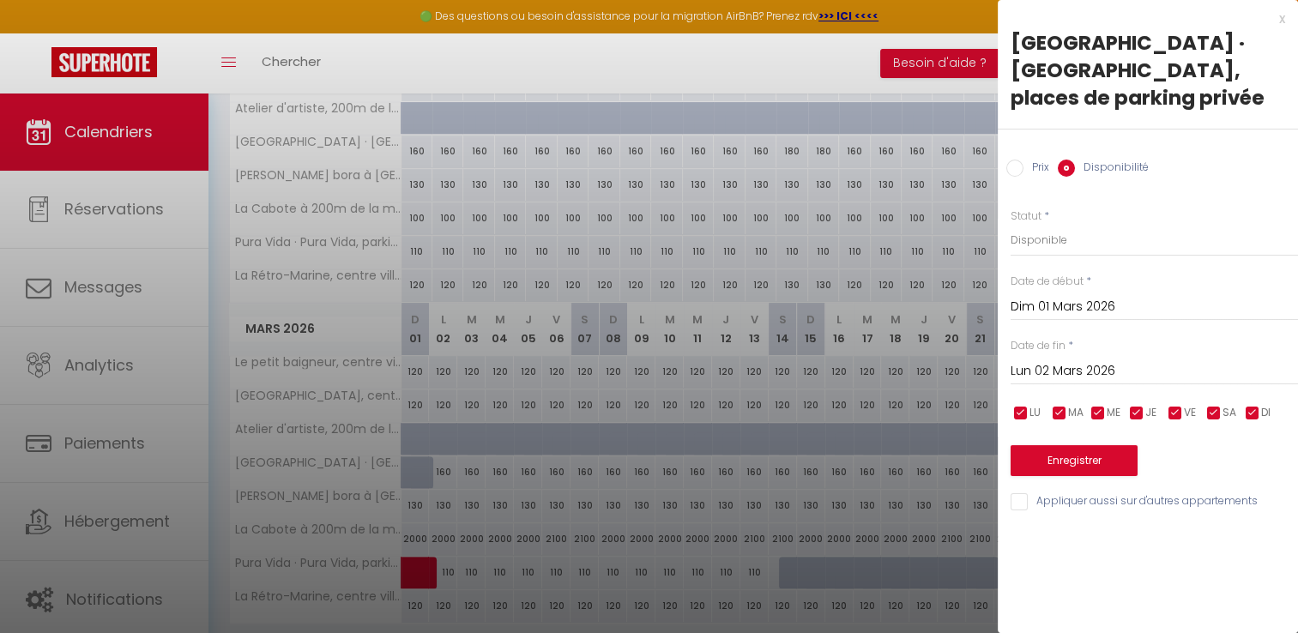
click at [1053, 307] on input "Dim 01 Mars 2026" at bounding box center [1153, 307] width 287 height 22
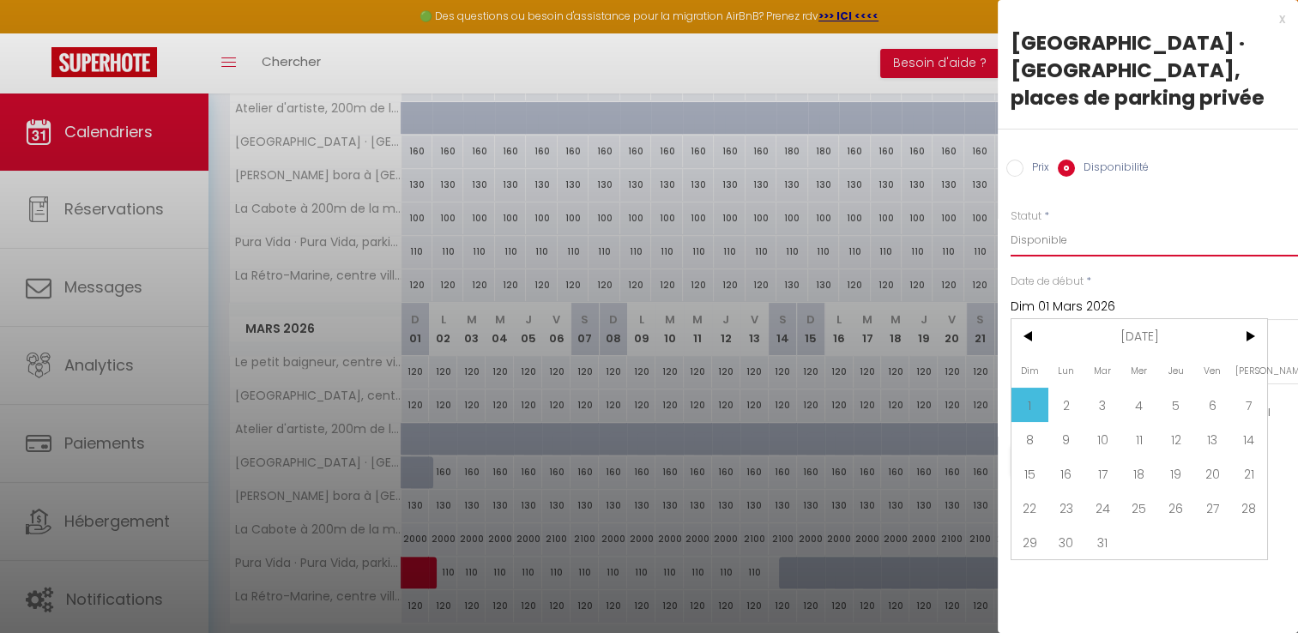
click at [1057, 238] on select "Disponible Indisponible" at bounding box center [1153, 240] width 287 height 33
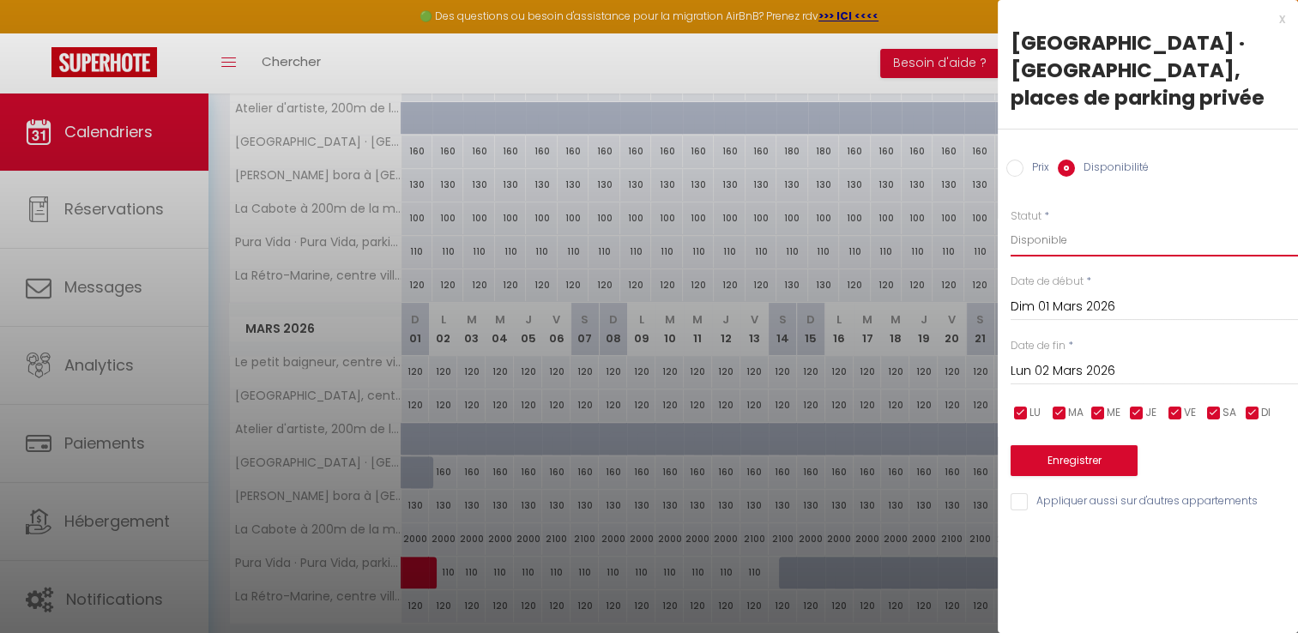
click at [1057, 238] on select "Disponible Indisponible" at bounding box center [1153, 240] width 287 height 33
click at [1087, 463] on button "Enregistrer" at bounding box center [1073, 460] width 127 height 31
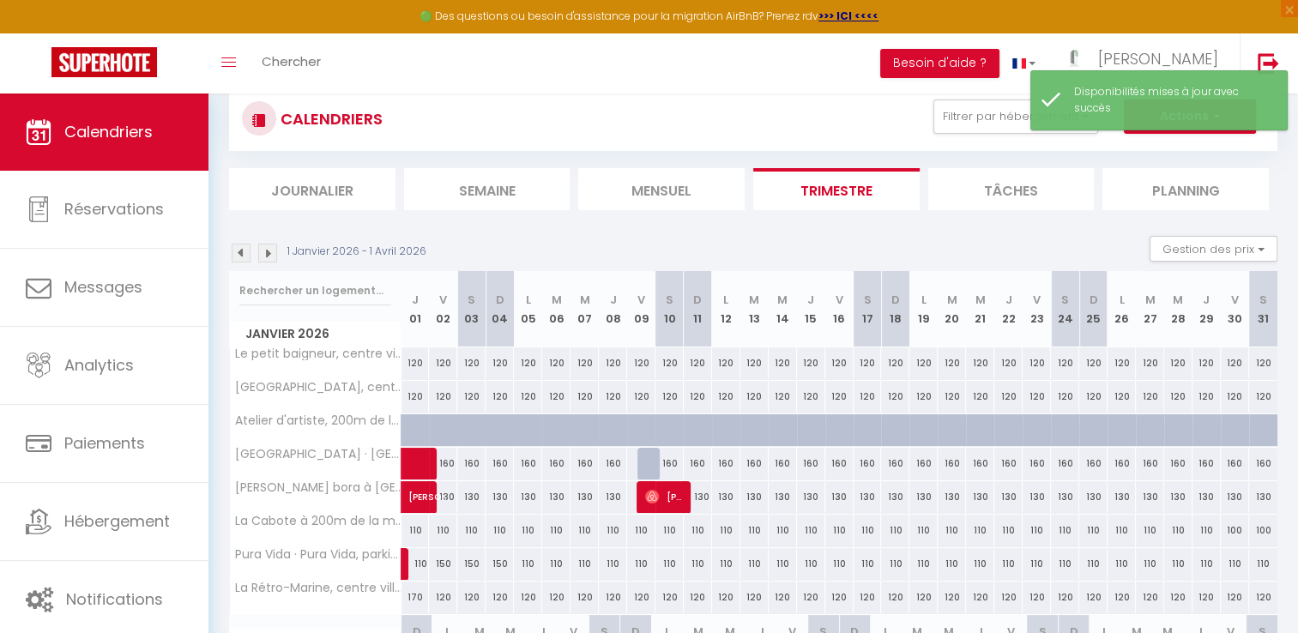
scroll to position [41, 0]
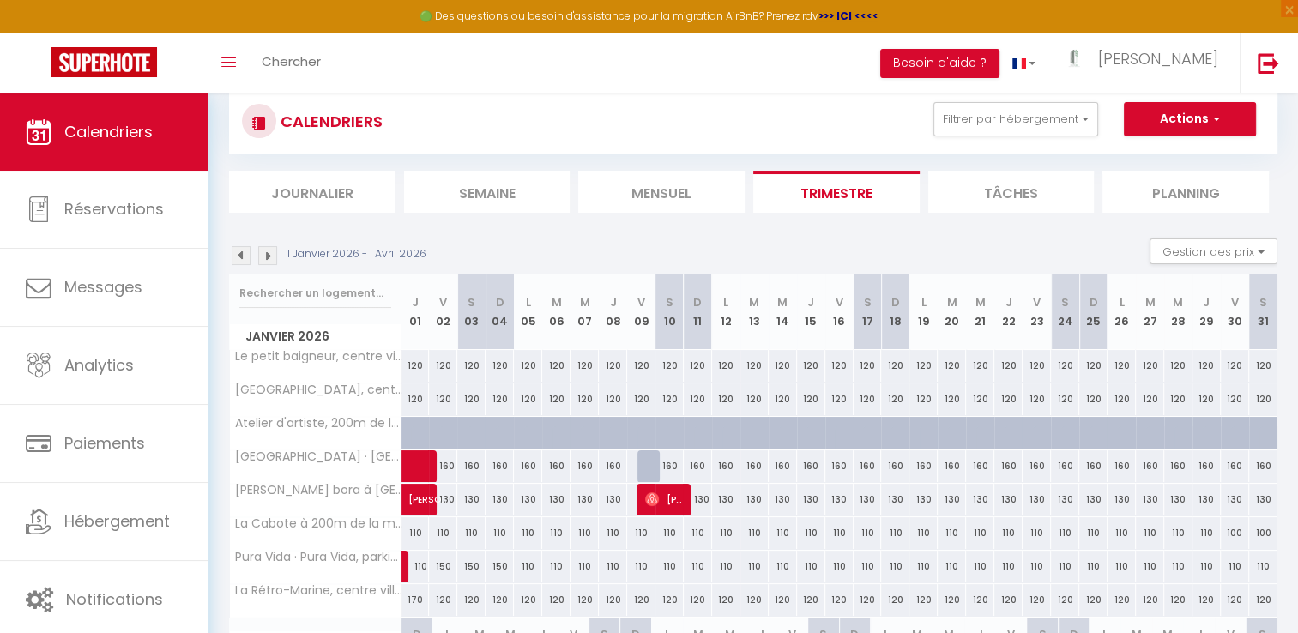
click at [1087, 463] on div "160" at bounding box center [1093, 466] width 28 height 32
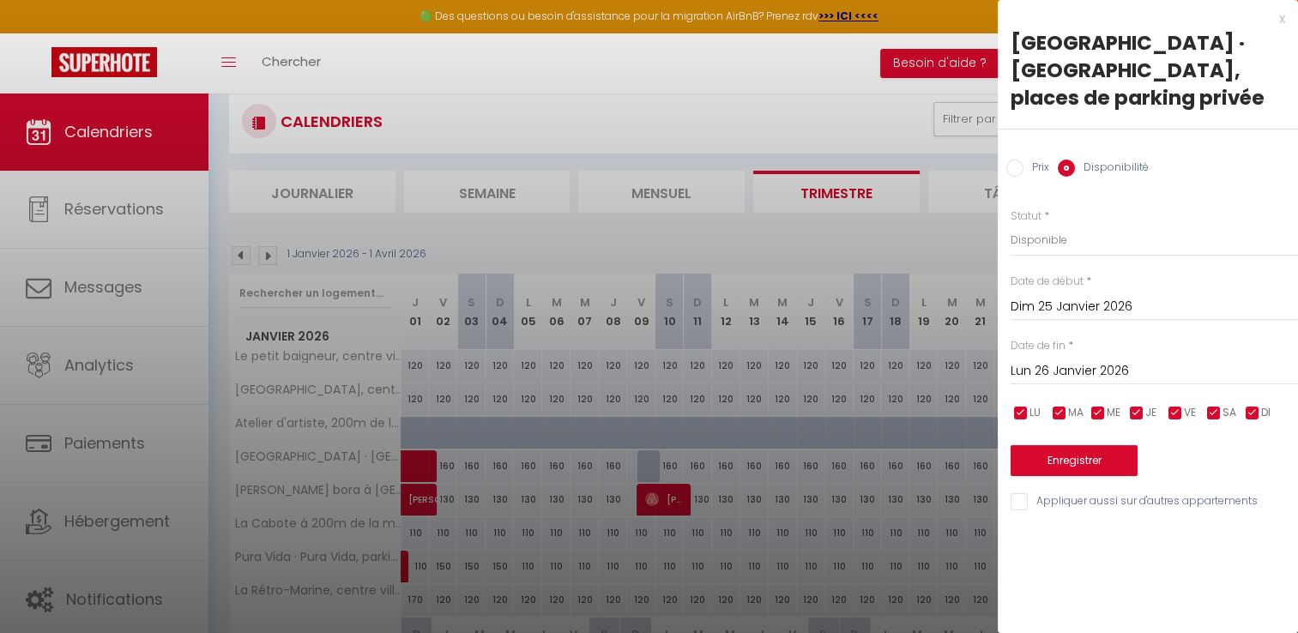
drag, startPoint x: 1087, startPoint y: 463, endPoint x: 1109, endPoint y: 529, distance: 69.4
click at [1109, 529] on div "x Villa d’Horus · [GEOGRAPHIC_DATA], places de parking privée Prix Disponibilit…" at bounding box center [1147, 316] width 300 height 633
click at [1091, 451] on button "Enregistrer" at bounding box center [1073, 460] width 127 height 31
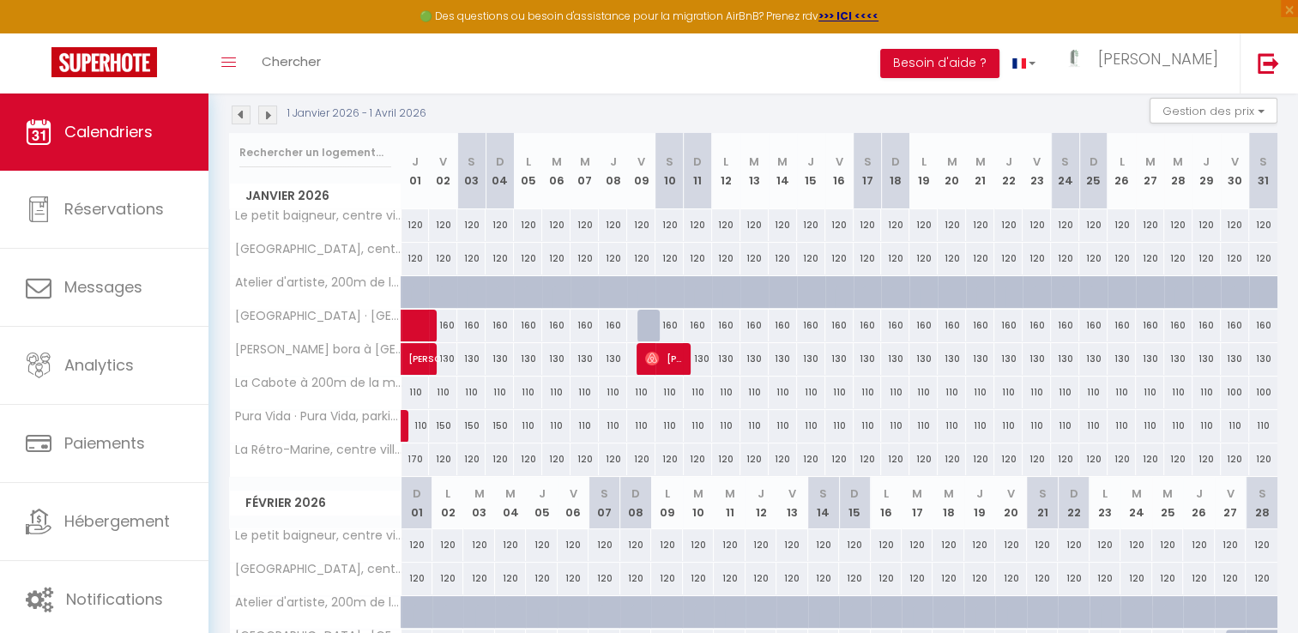
scroll to position [181, 0]
click at [651, 322] on div at bounding box center [651, 326] width 28 height 33
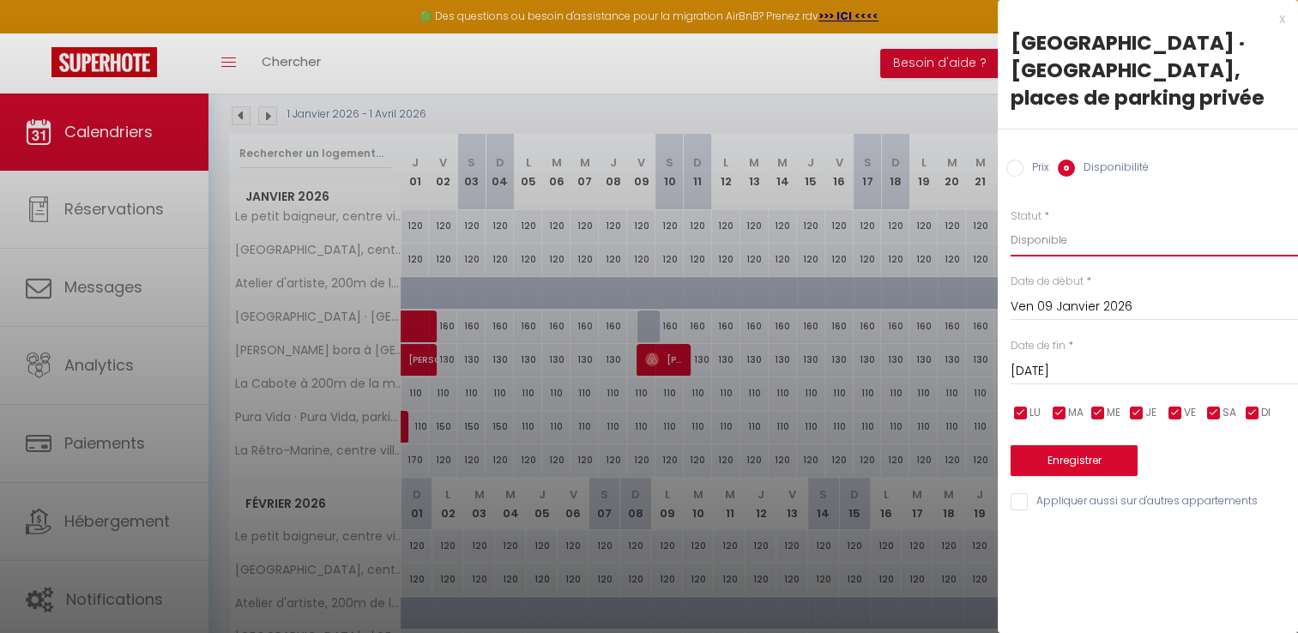
click at [1031, 233] on select "Disponible Indisponible" at bounding box center [1153, 240] width 287 height 33
click at [1010, 224] on select "Disponible Indisponible" at bounding box center [1153, 240] width 287 height 33
click at [1053, 240] on select "Disponible Indisponible" at bounding box center [1153, 240] width 287 height 33
click at [1010, 224] on select "Disponible Indisponible" at bounding box center [1153, 240] width 287 height 33
click at [1063, 457] on button "Enregistrer" at bounding box center [1073, 460] width 127 height 31
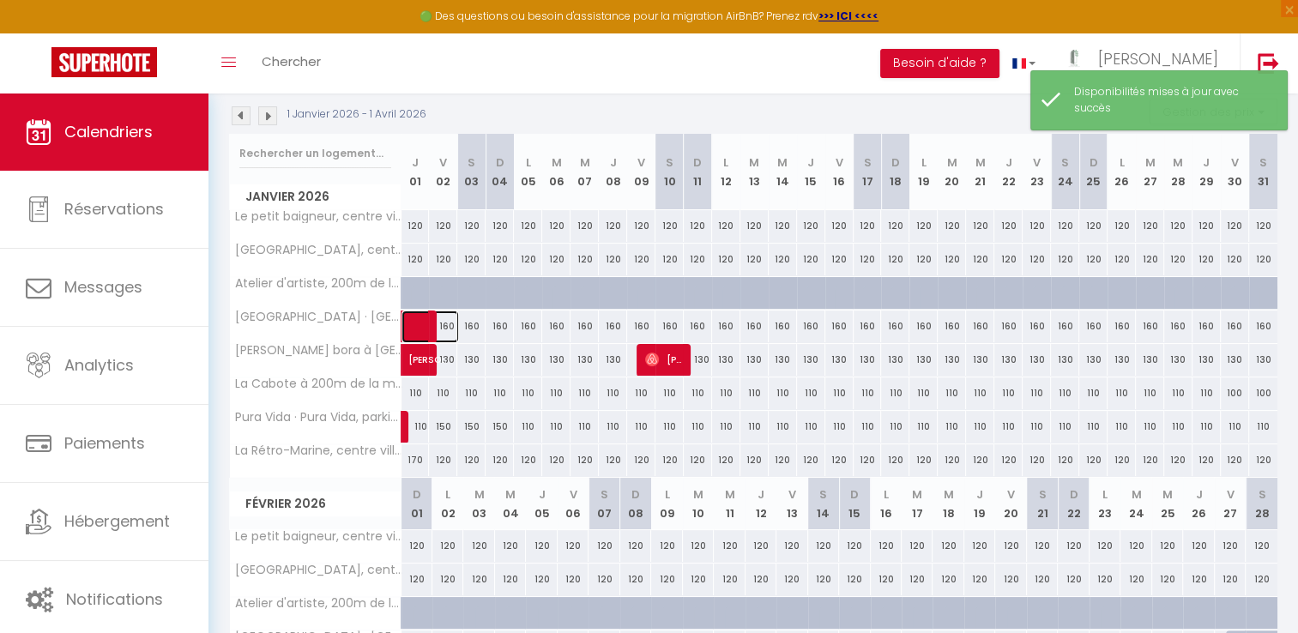
click at [447, 325] on span at bounding box center [438, 326] width 39 height 33
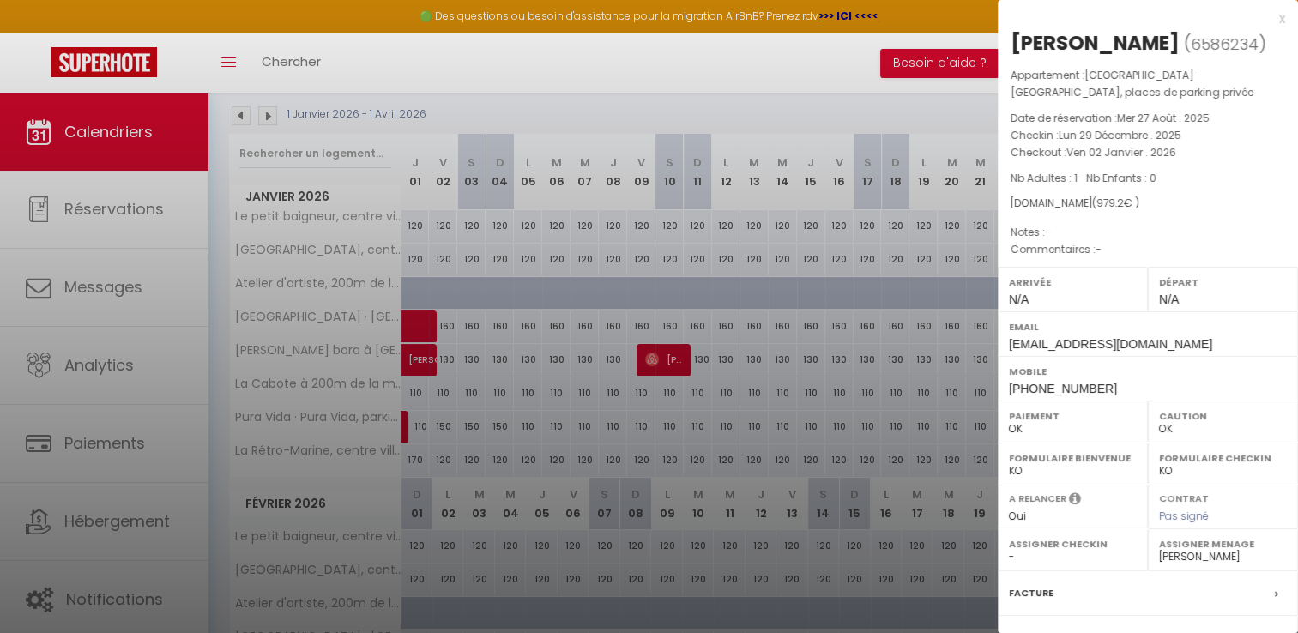
click at [1266, 19] on div "x" at bounding box center [1140, 19] width 287 height 21
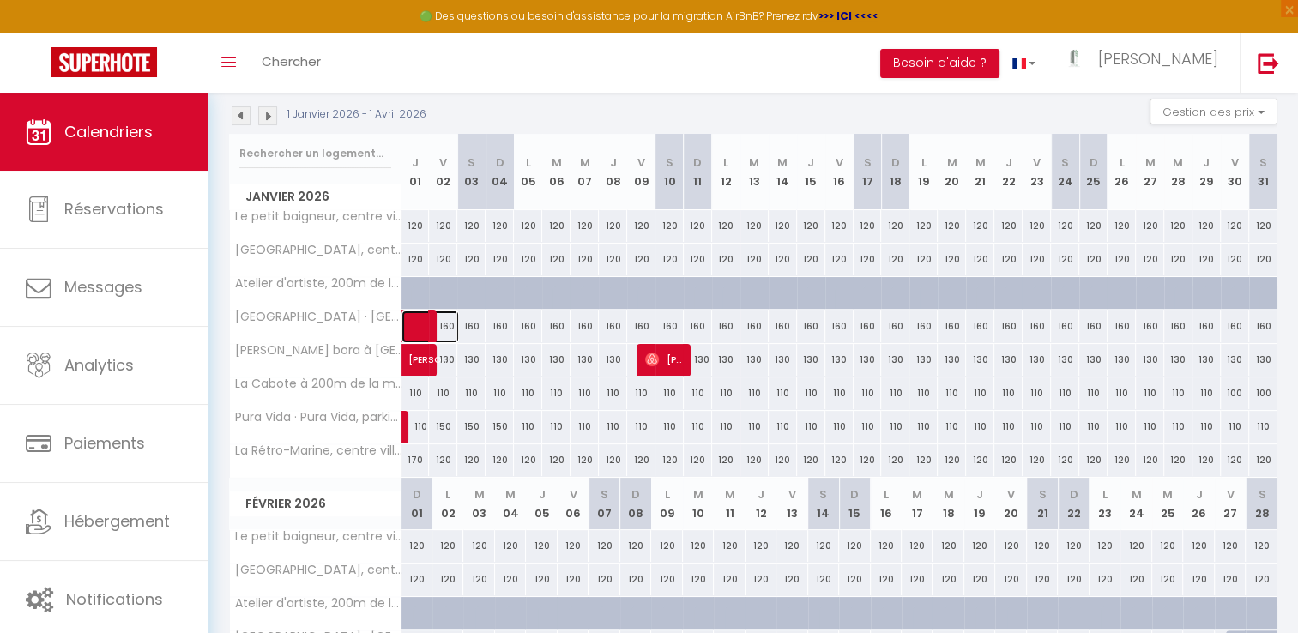
click at [451, 328] on span at bounding box center [438, 326] width 39 height 33
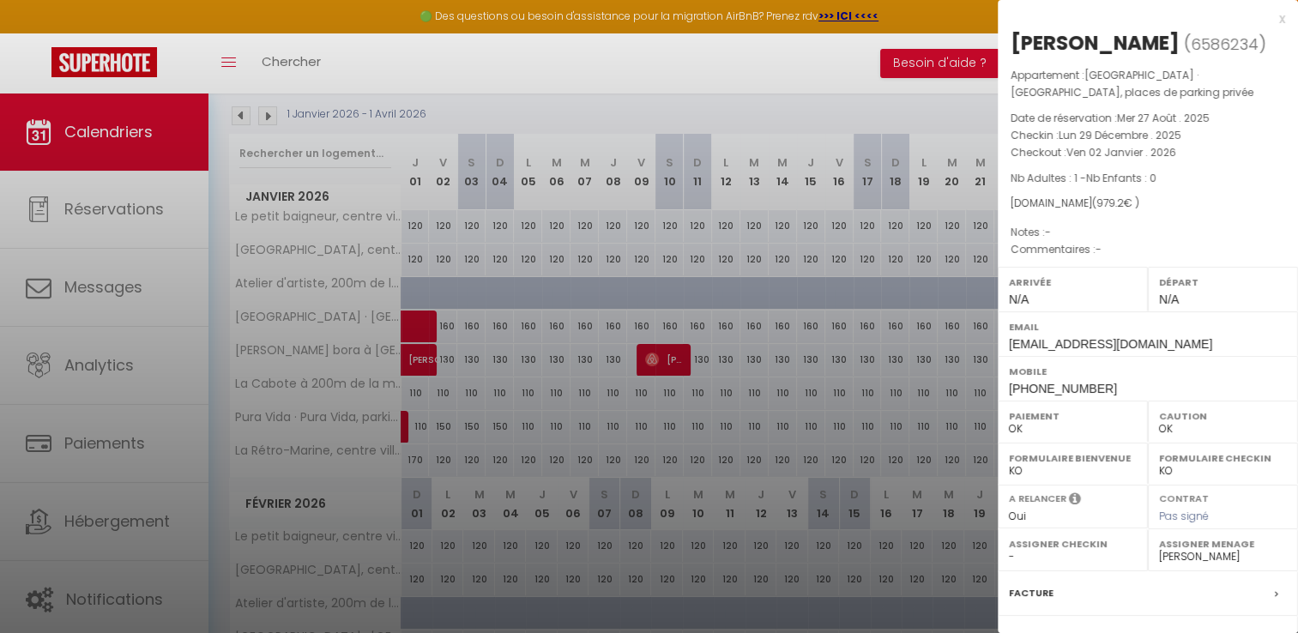
click at [1268, 24] on div "x" at bounding box center [1140, 19] width 287 height 21
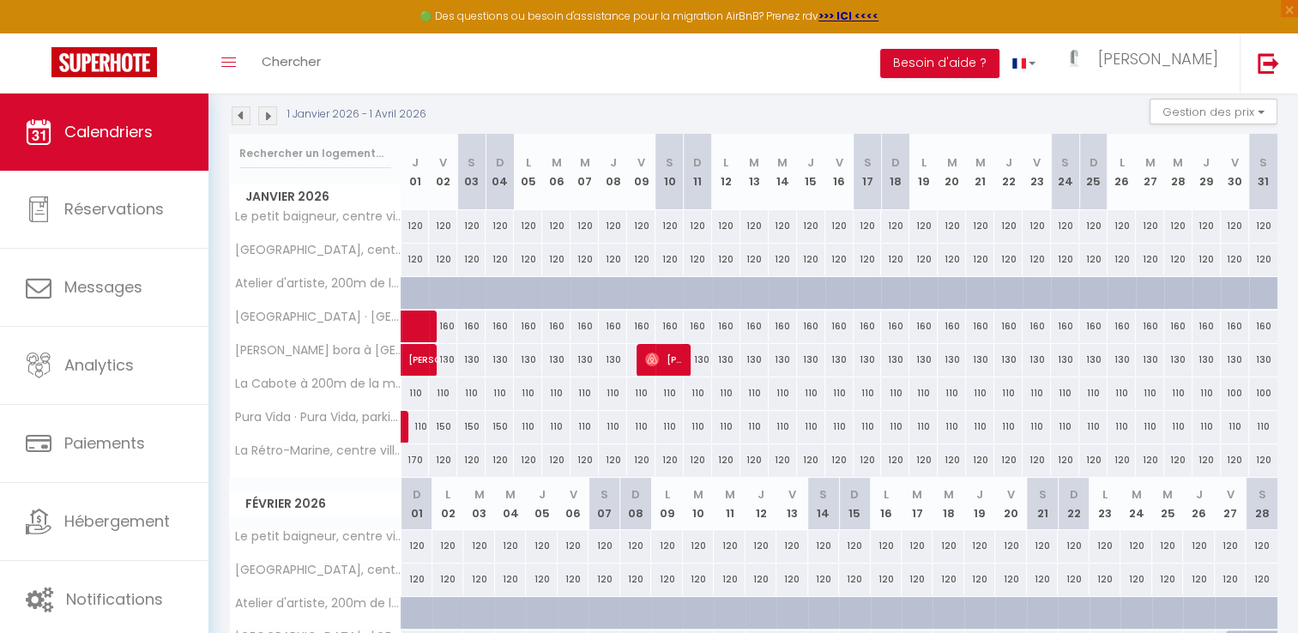
click at [924, 326] on div "160" at bounding box center [923, 326] width 28 height 32
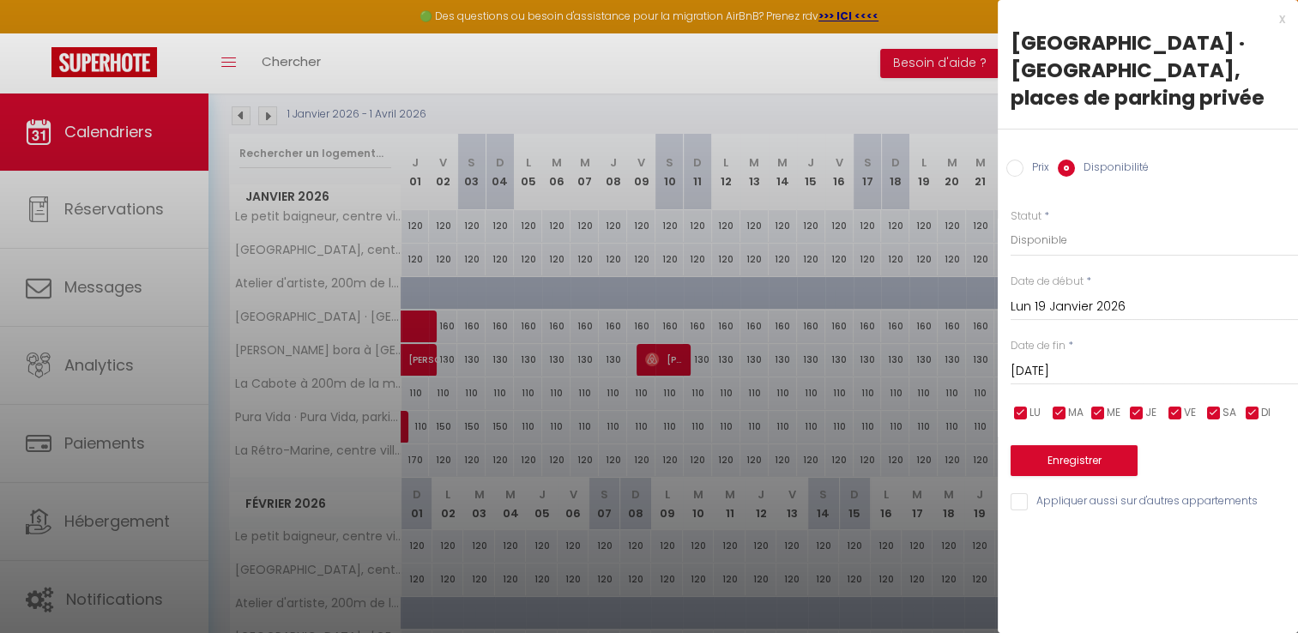
click at [1015, 171] on input "Prix" at bounding box center [1014, 168] width 17 height 17
click at [1045, 369] on input "[DATE]" at bounding box center [1153, 369] width 287 height 22
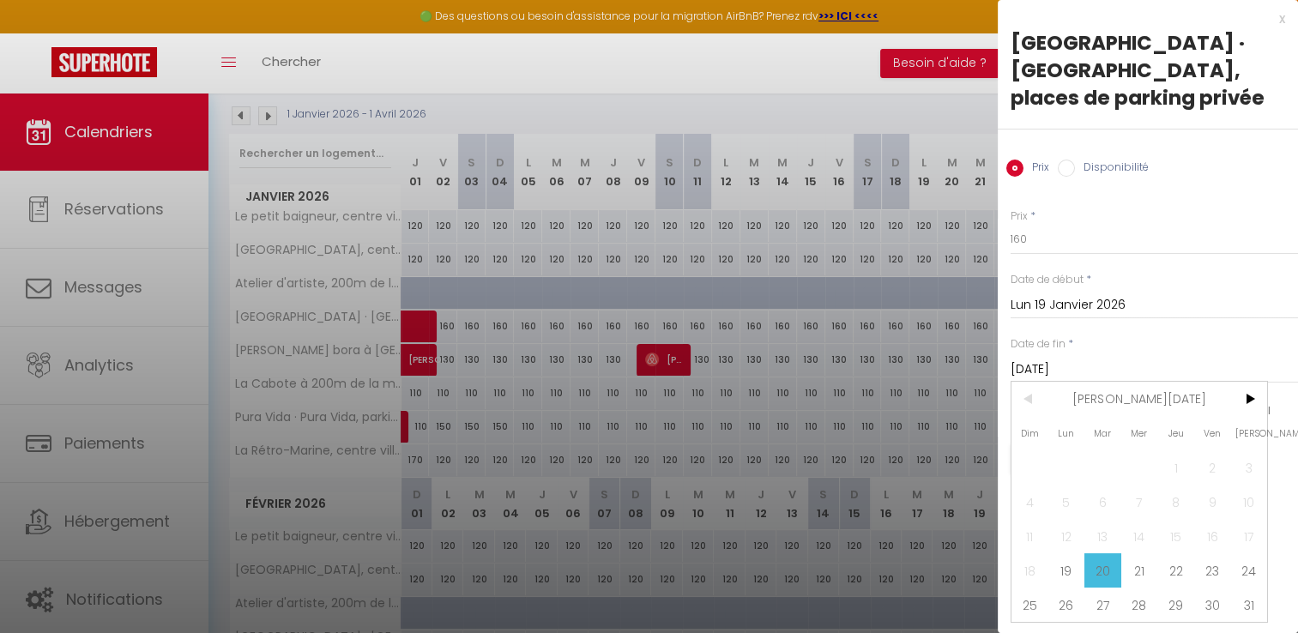
scroll to position [1, 0]
click at [1101, 300] on input "Lun 19 Janvier 2026" at bounding box center [1153, 305] width 287 height 22
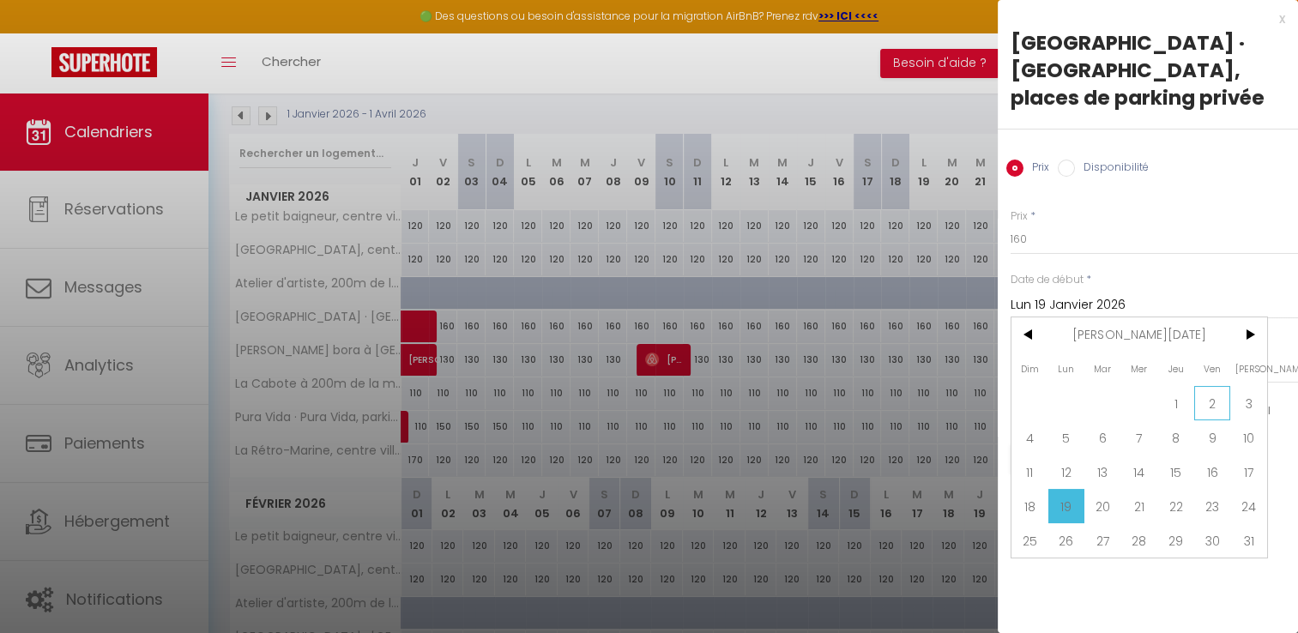
click at [1211, 407] on span "2" at bounding box center [1212, 403] width 37 height 34
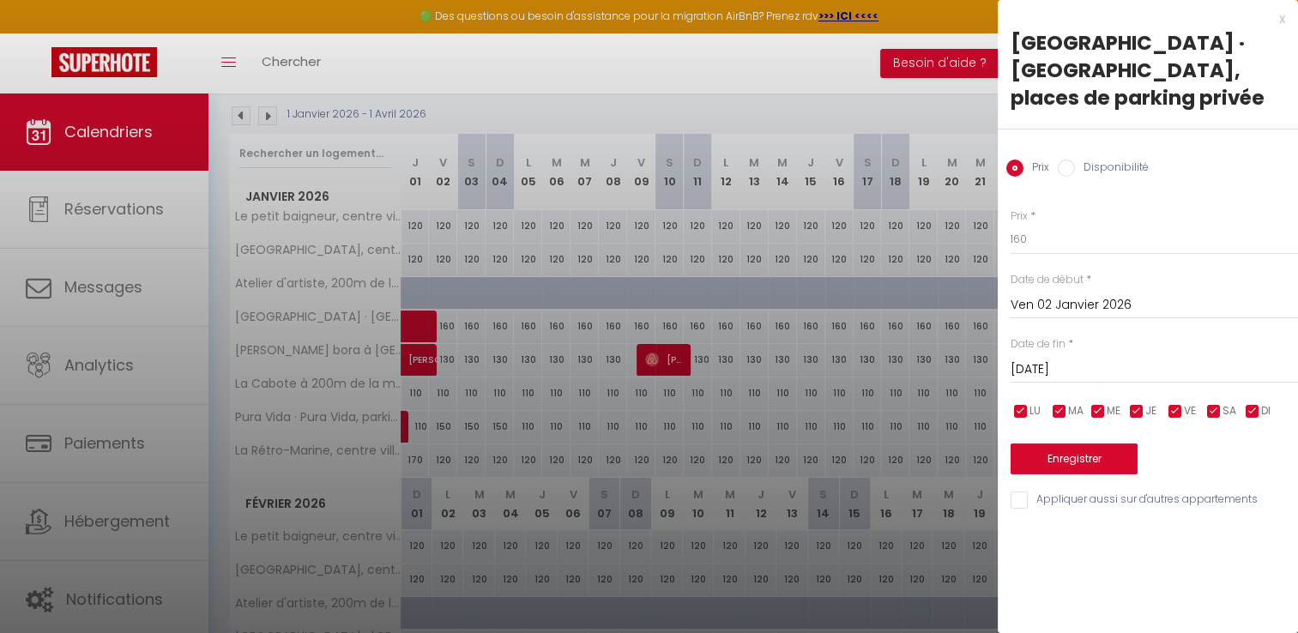
click at [1166, 371] on input "[DATE]" at bounding box center [1153, 369] width 287 height 22
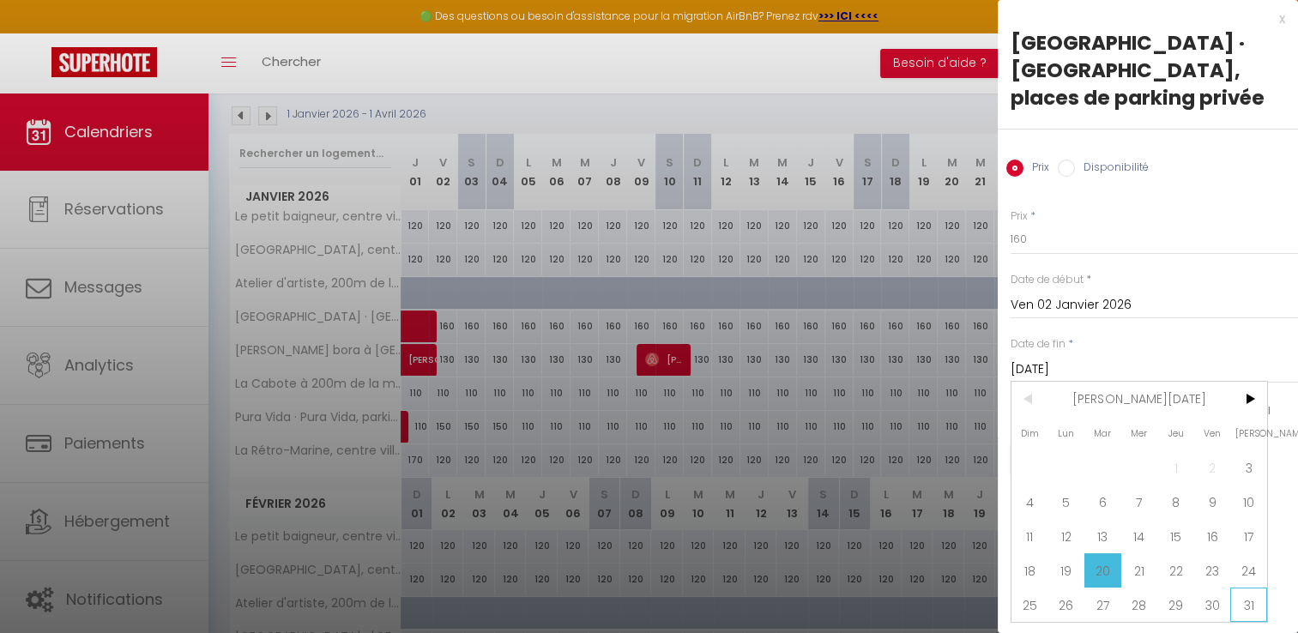
click at [1249, 605] on span "31" at bounding box center [1248, 604] width 37 height 34
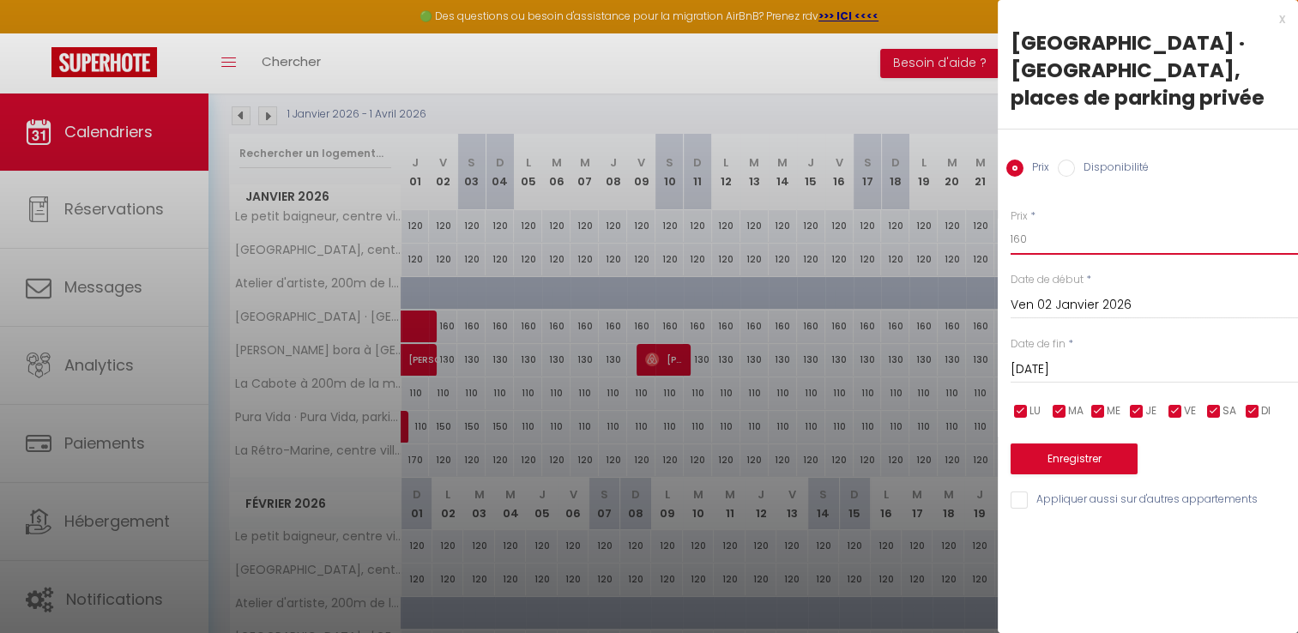
click at [1051, 244] on input "160" at bounding box center [1153, 239] width 287 height 31
click at [1097, 454] on button "Enregistrer" at bounding box center [1073, 458] width 127 height 31
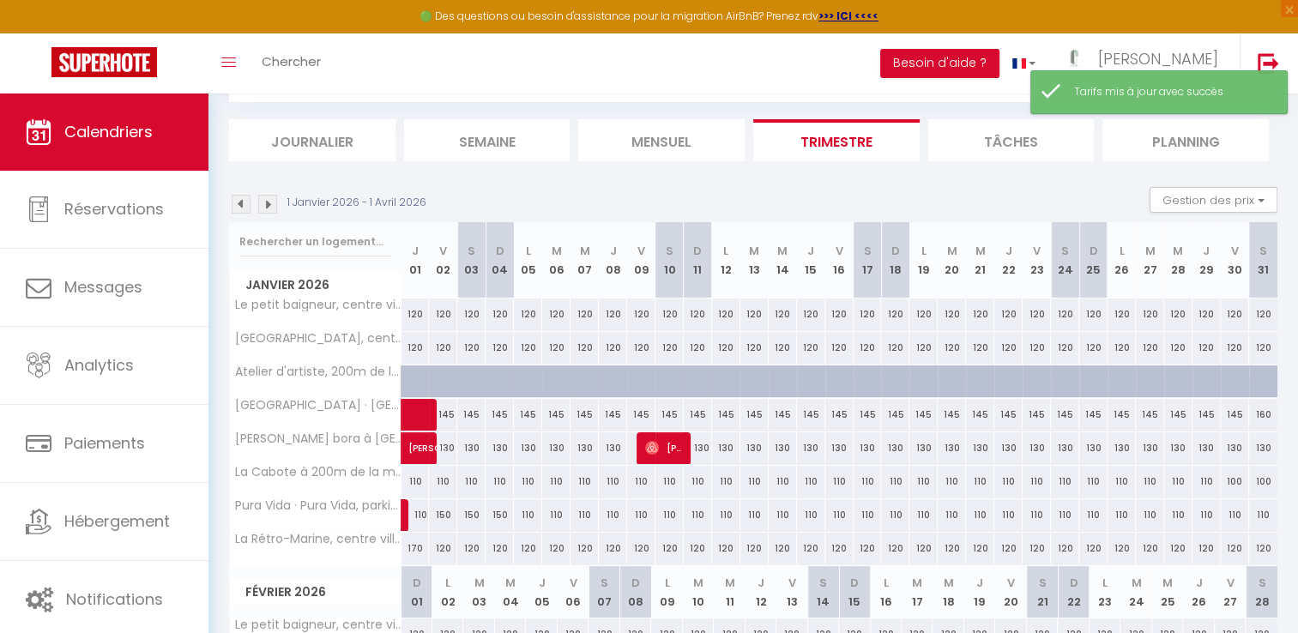
scroll to position [181, 0]
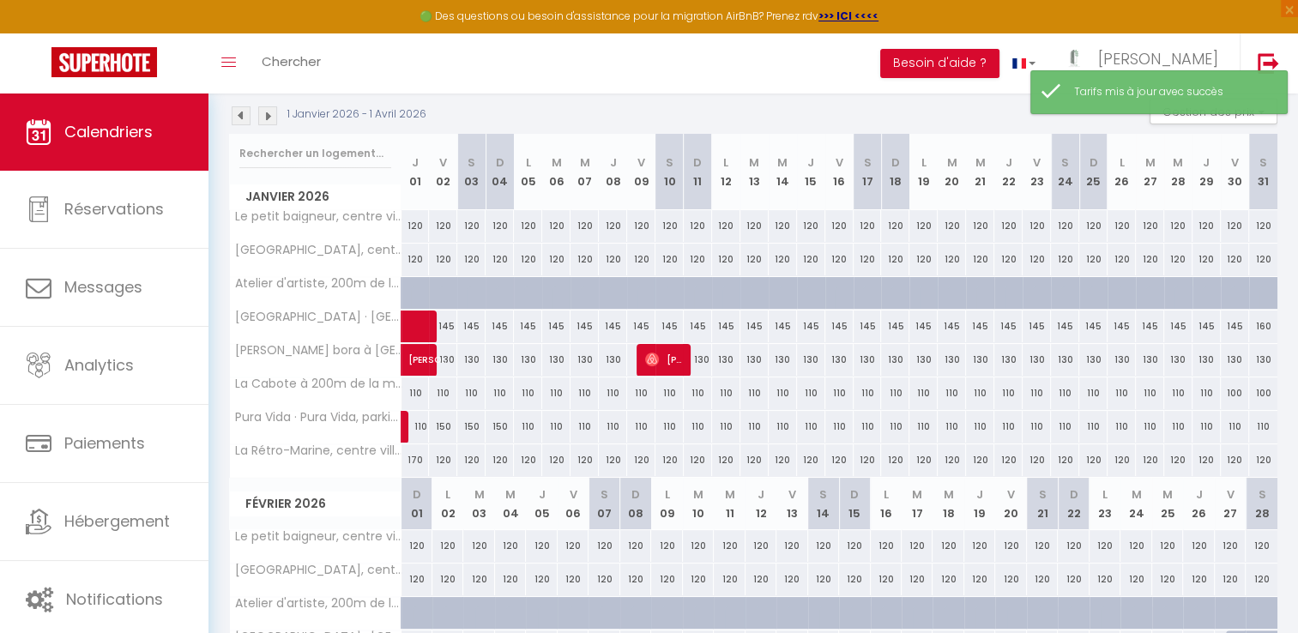
click at [1259, 324] on div "160" at bounding box center [1263, 326] width 28 height 32
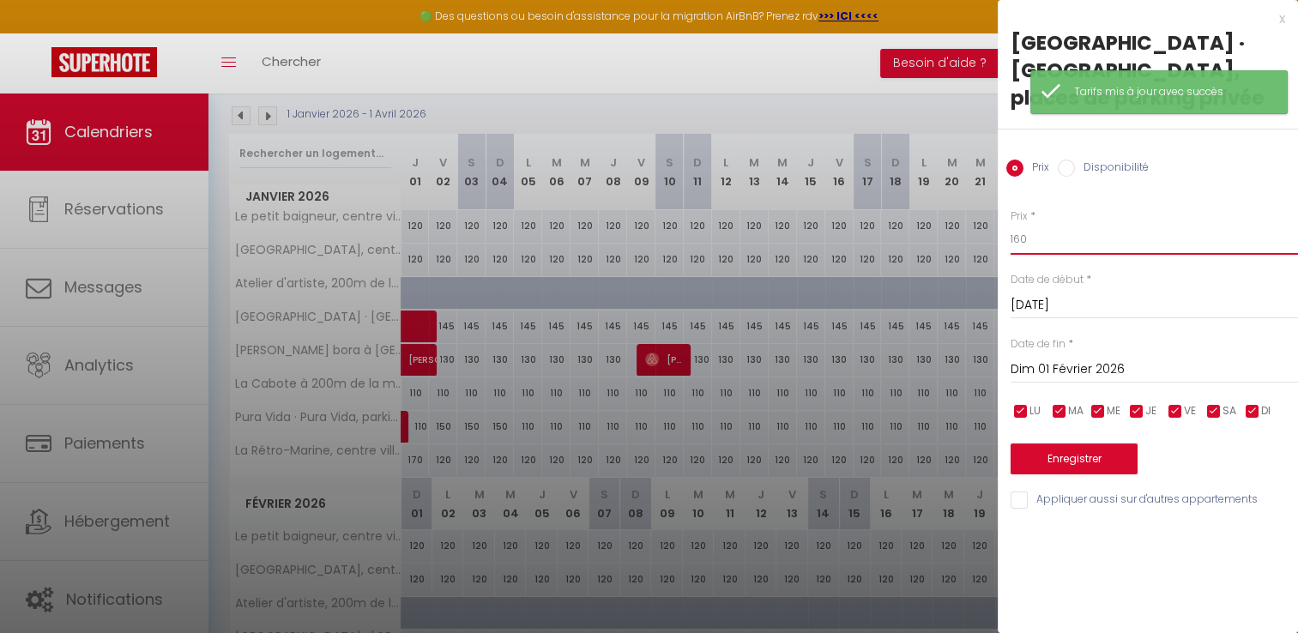
click at [1051, 252] on input "160" at bounding box center [1153, 239] width 287 height 31
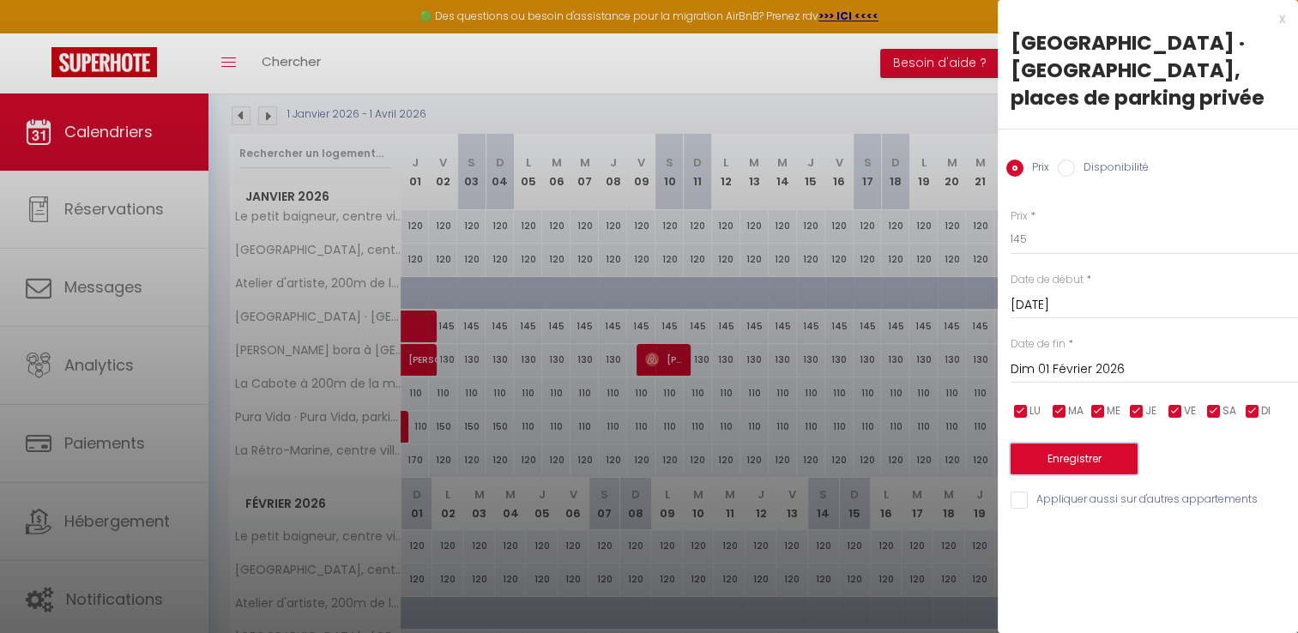
click at [1050, 455] on button "Enregistrer" at bounding box center [1073, 458] width 127 height 31
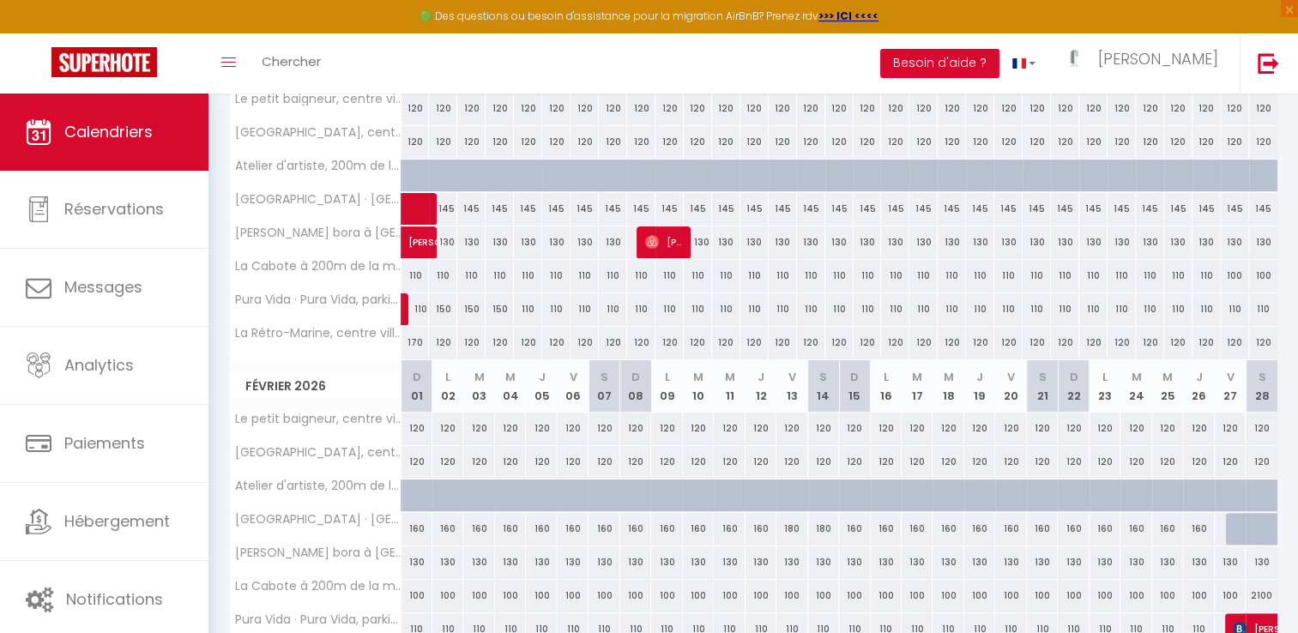
scroll to position [0, 0]
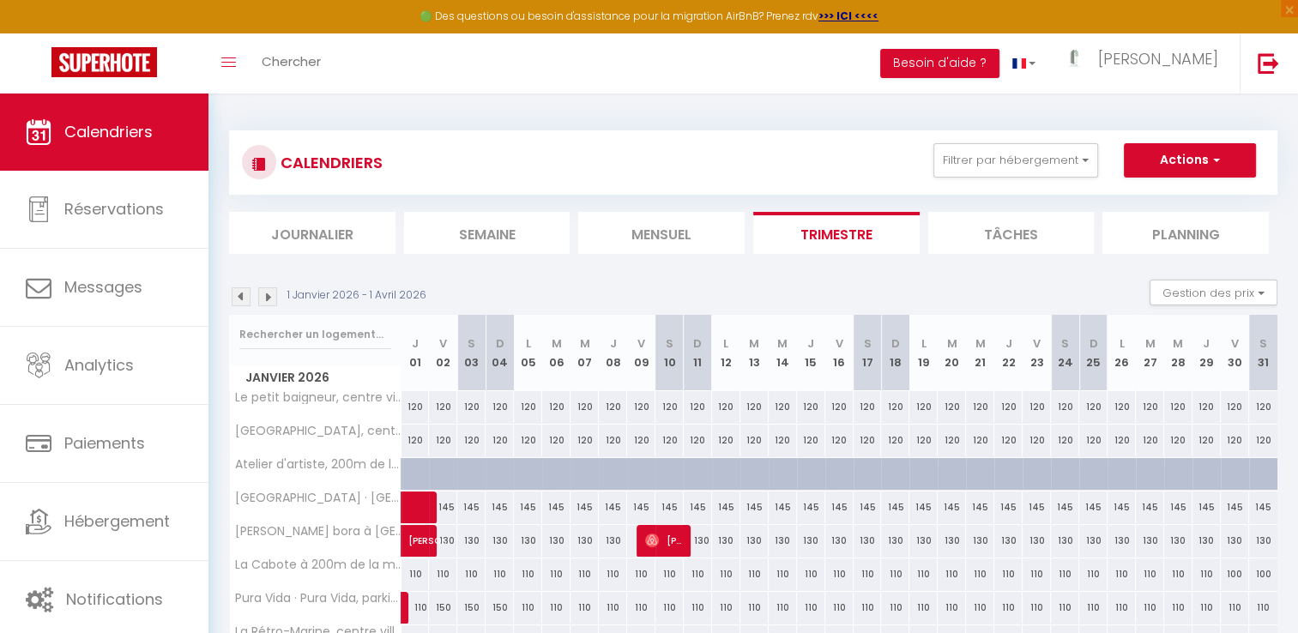
click at [265, 301] on img at bounding box center [267, 296] width 19 height 19
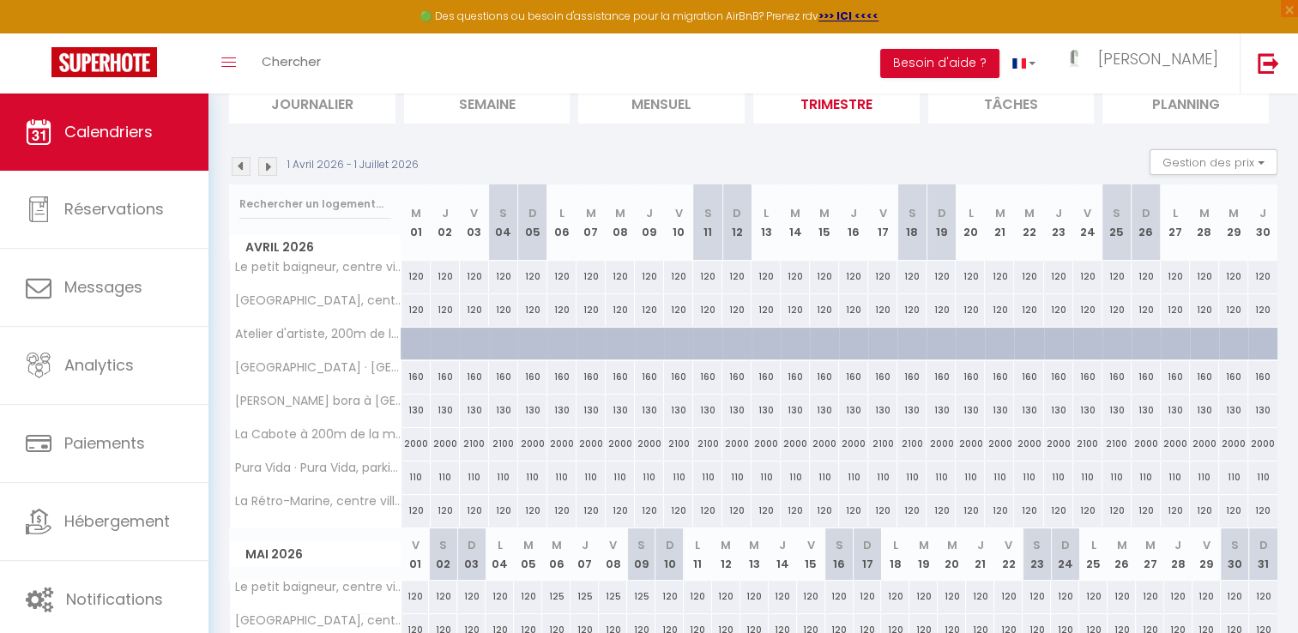
scroll to position [134, 0]
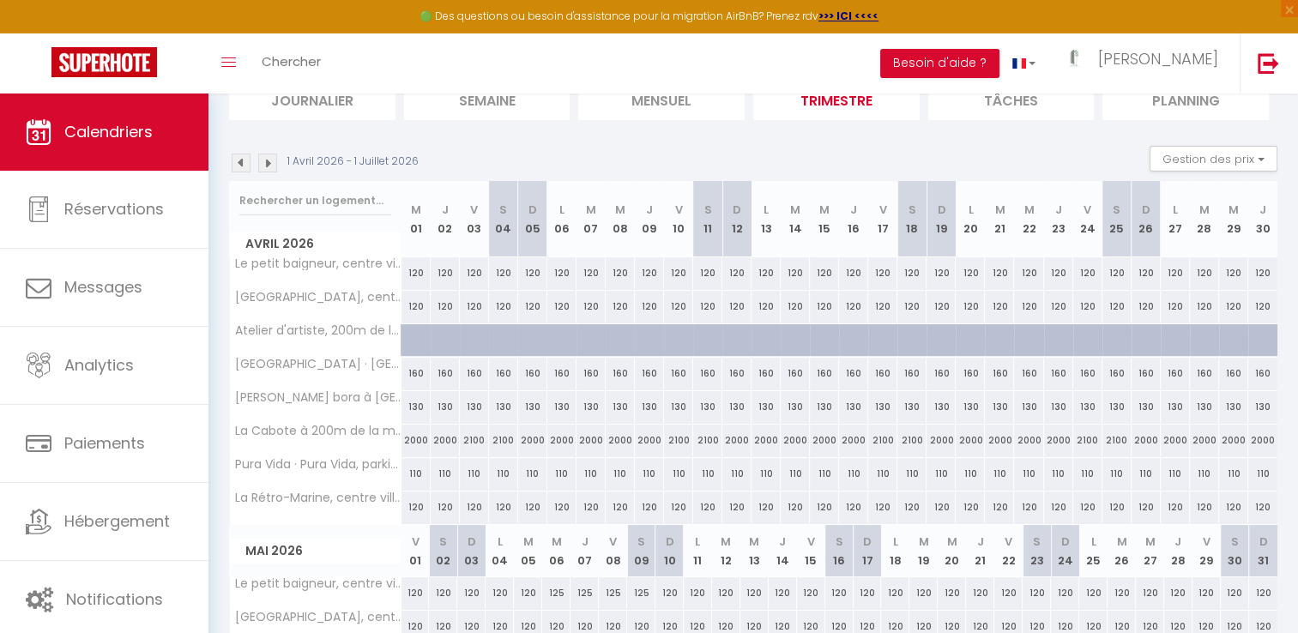
click at [420, 446] on div "2000" at bounding box center [415, 441] width 29 height 32
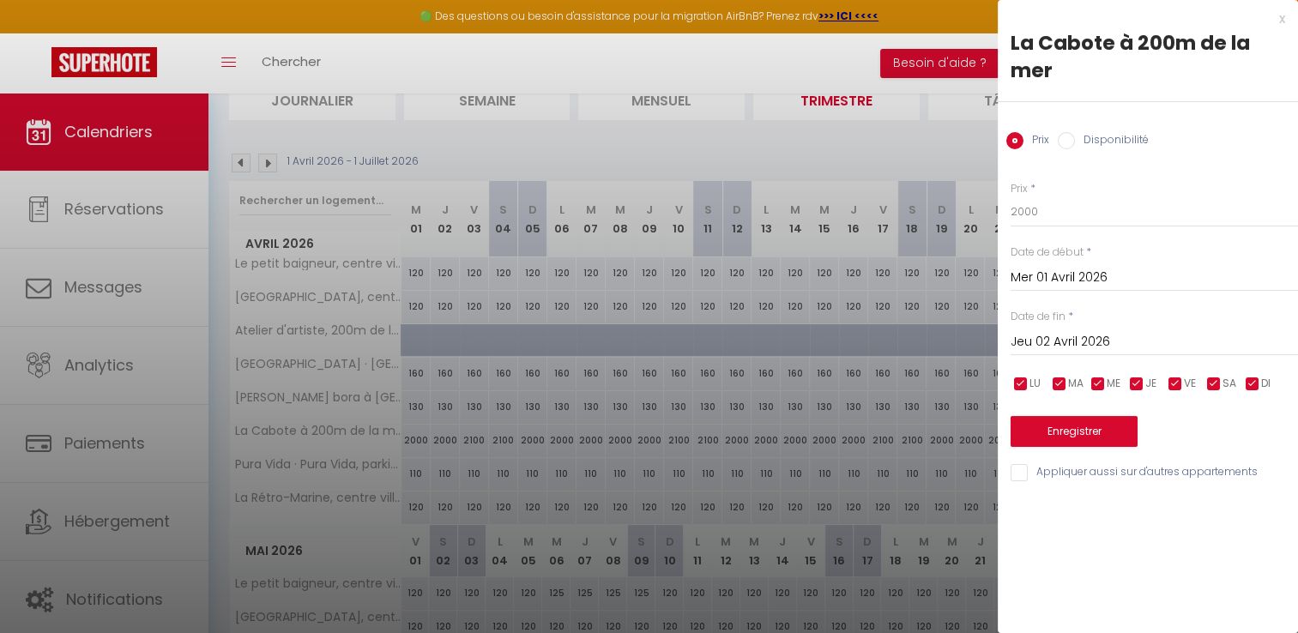
click at [1058, 342] on input "Jeu 02 Avril 2026" at bounding box center [1153, 342] width 287 height 22
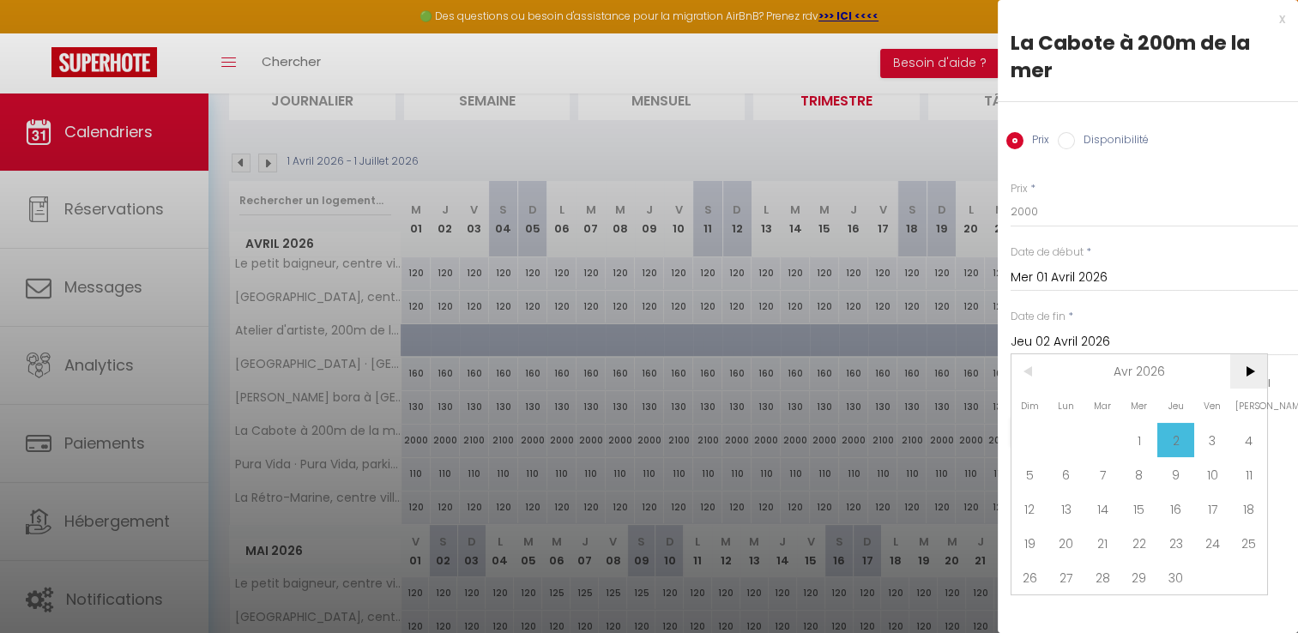
click at [1253, 368] on span ">" at bounding box center [1248, 371] width 37 height 34
click at [1252, 368] on span ">" at bounding box center [1248, 371] width 37 height 34
click at [1104, 574] on span "30" at bounding box center [1102, 577] width 37 height 34
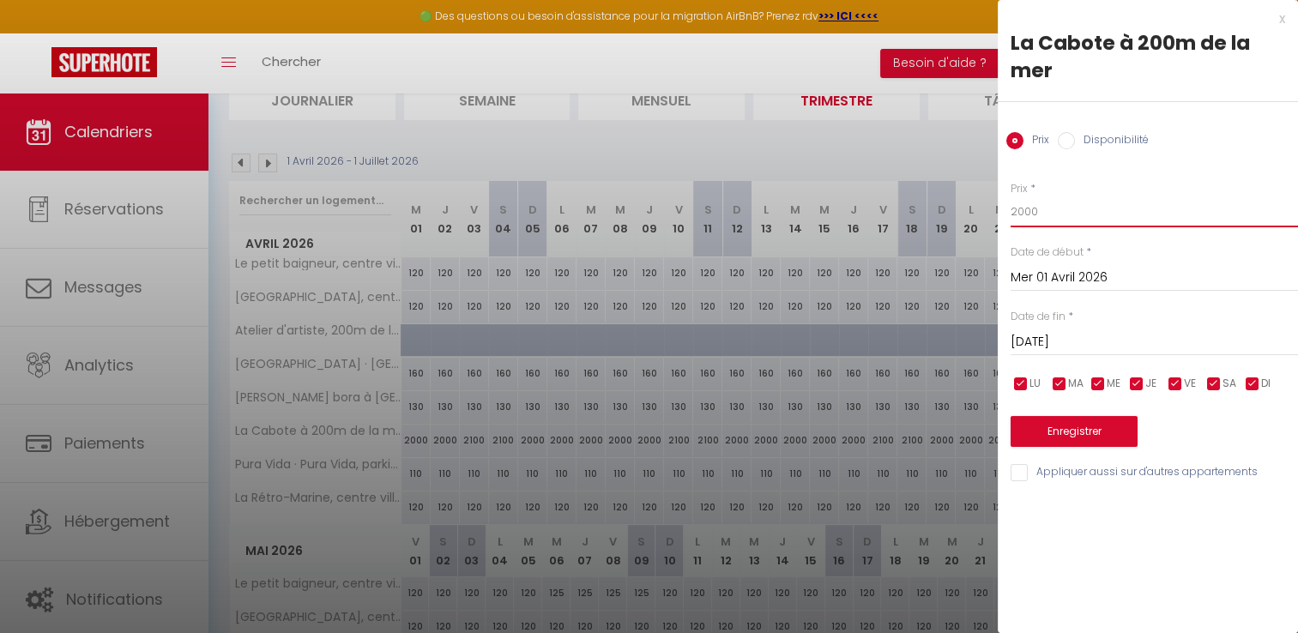
click at [1047, 218] on input "2000" at bounding box center [1153, 211] width 287 height 31
click at [1100, 416] on button "Enregistrer" at bounding box center [1073, 431] width 127 height 31
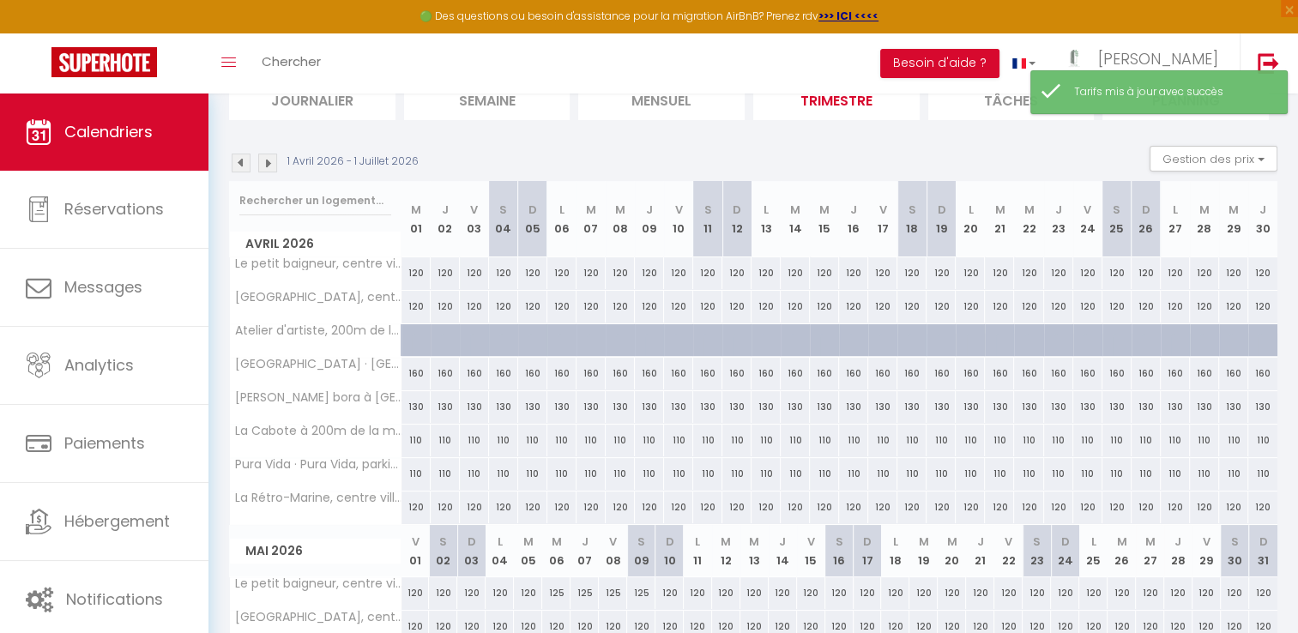
click at [617, 437] on div "110" at bounding box center [619, 441] width 29 height 32
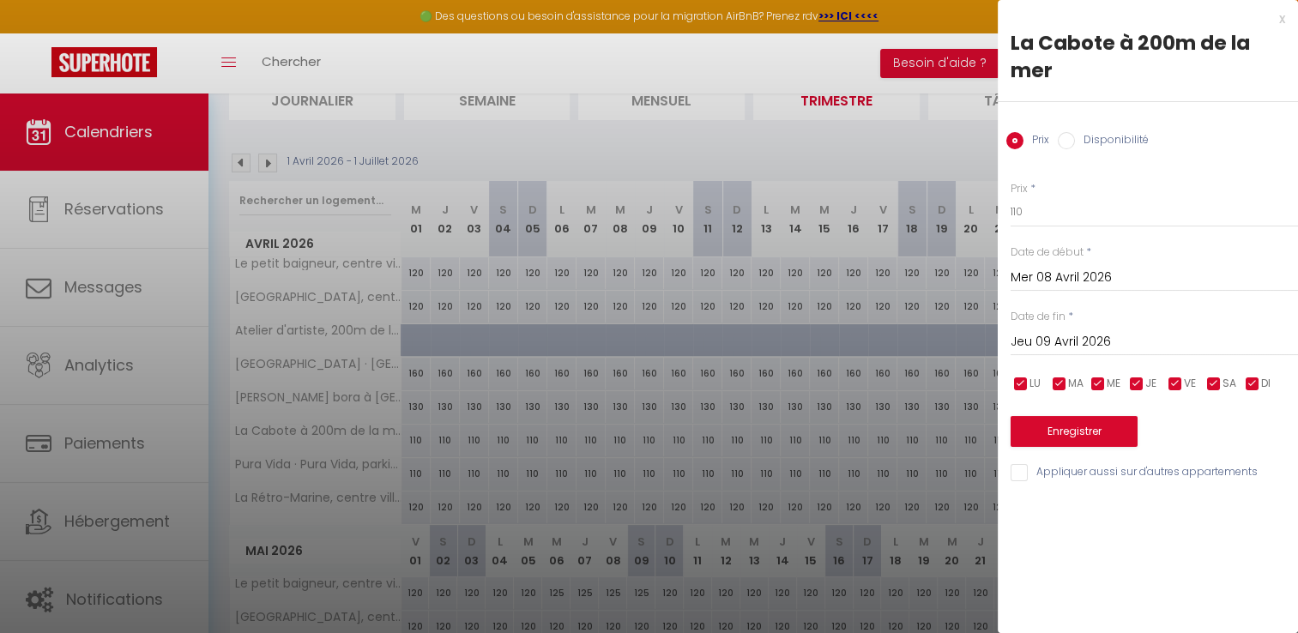
click at [1082, 335] on input "Jeu 09 Avril 2026" at bounding box center [1153, 342] width 287 height 22
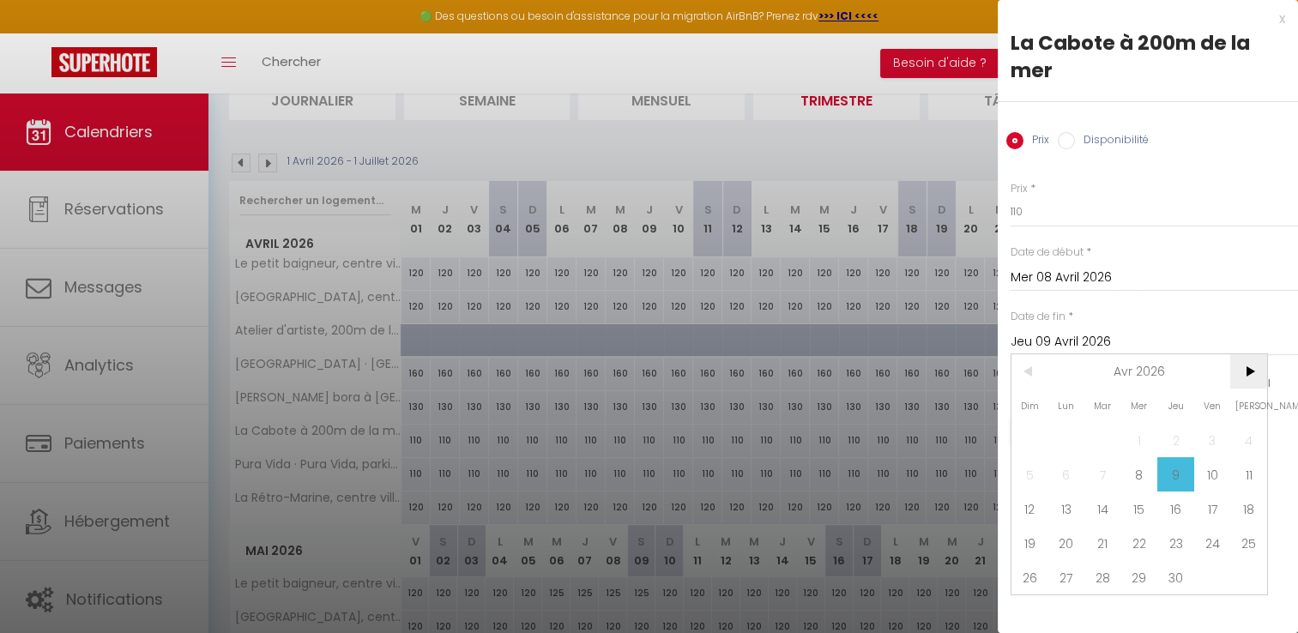
click at [1251, 374] on span ">" at bounding box center [1248, 371] width 37 height 34
click at [1209, 481] on span "8" at bounding box center [1212, 474] width 37 height 34
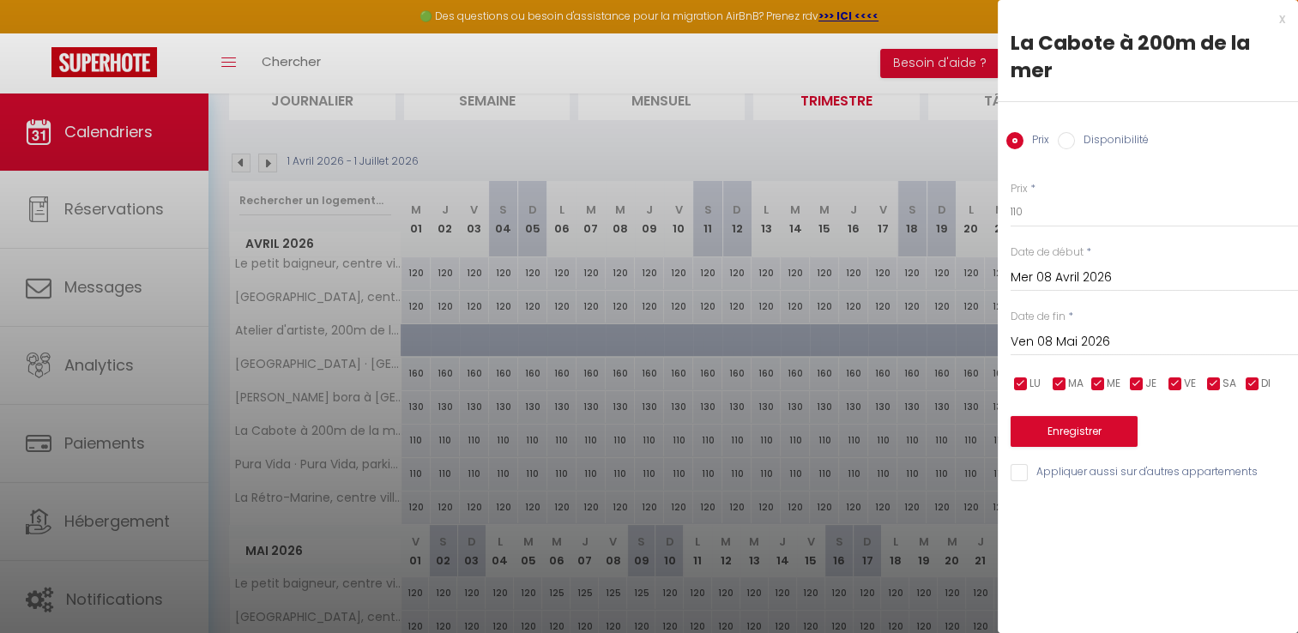
click at [1104, 275] on input "Mer 08 Avril 2026" at bounding box center [1153, 278] width 287 height 22
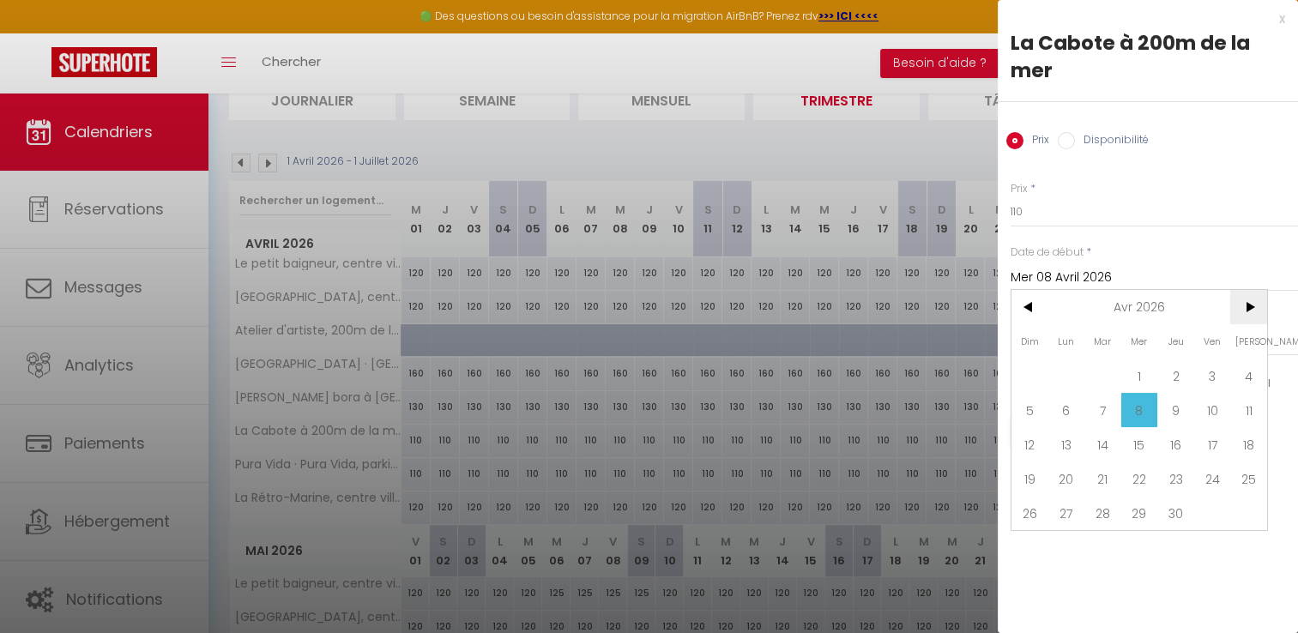
click at [1249, 310] on span ">" at bounding box center [1248, 307] width 37 height 34
click at [1212, 402] on span "8" at bounding box center [1212, 410] width 37 height 34
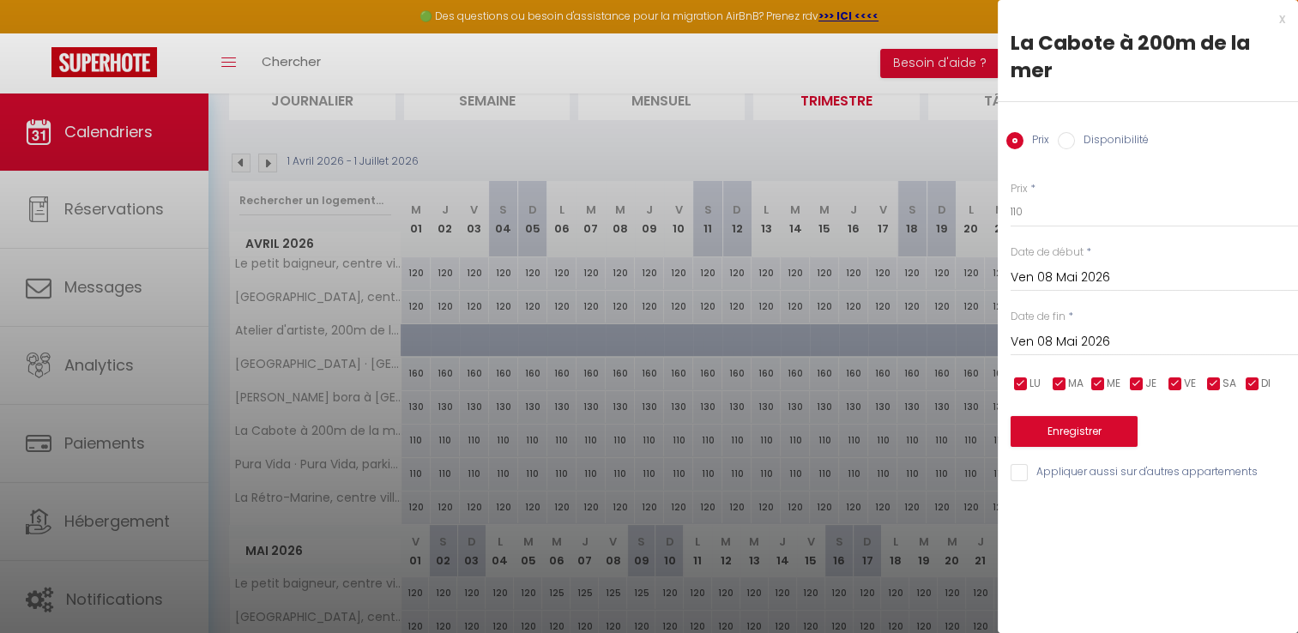
click at [1082, 348] on input "Ven 08 Mai 2026" at bounding box center [1153, 342] width 287 height 22
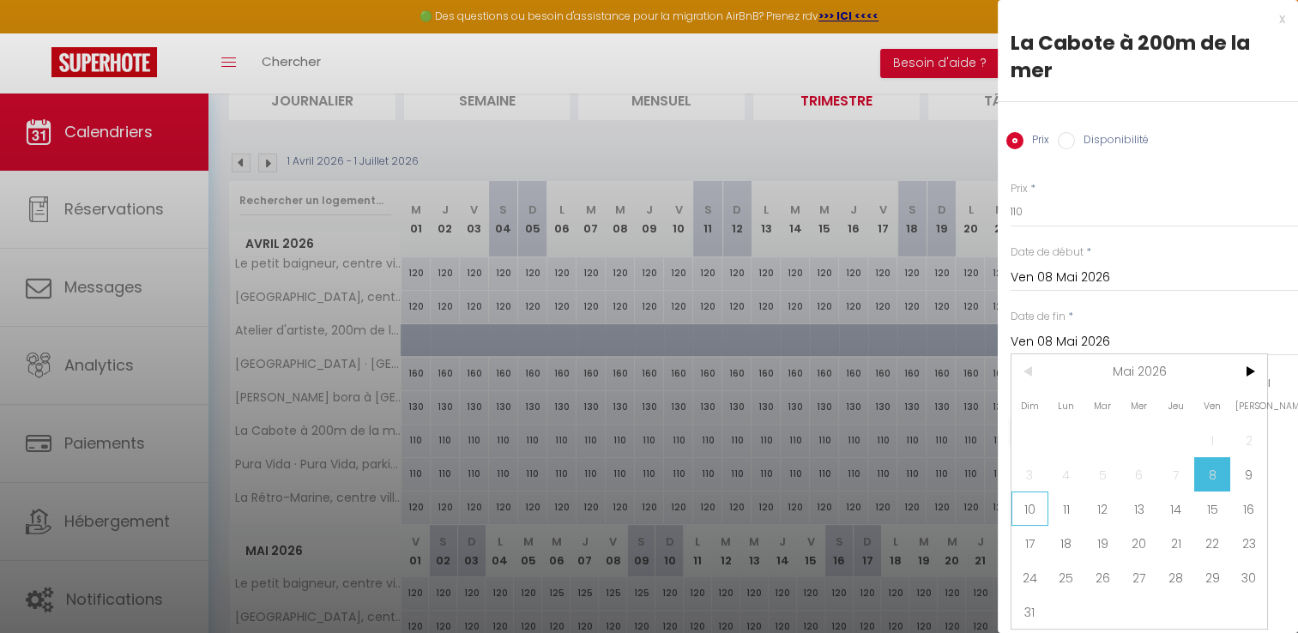
click at [1026, 503] on span "10" at bounding box center [1029, 508] width 37 height 34
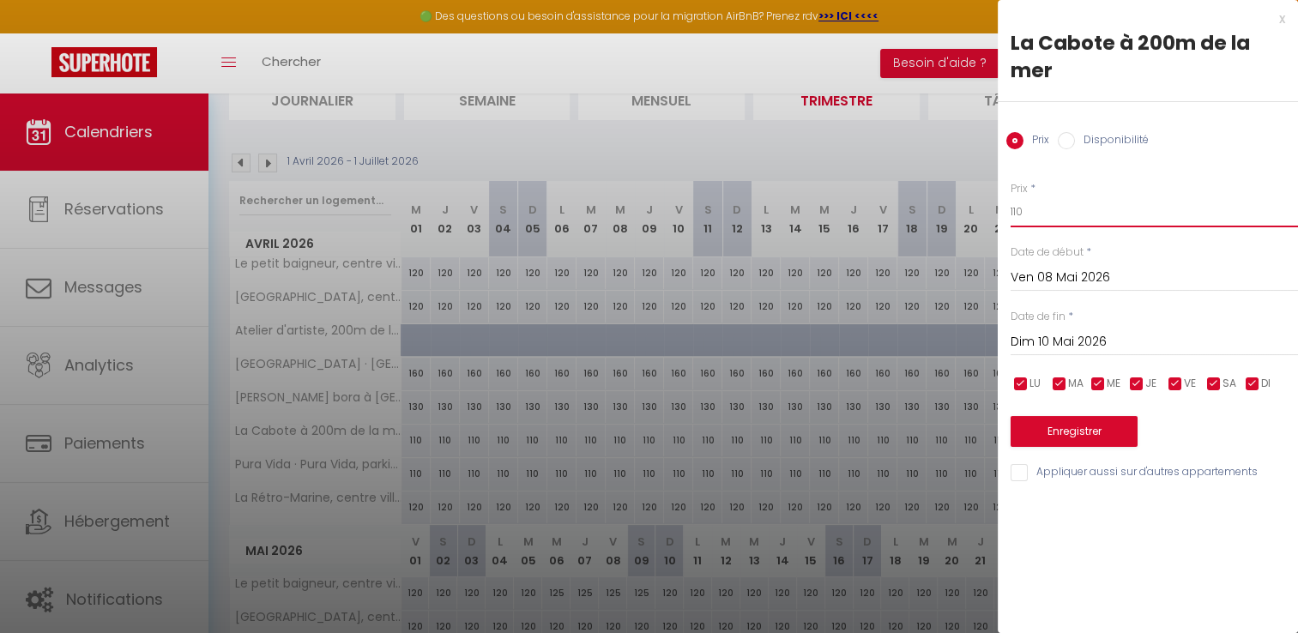
click at [1057, 208] on input "110" at bounding box center [1153, 211] width 287 height 31
click at [1067, 427] on button "Enregistrer" at bounding box center [1073, 431] width 127 height 31
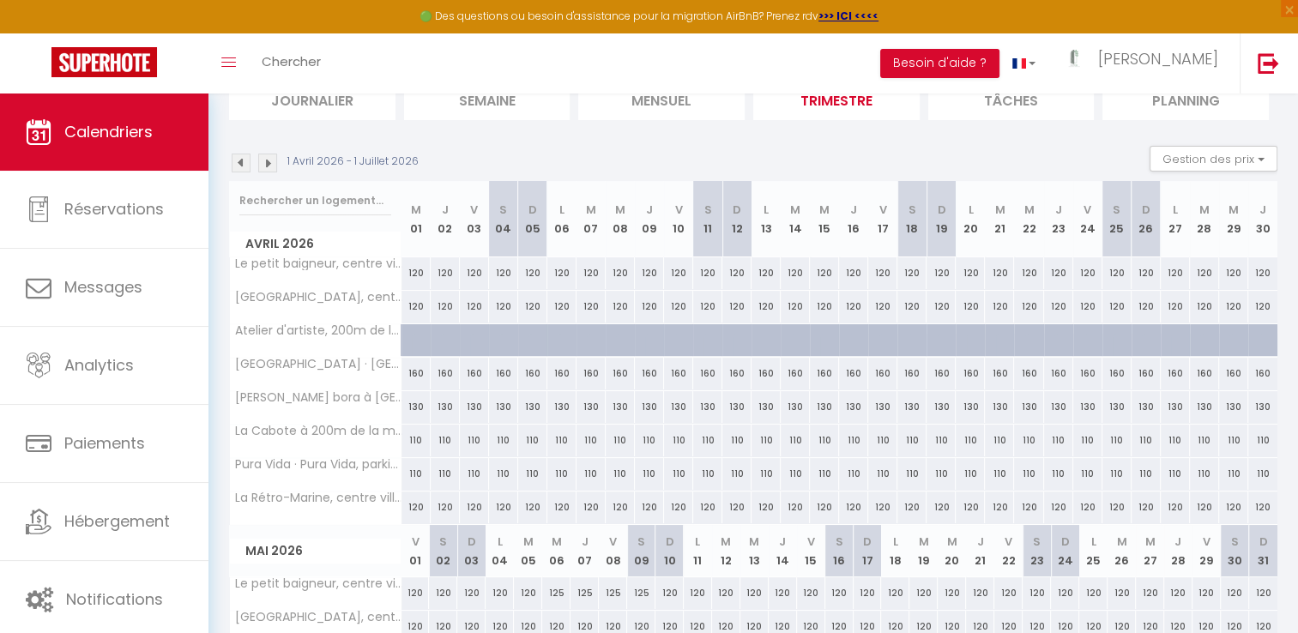
click at [617, 376] on div "160" at bounding box center [619, 374] width 29 height 32
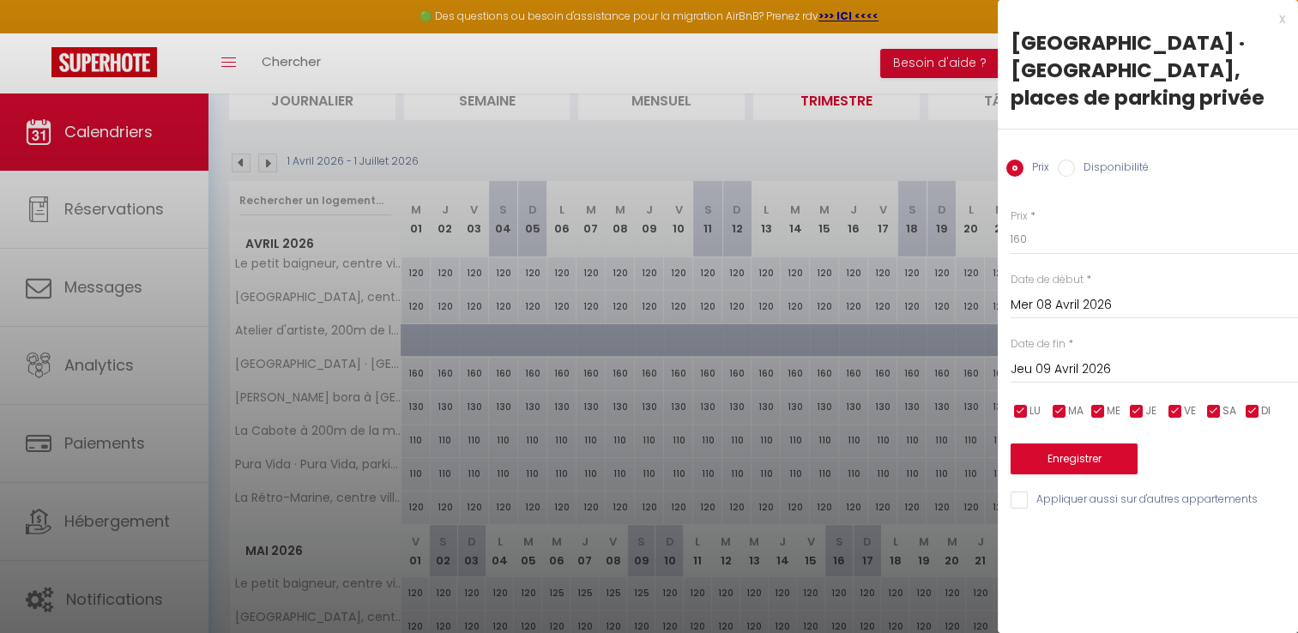
click at [1108, 300] on input "Mer 08 Avril 2026" at bounding box center [1153, 305] width 287 height 22
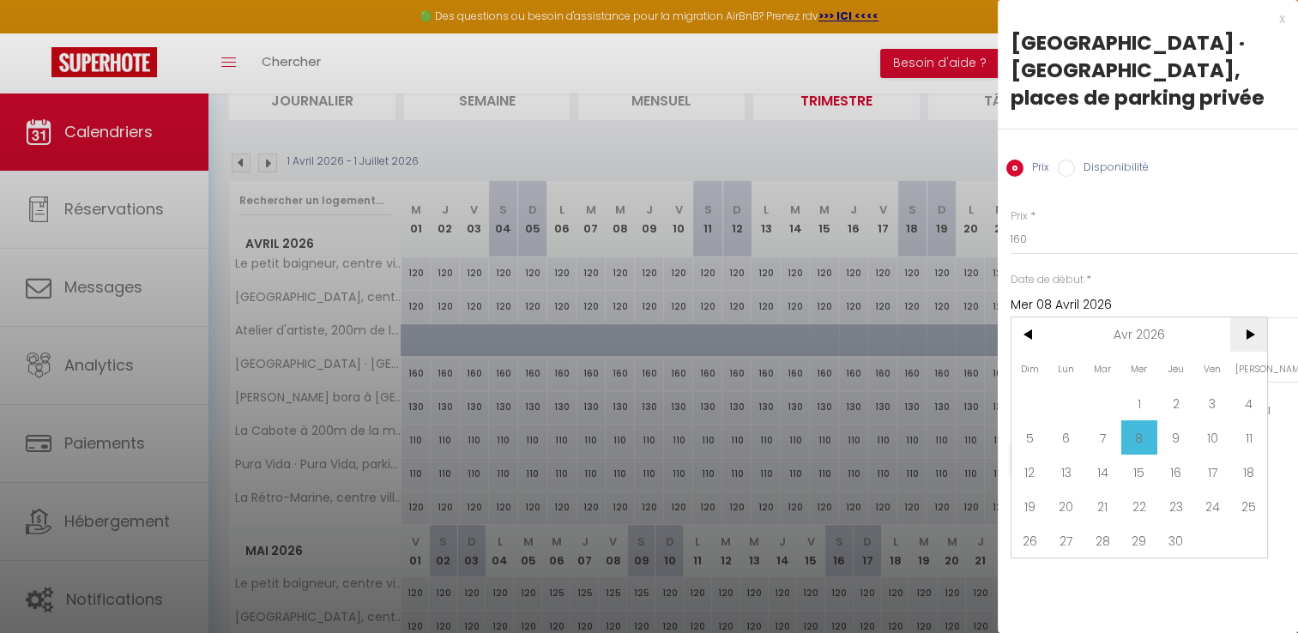
click at [1250, 338] on span ">" at bounding box center [1248, 334] width 37 height 34
click at [1217, 445] on span "8" at bounding box center [1212, 437] width 37 height 34
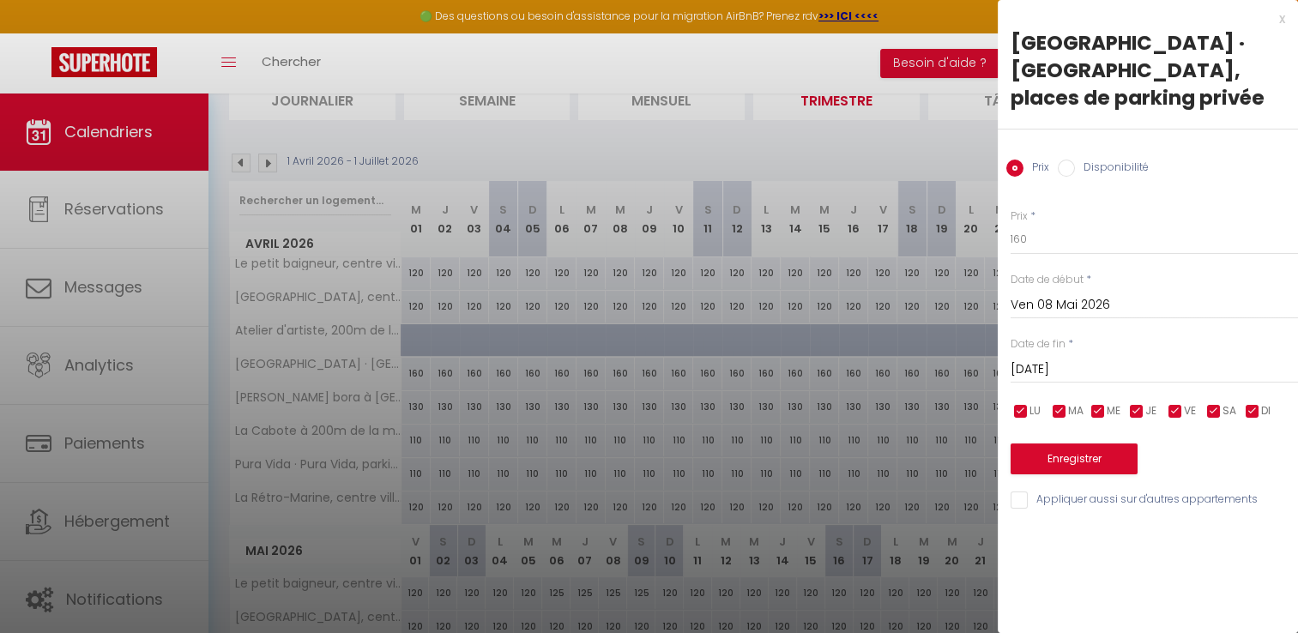
click at [1080, 372] on input "[DATE]" at bounding box center [1153, 369] width 287 height 22
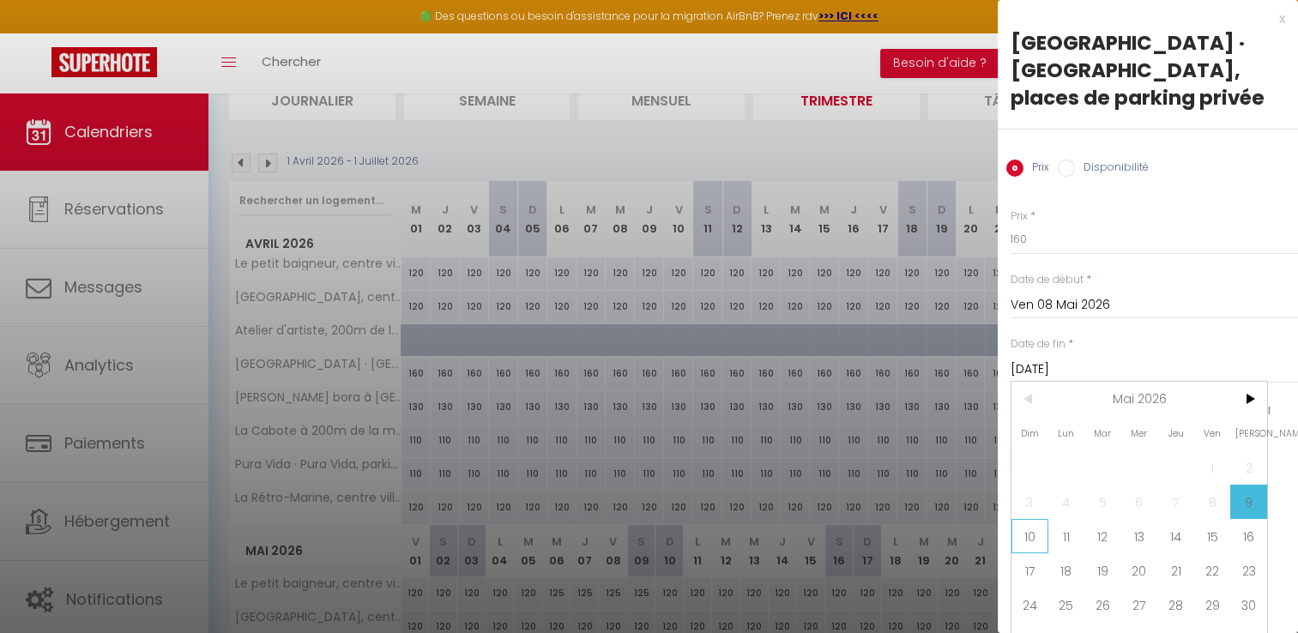
click at [1022, 544] on span "10" at bounding box center [1029, 536] width 37 height 34
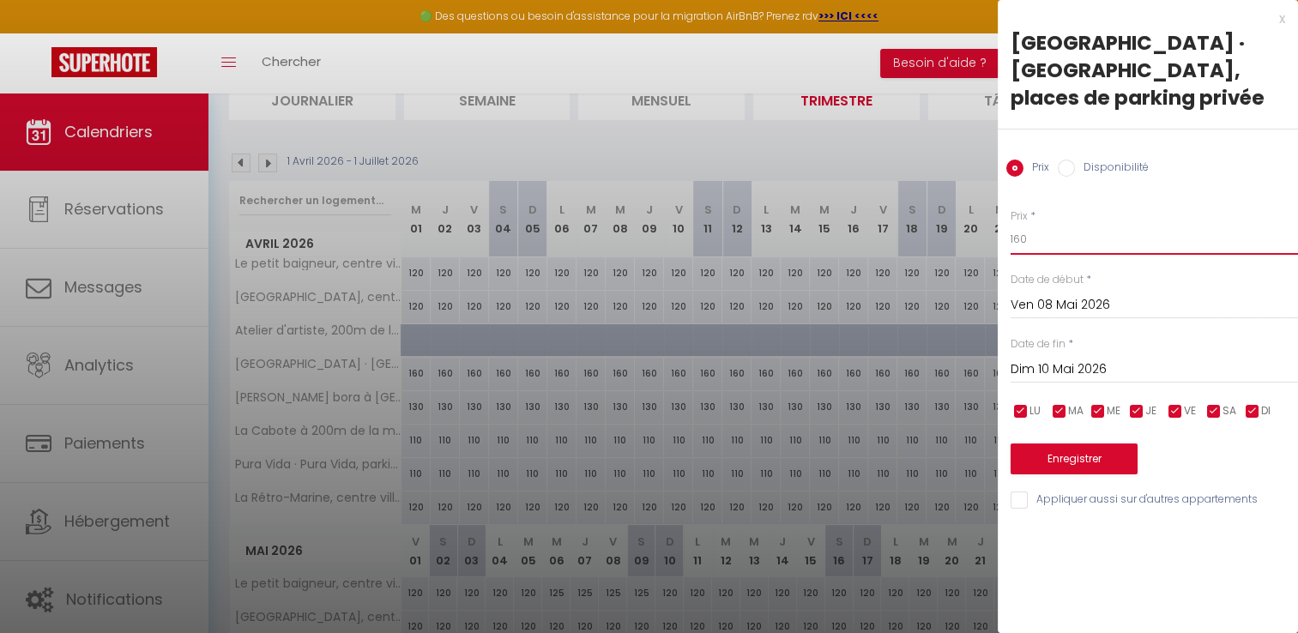
click at [1038, 238] on input "160" at bounding box center [1153, 239] width 287 height 31
click at [1084, 453] on button "Enregistrer" at bounding box center [1073, 458] width 127 height 31
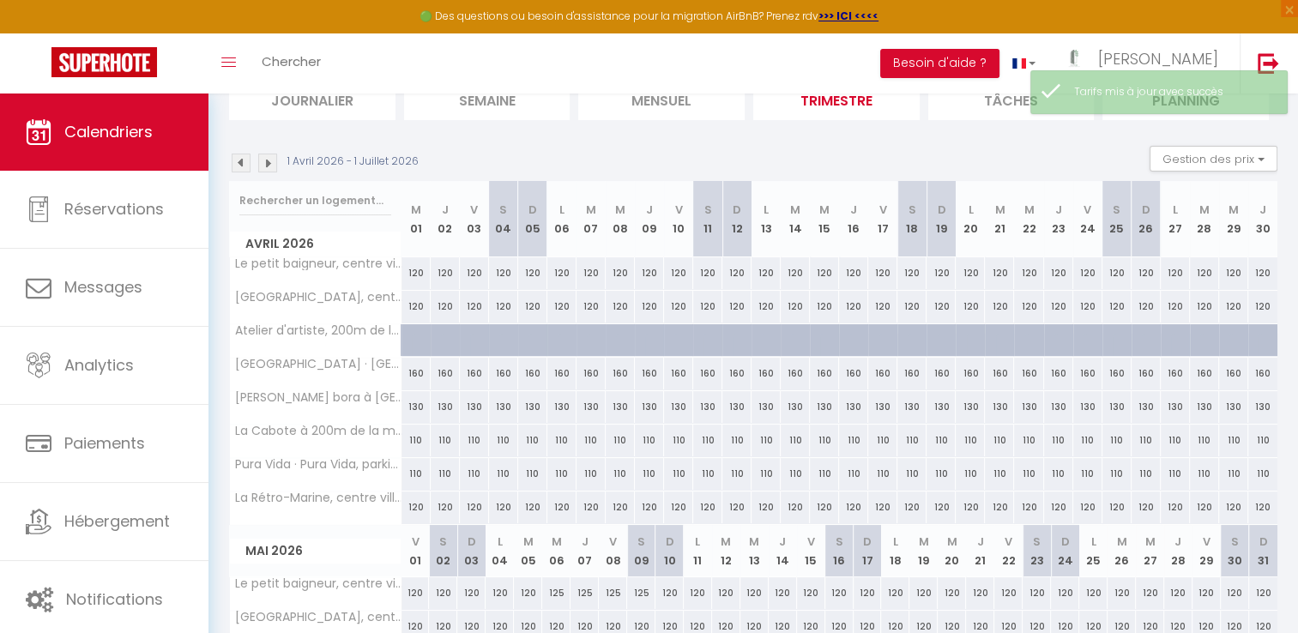
click at [628, 400] on div "130" at bounding box center [619, 407] width 29 height 32
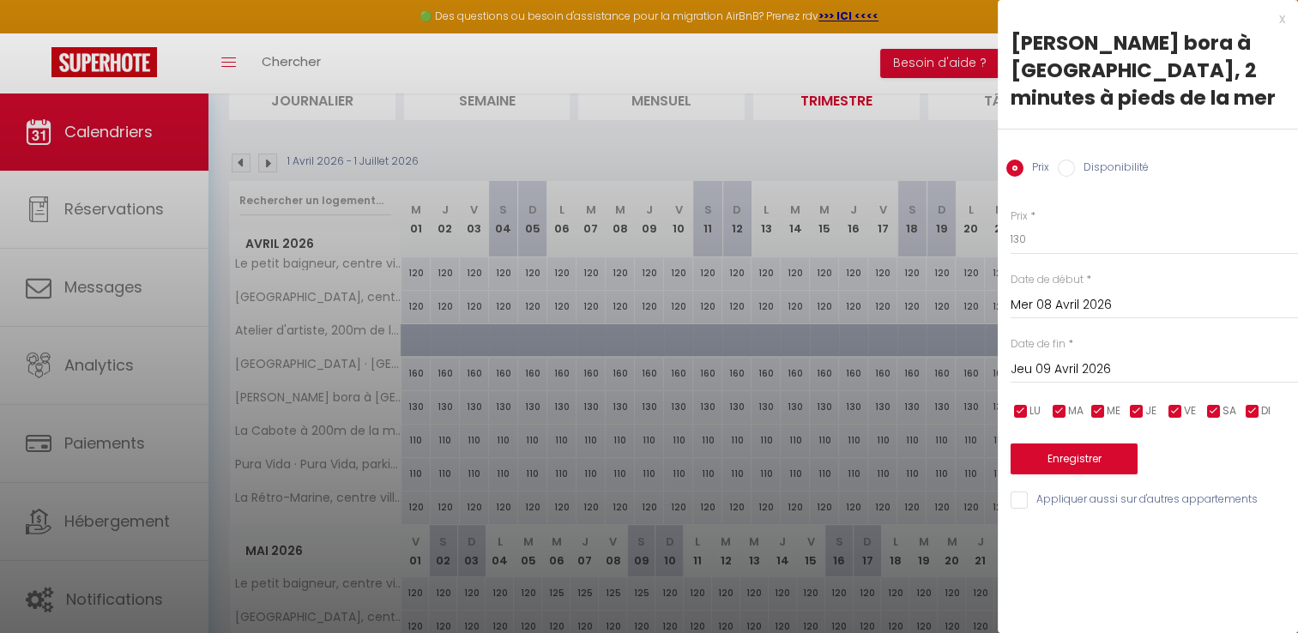
click at [1050, 295] on input "Mer 08 Avril 2026" at bounding box center [1153, 305] width 287 height 22
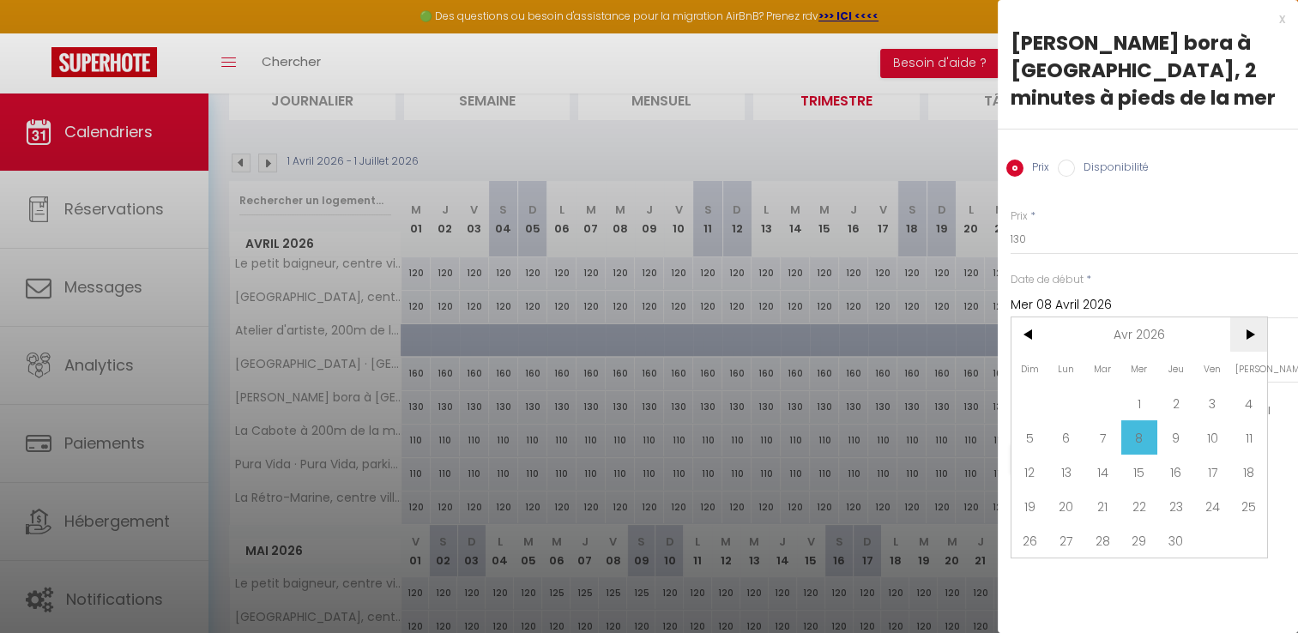
click at [1249, 334] on span ">" at bounding box center [1248, 334] width 37 height 34
click at [1212, 437] on span "8" at bounding box center [1212, 437] width 37 height 34
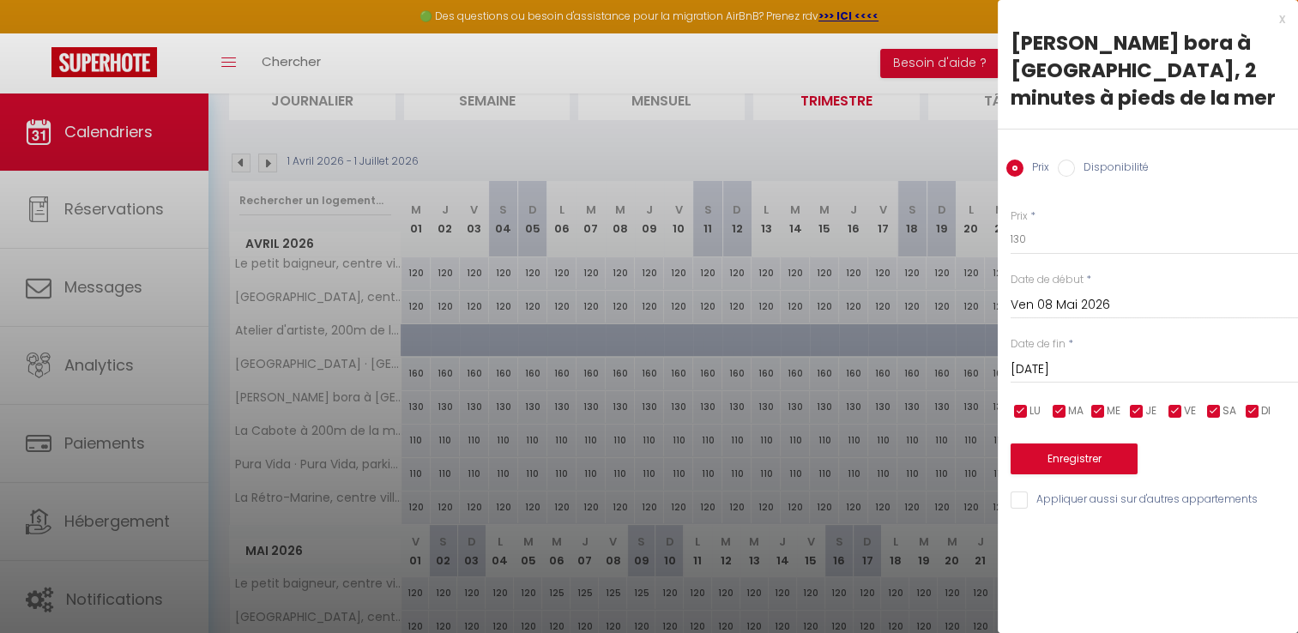
click at [1058, 371] on input "[DATE]" at bounding box center [1153, 369] width 287 height 22
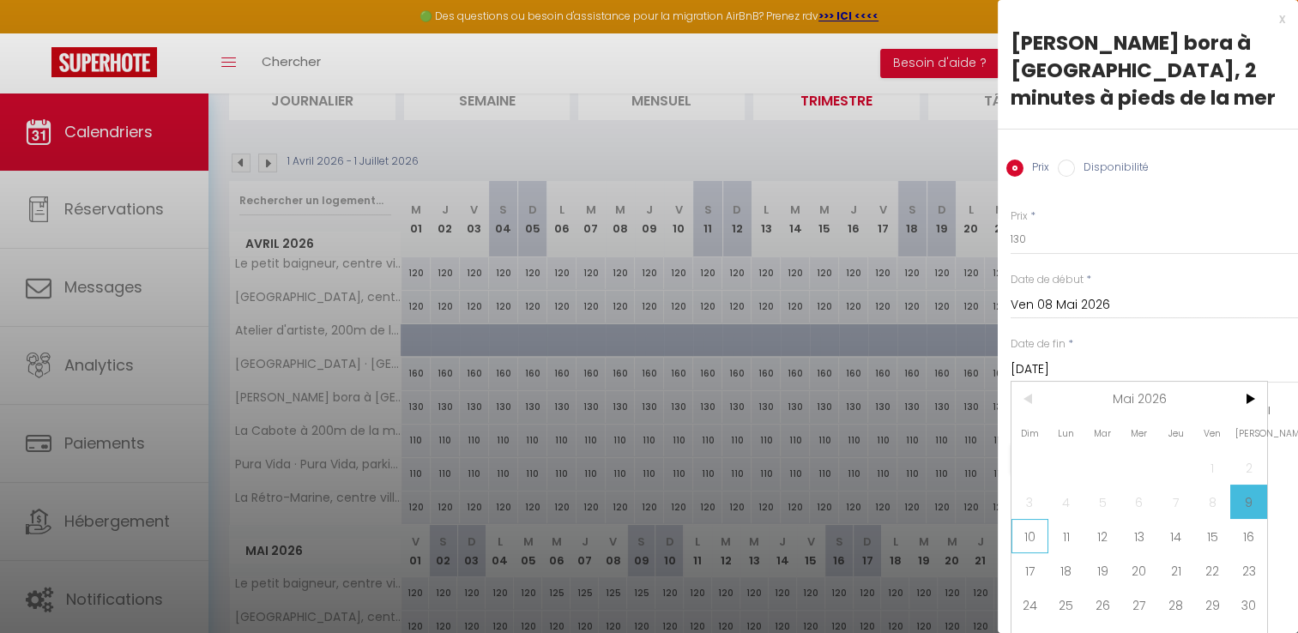
click at [1027, 536] on span "10" at bounding box center [1029, 536] width 37 height 34
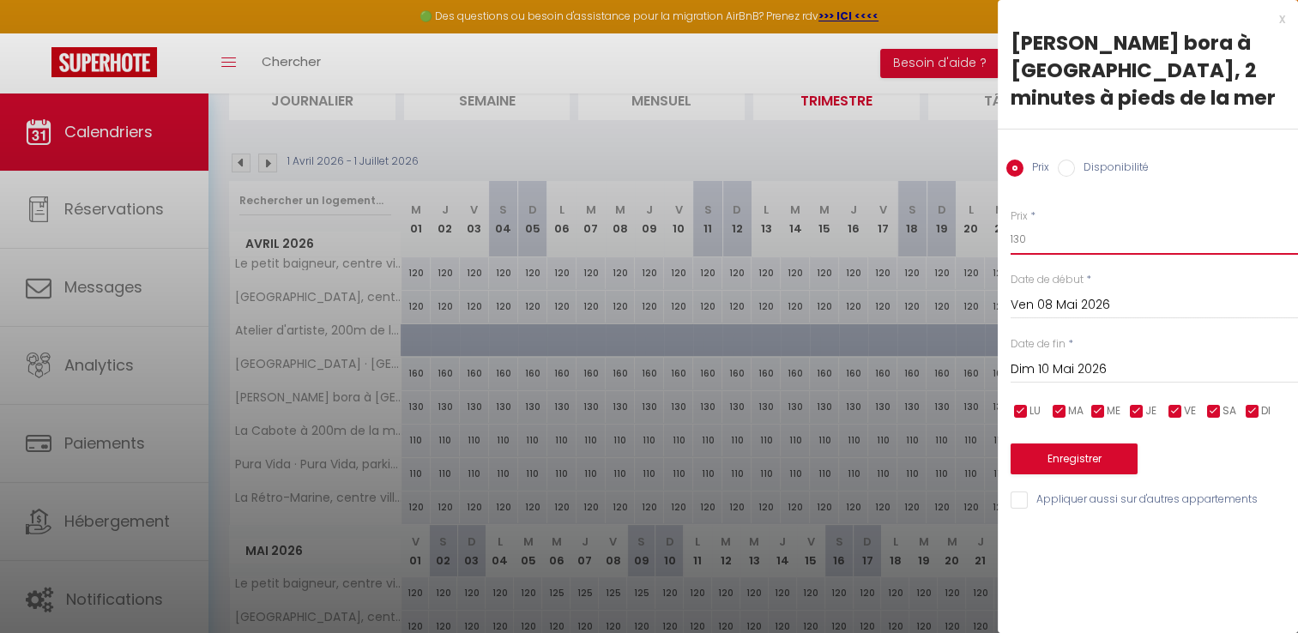
click at [1058, 242] on input "130" at bounding box center [1153, 239] width 287 height 31
click at [1067, 461] on button "Enregistrer" at bounding box center [1073, 458] width 127 height 31
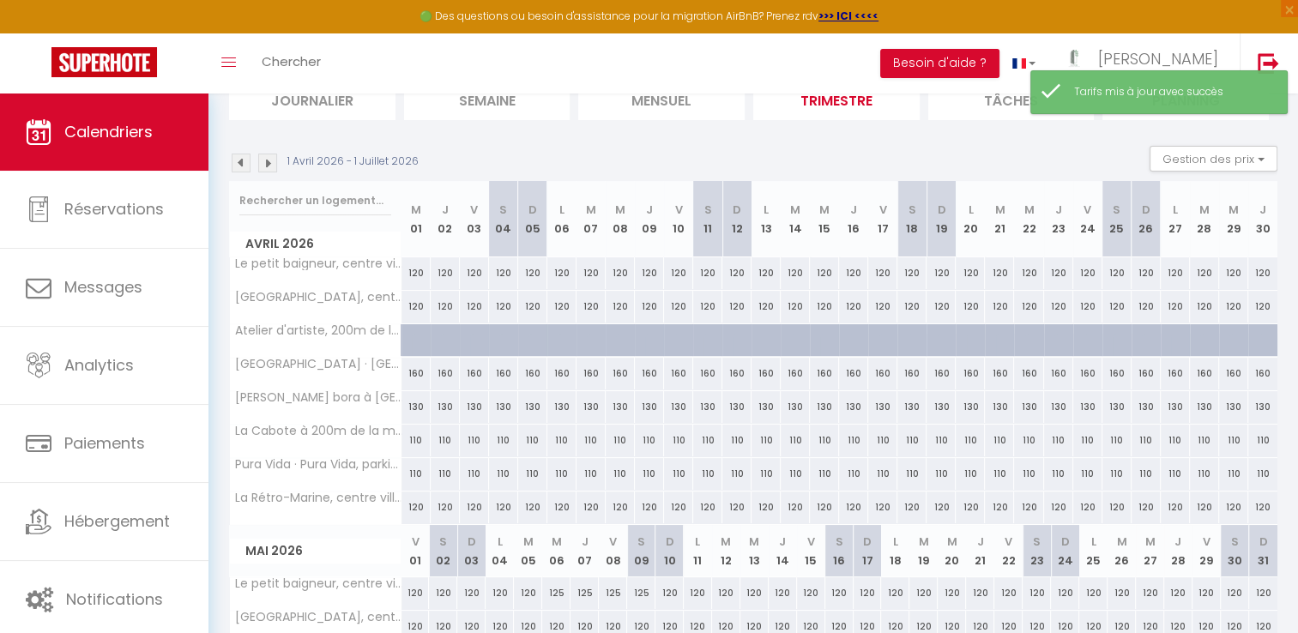
click at [694, 477] on div "110" at bounding box center [707, 474] width 29 height 32
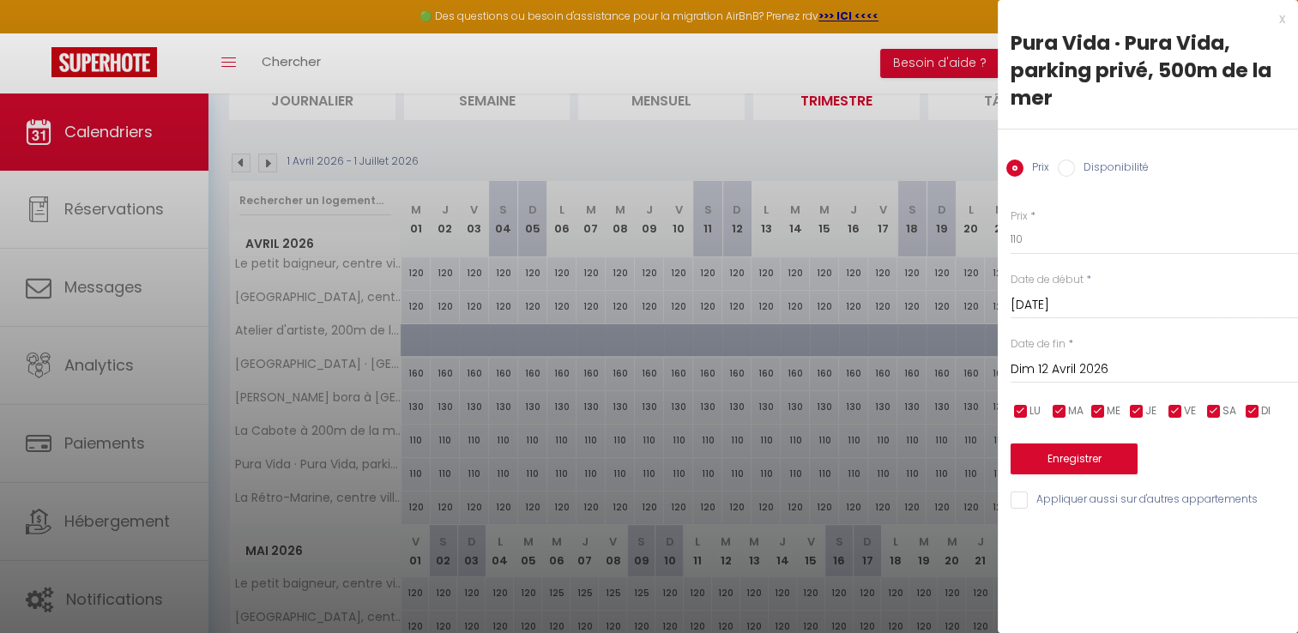
click at [1077, 305] on input "[DATE]" at bounding box center [1153, 305] width 287 height 22
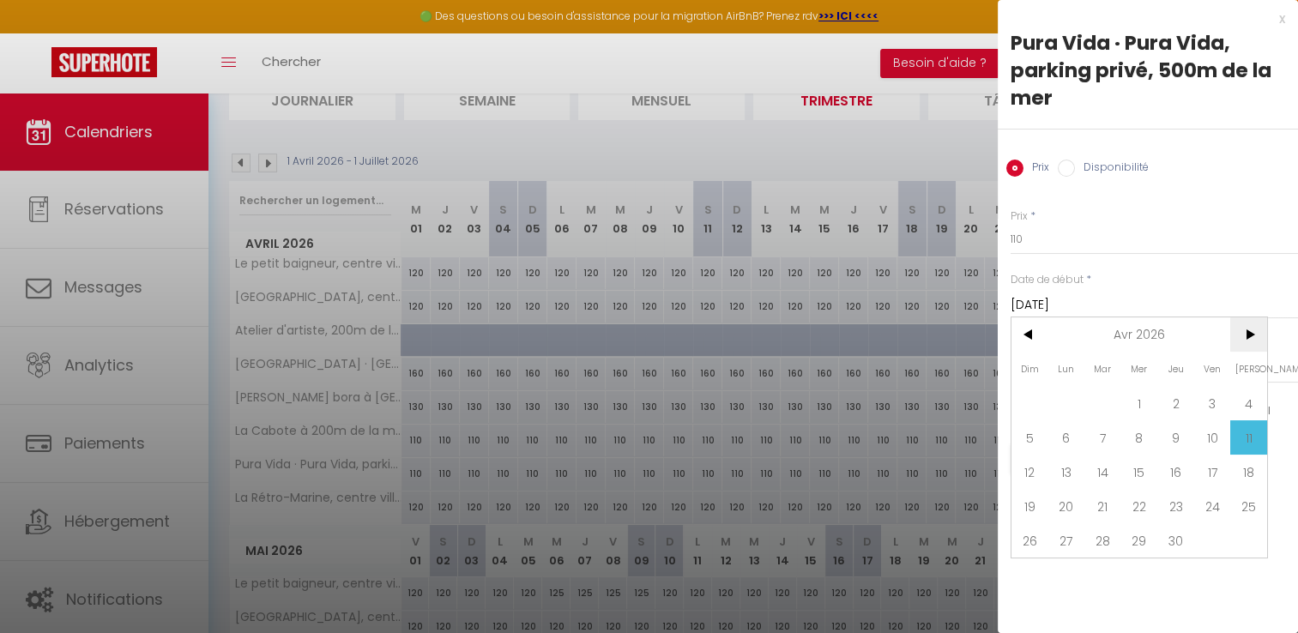
click at [1243, 339] on span ">" at bounding box center [1248, 334] width 37 height 34
click at [1222, 429] on span "8" at bounding box center [1212, 437] width 37 height 34
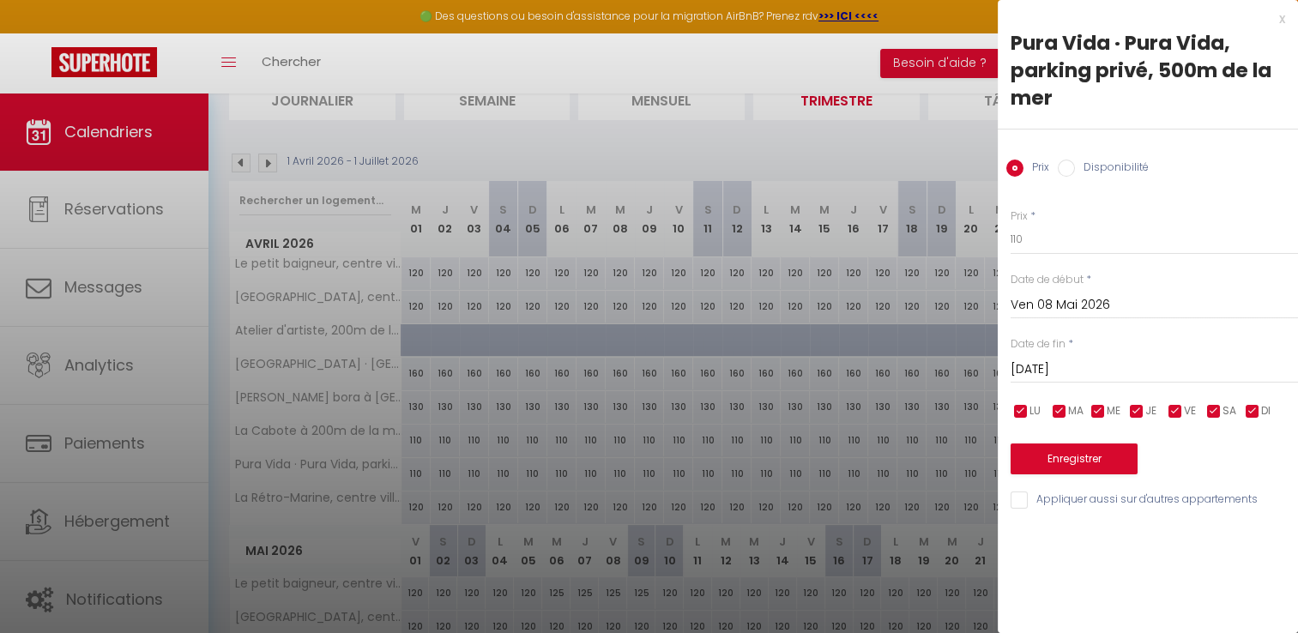
click at [1084, 356] on div "[DATE] < [DATE] > Dim Lun Mar Mer Jeu Ven Sam 1 2 3 4 5 6 7 8 9 10 11 12 13 14 …" at bounding box center [1153, 367] width 287 height 31
click at [1076, 365] on input "[DATE]" at bounding box center [1153, 369] width 287 height 22
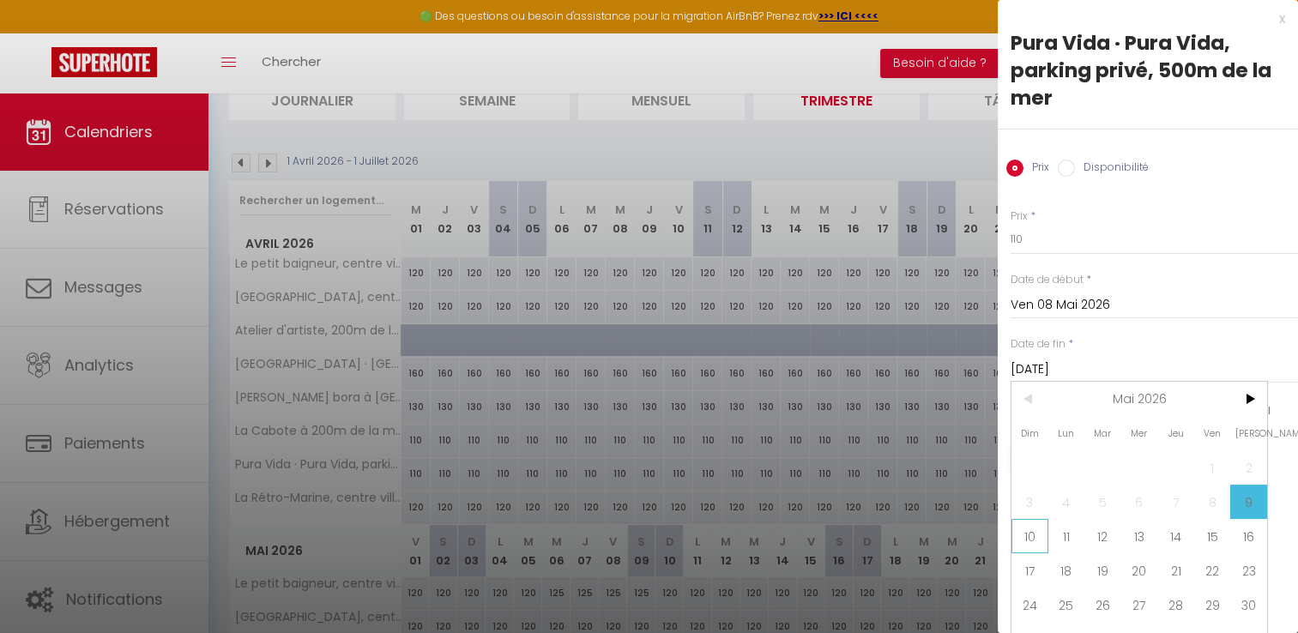
click at [1026, 533] on span "10" at bounding box center [1029, 536] width 37 height 34
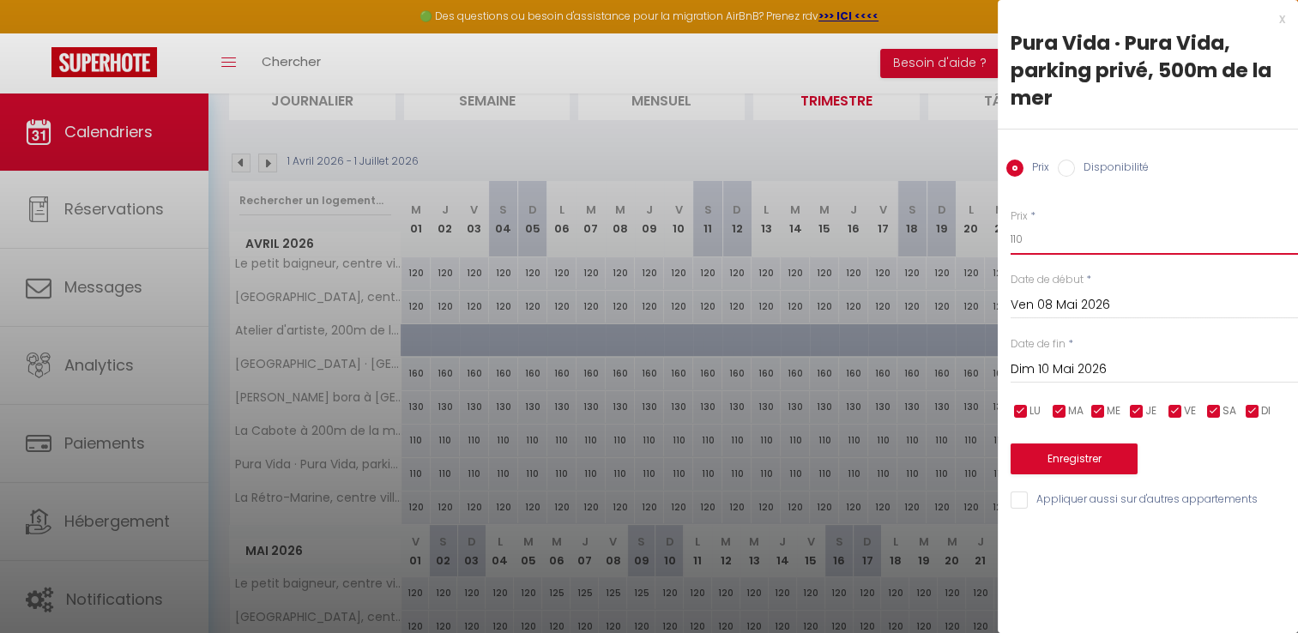
click at [1033, 230] on input "110" at bounding box center [1153, 239] width 287 height 31
click at [1046, 457] on button "Enregistrer" at bounding box center [1073, 458] width 127 height 31
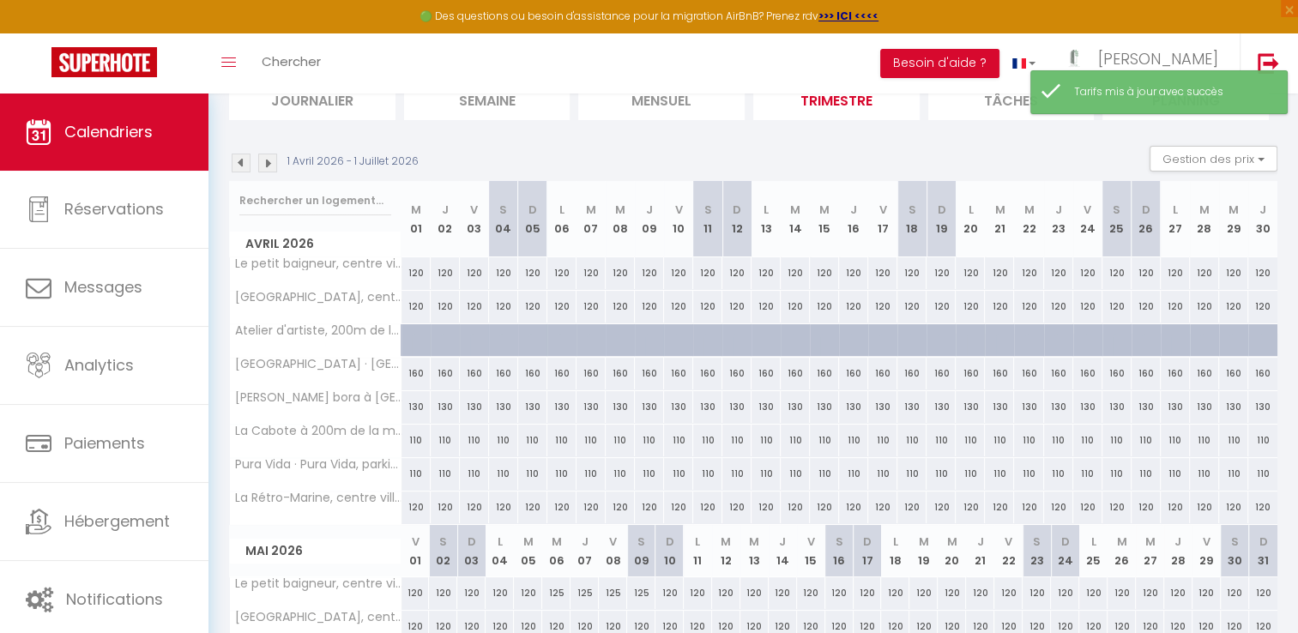
click at [736, 271] on div "120" at bounding box center [736, 273] width 29 height 32
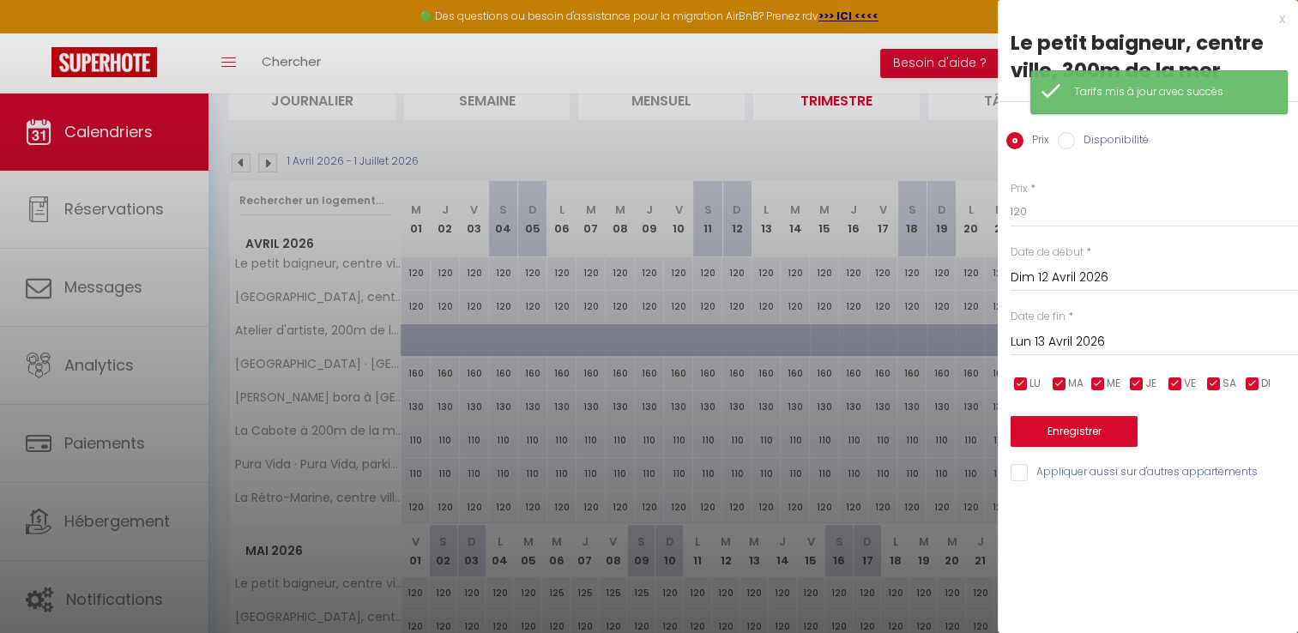
click at [1040, 278] on input "Dim 12 Avril 2026" at bounding box center [1153, 278] width 287 height 22
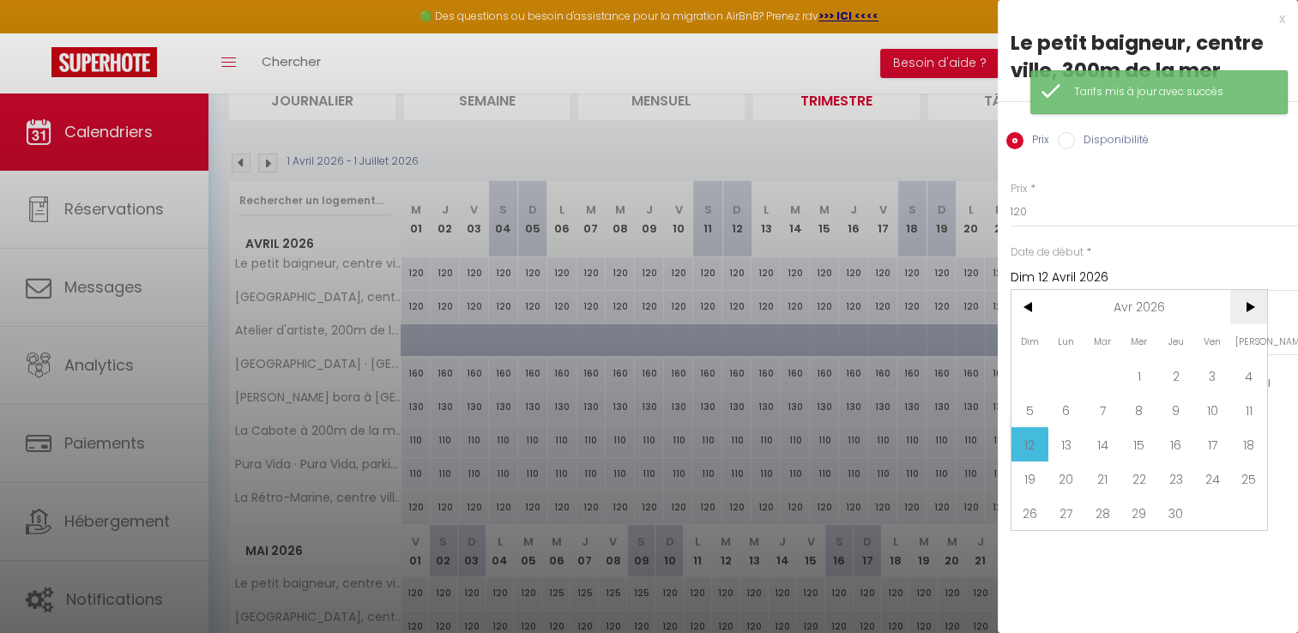
click at [1253, 304] on span ">" at bounding box center [1248, 307] width 37 height 34
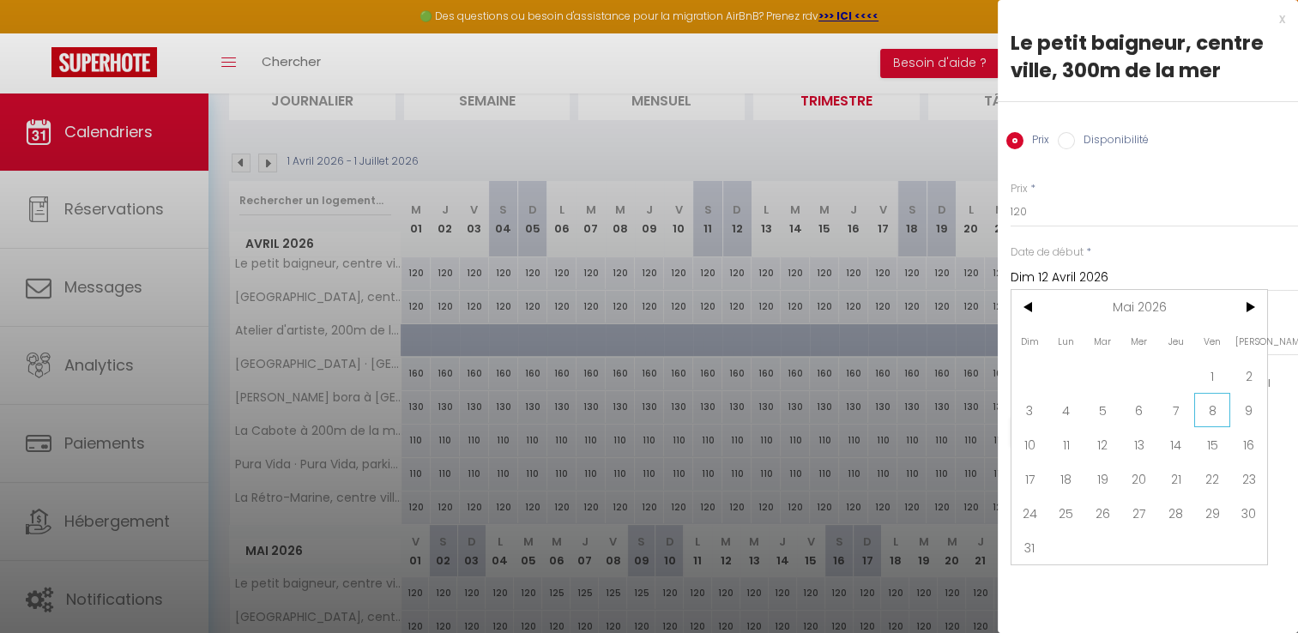
click at [1218, 409] on span "8" at bounding box center [1212, 410] width 37 height 34
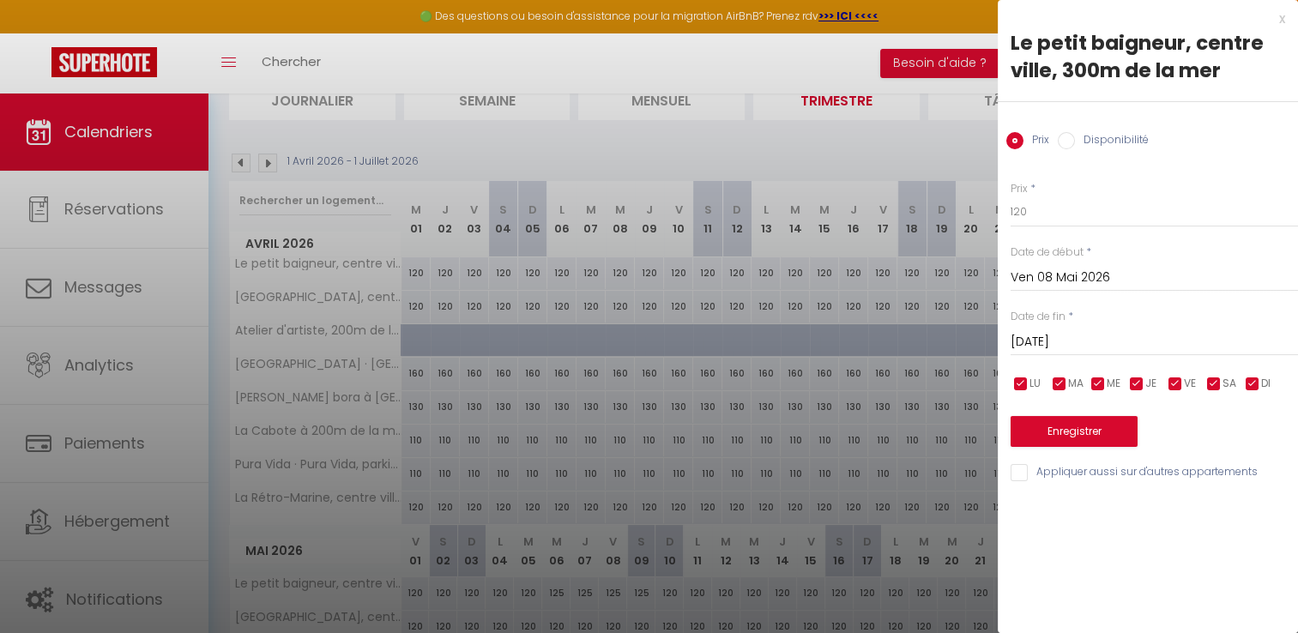
click at [1096, 329] on div "[DATE] < [DATE] > Dim Lun Mar Mer Jeu Ven Sam 1 2 3 4 5 6 7 8 9 10 11 12 13 14 …" at bounding box center [1153, 340] width 287 height 31
click at [1092, 334] on input "[DATE]" at bounding box center [1153, 342] width 287 height 22
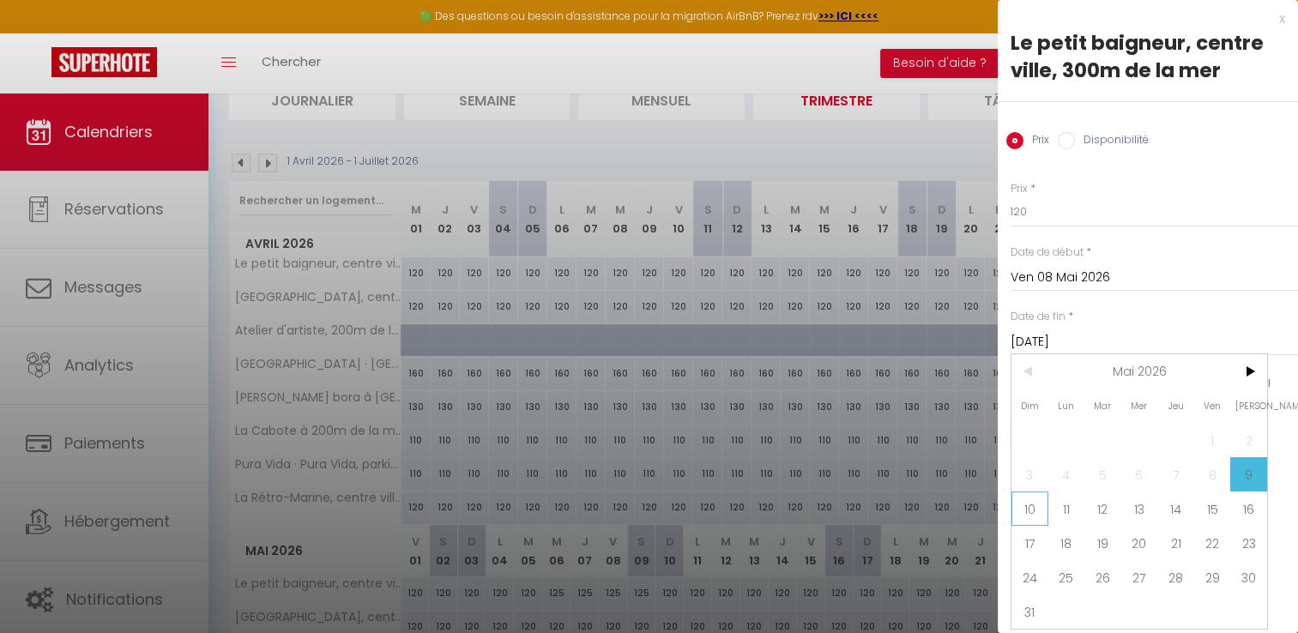
click at [1026, 513] on span "10" at bounding box center [1029, 508] width 37 height 34
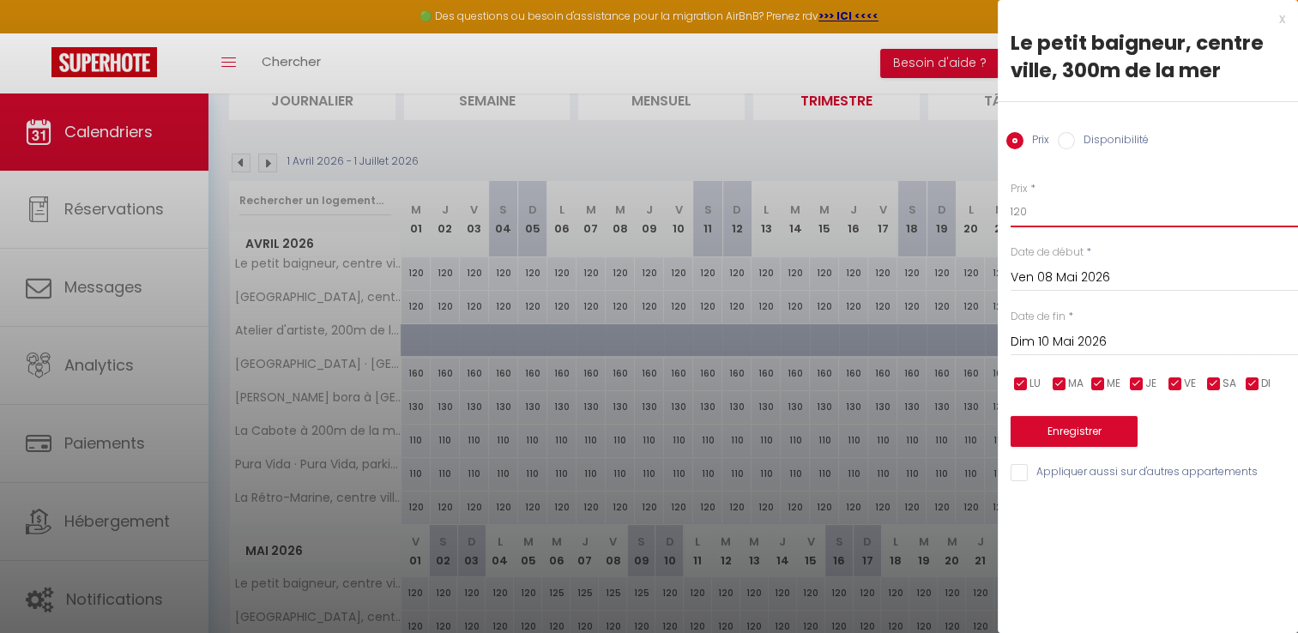
click at [1027, 221] on input "120" at bounding box center [1153, 211] width 287 height 31
click at [1015, 472] on input "Appliquer aussi sur d'autres appartements" at bounding box center [1153, 472] width 287 height 17
click at [1060, 431] on button "Enregistrer" at bounding box center [1073, 431] width 127 height 31
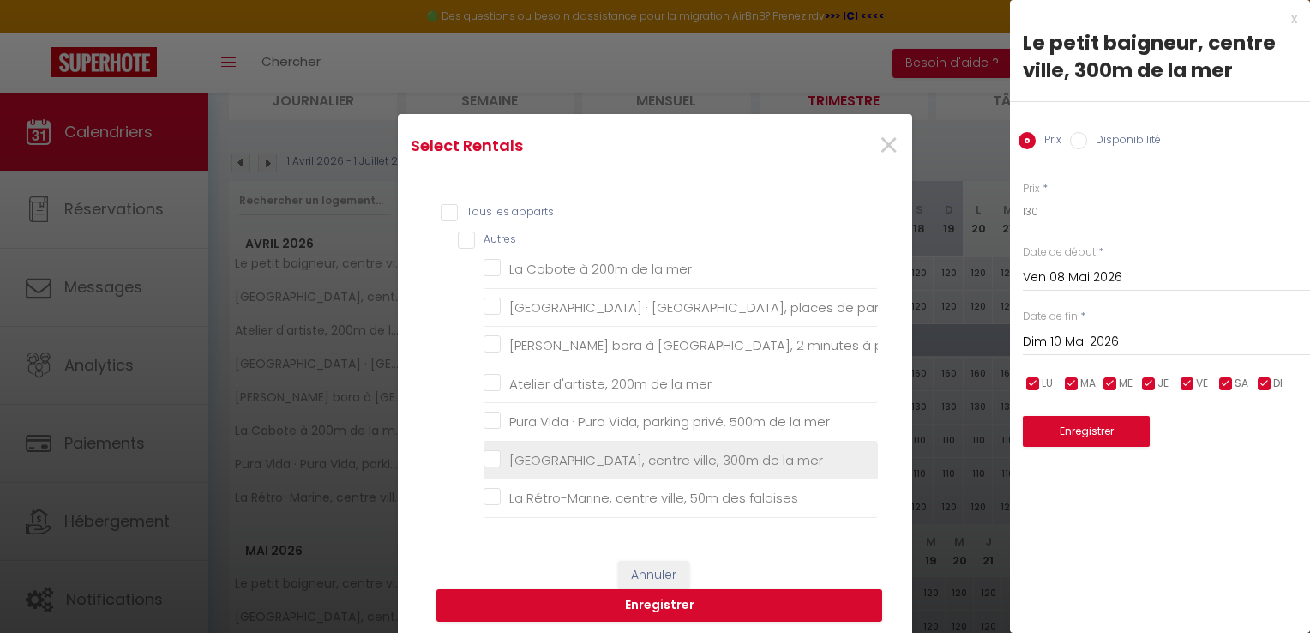
click at [491, 452] on mer "[GEOGRAPHIC_DATA], centre ville, 300m de la mer" at bounding box center [681, 460] width 394 height 17
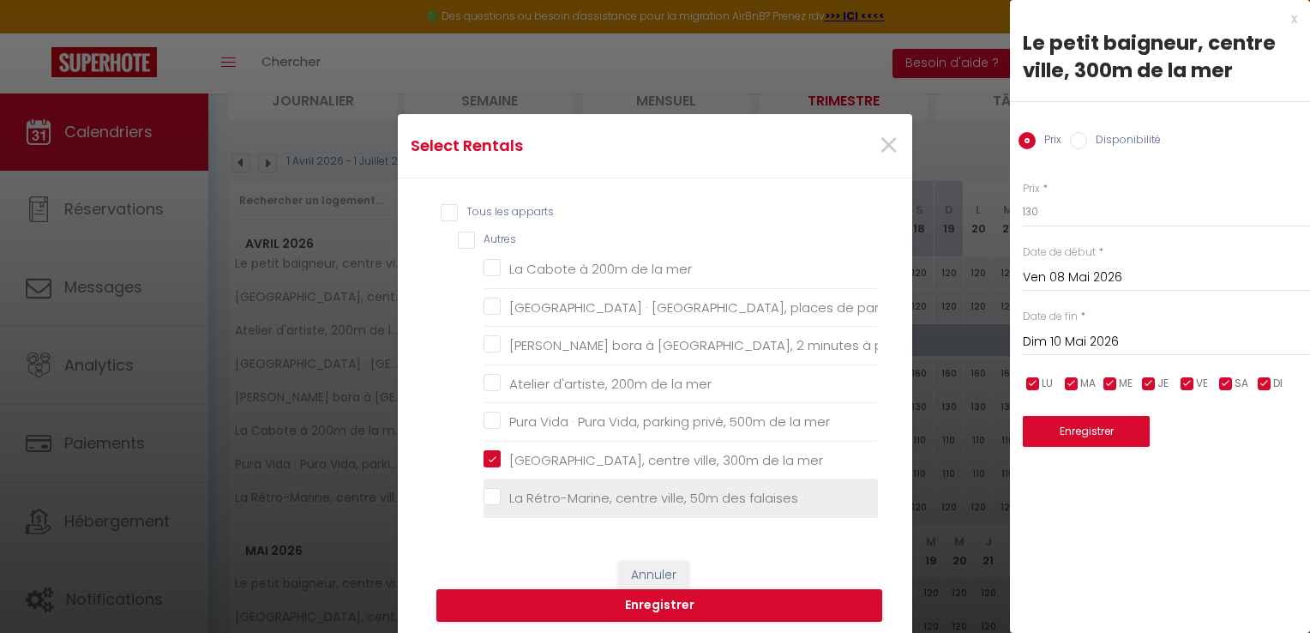
click at [485, 490] on falaises "La Rétro-Marine, centre ville, 50m des falaises" at bounding box center [681, 498] width 394 height 17
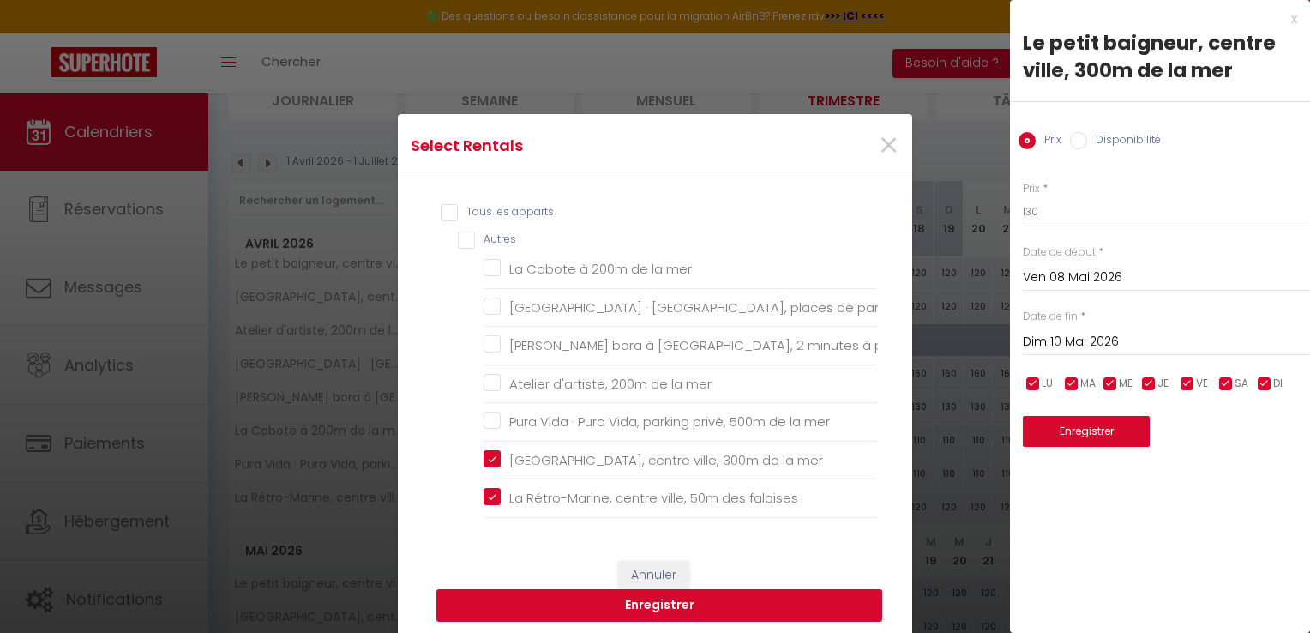
click at [587, 612] on button "Enregistrer" at bounding box center [660, 605] width 446 height 33
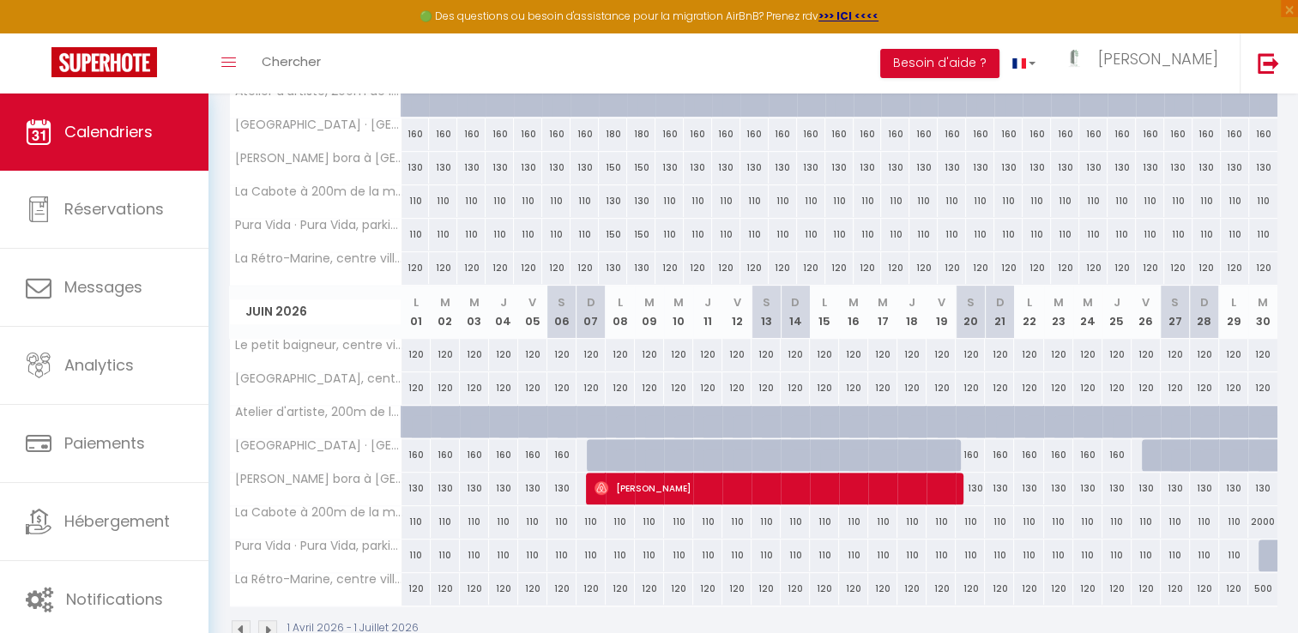
scroll to position [695, 0]
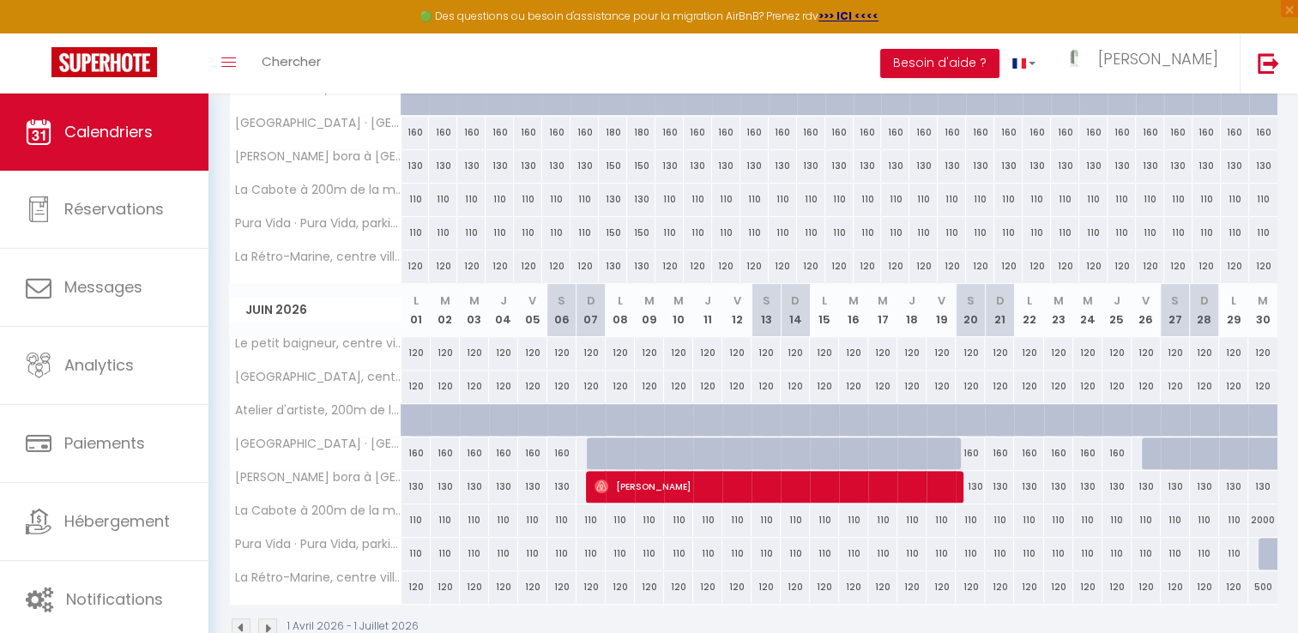
click at [418, 480] on div "130" at bounding box center [415, 487] width 29 height 32
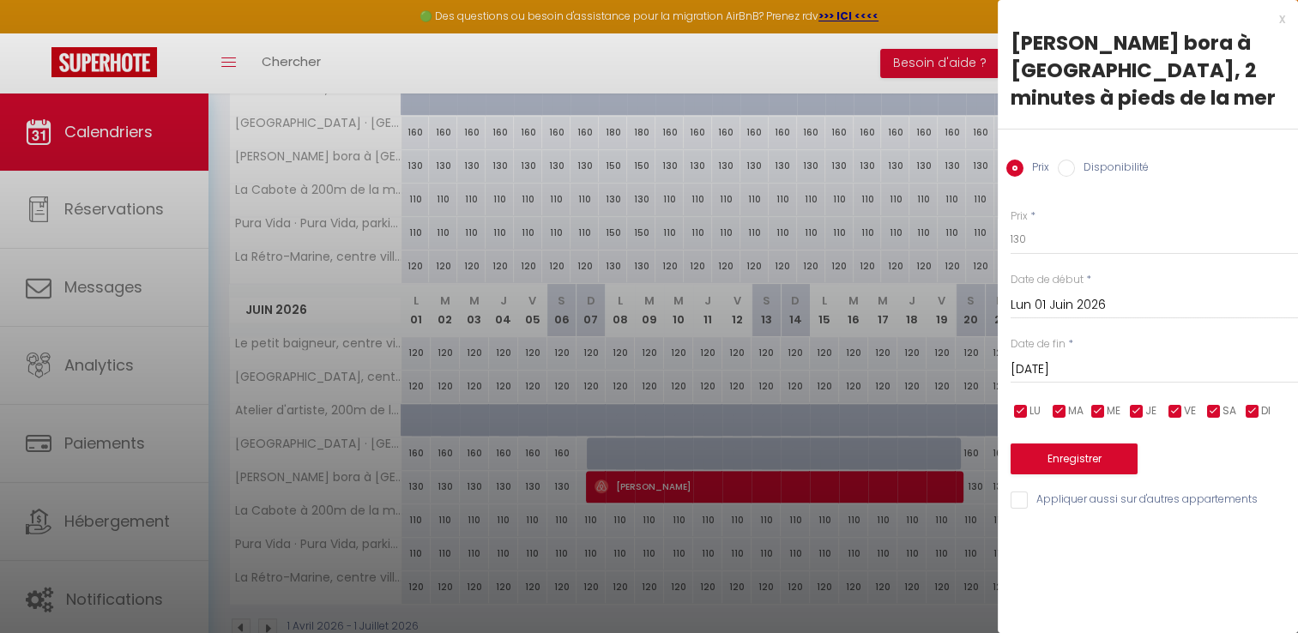
click at [1103, 361] on input "[DATE]" at bounding box center [1153, 369] width 287 height 22
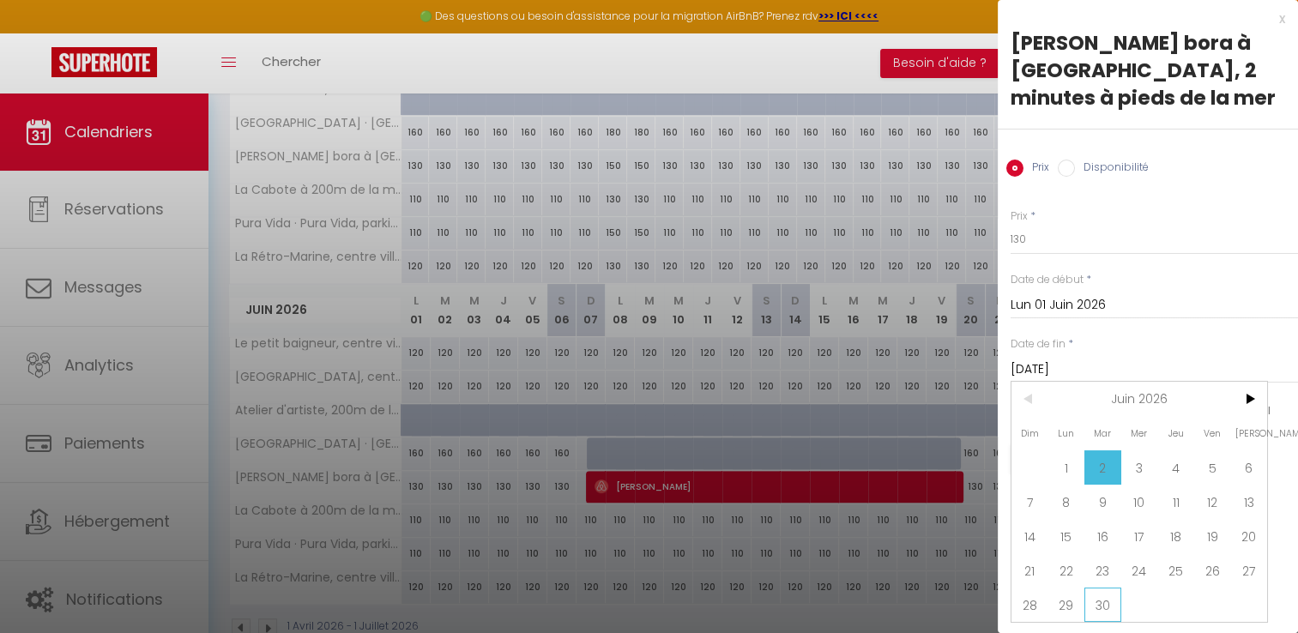
click at [1104, 593] on span "30" at bounding box center [1102, 604] width 37 height 34
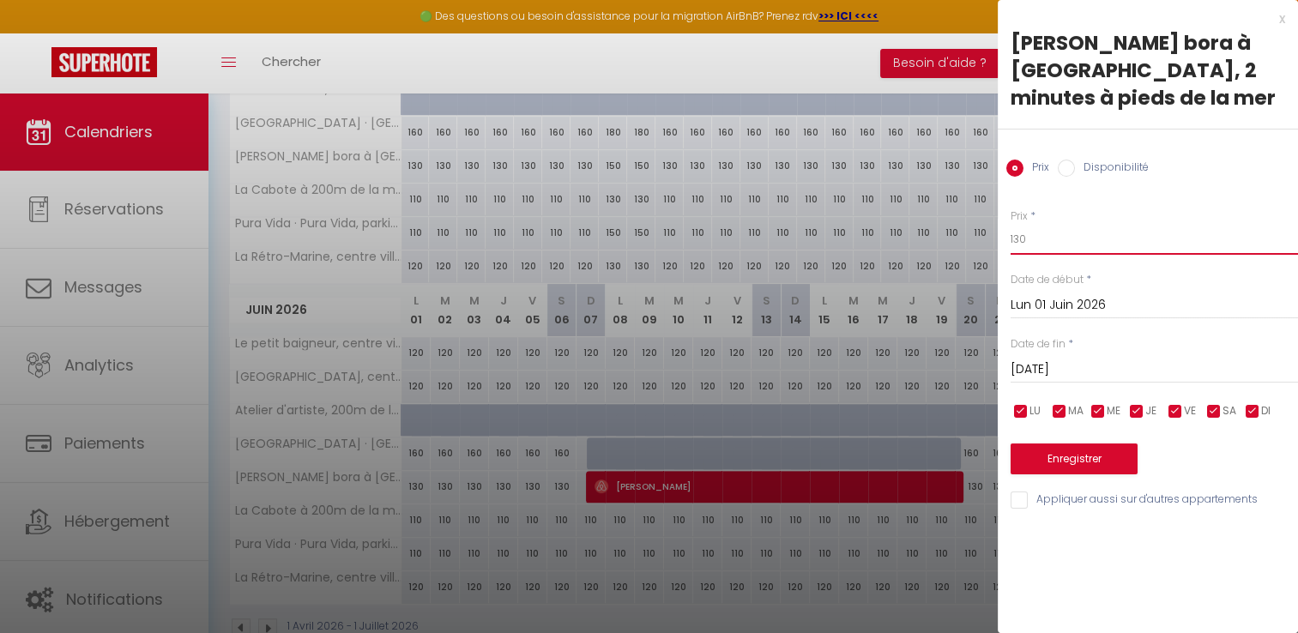
click at [1047, 233] on input "130" at bounding box center [1153, 239] width 287 height 31
click at [1055, 467] on button "Enregistrer" at bounding box center [1073, 458] width 127 height 31
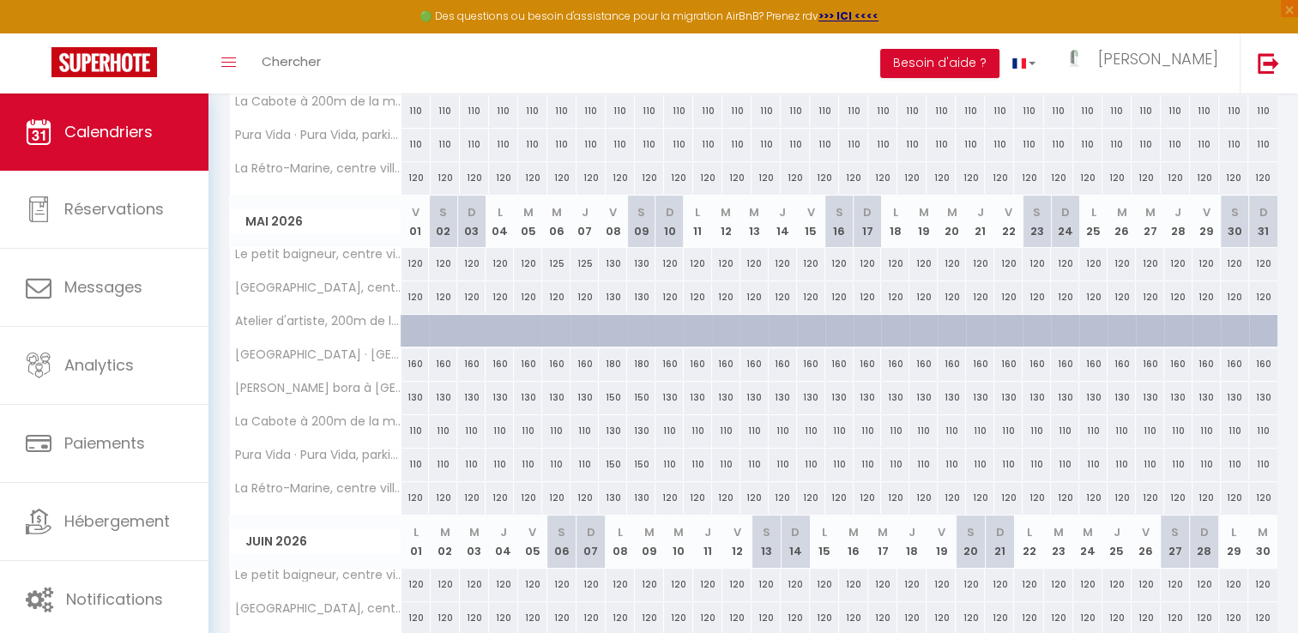
scroll to position [260, 0]
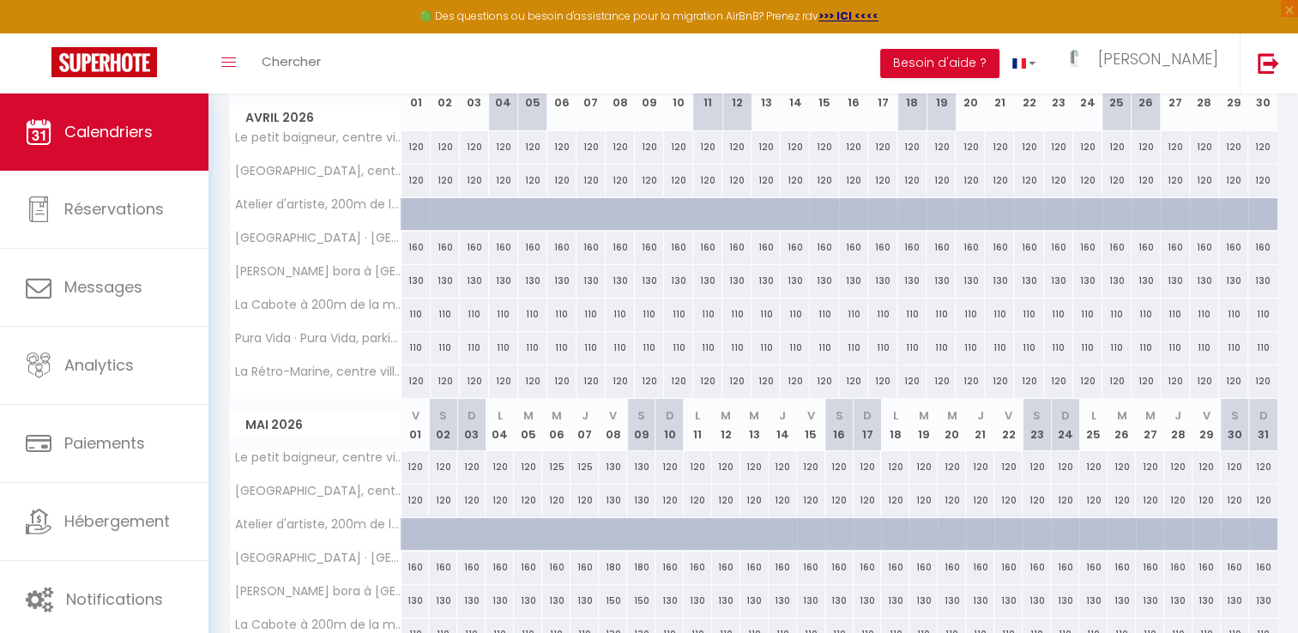
click at [412, 352] on div "110" at bounding box center [415, 348] width 29 height 32
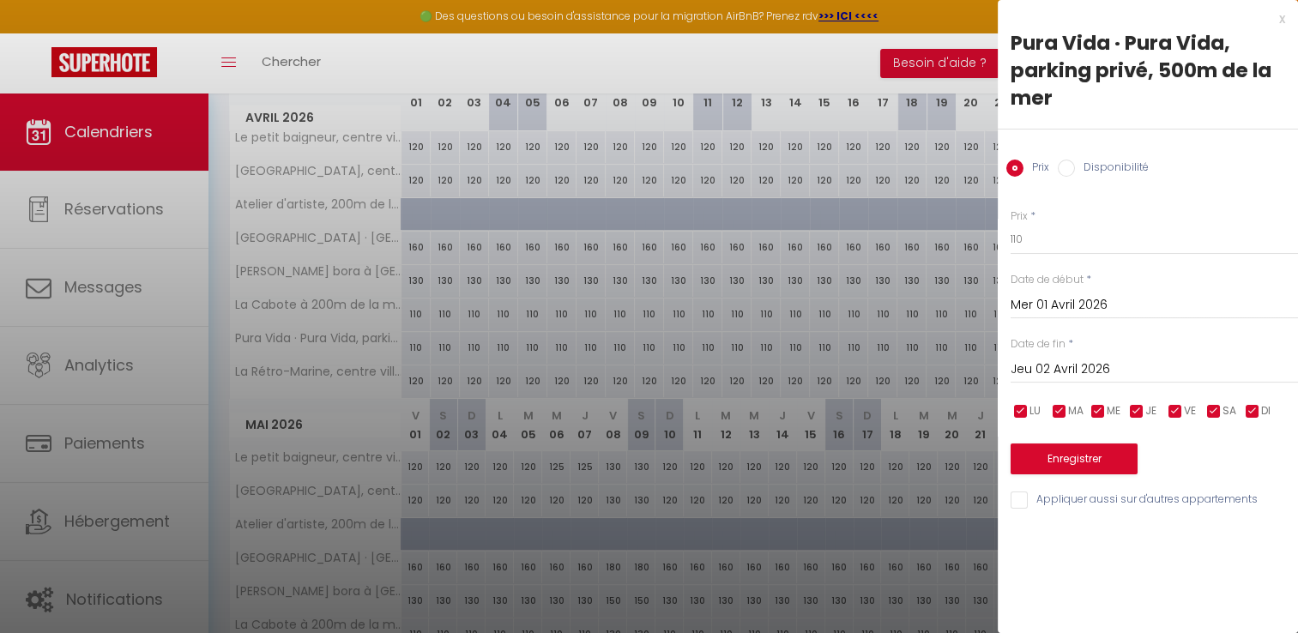
click at [1044, 362] on input "Jeu 02 Avril 2026" at bounding box center [1153, 369] width 287 height 22
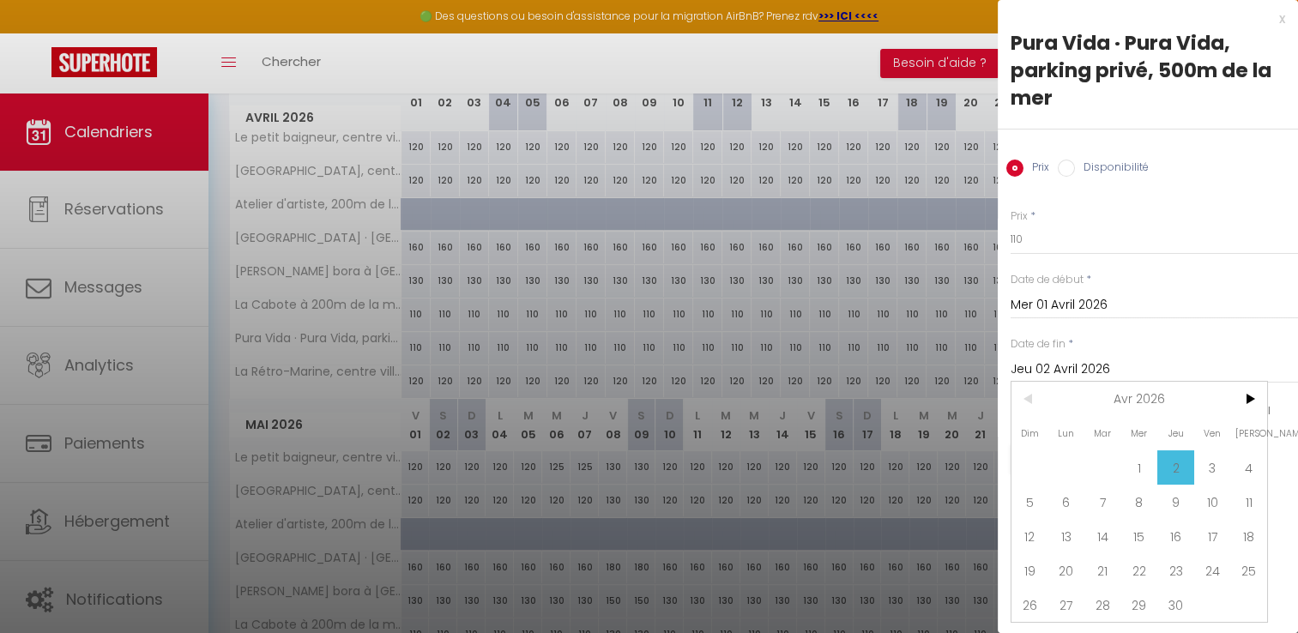
scroll to position [0, 0]
click at [1253, 400] on span ">" at bounding box center [1248, 399] width 37 height 34
click at [1105, 604] on span "30" at bounding box center [1102, 604] width 37 height 34
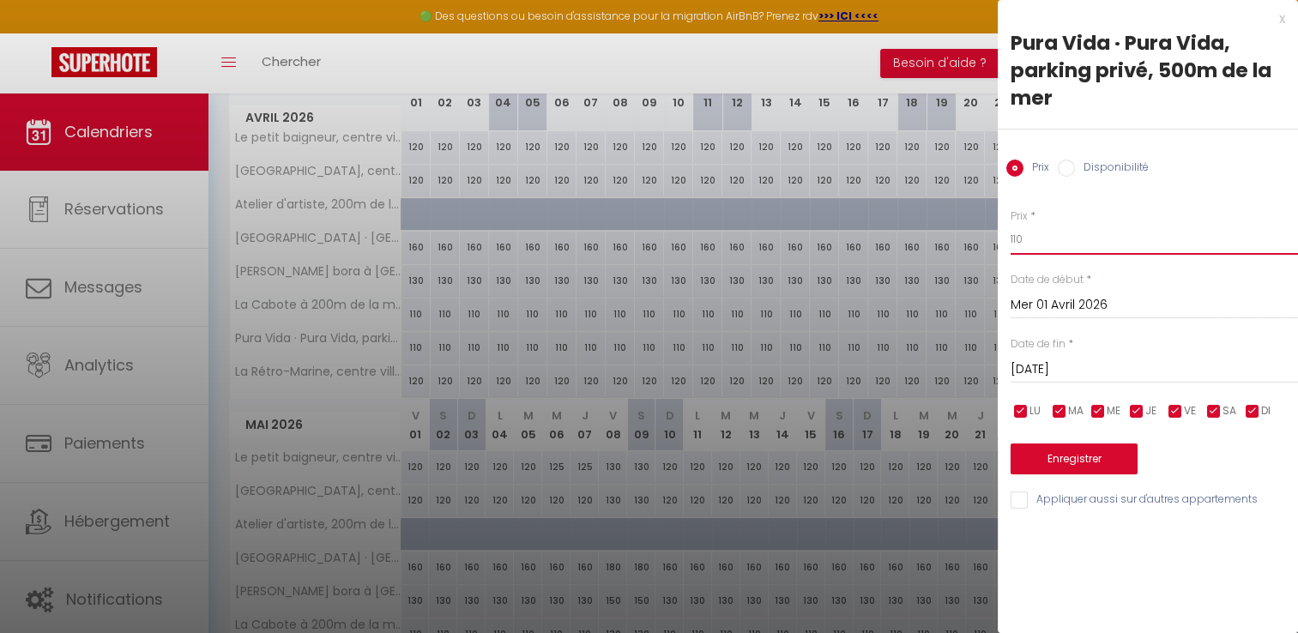
click at [1040, 243] on input "110" at bounding box center [1153, 239] width 287 height 31
click at [1035, 469] on button "Enregistrer" at bounding box center [1073, 458] width 127 height 31
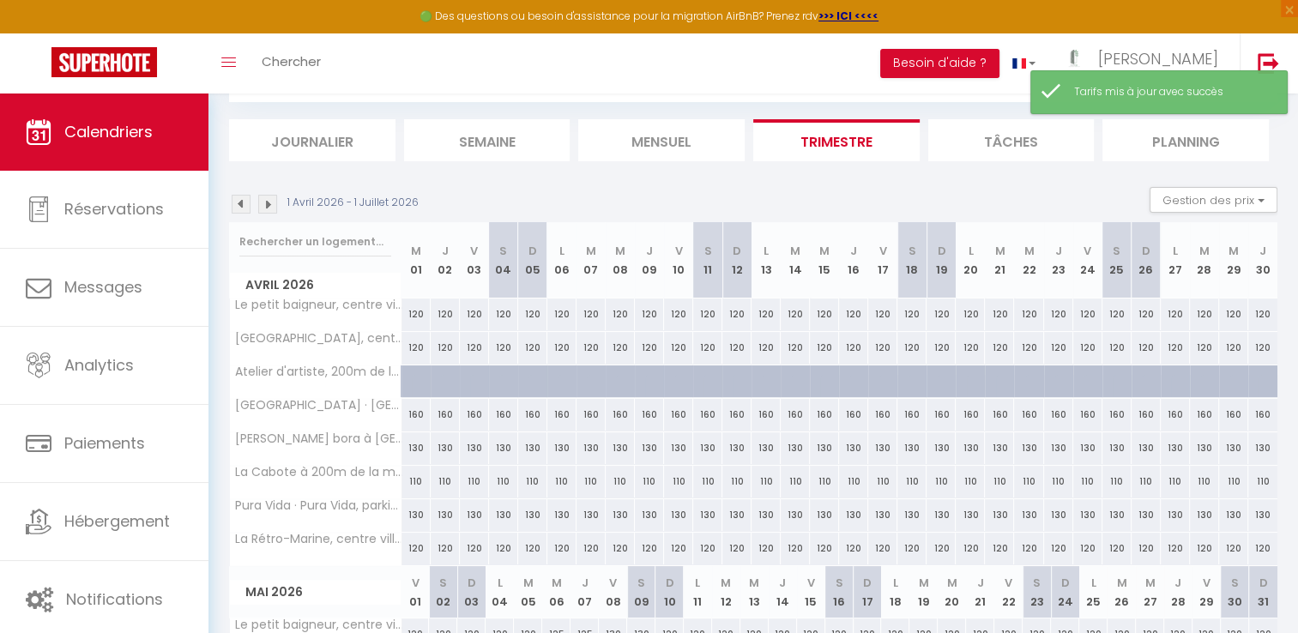
scroll to position [260, 0]
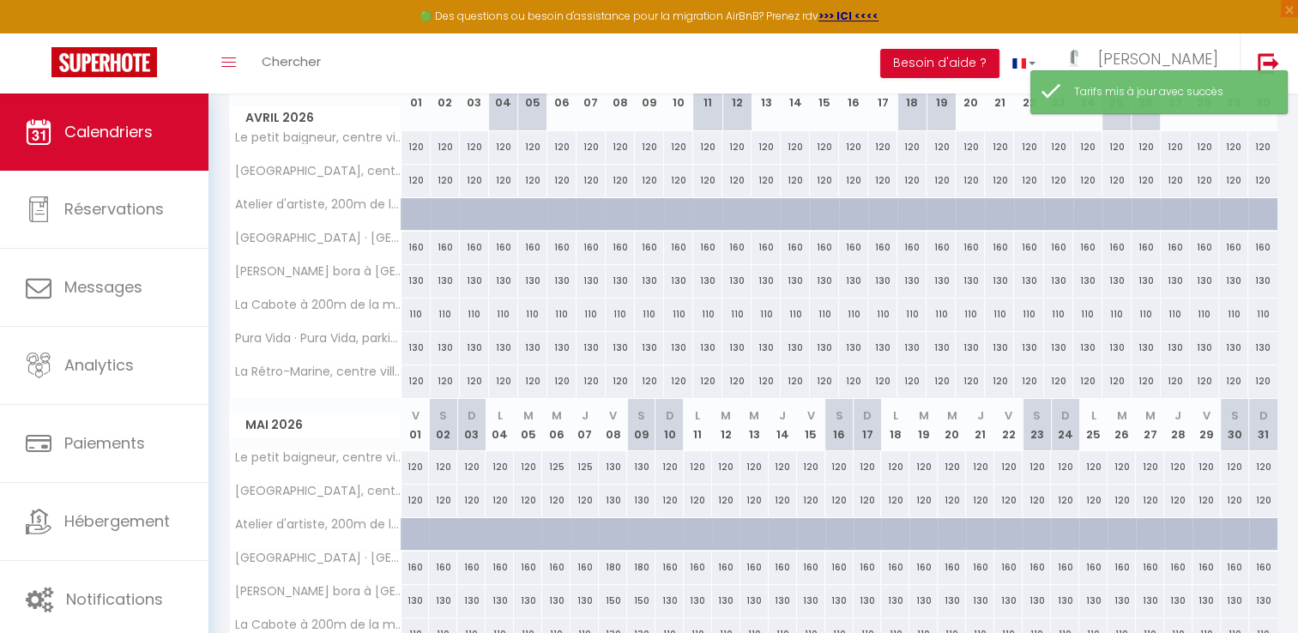
click at [919, 563] on div "160" at bounding box center [923, 567] width 28 height 32
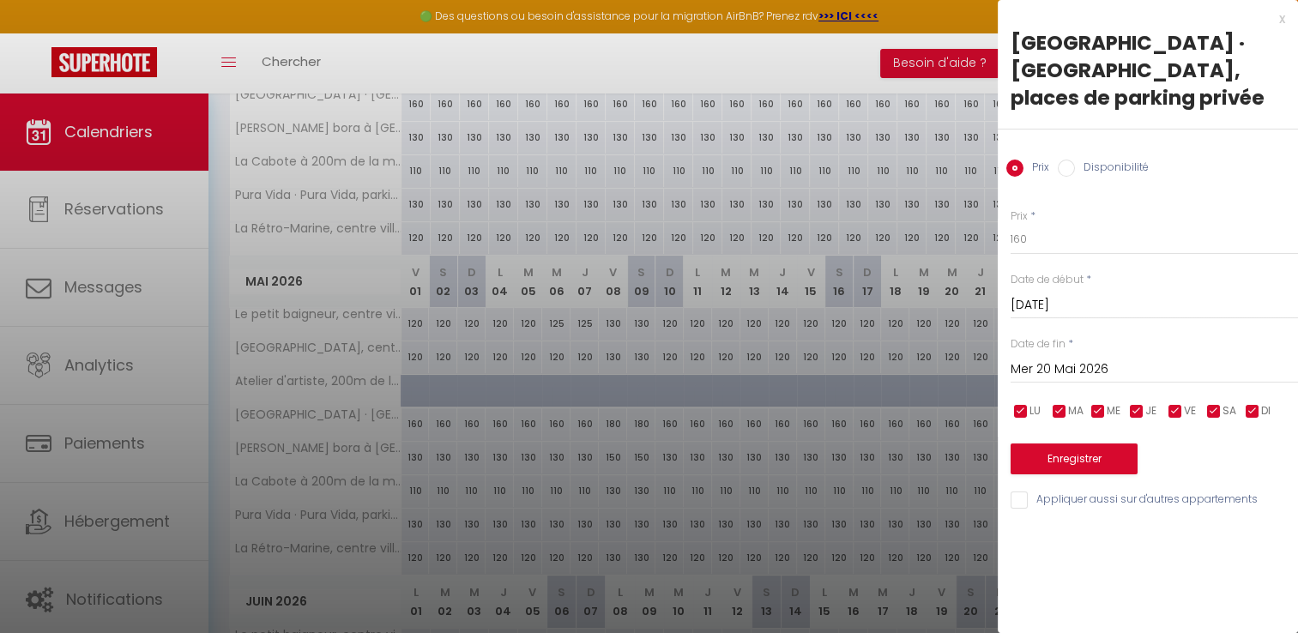
scroll to position [404, 0]
click at [763, 518] on div at bounding box center [649, 316] width 1298 height 633
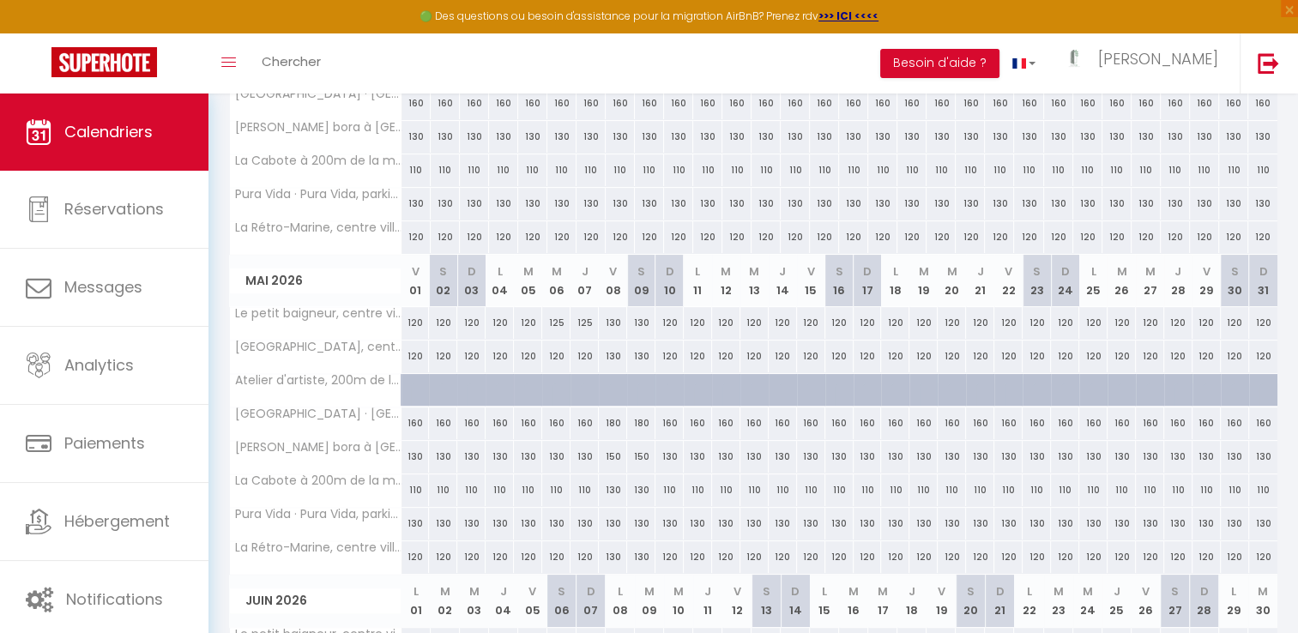
click at [696, 522] on div "130" at bounding box center [698, 524] width 28 height 32
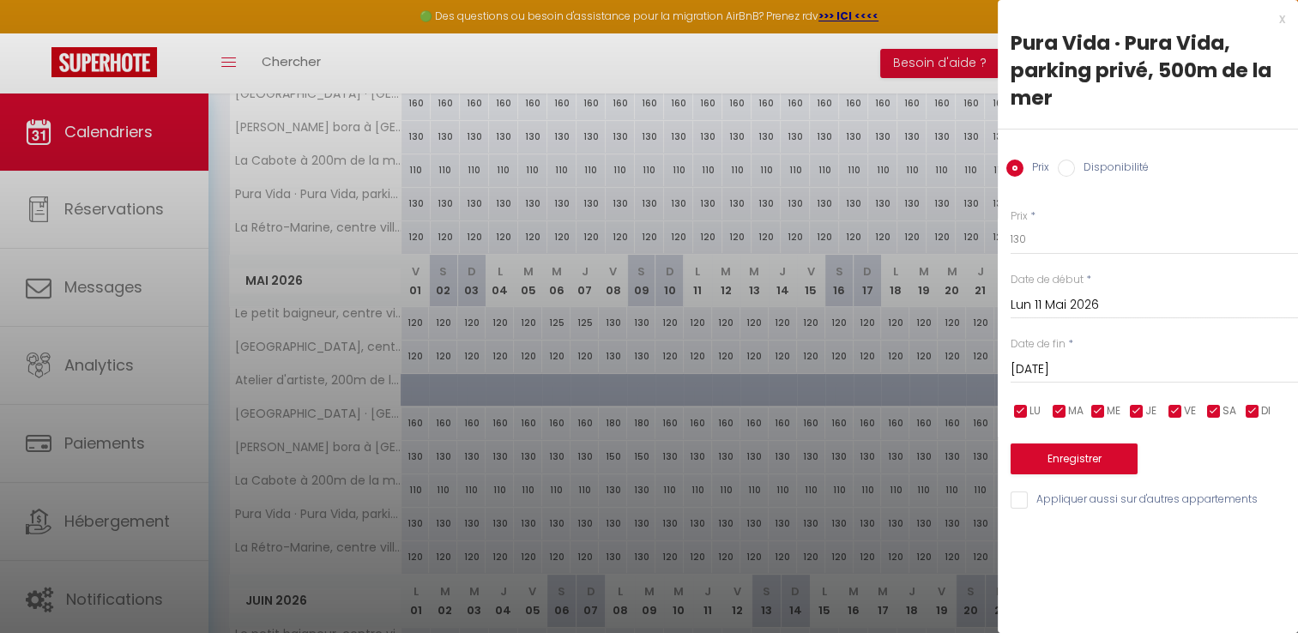
click at [1055, 304] on input "Lun 11 Mai 2026" at bounding box center [1153, 305] width 287 height 22
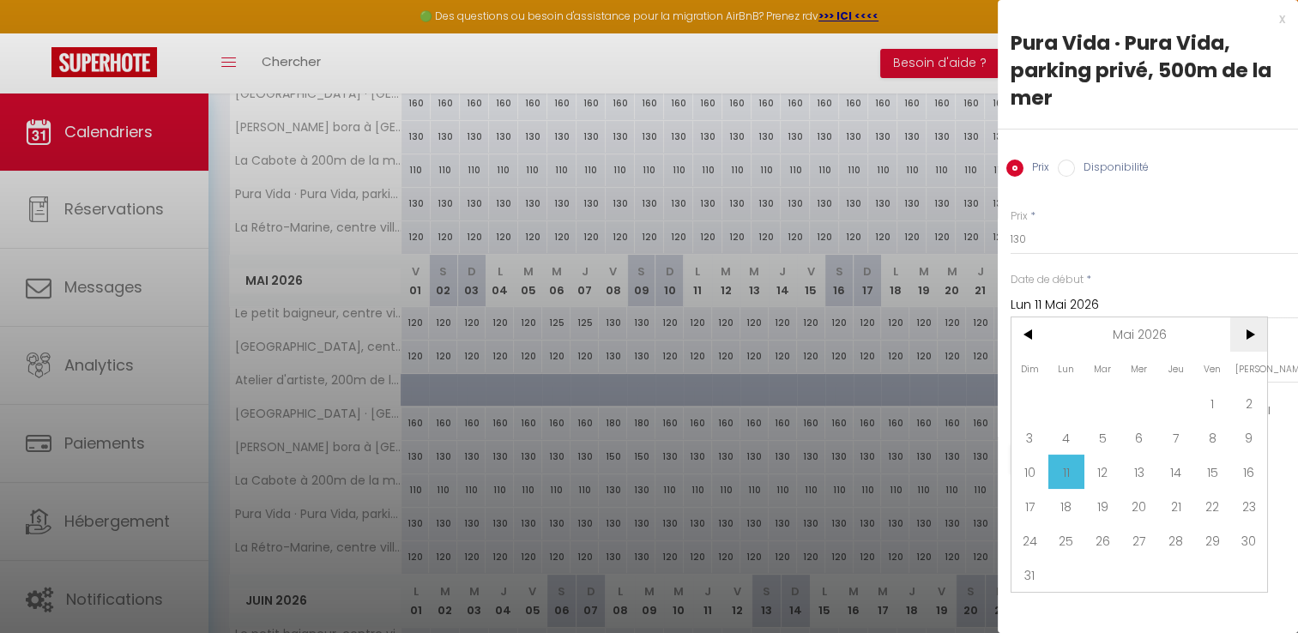
click at [1244, 339] on span ">" at bounding box center [1248, 334] width 37 height 34
click at [1248, 339] on span ">" at bounding box center [1248, 334] width 37 height 34
click at [1138, 386] on span "1" at bounding box center [1139, 403] width 37 height 34
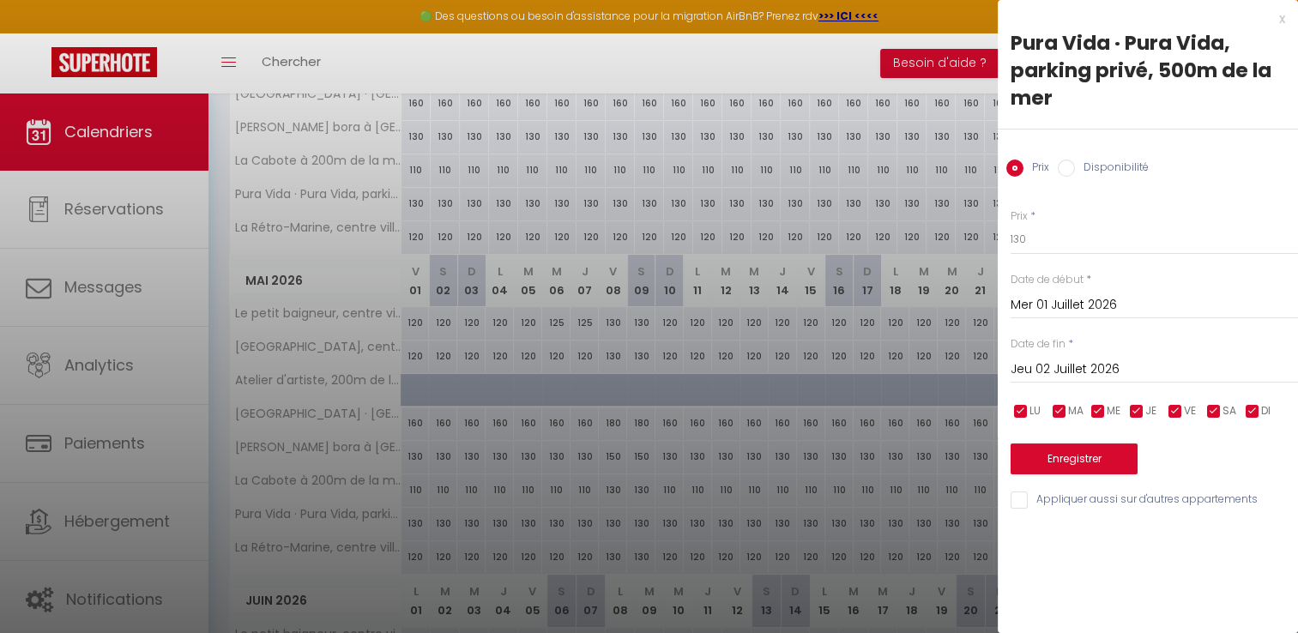
click at [1114, 364] on input "Jeu 02 Juillet 2026" at bounding box center [1153, 369] width 287 height 22
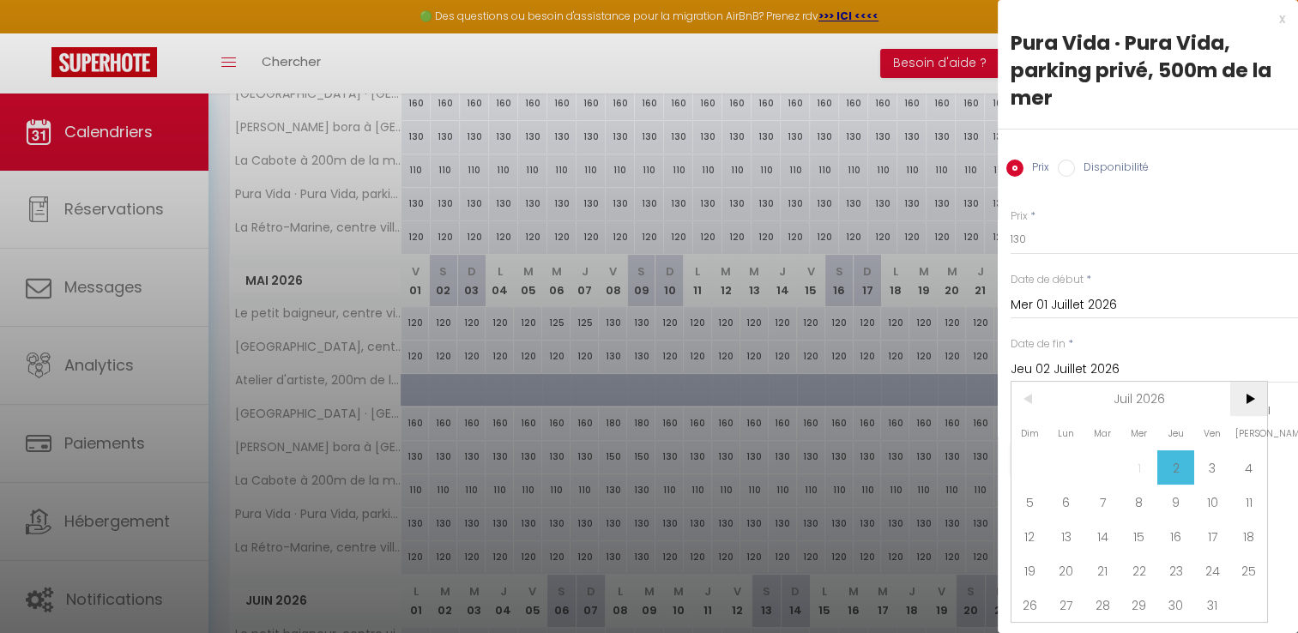
click at [1244, 398] on span ">" at bounding box center [1248, 399] width 37 height 34
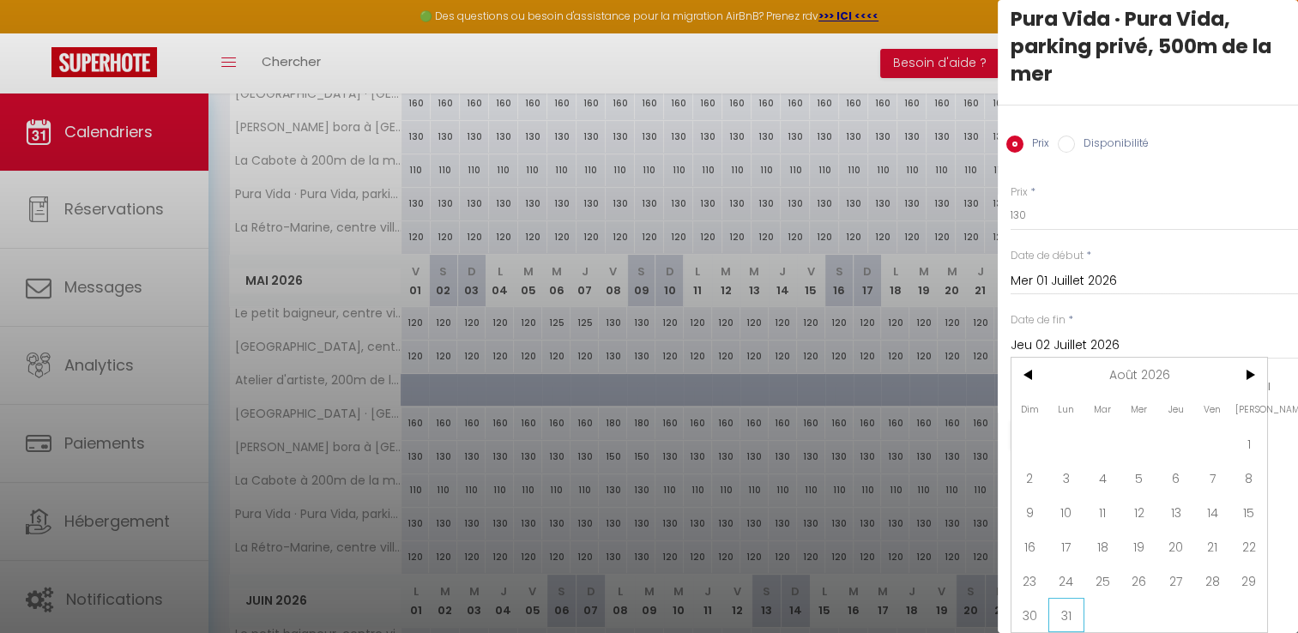
click at [1056, 598] on span "31" at bounding box center [1066, 615] width 37 height 34
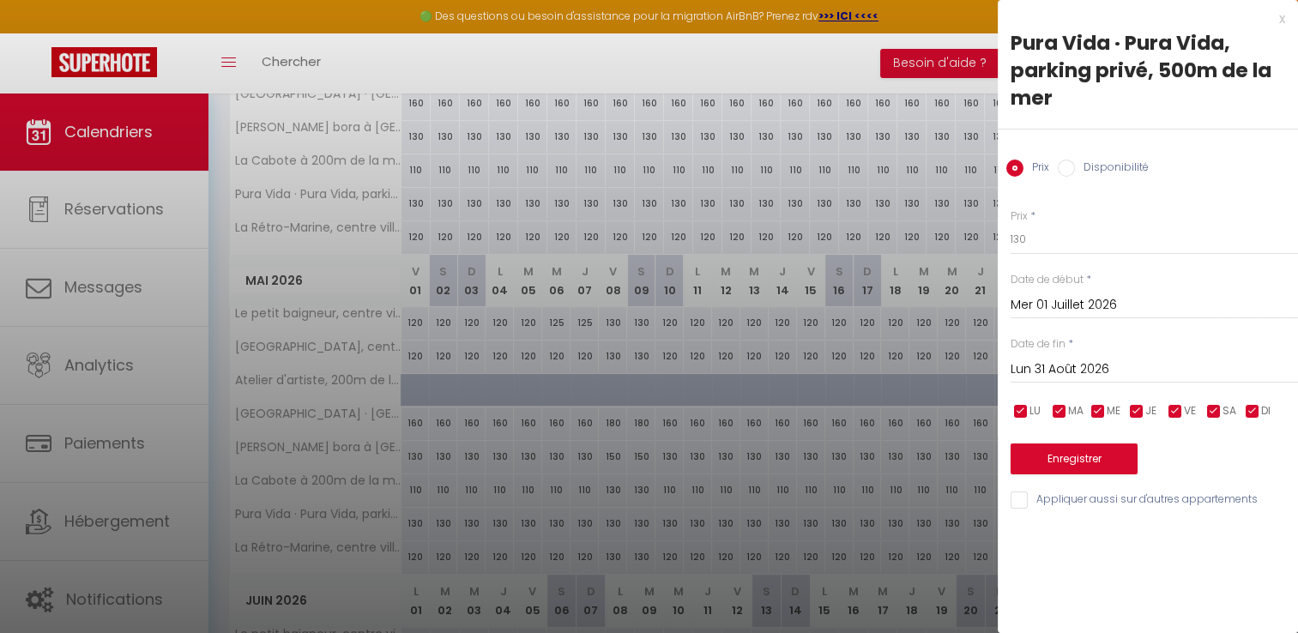
scroll to position [0, 0]
click at [1053, 235] on input "130" at bounding box center [1153, 239] width 287 height 31
click at [1049, 461] on button "Enregistrer" at bounding box center [1073, 458] width 127 height 31
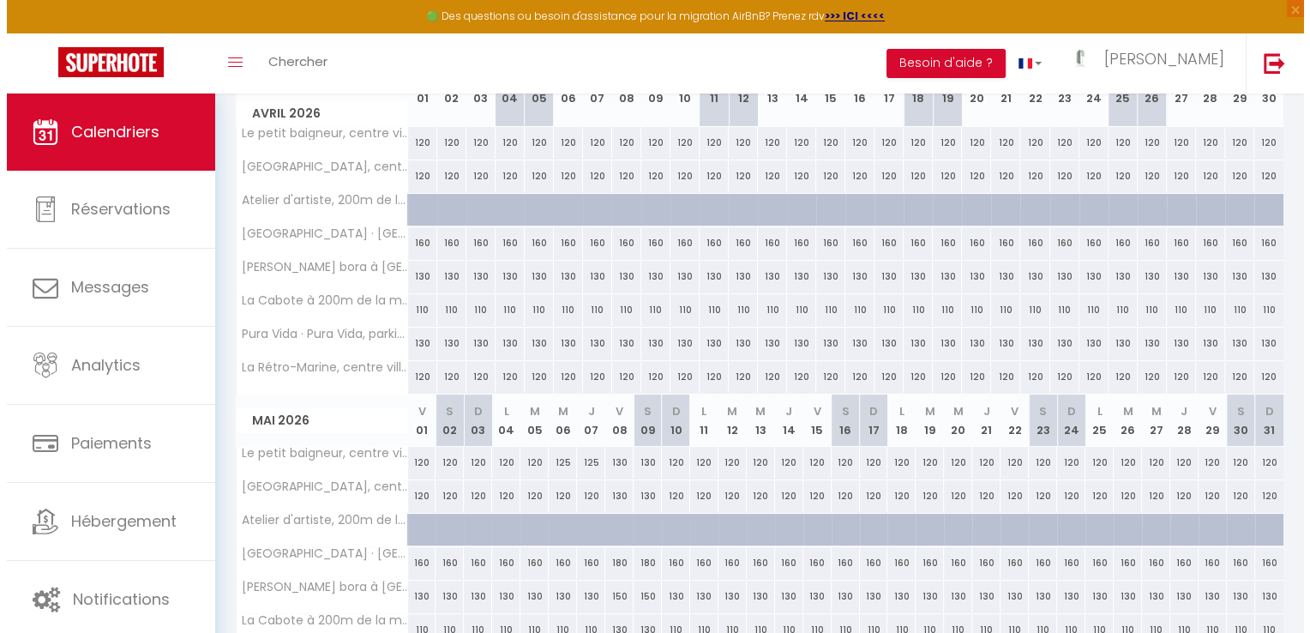
scroll to position [188, 0]
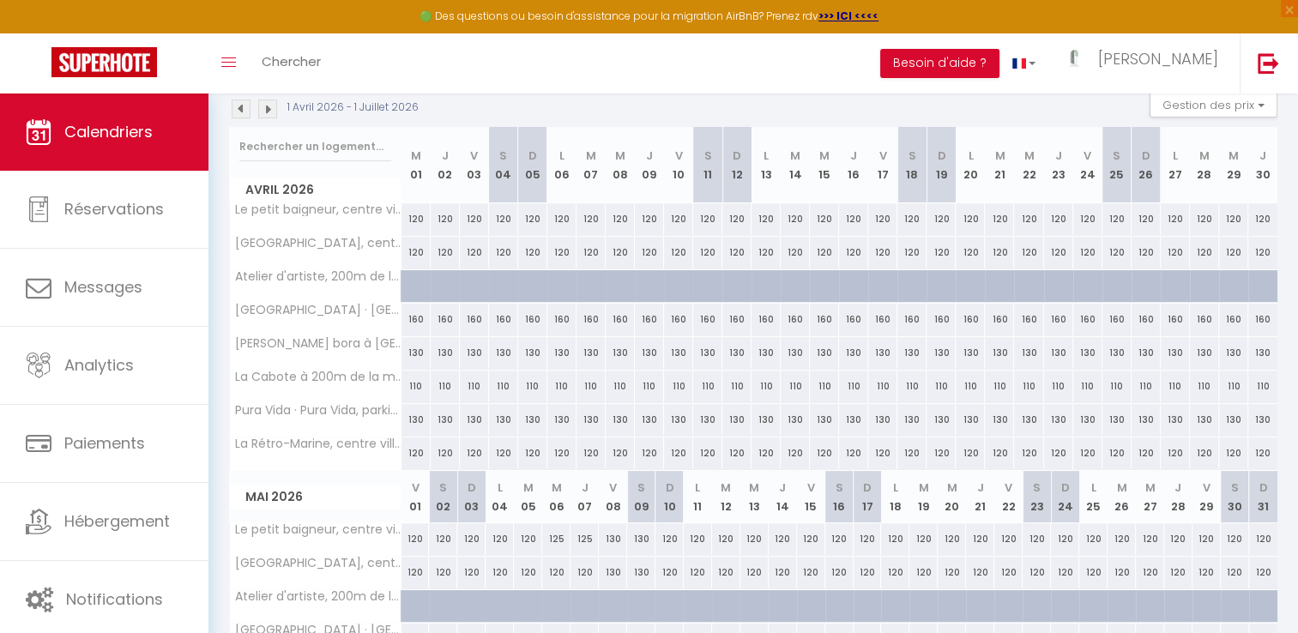
click at [470, 223] on div "120" at bounding box center [474, 219] width 29 height 32
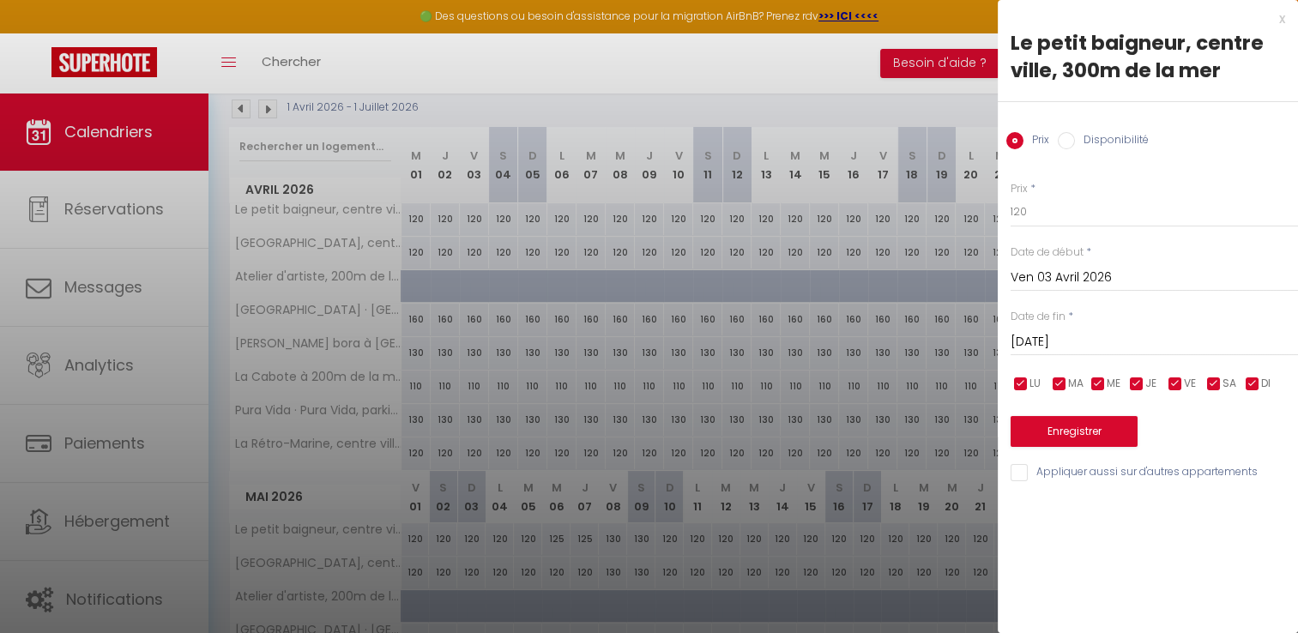
click at [1047, 346] on input "[DATE]" at bounding box center [1153, 342] width 287 height 22
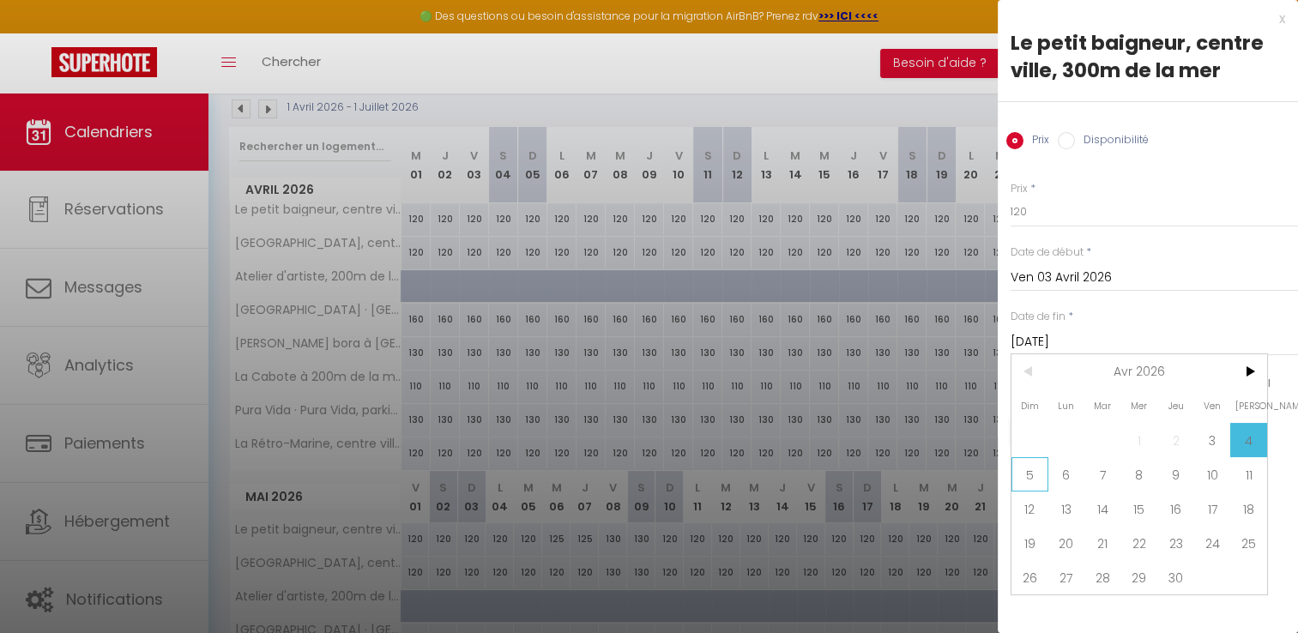
click at [1032, 470] on span "5" at bounding box center [1029, 474] width 37 height 34
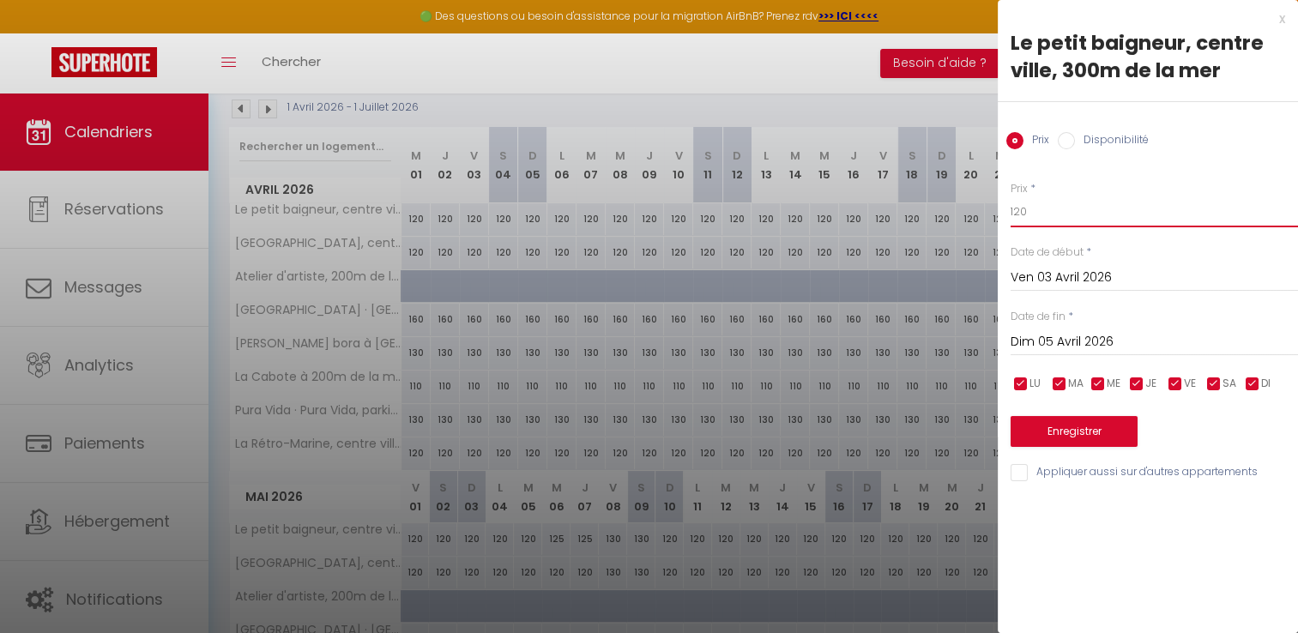
click at [1032, 215] on input "120" at bounding box center [1153, 211] width 287 height 31
click at [1019, 472] on input "Appliquer aussi sur d'autres appartements" at bounding box center [1153, 472] width 287 height 17
click at [1056, 421] on button "Enregistrer" at bounding box center [1073, 431] width 127 height 31
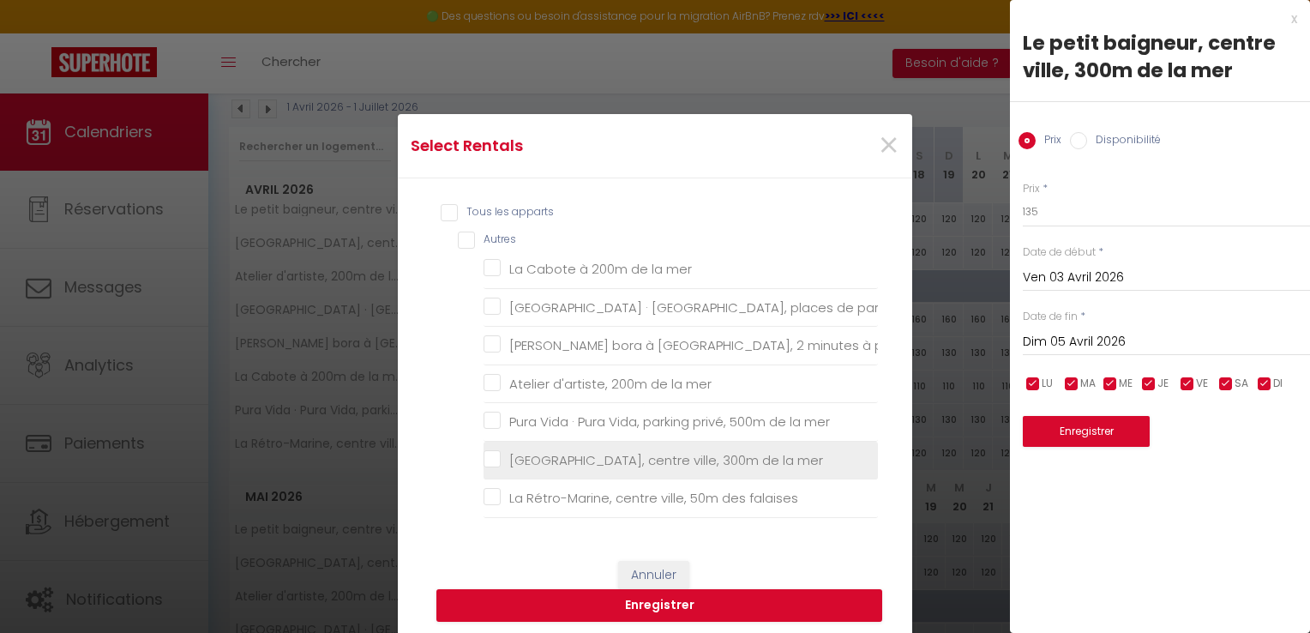
click at [489, 452] on mer "[GEOGRAPHIC_DATA], centre ville, 300m de la mer" at bounding box center [681, 460] width 394 height 17
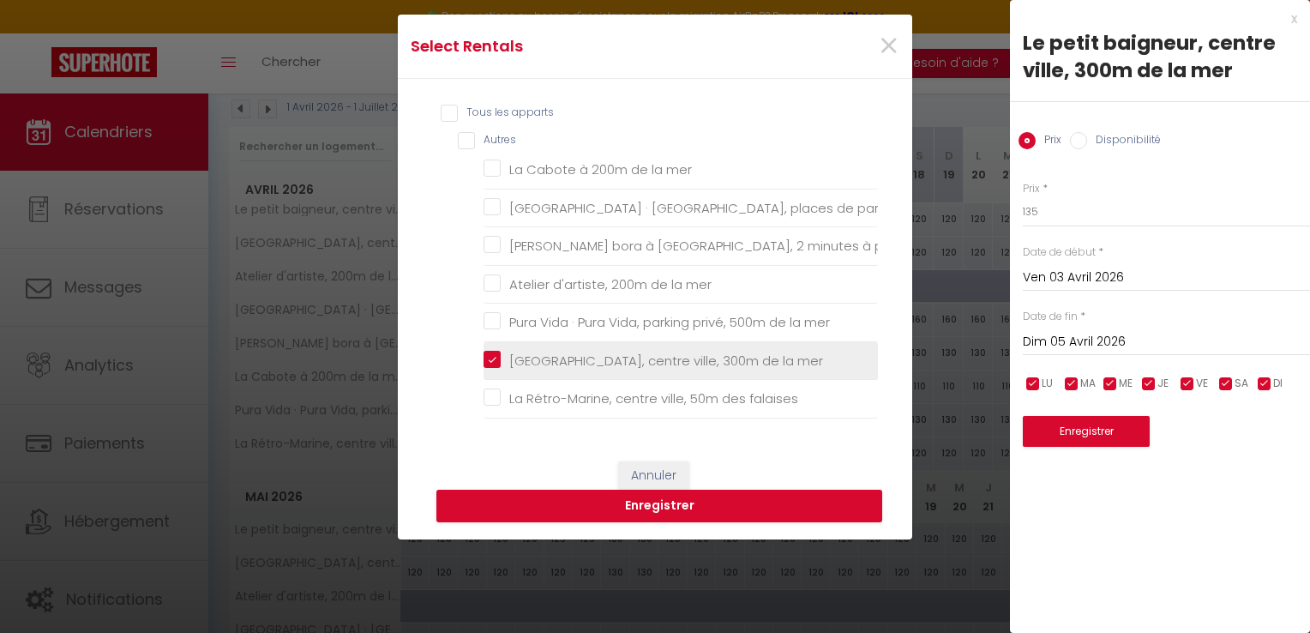
scroll to position [99, 0]
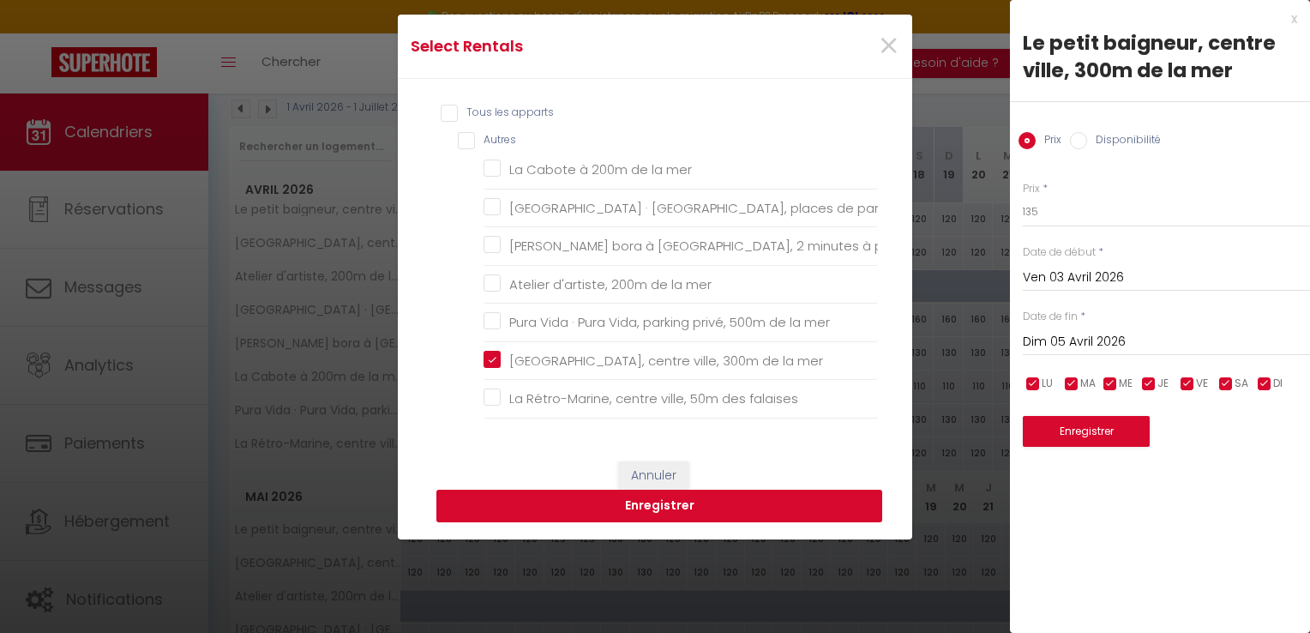
click at [539, 506] on button "Enregistrer" at bounding box center [660, 506] width 446 height 33
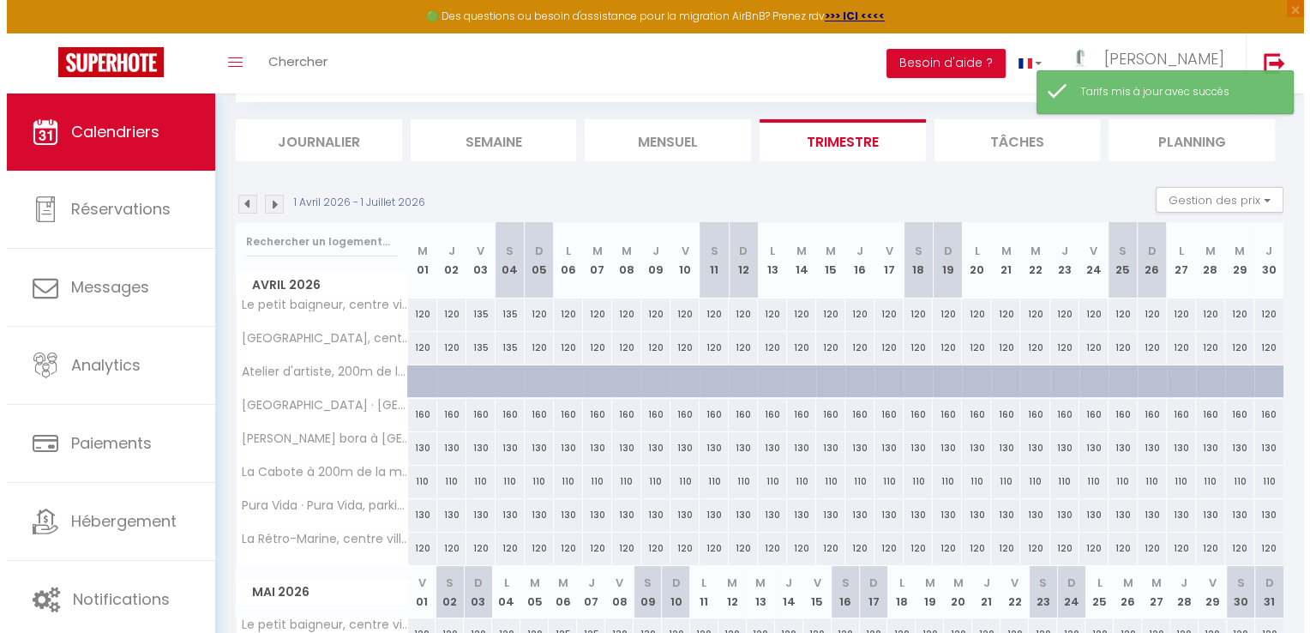
scroll to position [188, 0]
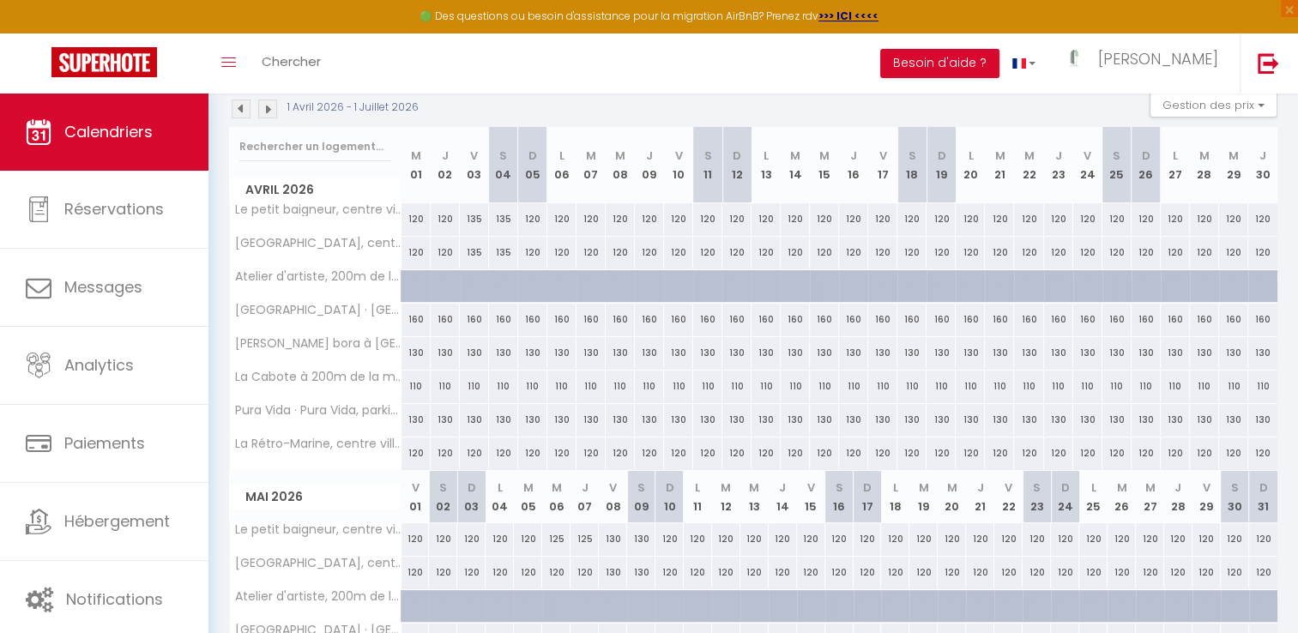
click at [473, 219] on div "135" at bounding box center [474, 219] width 29 height 32
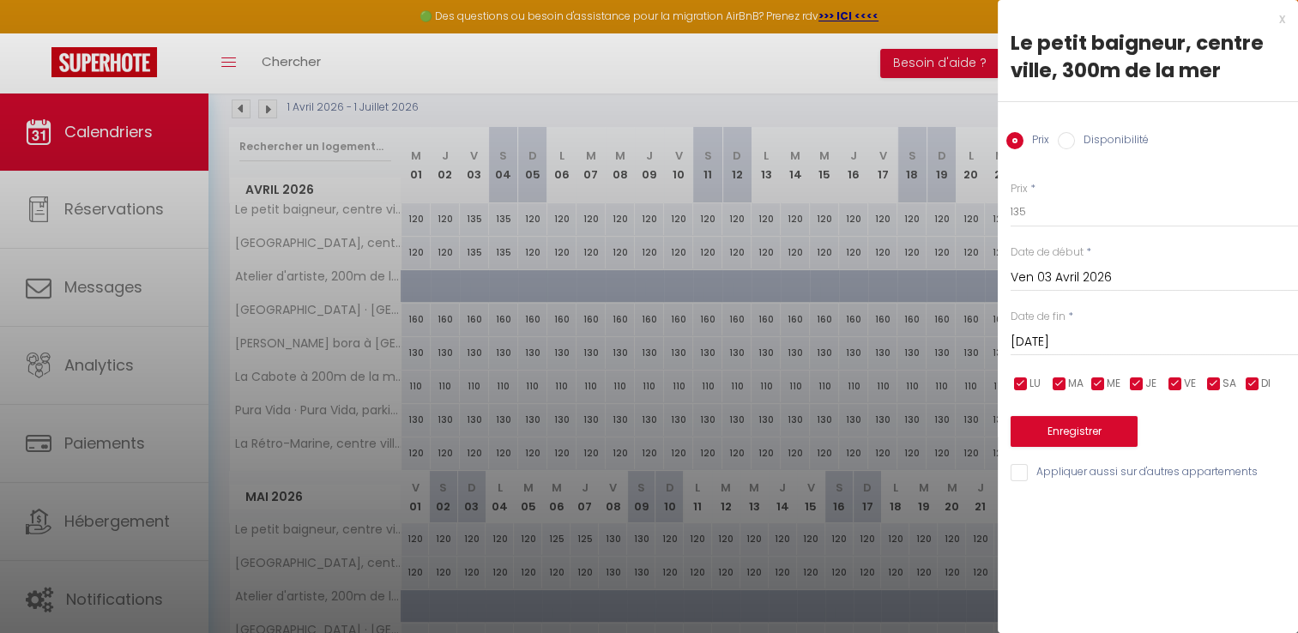
click at [1081, 334] on input "[DATE]" at bounding box center [1153, 342] width 287 height 22
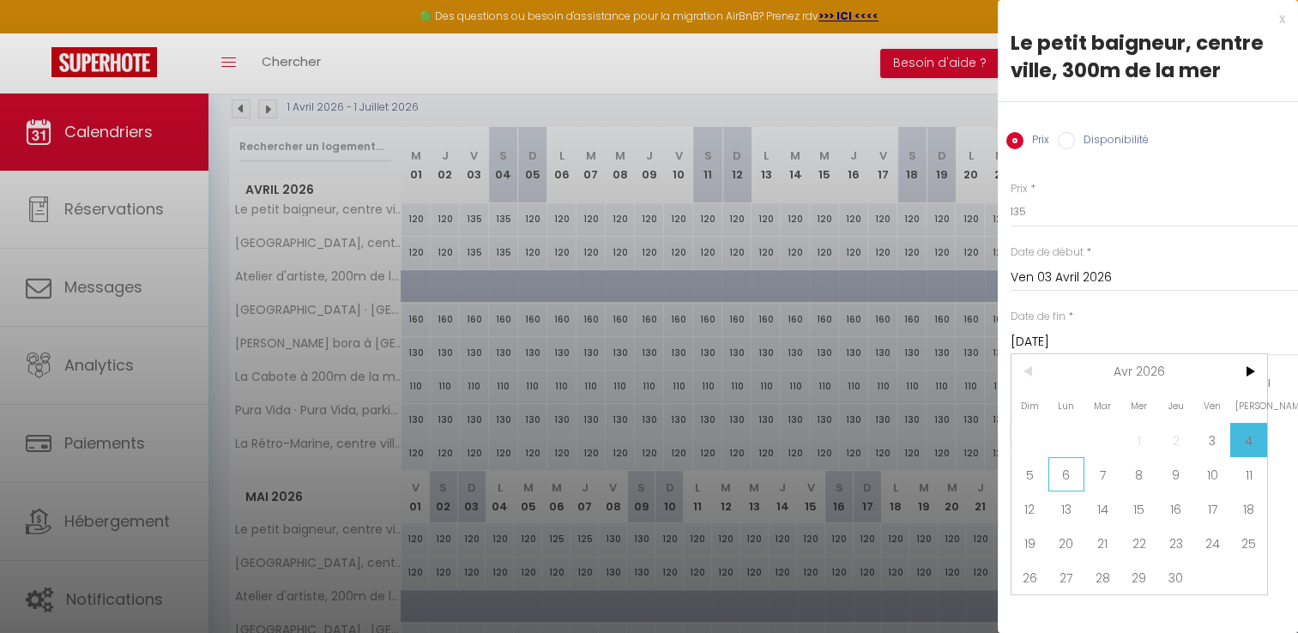
click at [1069, 463] on span "6" at bounding box center [1066, 474] width 37 height 34
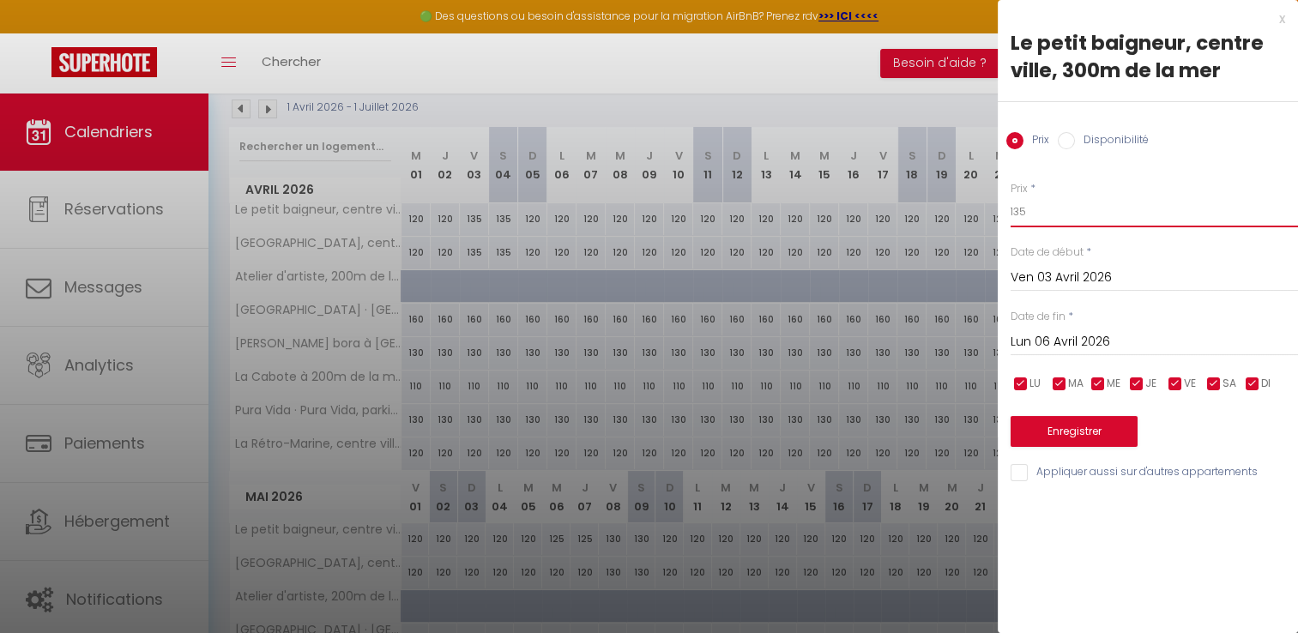
click at [1037, 208] on input "135" at bounding box center [1153, 211] width 287 height 31
click at [1021, 475] on input "Appliquer aussi sur d'autres appartements" at bounding box center [1153, 472] width 287 height 17
click at [1067, 435] on button "Enregistrer" at bounding box center [1073, 431] width 127 height 31
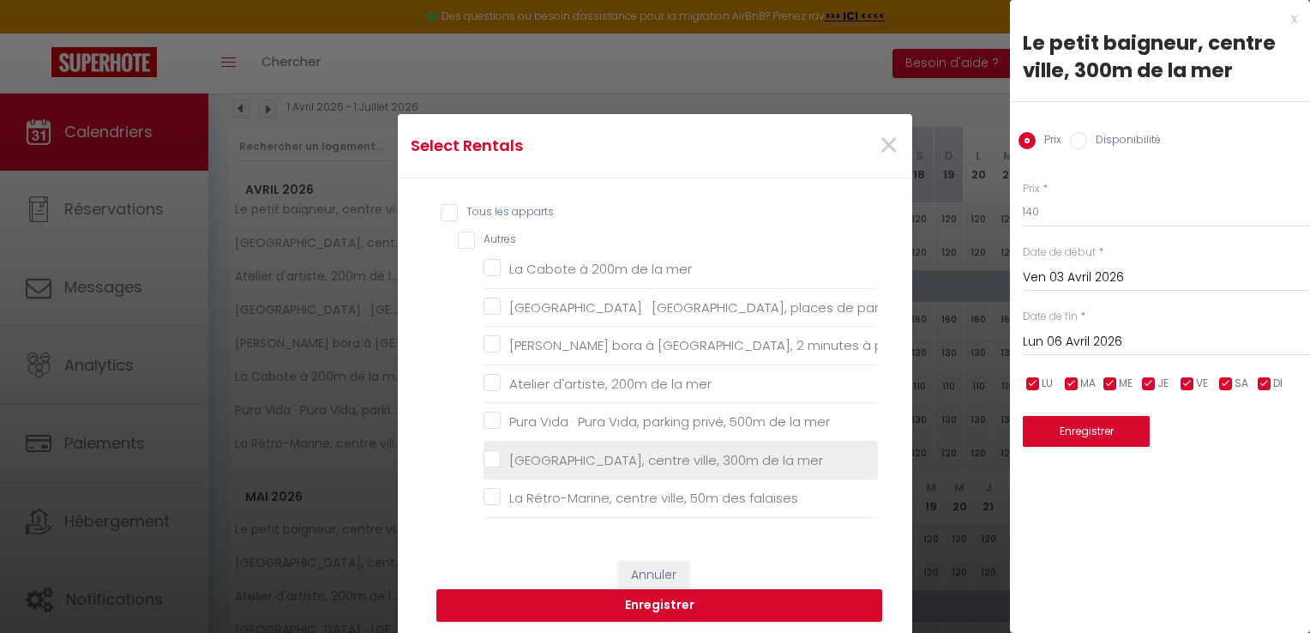
click at [486, 458] on mer "[GEOGRAPHIC_DATA], centre ville, 300m de la mer" at bounding box center [681, 460] width 394 height 17
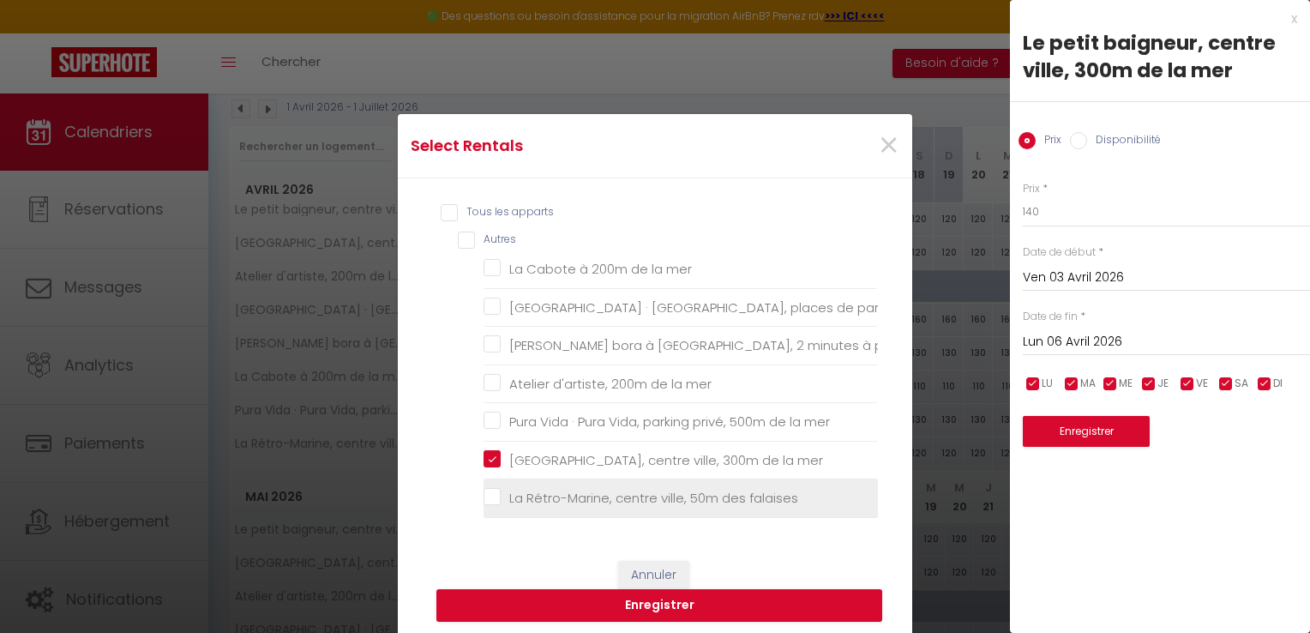
click at [487, 499] on falaises "La Rétro-Marine, centre ville, 50m des falaises" at bounding box center [681, 498] width 394 height 17
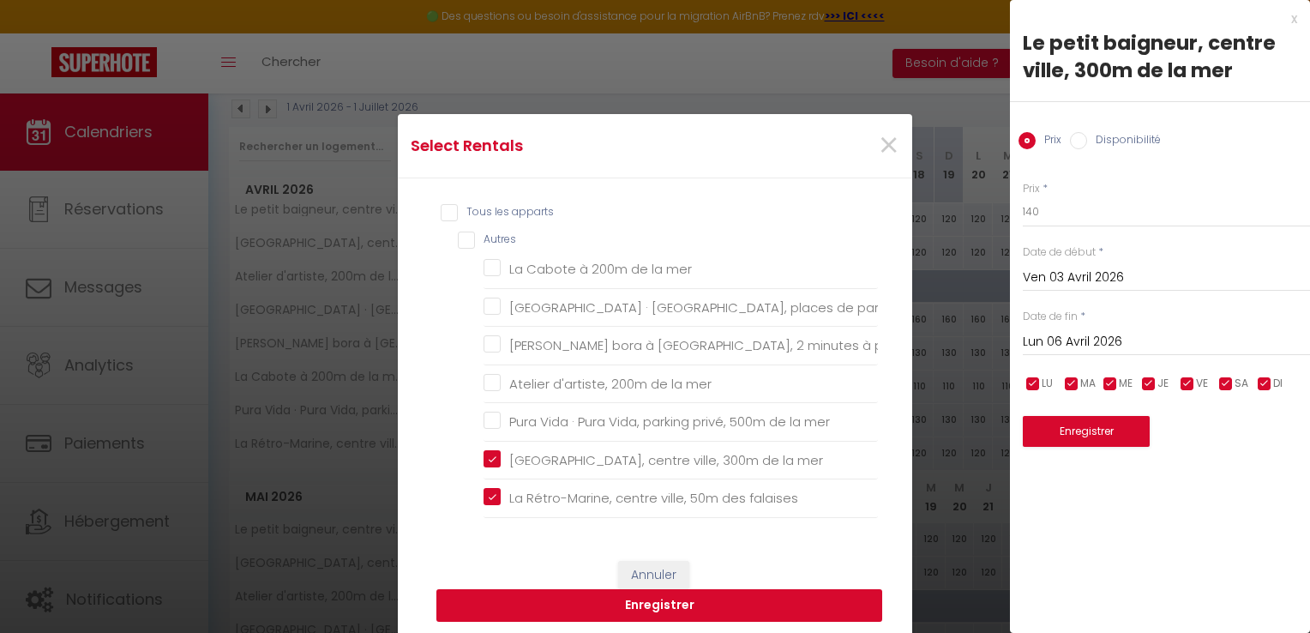
click at [608, 616] on button "Enregistrer" at bounding box center [660, 605] width 446 height 33
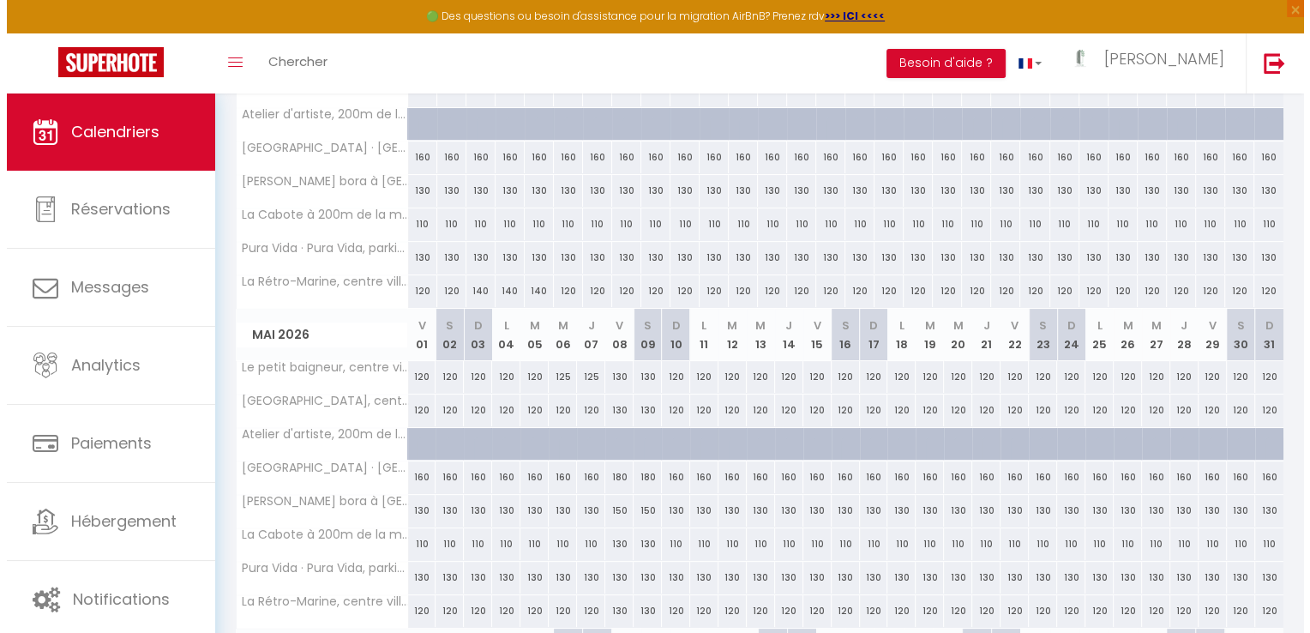
scroll to position [352, 0]
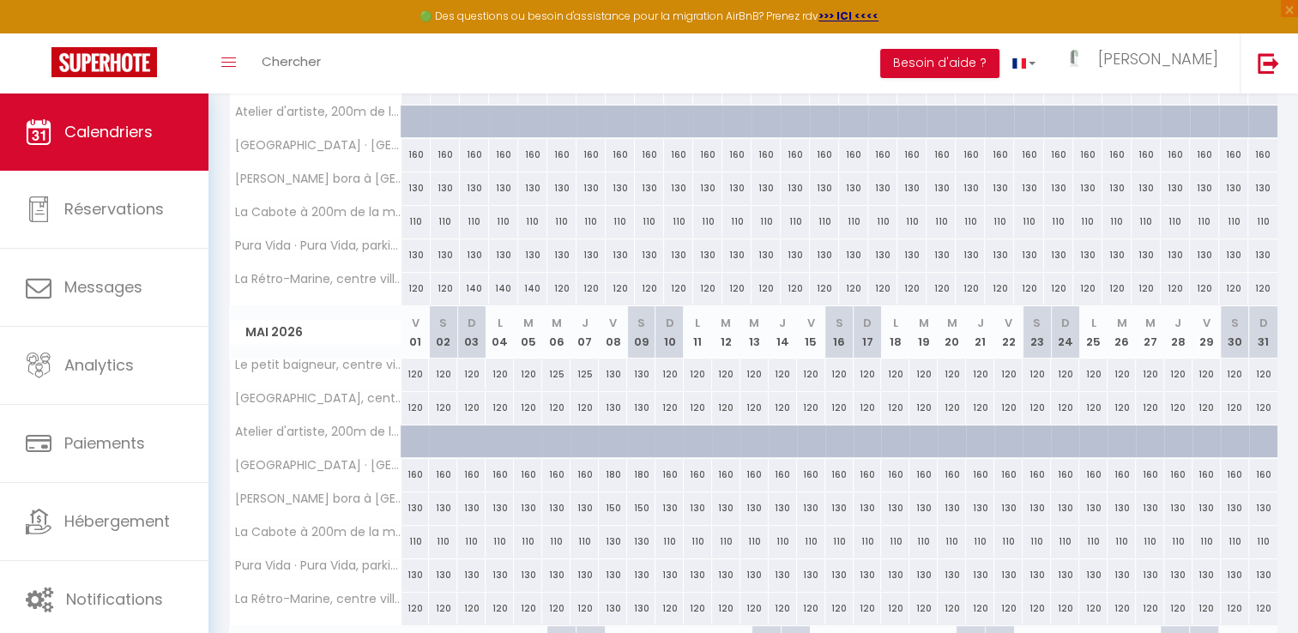
click at [783, 378] on div "120" at bounding box center [782, 374] width 28 height 32
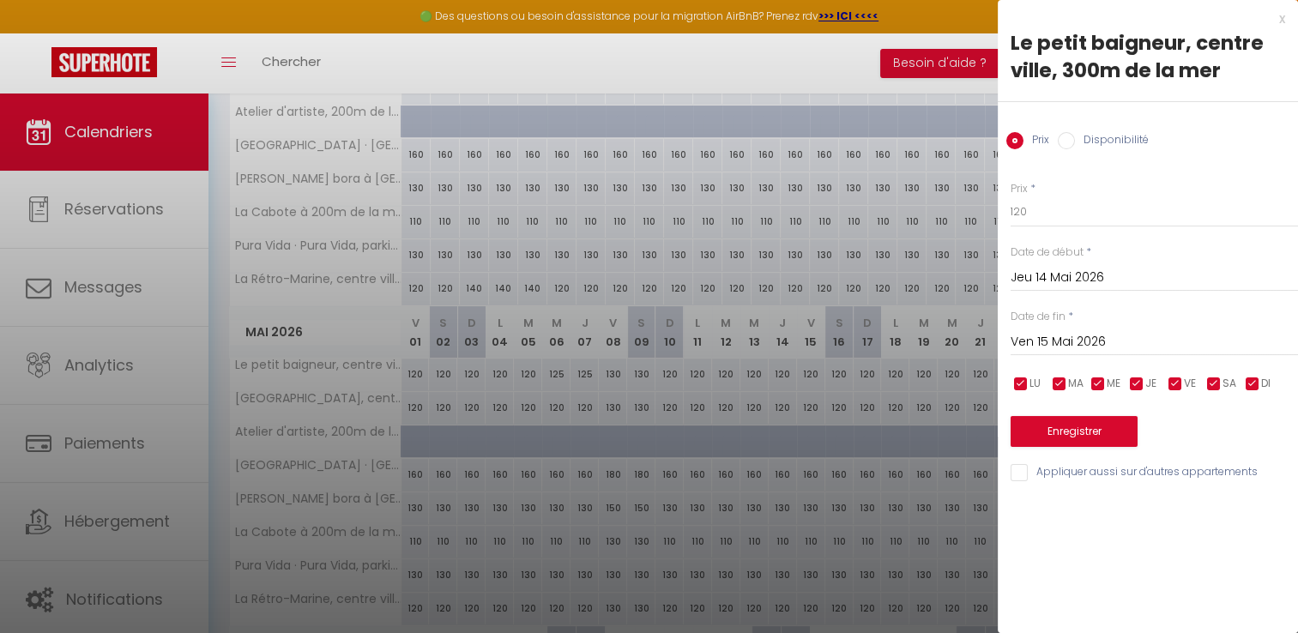
click at [1038, 336] on input "Ven 15 Mai 2026" at bounding box center [1153, 342] width 287 height 22
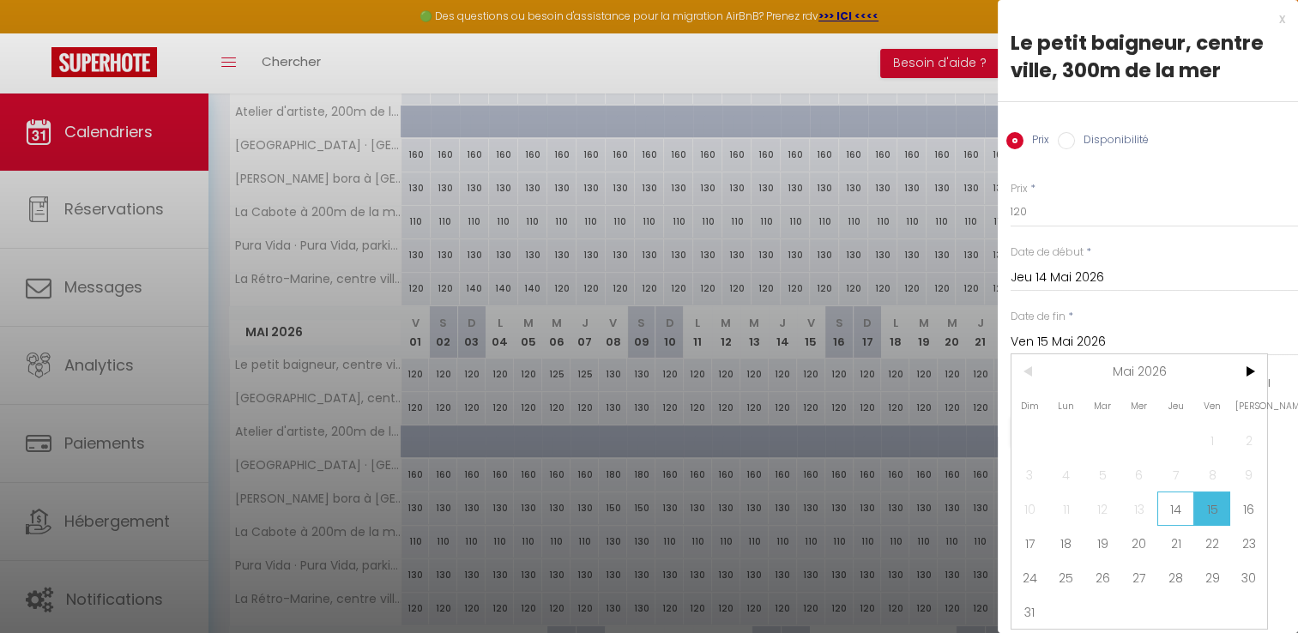
click at [1178, 516] on span "14" at bounding box center [1175, 508] width 37 height 34
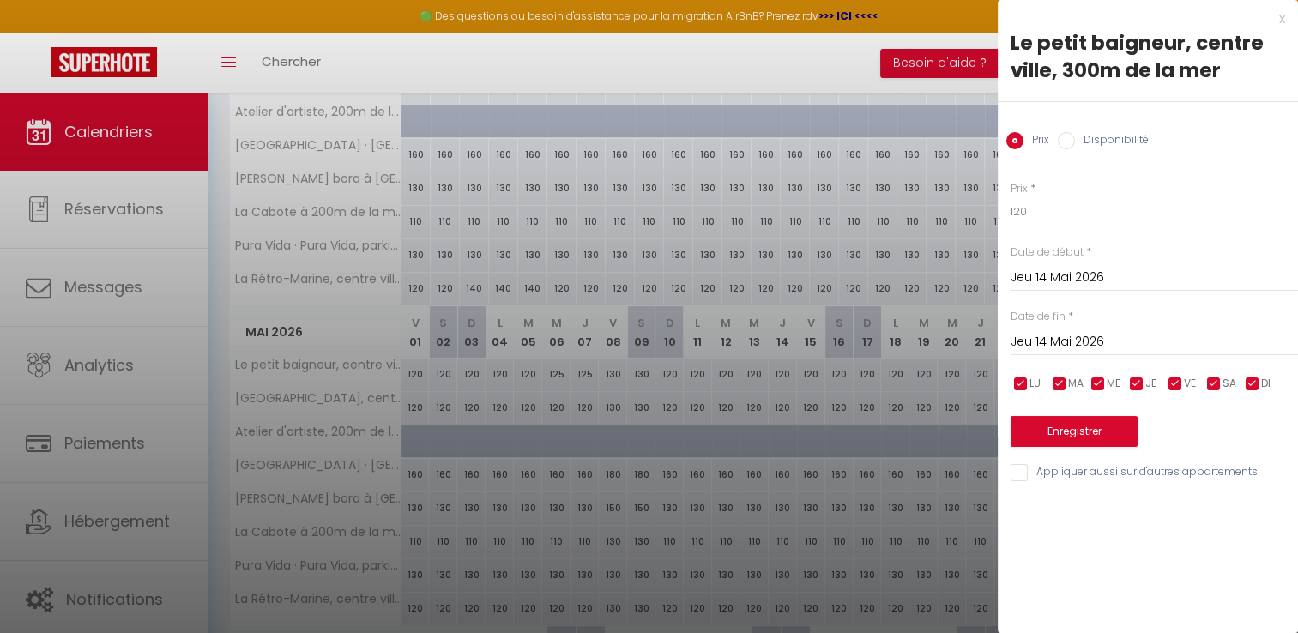
click at [1074, 338] on input "Jeu 14 Mai 2026" at bounding box center [1153, 342] width 287 height 22
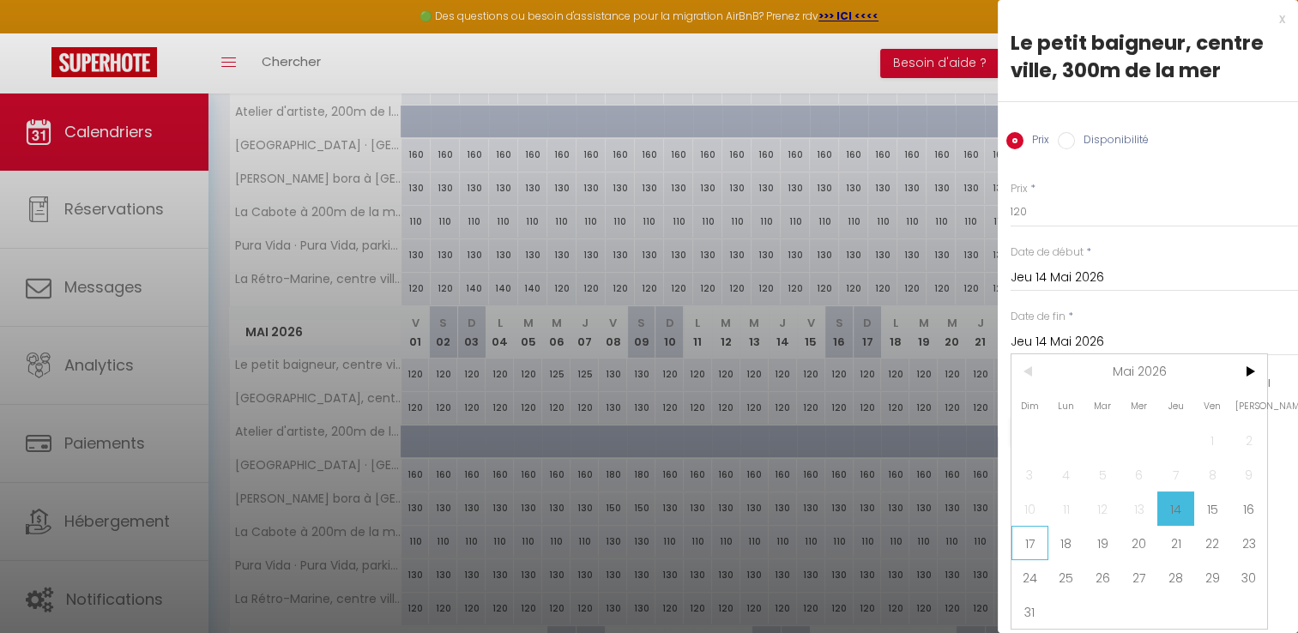
click at [1035, 550] on span "17" at bounding box center [1029, 543] width 37 height 34
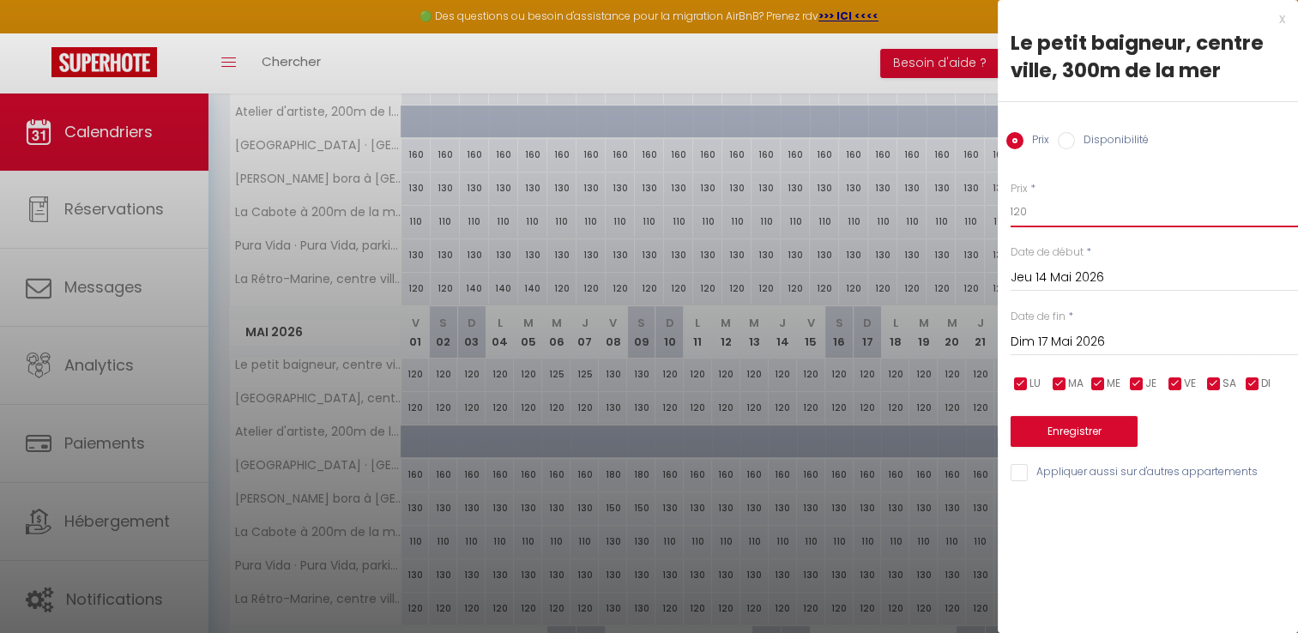
click at [1043, 207] on input "120" at bounding box center [1153, 211] width 287 height 31
click at [1019, 472] on input "Appliquer aussi sur d'autres appartements" at bounding box center [1153, 472] width 287 height 17
click at [1033, 202] on input "135" at bounding box center [1153, 211] width 287 height 31
click at [1046, 437] on button "Enregistrer" at bounding box center [1073, 431] width 127 height 31
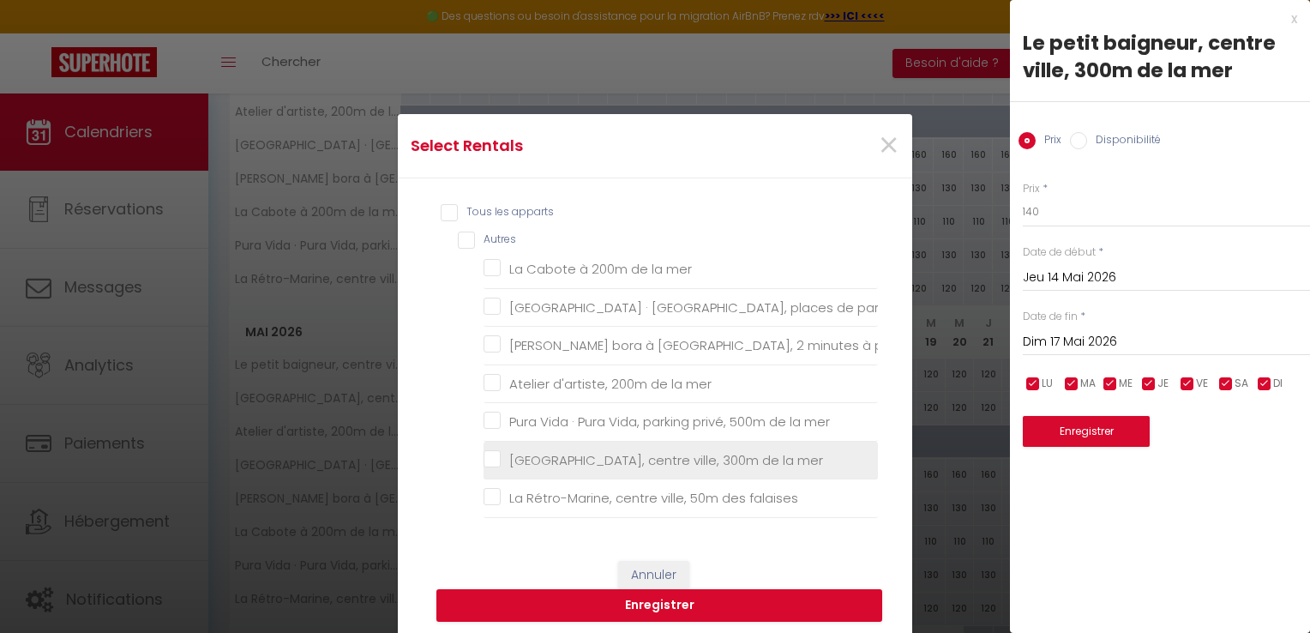
click at [485, 452] on mer "[GEOGRAPHIC_DATA], centre ville, 300m de la mer" at bounding box center [681, 460] width 394 height 17
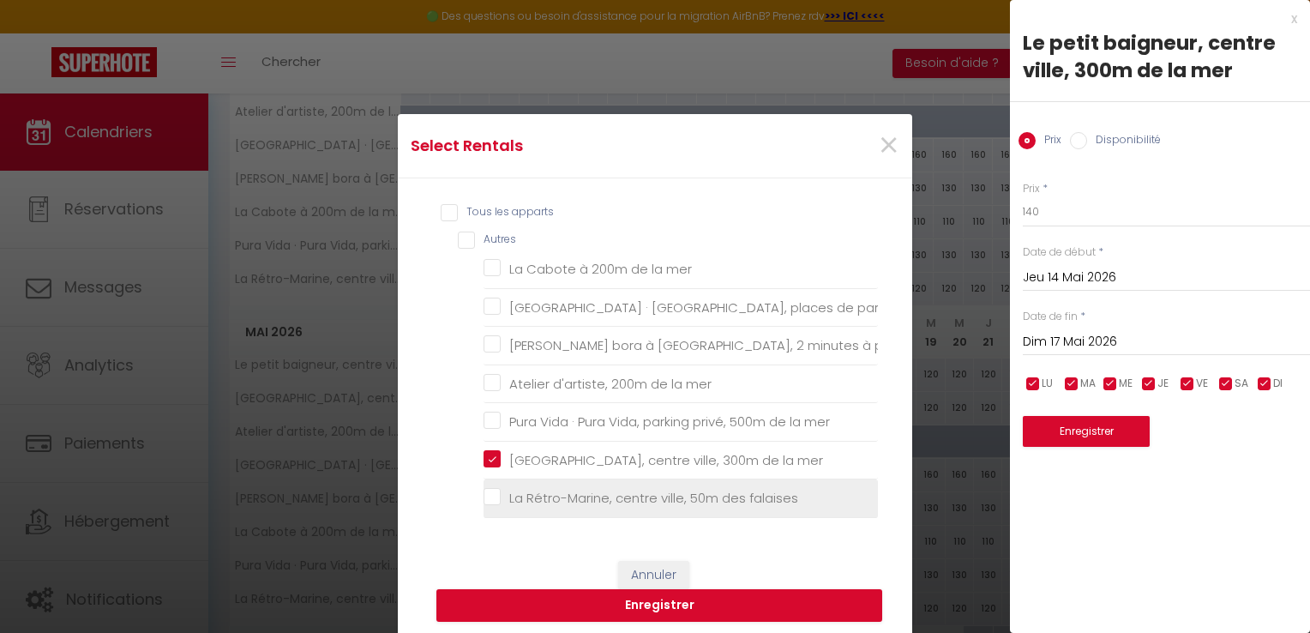
click at [494, 492] on falaises "La Rétro-Marine, centre ville, 50m des falaises" at bounding box center [681, 498] width 394 height 17
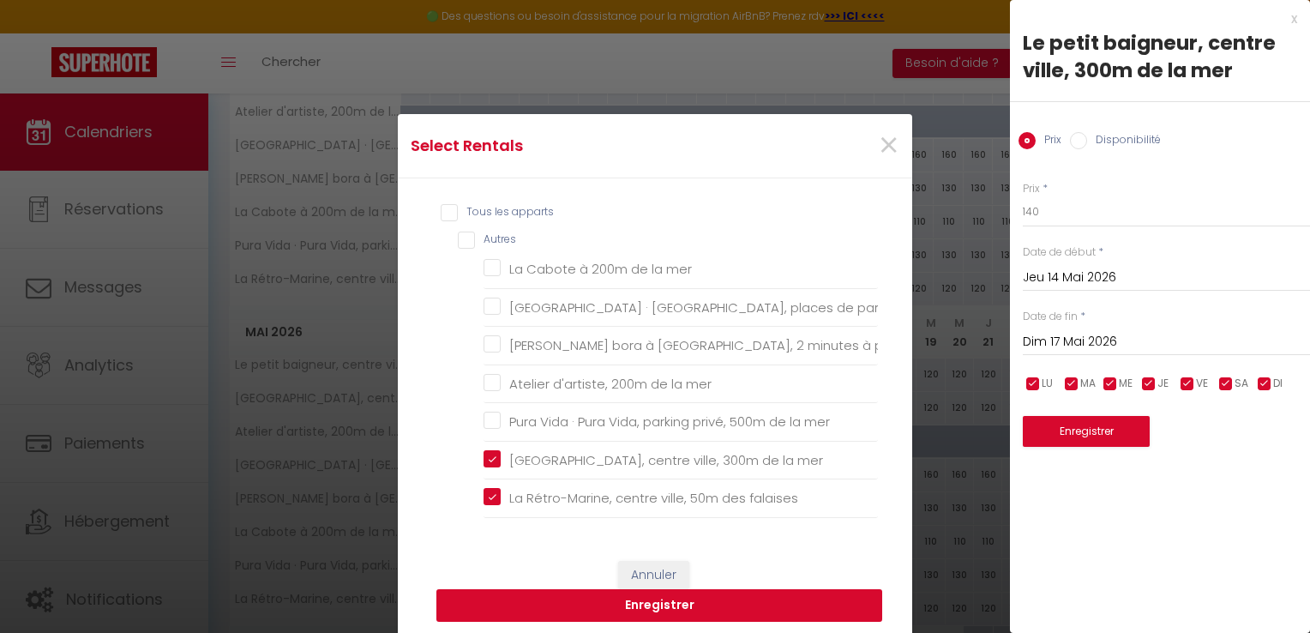
click at [614, 609] on button "Enregistrer" at bounding box center [660, 605] width 446 height 33
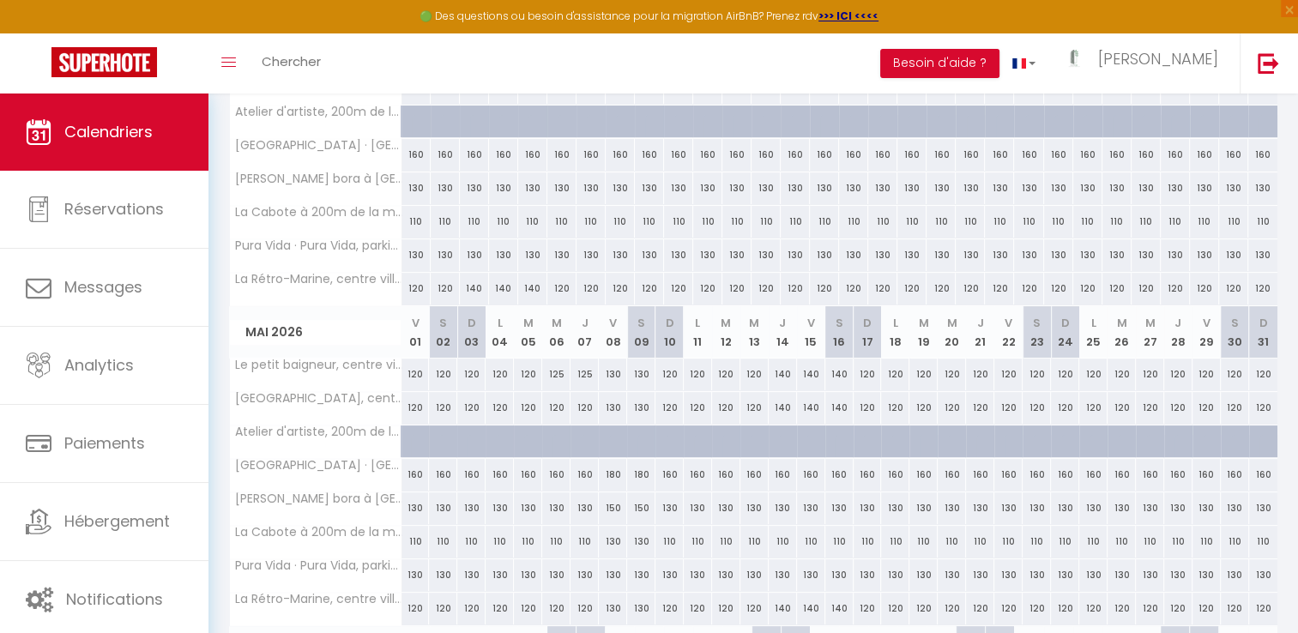
click at [1005, 376] on div "120" at bounding box center [1008, 374] width 28 height 32
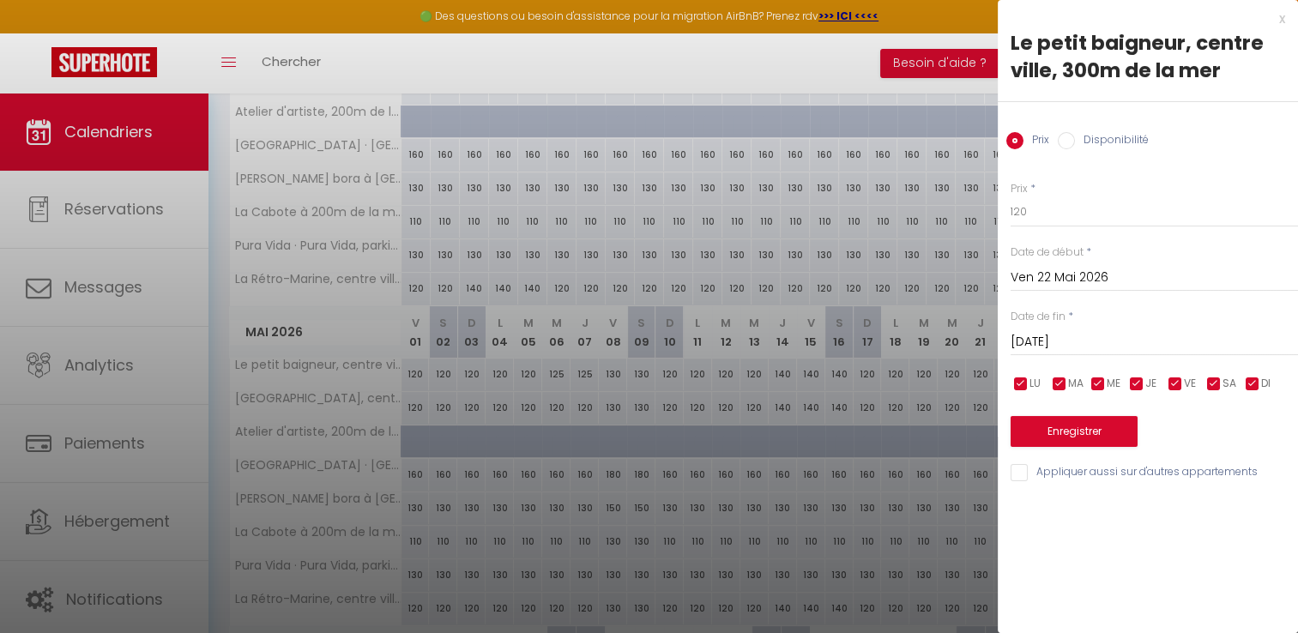
click at [1063, 339] on input "[DATE]" at bounding box center [1153, 342] width 287 height 22
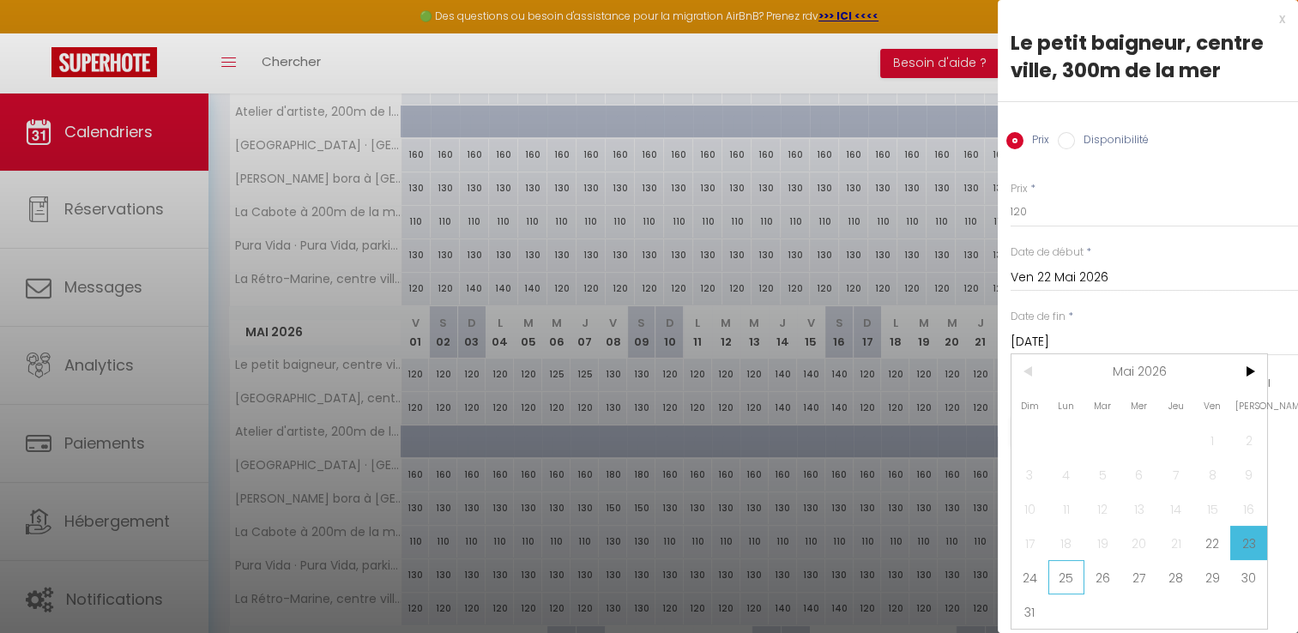
click at [1060, 571] on span "25" at bounding box center [1066, 577] width 37 height 34
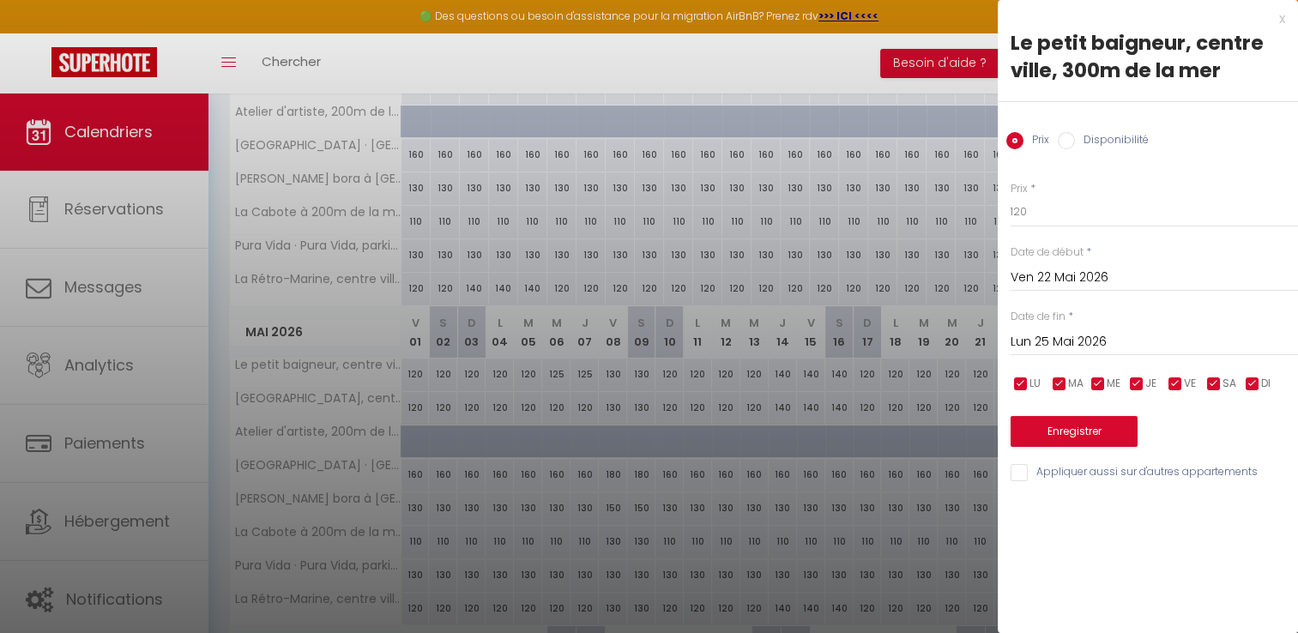
click at [1115, 347] on input "Lun 25 Mai 2026" at bounding box center [1153, 342] width 287 height 22
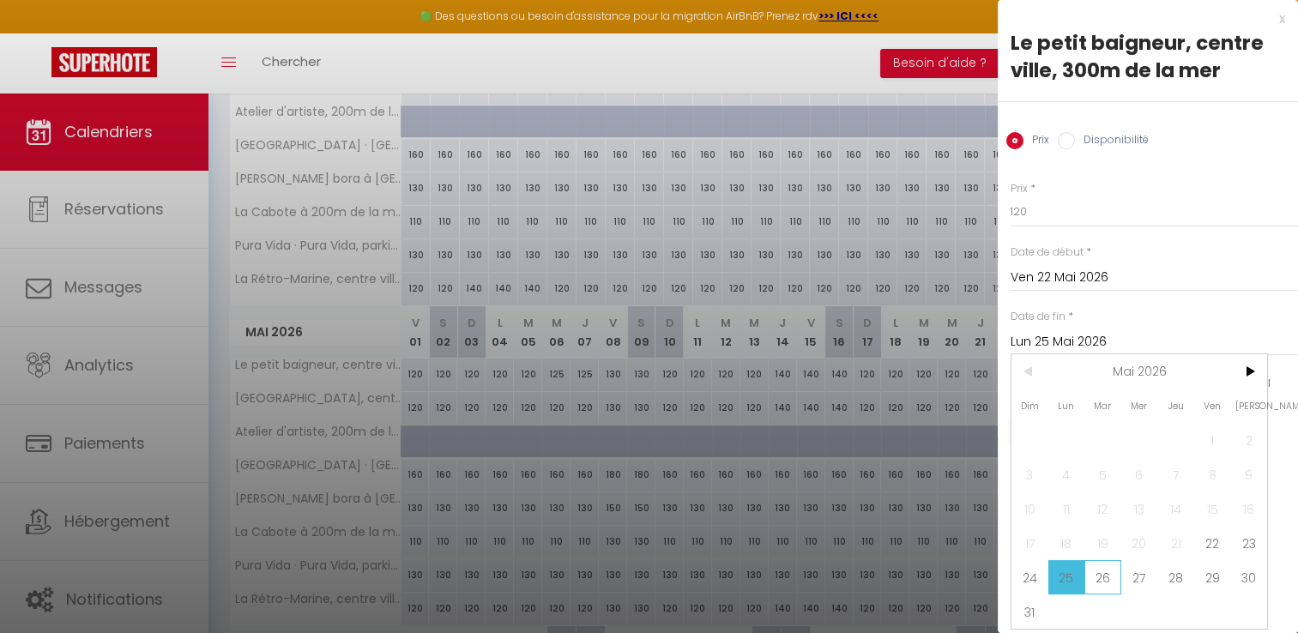
click at [1104, 587] on span "26" at bounding box center [1102, 577] width 37 height 34
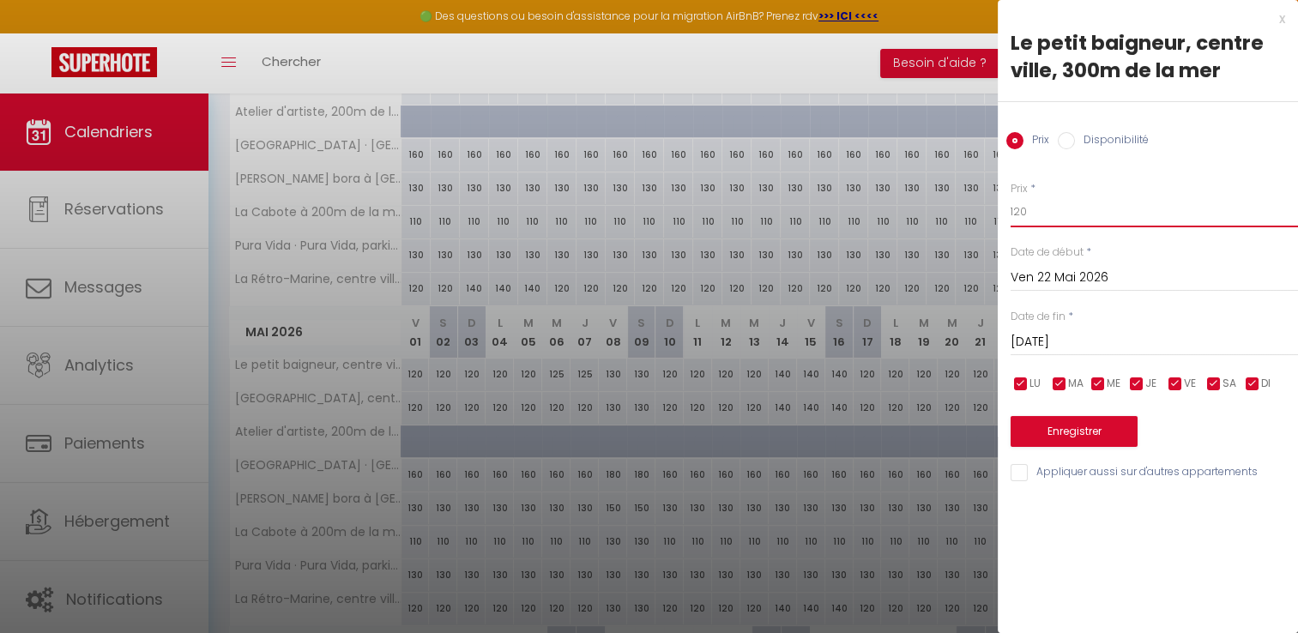
click at [1046, 208] on input "120" at bounding box center [1153, 211] width 287 height 31
click at [1064, 437] on button "Enregistrer" at bounding box center [1073, 431] width 127 height 31
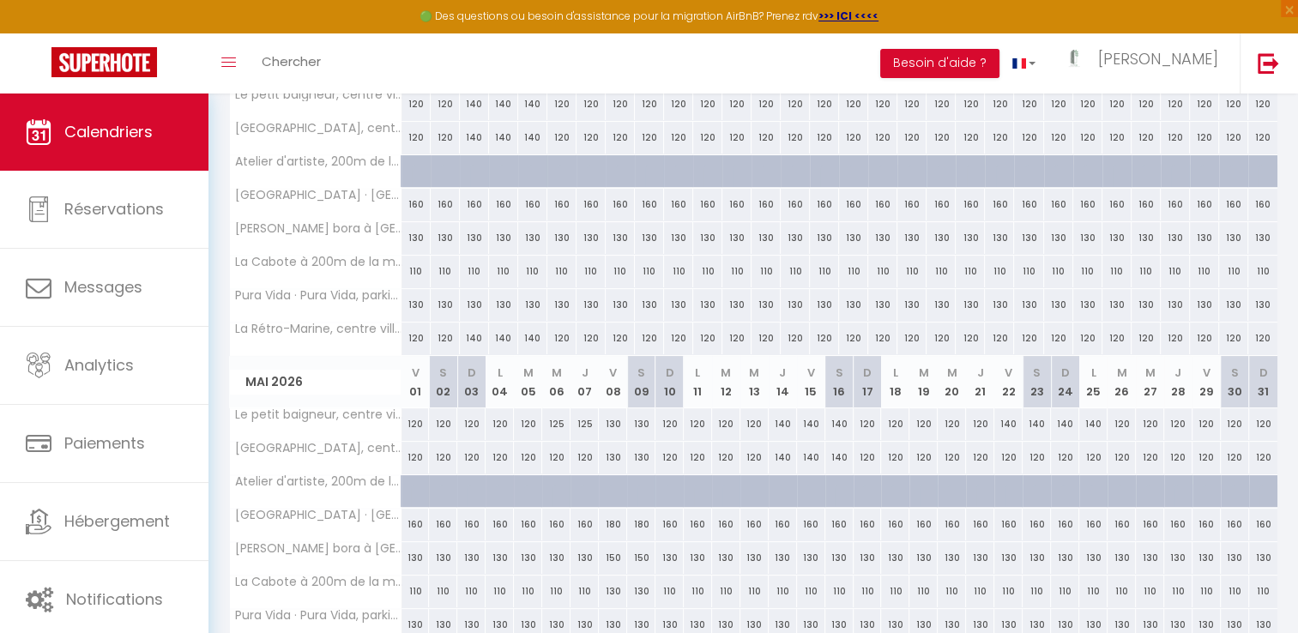
scroll to position [304, 0]
click at [1009, 454] on div "120" at bounding box center [1008, 456] width 28 height 32
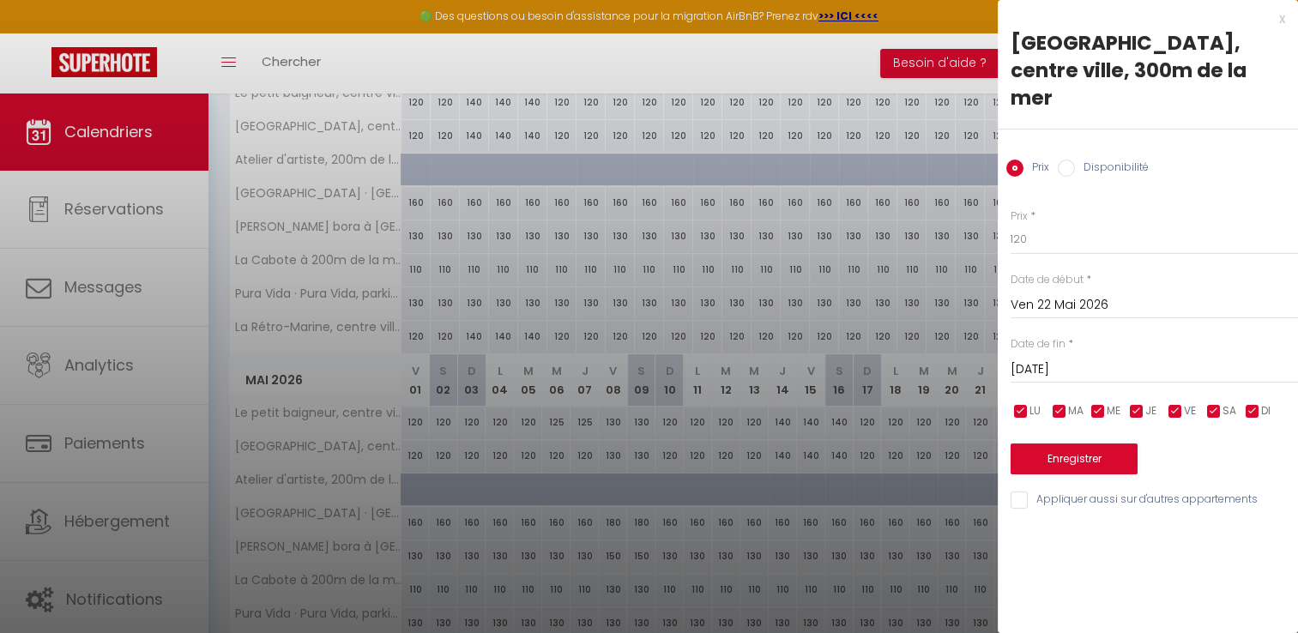
click at [1051, 358] on input "[DATE]" at bounding box center [1153, 369] width 287 height 22
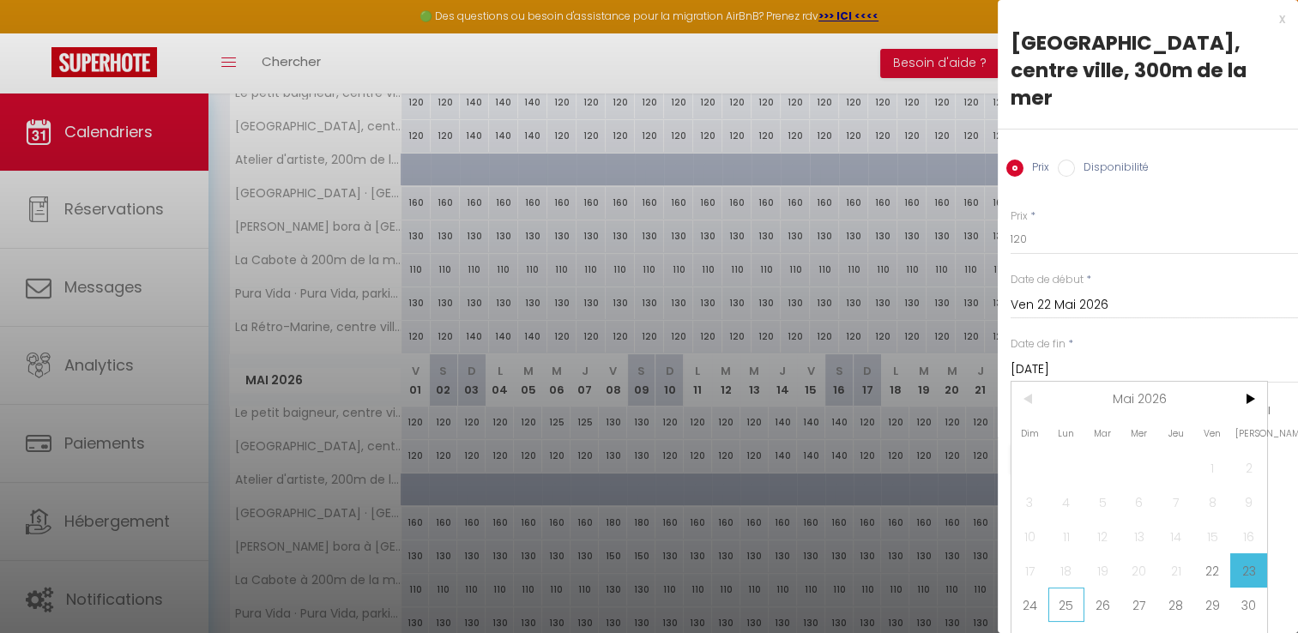
click at [1068, 587] on span "25" at bounding box center [1066, 604] width 37 height 34
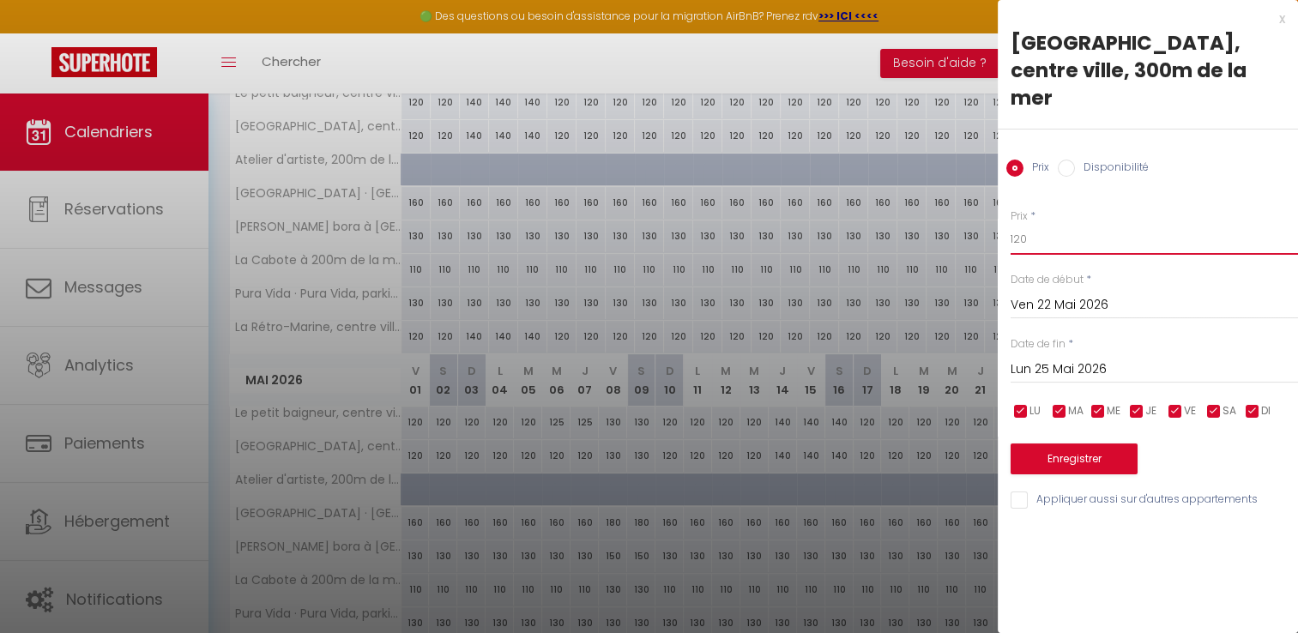
click at [1045, 224] on input "120" at bounding box center [1153, 239] width 287 height 31
click at [1018, 491] on input "Appliquer aussi sur d'autres appartements" at bounding box center [1153, 499] width 287 height 17
click at [1051, 443] on button "Enregistrer" at bounding box center [1073, 458] width 127 height 31
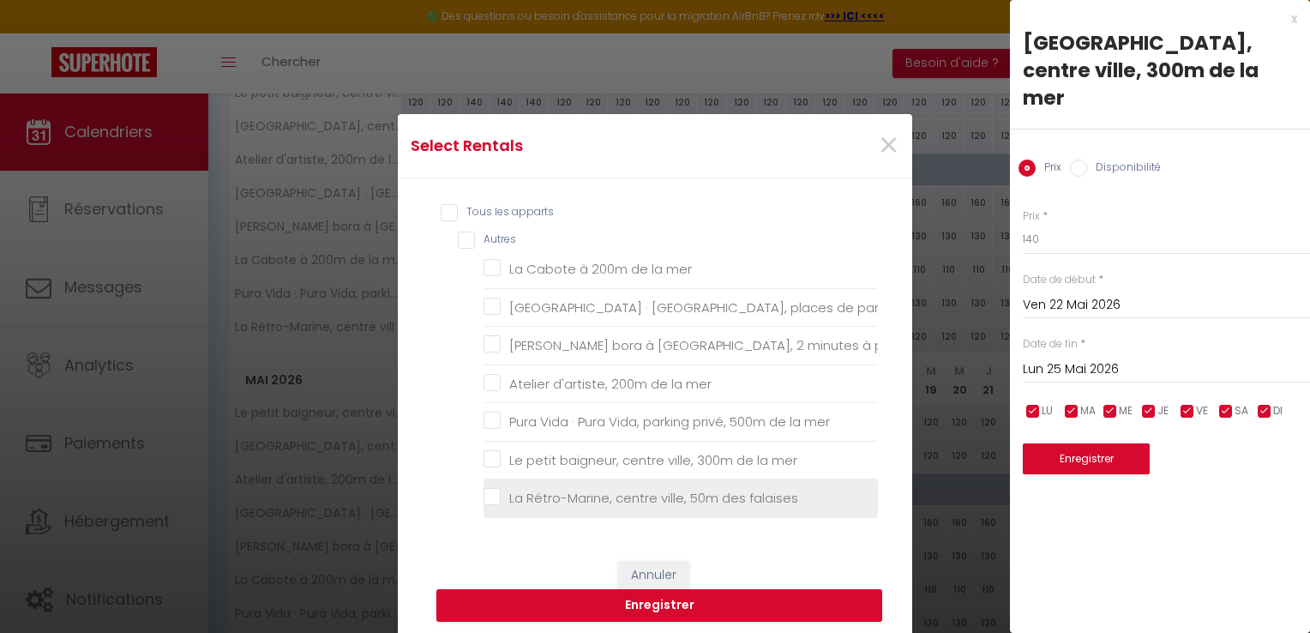
click at [484, 493] on falaises "La Rétro-Marine, centre ville, 50m des falaises" at bounding box center [681, 498] width 394 height 17
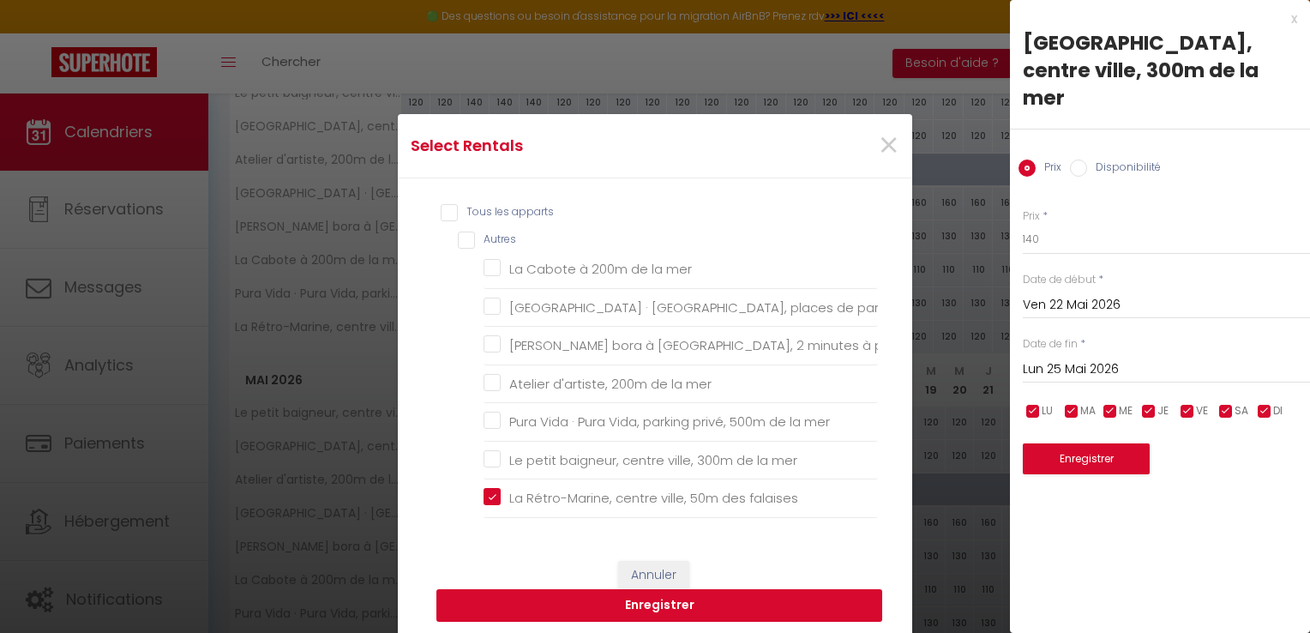
click at [525, 605] on button "Enregistrer" at bounding box center [660, 605] width 446 height 33
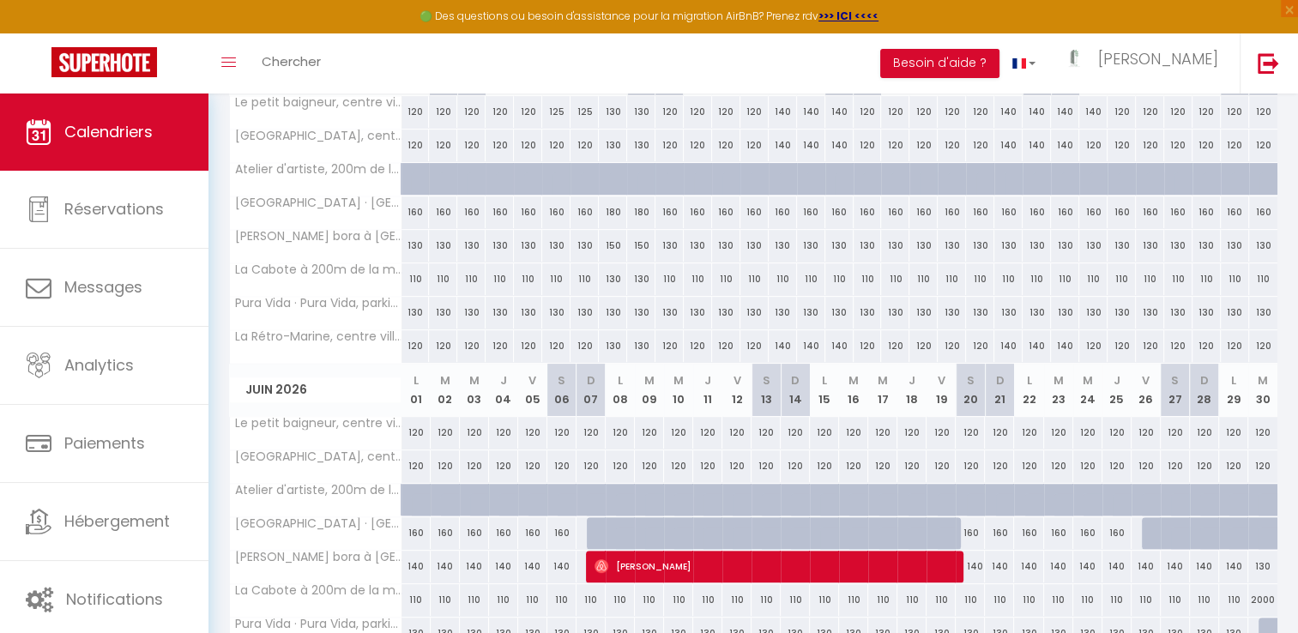
scroll to position [731, 0]
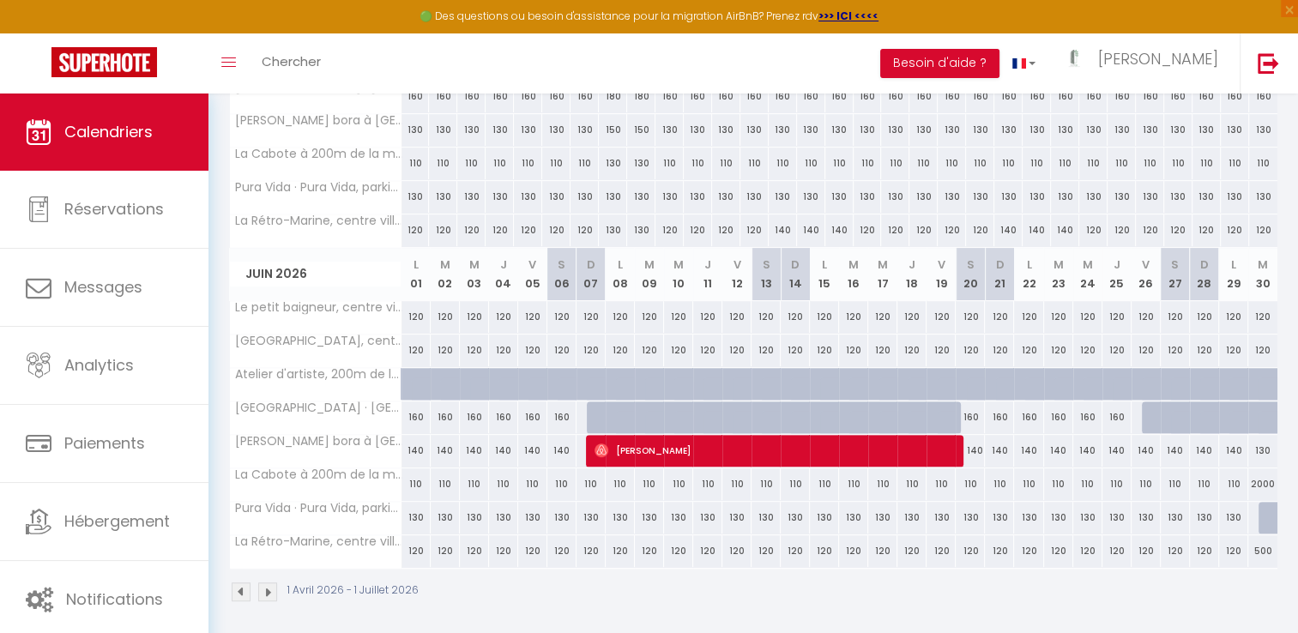
click at [271, 587] on img at bounding box center [267, 591] width 19 height 19
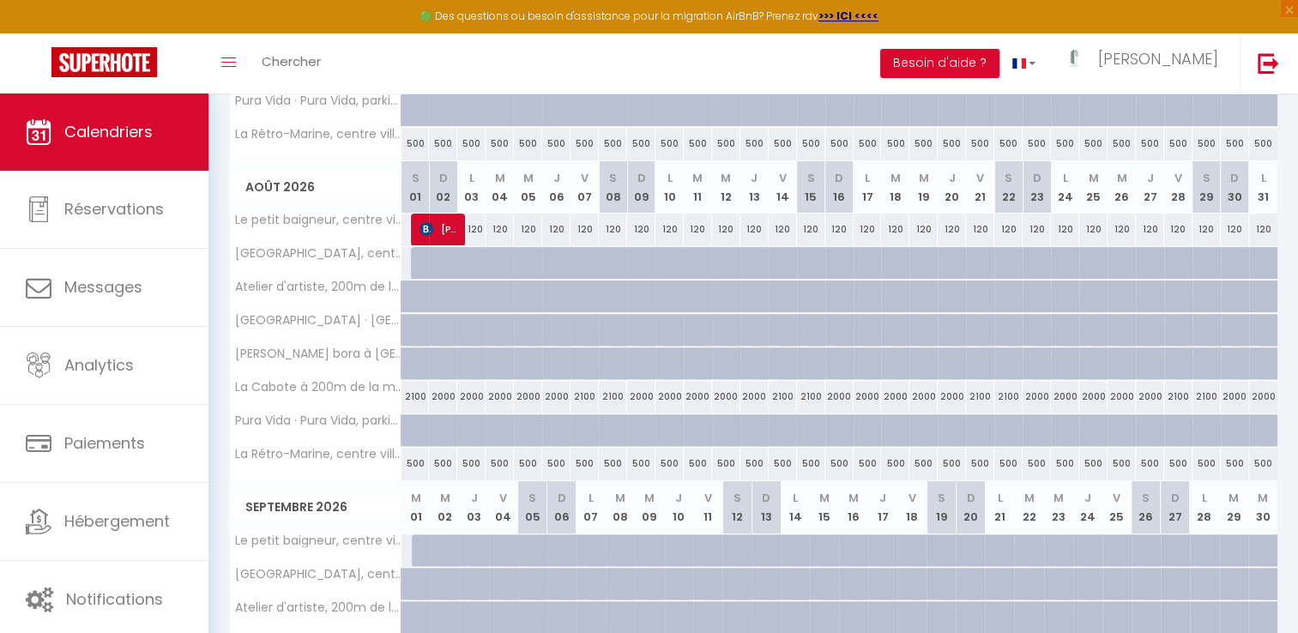
scroll to position [215, 0]
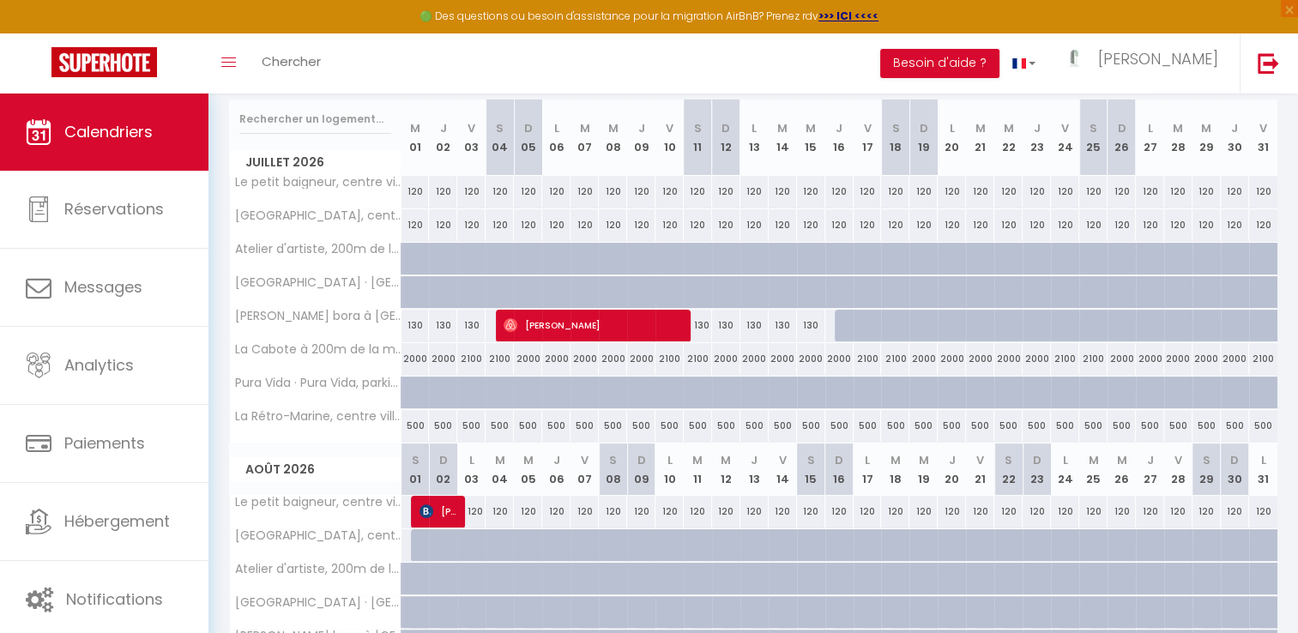
click at [410, 190] on div "120" at bounding box center [415, 192] width 28 height 32
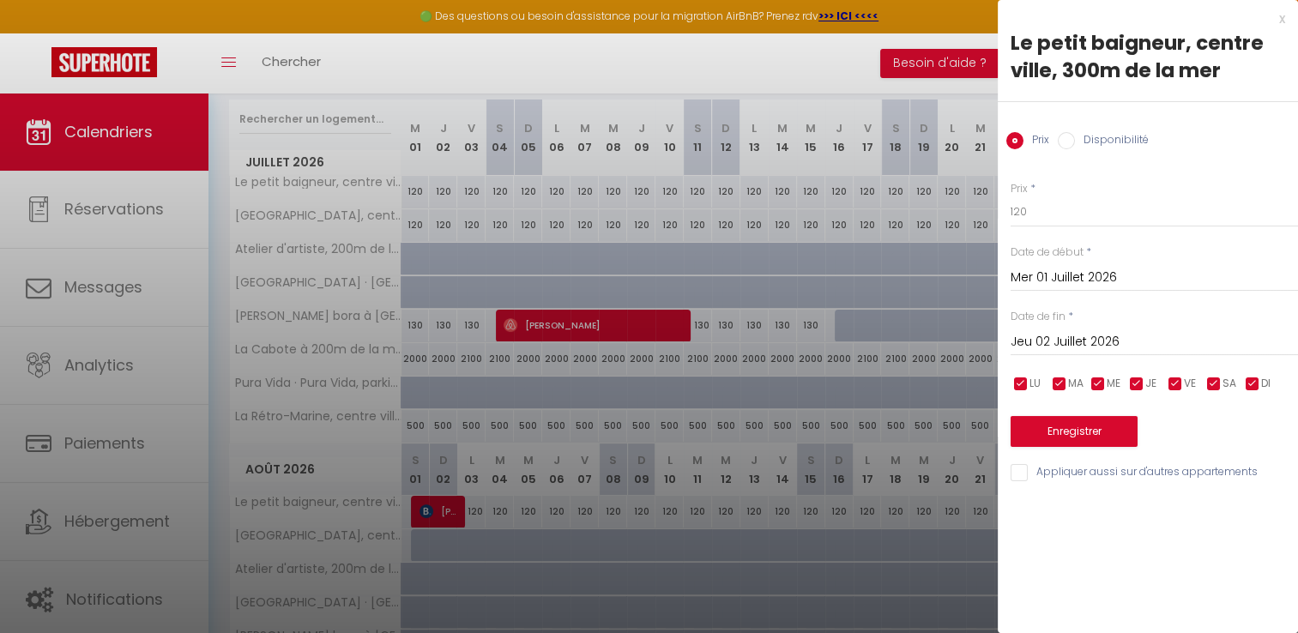
click at [1053, 340] on input "Jeu 02 Juillet 2026" at bounding box center [1153, 342] width 287 height 22
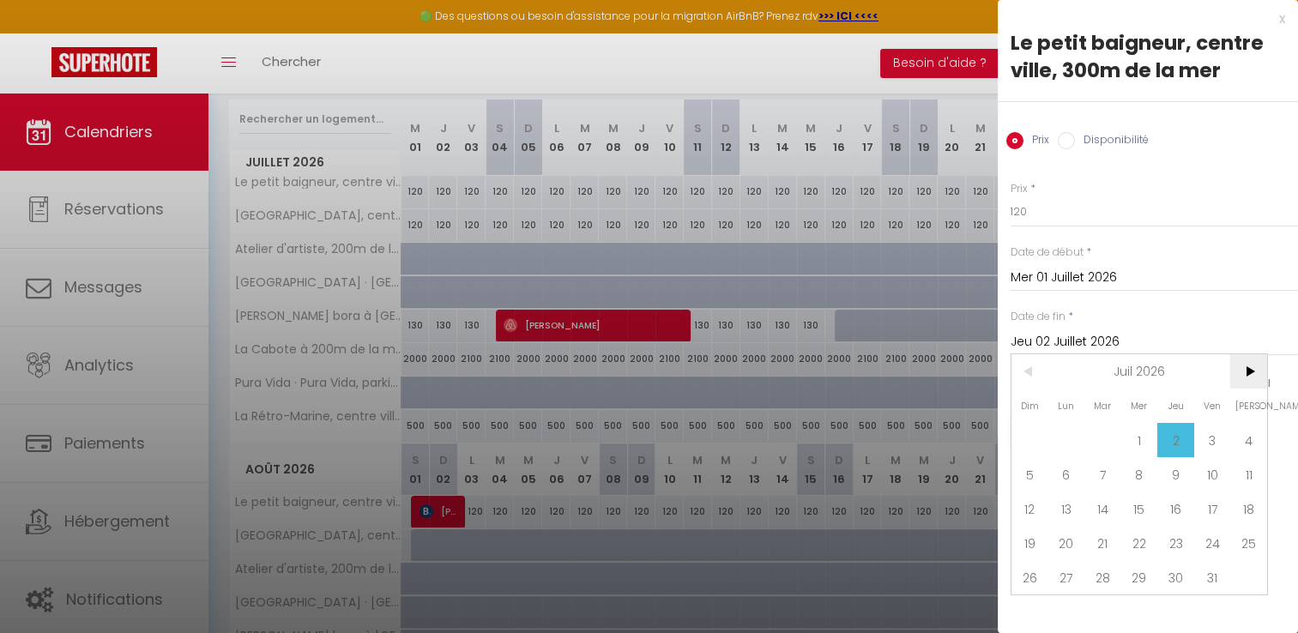
click at [1255, 371] on span ">" at bounding box center [1248, 371] width 37 height 34
click at [1068, 616] on span "31" at bounding box center [1066, 611] width 37 height 34
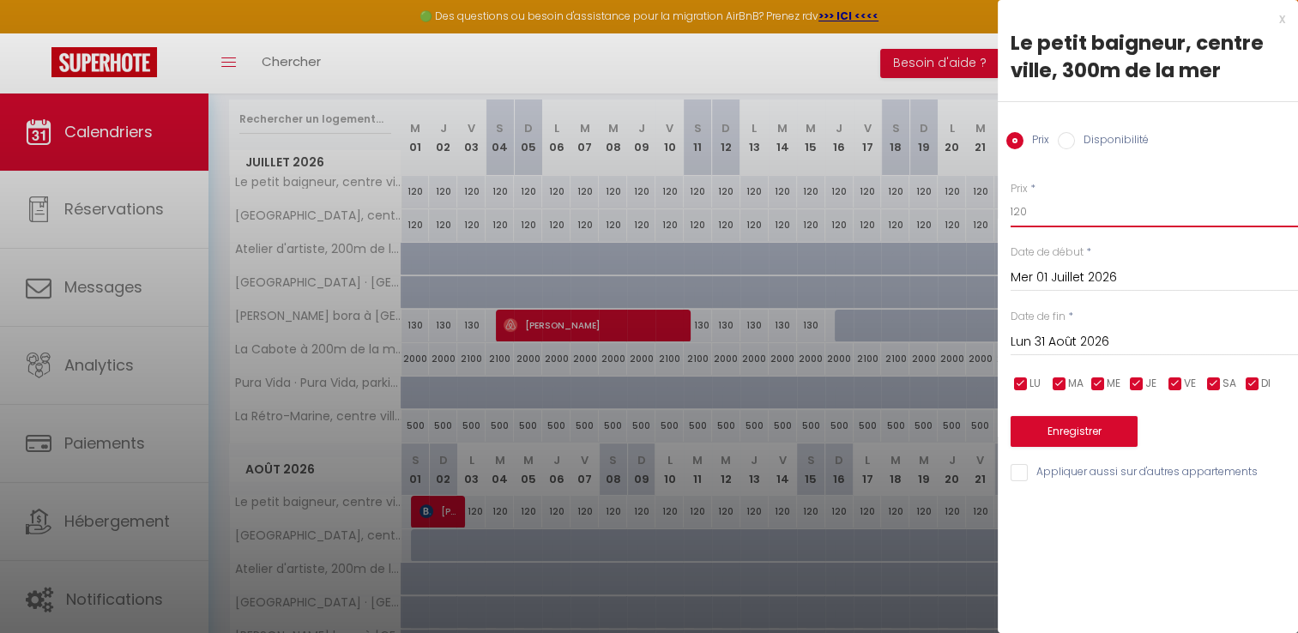
click at [1079, 211] on input "120" at bounding box center [1153, 211] width 287 height 31
click at [1078, 434] on button "Enregistrer" at bounding box center [1073, 431] width 127 height 31
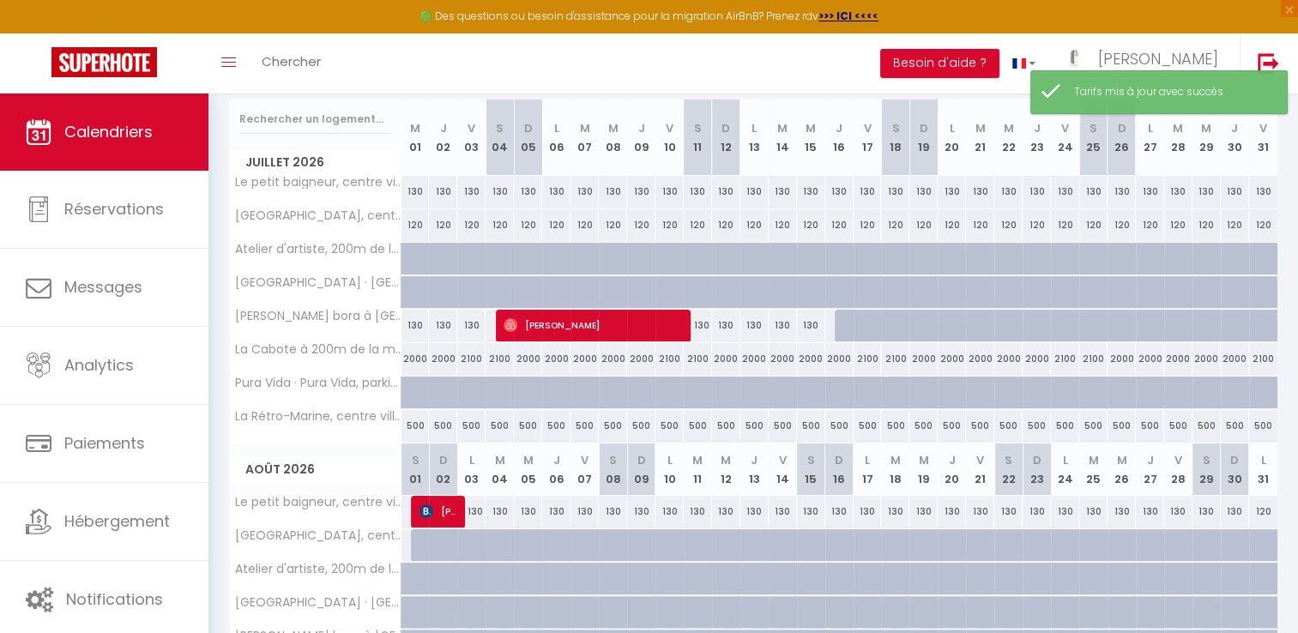
click at [423, 425] on div "500" at bounding box center [415, 426] width 28 height 32
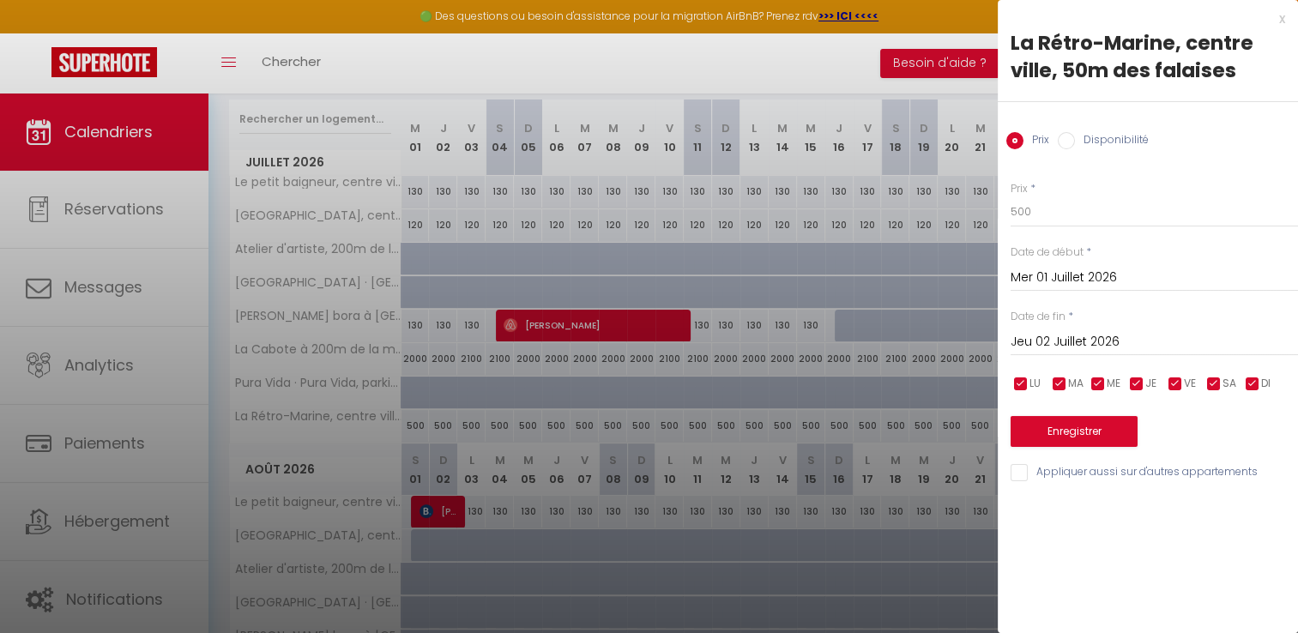
click at [1054, 339] on input "Jeu 02 Juillet 2026" at bounding box center [1153, 342] width 287 height 22
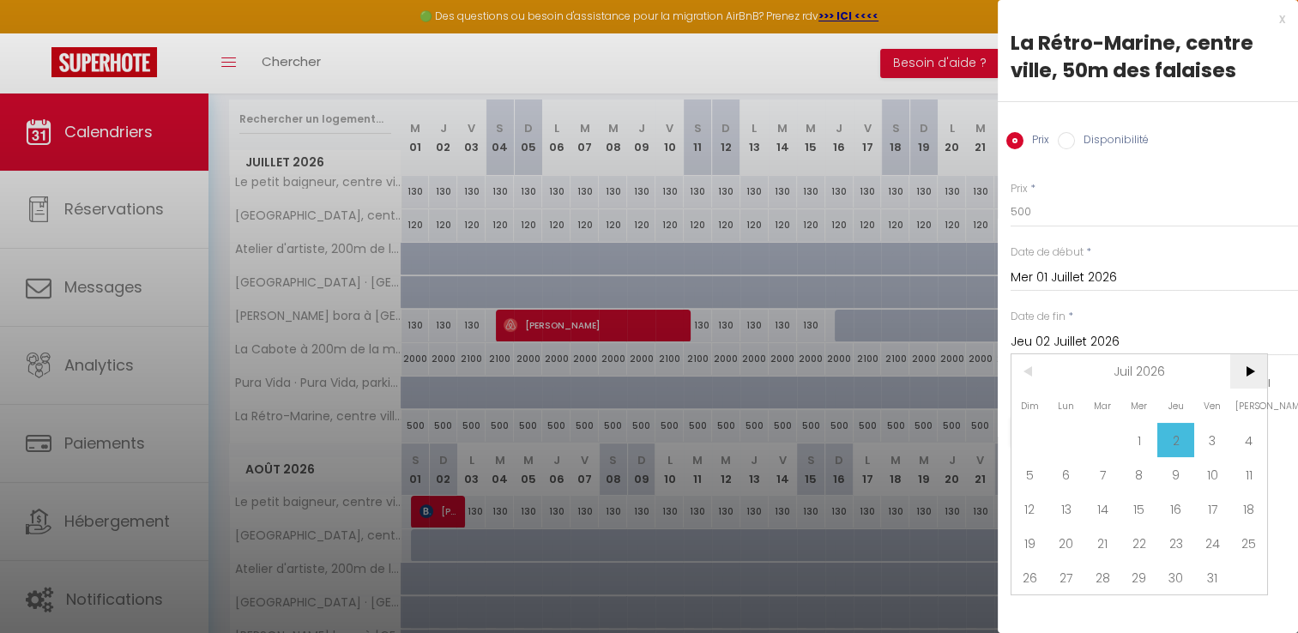
click at [1244, 369] on span ">" at bounding box center [1248, 371] width 37 height 34
click at [1062, 602] on span "31" at bounding box center [1066, 611] width 37 height 34
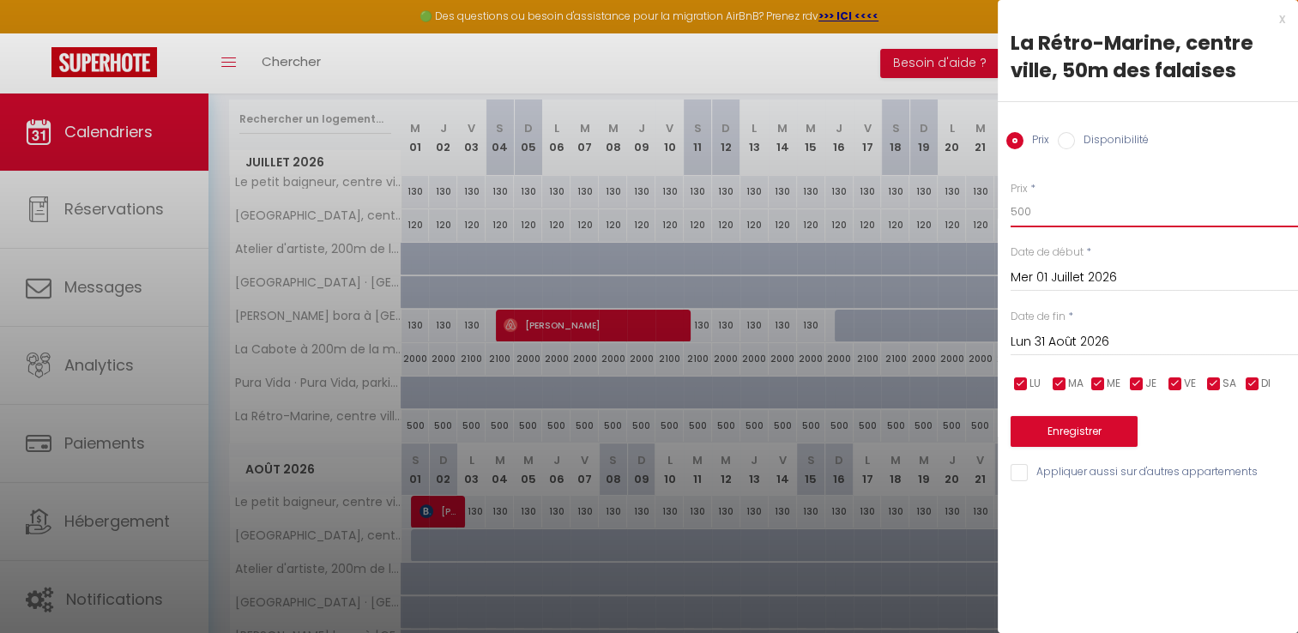
click at [1045, 214] on input "500" at bounding box center [1153, 211] width 287 height 31
click at [1069, 432] on button "Enregistrer" at bounding box center [1073, 431] width 127 height 31
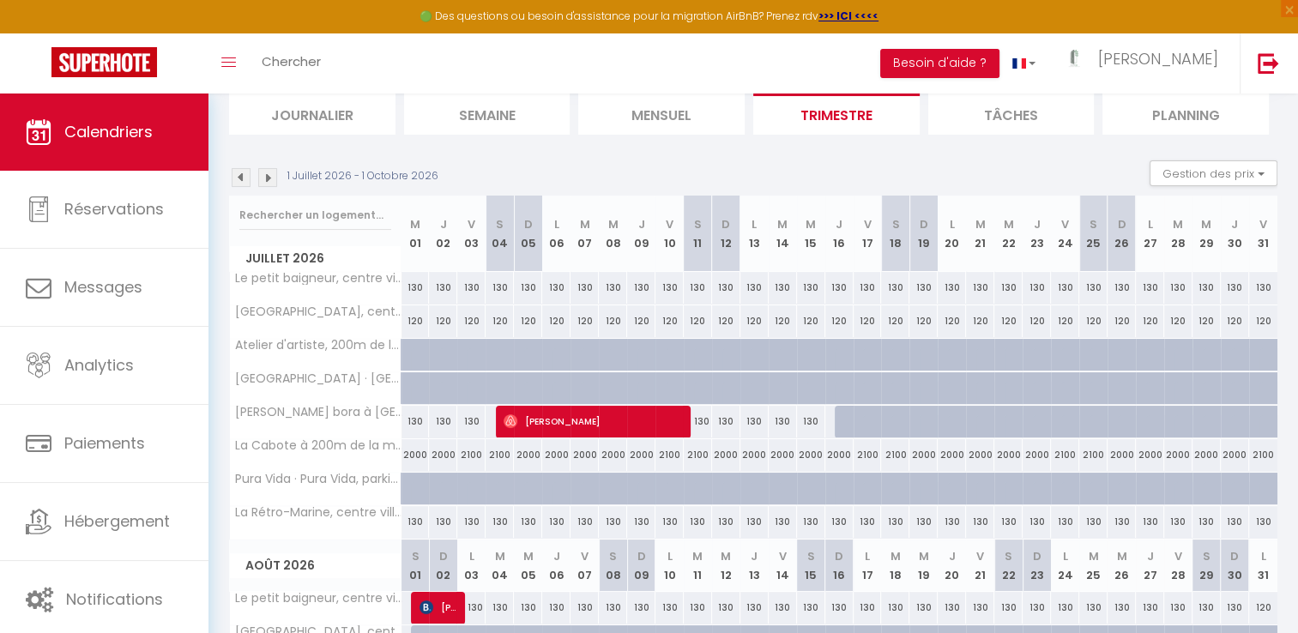
scroll to position [250, 0]
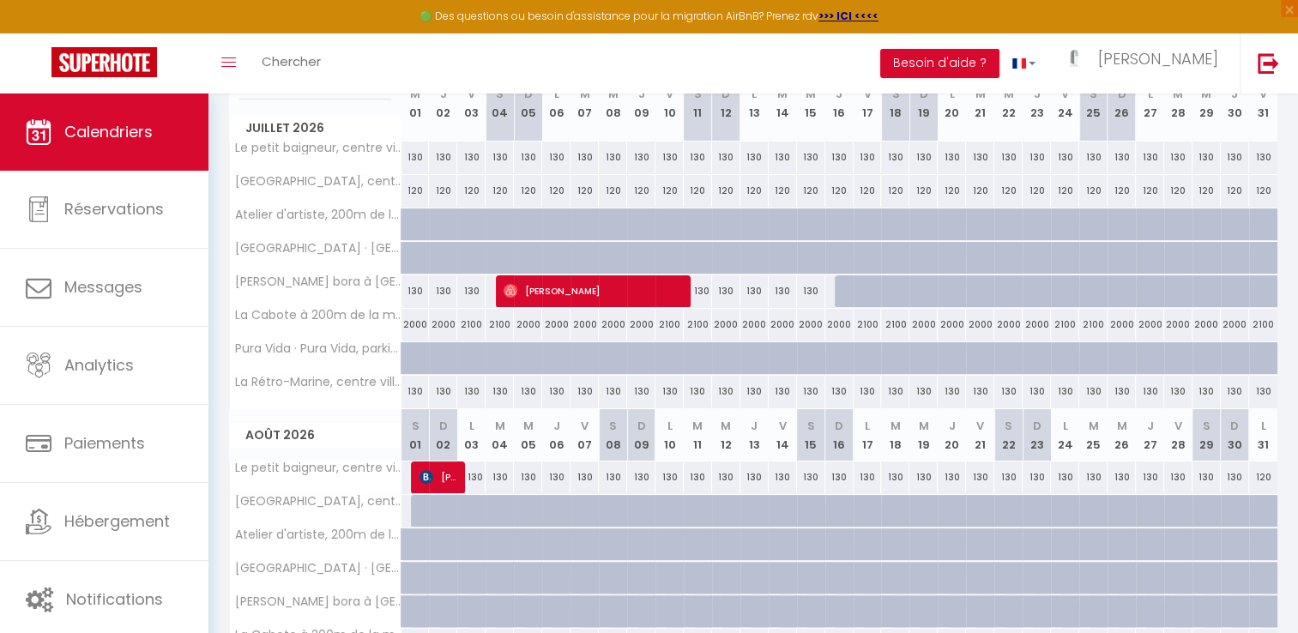
click at [415, 322] on div "2000" at bounding box center [415, 325] width 28 height 32
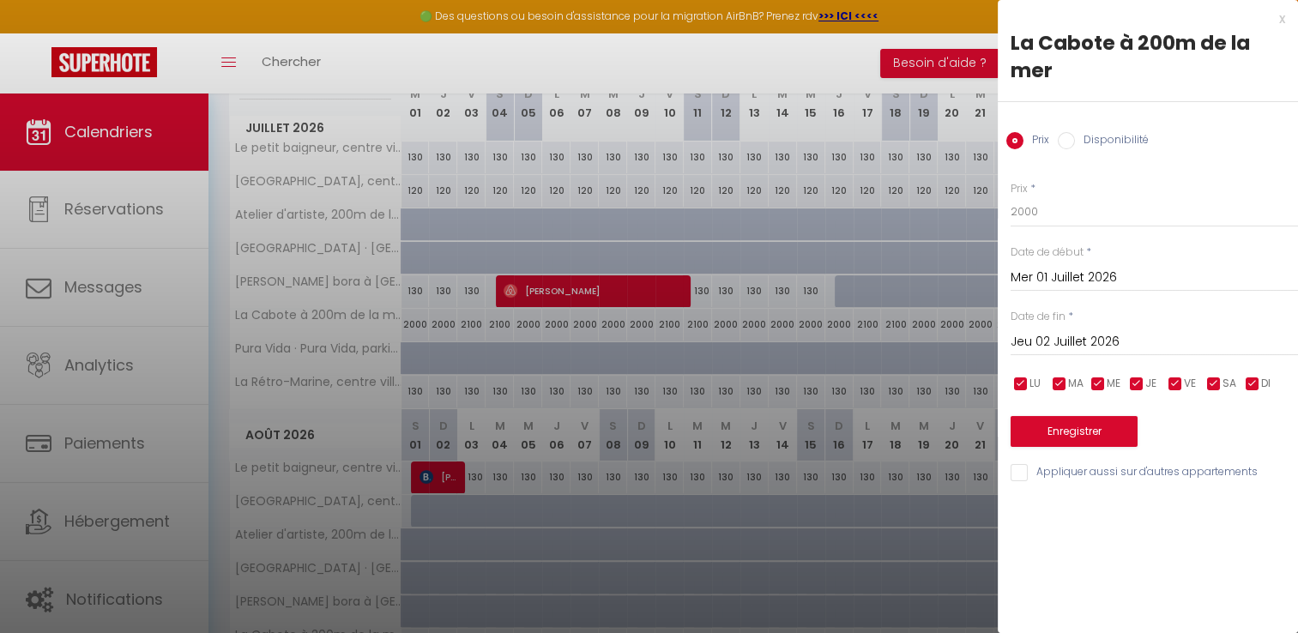
click at [1069, 141] on input "Disponibilité" at bounding box center [1065, 140] width 17 height 17
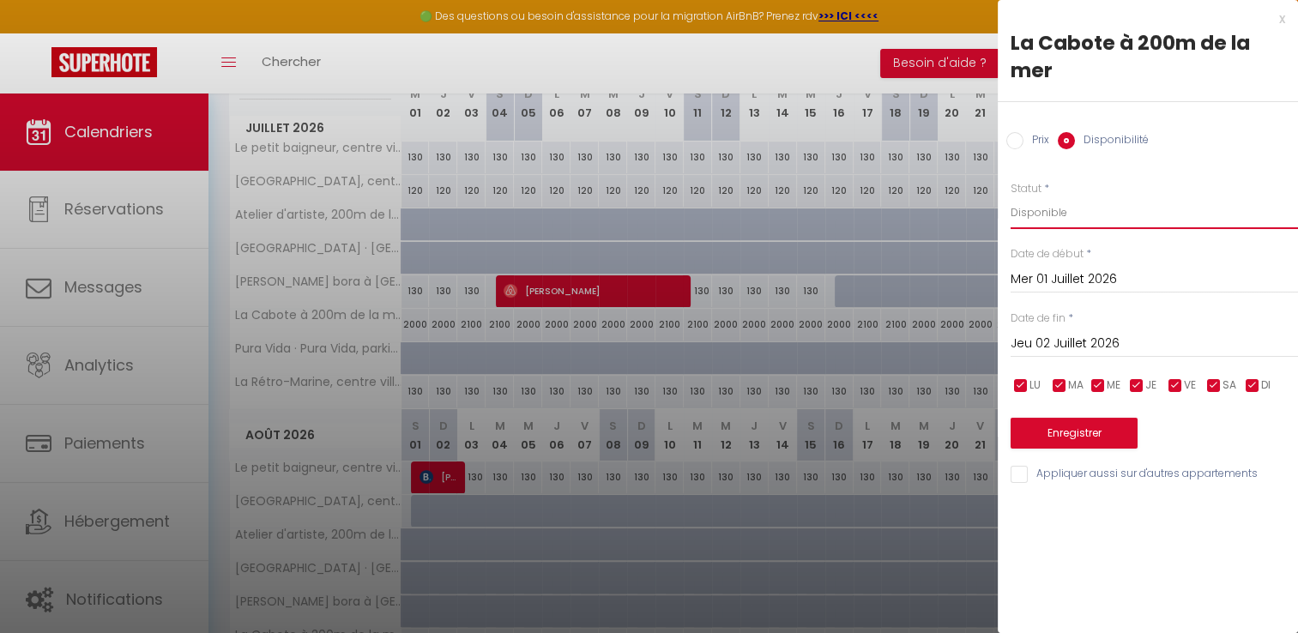
click at [1045, 218] on select "Disponible Indisponible" at bounding box center [1153, 212] width 287 height 33
click at [1010, 196] on select "Disponible Indisponible" at bounding box center [1153, 212] width 287 height 33
click at [1012, 139] on input "Prix" at bounding box center [1014, 140] width 17 height 17
click at [1045, 208] on input "2000" at bounding box center [1153, 211] width 287 height 31
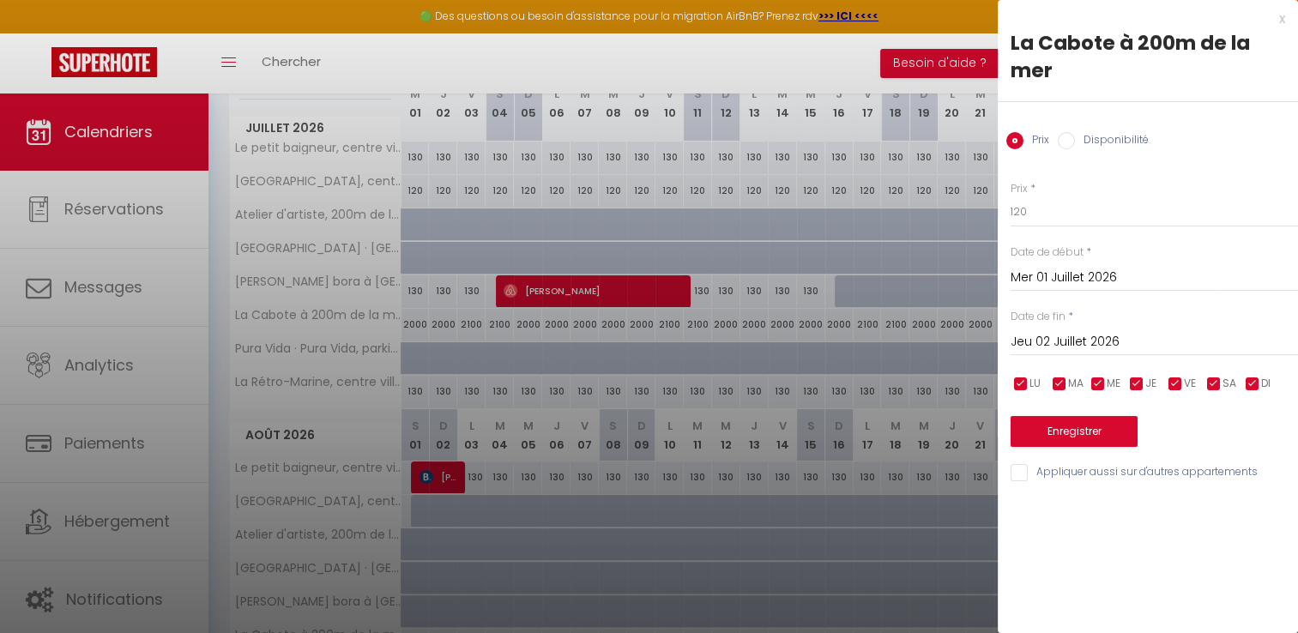
click at [1056, 344] on input "Jeu 02 Juillet 2026" at bounding box center [1153, 342] width 287 height 22
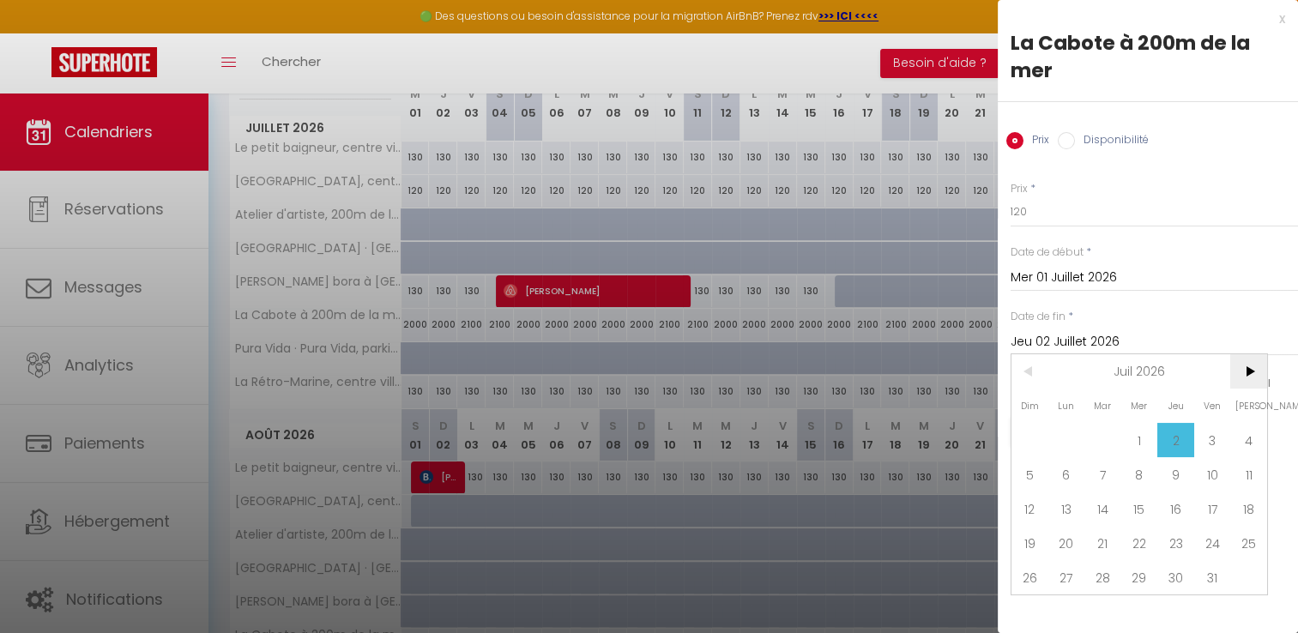
click at [1253, 369] on span ">" at bounding box center [1248, 371] width 37 height 34
click at [1063, 611] on span "31" at bounding box center [1066, 611] width 37 height 34
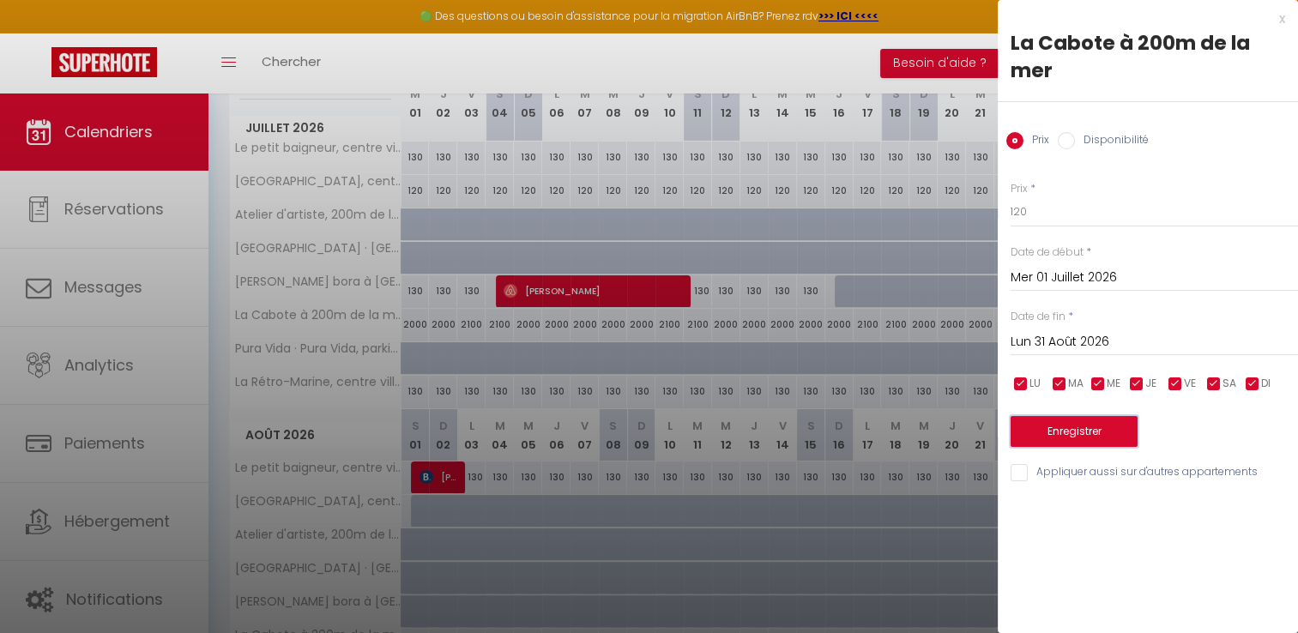
click at [1097, 446] on button "Enregistrer" at bounding box center [1073, 431] width 127 height 31
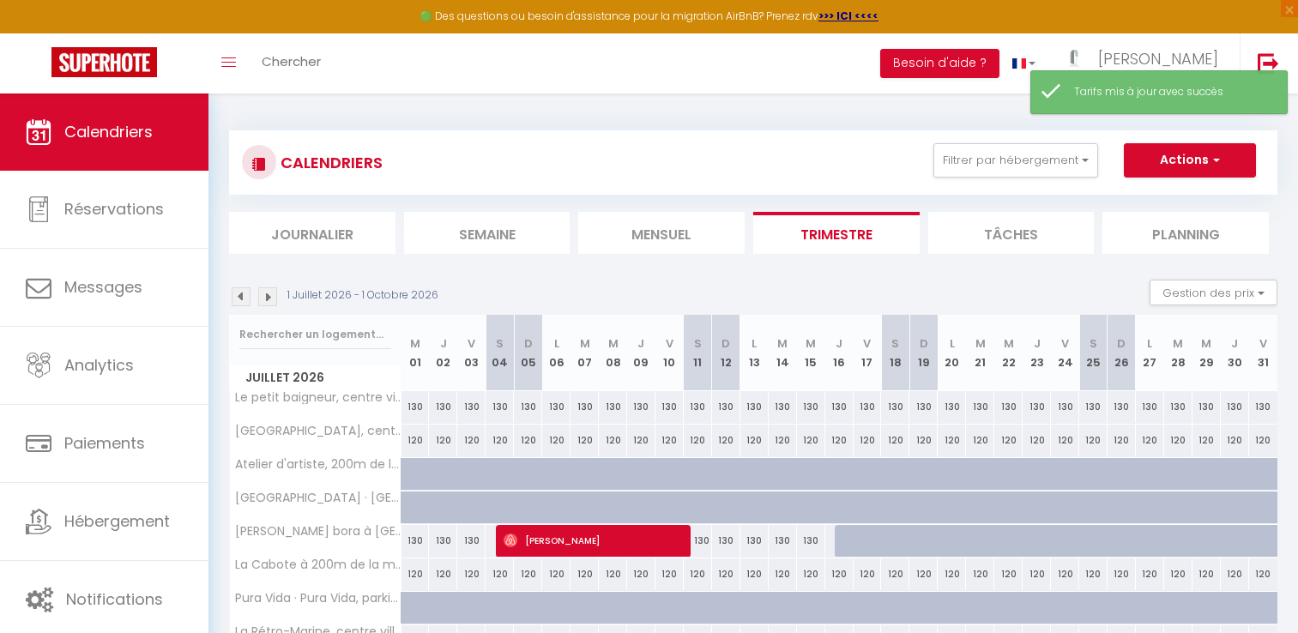
select select
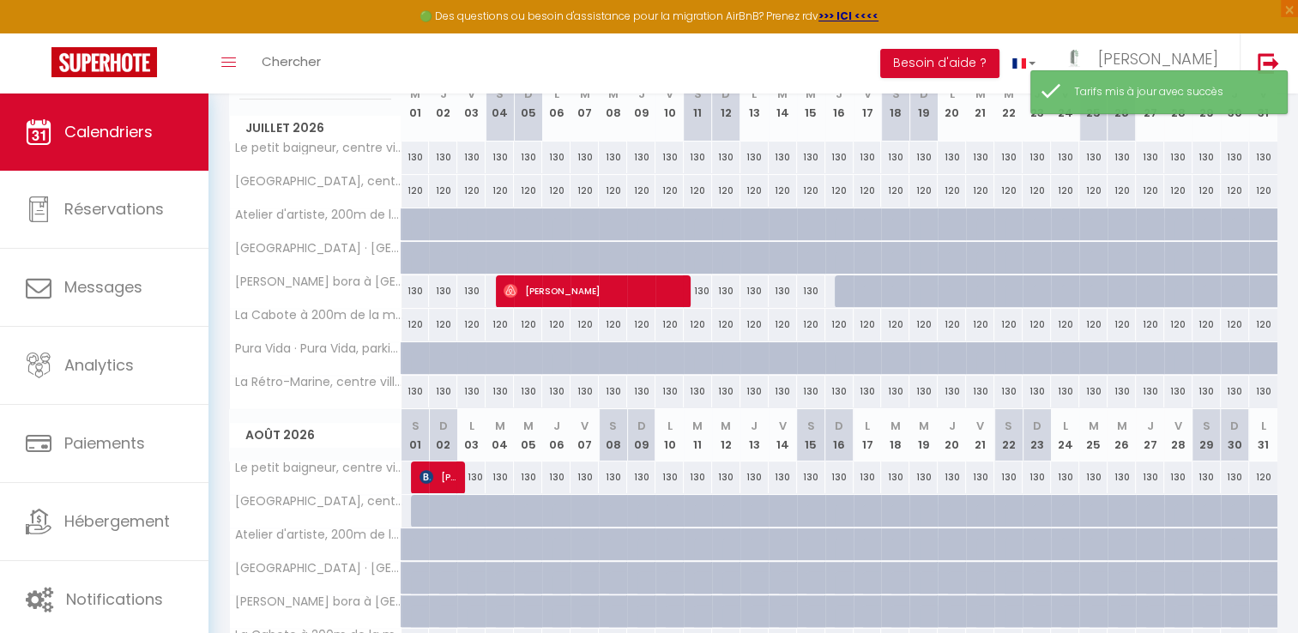
scroll to position [250, 0]
click at [415, 324] on div "120" at bounding box center [415, 325] width 28 height 32
type input "120"
type input "Mer 01 Juillet 2026"
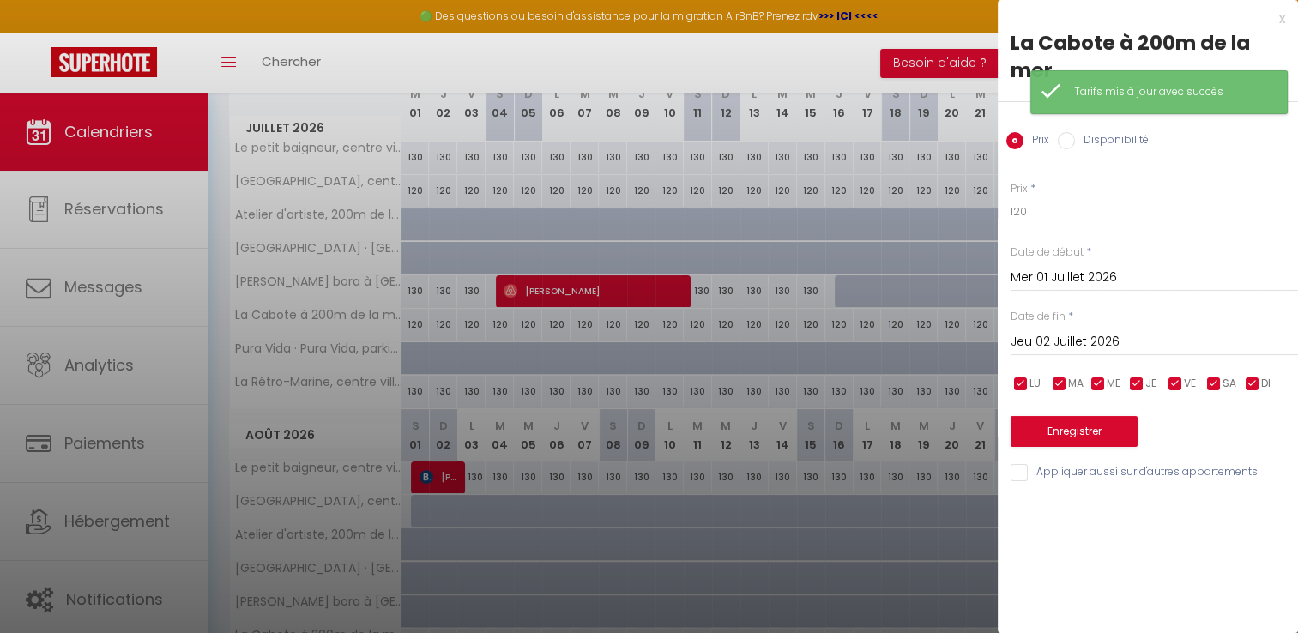
click at [1019, 334] on input "Jeu 02 Juillet 2026" at bounding box center [1153, 342] width 287 height 22
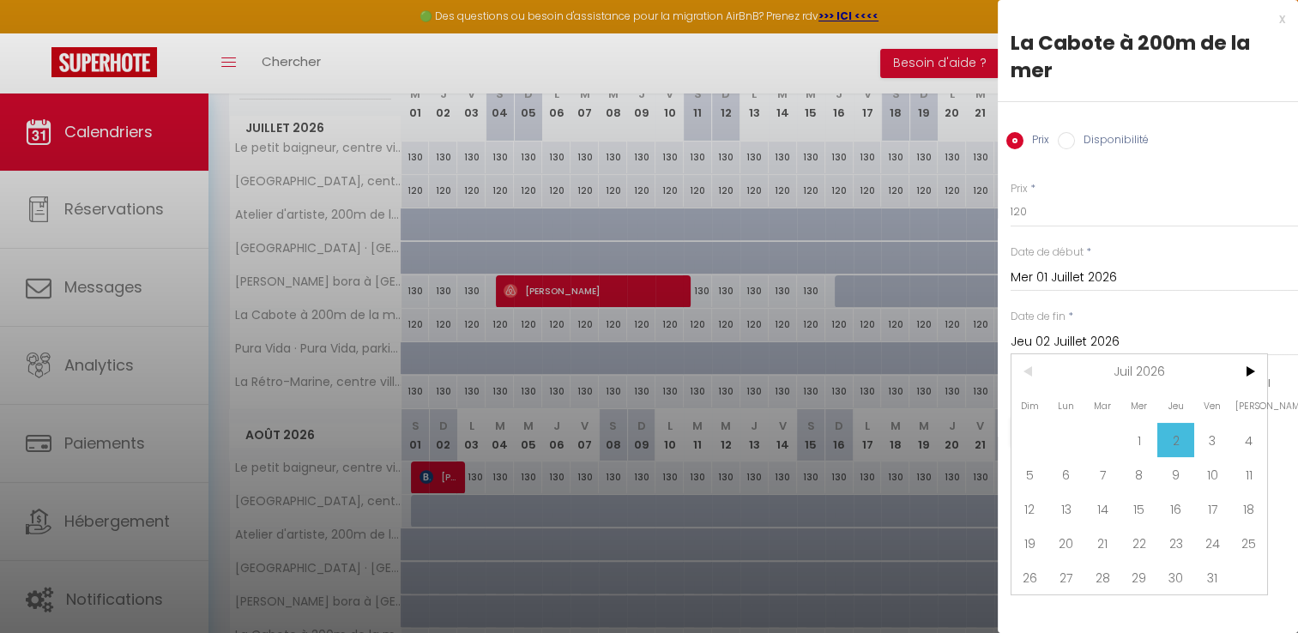
drag, startPoint x: 1250, startPoint y: 376, endPoint x: 1205, endPoint y: 393, distance: 48.6
click at [1205, 393] on span "Ven" at bounding box center [1212, 405] width 37 height 34
click at [1254, 365] on span ">" at bounding box center [1248, 371] width 37 height 34
click at [1063, 595] on span "31" at bounding box center [1066, 611] width 37 height 34
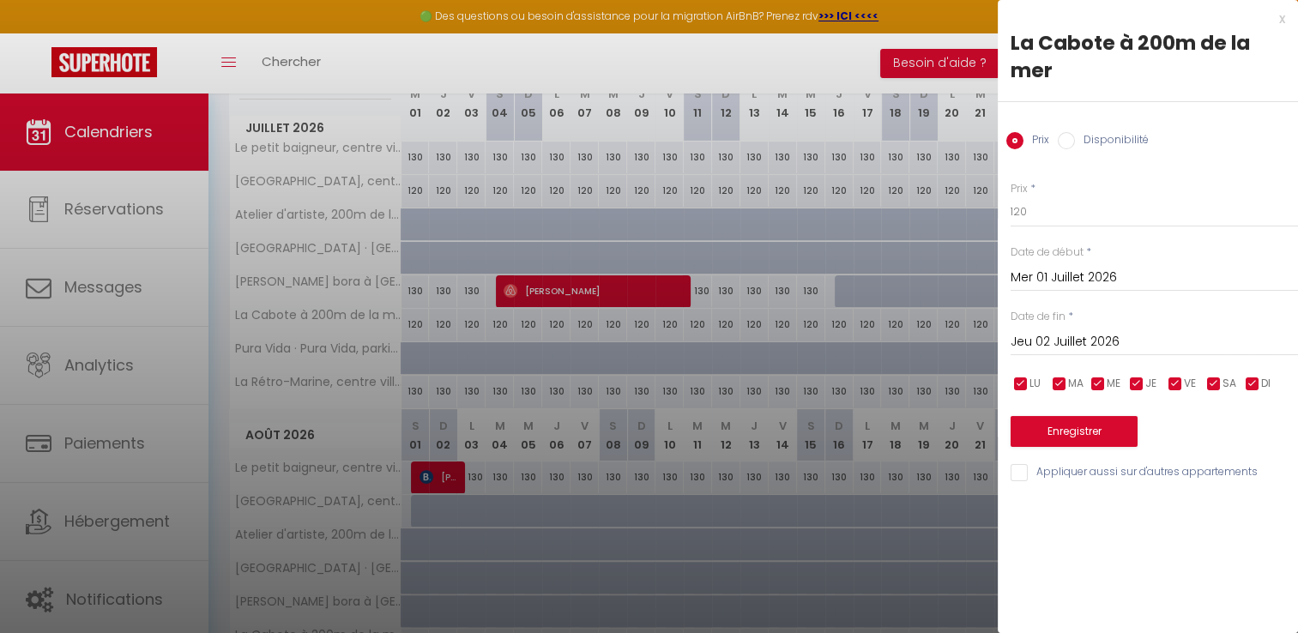
type input "Lun 31 Août 2026"
click at [1067, 147] on input "Disponibilité" at bounding box center [1065, 140] width 17 height 17
radio input "true"
radio input "false"
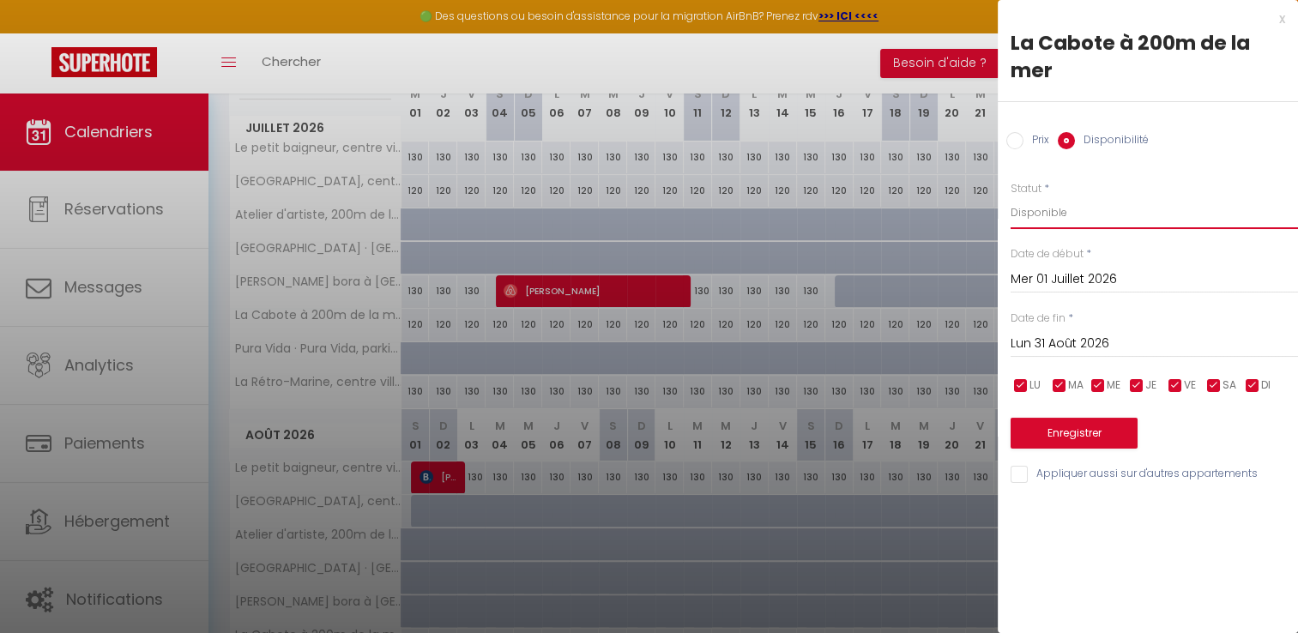
click at [1057, 205] on select "Disponible Indisponible" at bounding box center [1153, 212] width 287 height 33
select select "0"
click at [1010, 196] on select "Disponible Indisponible" at bounding box center [1153, 212] width 287 height 33
click at [1062, 441] on button "Enregistrer" at bounding box center [1073, 433] width 127 height 31
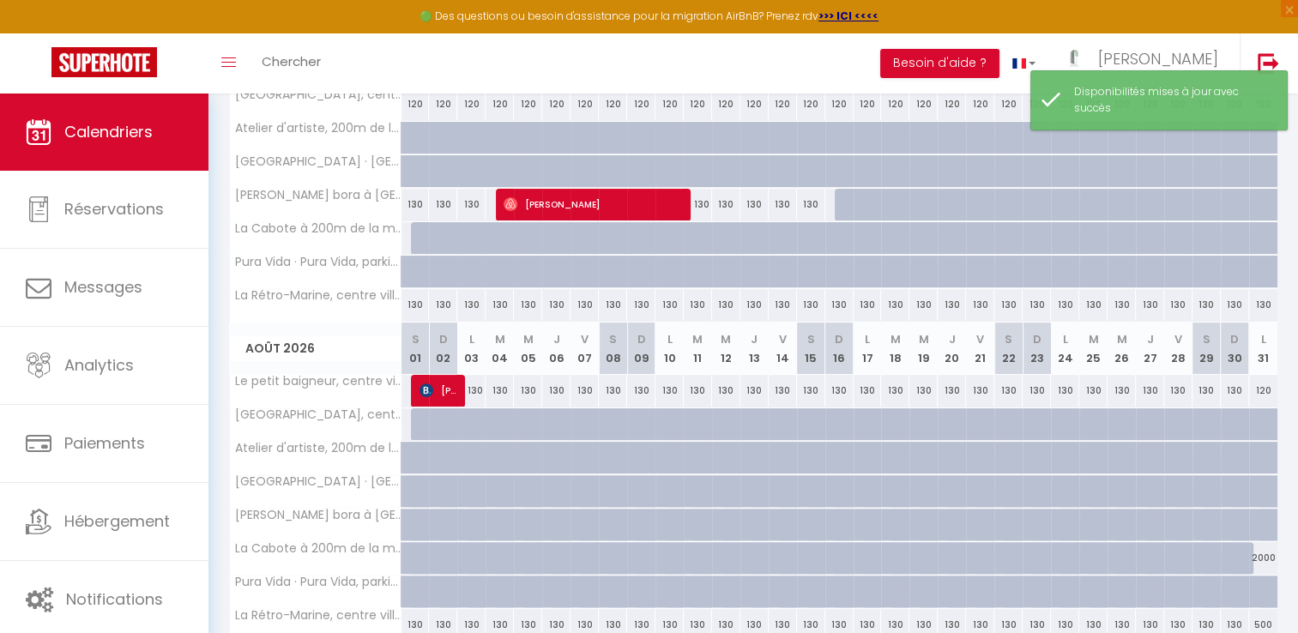
scroll to position [335, 0]
click at [479, 389] on div "130" at bounding box center [471, 392] width 28 height 32
select select "1"
type input "Lun 03 Août 2026"
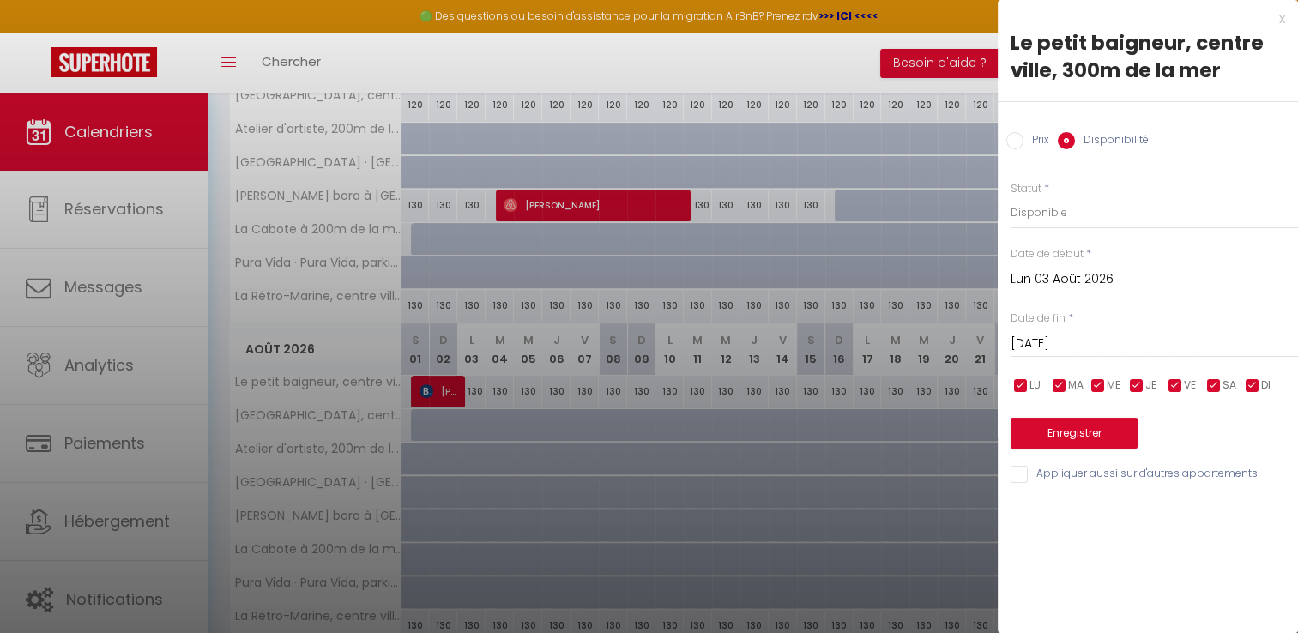
click at [1051, 344] on input "Mar 04 Août 2026" at bounding box center [1153, 344] width 287 height 22
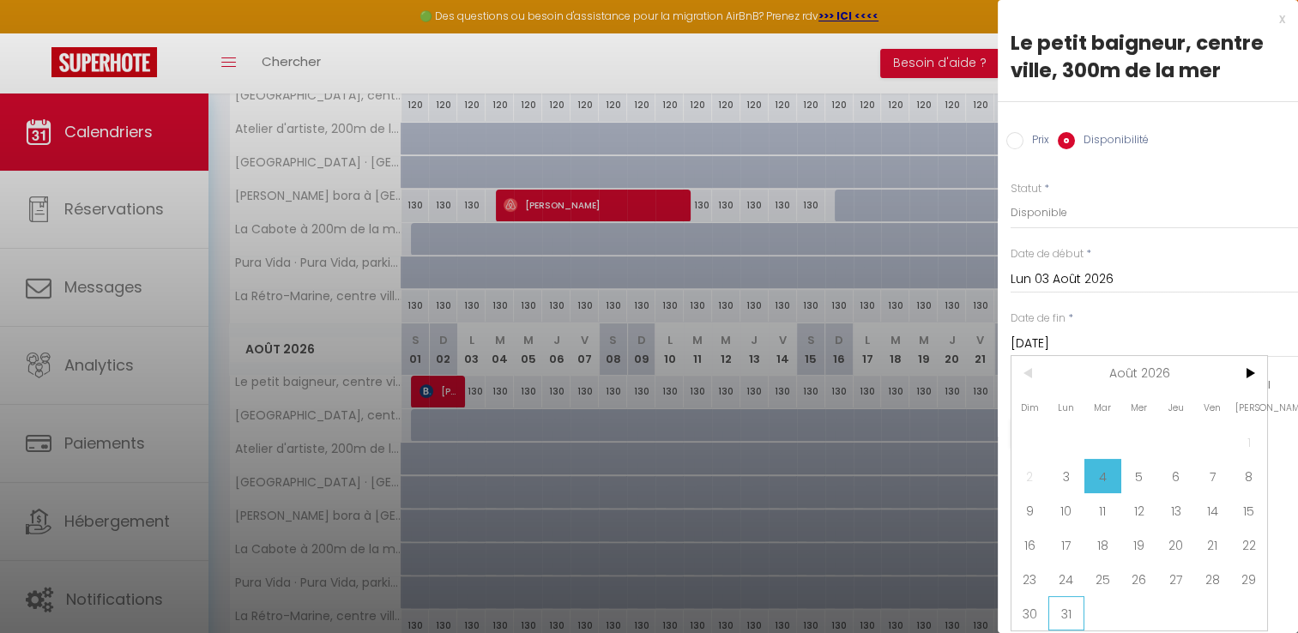
click at [1063, 615] on span "31" at bounding box center [1066, 613] width 37 height 34
type input "Lun 31 Août 2026"
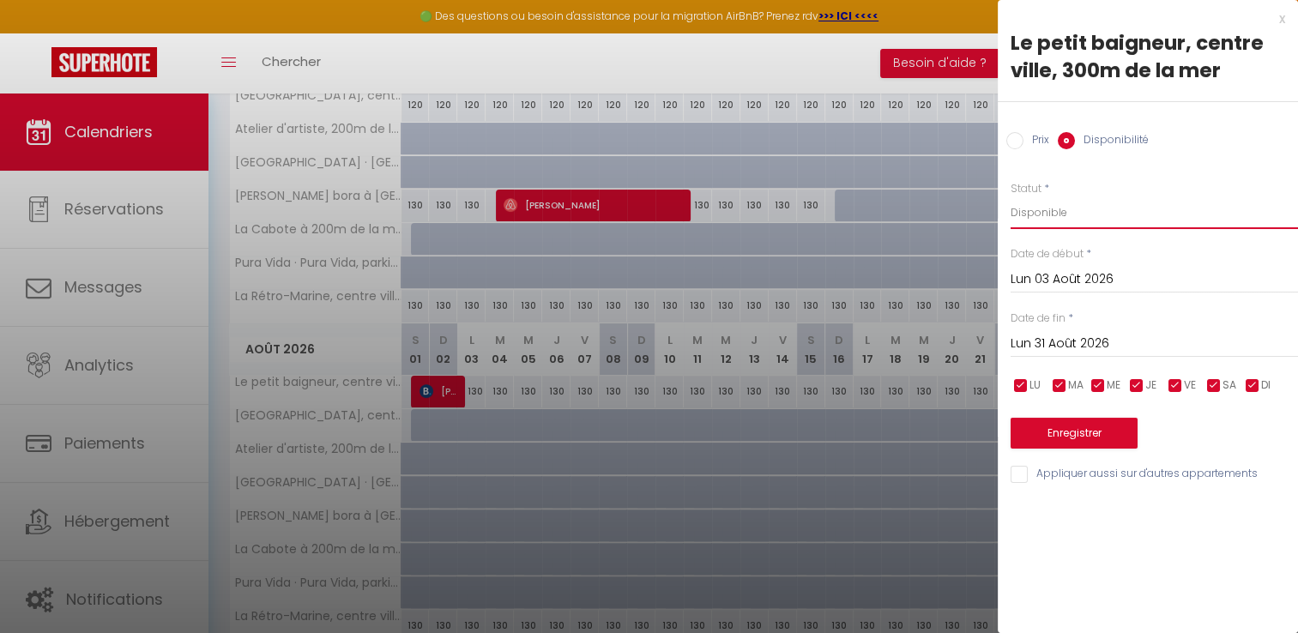
click at [1041, 211] on select "Disponible Indisponible" at bounding box center [1153, 212] width 287 height 33
select select "0"
click at [1010, 196] on select "Disponible Indisponible" at bounding box center [1153, 212] width 287 height 33
click at [1091, 435] on button "Enregistrer" at bounding box center [1073, 433] width 127 height 31
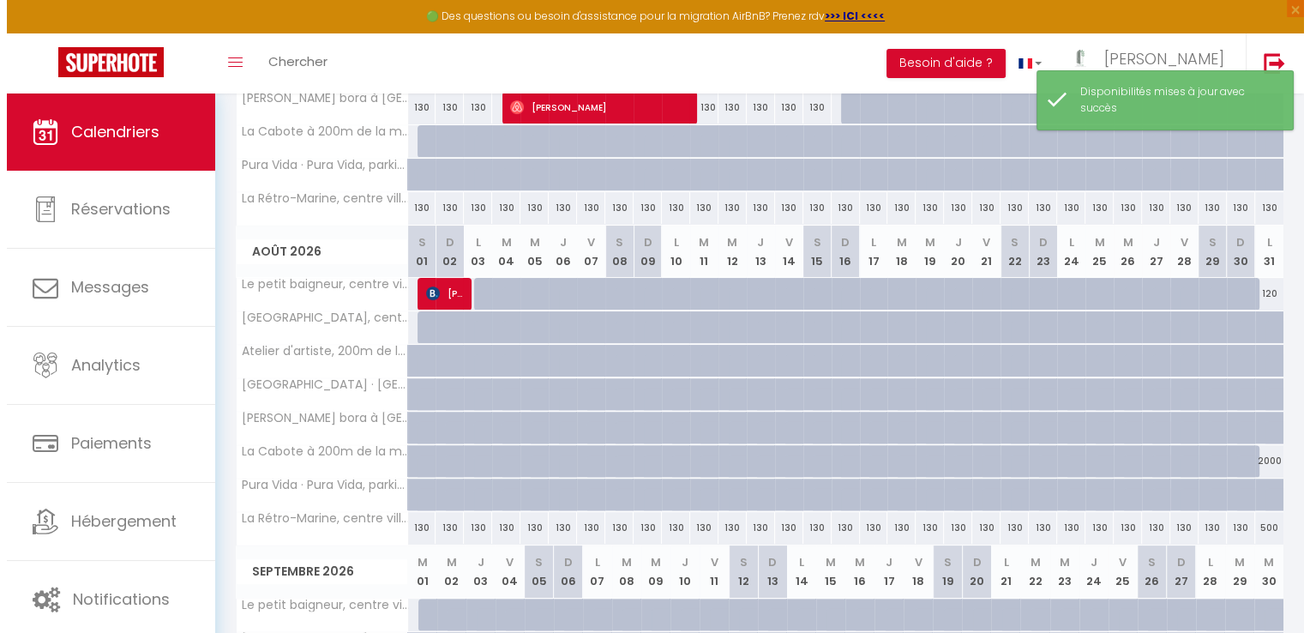
scroll to position [436, 0]
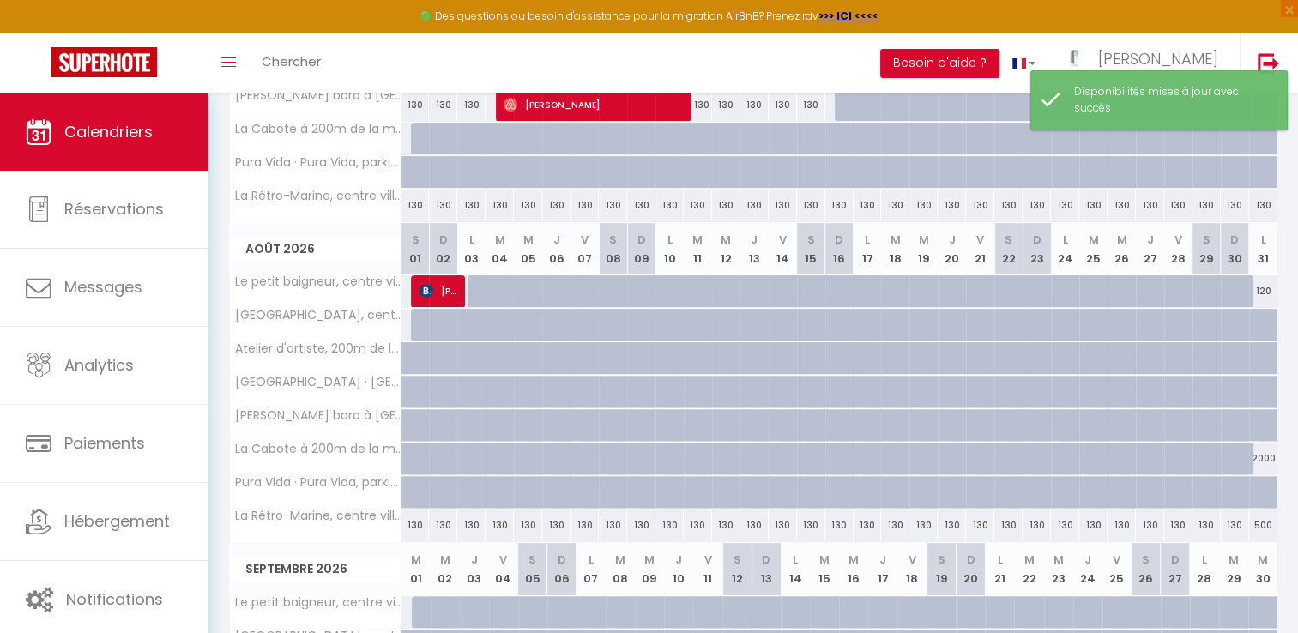
click at [1262, 461] on div "2000" at bounding box center [1263, 459] width 28 height 32
select select "1"
type input "Lun 31 Août 2026"
type input "Mar 01 Septembre 2026"
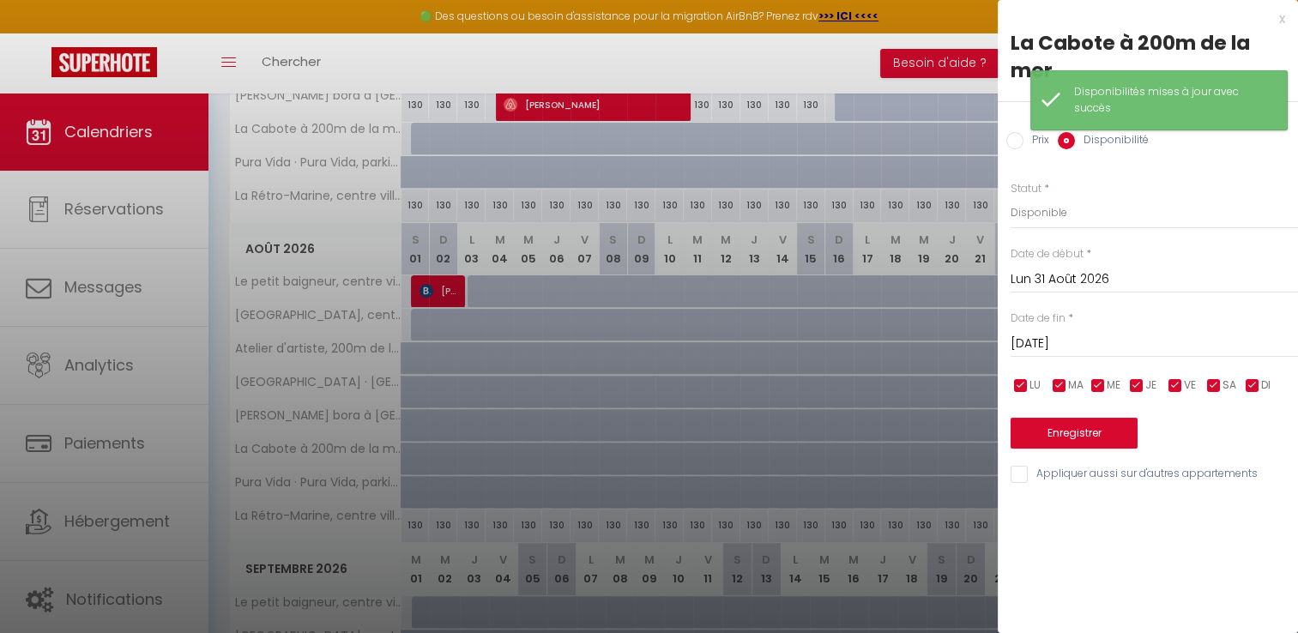
click at [1015, 139] on input "Prix" at bounding box center [1014, 140] width 17 height 17
radio input "true"
radio input "false"
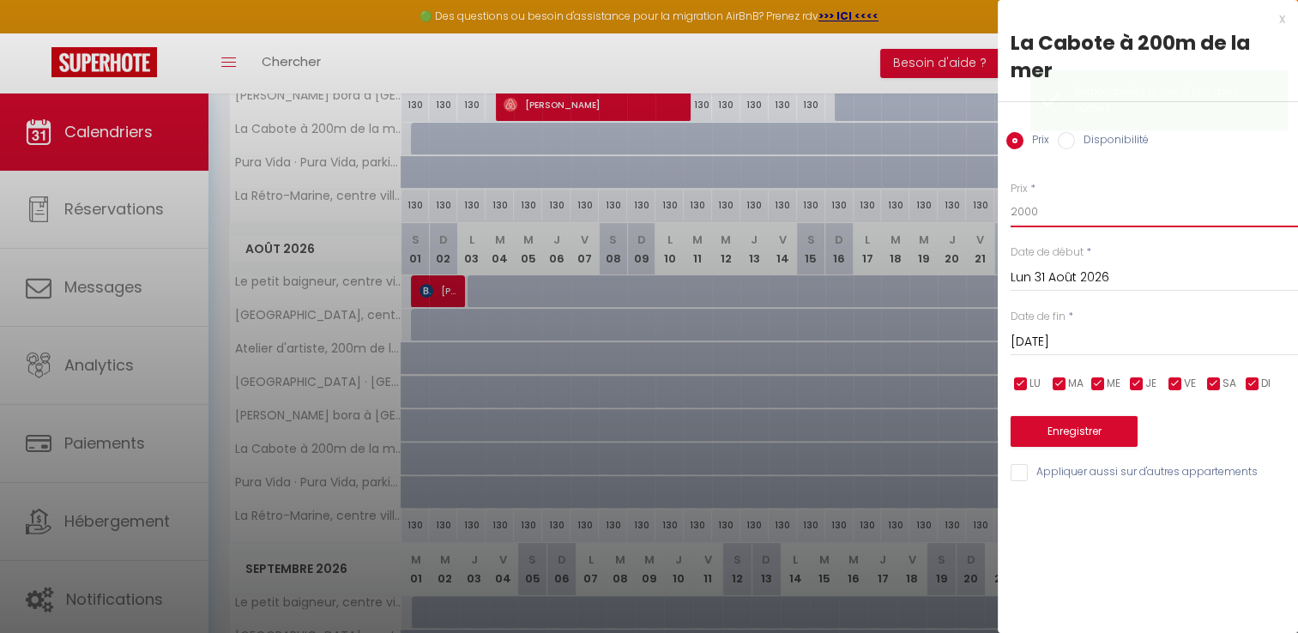
click at [1057, 216] on input "2000" at bounding box center [1153, 211] width 287 height 31
type input "2"
type input "120"
click at [1066, 138] on input "Disponibilité" at bounding box center [1065, 140] width 17 height 17
radio input "true"
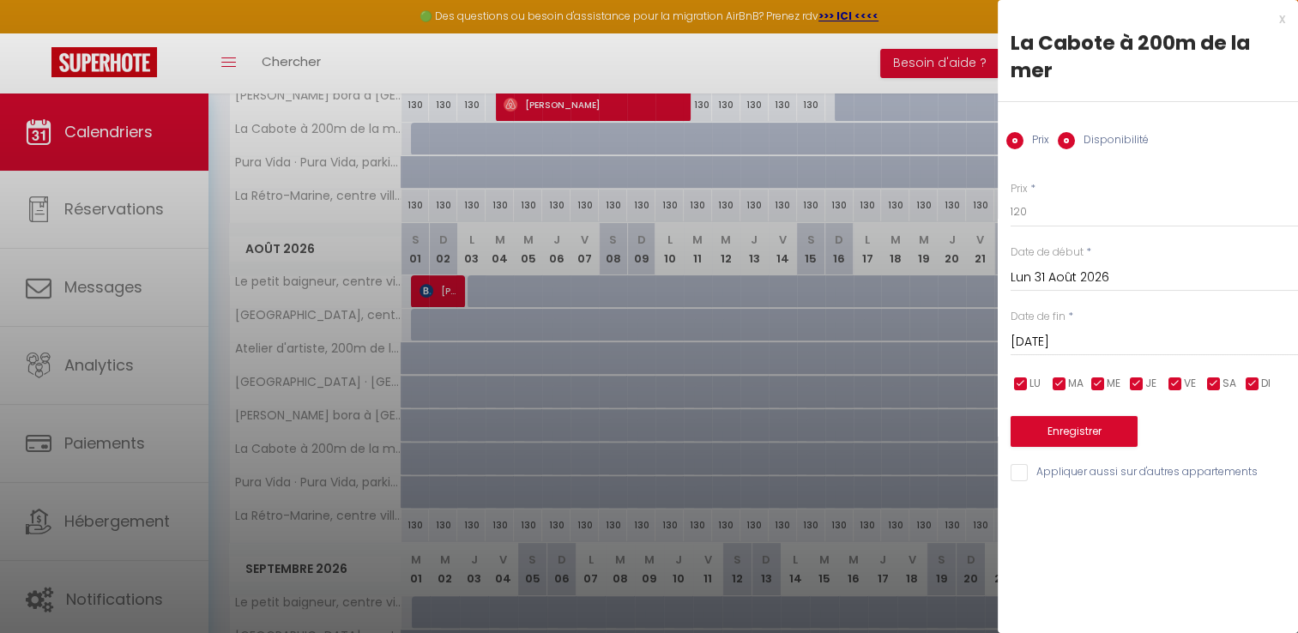
radio input "false"
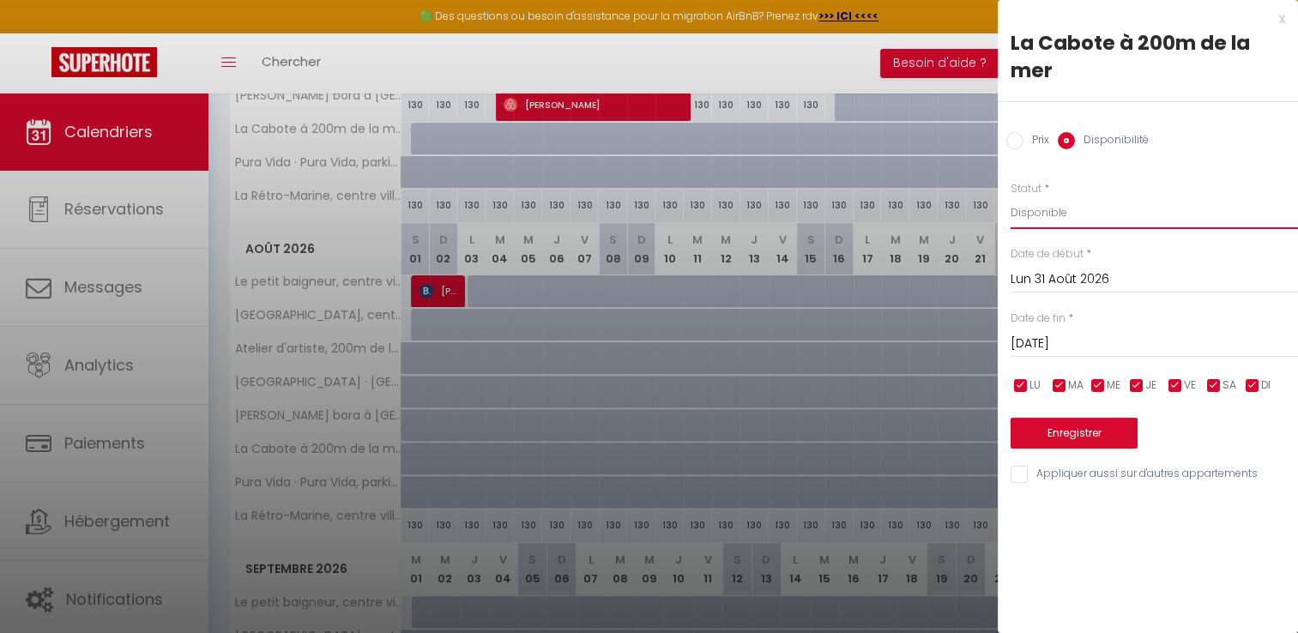
click at [1062, 215] on select "Disponible Indisponible" at bounding box center [1153, 212] width 287 height 33
select select "0"
click at [1010, 196] on select "Disponible Indisponible" at bounding box center [1153, 212] width 287 height 33
click at [1054, 425] on button "Enregistrer" at bounding box center [1073, 433] width 127 height 31
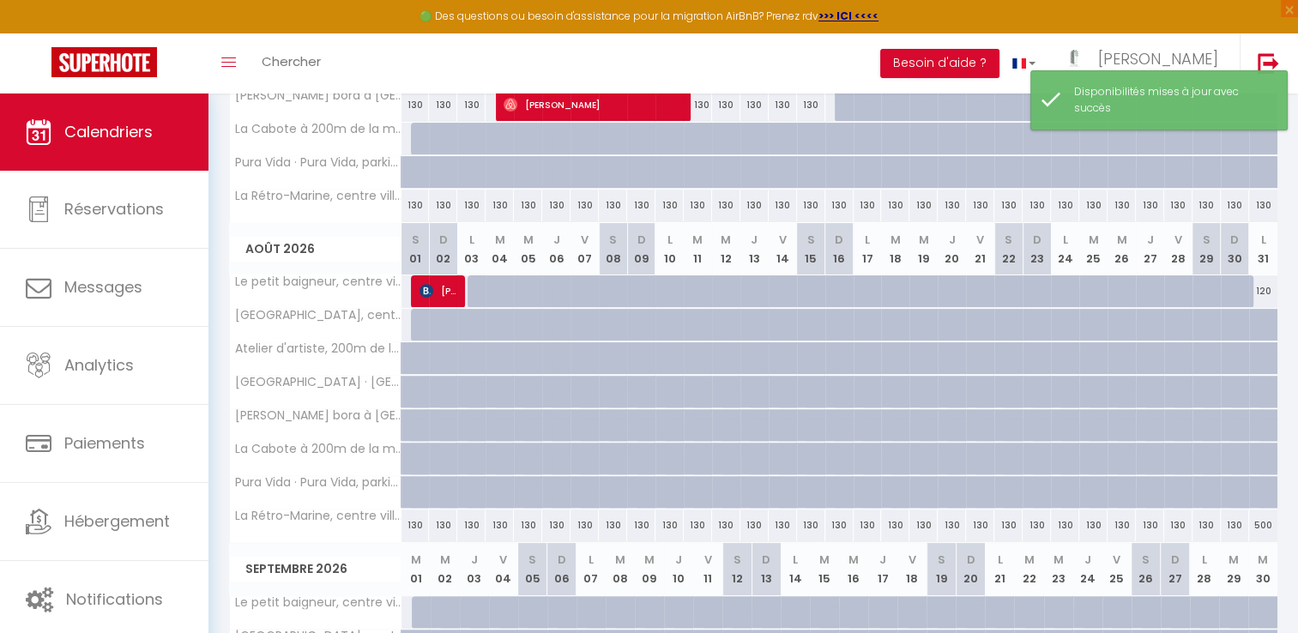
click at [407, 526] on div "130" at bounding box center [415, 525] width 28 height 32
select select "1"
type input "Sam 01 Août 2026"
type input "Dim 02 Août 2026"
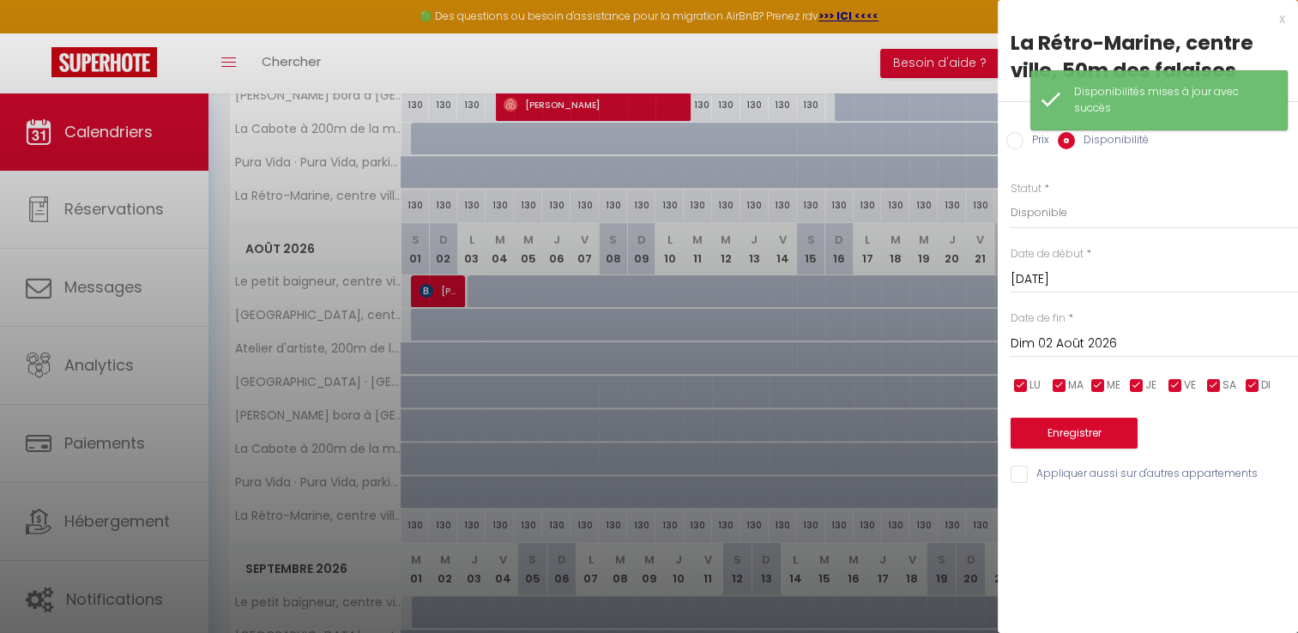
click at [1046, 262] on div "Sam 01 Août 2026 < Août 2026 > Dim Lun Mar Mer Jeu Ven Sam 1 2 3 4 5 6 7 8 9 10…" at bounding box center [1153, 277] width 287 height 31
click at [1047, 278] on input "Sam 01 Août 2026" at bounding box center [1153, 279] width 287 height 22
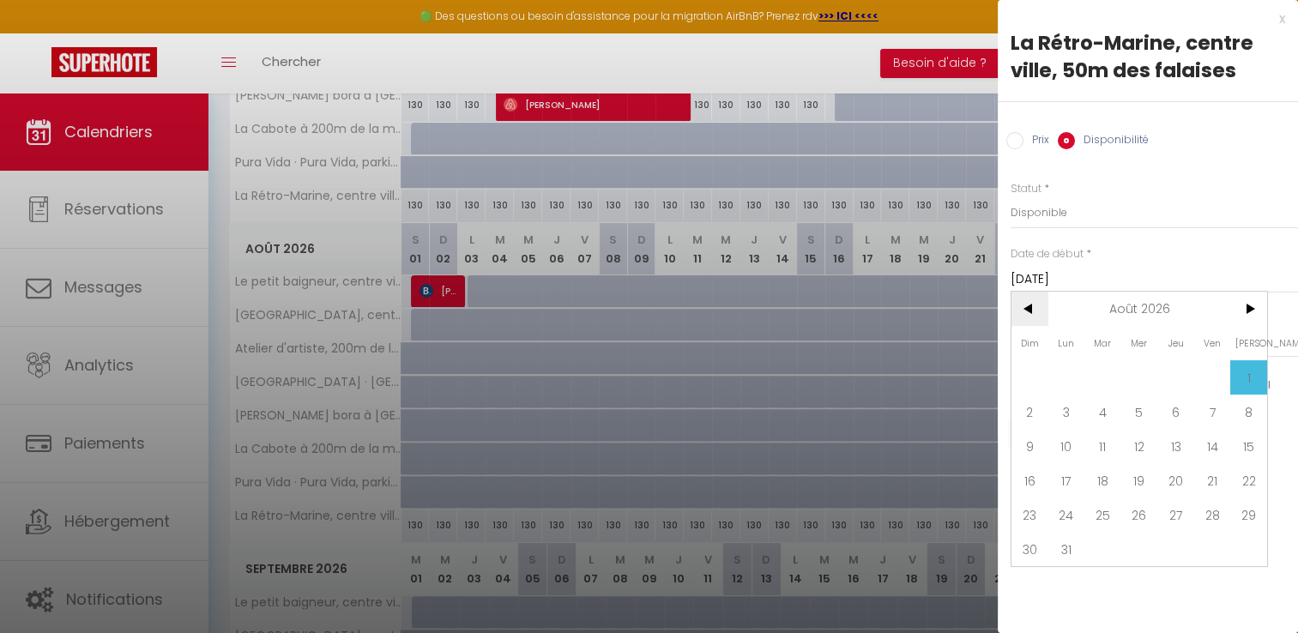
click at [1033, 321] on span "<" at bounding box center [1029, 309] width 37 height 34
click at [1143, 375] on span "1" at bounding box center [1139, 377] width 37 height 34
type input "Mer 01 Juillet 2026"
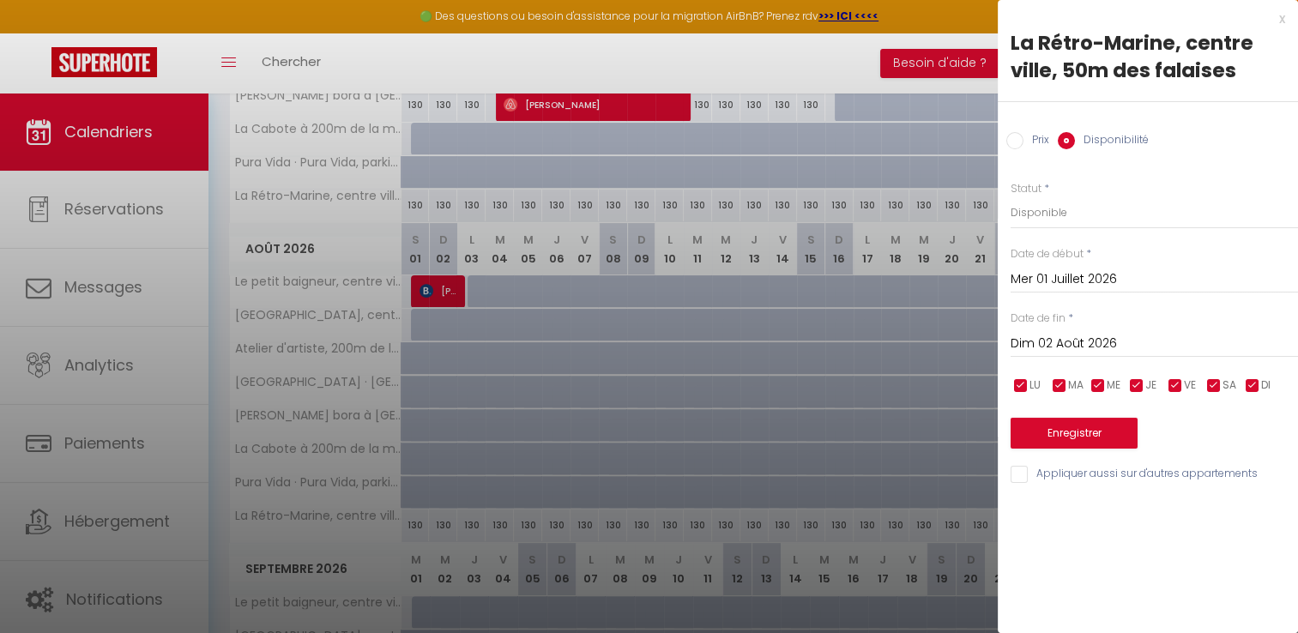
click at [1112, 339] on input "Dim 02 Août 2026" at bounding box center [1153, 344] width 287 height 22
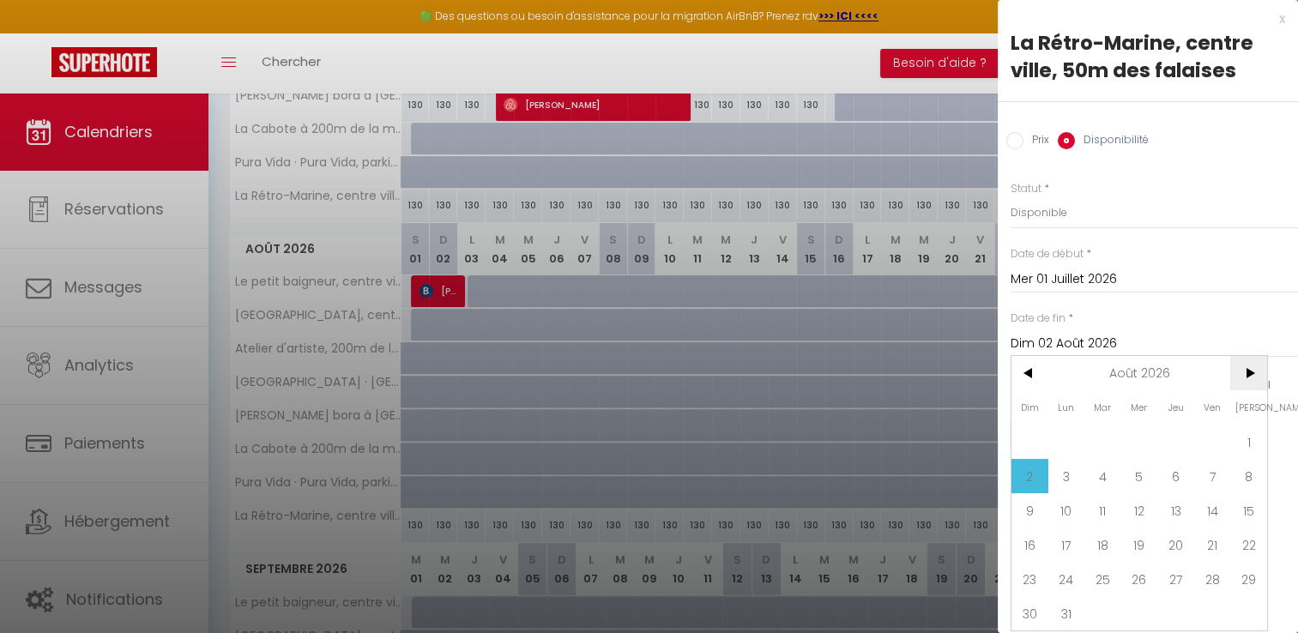
click at [1249, 369] on span ">" at bounding box center [1248, 373] width 37 height 34
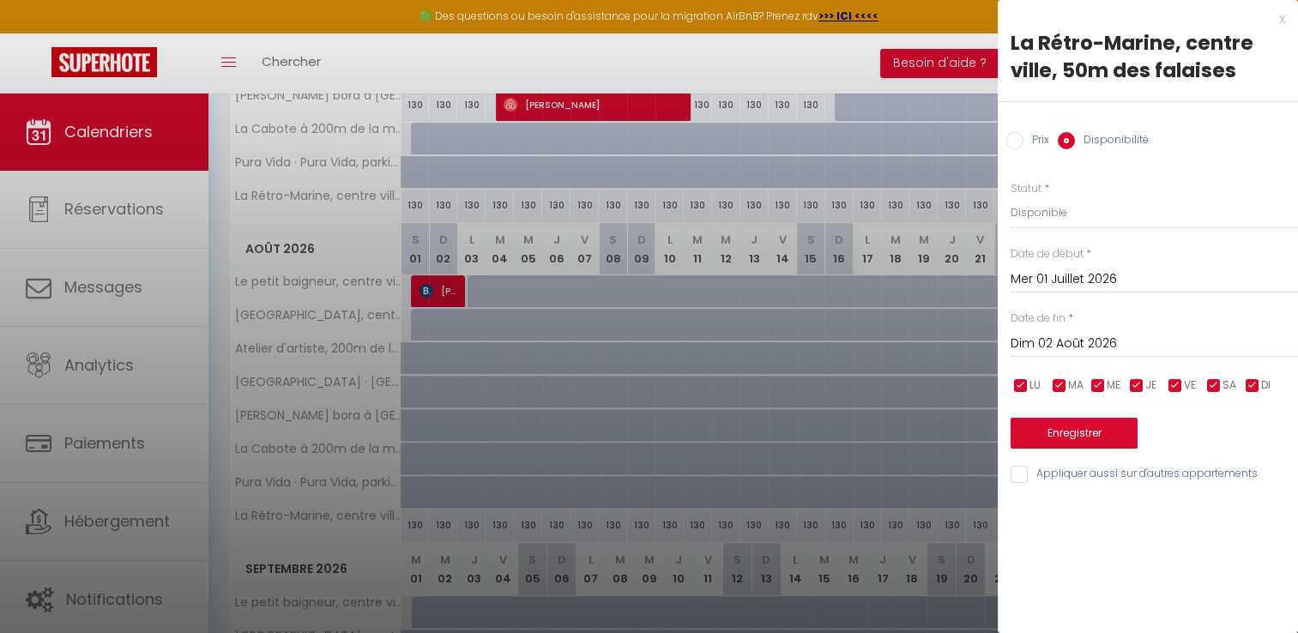
click at [1068, 611] on div "x La Rétro-Marine, centre ville, 50m des falaises Prix Disponibilité Prix * 130…" at bounding box center [1147, 316] width 300 height 633
click at [1063, 341] on input "Dim 02 Août 2026" at bounding box center [1153, 344] width 287 height 22
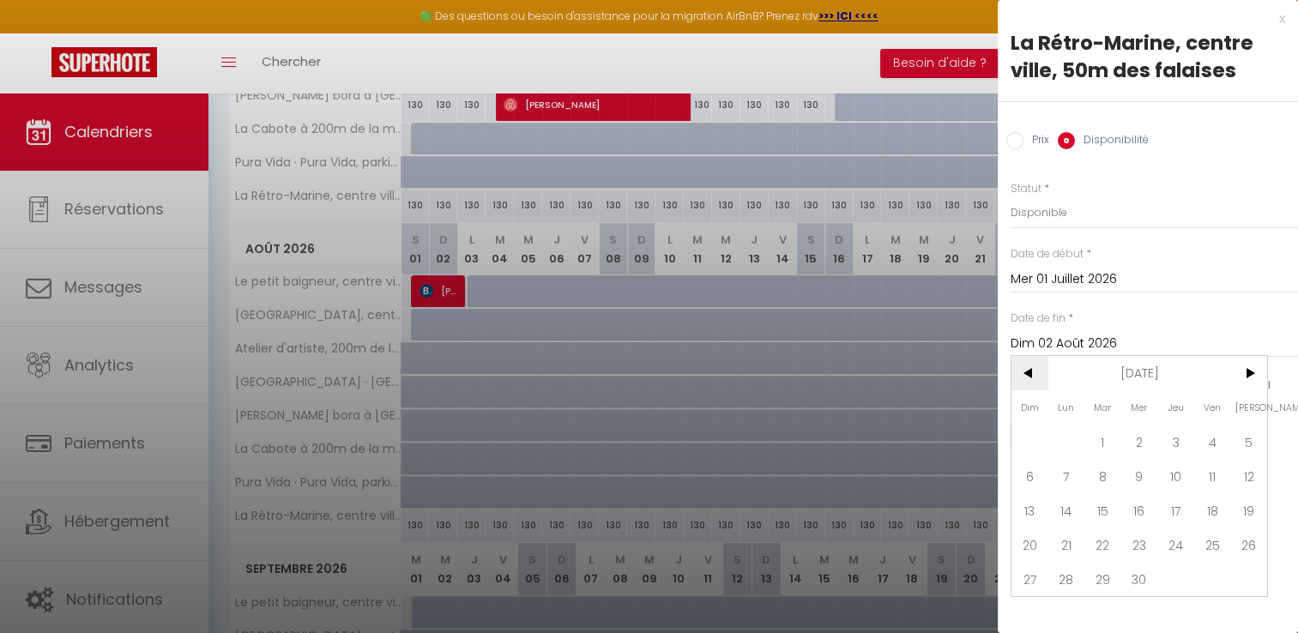
click at [1031, 377] on span "<" at bounding box center [1029, 373] width 37 height 34
click at [1062, 612] on span "31" at bounding box center [1066, 613] width 37 height 34
type input "Lun 31 Août 2026"
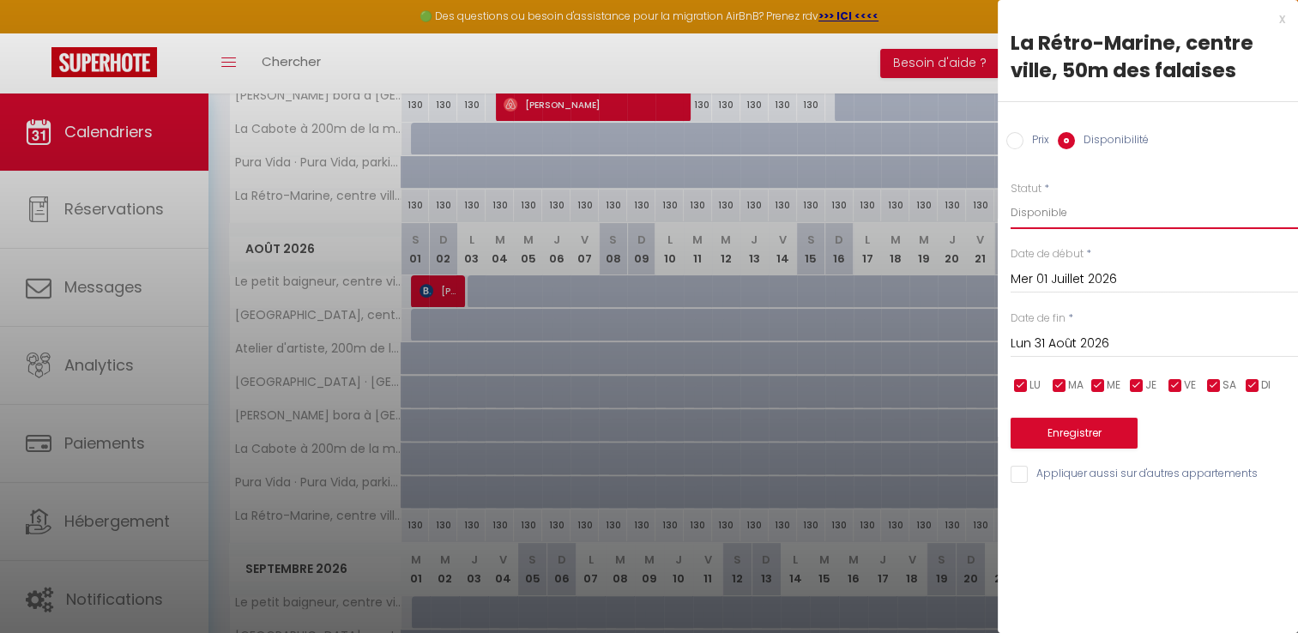
click at [1029, 214] on select "Disponible Indisponible" at bounding box center [1153, 212] width 287 height 33
select select "0"
click at [1010, 196] on select "Disponible Indisponible" at bounding box center [1153, 212] width 287 height 33
click at [1015, 474] on input "Appliquer aussi sur d'autres appartements" at bounding box center [1153, 474] width 287 height 17
checkbox input "true"
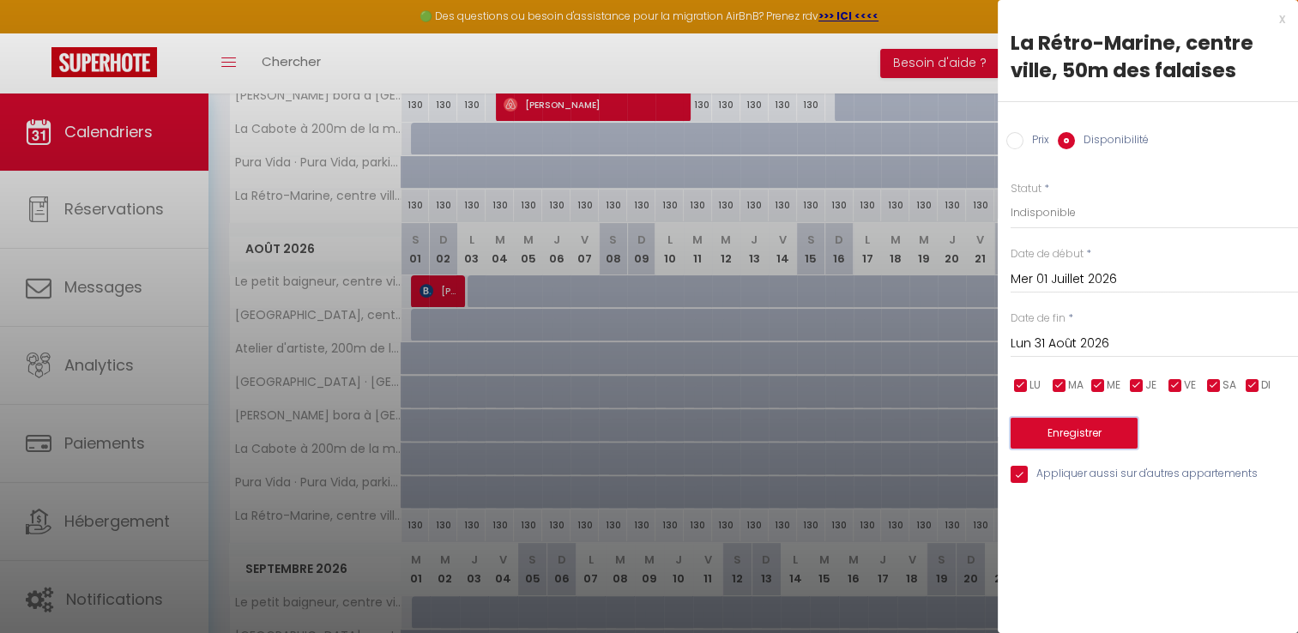
click at [1057, 431] on button "Enregistrer" at bounding box center [1073, 433] width 127 height 31
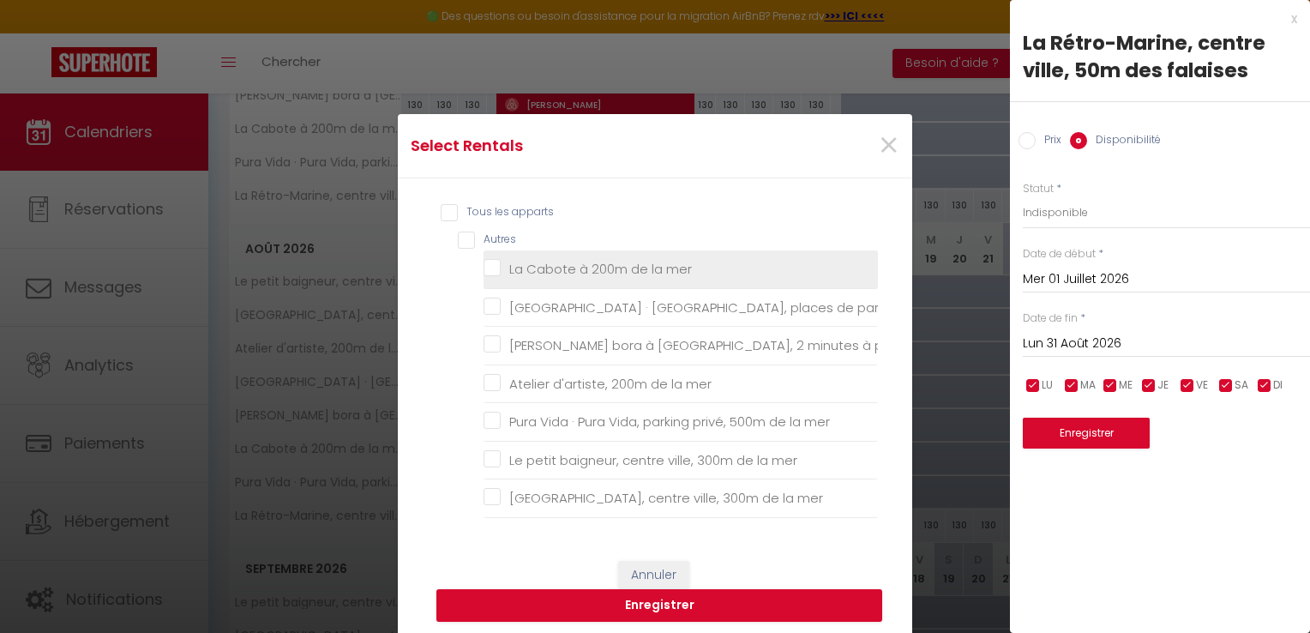
click at [489, 261] on mer "La Cabote à 200m de la mer" at bounding box center [681, 269] width 394 height 17
checkbox mer "true"
checkbox privée "false"
checkbox mer "false"
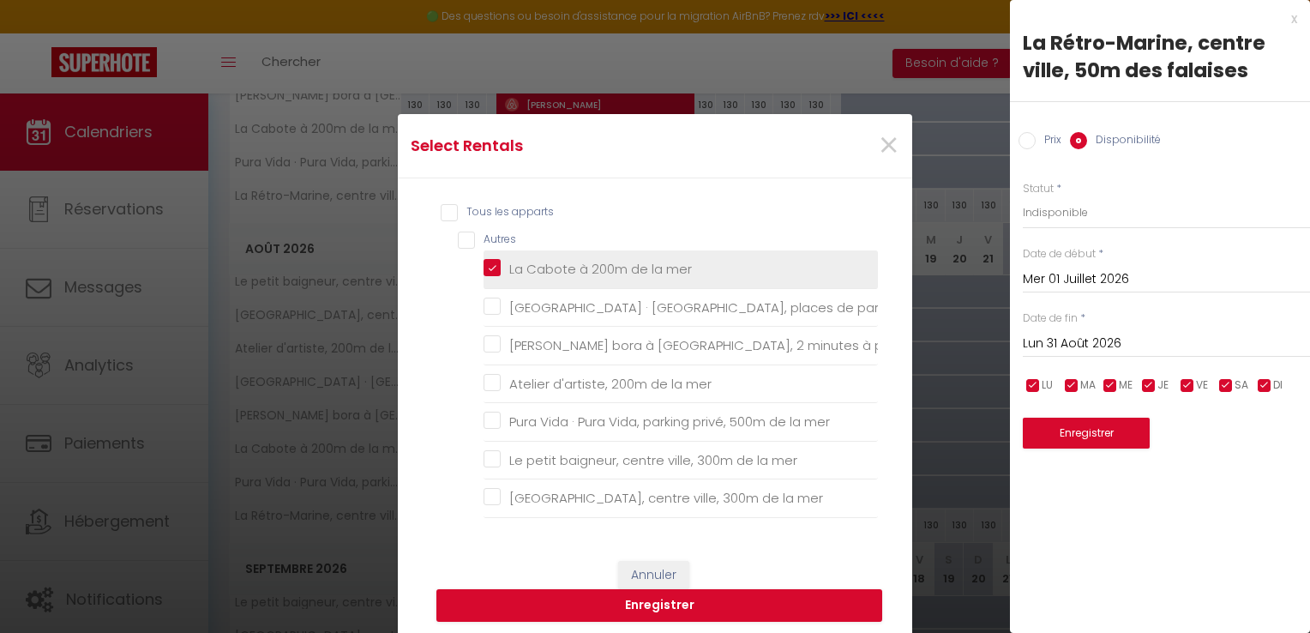
checkbox mer "false"
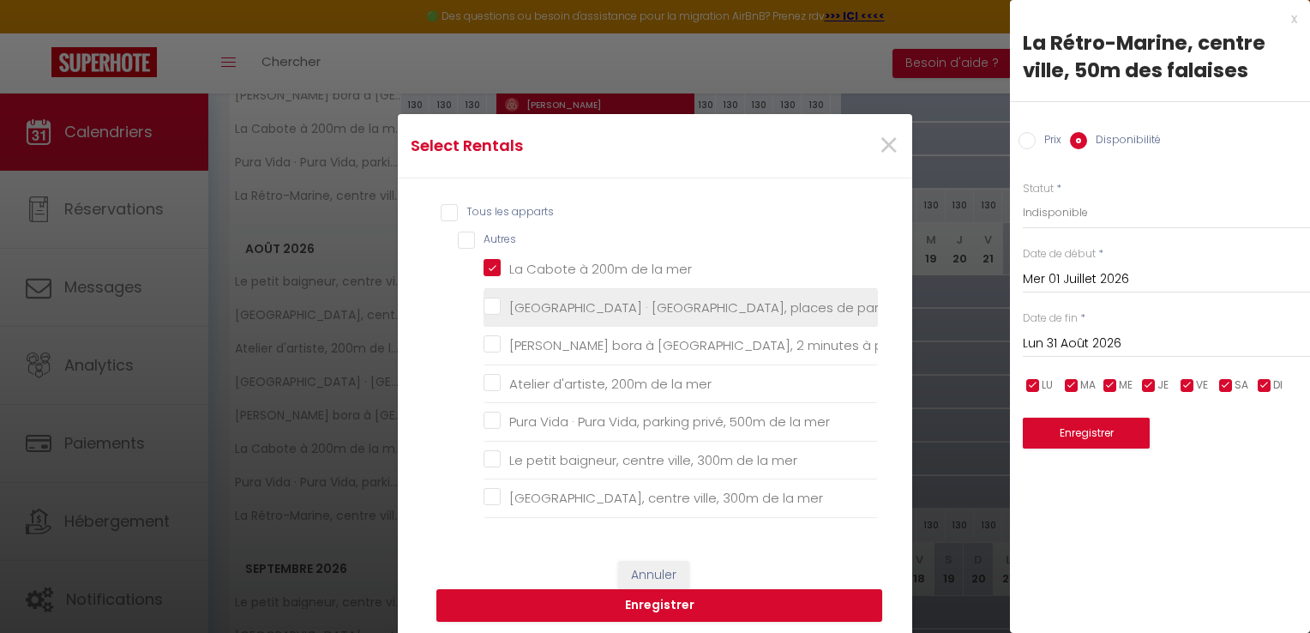
click at [485, 300] on privée "[GEOGRAPHIC_DATA] · [GEOGRAPHIC_DATA], places de parking privée" at bounding box center [681, 306] width 394 height 17
checkbox privée "true"
checkbox mer "false"
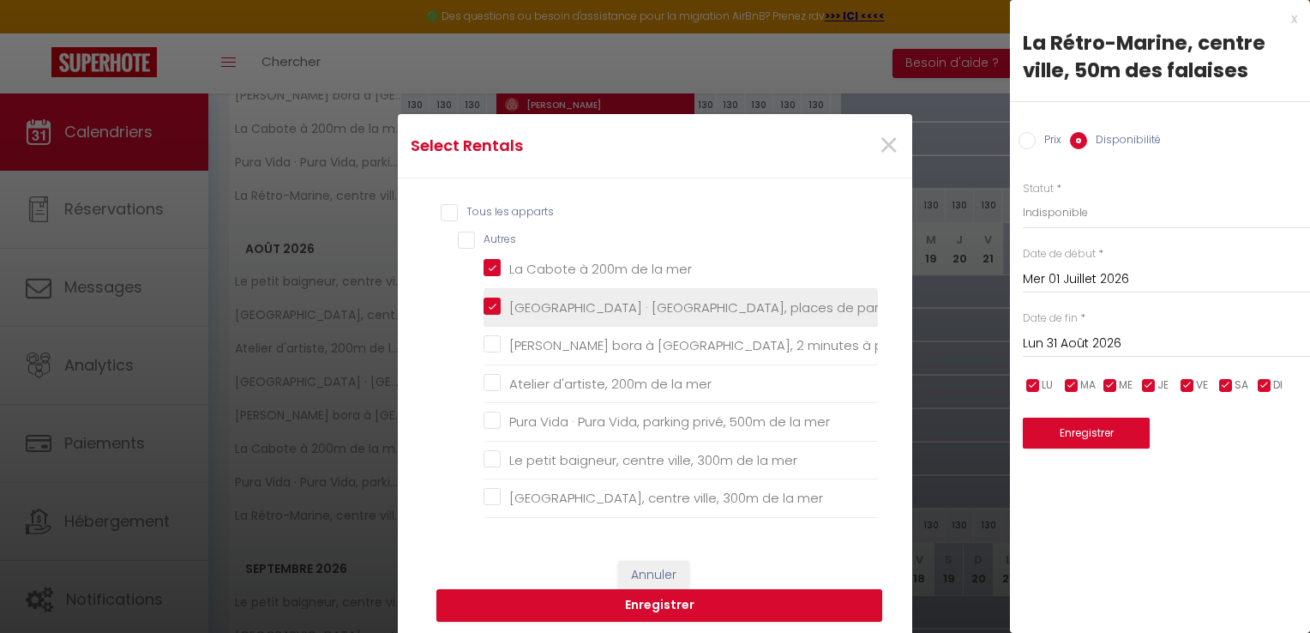
checkbox mer "false"
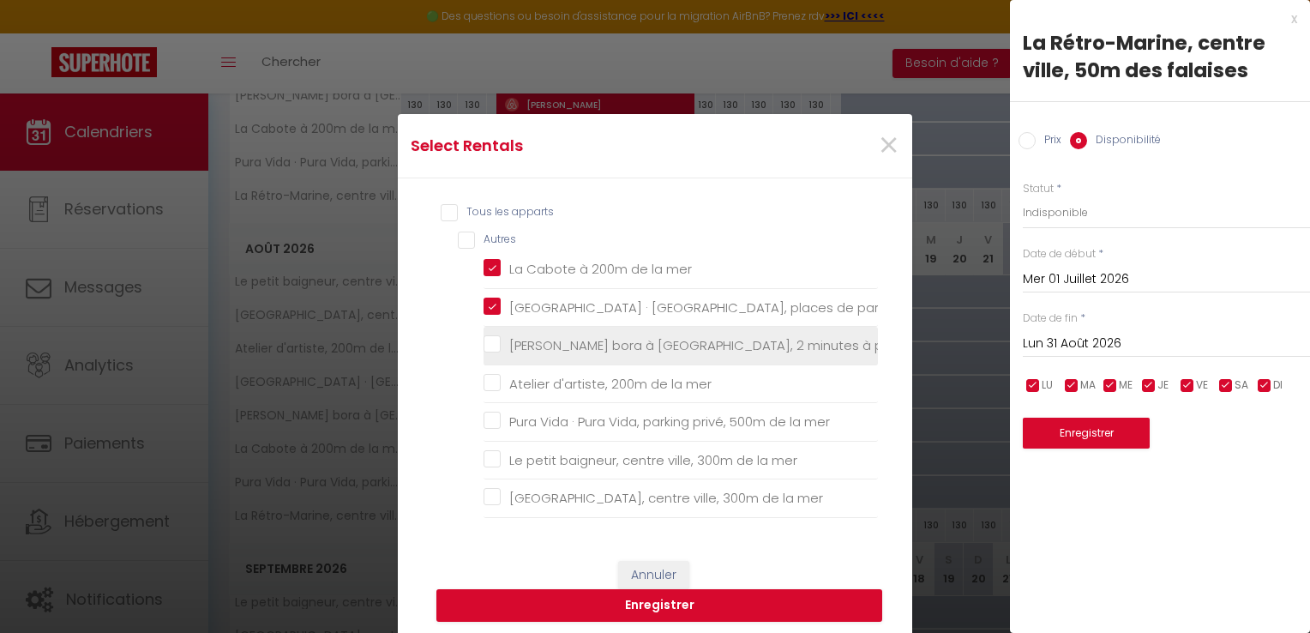
click at [485, 337] on mer "[PERSON_NAME] bora à [GEOGRAPHIC_DATA], 2 minutes à pieds de la mer" at bounding box center [681, 345] width 394 height 17
checkbox mer "true"
checkbox mer "false"
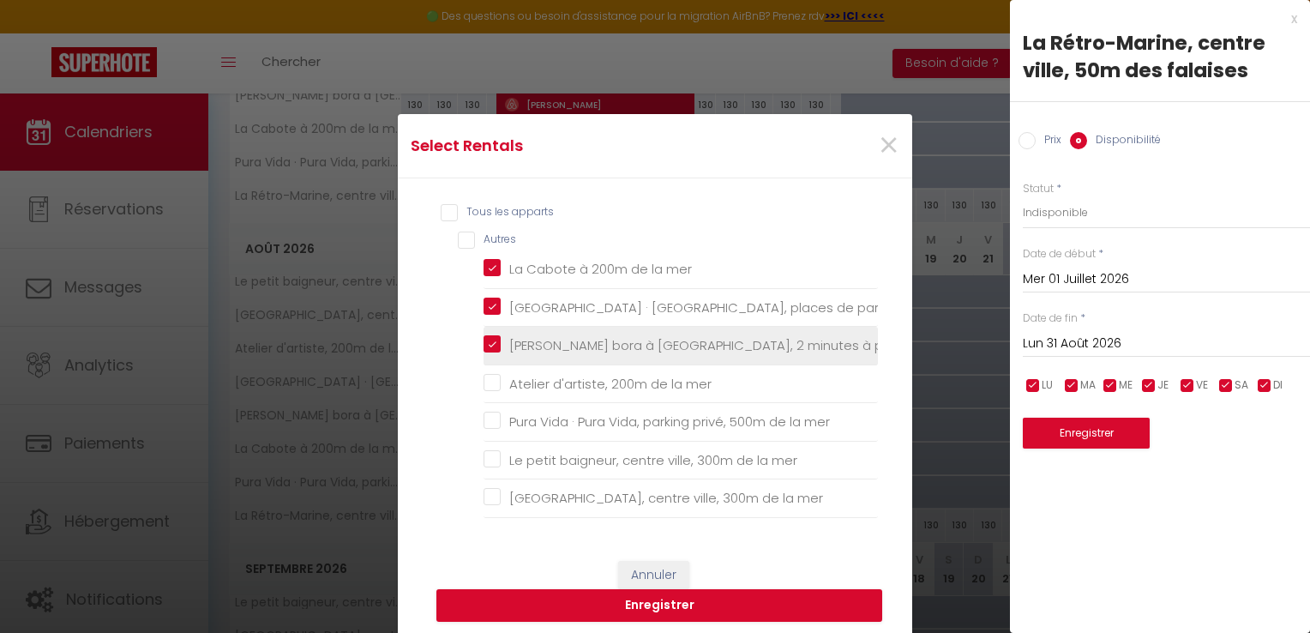
checkbox mer "false"
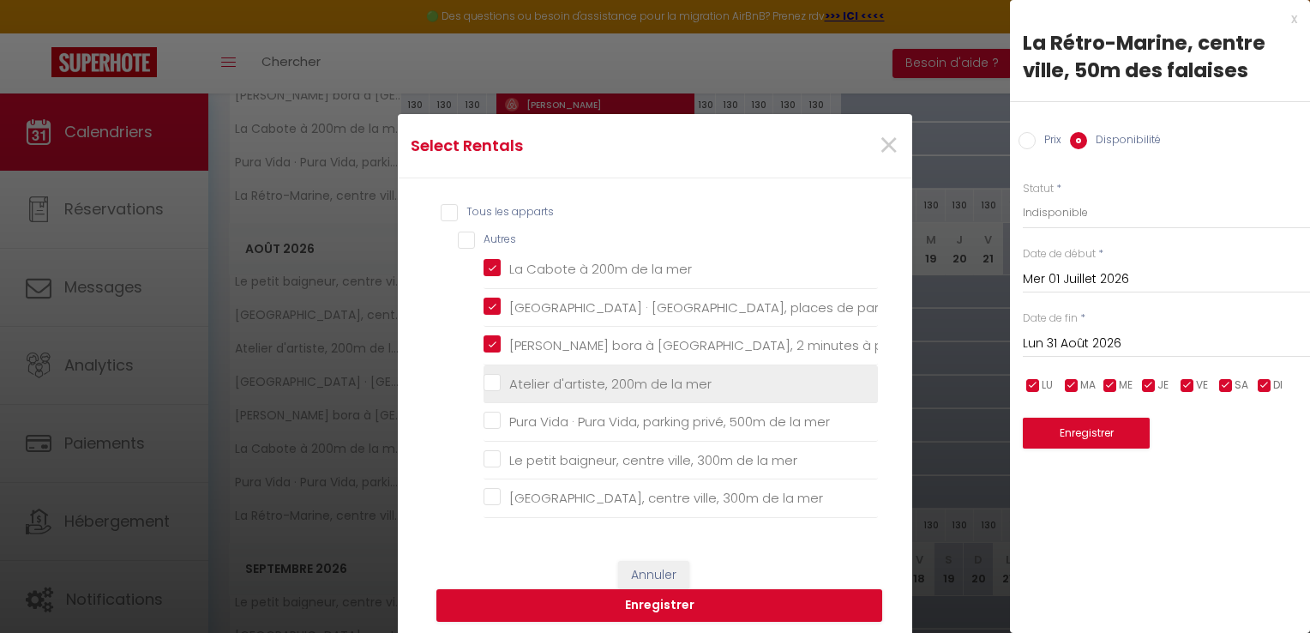
click at [485, 381] on mer "Atelier d'artiste, 200m de la mer" at bounding box center [681, 384] width 394 height 17
checkbox mer "true"
checkbox mer "false"
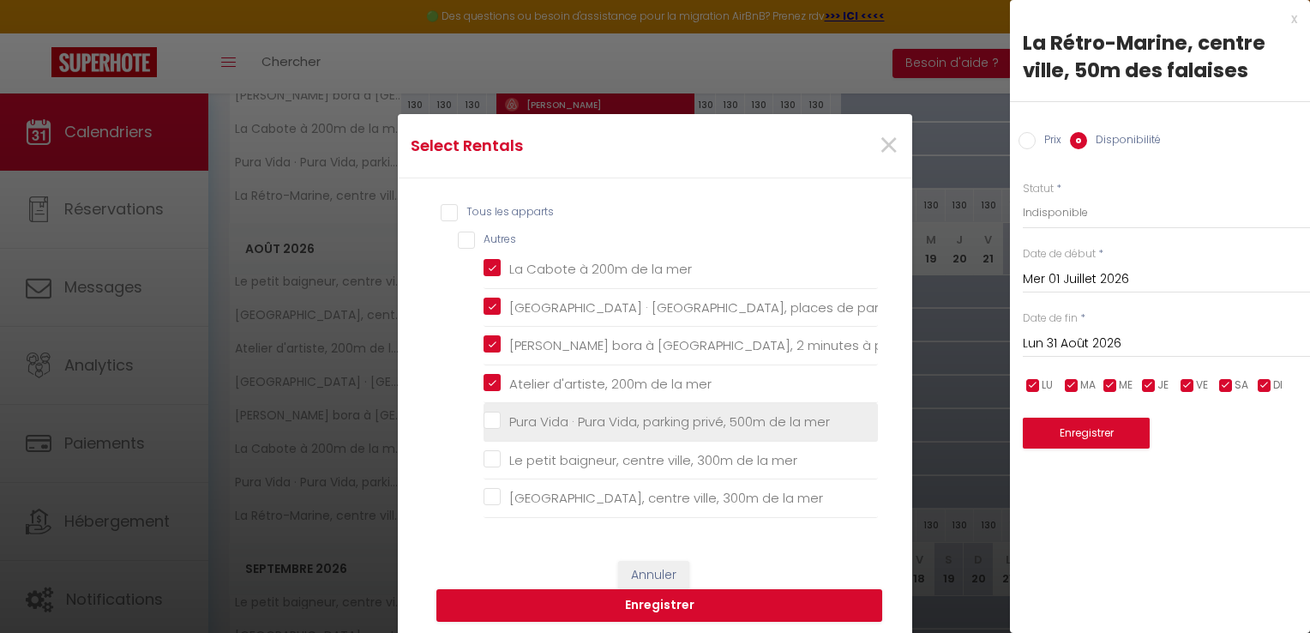
click at [501, 412] on label "Pura Vida · Pura Vida, parking privé, 500m de la mer" at bounding box center [665, 422] width 329 height 21
click at [484, 413] on mer "Pura Vida · Pura Vida, parking privé, 500m de la mer" at bounding box center [681, 421] width 394 height 17
checkbox mer "true"
checkbox mer "false"
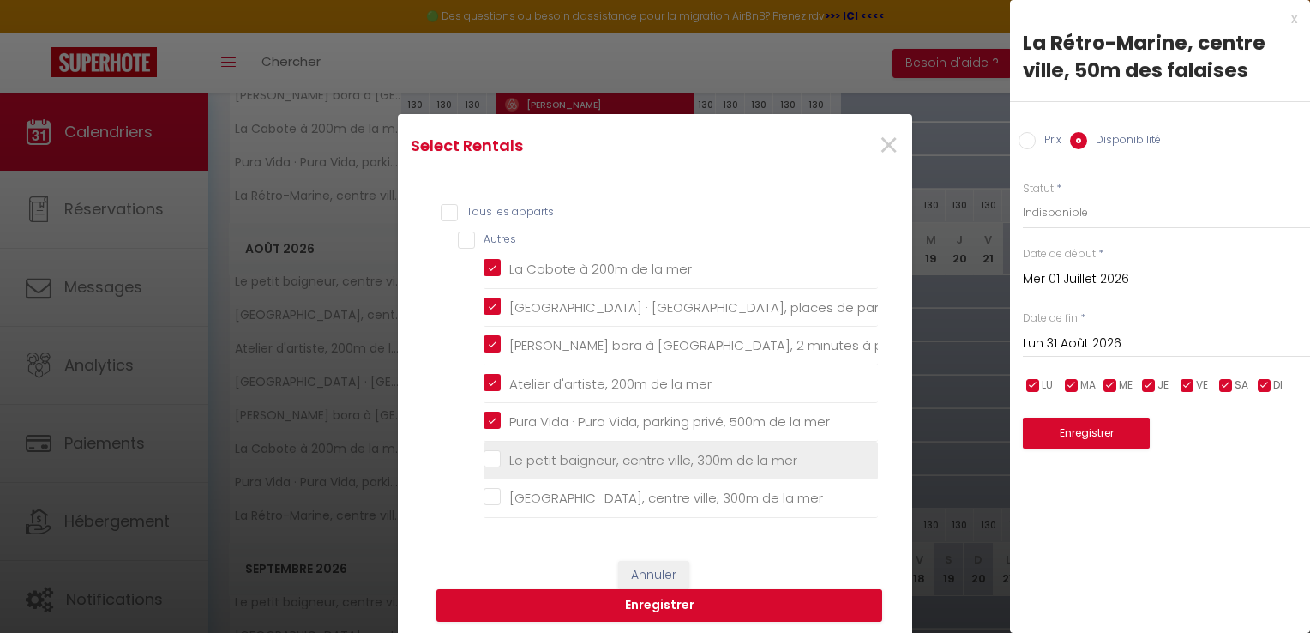
click at [484, 452] on mer "Le petit baigneur, centre ville, 300m de la mer" at bounding box center [681, 460] width 394 height 17
checkbox mer "true"
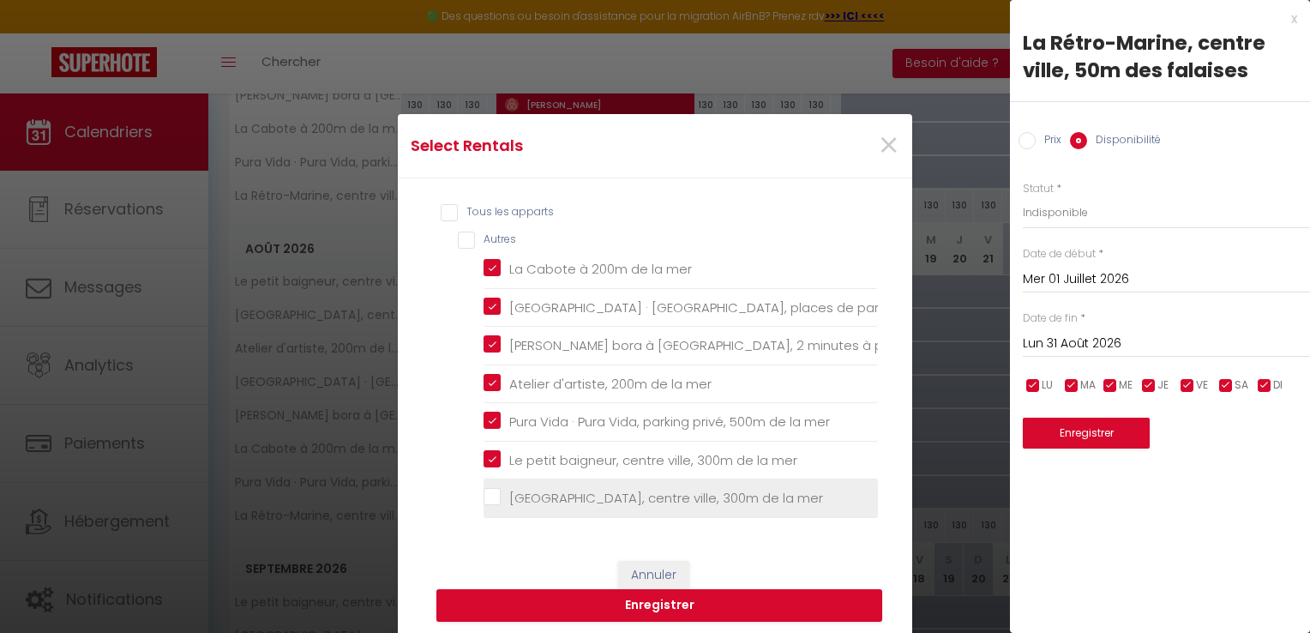
click at [487, 492] on mer "[GEOGRAPHIC_DATA], centre ville, 300m de la mer" at bounding box center [681, 498] width 394 height 17
checkbox mer "true"
checkbox input "true"
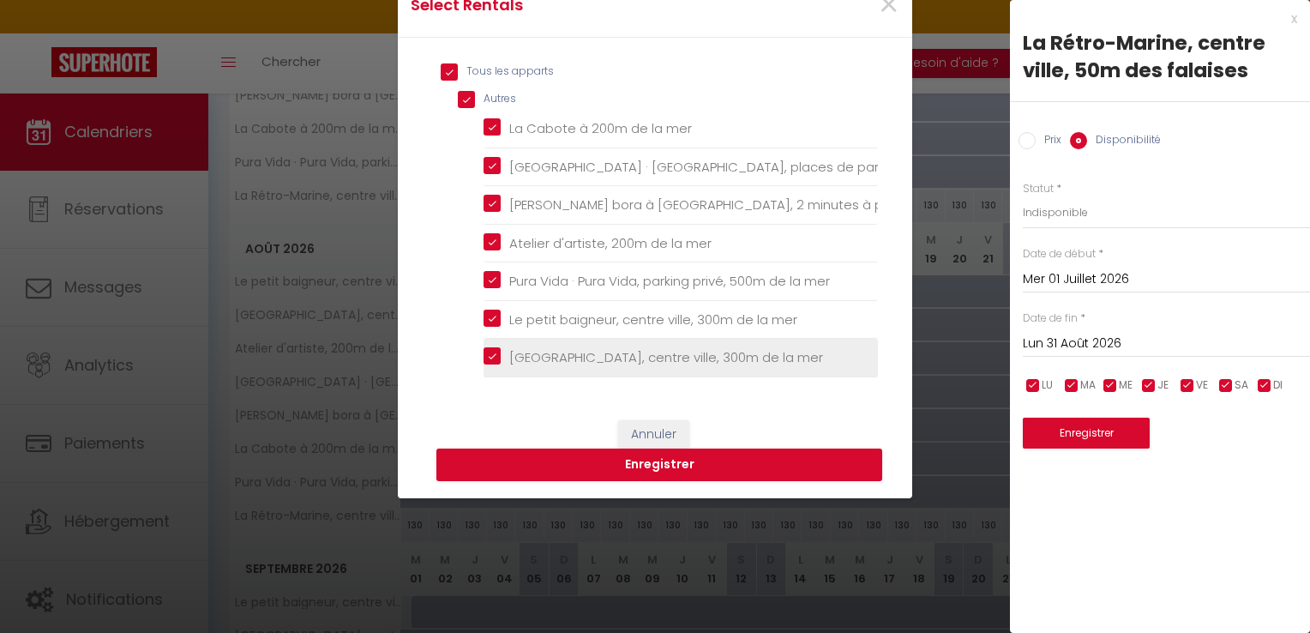
scroll to position [141, 0]
click at [606, 463] on button "Enregistrer" at bounding box center [660, 465] width 446 height 33
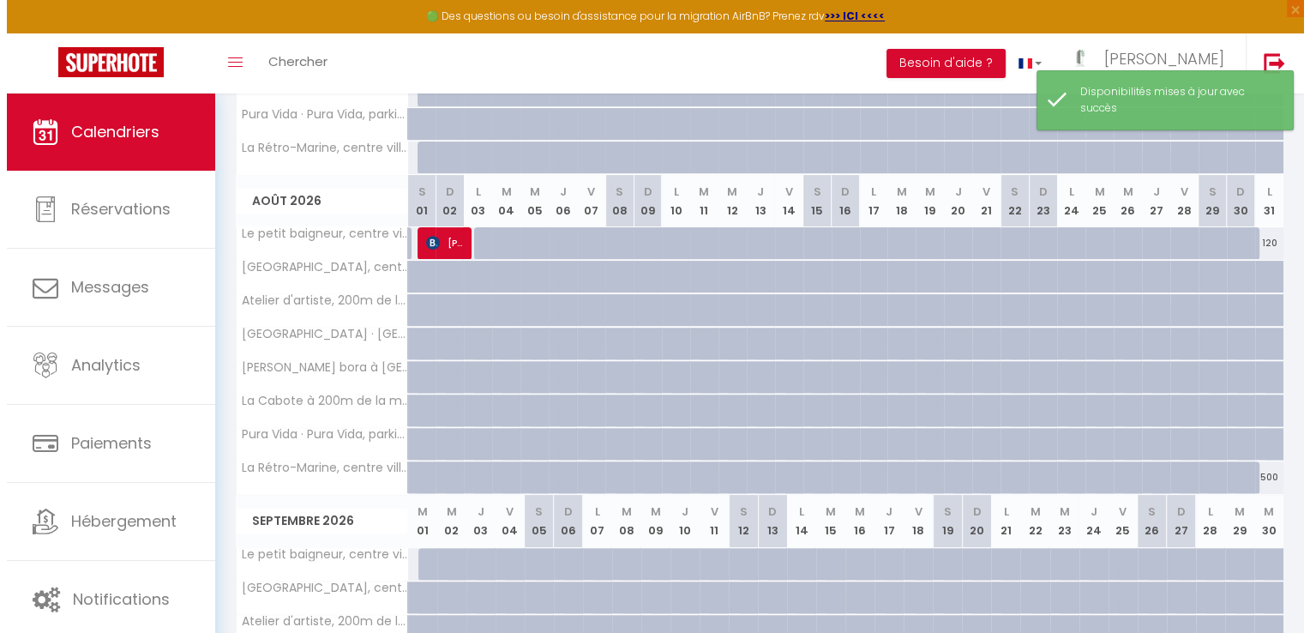
scroll to position [731, 0]
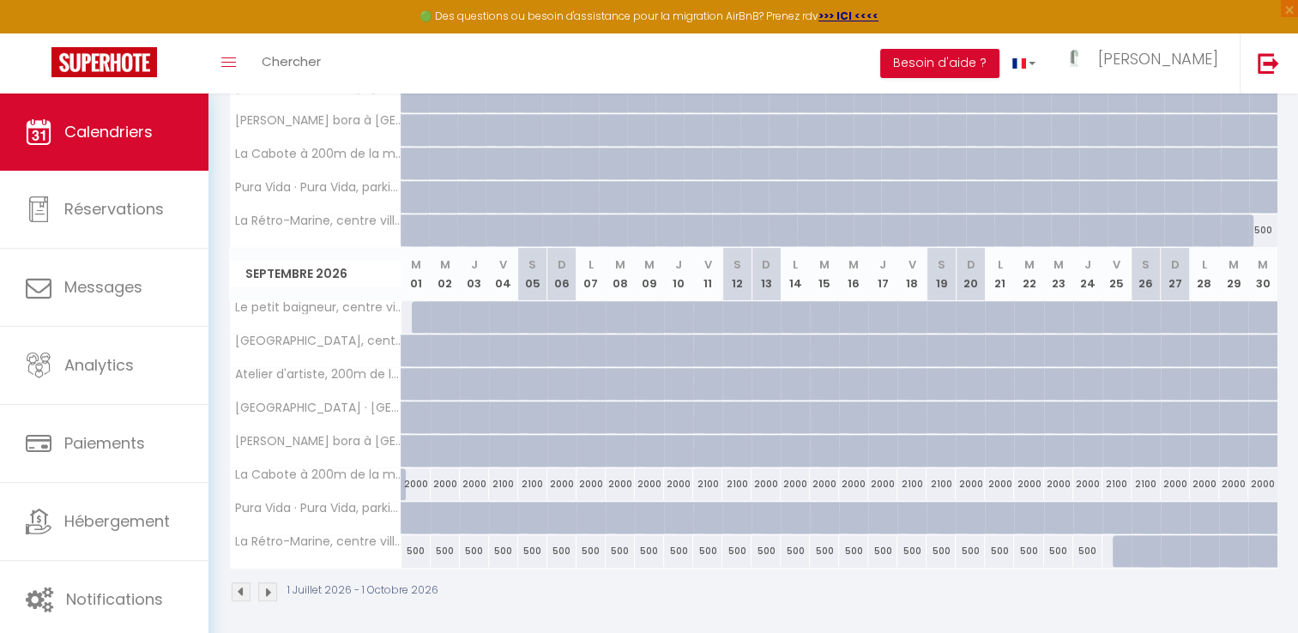
click at [410, 479] on div "2000" at bounding box center [415, 484] width 29 height 32
type input "2000"
select select "1"
type input "Mar 01 Septembre 2026"
type input "Mer 02 Septembre 2026"
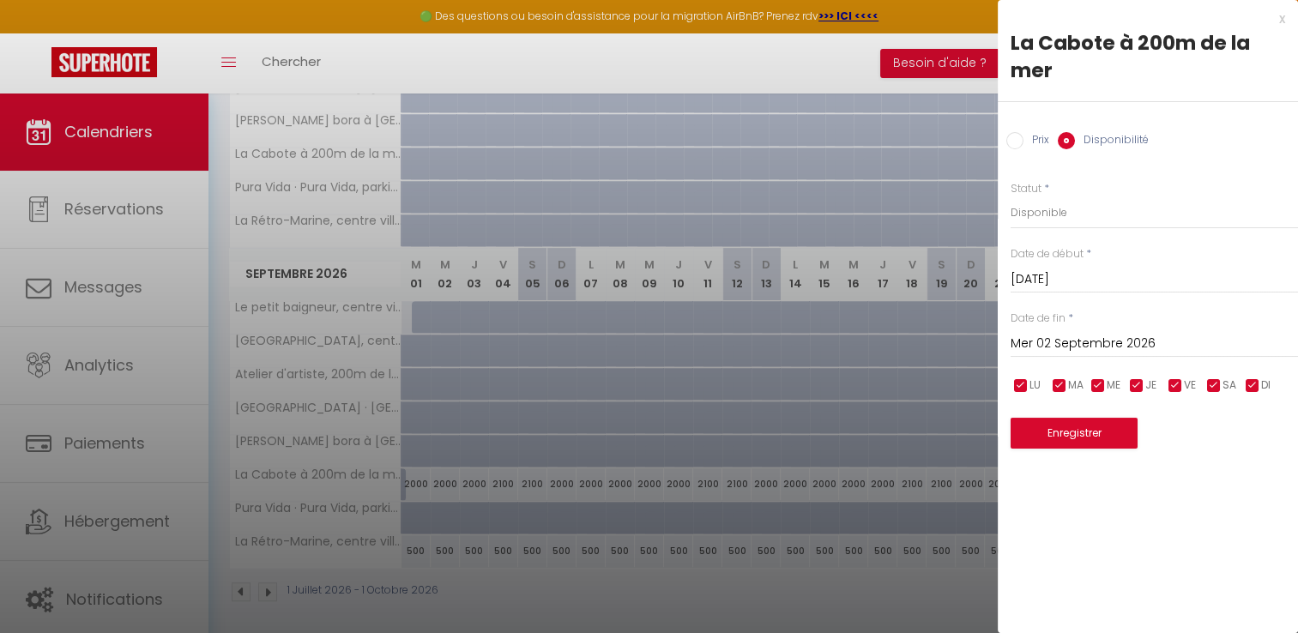
click at [1015, 139] on input "Prix" at bounding box center [1014, 140] width 17 height 17
radio input "true"
radio input "false"
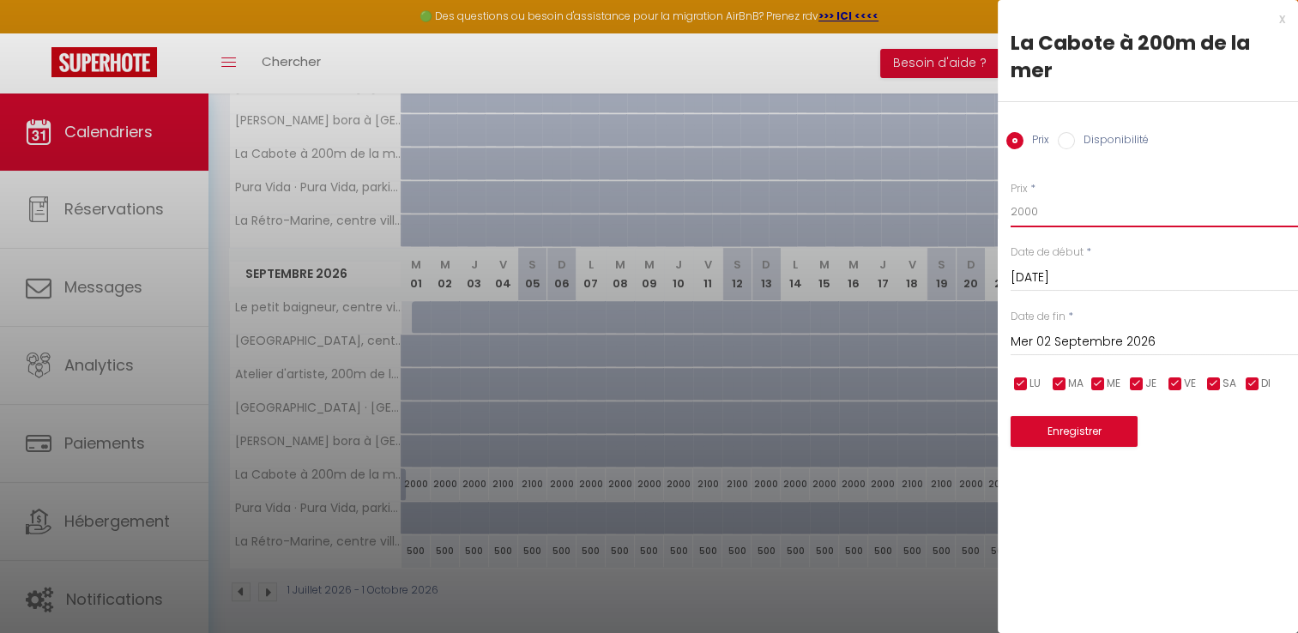
click at [1045, 215] on input "2000" at bounding box center [1153, 211] width 287 height 31
type input "2"
type input "120"
click at [1045, 346] on input "Mer 02 Septembre 2026" at bounding box center [1153, 342] width 287 height 22
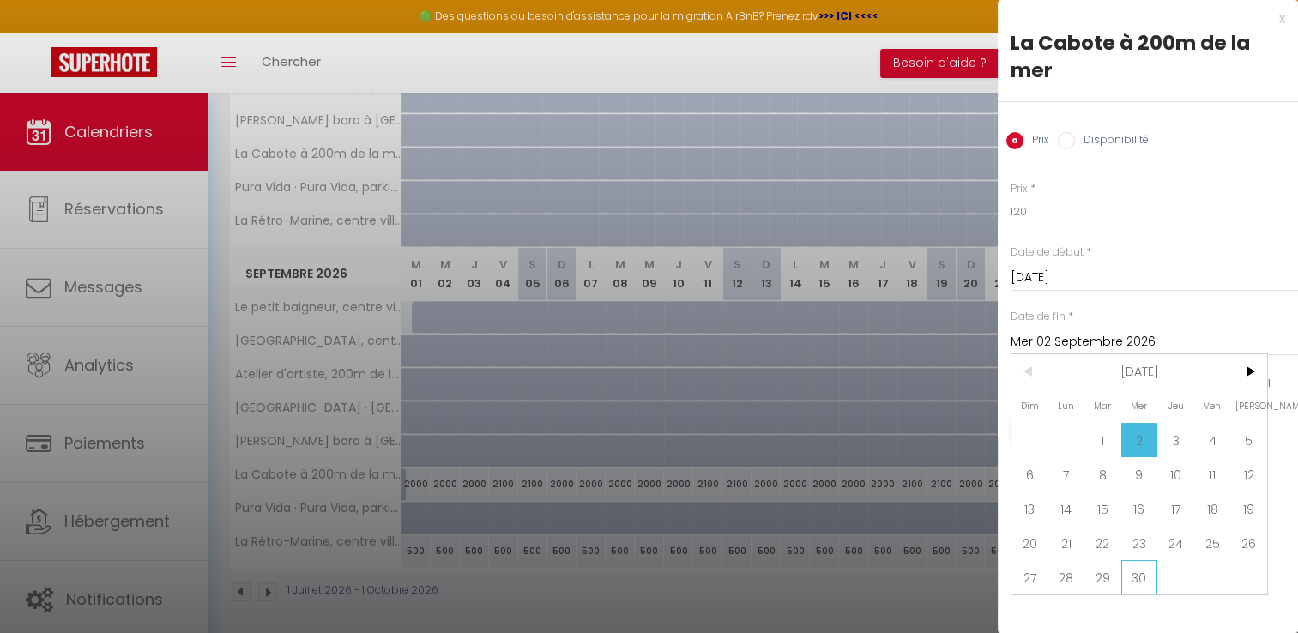
click at [1146, 564] on span "30" at bounding box center [1139, 577] width 37 height 34
type input "Mer 30 Septembre 2026"
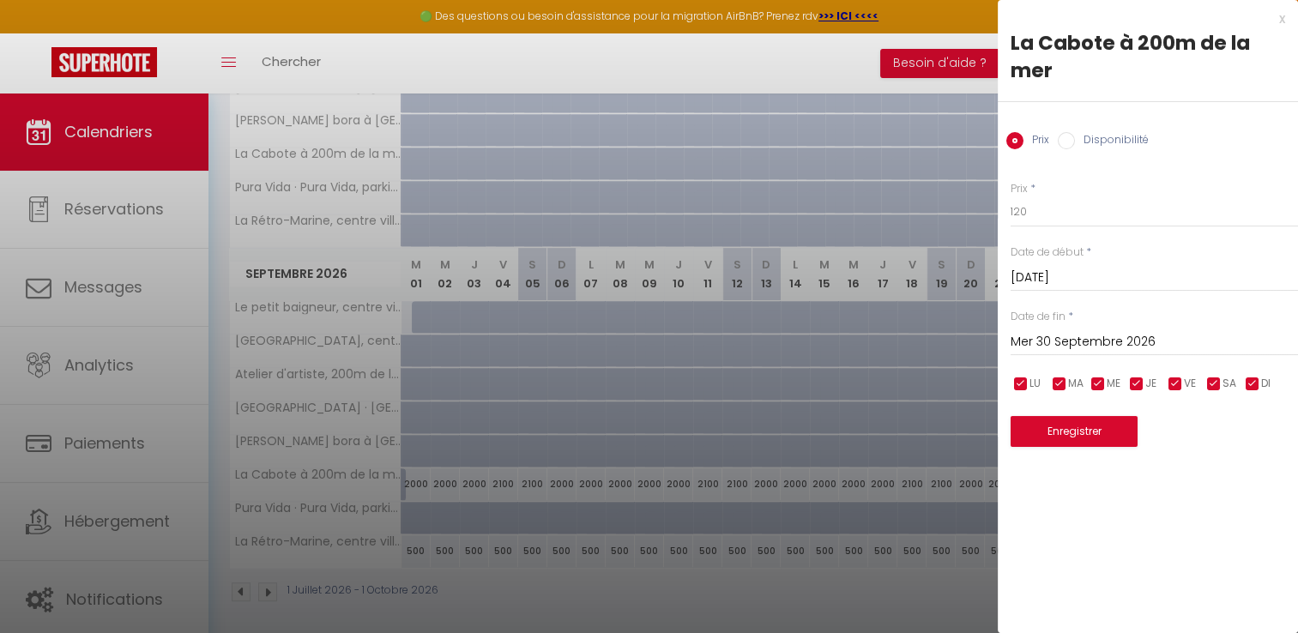
click at [1056, 447] on div "x La Cabote à 200m de la mer Prix Disponibilité Prix * 120 Statut * Disponible …" at bounding box center [1147, 236] width 300 height 473
click at [1028, 429] on button "Enregistrer" at bounding box center [1073, 431] width 127 height 31
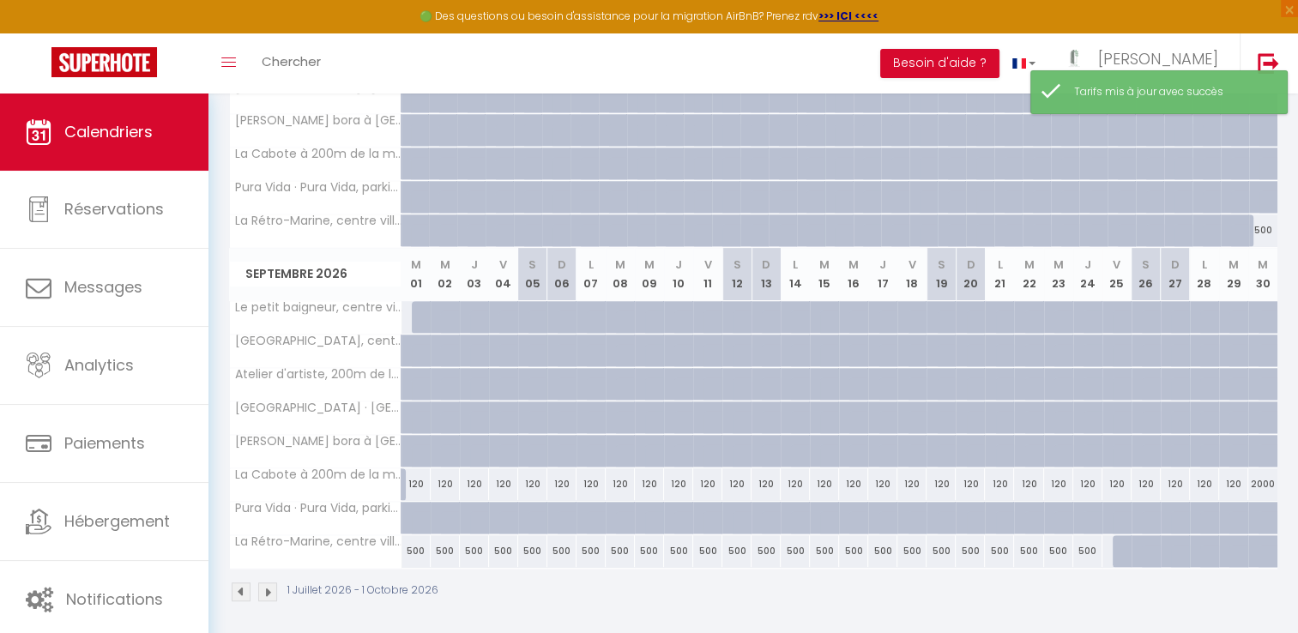
click at [425, 307] on div at bounding box center [426, 317] width 29 height 33
type input "120"
type input "Mar 01 Septembre 2026"
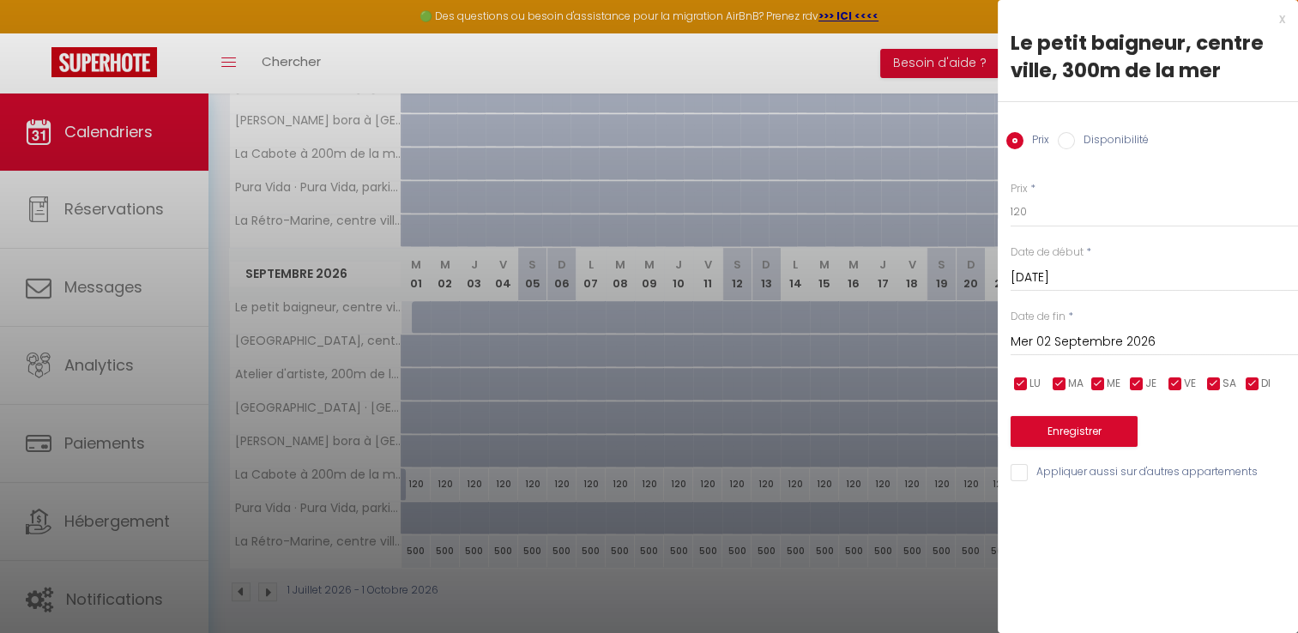
click at [1067, 341] on input "Mer 02 Septembre 2026" at bounding box center [1153, 342] width 287 height 22
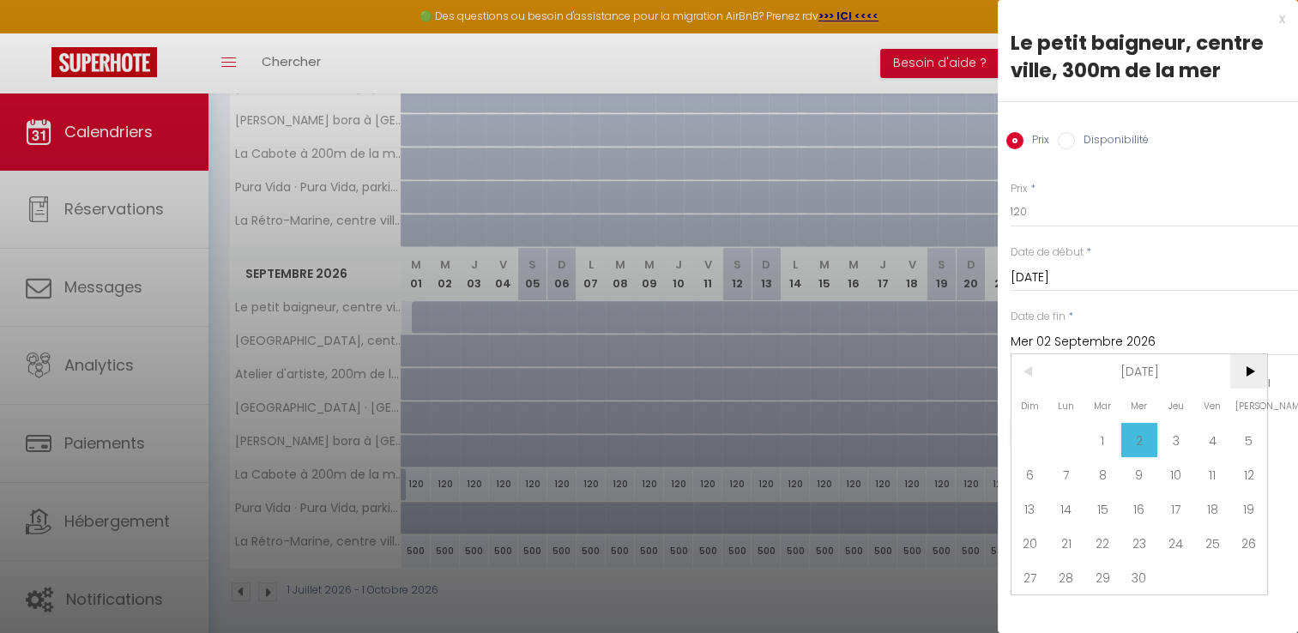
click at [1249, 360] on span ">" at bounding box center [1248, 371] width 37 height 34
click at [1245, 581] on span "31" at bounding box center [1248, 577] width 37 height 34
type input "Sam 31 Octobre 2026"
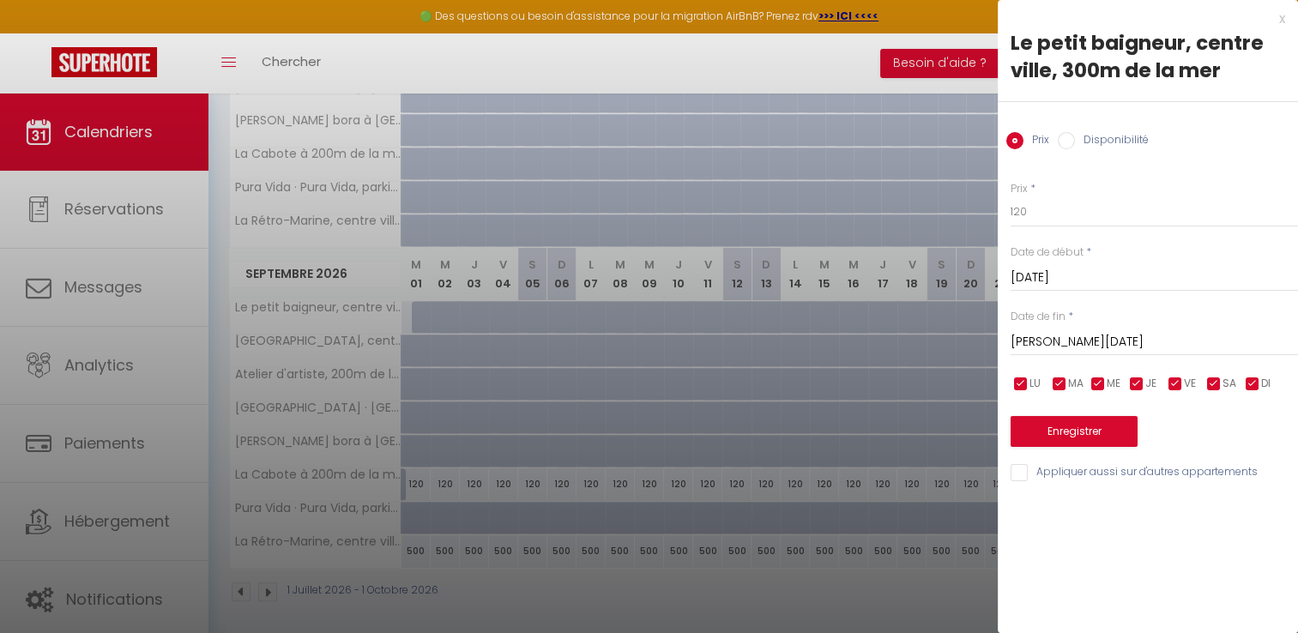
click at [1061, 134] on input "Disponibilité" at bounding box center [1065, 140] width 17 height 17
radio input "true"
radio input "false"
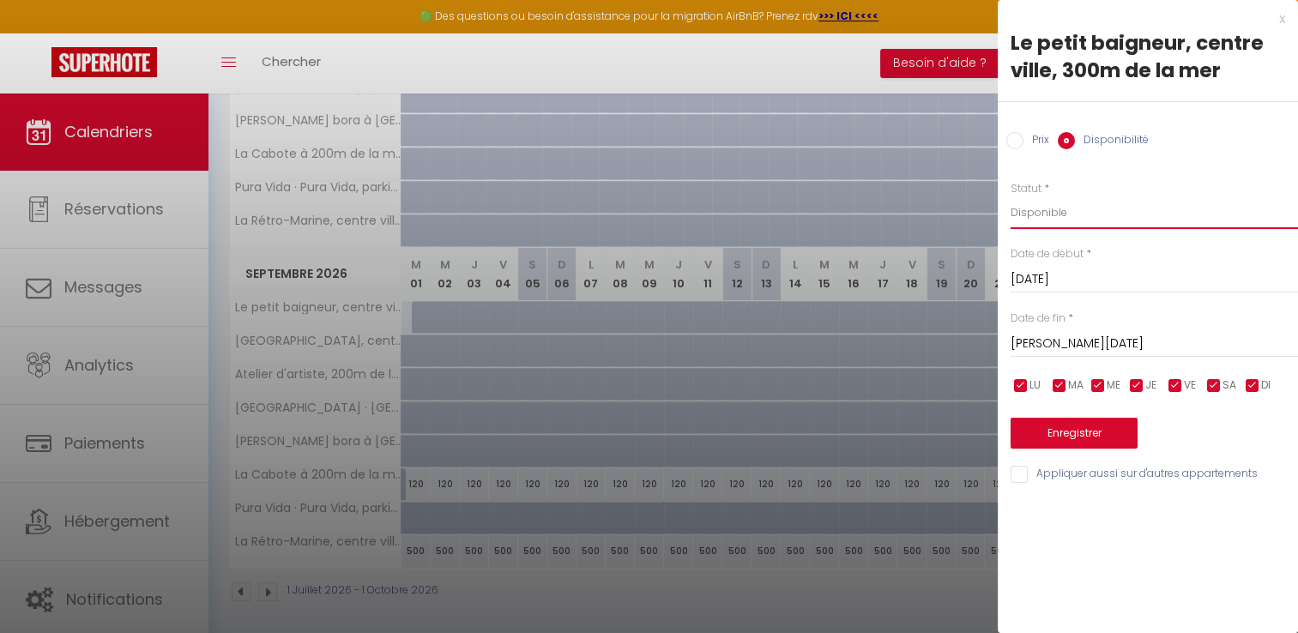
click at [1029, 200] on select "Disponible Indisponible" at bounding box center [1153, 212] width 287 height 33
click at [1010, 196] on select "Disponible Indisponible" at bounding box center [1153, 212] width 287 height 33
click at [1046, 211] on select "Disponible Indisponible" at bounding box center [1153, 212] width 287 height 33
click at [1042, 217] on select "Disponible Indisponible" at bounding box center [1153, 212] width 287 height 33
click at [1029, 214] on select "Disponible Indisponible" at bounding box center [1153, 212] width 287 height 33
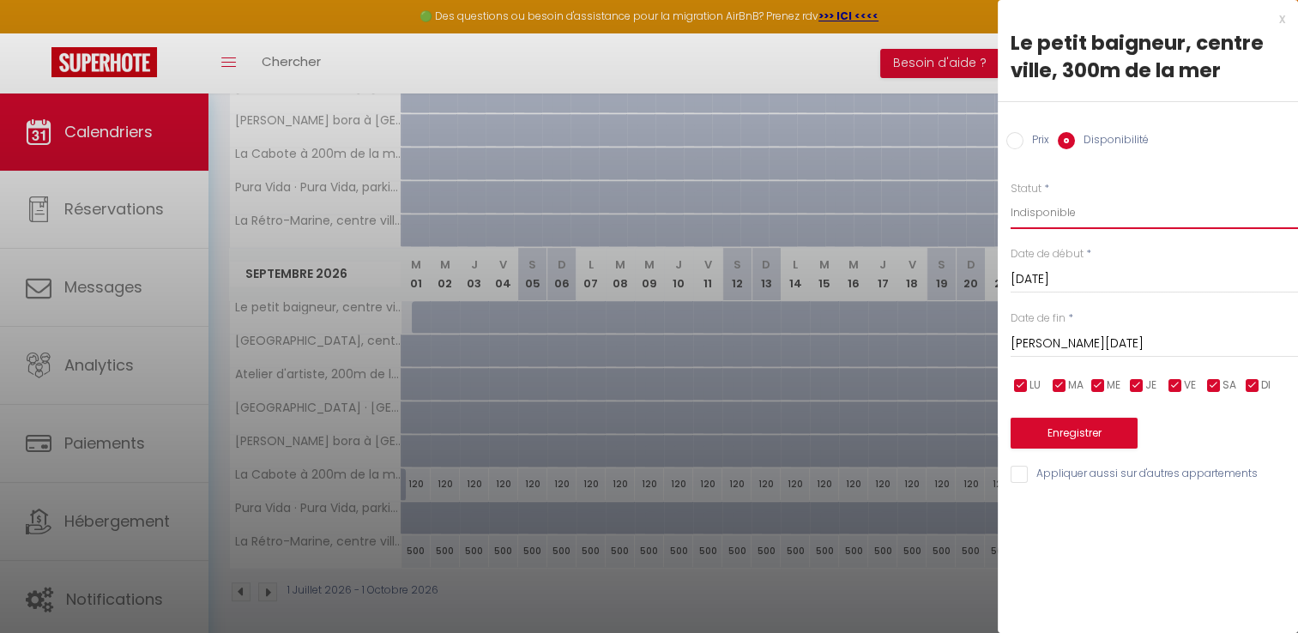
select select "1"
click at [1010, 196] on select "Disponible Indisponible" at bounding box center [1153, 212] width 287 height 33
click at [1018, 475] on input "Appliquer aussi sur d'autres appartements" at bounding box center [1153, 474] width 287 height 17
checkbox input "true"
click at [1056, 427] on button "Enregistrer" at bounding box center [1073, 433] width 127 height 31
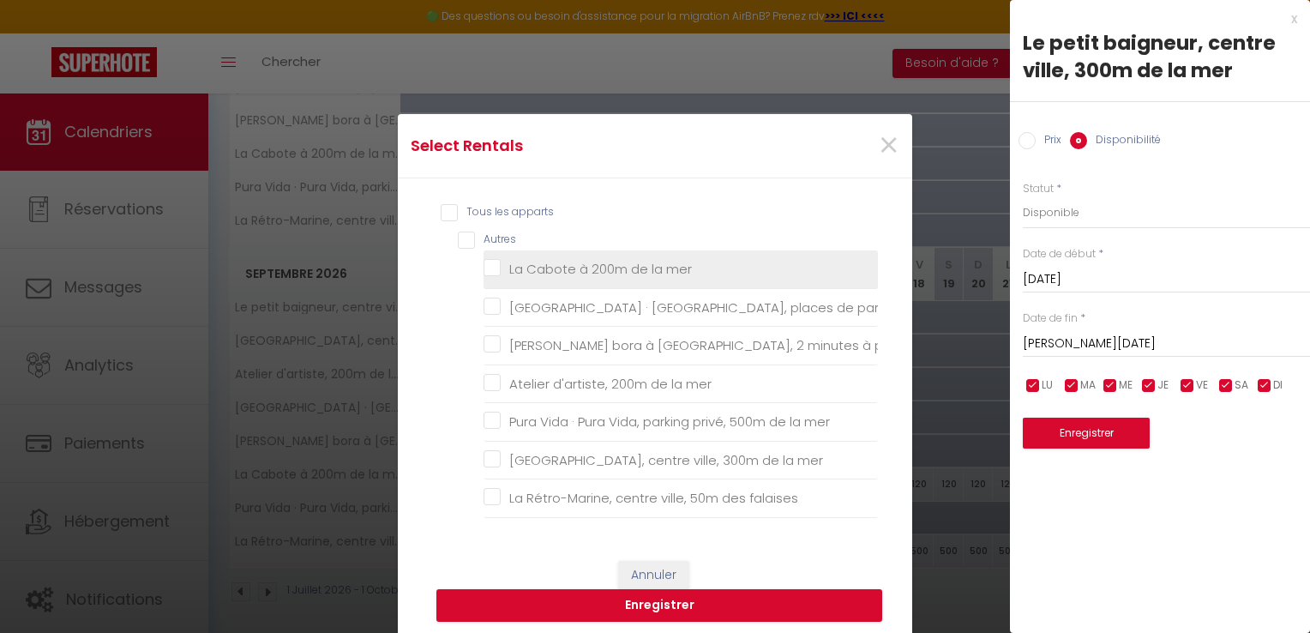
click at [490, 262] on mer "La Cabote à 200m de la mer" at bounding box center [681, 269] width 394 height 17
checkbox mer "true"
checkbox privée "false"
checkbox mer "false"
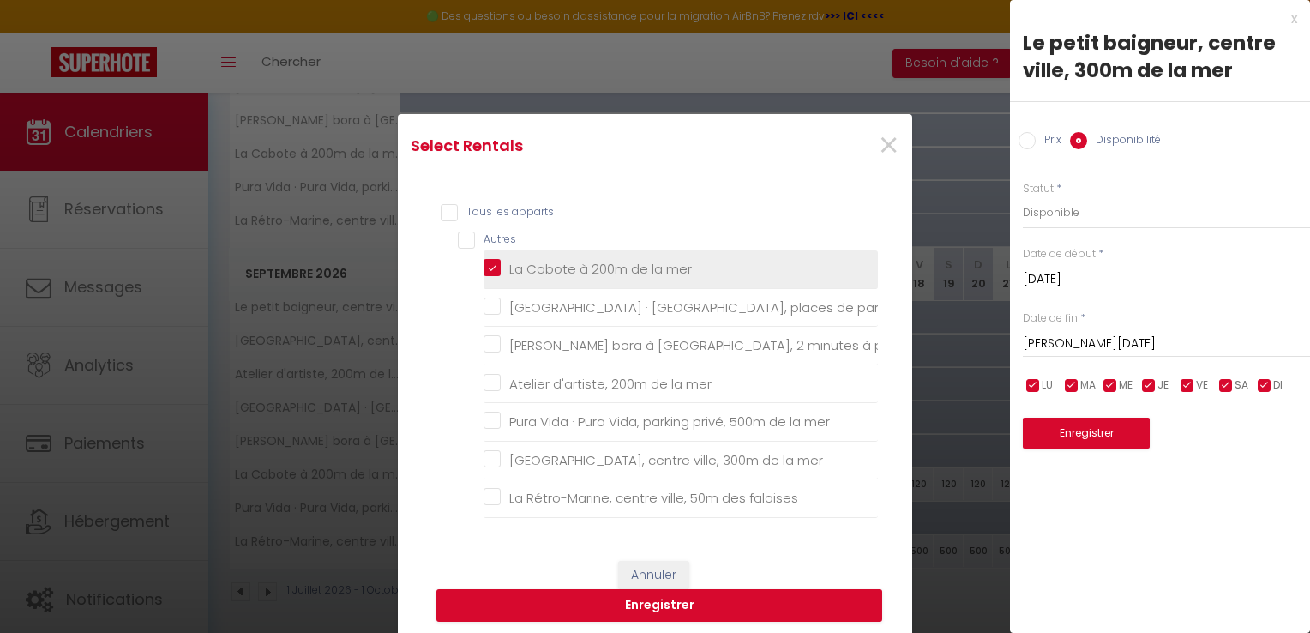
checkbox mer "false"
checkbox falaises "false"
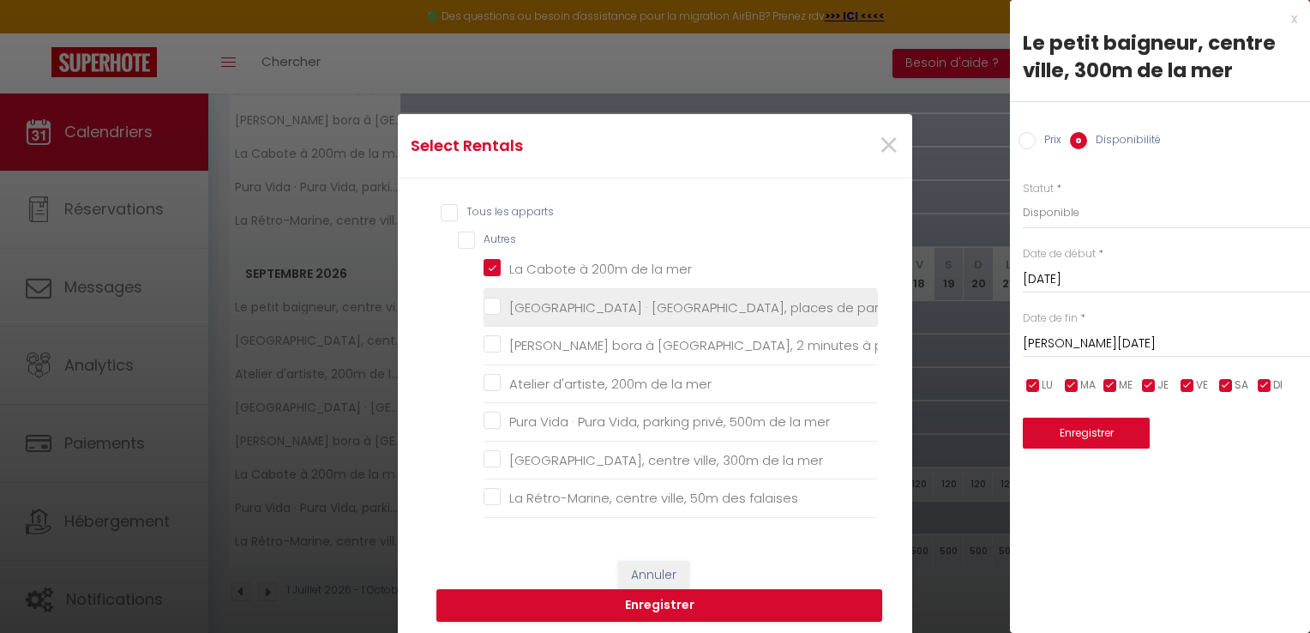
click at [494, 317] on li "[GEOGRAPHIC_DATA] · [GEOGRAPHIC_DATA], places de parking privée" at bounding box center [681, 308] width 394 height 39
click at [485, 303] on privée "[GEOGRAPHIC_DATA] · [GEOGRAPHIC_DATA], places de parking privée" at bounding box center [681, 306] width 394 height 17
checkbox privée "true"
checkbox mer "false"
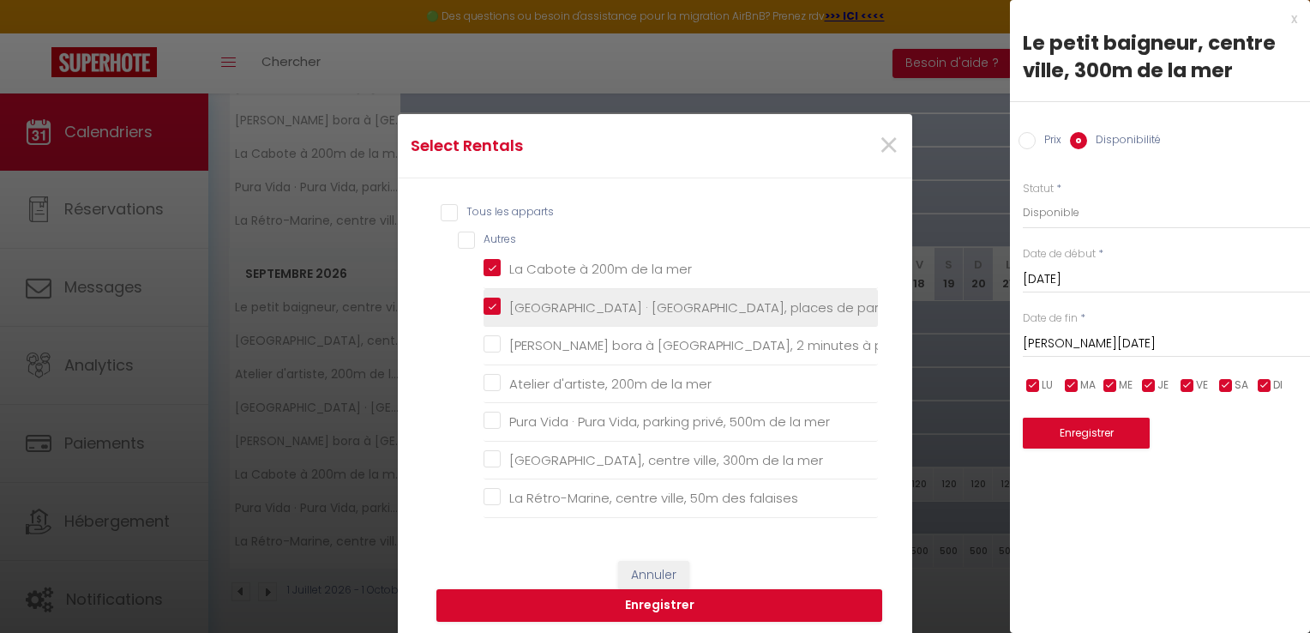
checkbox mer "false"
checkbox falaises "false"
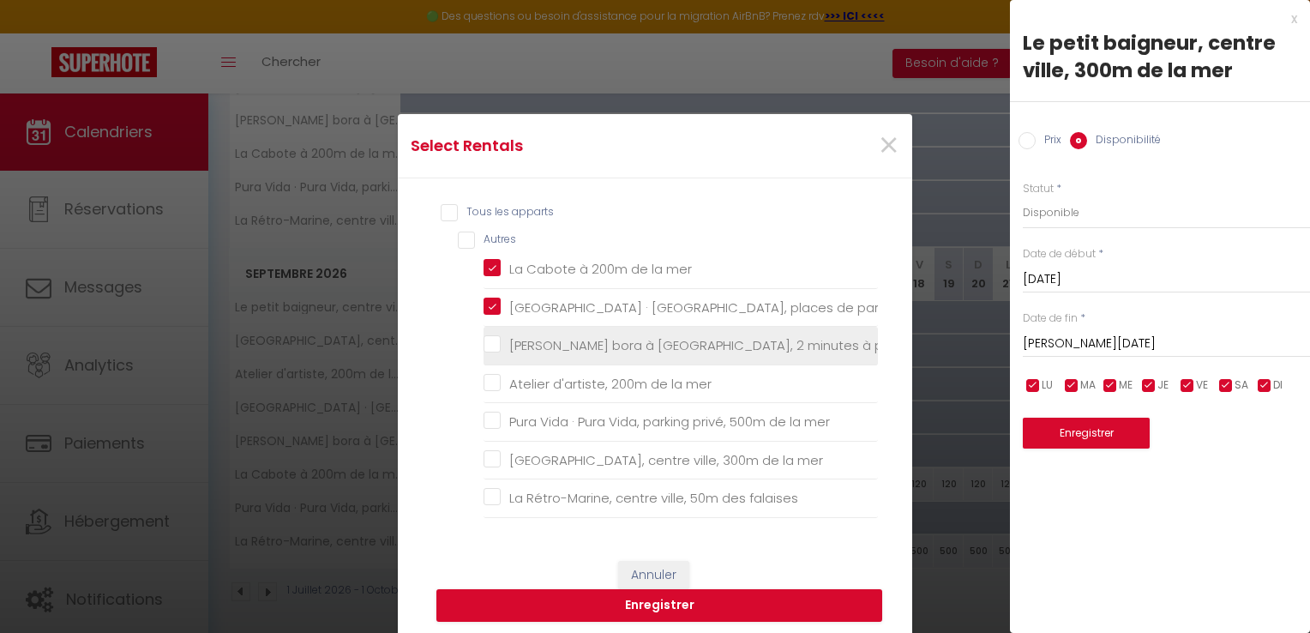
click at [485, 337] on mer "[PERSON_NAME] bora à [GEOGRAPHIC_DATA], 2 minutes à pieds de la mer" at bounding box center [681, 345] width 394 height 17
checkbox mer "true"
checkbox mer "false"
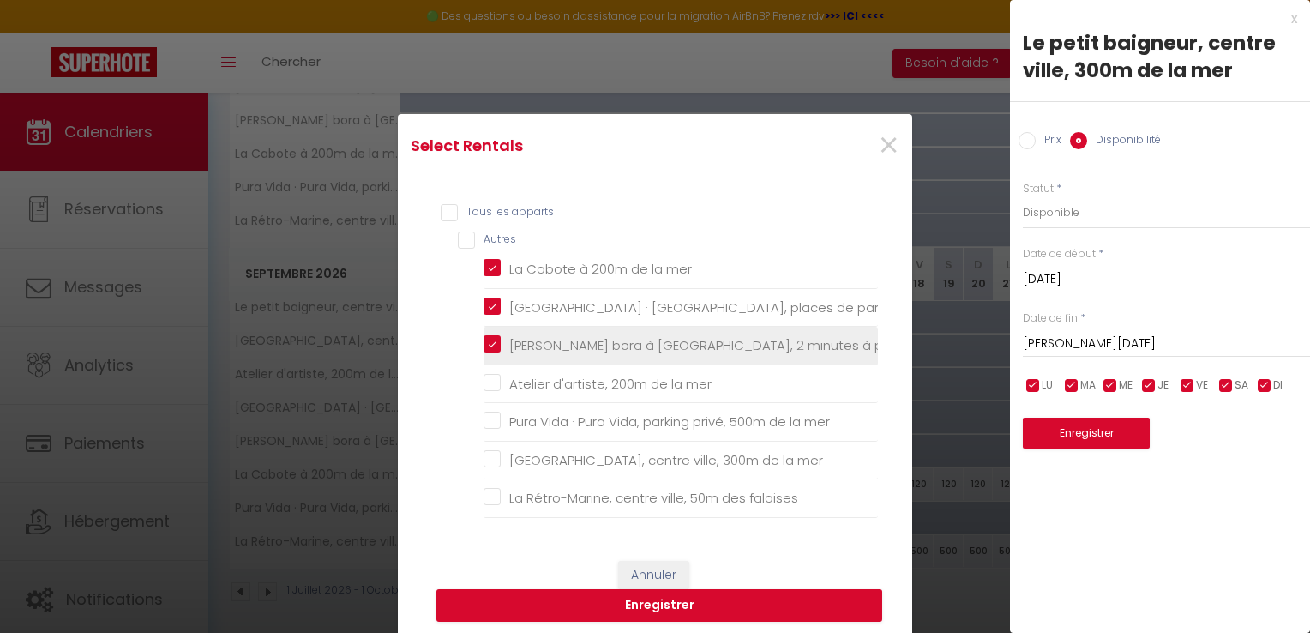
checkbox falaises "false"
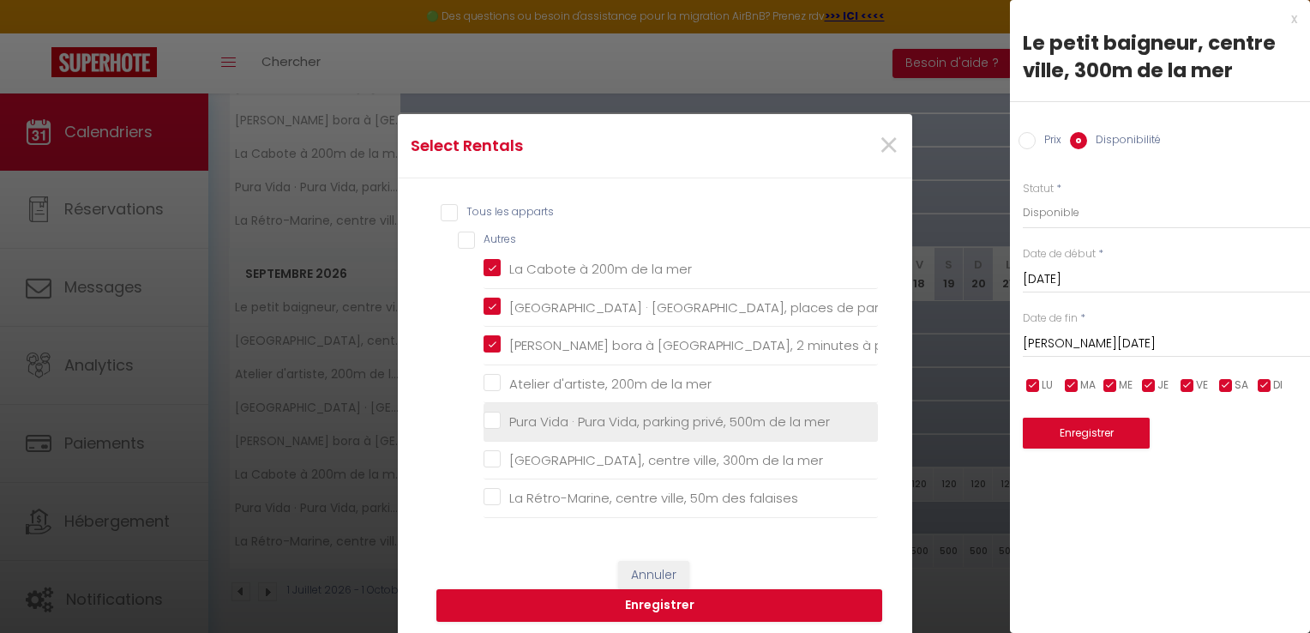
click at [496, 414] on mer "Pura Vida · Pura Vida, parking privé, 500m de la mer" at bounding box center [681, 421] width 394 height 17
checkbox mer "true"
checkbox mer "false"
checkbox falaises "false"
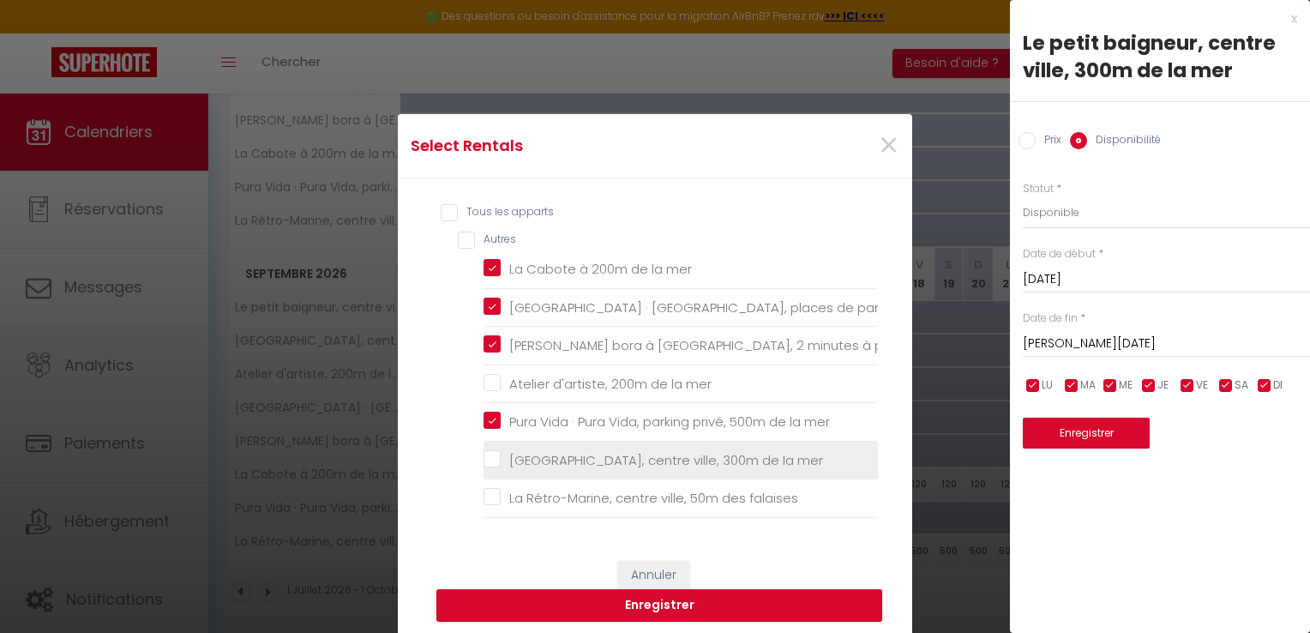
click at [486, 463] on li "[GEOGRAPHIC_DATA], centre ville, 300m de la mer" at bounding box center [681, 461] width 394 height 39
click at [489, 453] on mer "[GEOGRAPHIC_DATA], centre ville, 300m de la mer" at bounding box center [681, 460] width 394 height 17
checkbox mer "true"
checkbox mer "false"
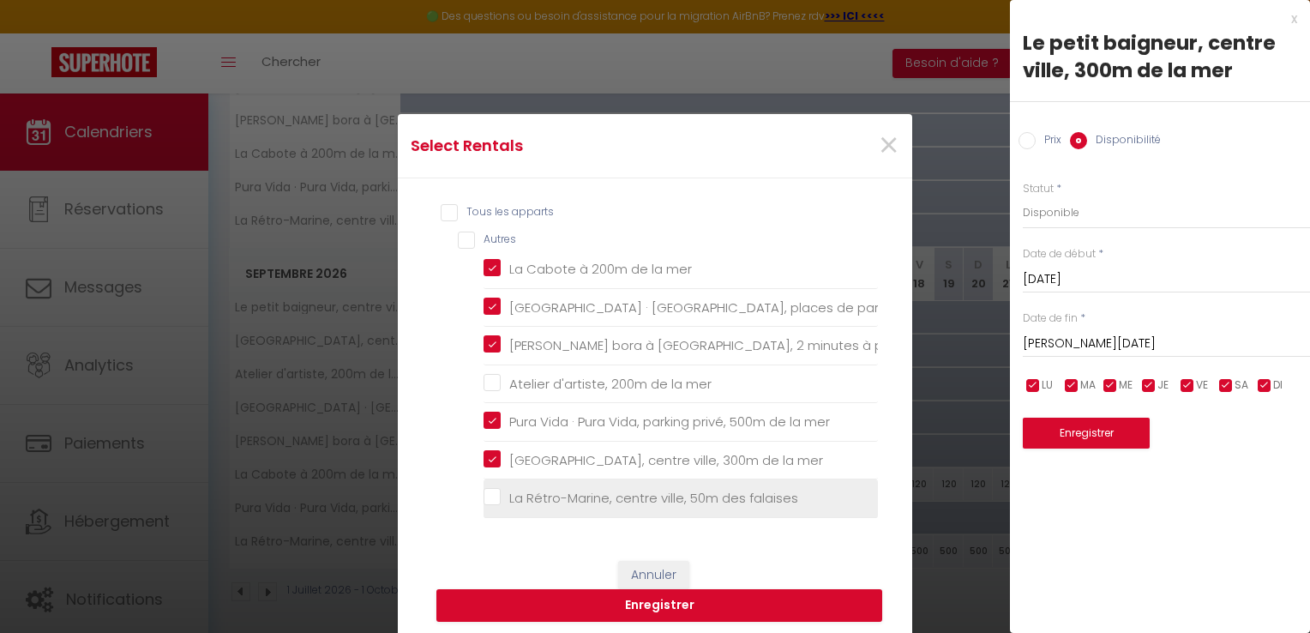
click at [489, 490] on falaises "La Rétro-Marine, centre ville, 50m des falaises" at bounding box center [681, 498] width 394 height 17
checkbox falaises "true"
checkbox mer "false"
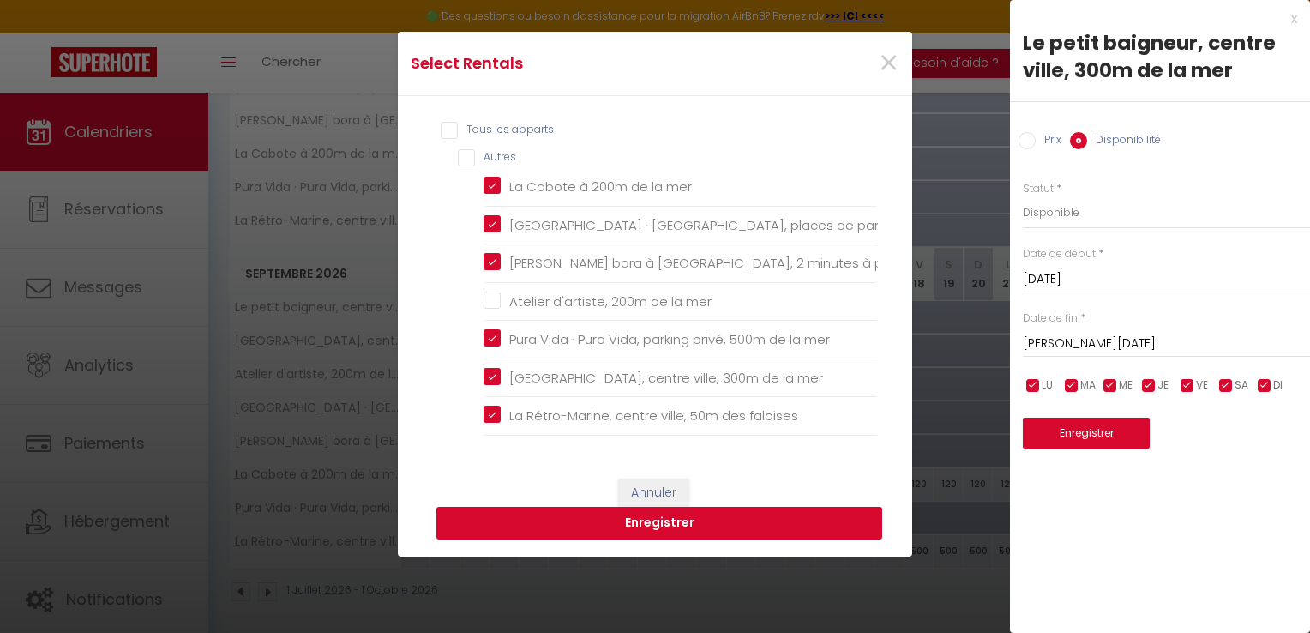
click at [520, 523] on button "Enregistrer" at bounding box center [660, 523] width 446 height 33
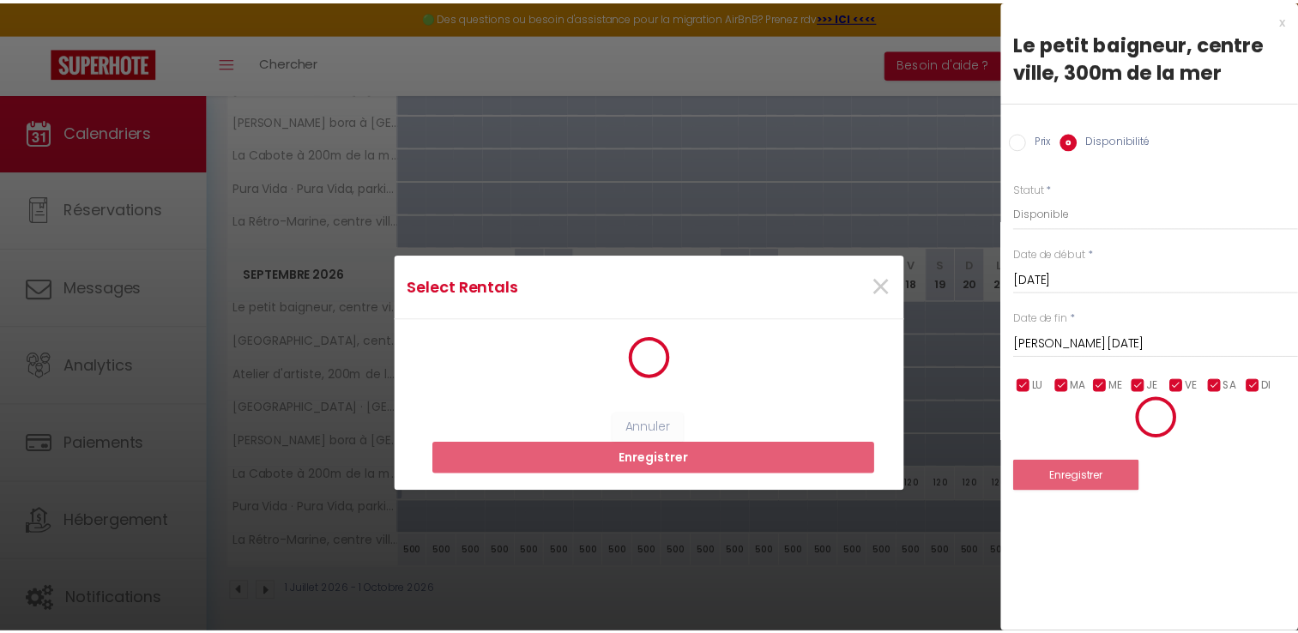
scroll to position [0, 0]
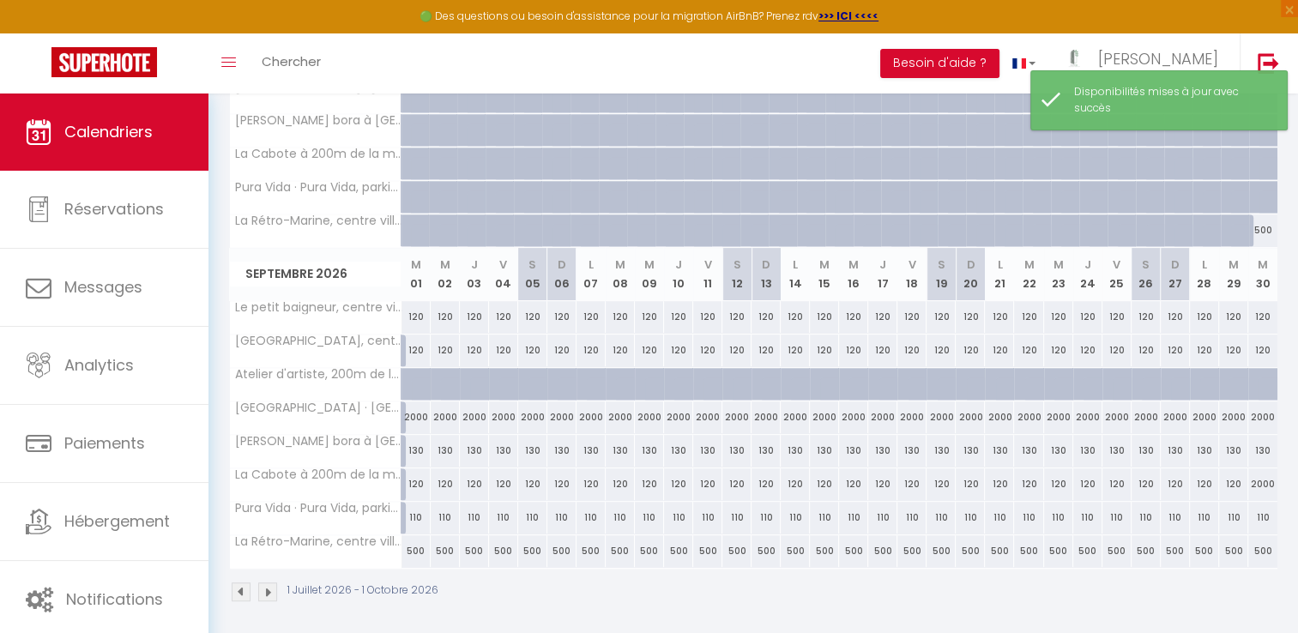
click at [411, 407] on div "2000" at bounding box center [415, 417] width 29 height 32
select select "1"
type input "Mar 01 Septembre 2026"
type input "Mer 02 Septembre 2026"
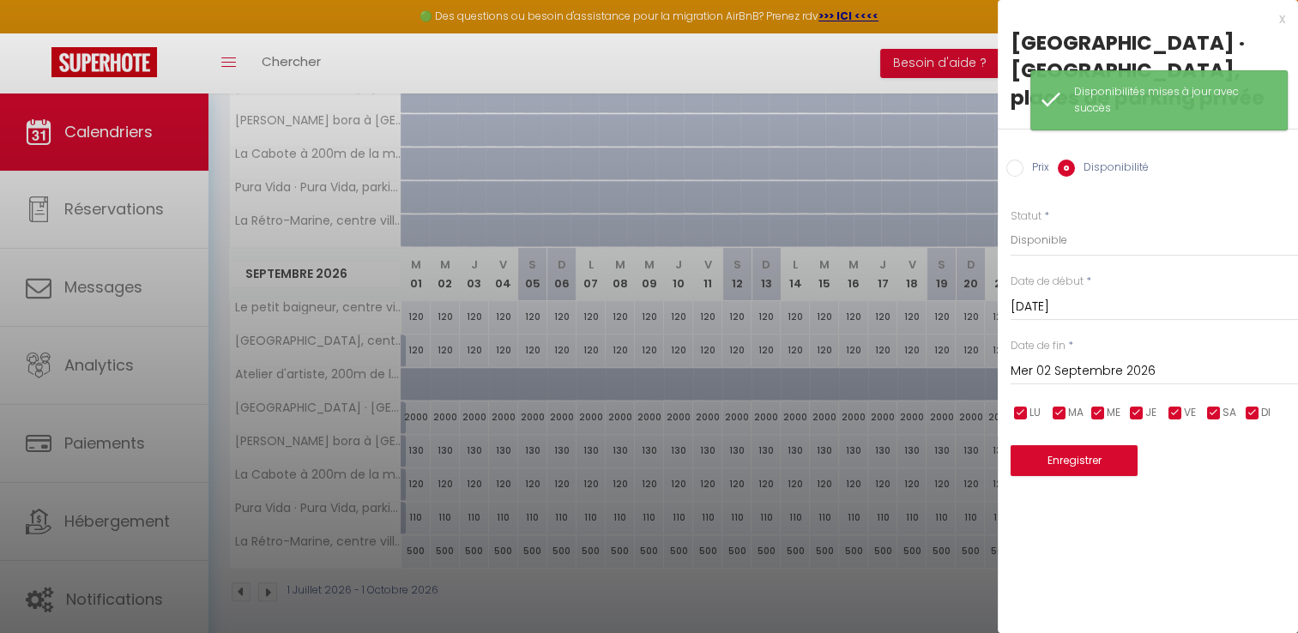
click at [1012, 160] on input "Prix" at bounding box center [1014, 168] width 17 height 17
radio input "true"
radio input "false"
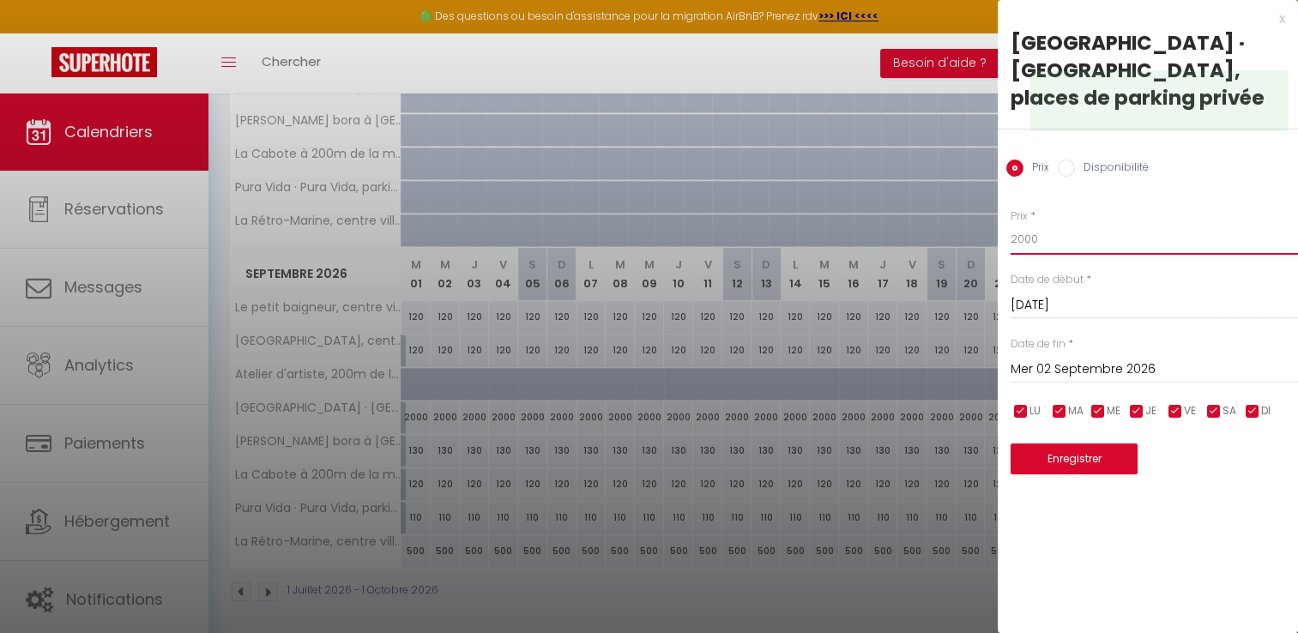
click at [1032, 244] on input "2000" at bounding box center [1153, 239] width 287 height 31
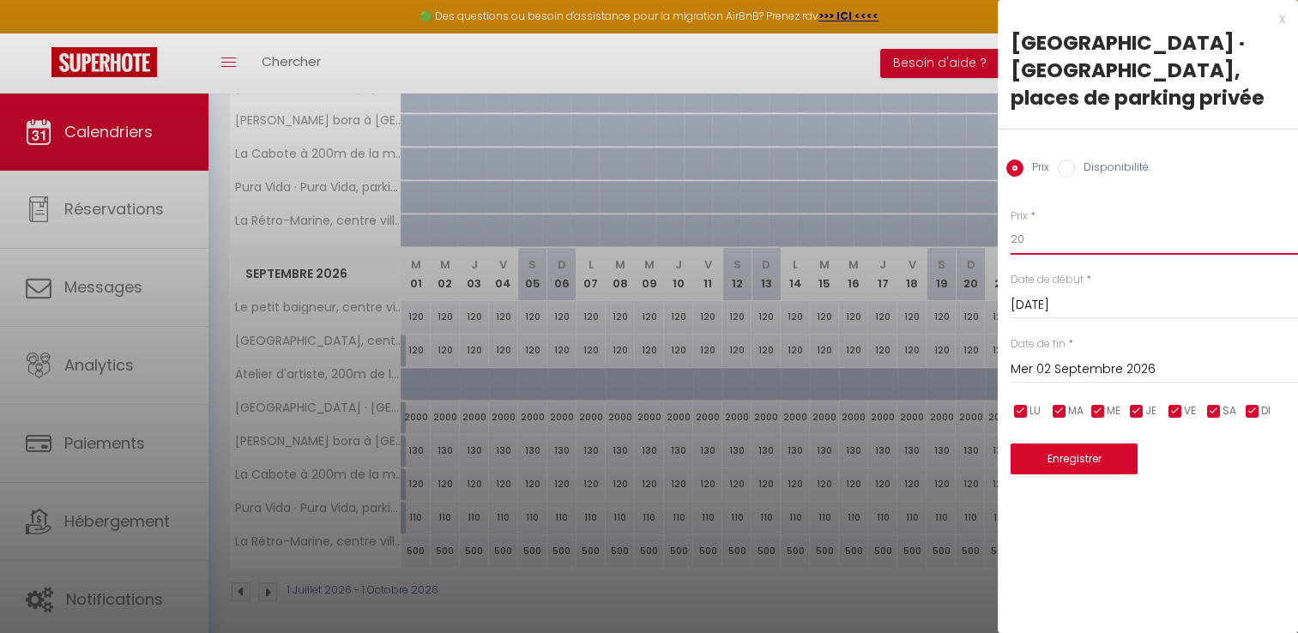
type input "2"
type input "160"
click at [1039, 370] on input "Mer 02 Septembre 2026" at bounding box center [1153, 369] width 287 height 22
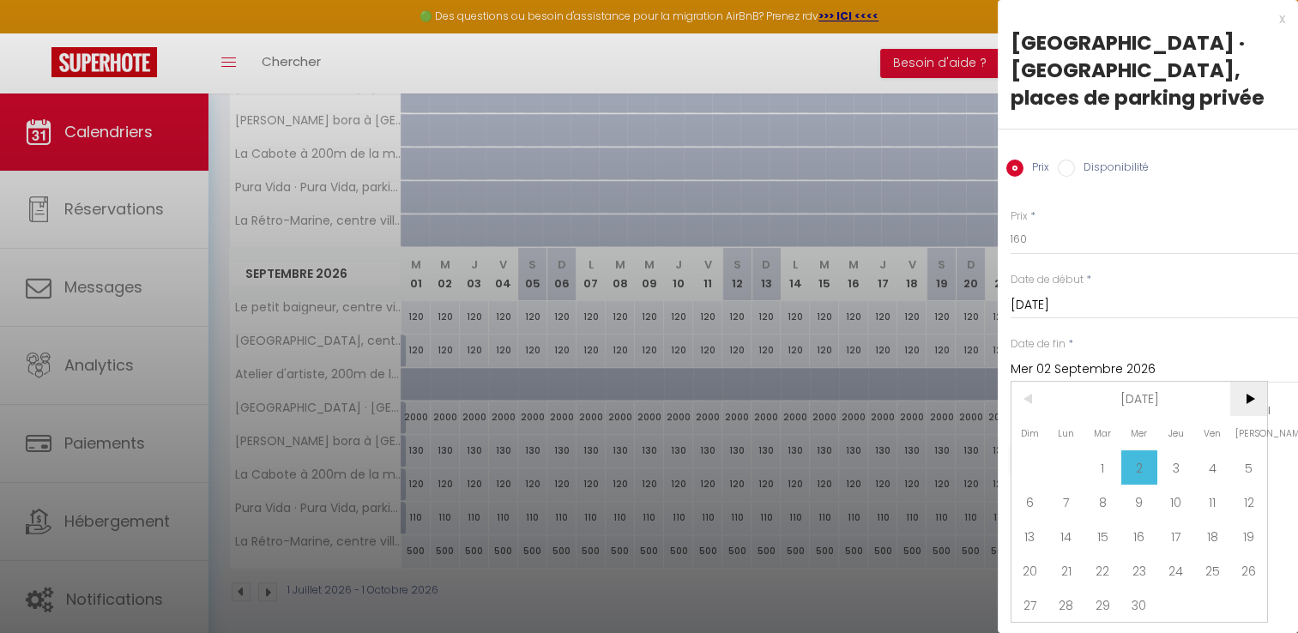
click at [1243, 399] on span ">" at bounding box center [1248, 399] width 37 height 34
click at [1251, 599] on span "31" at bounding box center [1248, 604] width 37 height 34
type input "Sam 31 Octobre 2026"
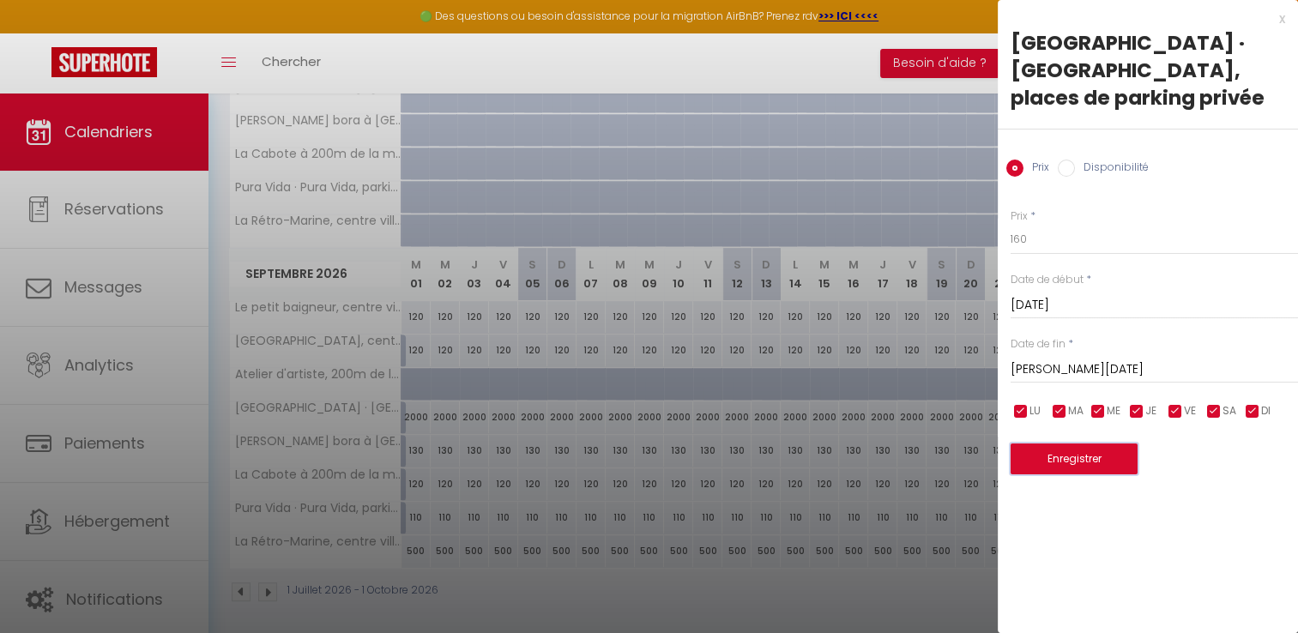
click at [1076, 457] on button "Enregistrer" at bounding box center [1073, 458] width 127 height 31
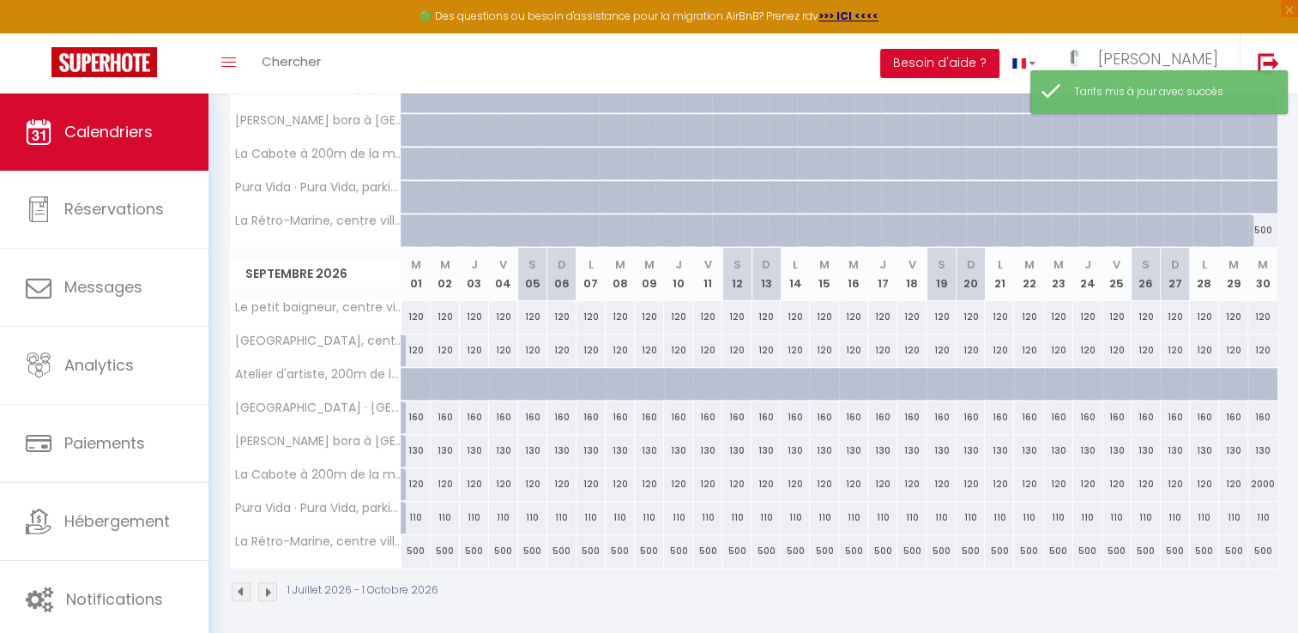
click at [415, 515] on div "110" at bounding box center [415, 518] width 29 height 32
type input "110"
type input "Mar 01 Septembre 2026"
type input "Mer 02 Septembre 2026"
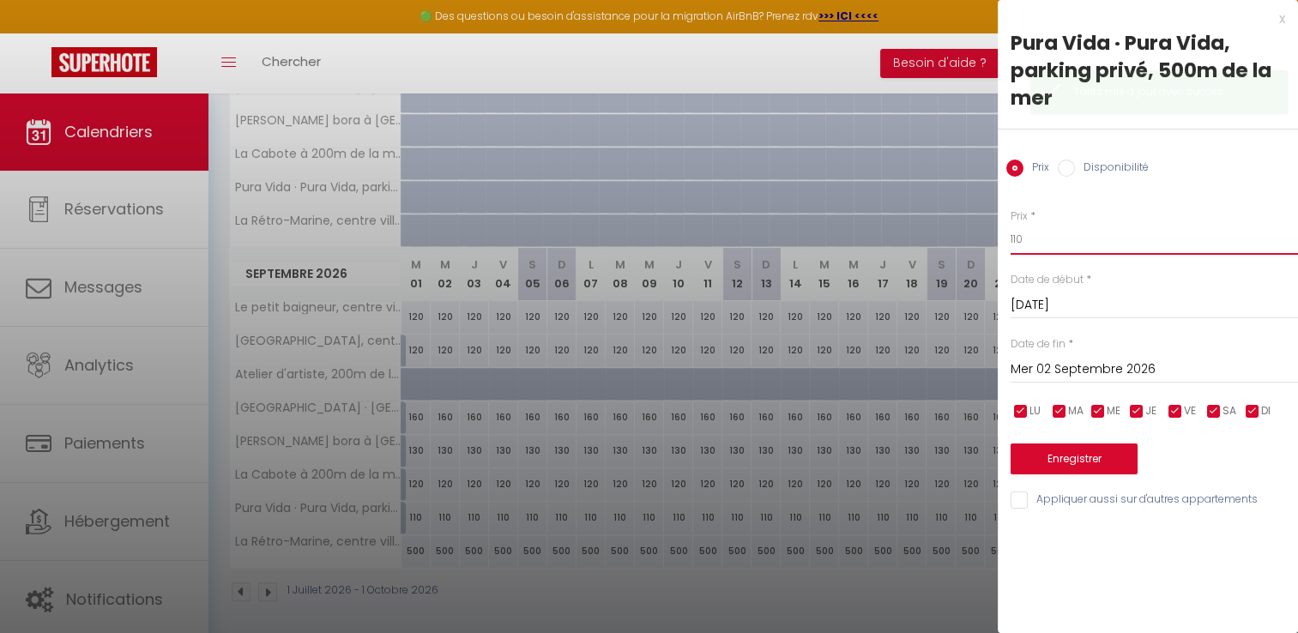
click at [1022, 241] on input "110" at bounding box center [1153, 239] width 287 height 31
type input "150"
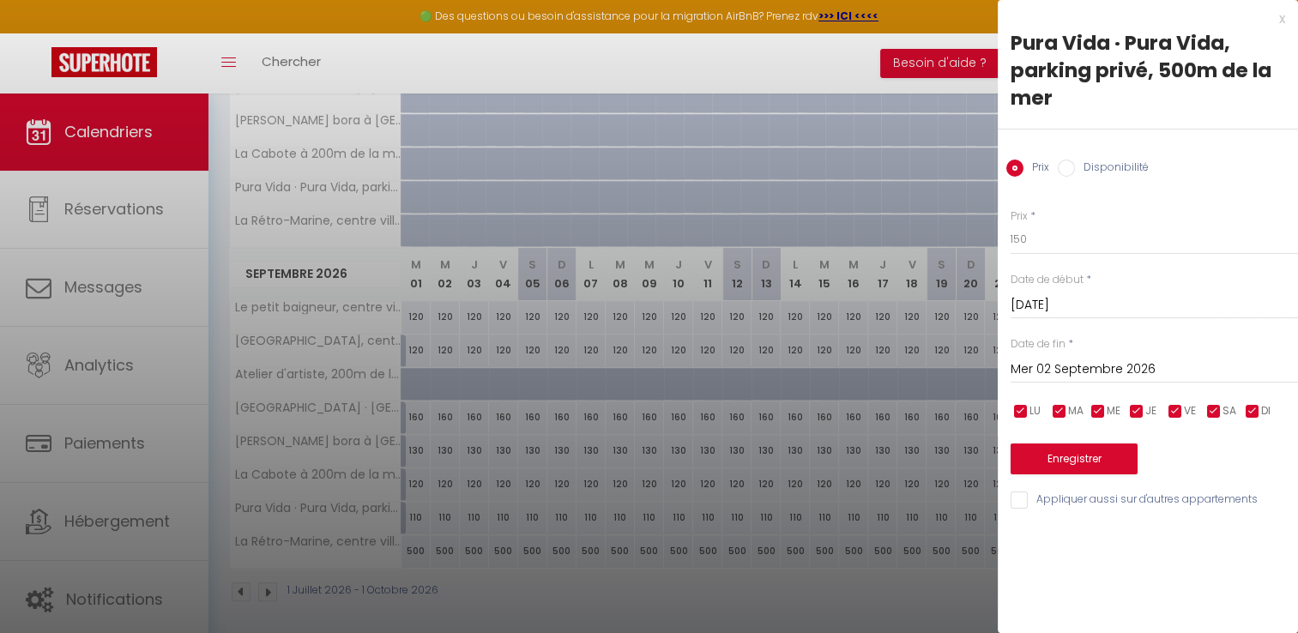
click at [1046, 373] on input "Mer 02 Septembre 2026" at bounding box center [1153, 369] width 287 height 22
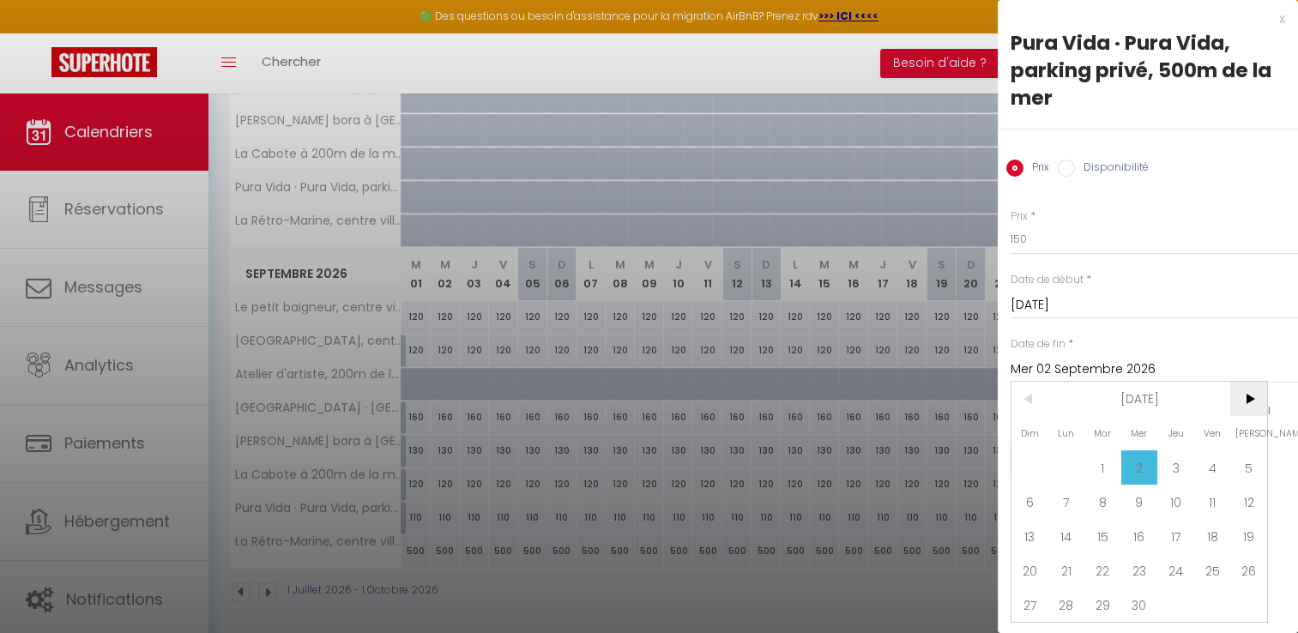
click at [1252, 405] on span ">" at bounding box center [1248, 399] width 37 height 34
click at [1256, 609] on span "31" at bounding box center [1248, 604] width 37 height 34
type input "Sam 31 Octobre 2026"
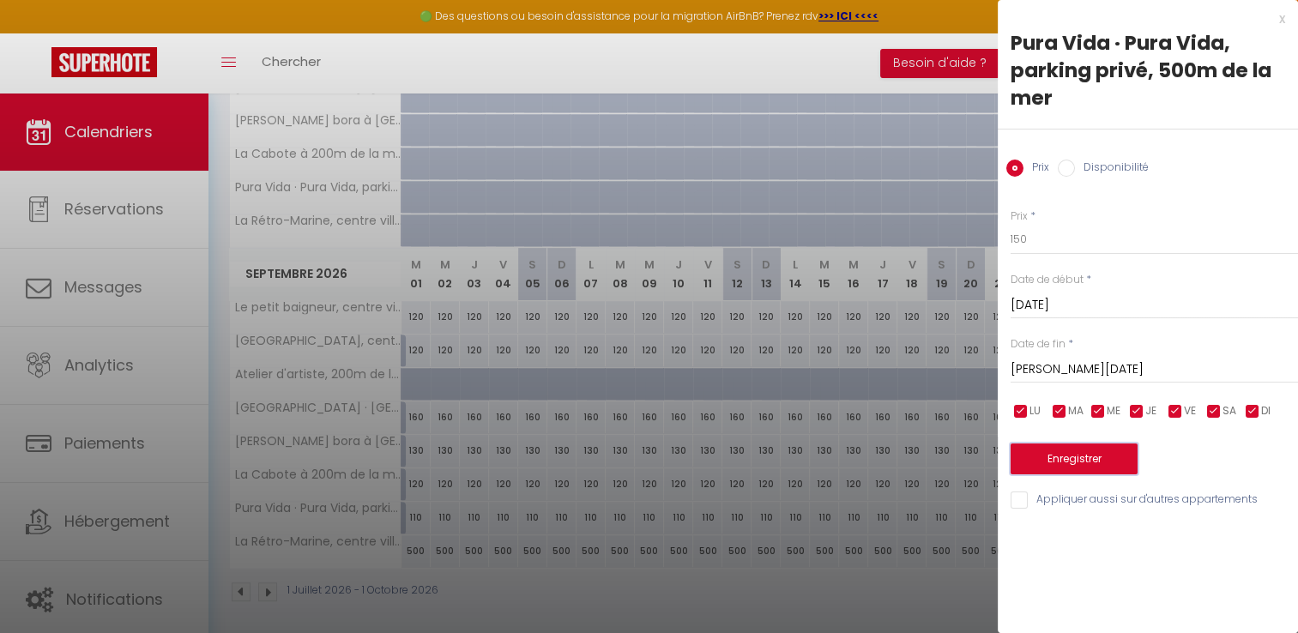
click at [1061, 455] on button "Enregistrer" at bounding box center [1073, 458] width 127 height 31
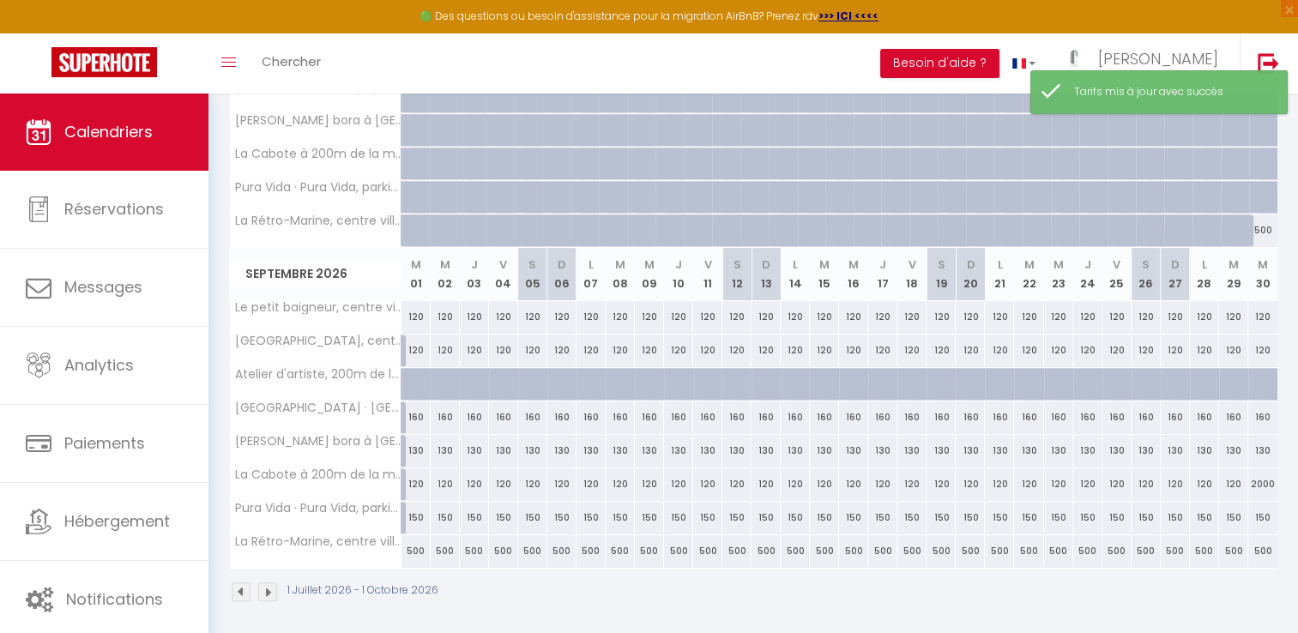
click at [412, 550] on div "500" at bounding box center [415, 551] width 29 height 32
type input "500"
type input "Mar 01 Septembre 2026"
type input "Mer 02 Septembre 2026"
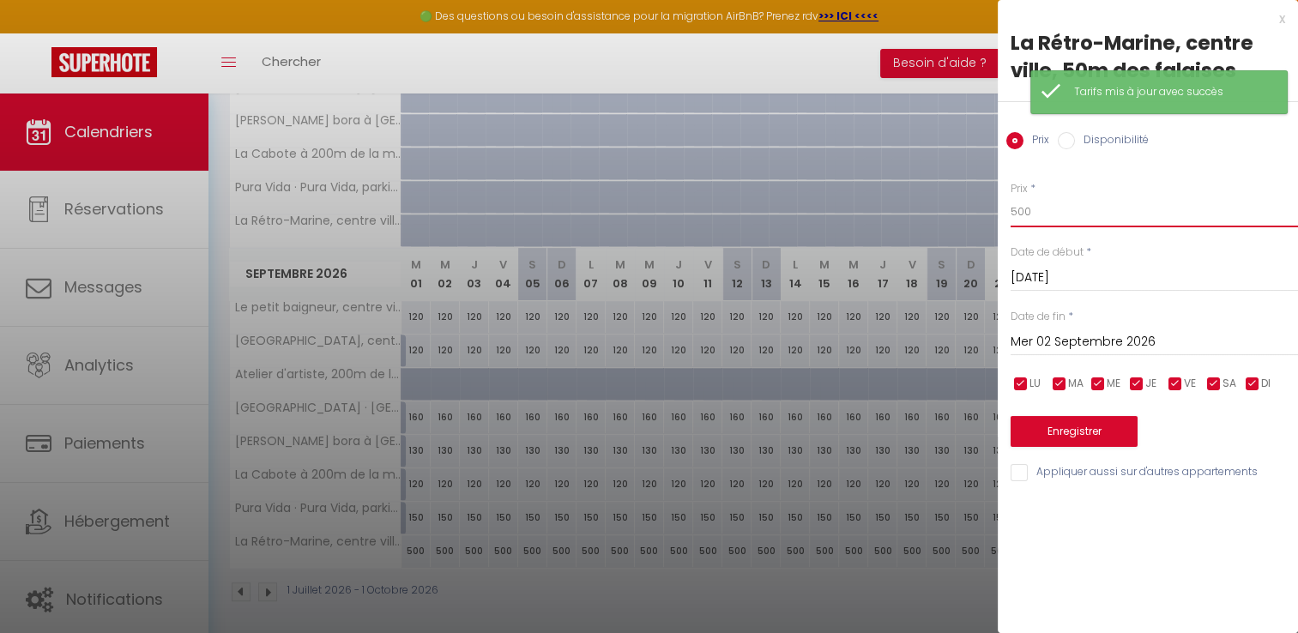
click at [1047, 213] on input "500" at bounding box center [1153, 211] width 287 height 31
type input "5"
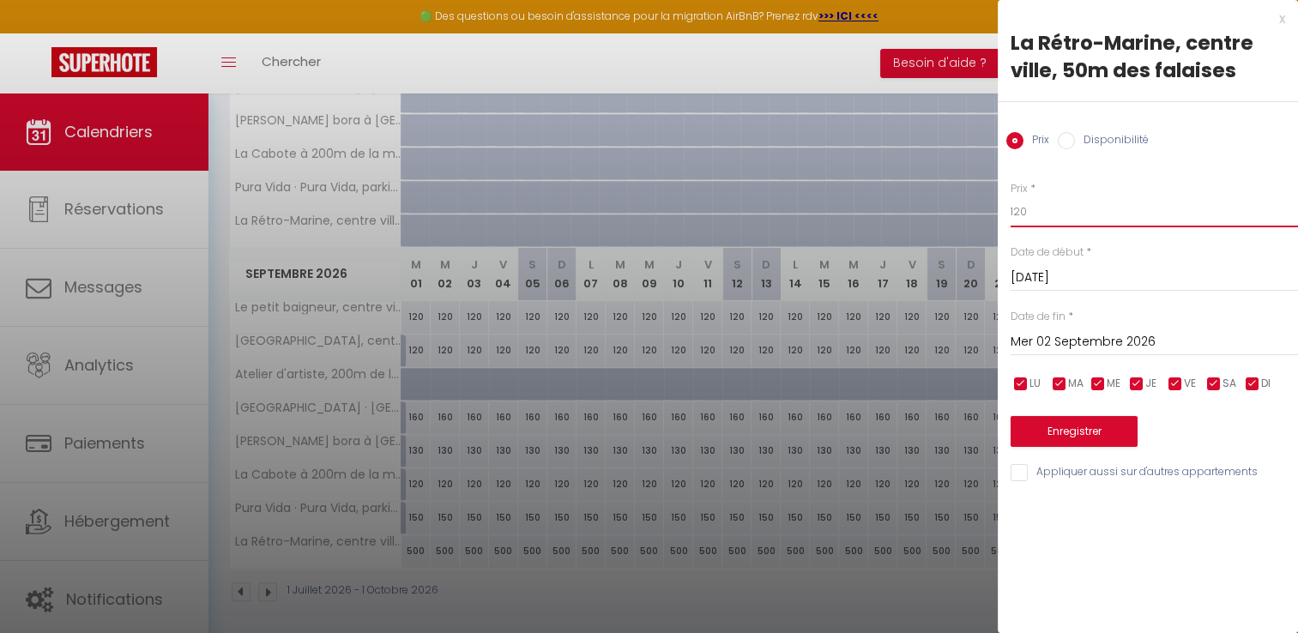
type input "120"
click at [1054, 334] on input "Mer 02 Septembre 2026" at bounding box center [1153, 342] width 287 height 22
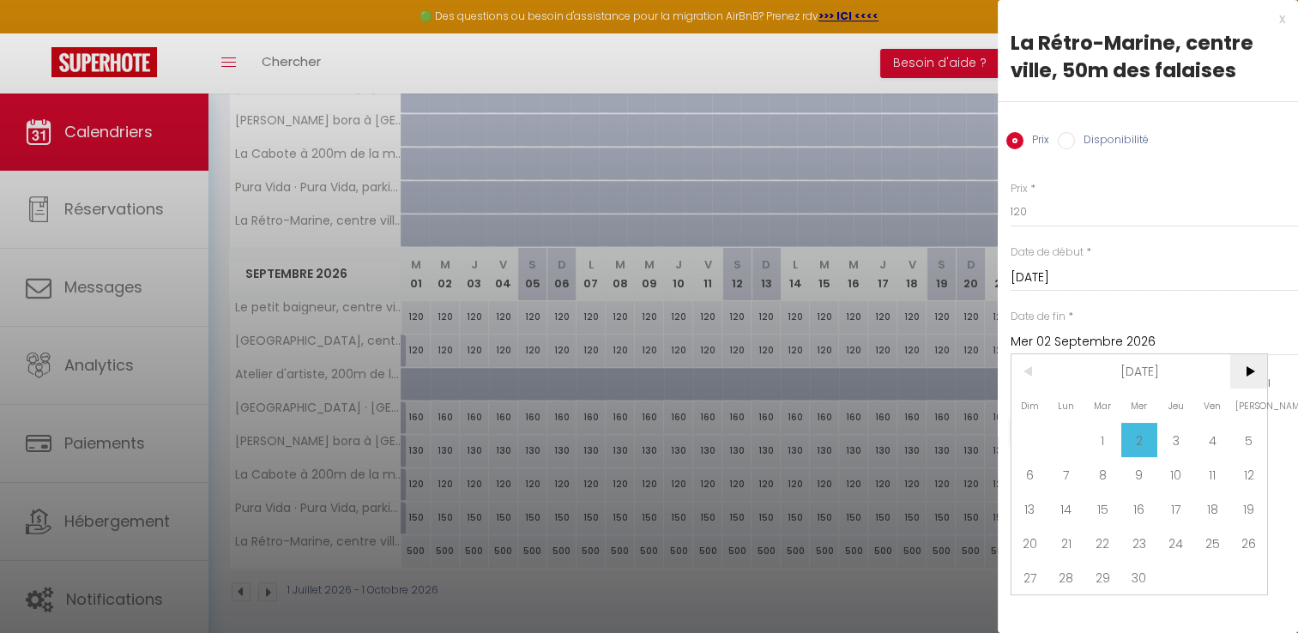
click at [1244, 379] on span ">" at bounding box center [1248, 371] width 37 height 34
click at [1244, 578] on span "31" at bounding box center [1248, 577] width 37 height 34
type input "Sam 31 Octobre 2026"
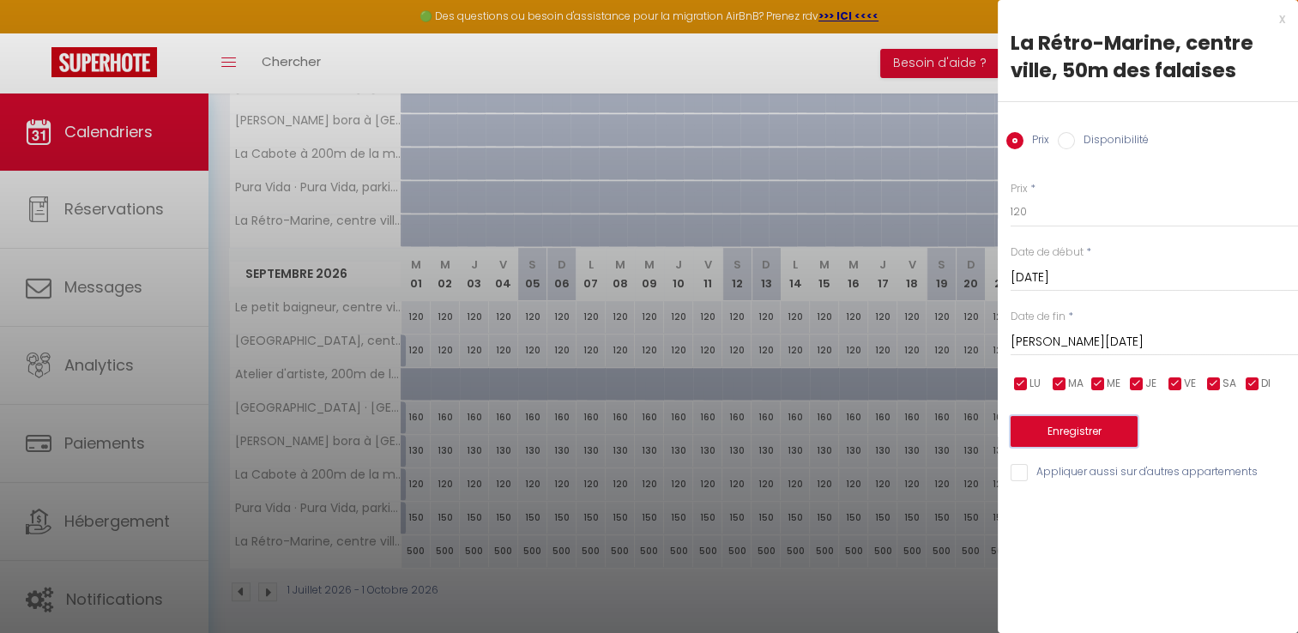
click at [1075, 438] on button "Enregistrer" at bounding box center [1073, 431] width 127 height 31
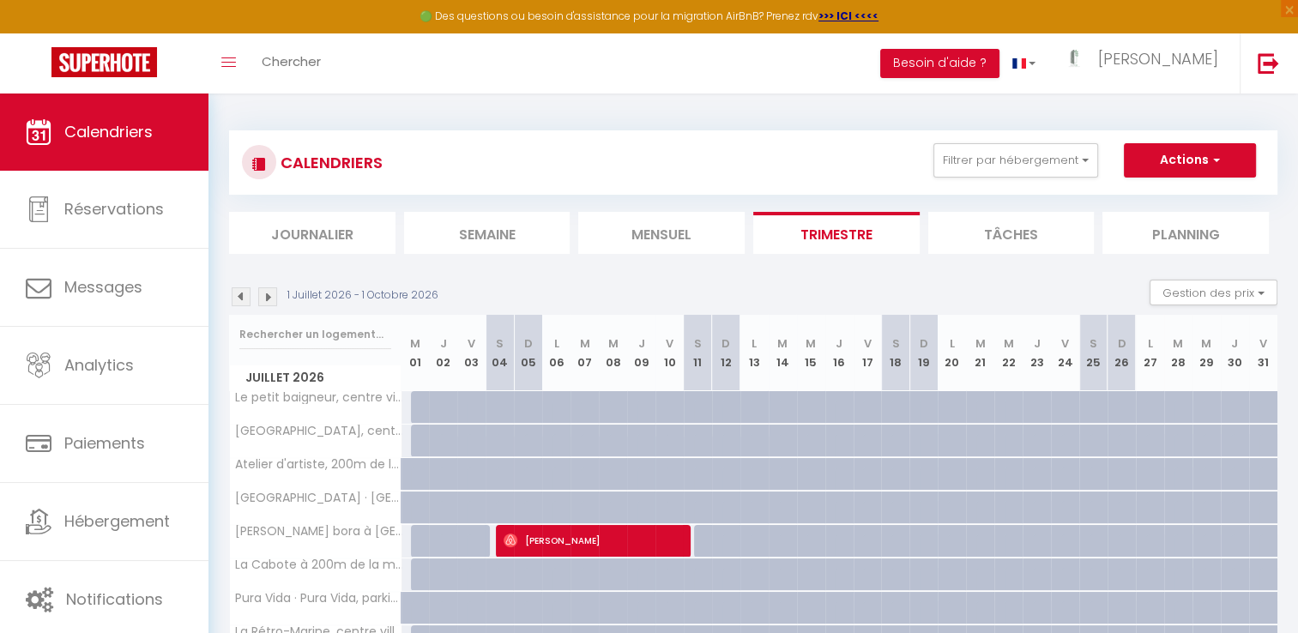
click at [817, 236] on li "Trimestre" at bounding box center [836, 233] width 166 height 42
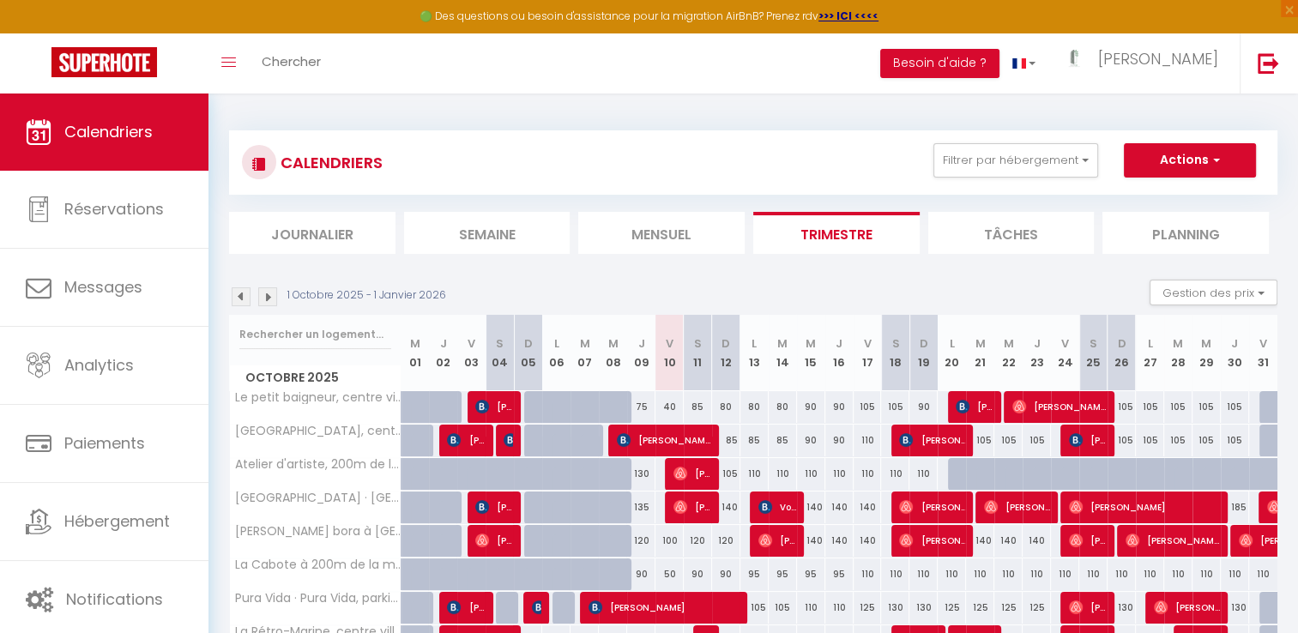
scroll to position [116, 0]
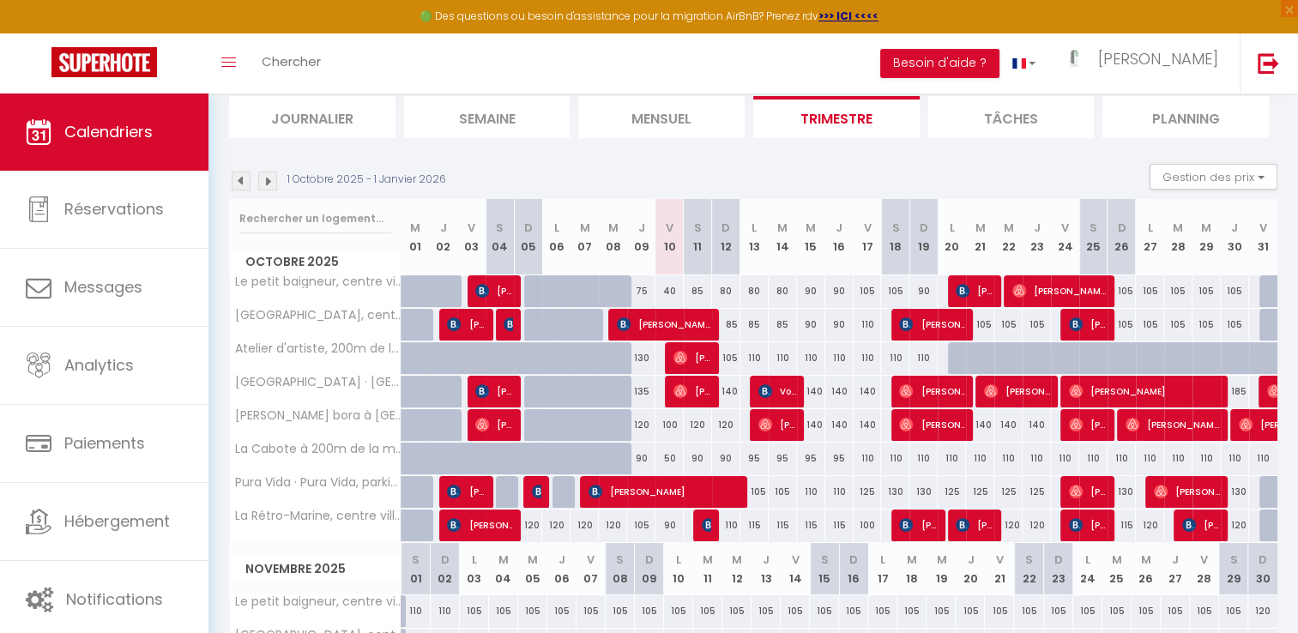
click at [813, 425] on div "140" at bounding box center [811, 425] width 28 height 32
type input "140"
type input "Mer 15 Octobre 2025"
type input "Jeu 16 Octobre 2025"
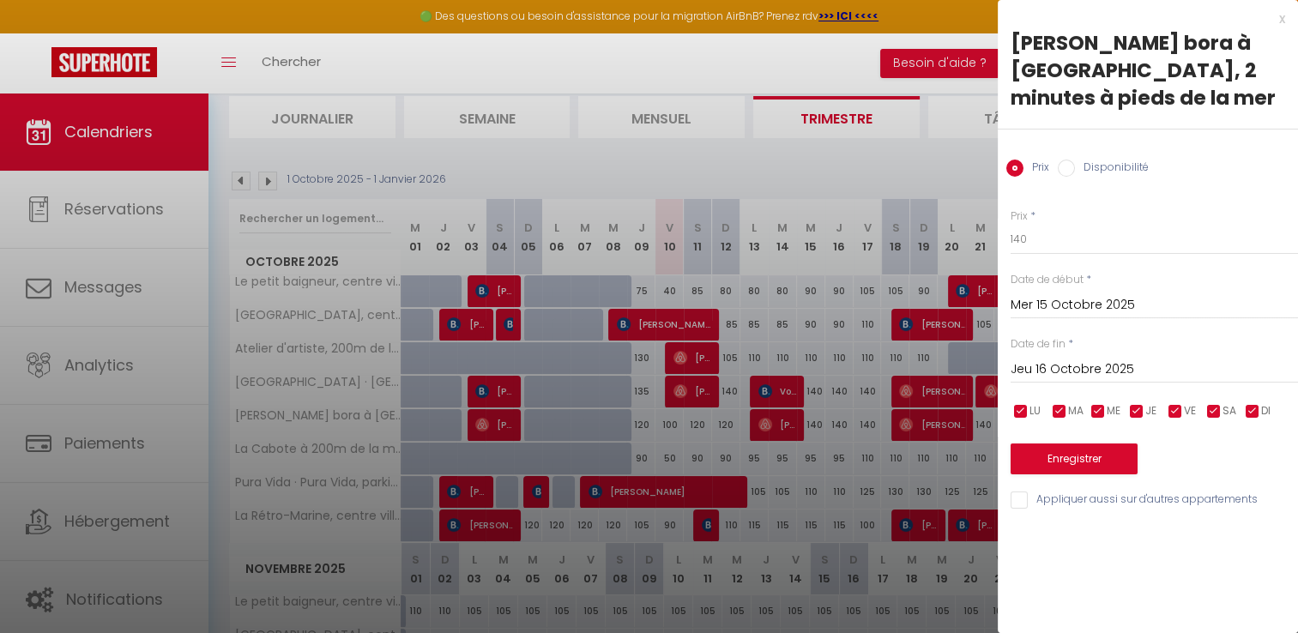
click at [1033, 364] on input "Jeu 16 Octobre 2025" at bounding box center [1153, 369] width 287 height 22
click at [1033, 243] on input "140" at bounding box center [1153, 239] width 287 height 31
type input "130"
click at [1070, 450] on button "Enregistrer" at bounding box center [1073, 458] width 127 height 31
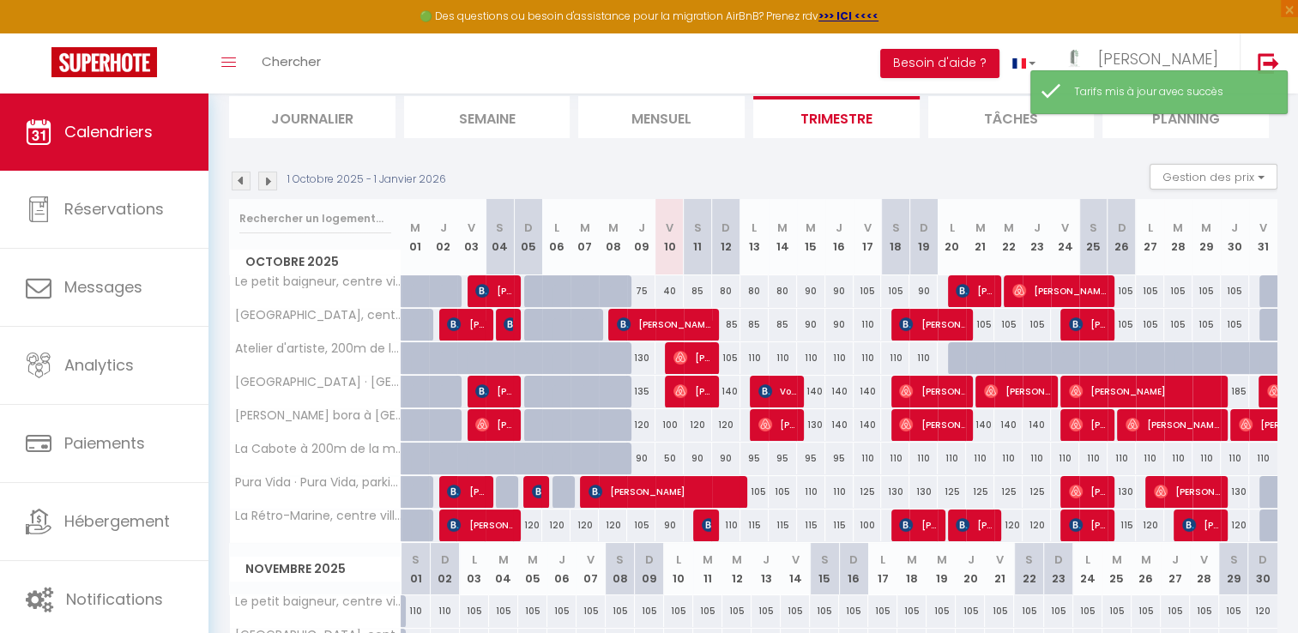
click at [840, 427] on div "140" at bounding box center [839, 425] width 28 height 32
type input "140"
type input "Jeu 16 Octobre 2025"
type input "Ven 17 Octobre 2025"
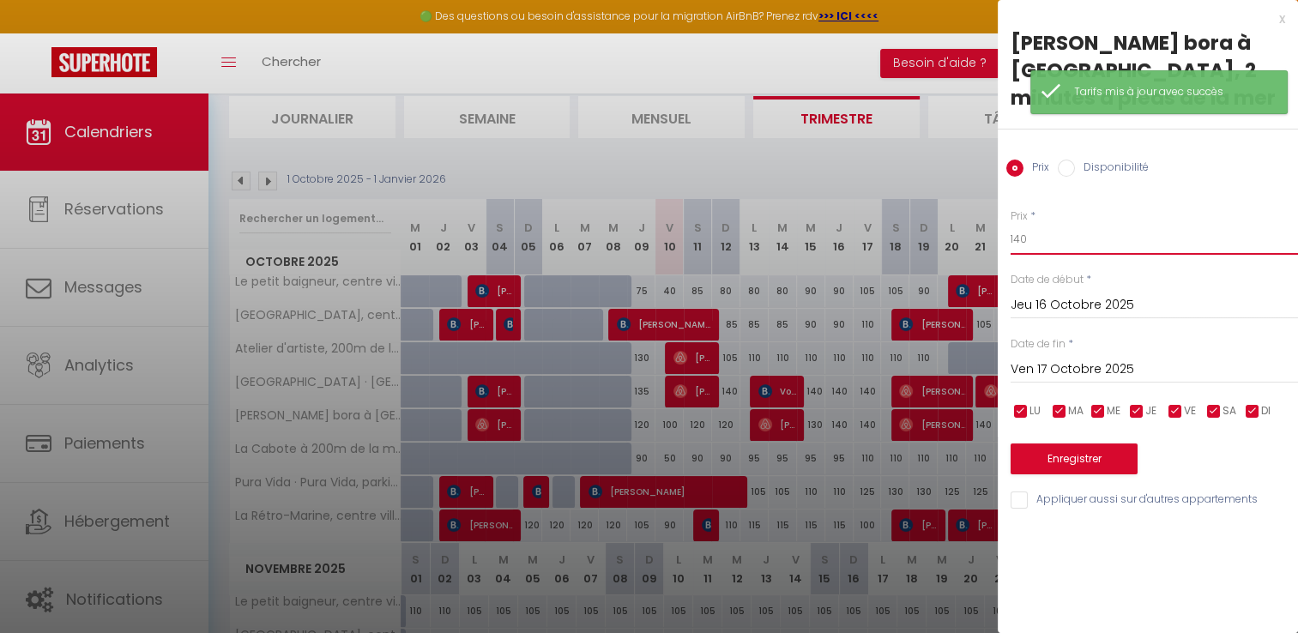
click at [1045, 238] on input "140" at bounding box center [1153, 239] width 287 height 31
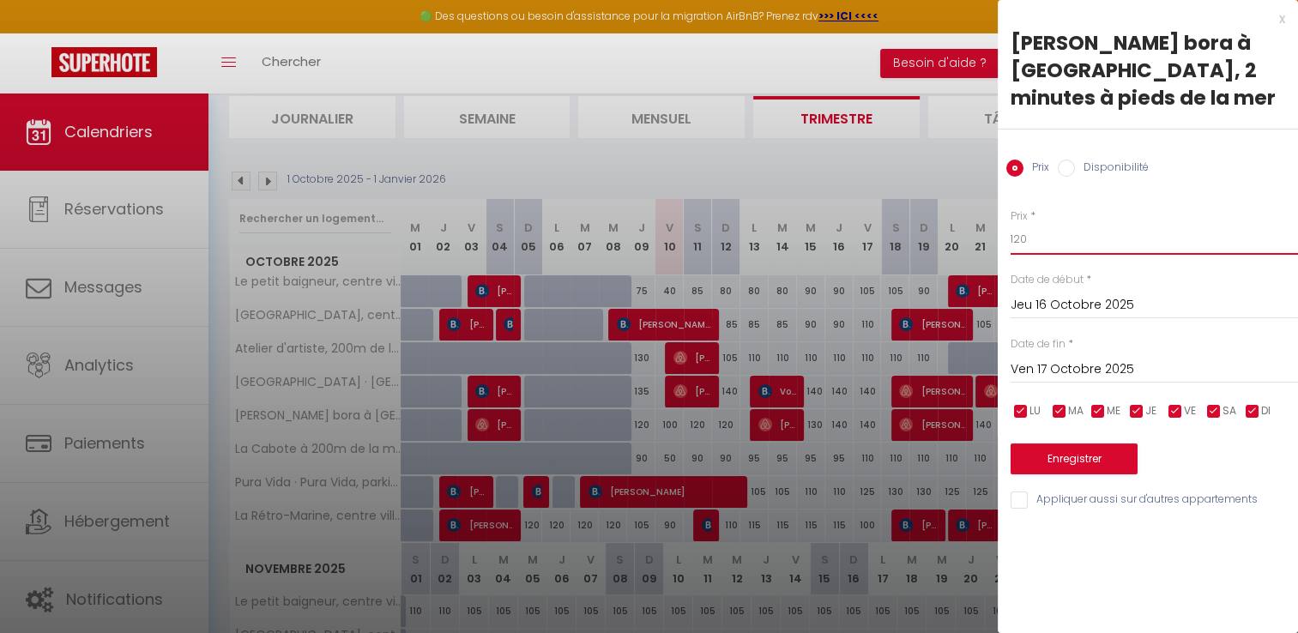
type input "120"
click at [1060, 458] on button "Enregistrer" at bounding box center [1073, 458] width 127 height 31
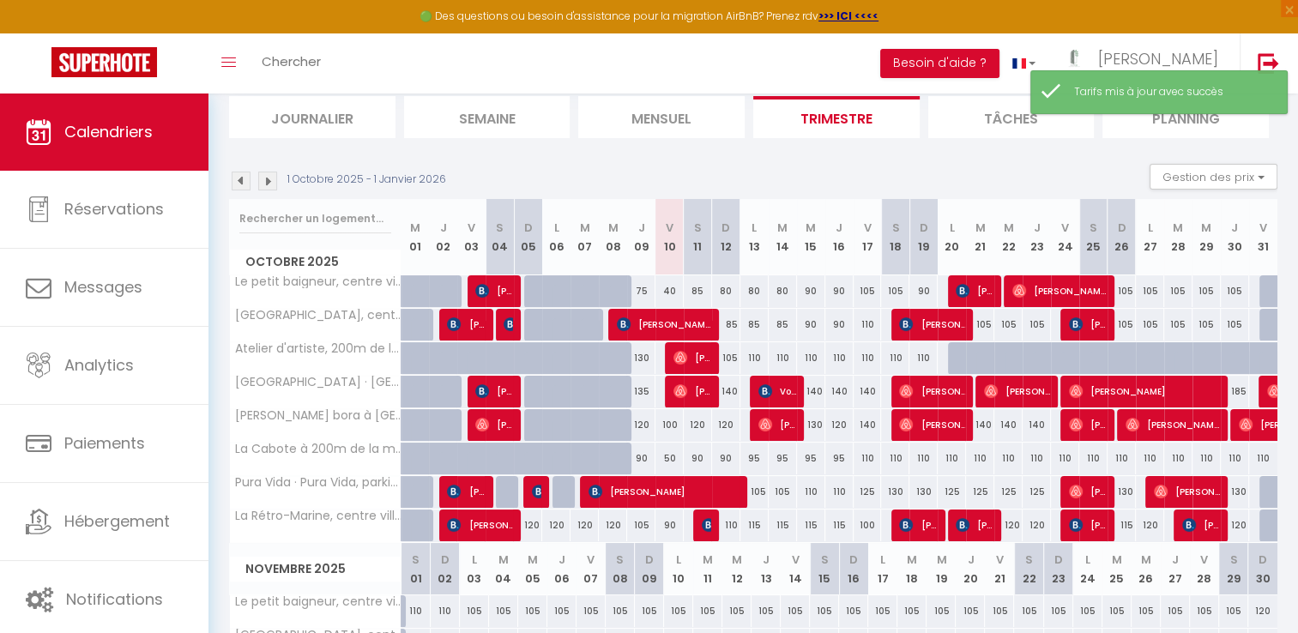
click at [820, 426] on div "130" at bounding box center [811, 425] width 28 height 32
type input "130"
type input "Mer 15 Octobre 2025"
type input "Jeu 16 Octobre 2025"
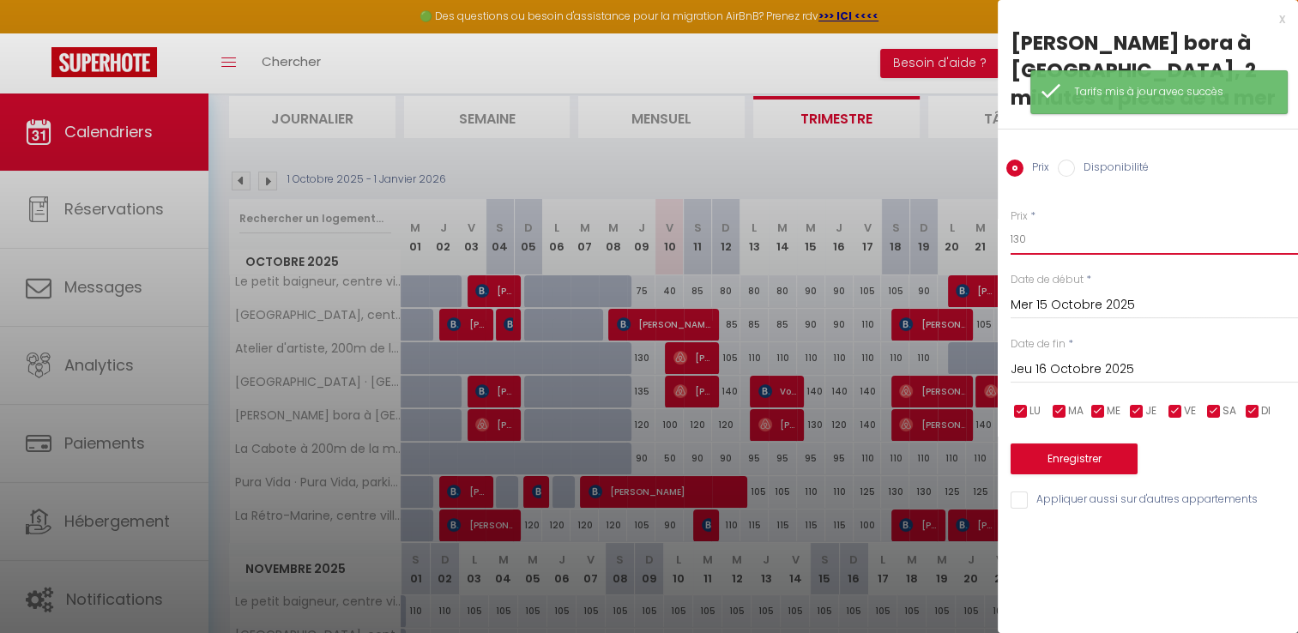
click at [1063, 241] on input "130" at bounding box center [1153, 239] width 287 height 31
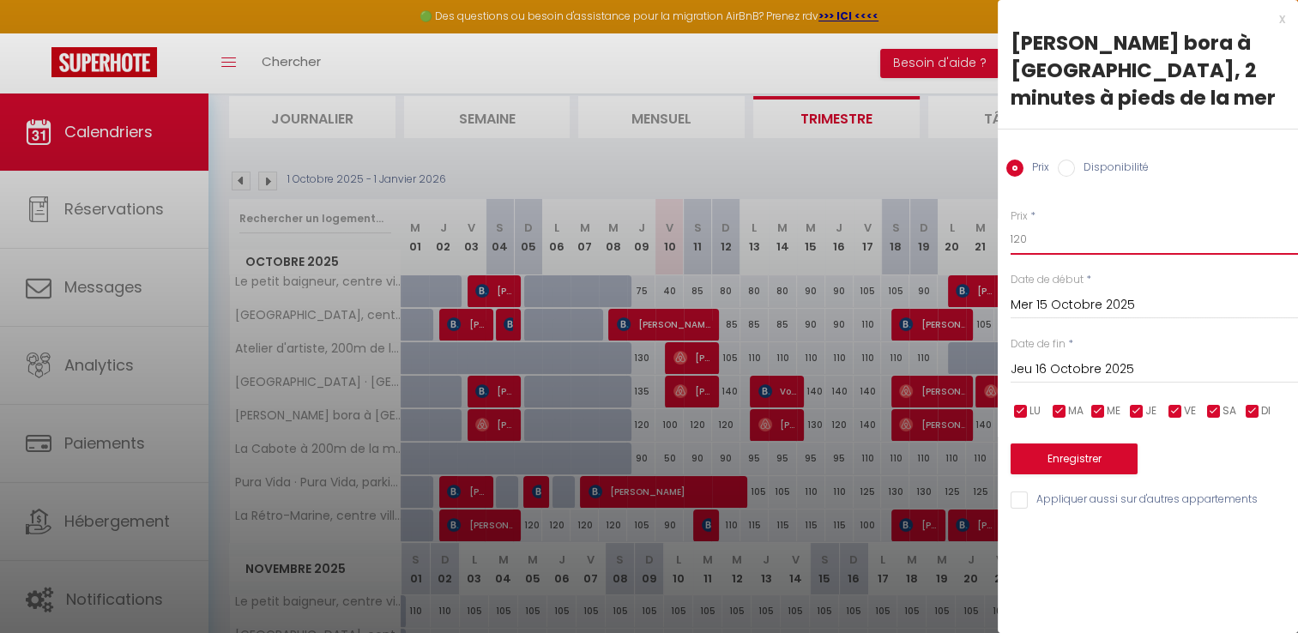
type input "120"
click at [1060, 458] on button "Enregistrer" at bounding box center [1073, 458] width 127 height 31
